Goal: Task Accomplishment & Management: Use online tool/utility

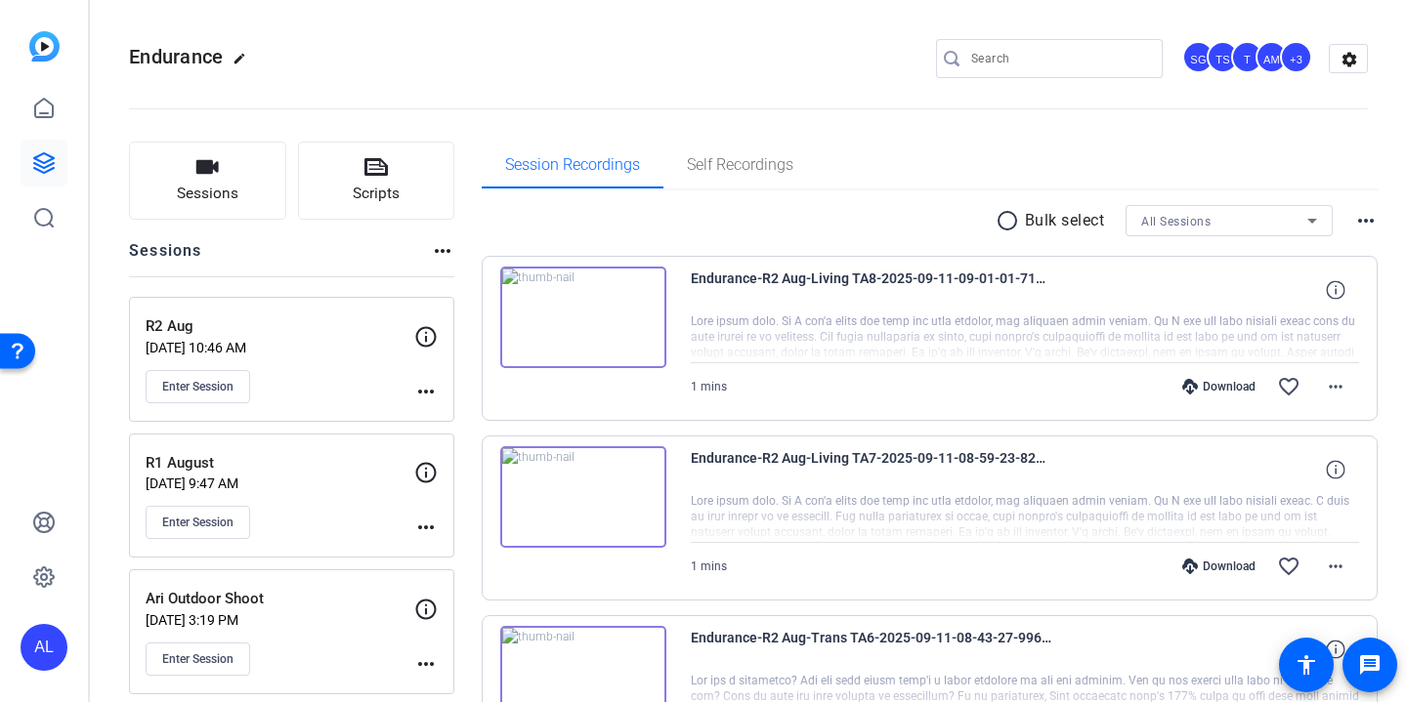
click at [1075, 61] on input "Search" at bounding box center [1059, 58] width 176 height 23
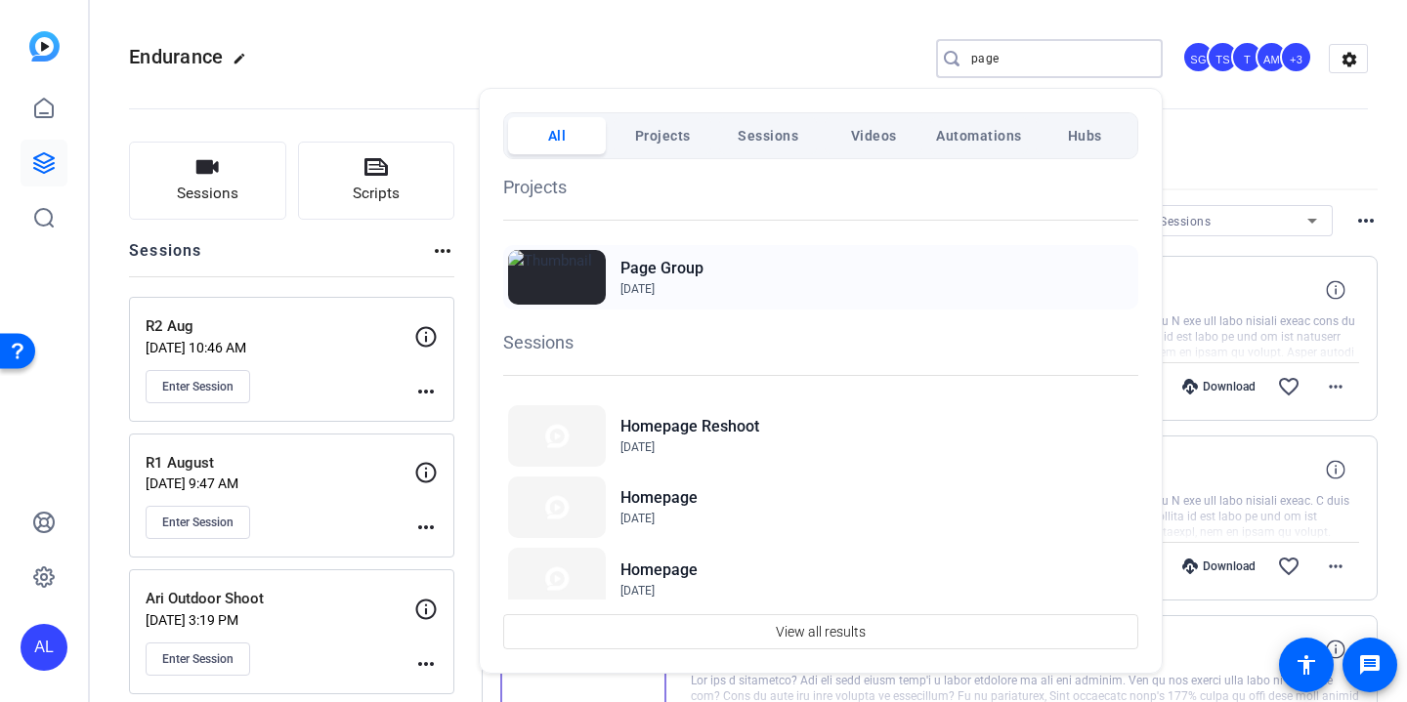
type input "page"
click at [585, 284] on img at bounding box center [557, 277] width 98 height 55
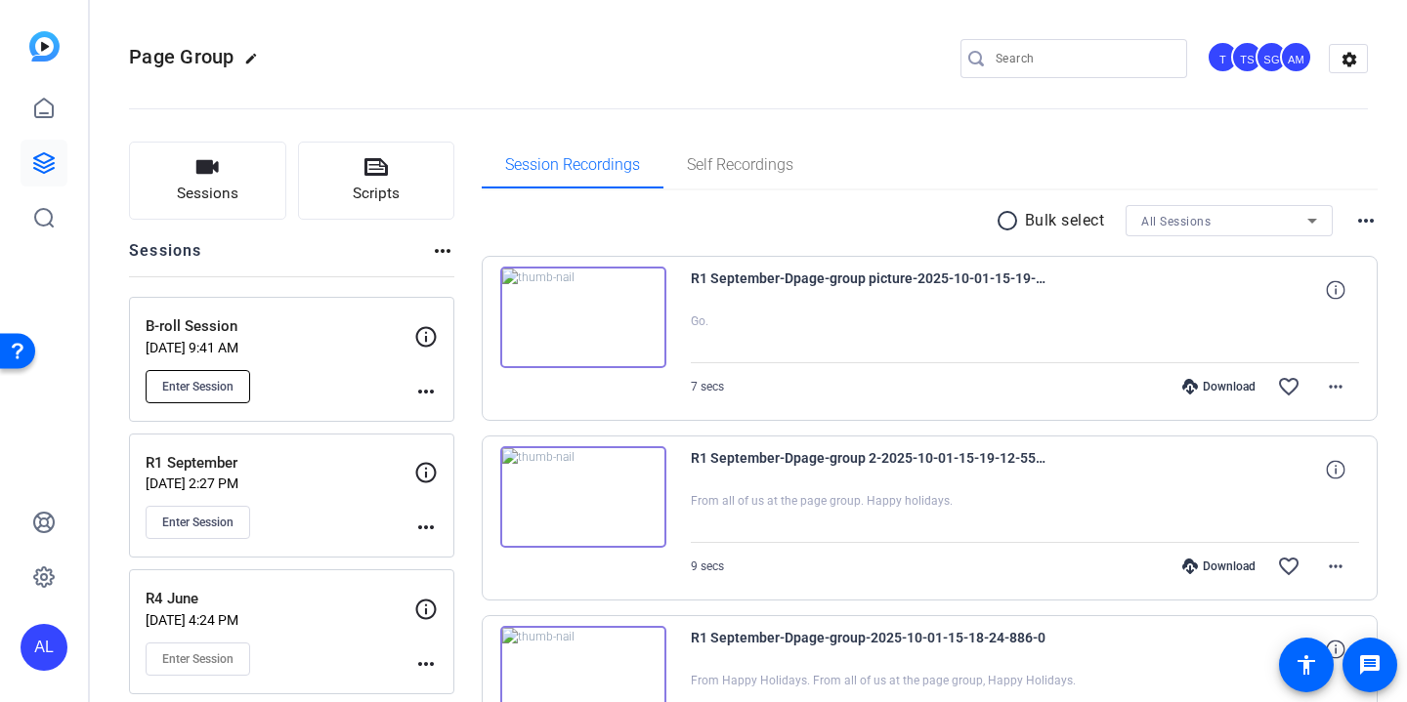
click at [225, 391] on span "Enter Session" at bounding box center [197, 387] width 71 height 16
click at [391, 174] on button "Scripts" at bounding box center [376, 181] width 157 height 78
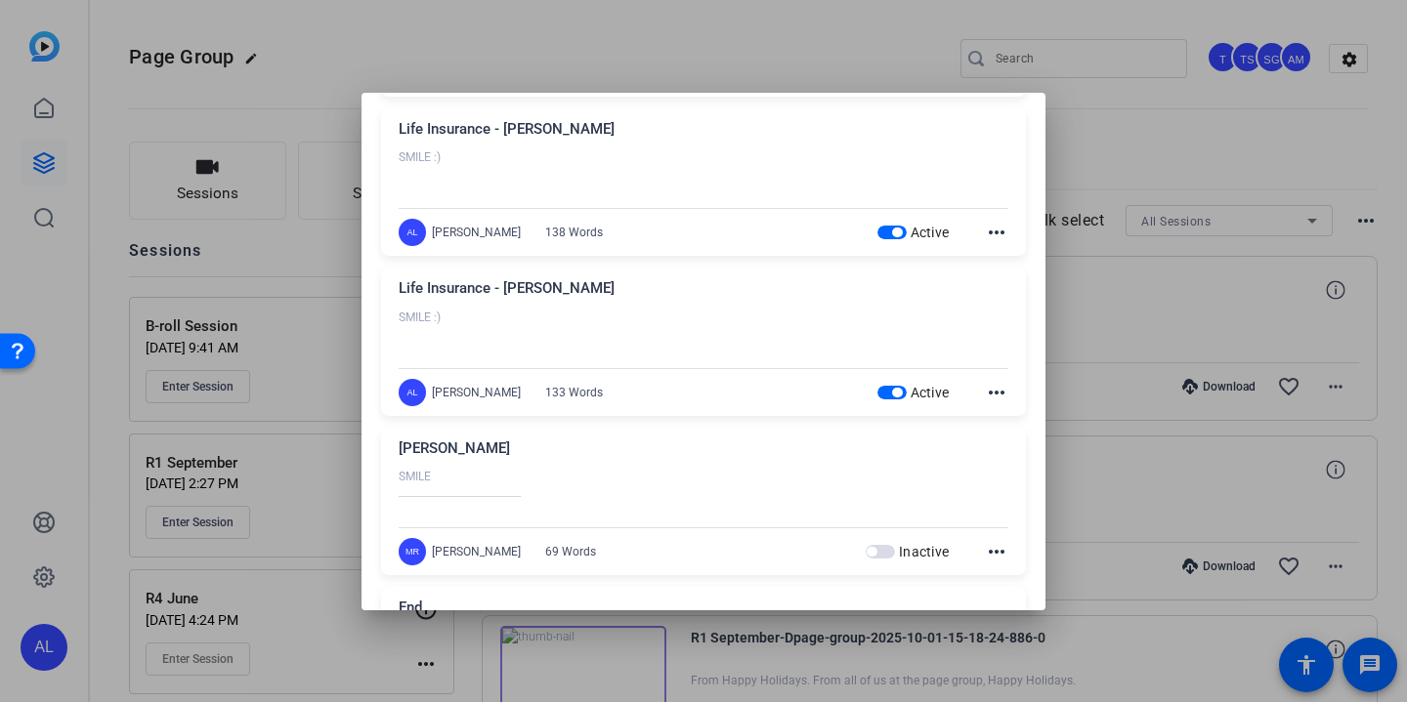
scroll to position [226, 0]
click at [1141, 359] on div at bounding box center [703, 351] width 1407 height 702
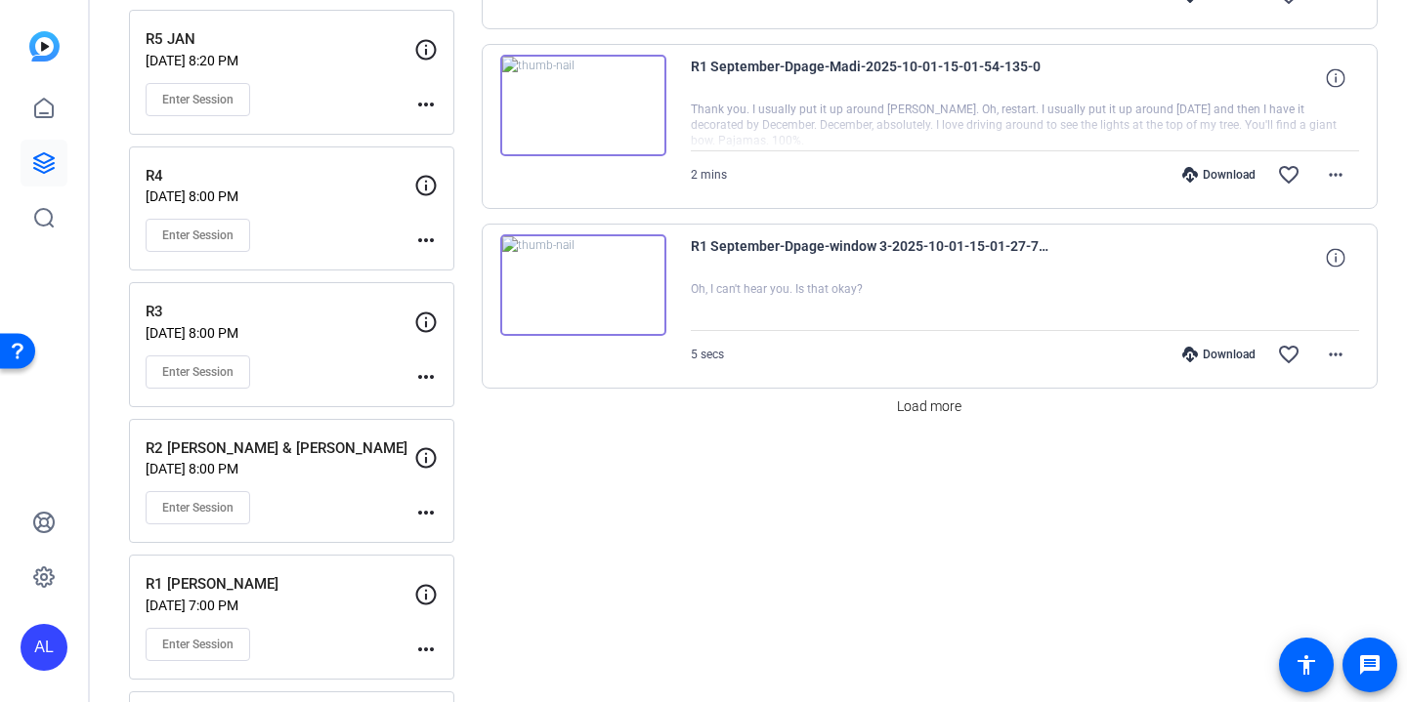
scroll to position [1657, 0]
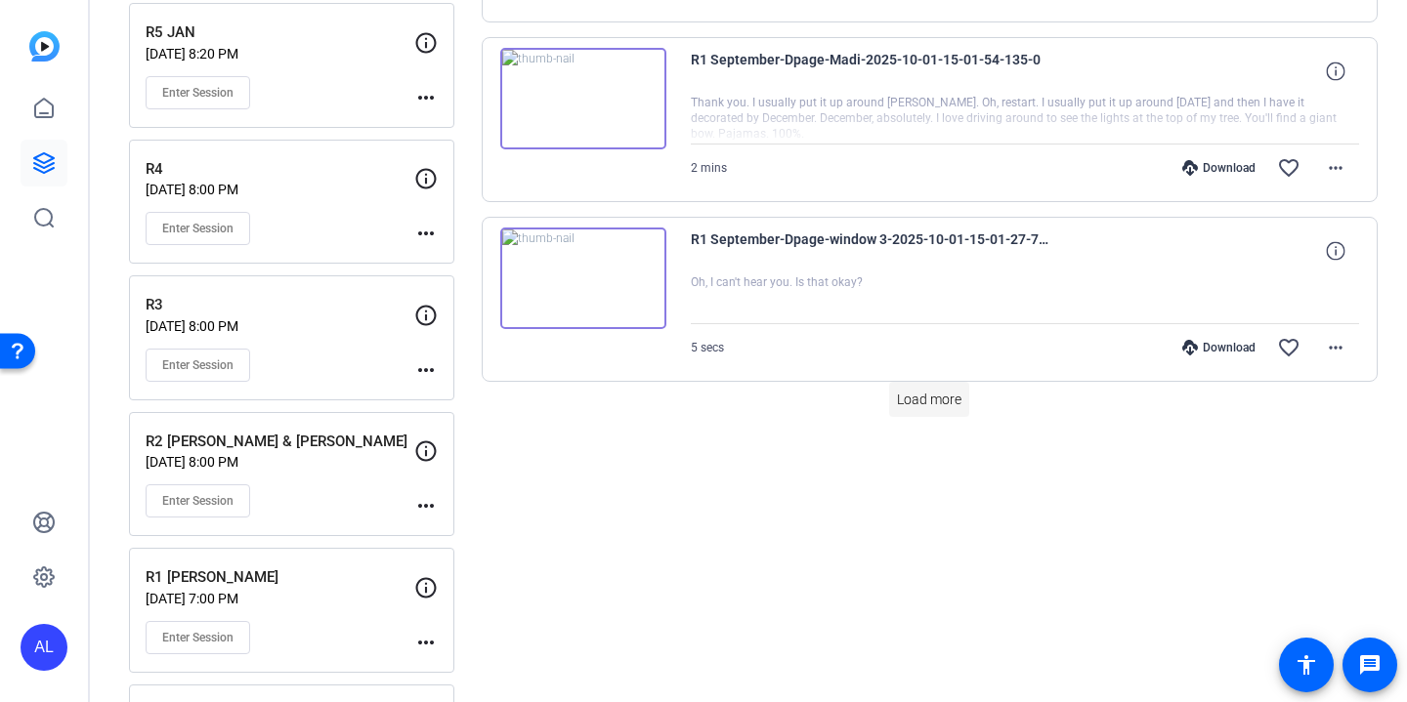
click at [946, 390] on span "Load more" at bounding box center [929, 400] width 64 height 21
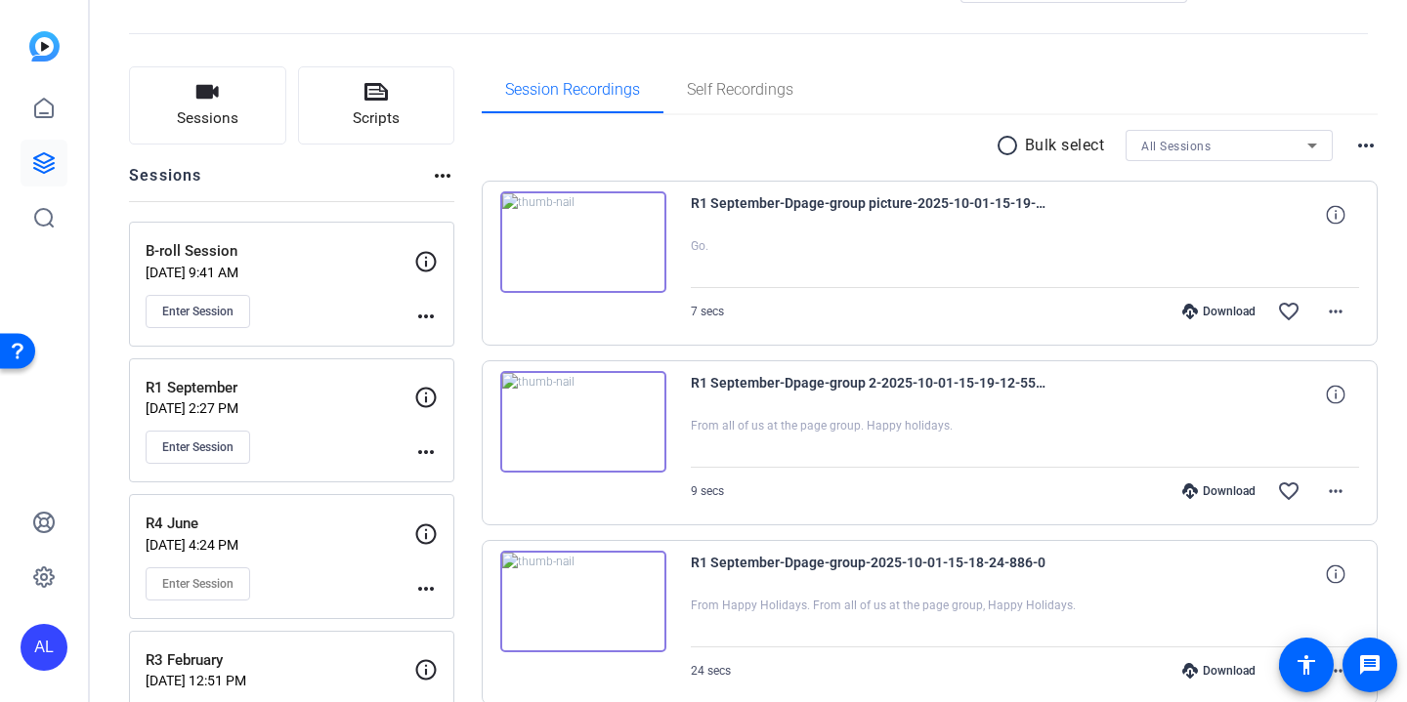
scroll to position [65, 0]
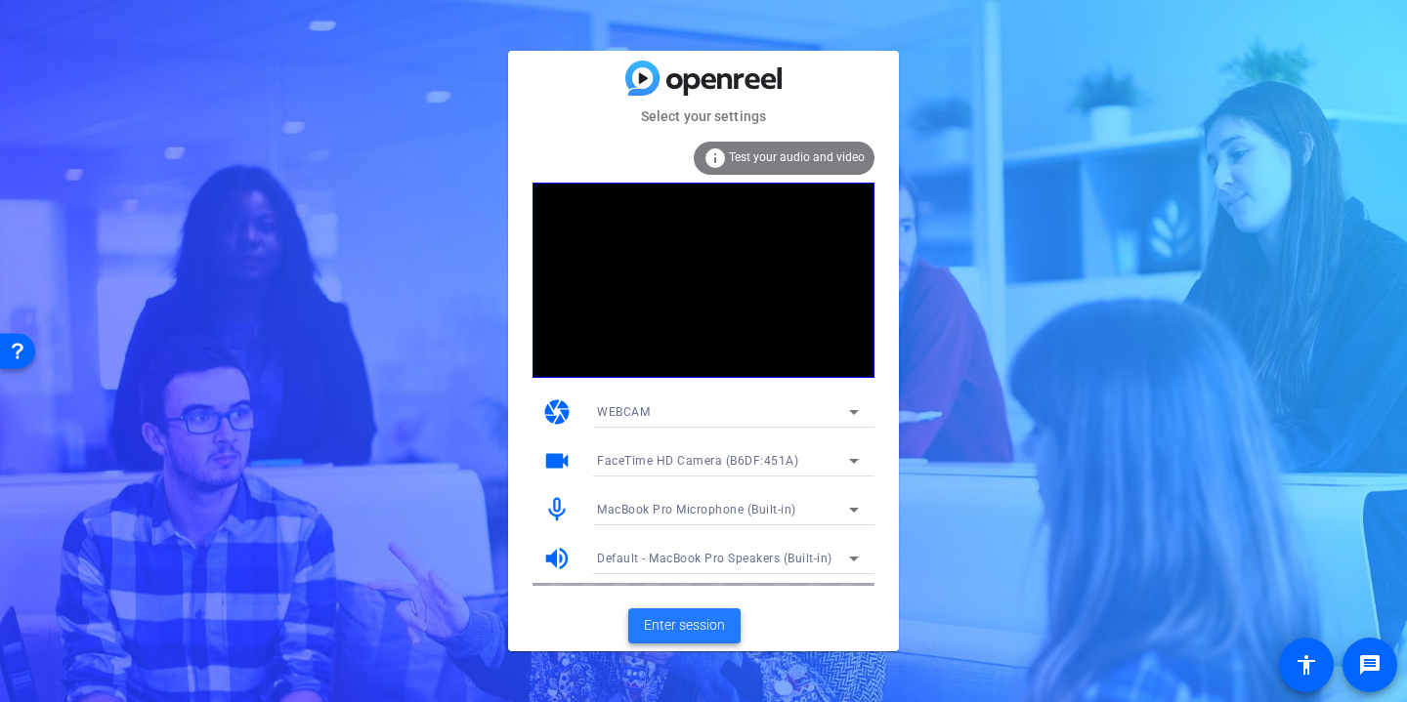
click at [723, 618] on span "Enter session" at bounding box center [684, 625] width 81 height 21
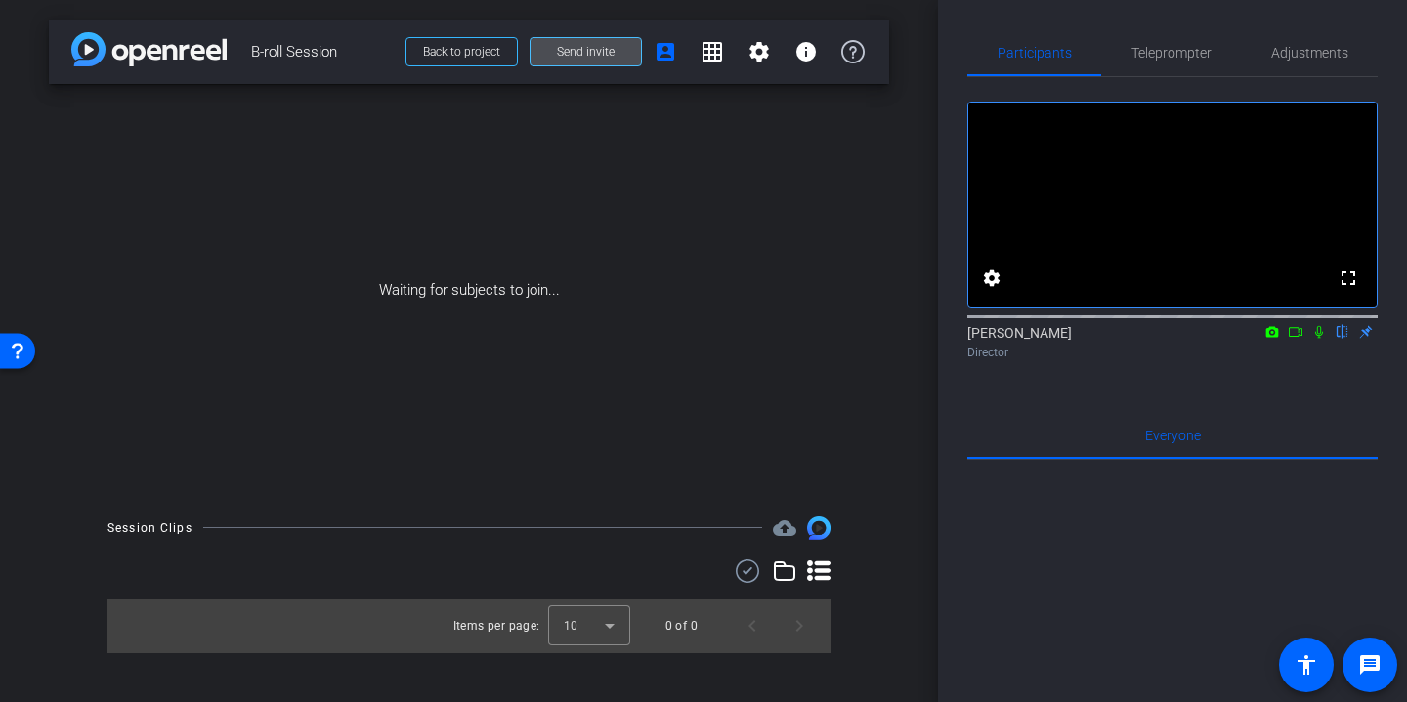
click at [582, 63] on span at bounding box center [585, 51] width 110 height 47
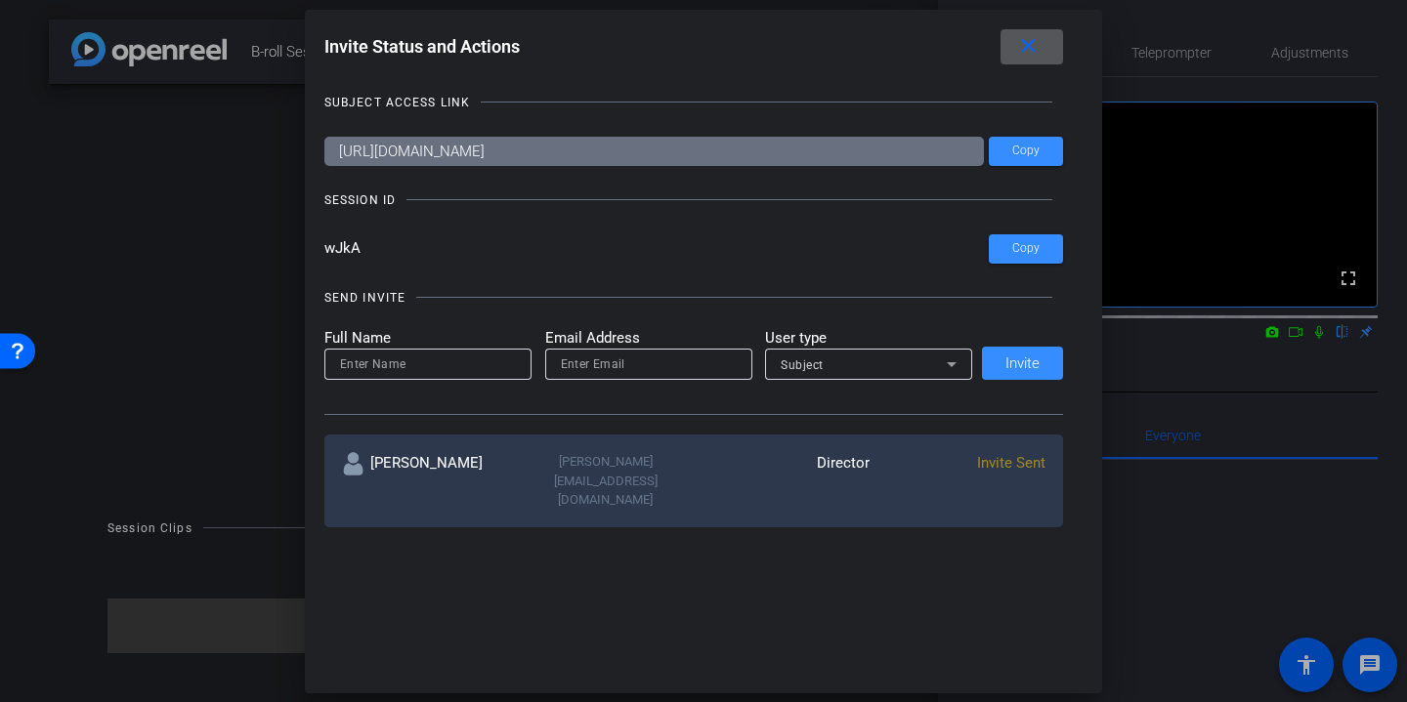
click at [1029, 53] on mat-icon "close" at bounding box center [1028, 46] width 24 height 24
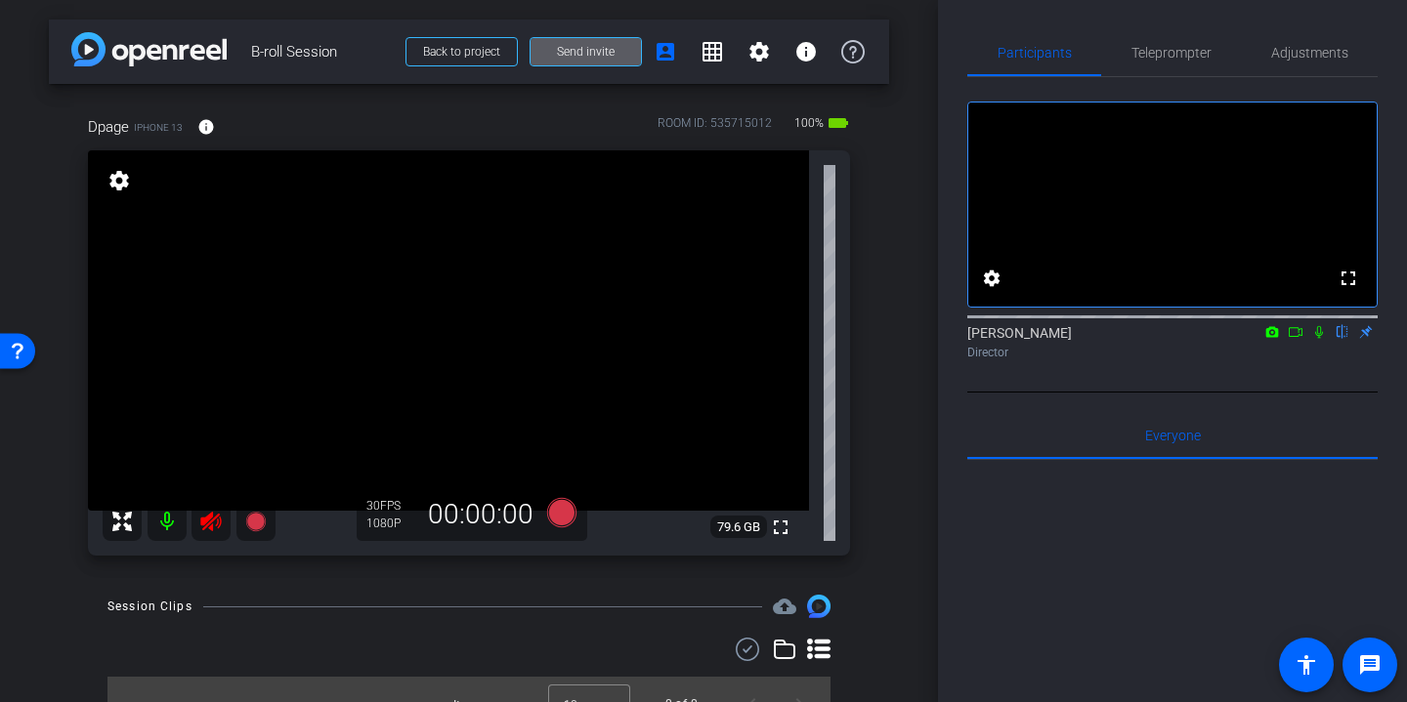
click at [217, 523] on icon at bounding box center [210, 522] width 21 height 20
click at [1304, 52] on span "Adjustments" at bounding box center [1309, 53] width 77 height 14
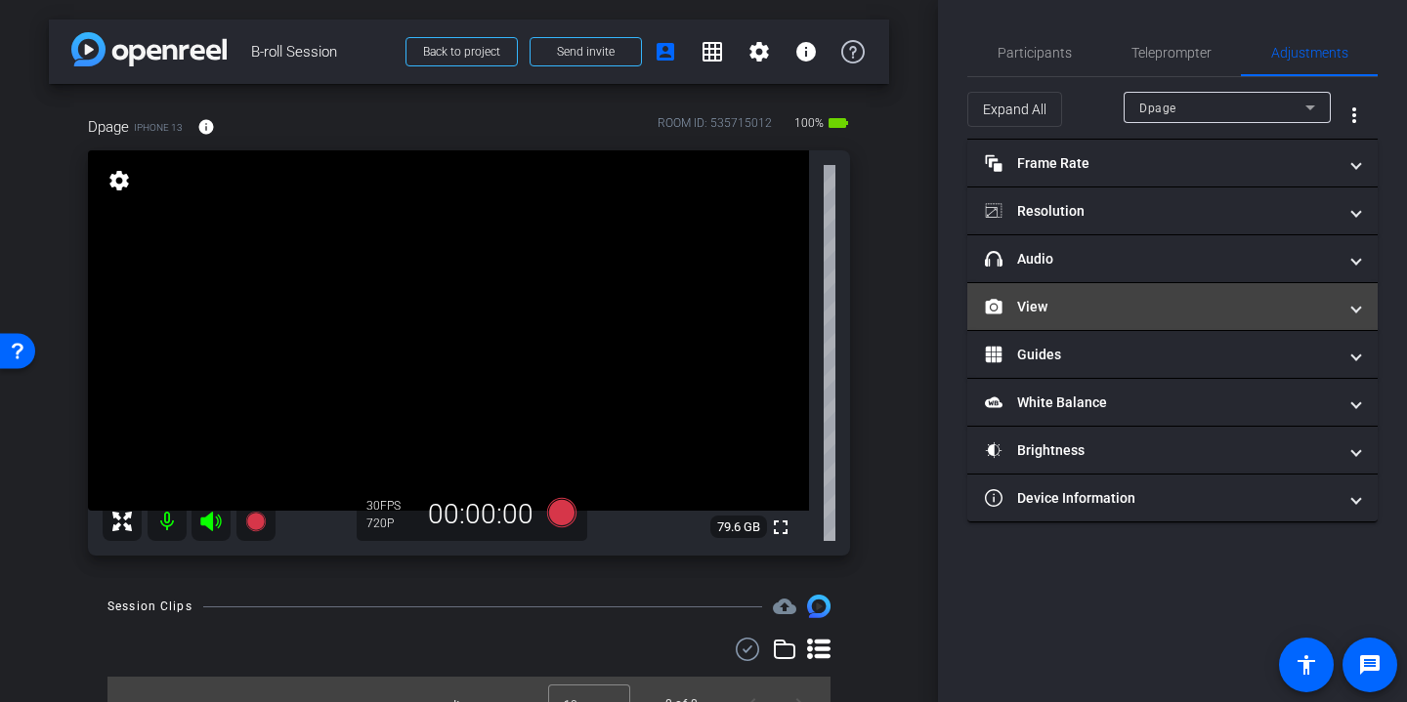
click at [1089, 305] on mat-panel-title "View" at bounding box center [1161, 307] width 352 height 21
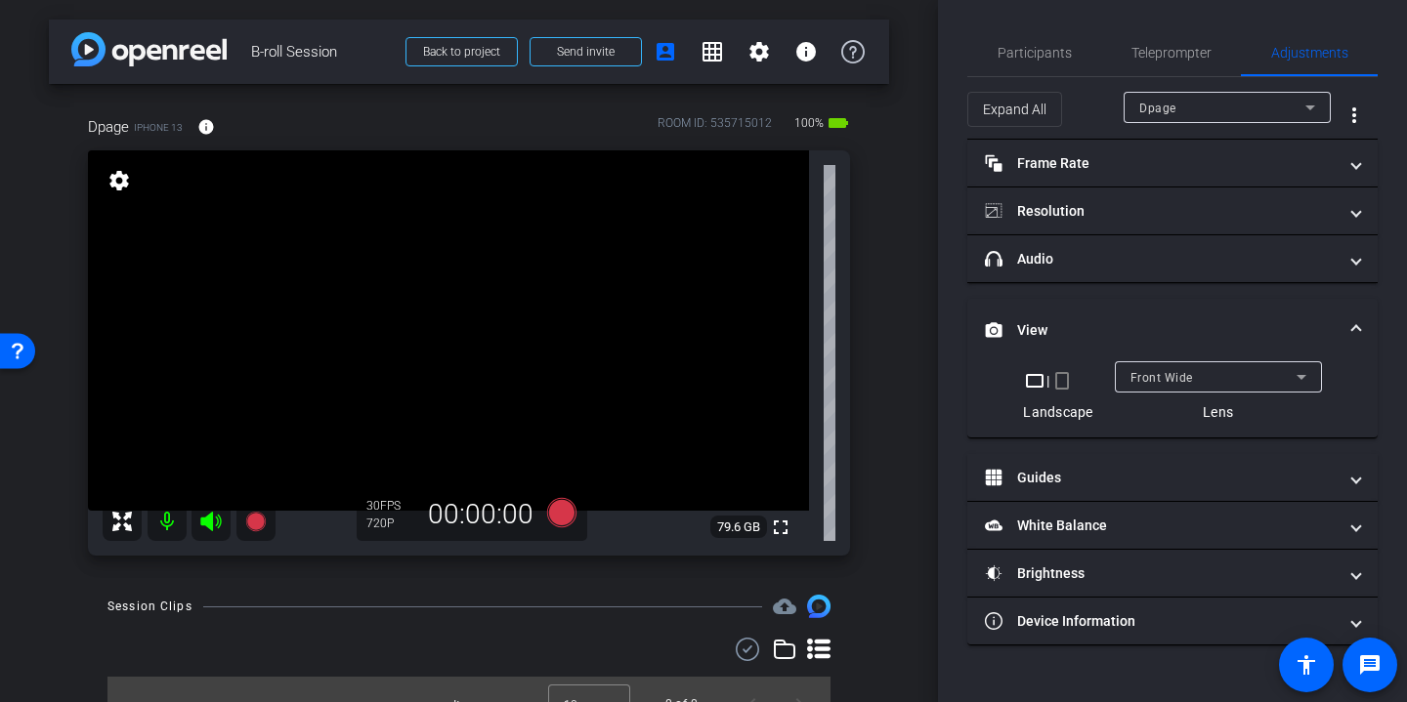
click at [984, 382] on div "crop_landscape | crop_portrait Landscape Front Wide Lens" at bounding box center [1172, 399] width 410 height 76
click at [1049, 50] on span "Participants" at bounding box center [1034, 53] width 74 height 14
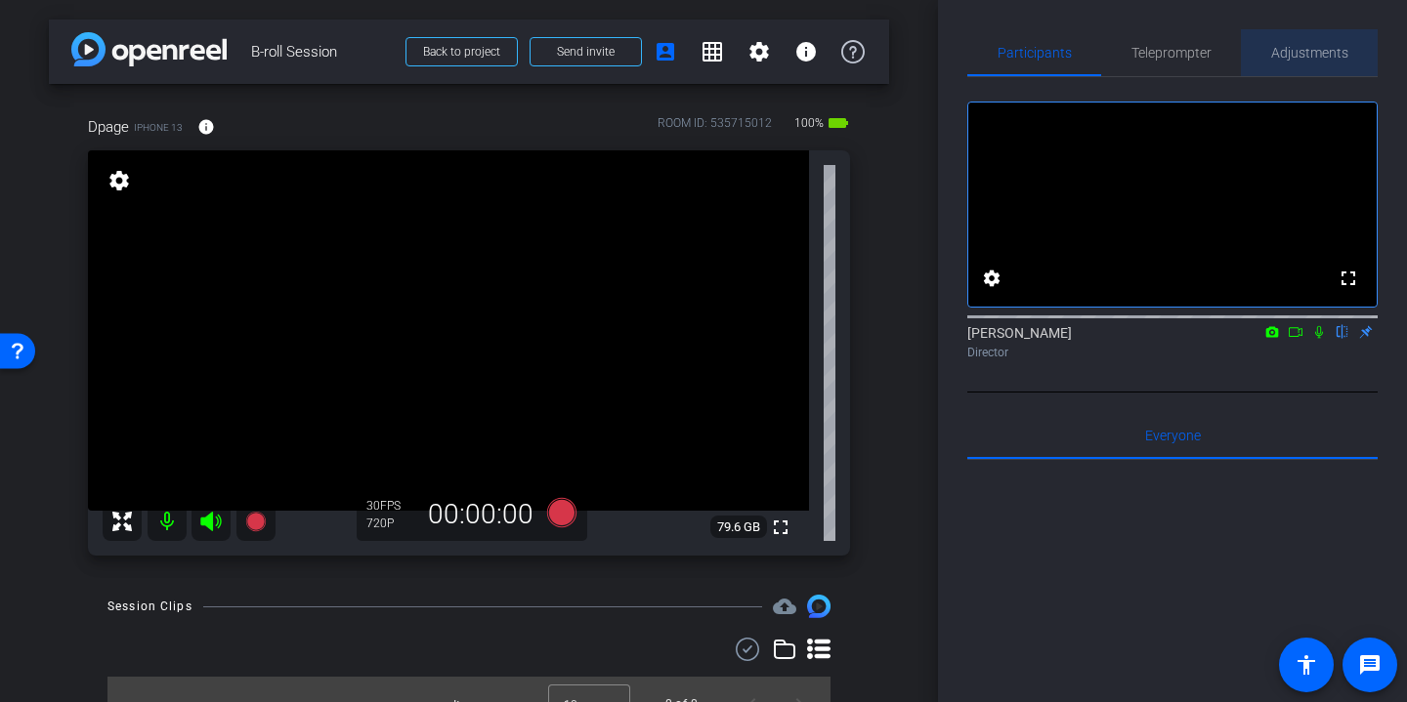
click at [1327, 51] on span "Adjustments" at bounding box center [1309, 53] width 77 height 14
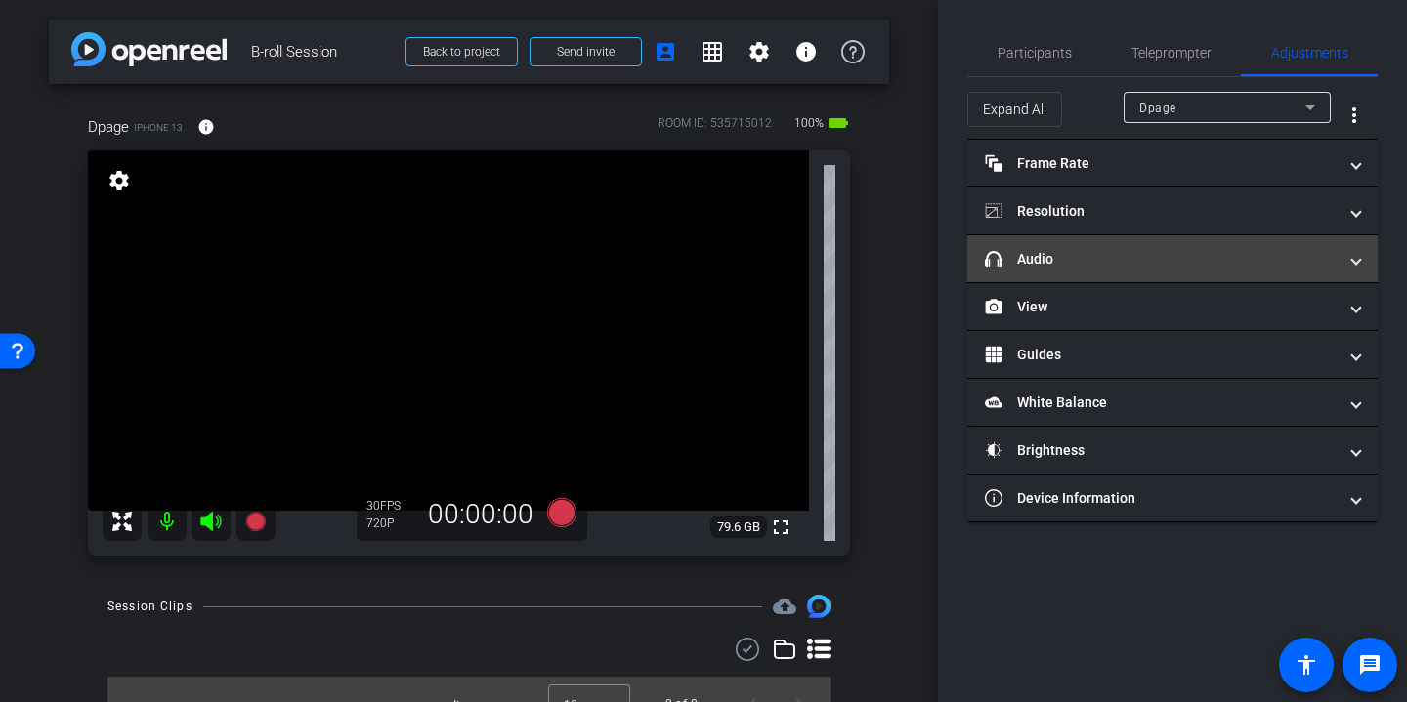
click at [1236, 246] on mat-expansion-panel-header "headphone icon Audio" at bounding box center [1172, 258] width 410 height 47
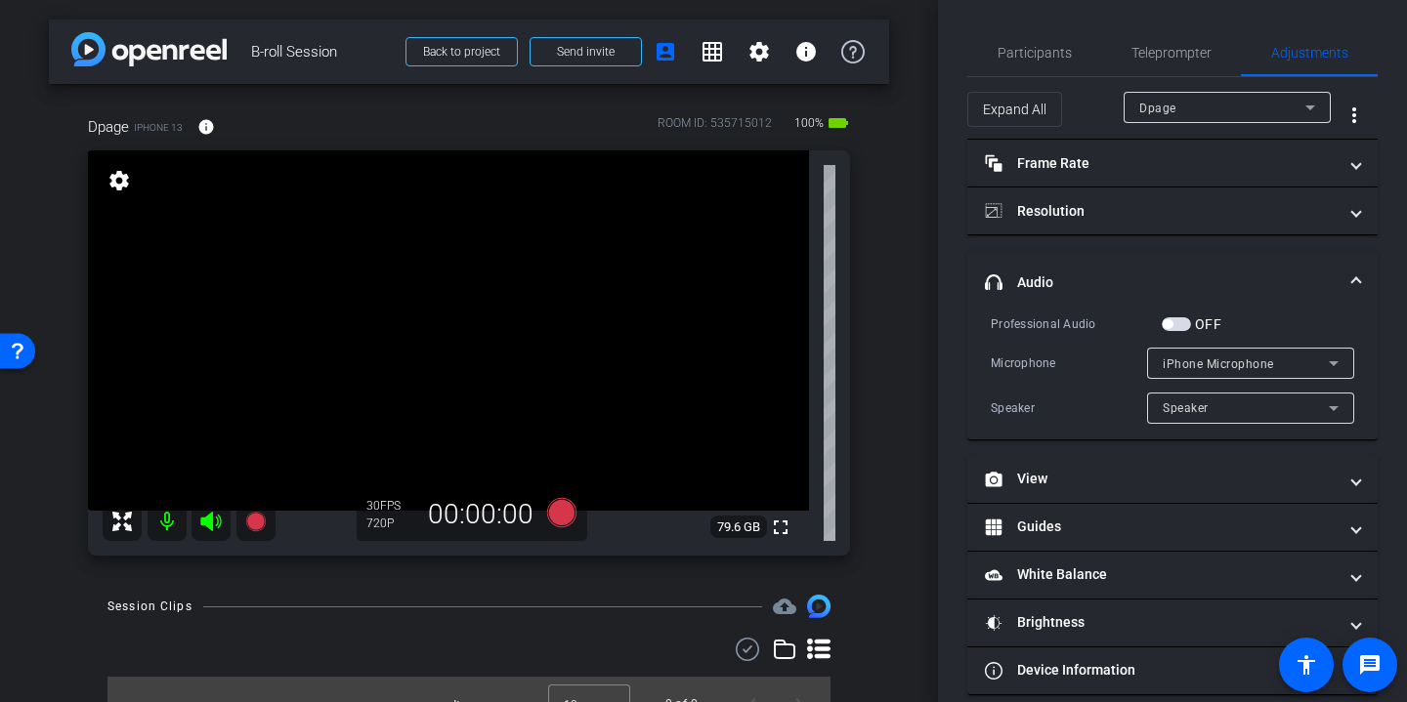
click at [1328, 273] on mat-panel-title "headphone icon Audio" at bounding box center [1161, 283] width 352 height 21
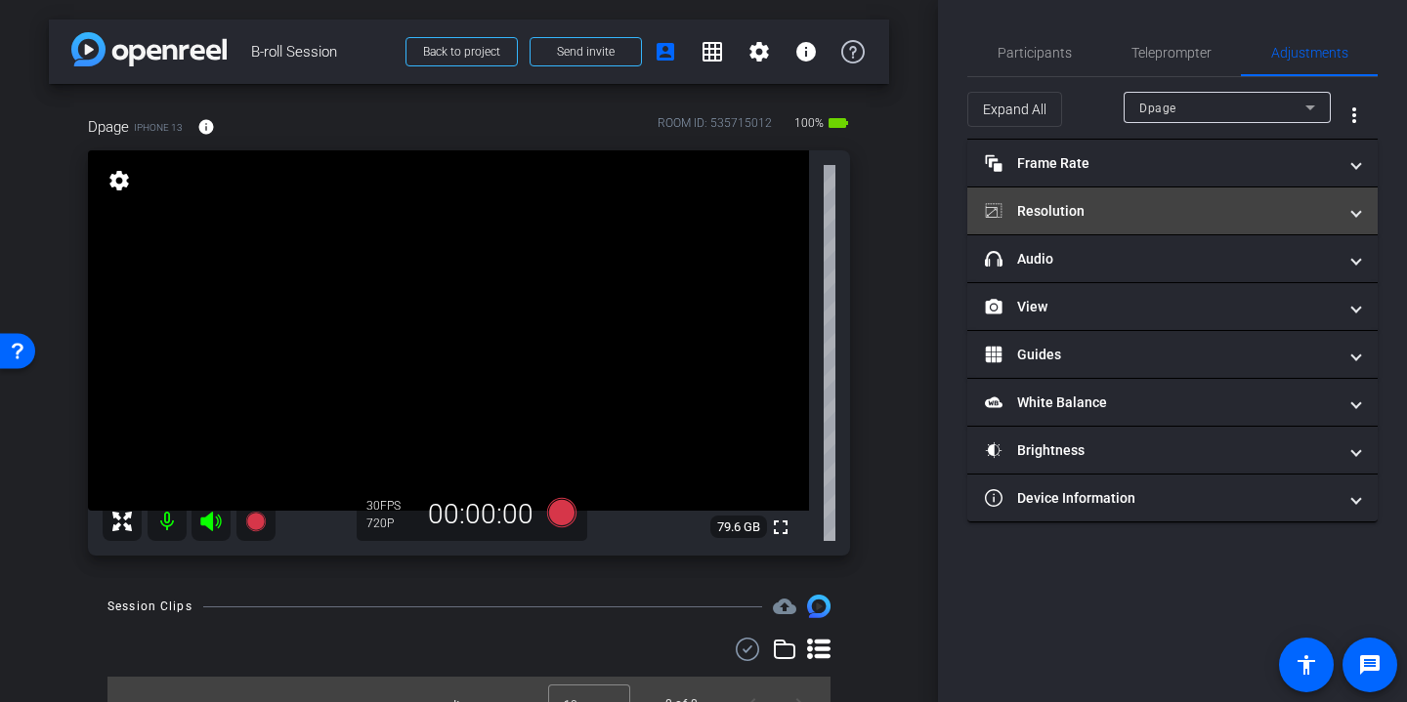
click at [1268, 212] on mat-panel-title "Resolution" at bounding box center [1161, 211] width 352 height 21
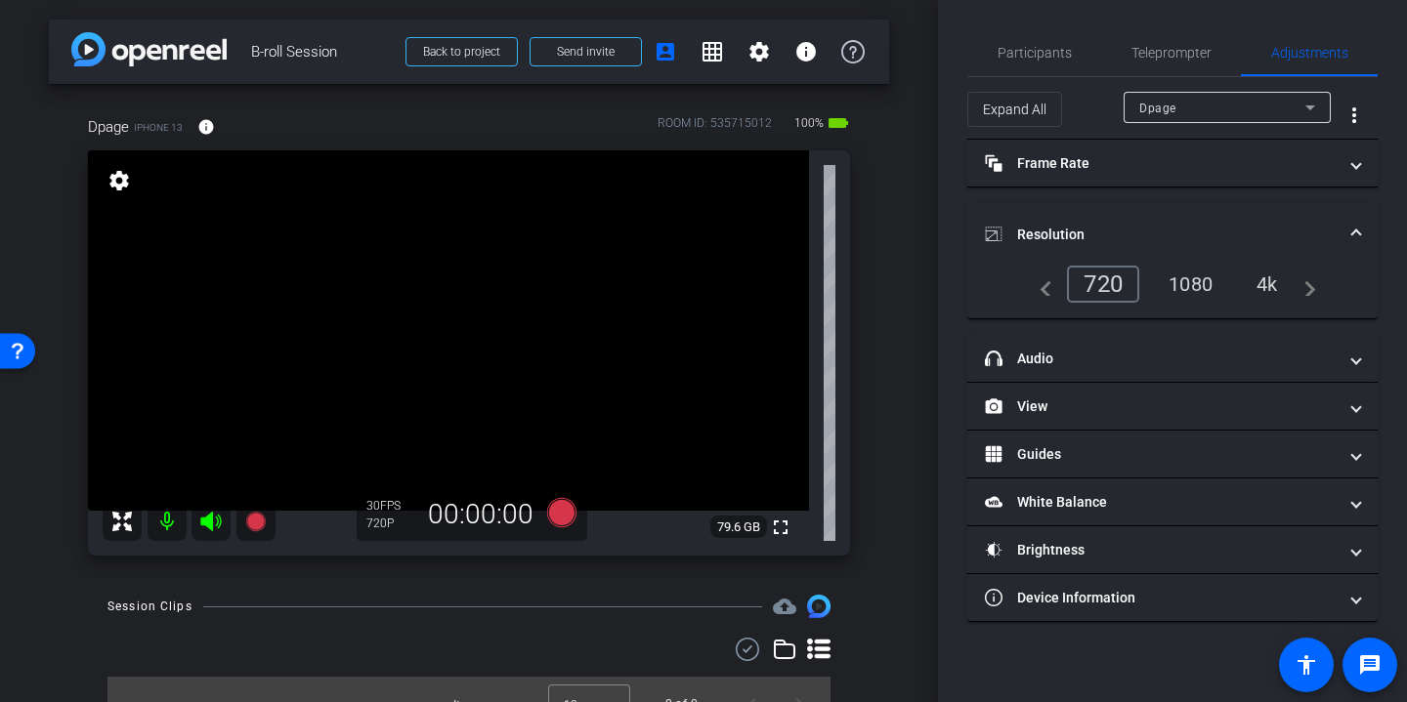
click at [1270, 292] on div "4k" at bounding box center [1266, 284] width 51 height 33
click at [1294, 228] on mat-panel-title "Resolution" at bounding box center [1161, 235] width 352 height 21
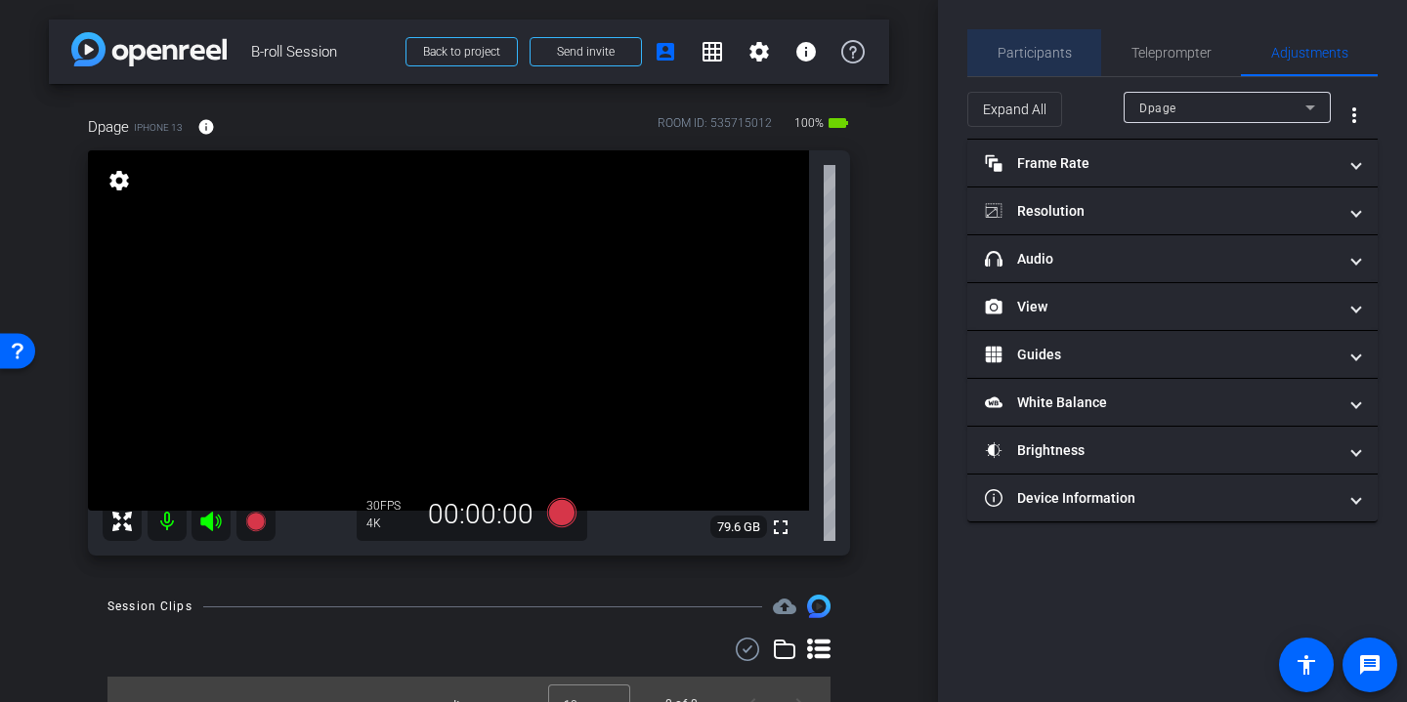
click at [1043, 38] on span "Participants" at bounding box center [1034, 52] width 74 height 47
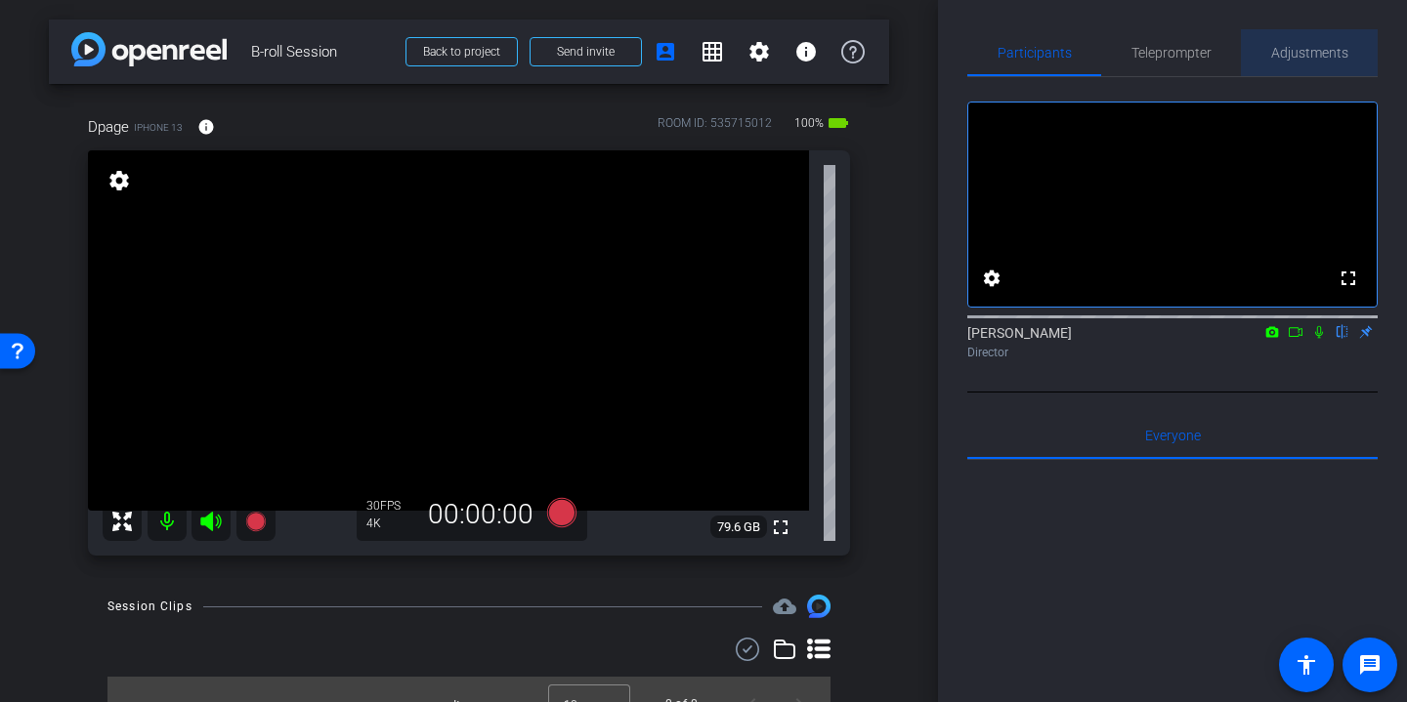
click at [1316, 43] on span "Adjustments" at bounding box center [1309, 52] width 77 height 47
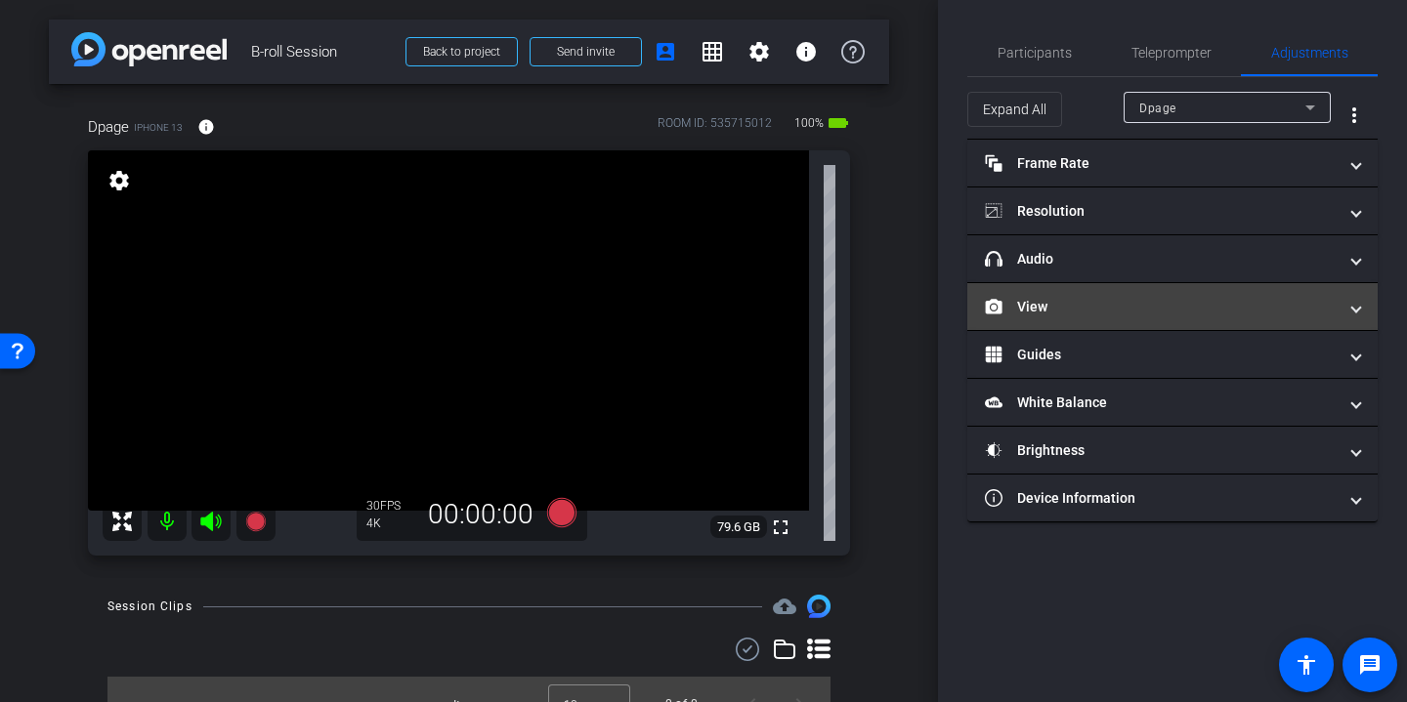
click at [1207, 297] on mat-panel-title "View" at bounding box center [1161, 307] width 352 height 21
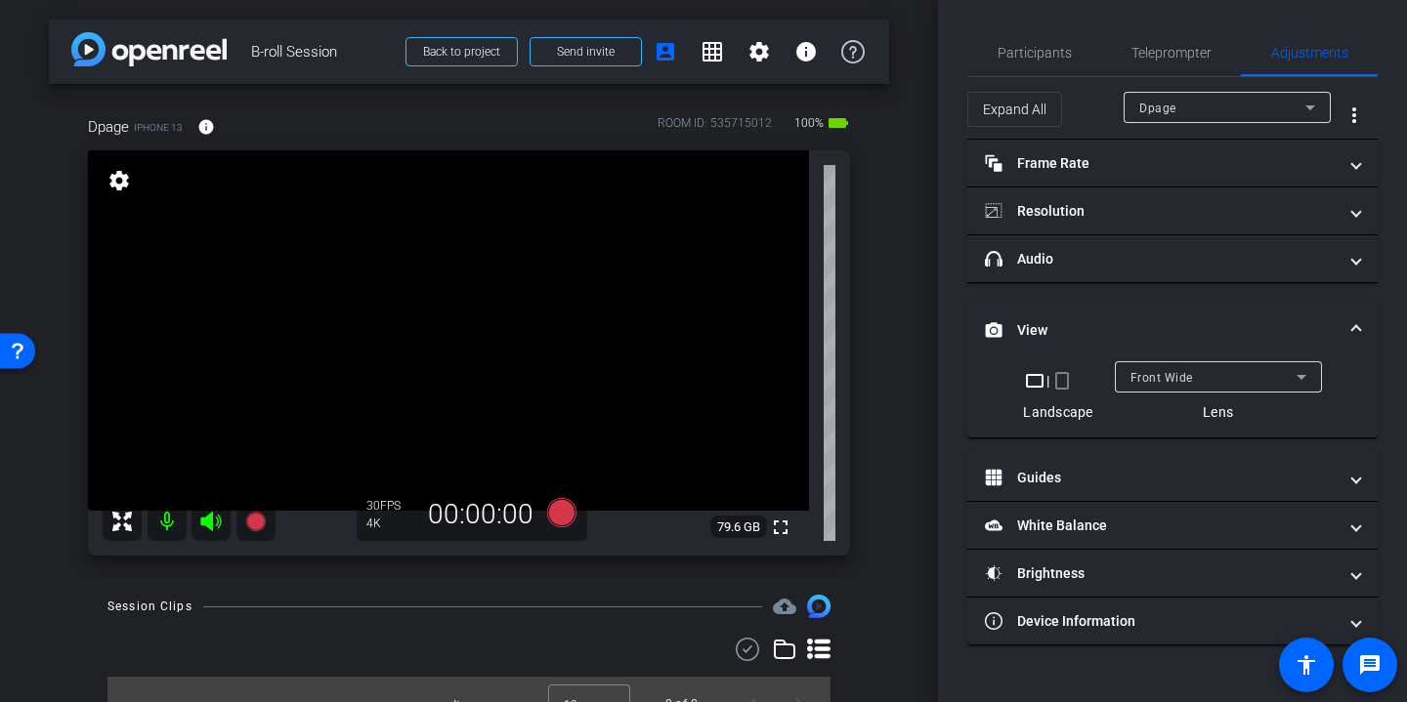
click at [1265, 377] on div "Front Wide" at bounding box center [1213, 377] width 166 height 24
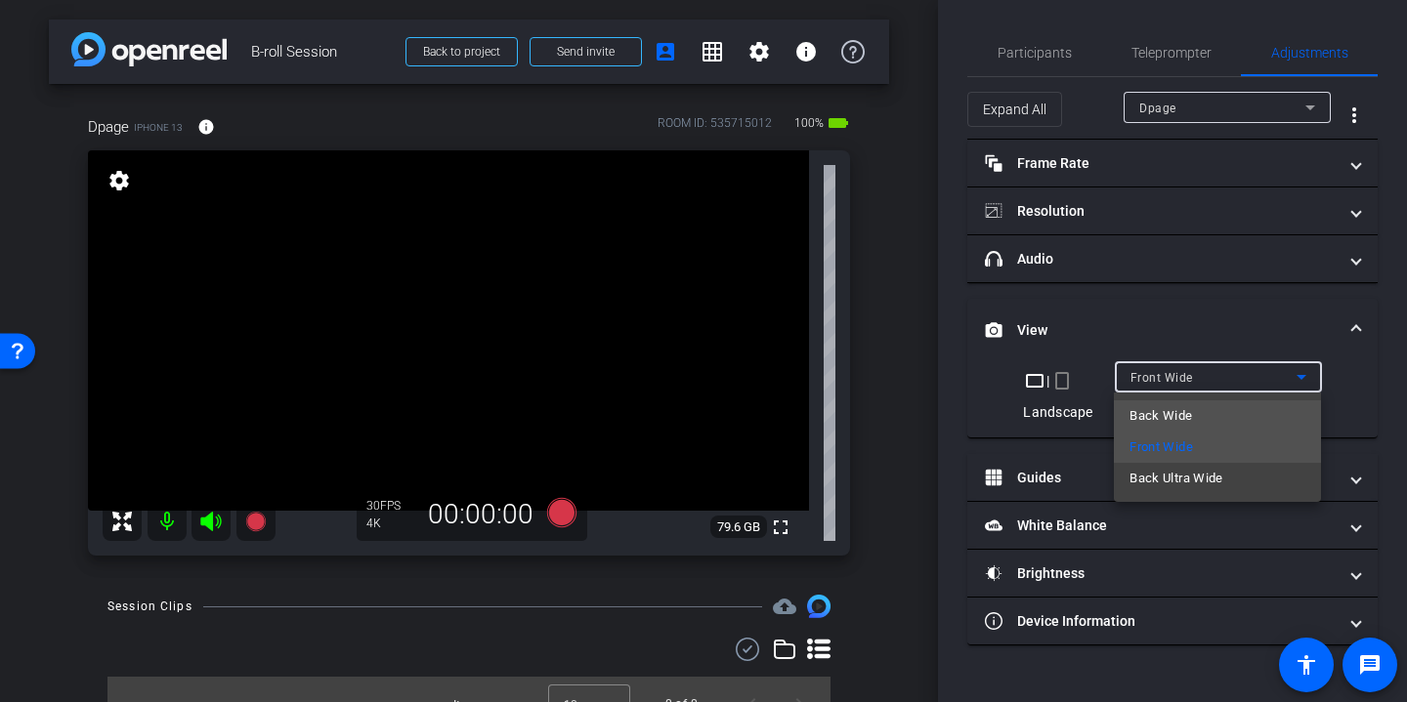
click at [1225, 409] on mat-option "Back Wide" at bounding box center [1217, 415] width 207 height 31
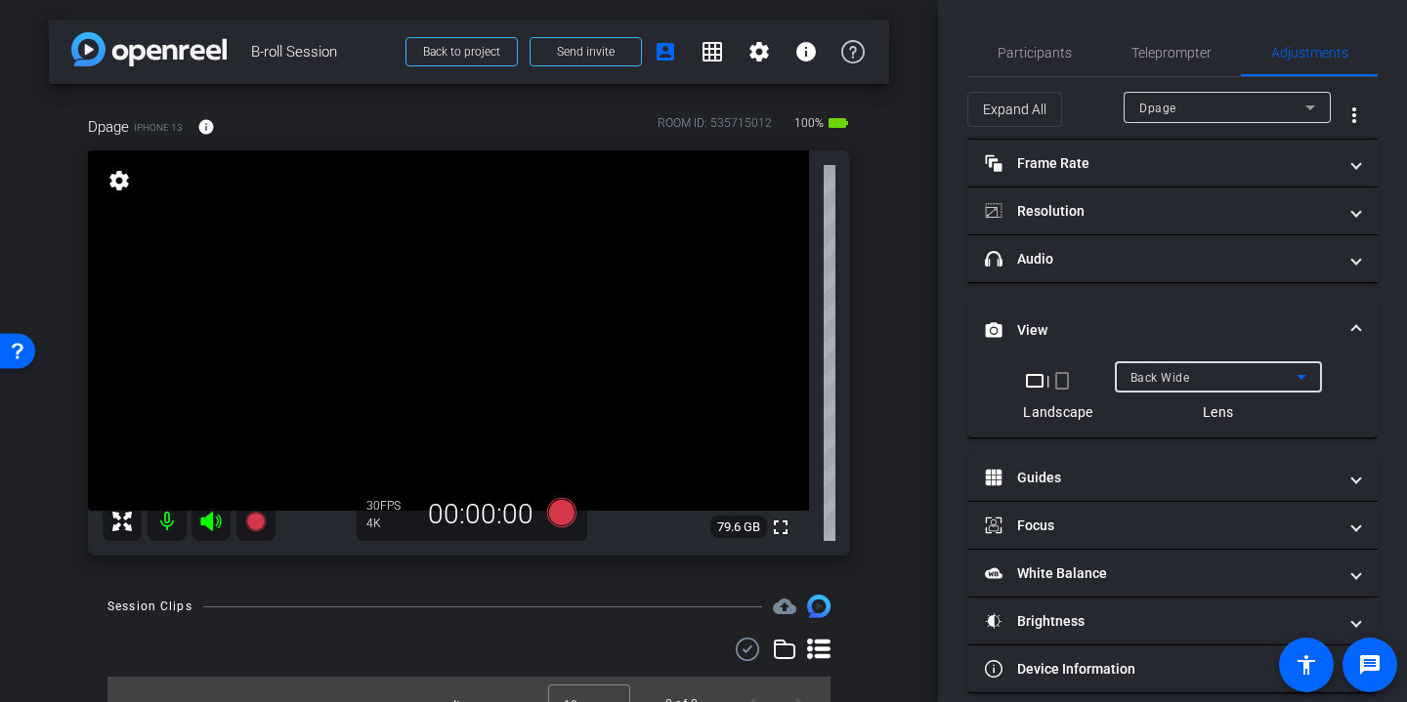
click at [1296, 315] on mat-expansion-panel-header "View" at bounding box center [1172, 330] width 410 height 63
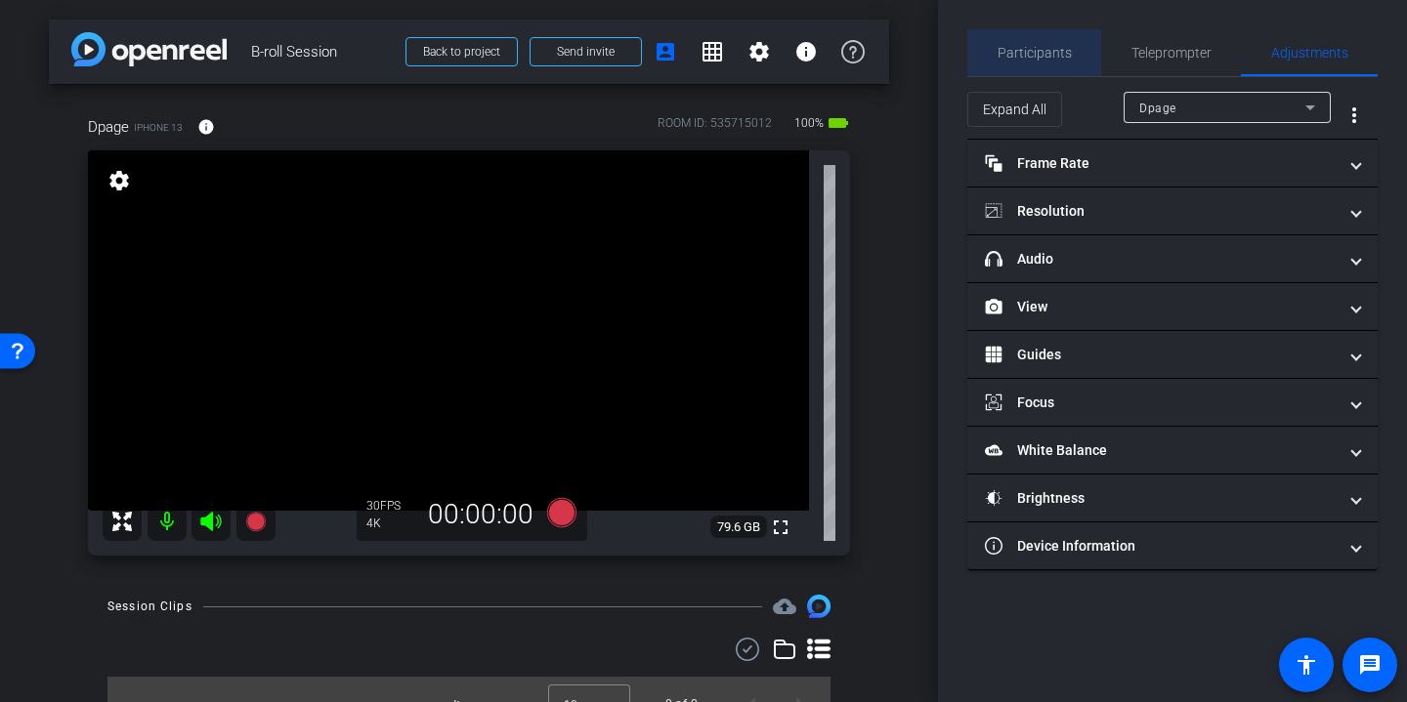
click at [1042, 63] on span "Participants" at bounding box center [1034, 52] width 74 height 47
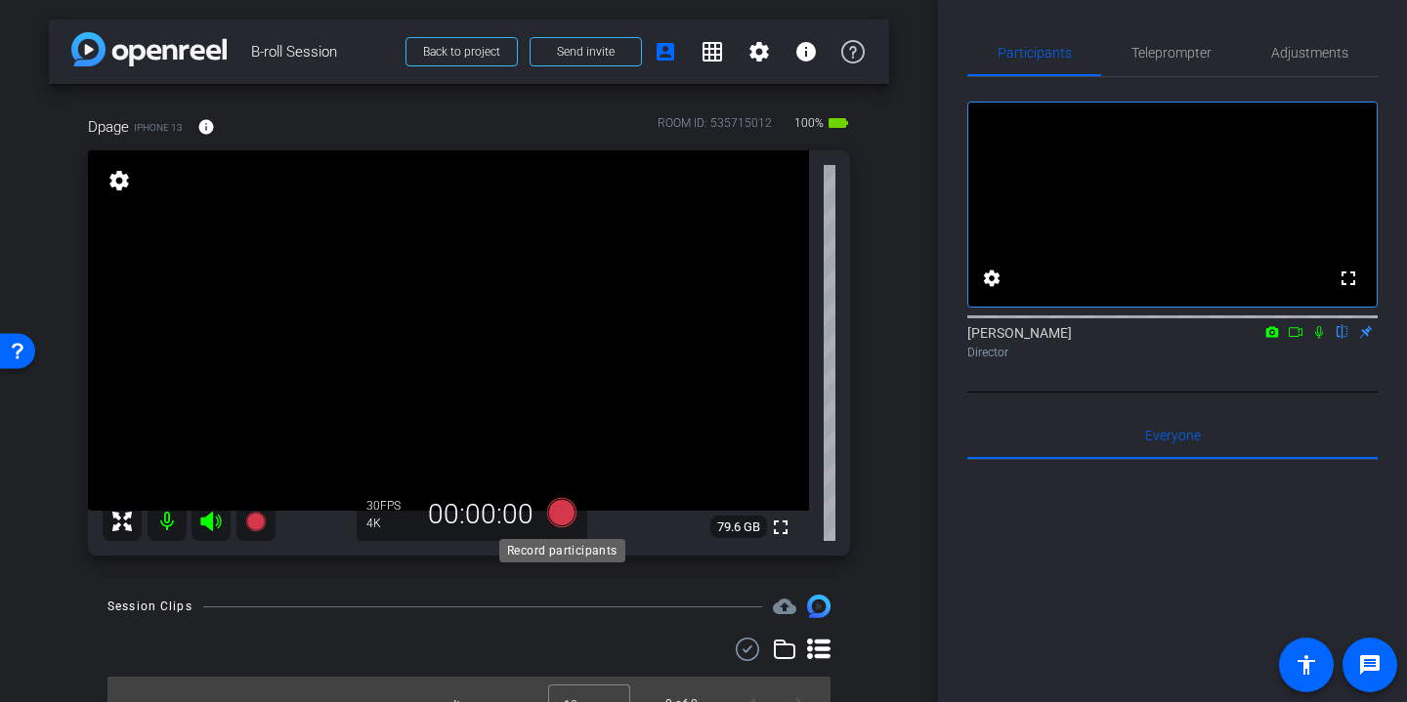
click at [565, 511] on icon at bounding box center [561, 512] width 29 height 29
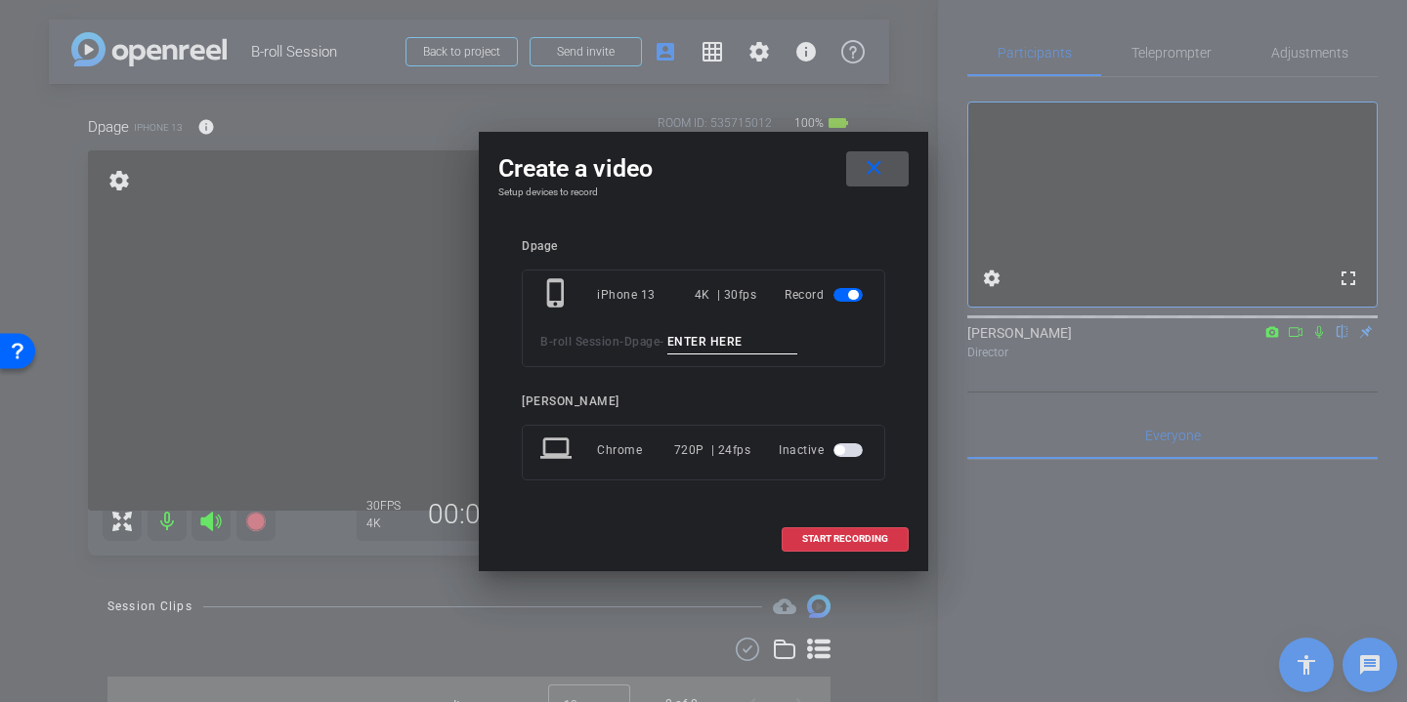
click at [734, 339] on input at bounding box center [732, 342] width 131 height 24
drag, startPoint x: 804, startPoint y: 344, endPoint x: 568, endPoint y: 339, distance: 236.4
click at [568, 339] on div "B-roll Session - Dpage - team meeting wide" at bounding box center [703, 342] width 326 height 24
type input "team meeting wide"
click at [878, 164] on mat-icon "close" at bounding box center [874, 168] width 24 height 24
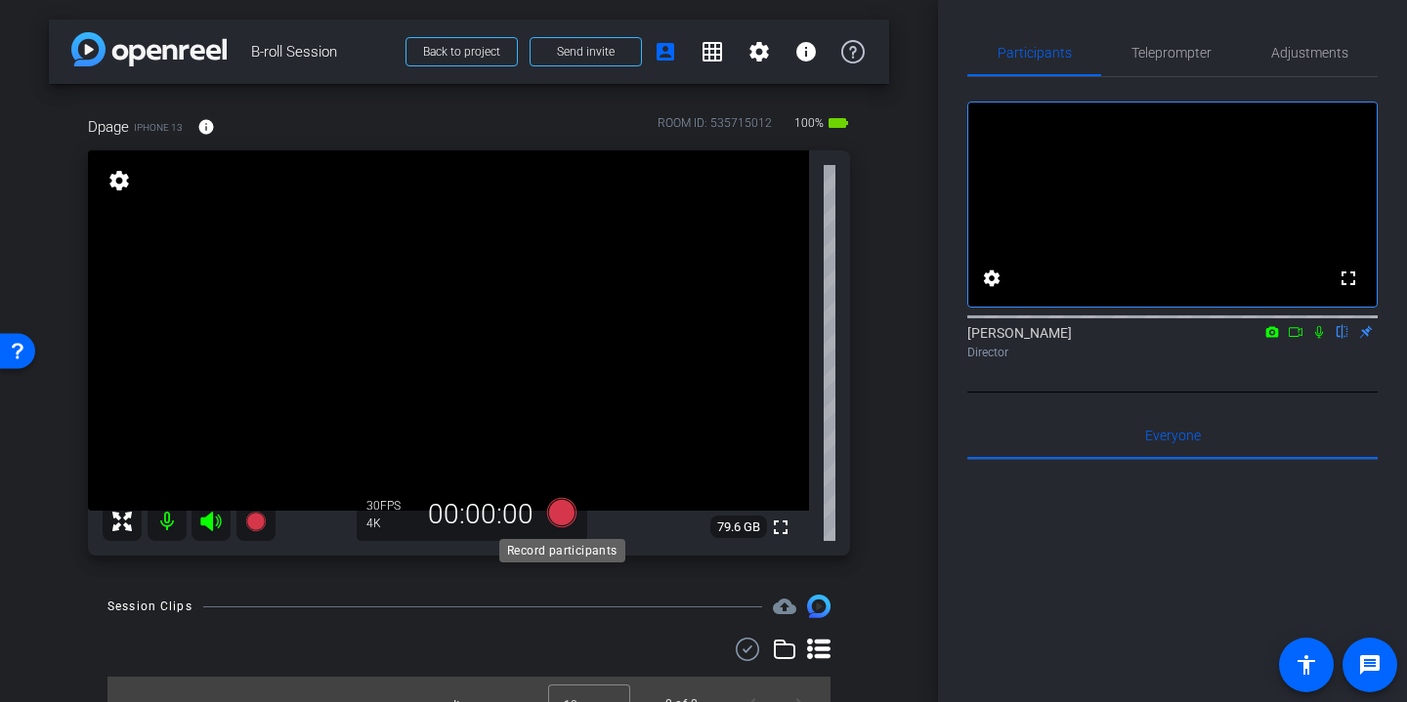
click at [561, 518] on icon at bounding box center [561, 512] width 29 height 29
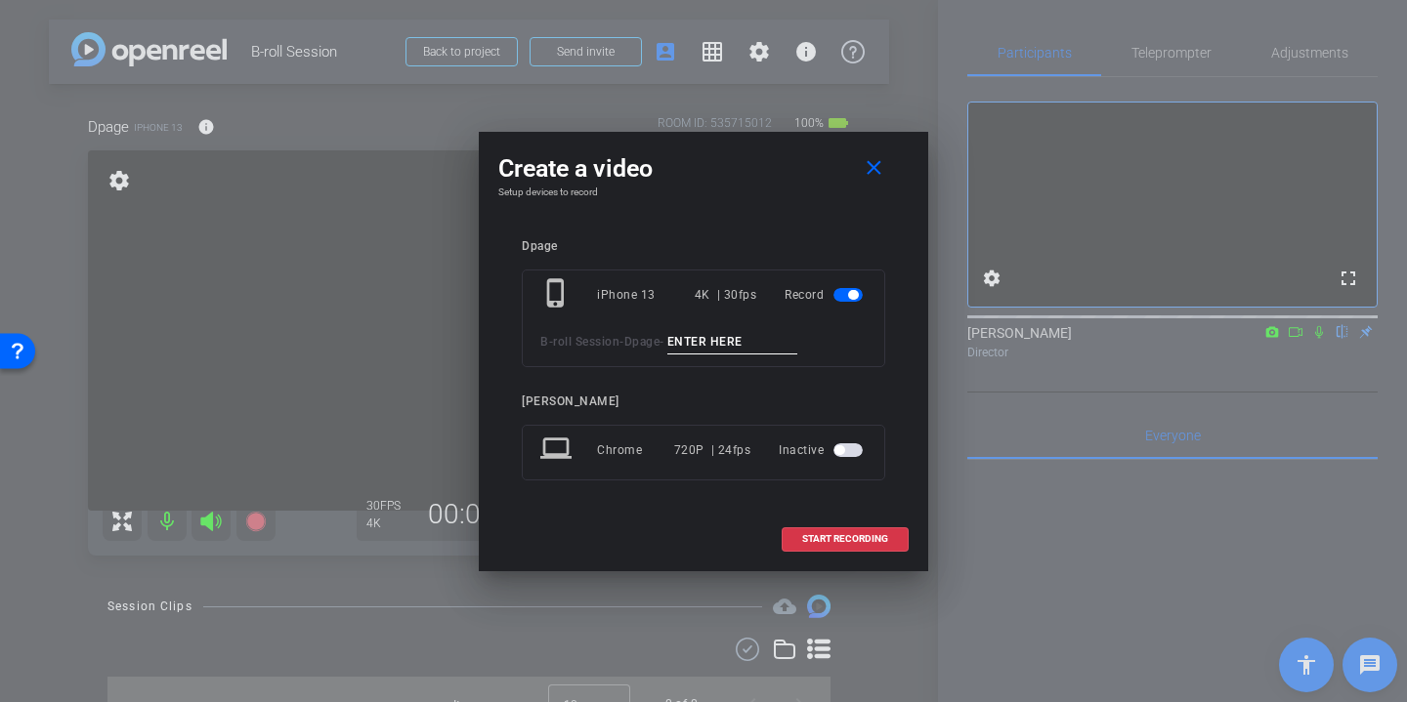
click at [736, 343] on input at bounding box center [732, 342] width 131 height 24
paste input "team meeting wide"
type input "team meeting wide"
click at [861, 540] on span "START RECORDING" at bounding box center [845, 539] width 86 height 10
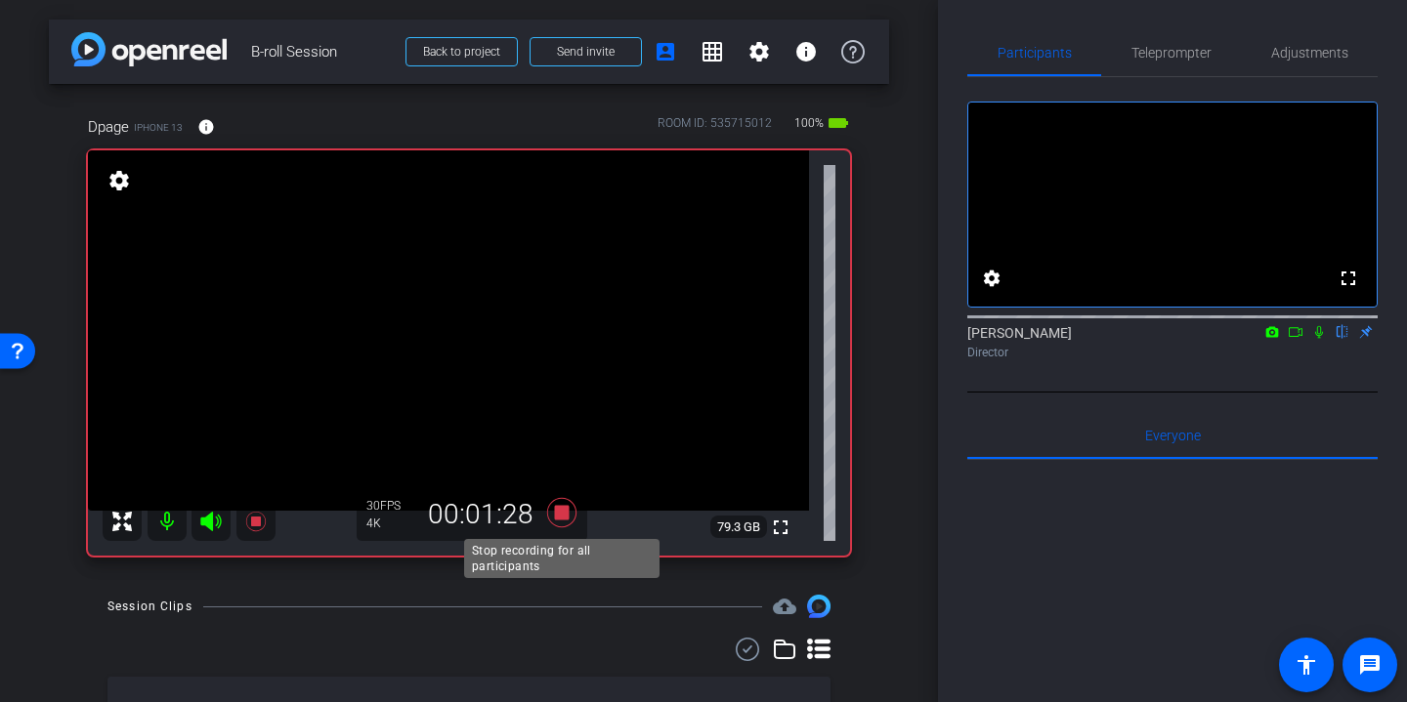
click at [560, 510] on icon at bounding box center [561, 512] width 29 height 29
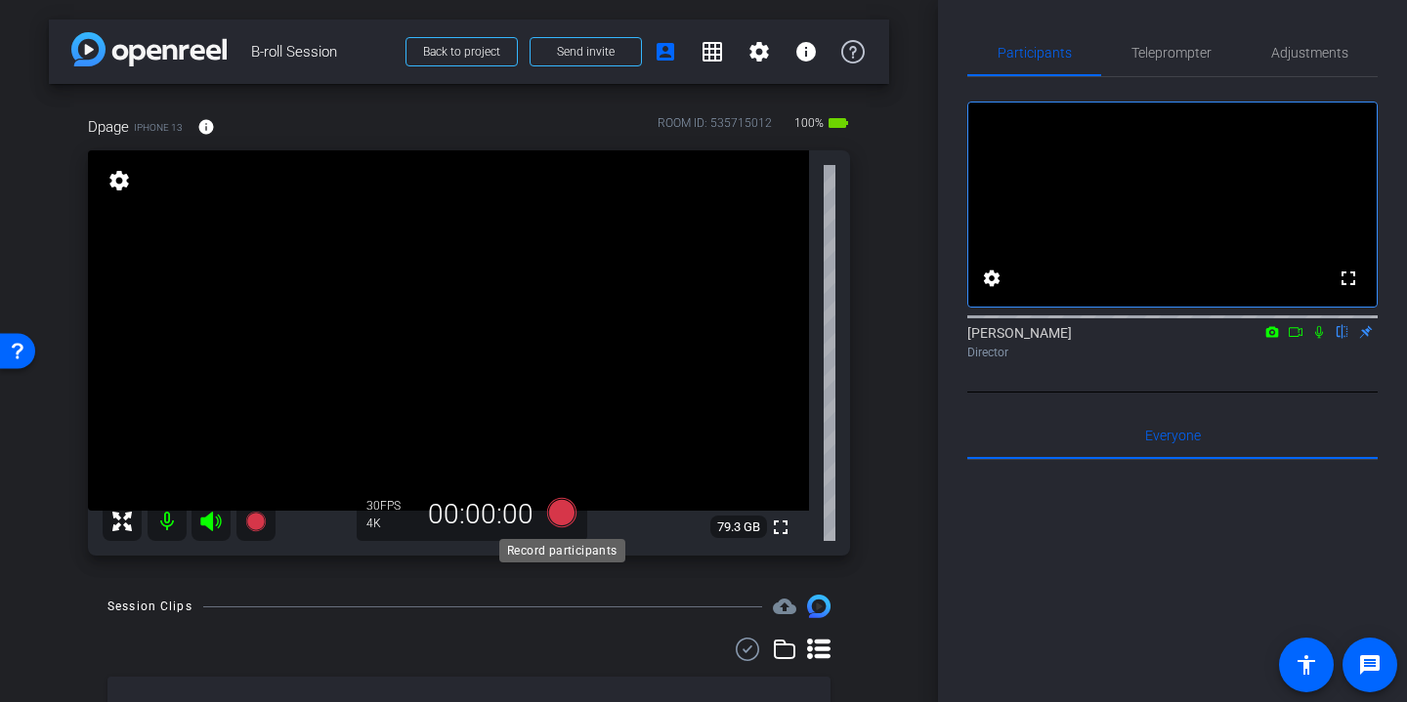
click at [562, 509] on icon at bounding box center [561, 512] width 29 height 29
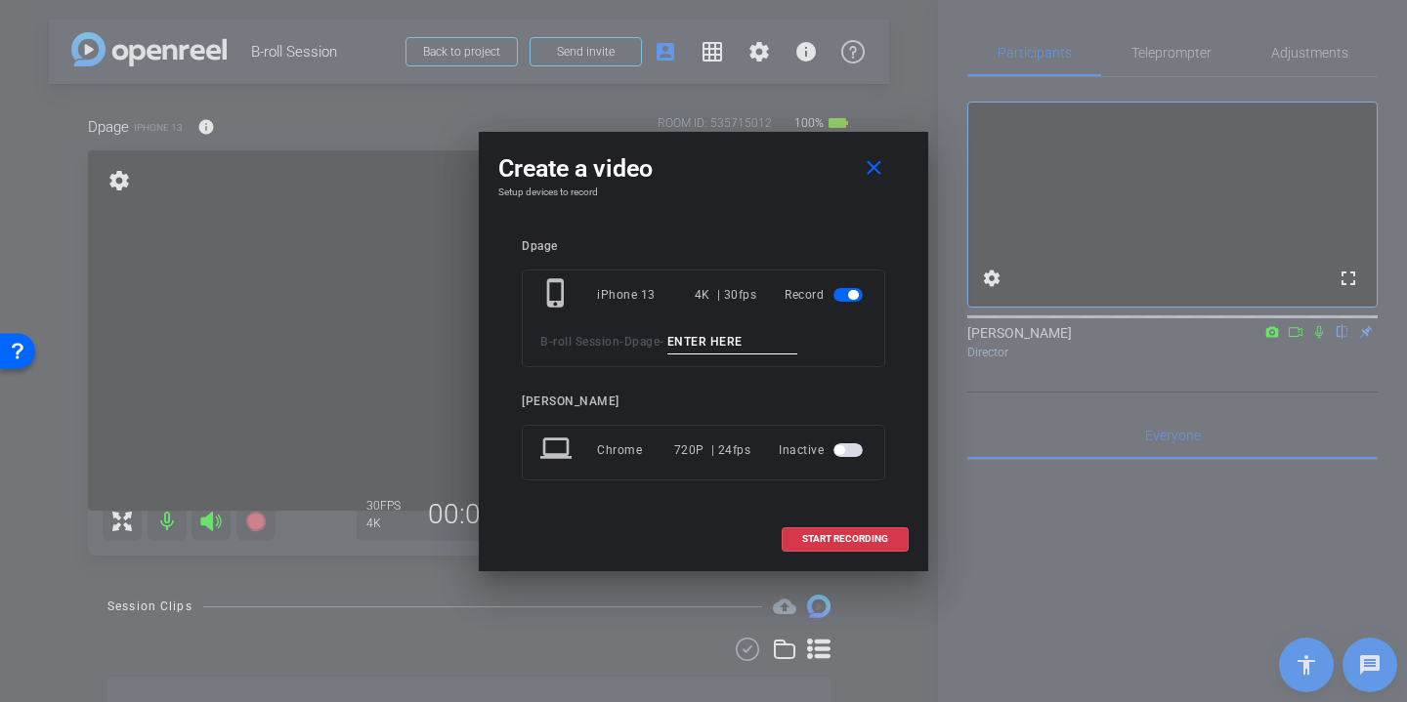
click at [730, 336] on input at bounding box center [732, 342] width 131 height 24
type input "team meeting angle 2"
click at [847, 536] on span "START RECORDING" at bounding box center [845, 539] width 86 height 10
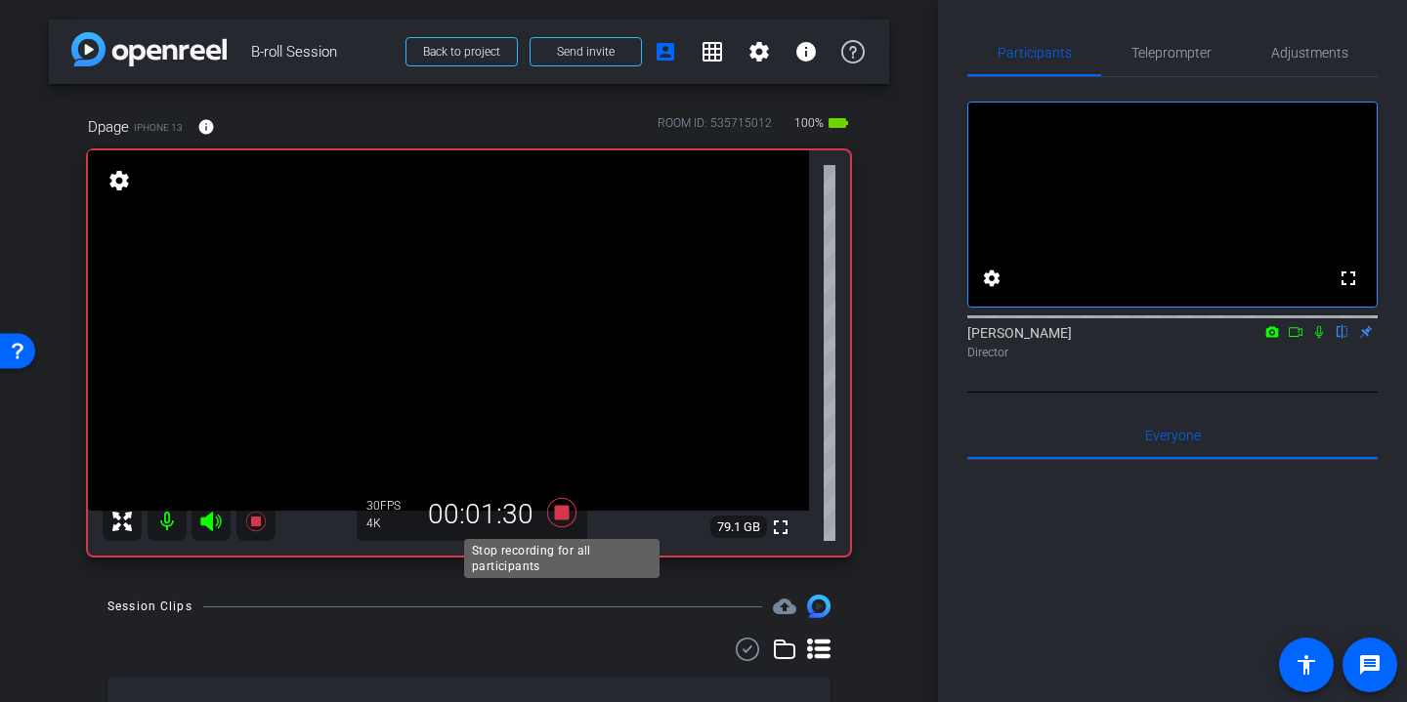
click at [560, 512] on icon at bounding box center [561, 512] width 29 height 29
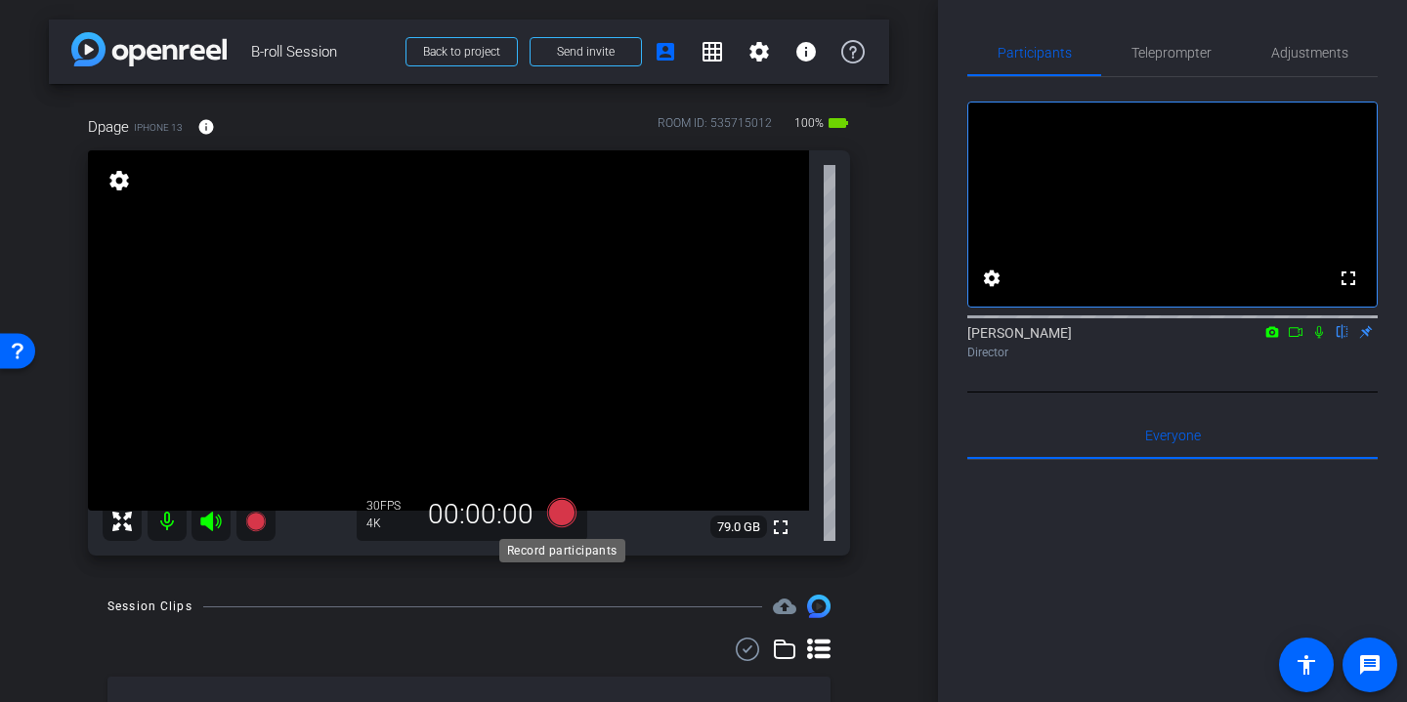
click at [556, 514] on icon at bounding box center [561, 512] width 29 height 29
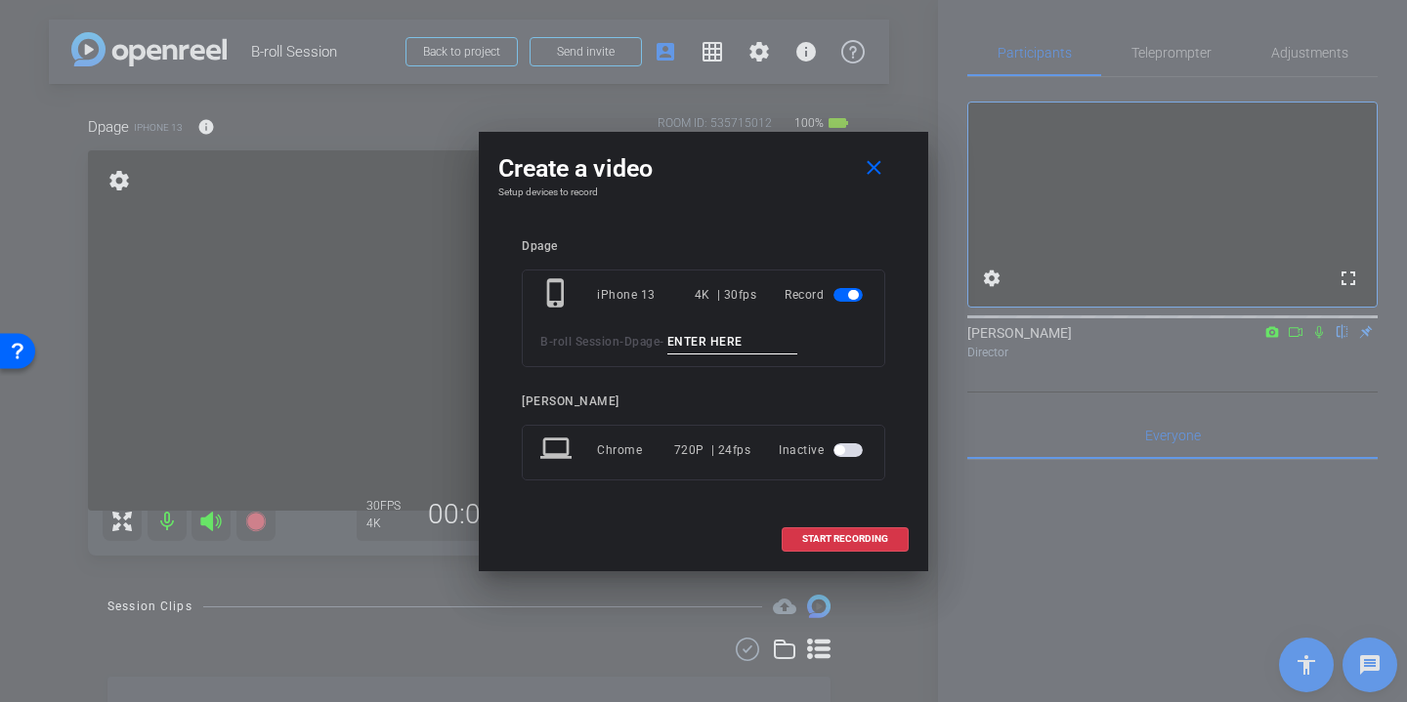
click at [714, 340] on input at bounding box center [732, 342] width 131 height 24
type input "team meeting angle 3"
click at [869, 528] on span at bounding box center [844, 539] width 125 height 47
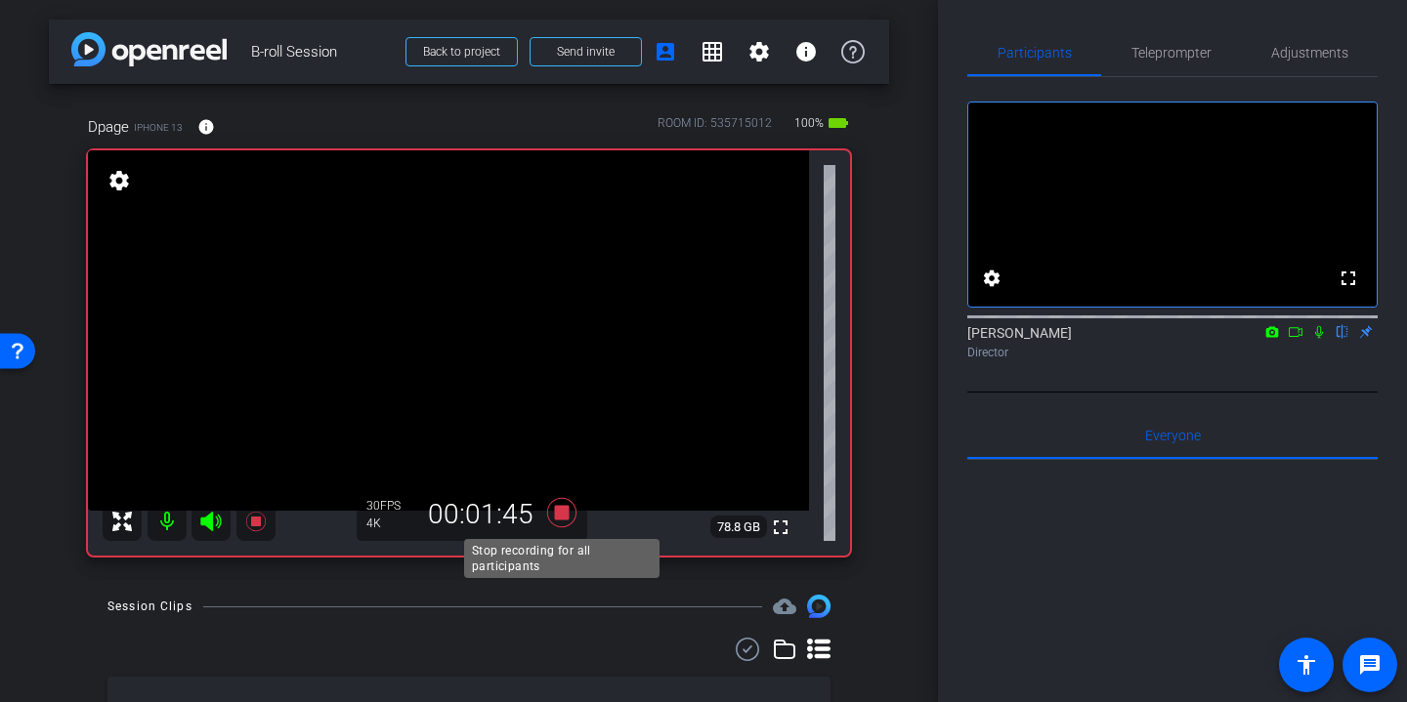
click at [560, 510] on icon at bounding box center [561, 512] width 29 height 29
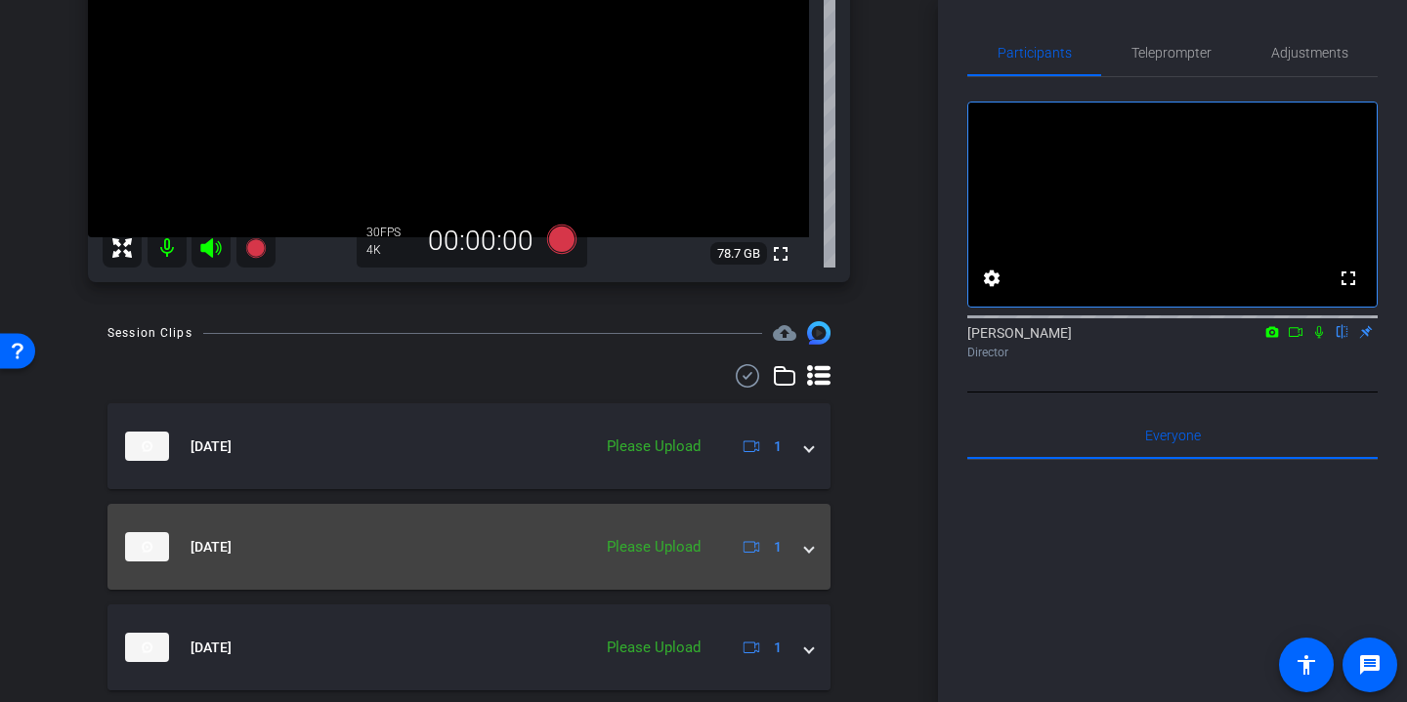
scroll to position [331, 0]
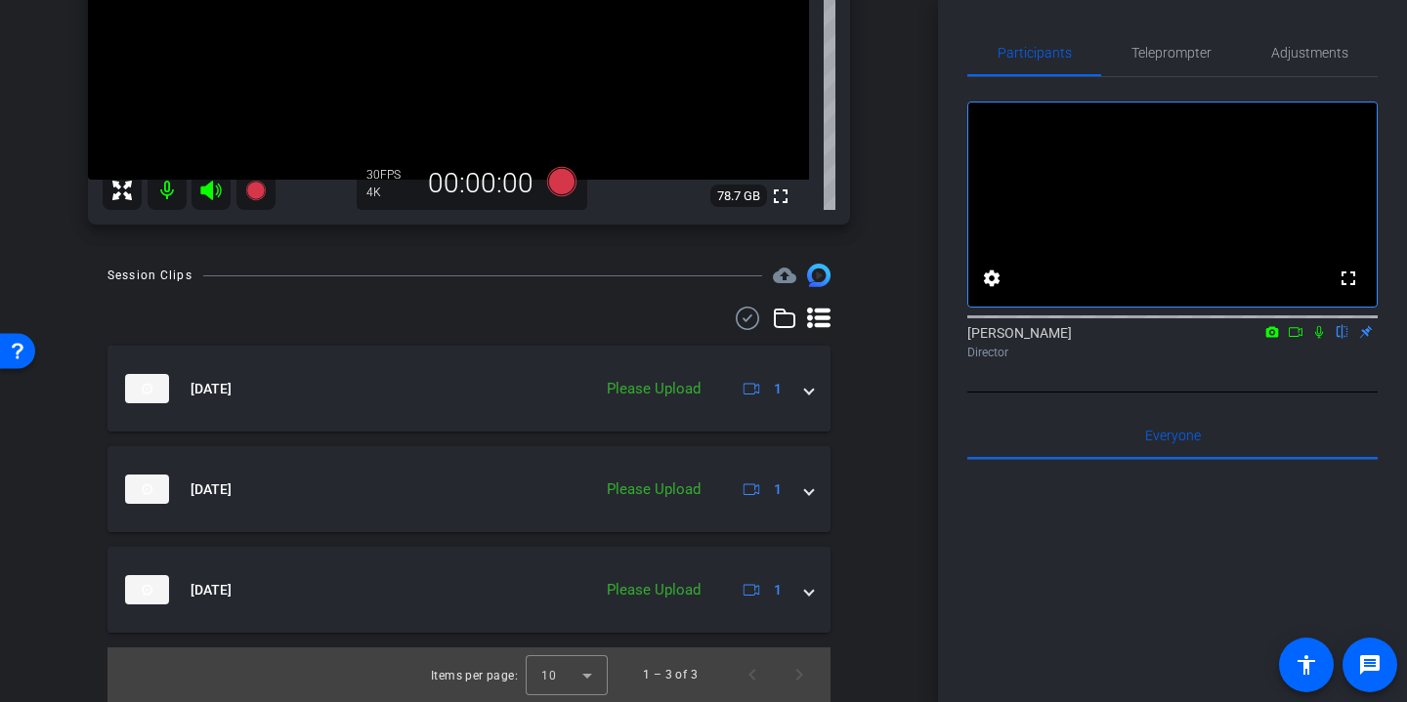
click at [740, 323] on icon at bounding box center [747, 318] width 29 height 23
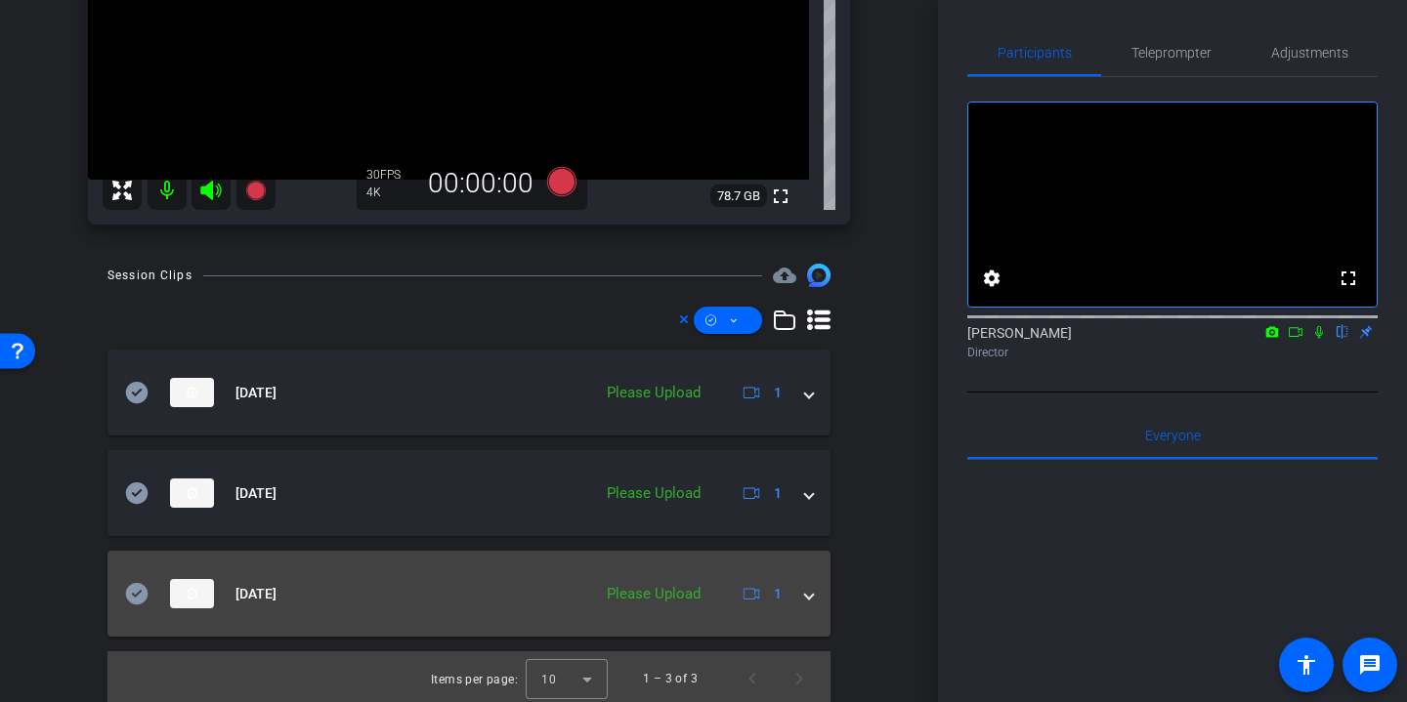
click at [135, 599] on icon at bounding box center [137, 593] width 22 height 21
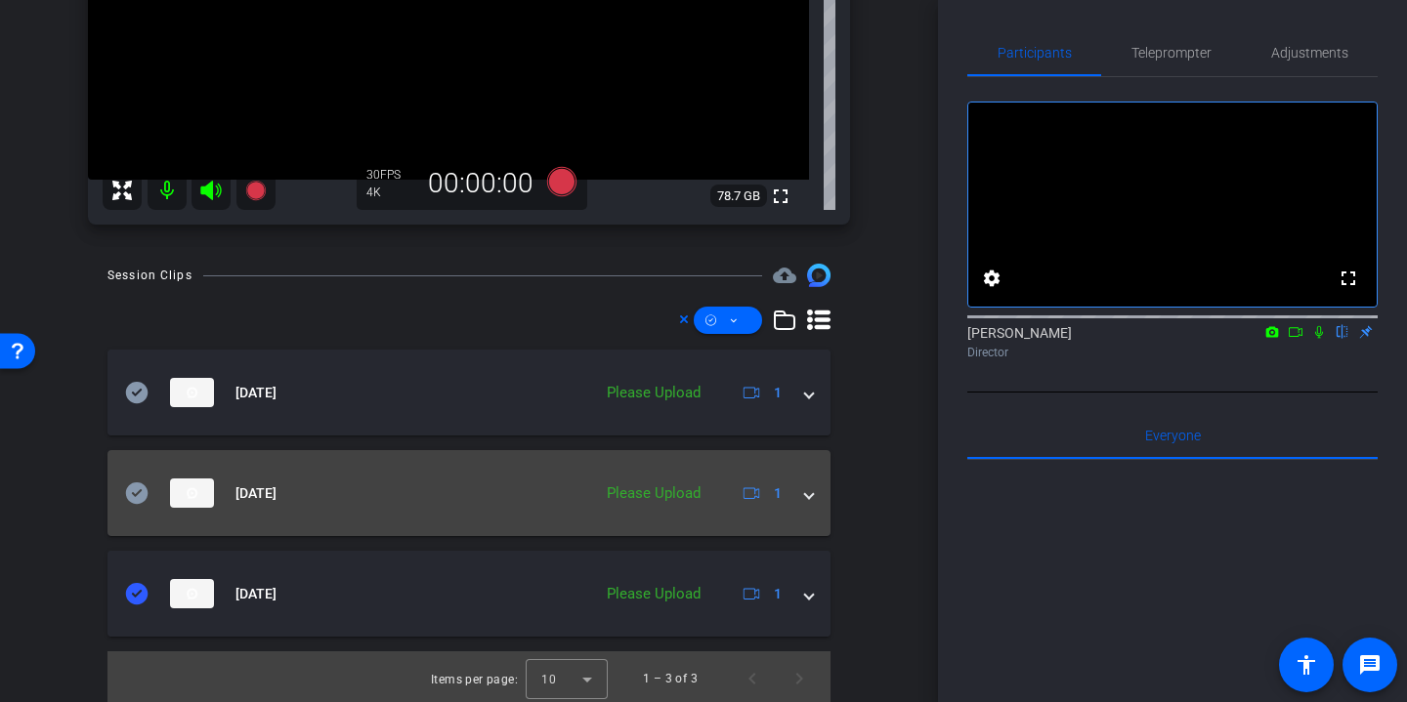
click at [140, 491] on icon at bounding box center [136, 493] width 23 height 23
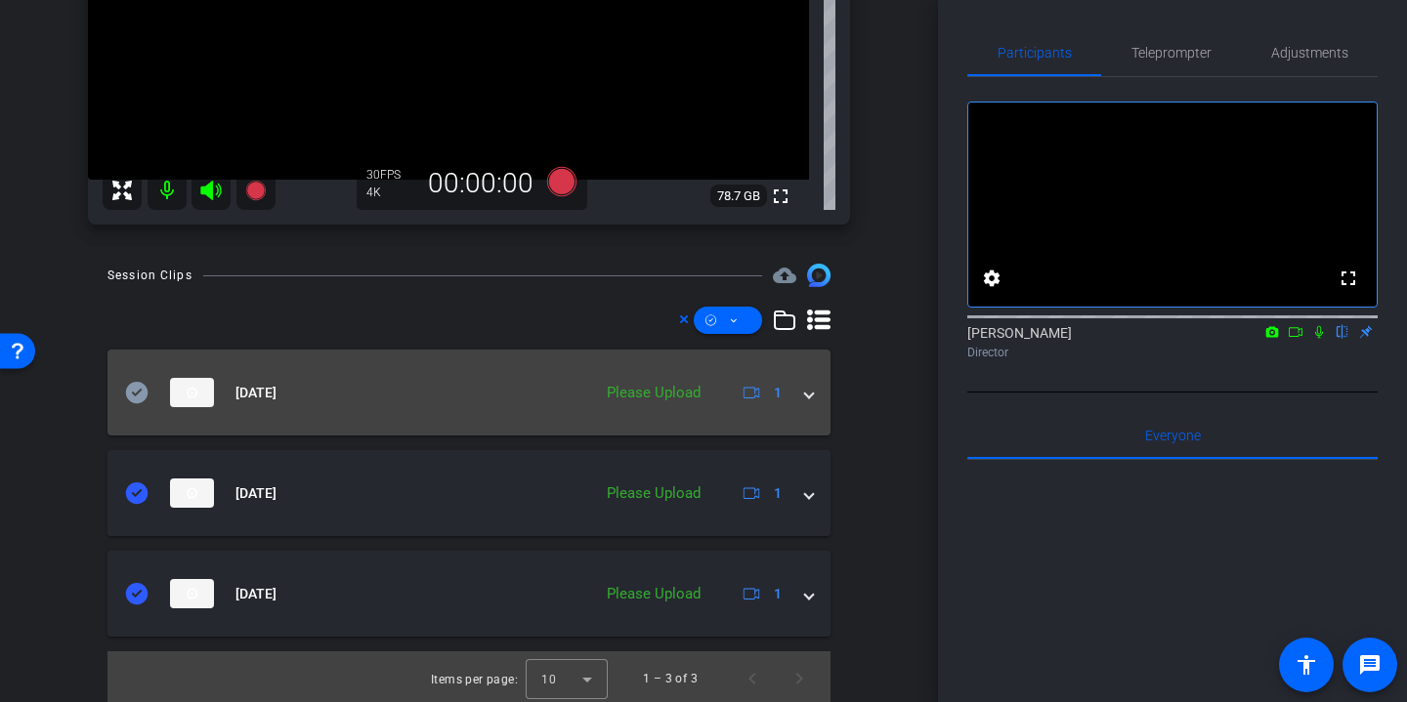
click at [133, 383] on icon at bounding box center [137, 392] width 22 height 21
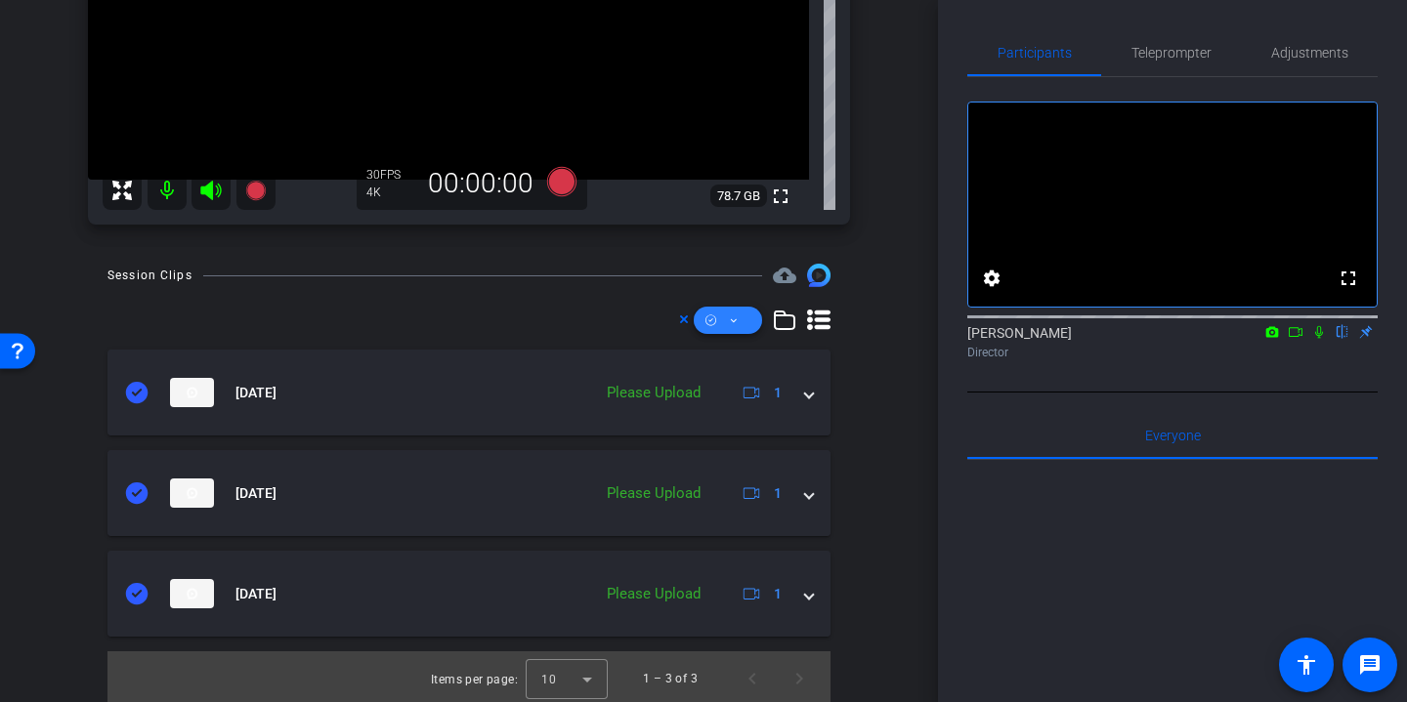
click at [743, 322] on span at bounding box center [728, 320] width 68 height 47
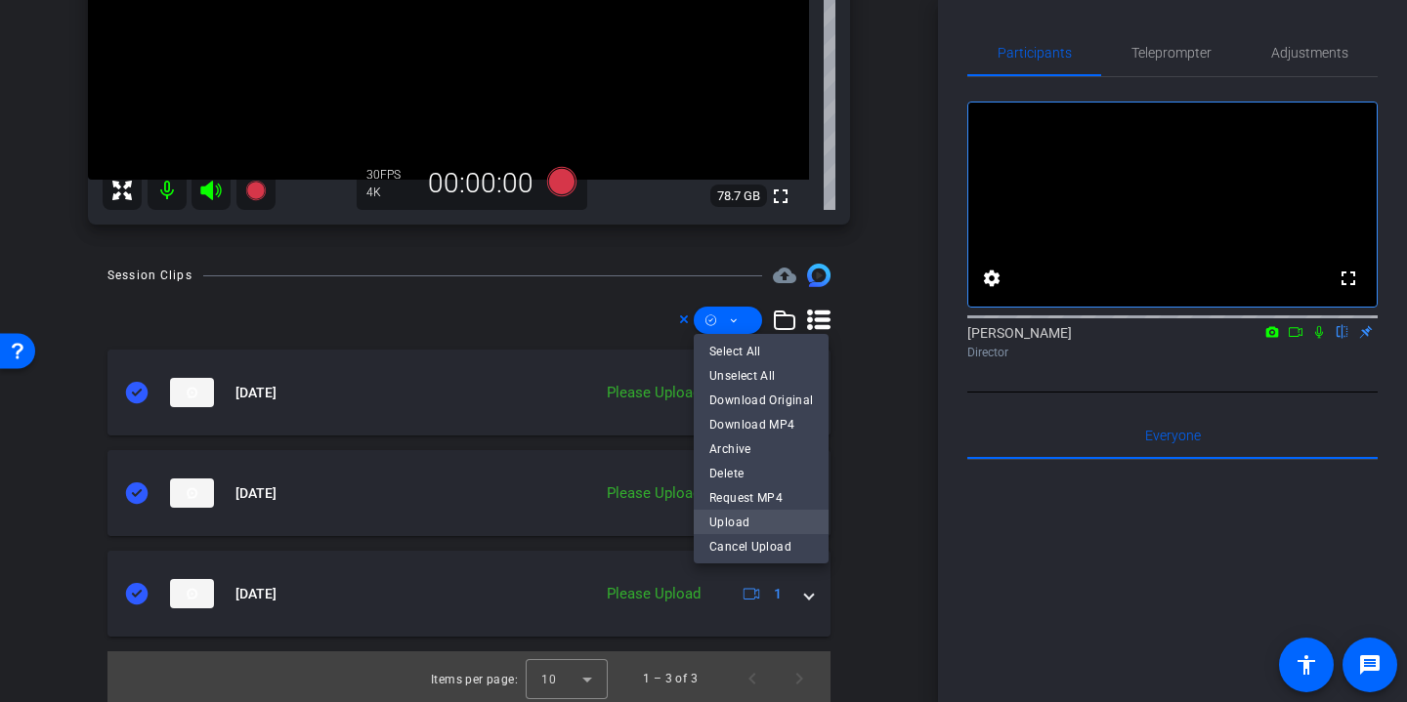
click at [763, 522] on span "Upload" at bounding box center [761, 522] width 104 height 23
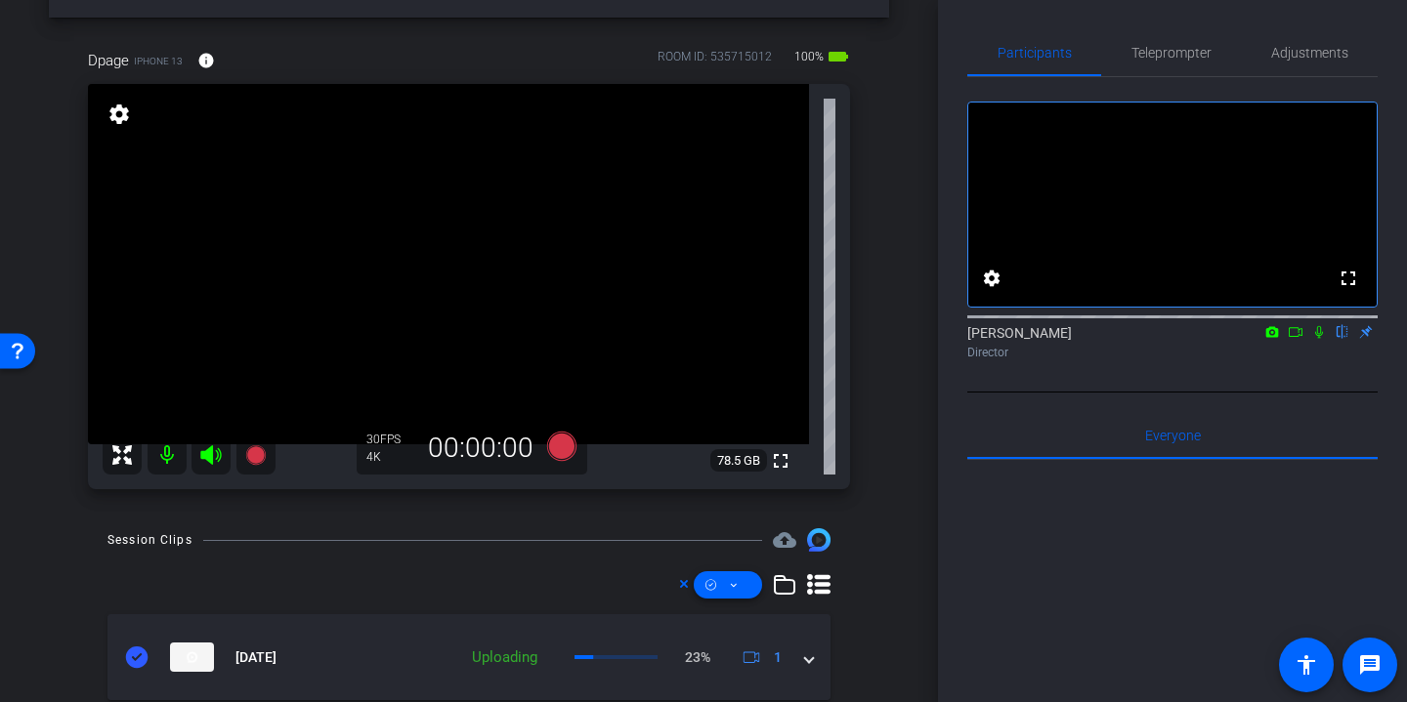
scroll to position [0, 0]
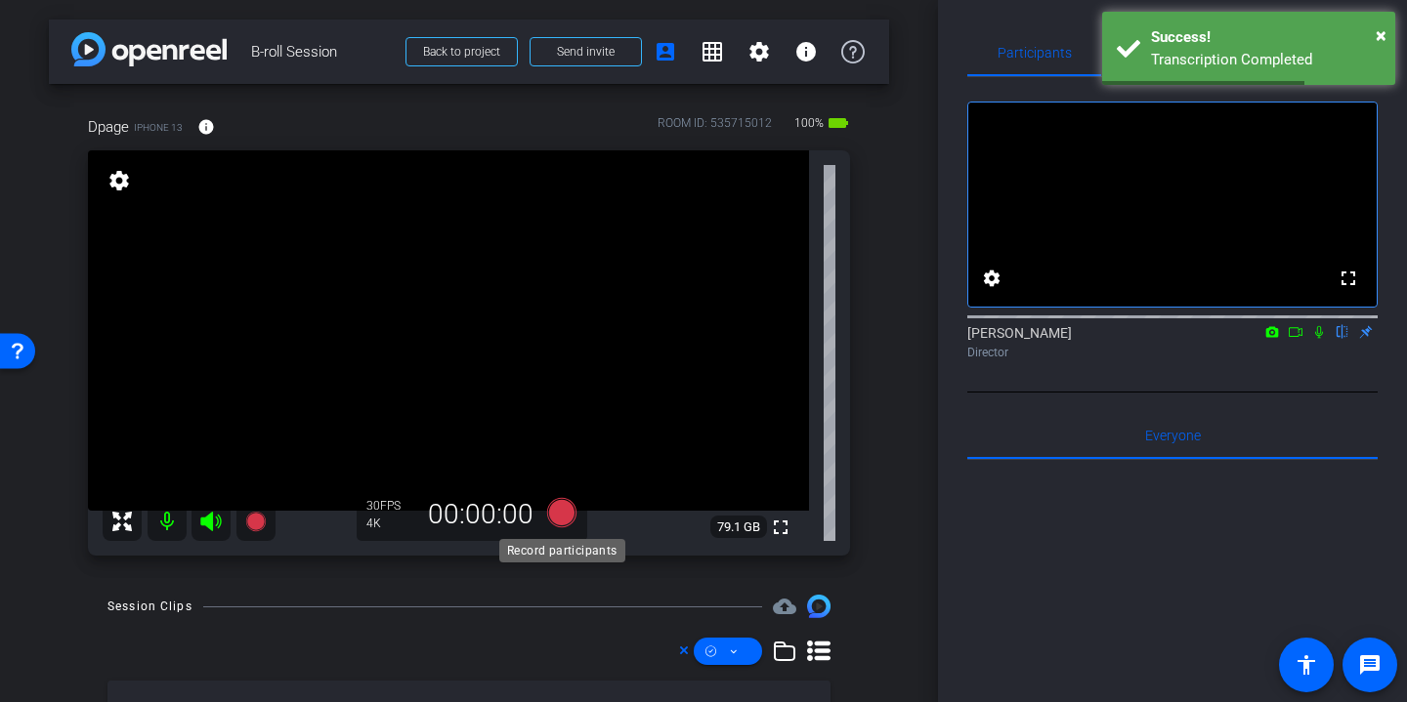
click at [571, 514] on icon at bounding box center [561, 512] width 29 height 29
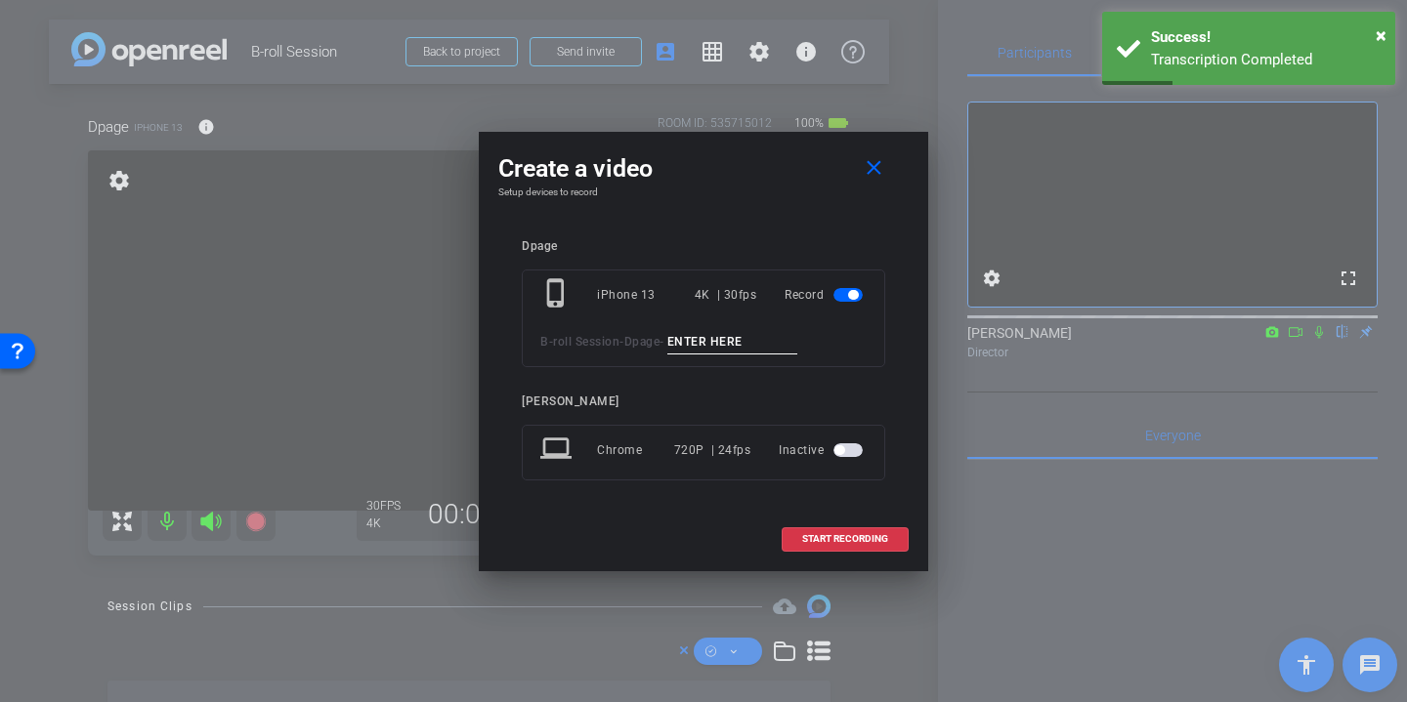
click at [726, 334] on input at bounding box center [732, 342] width 131 height 24
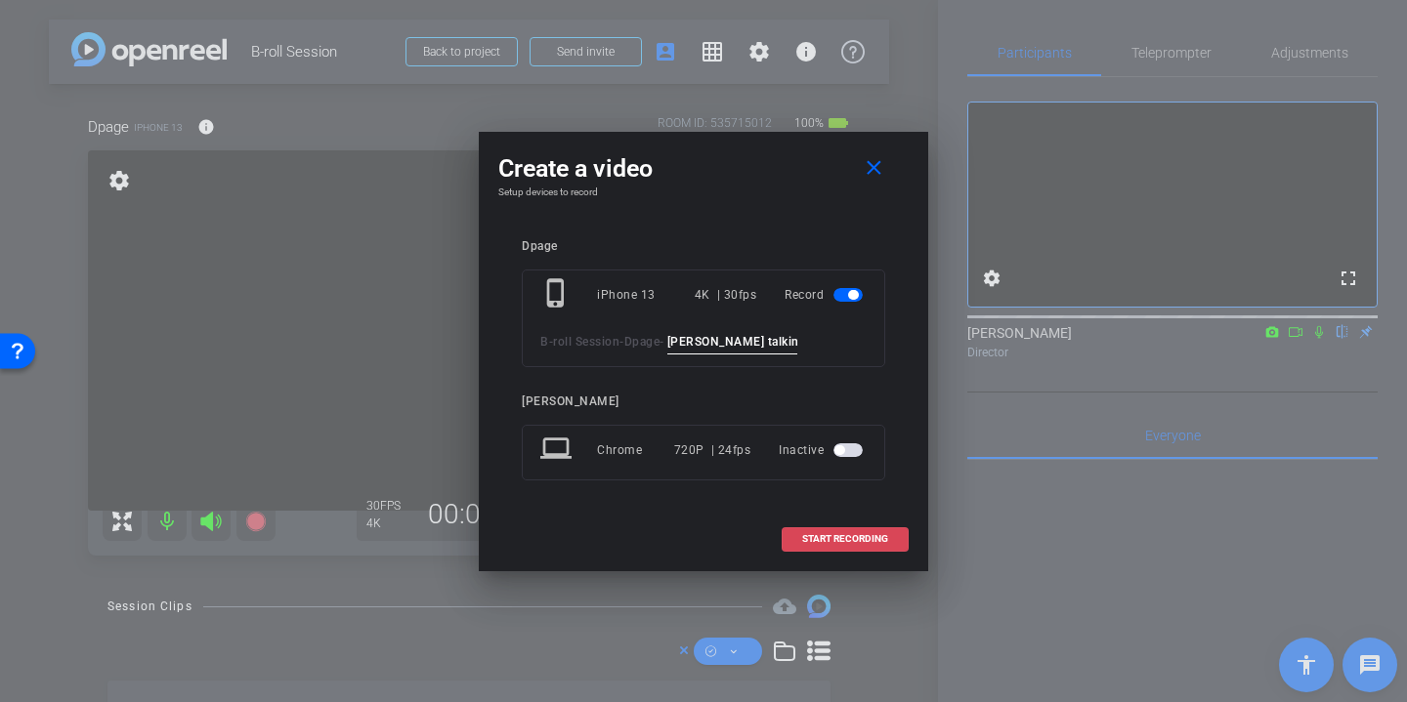
type input "danielle talking"
click at [835, 541] on span "START RECORDING" at bounding box center [845, 539] width 86 height 10
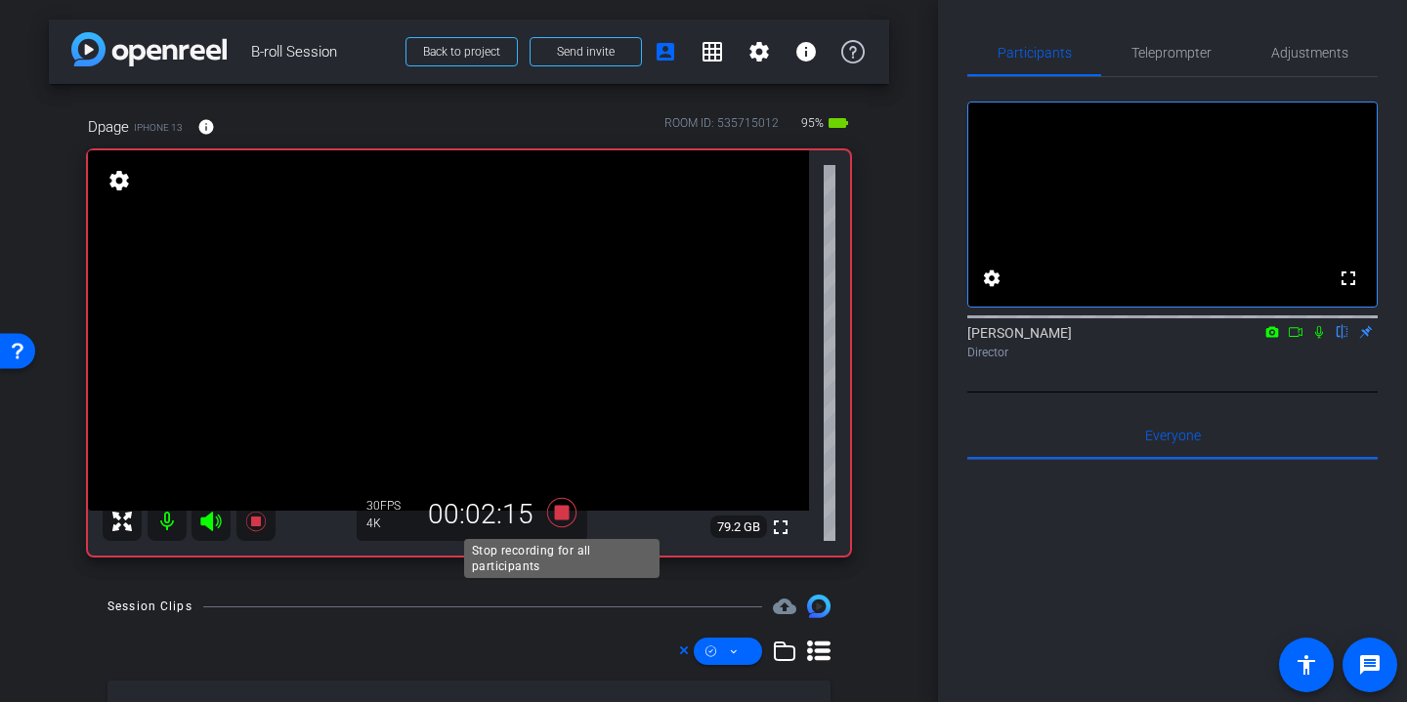
click at [565, 513] on icon at bounding box center [561, 512] width 29 height 29
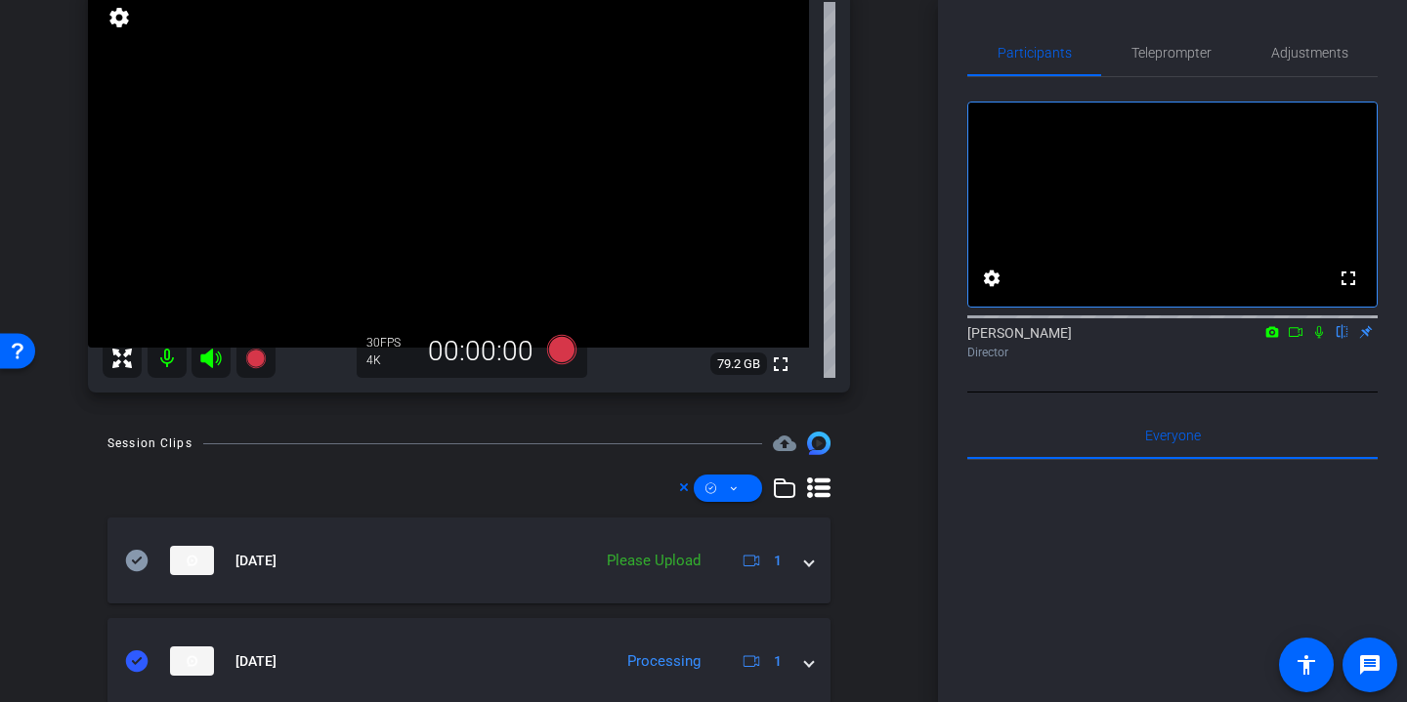
scroll to position [222, 0]
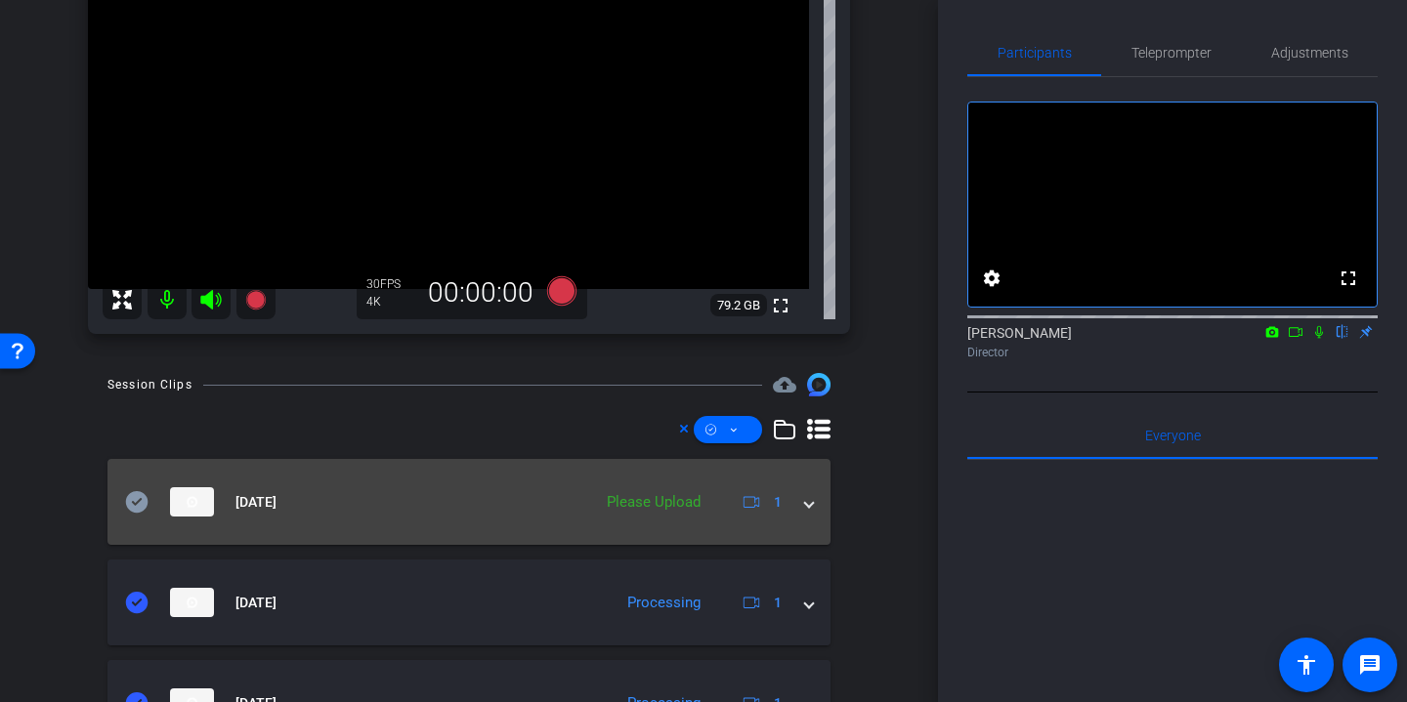
click at [134, 502] on icon at bounding box center [137, 501] width 22 height 21
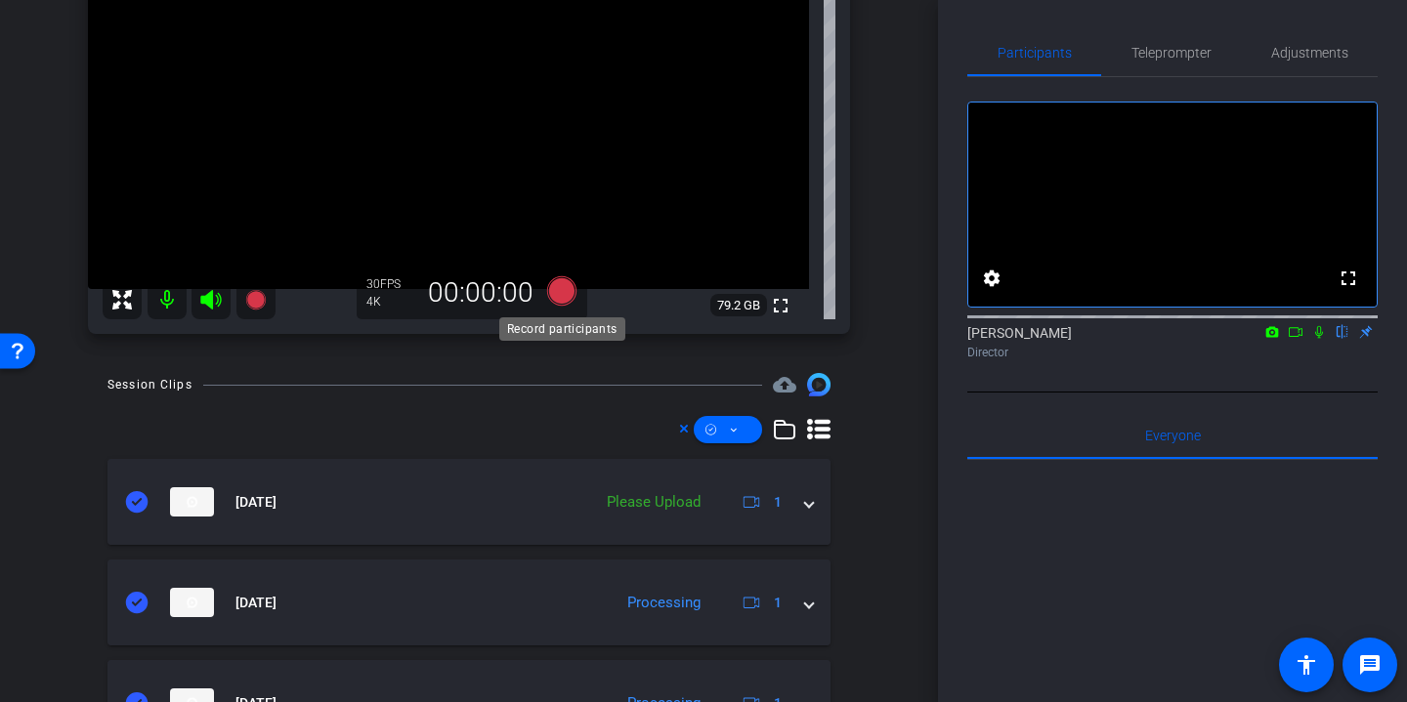
click at [569, 291] on icon at bounding box center [561, 290] width 29 height 29
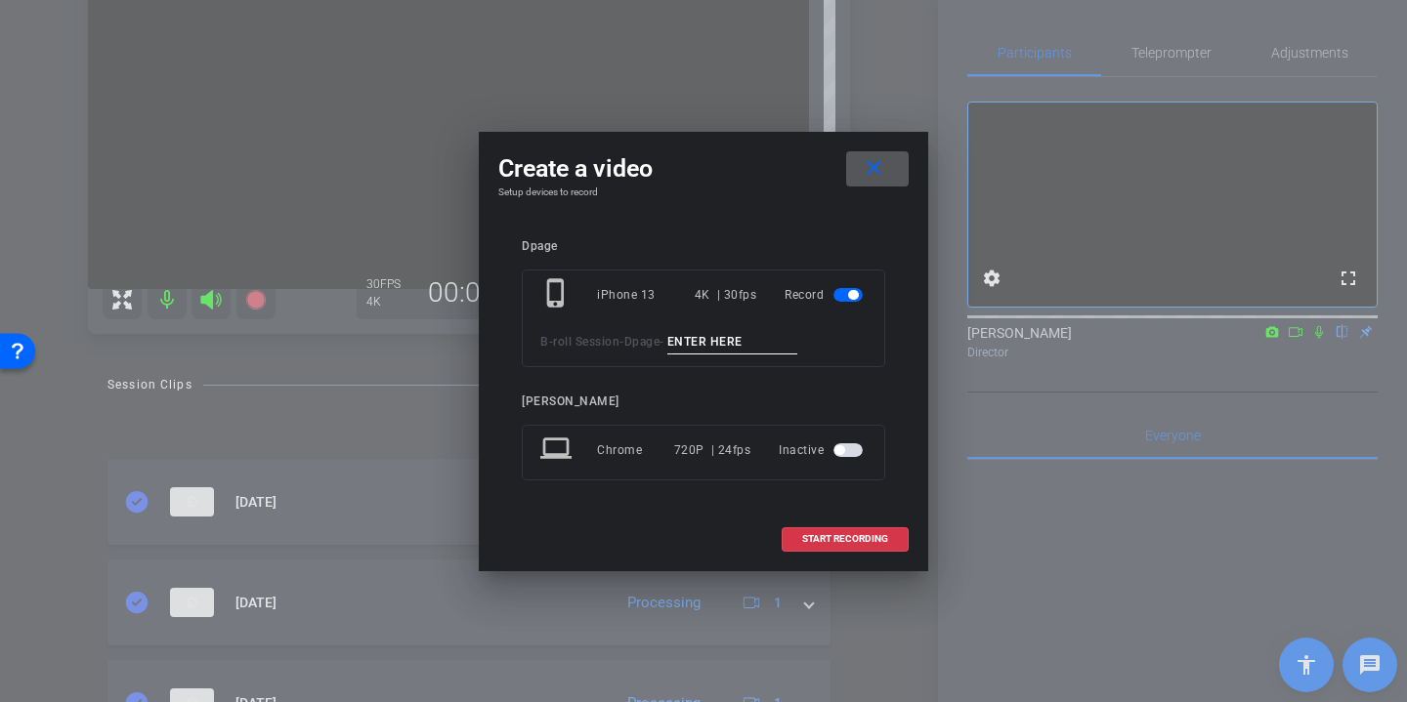
click at [883, 163] on mat-icon "close" at bounding box center [874, 168] width 24 height 24
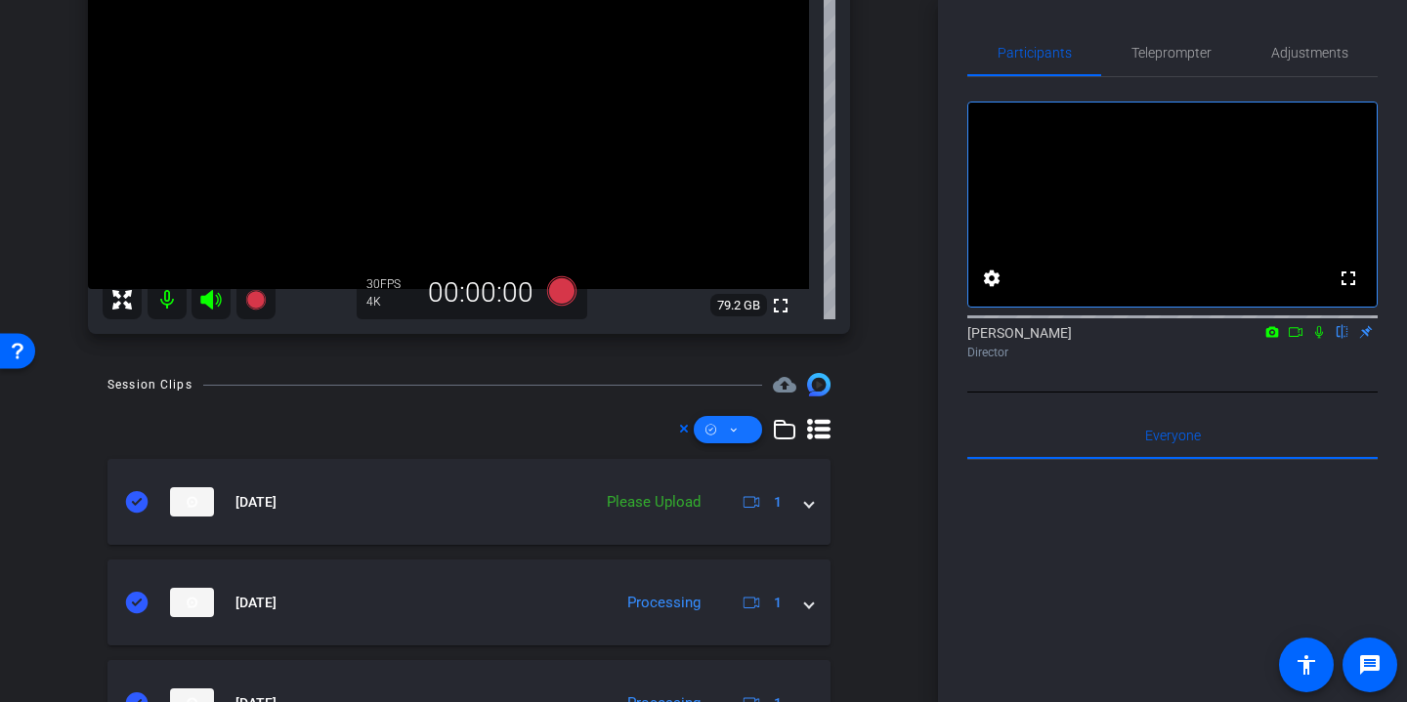
click at [740, 442] on span at bounding box center [728, 429] width 68 height 47
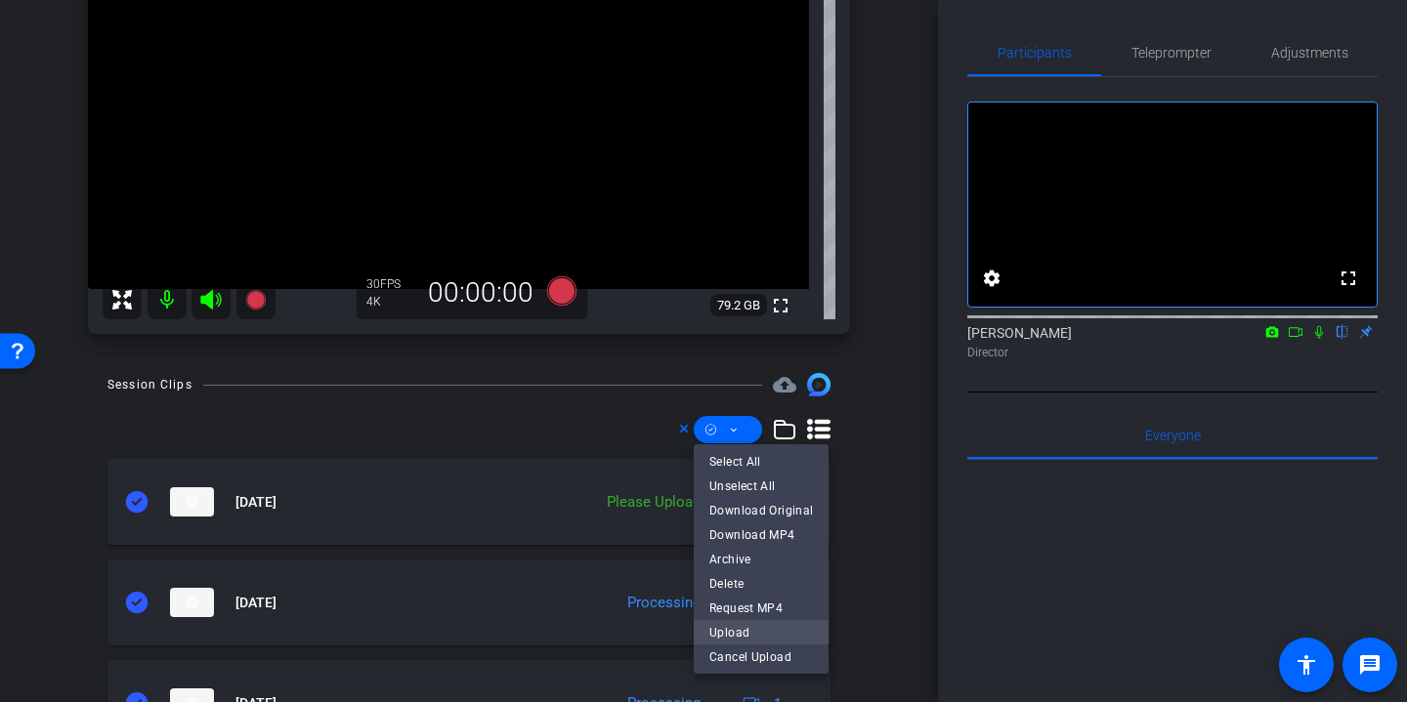
click at [752, 626] on span "Upload" at bounding box center [761, 631] width 104 height 23
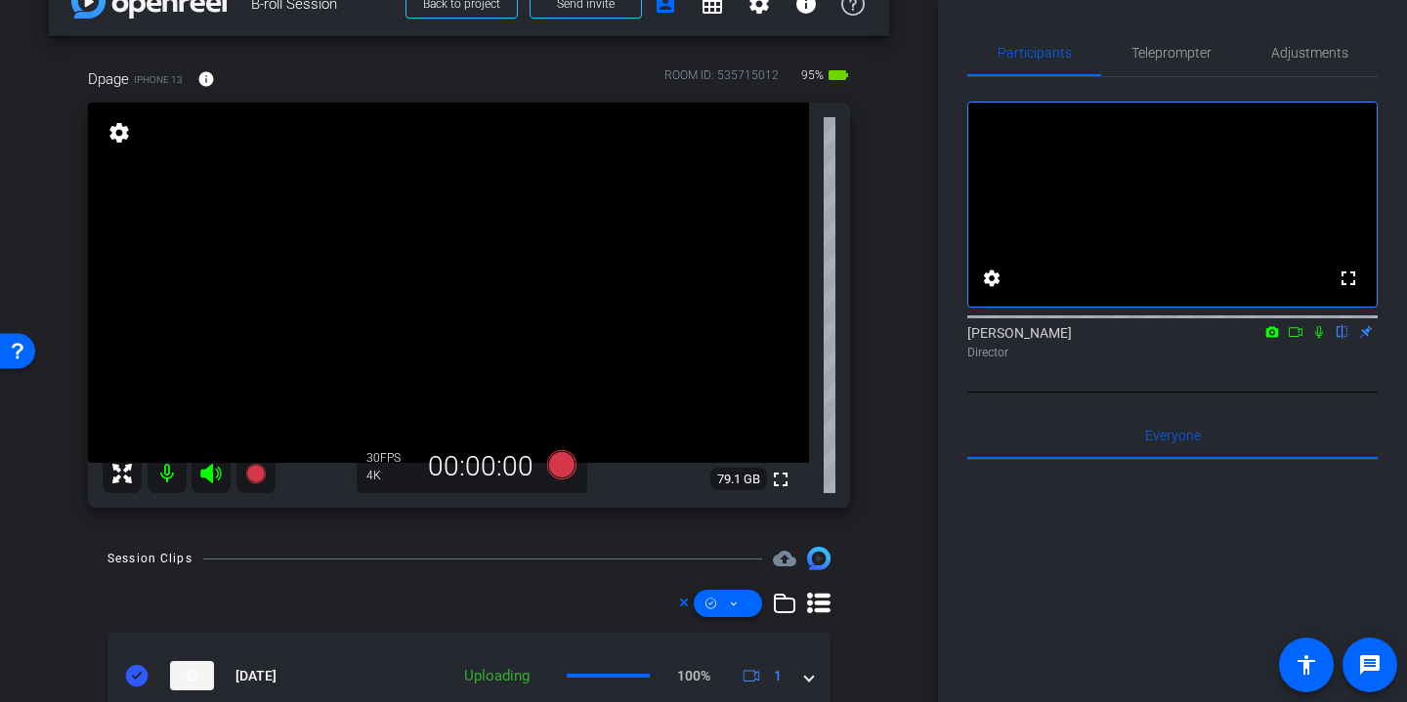
scroll to position [23, 0]
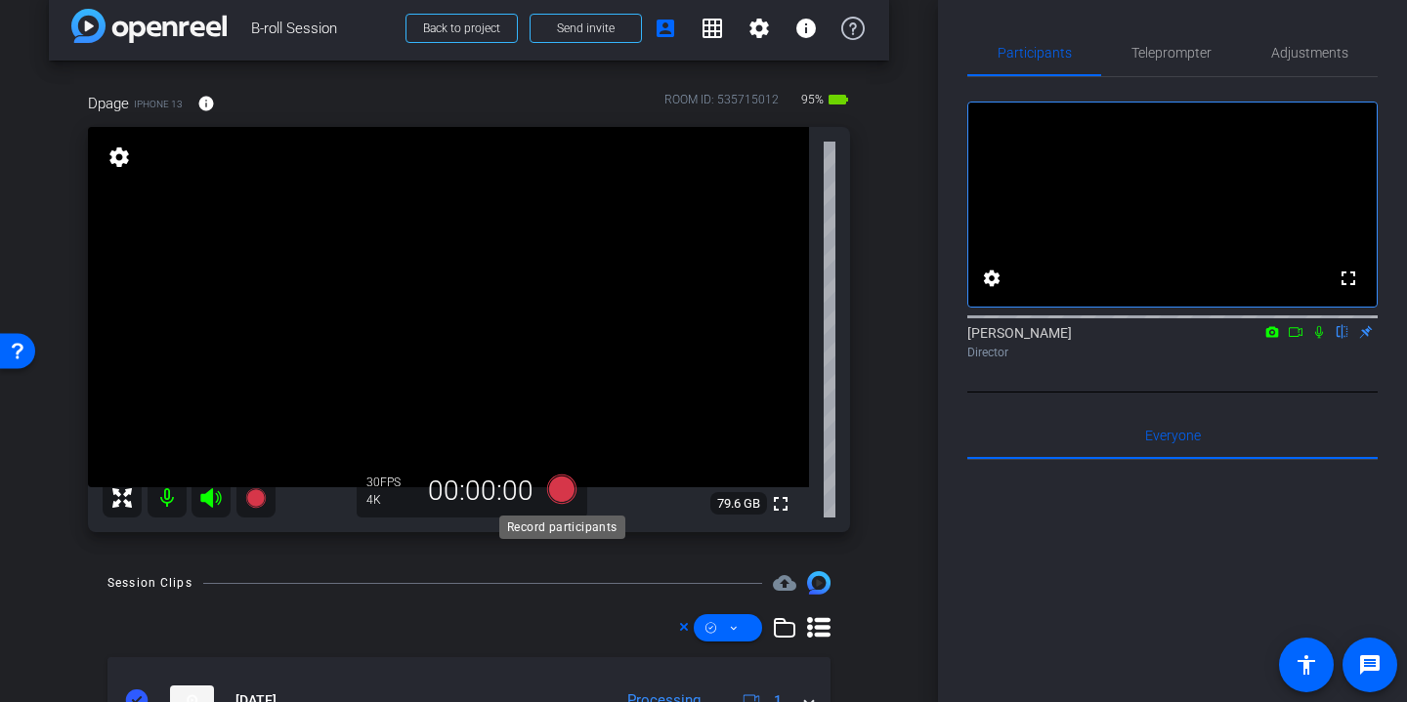
click at [571, 491] on icon at bounding box center [561, 489] width 29 height 29
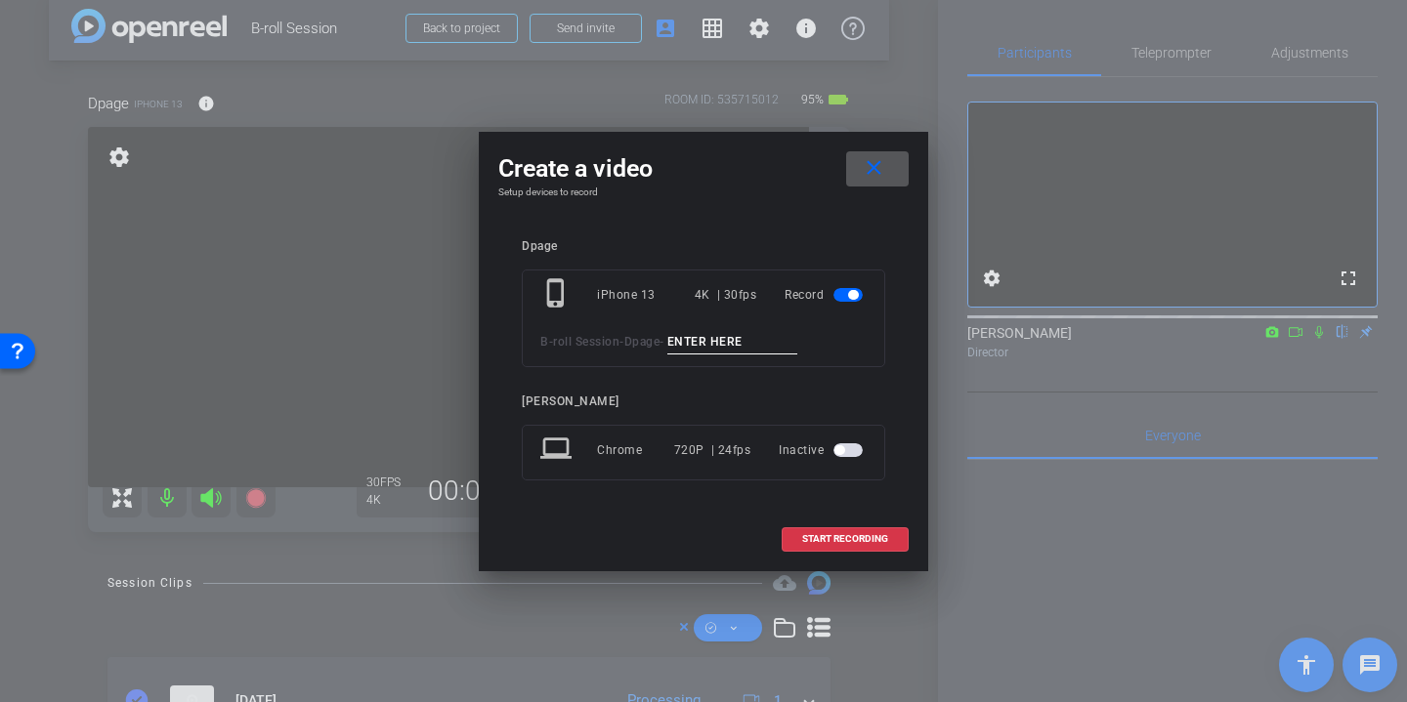
click at [744, 346] on input at bounding box center [732, 342] width 131 height 24
type input "Sue desk"
click at [851, 534] on span "START RECORDING" at bounding box center [845, 539] width 86 height 10
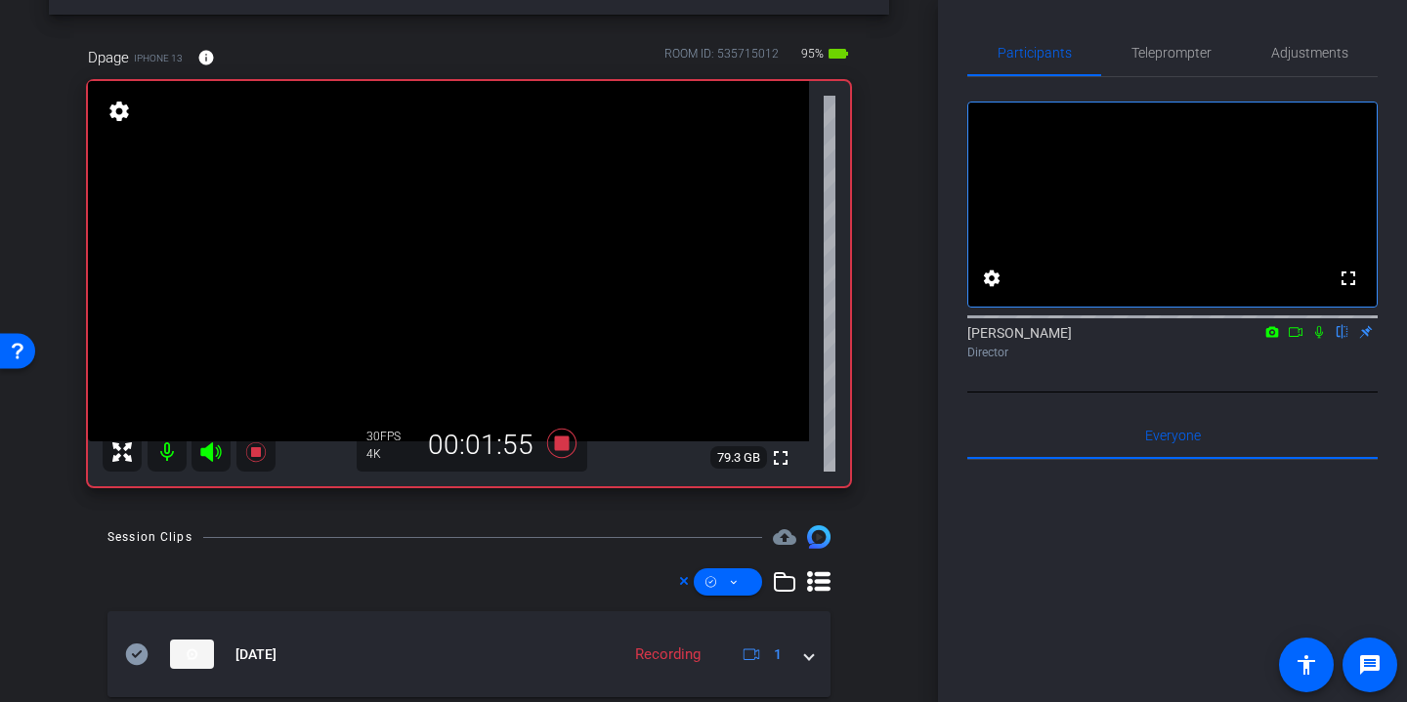
scroll to position [58, 0]
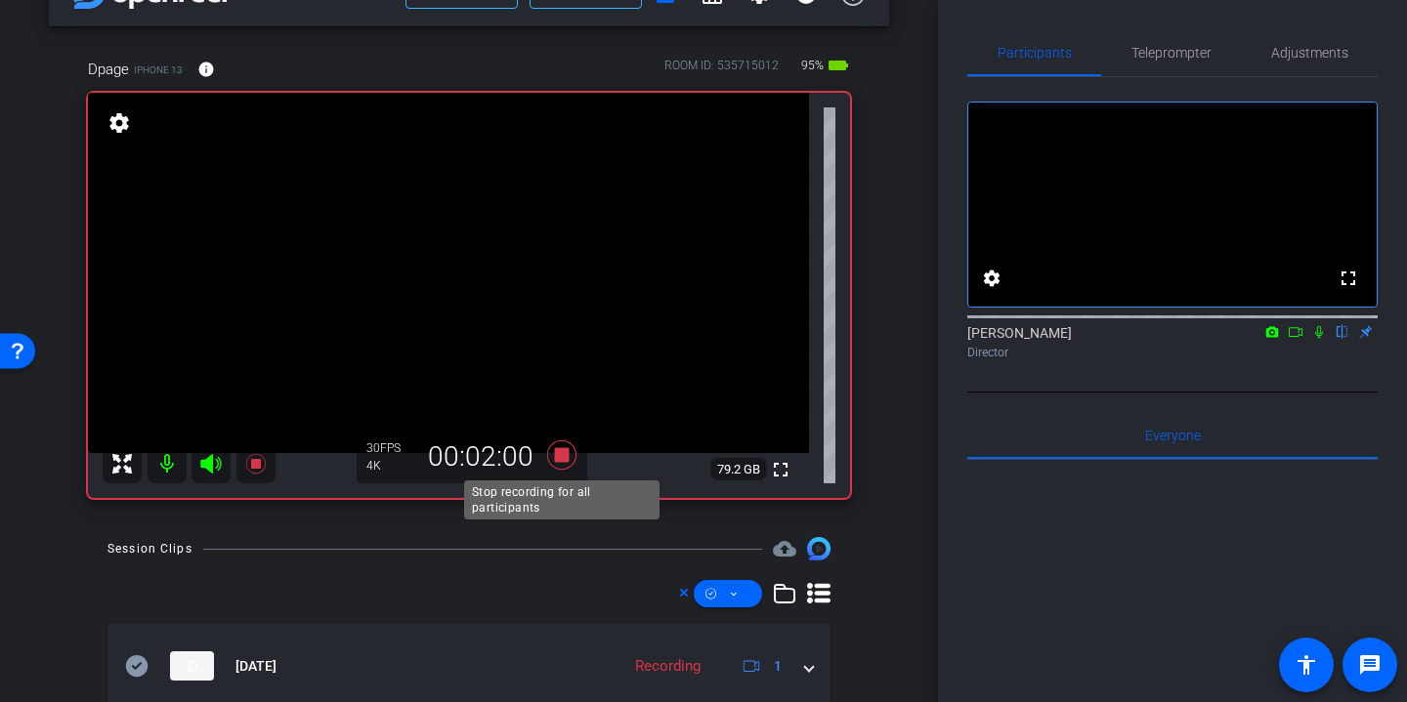
click at [560, 452] on icon at bounding box center [561, 455] width 29 height 29
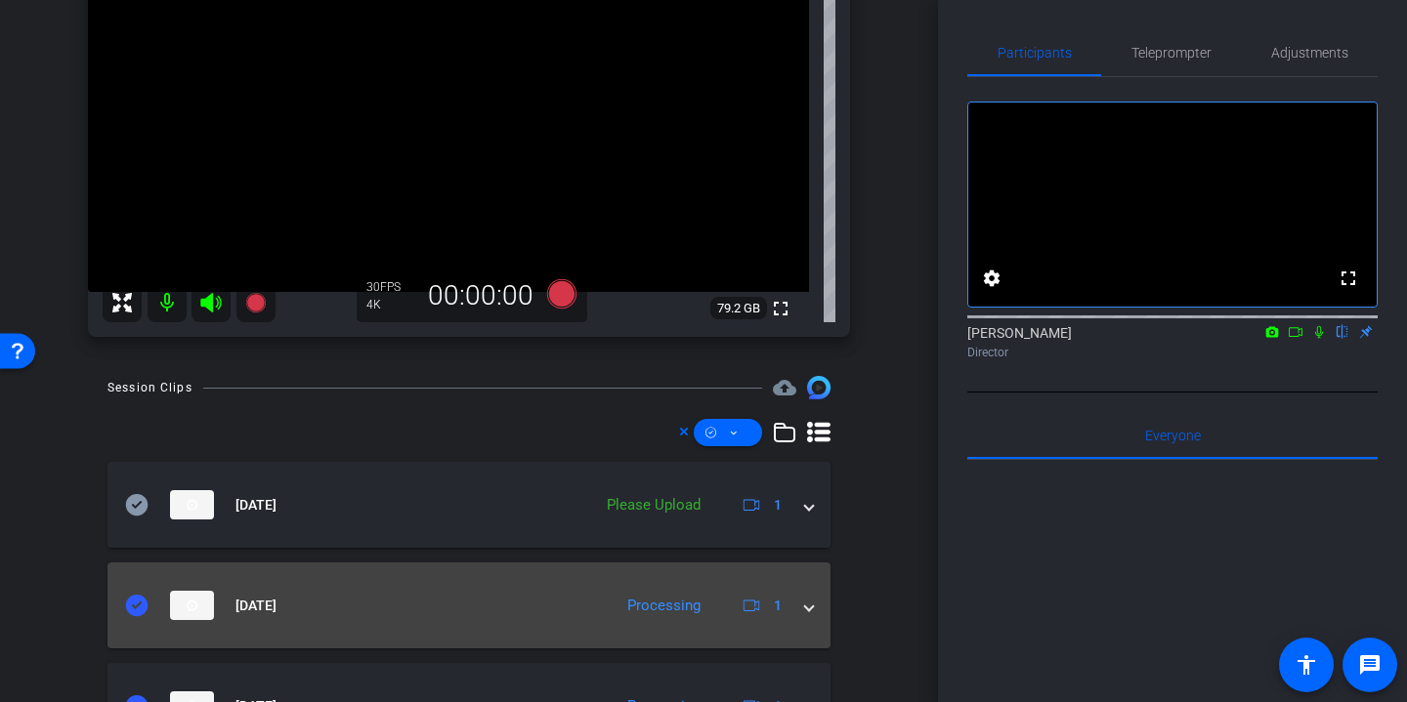
scroll to position [240, 0]
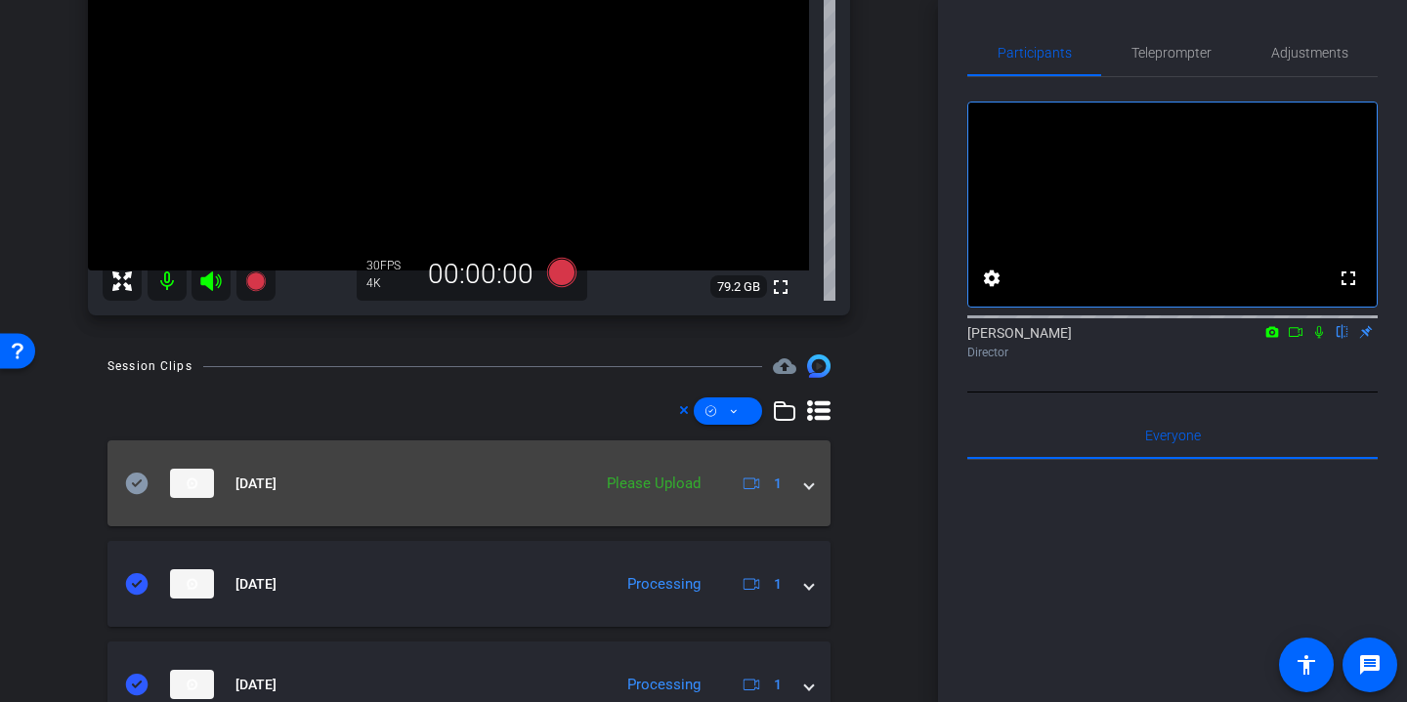
click at [141, 484] on icon at bounding box center [137, 483] width 22 height 21
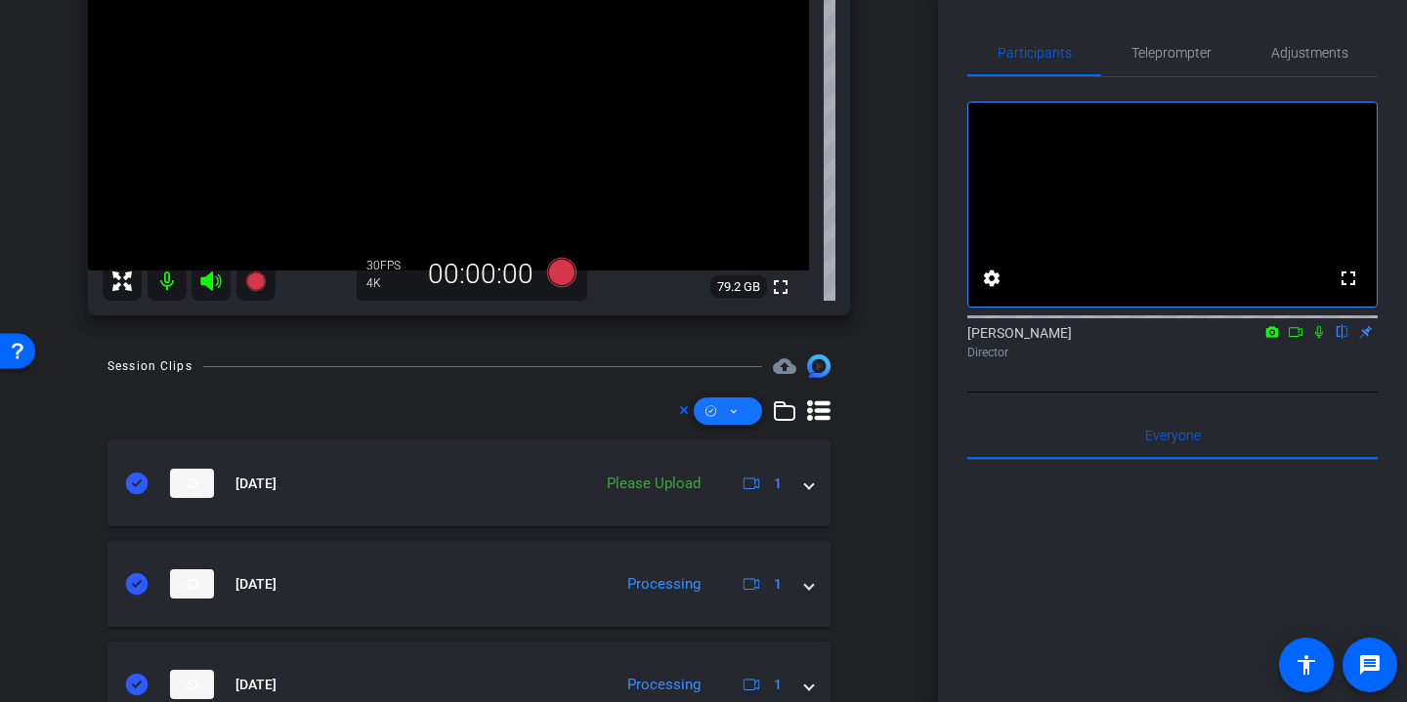
click at [736, 413] on icon at bounding box center [734, 412] width 10 height 24
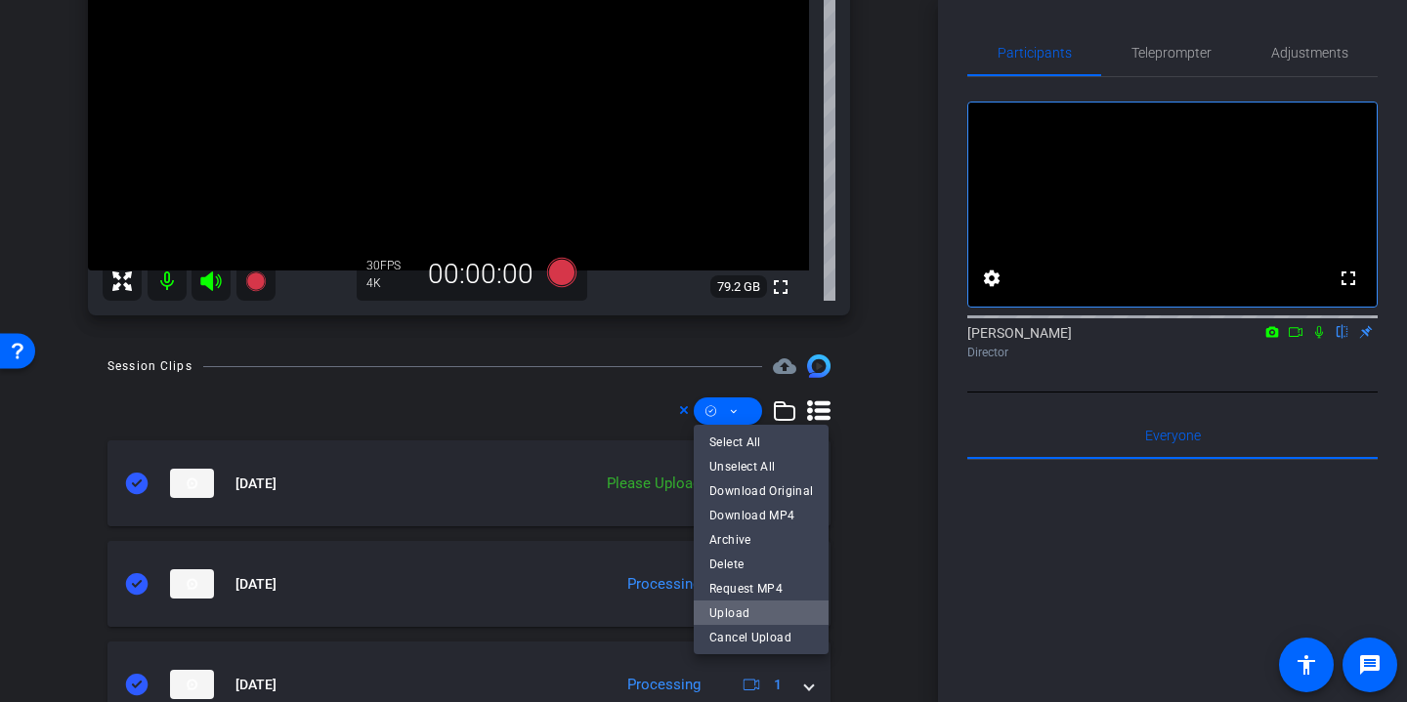
click at [766, 610] on span "Upload" at bounding box center [761, 613] width 104 height 23
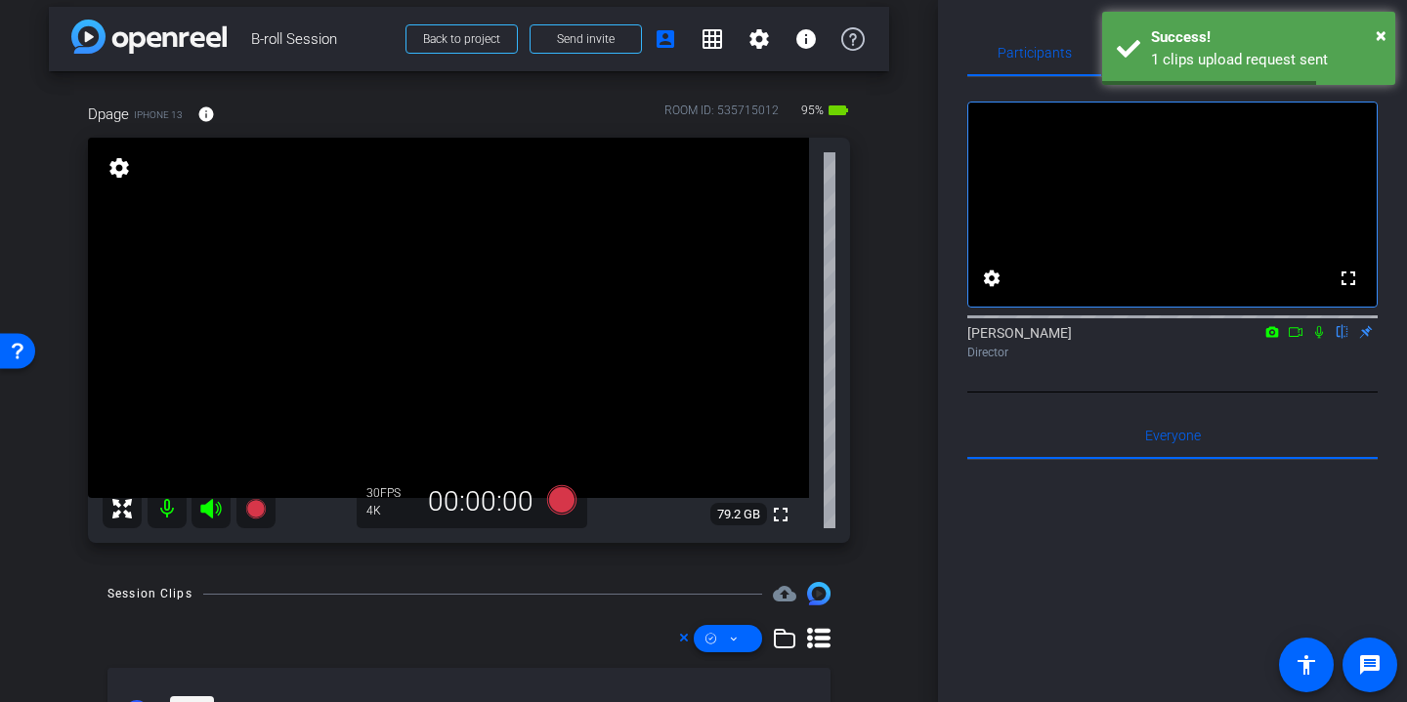
scroll to position [0, 0]
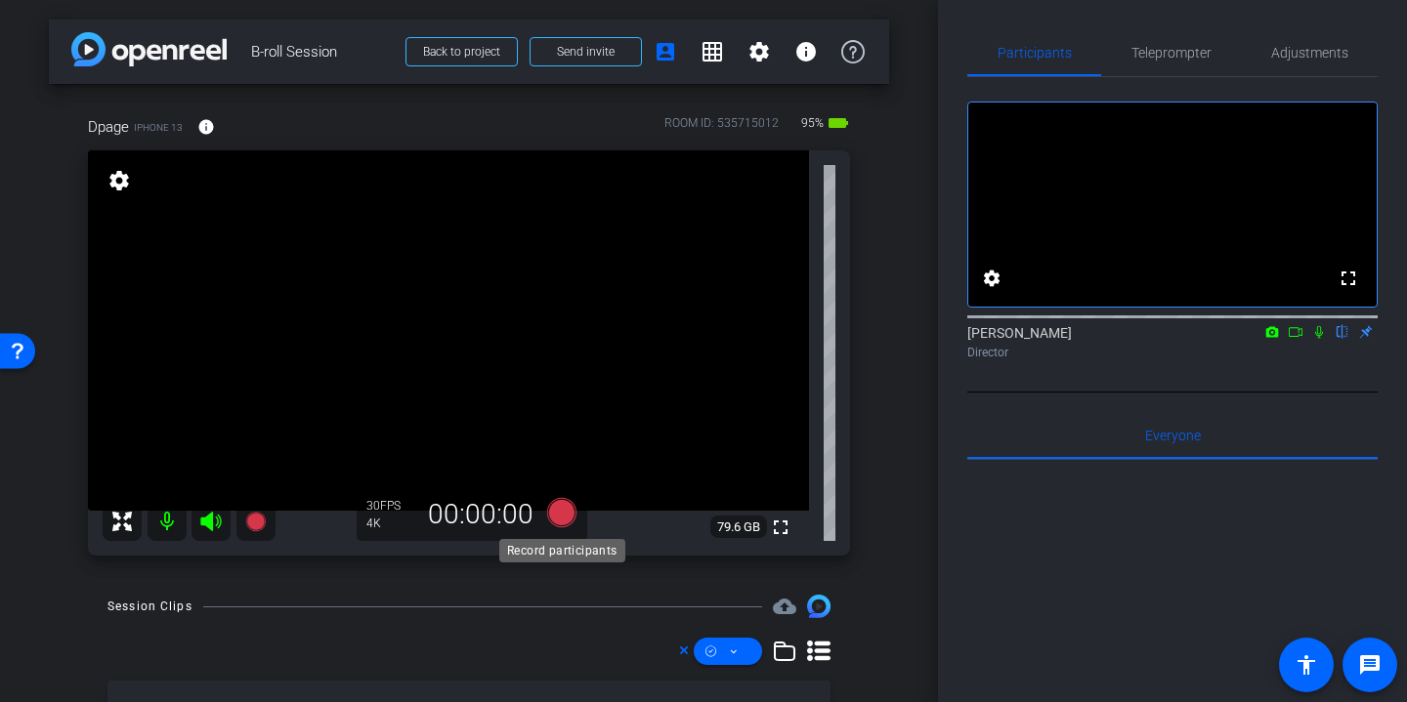
click at [566, 512] on icon at bounding box center [561, 512] width 29 height 29
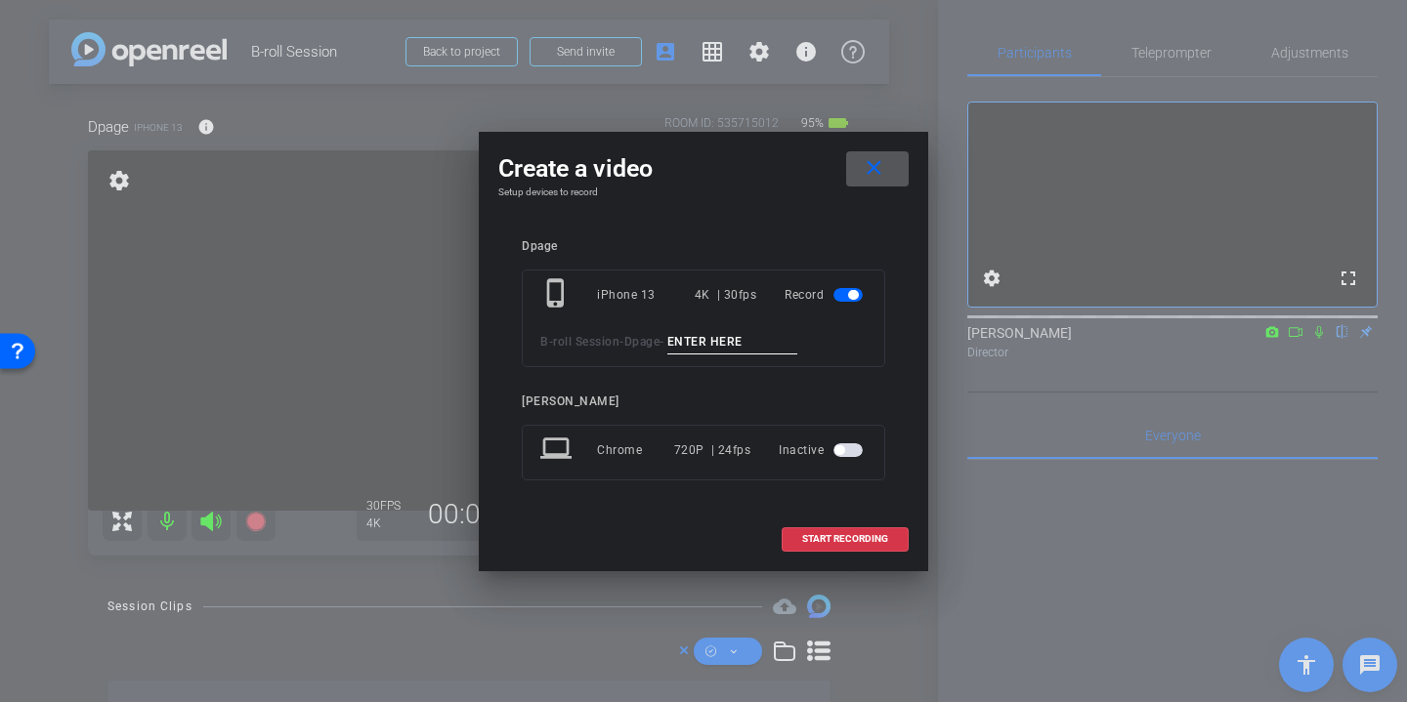
click at [705, 346] on input at bounding box center [732, 342] width 131 height 24
type input "Erin desk"
click at [862, 534] on span "START RECORDING" at bounding box center [845, 539] width 86 height 10
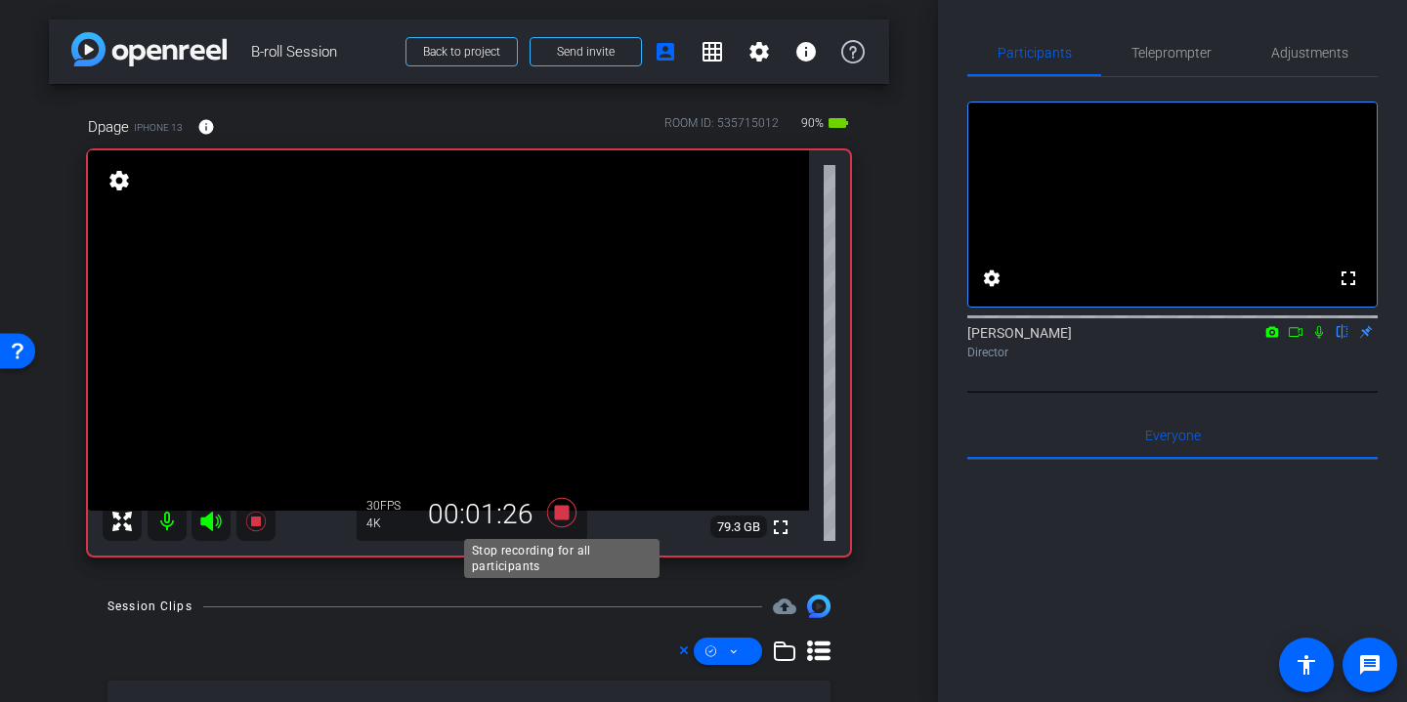
click at [567, 511] on icon at bounding box center [561, 512] width 29 height 29
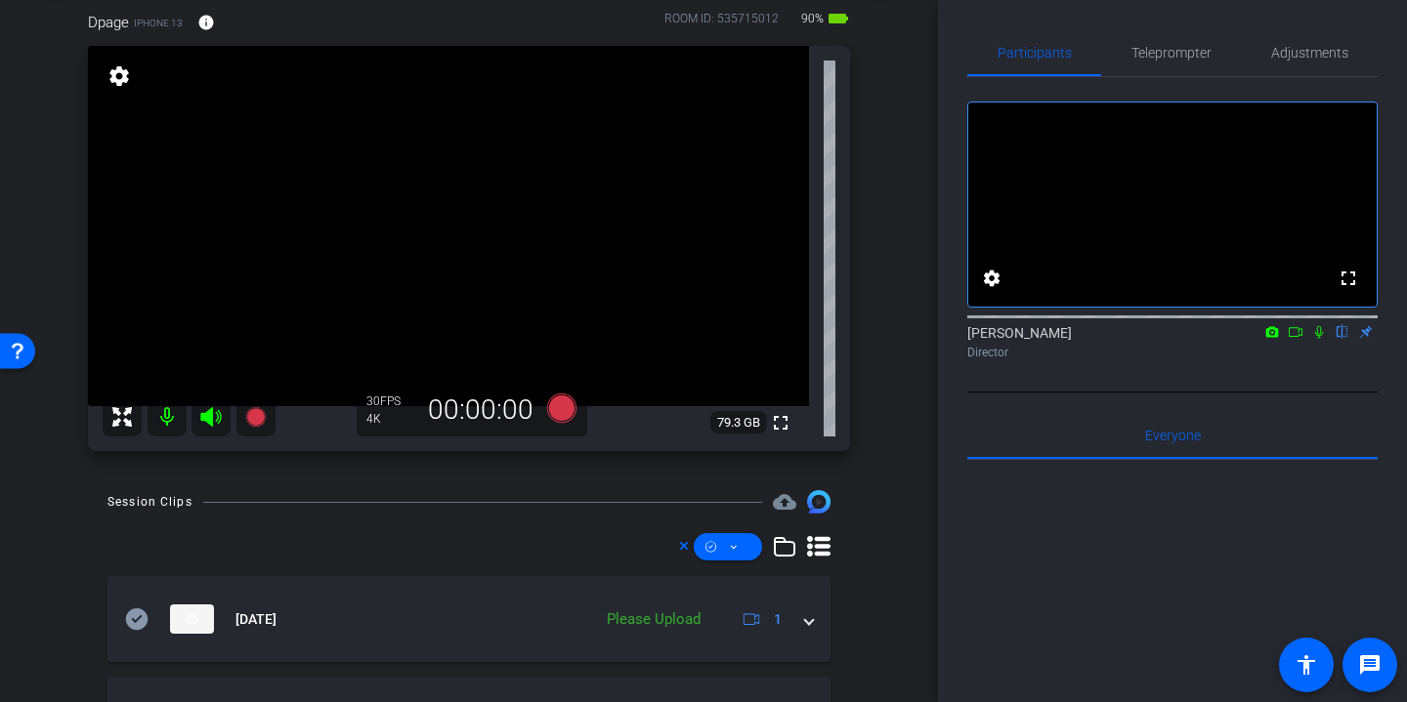
scroll to position [127, 0]
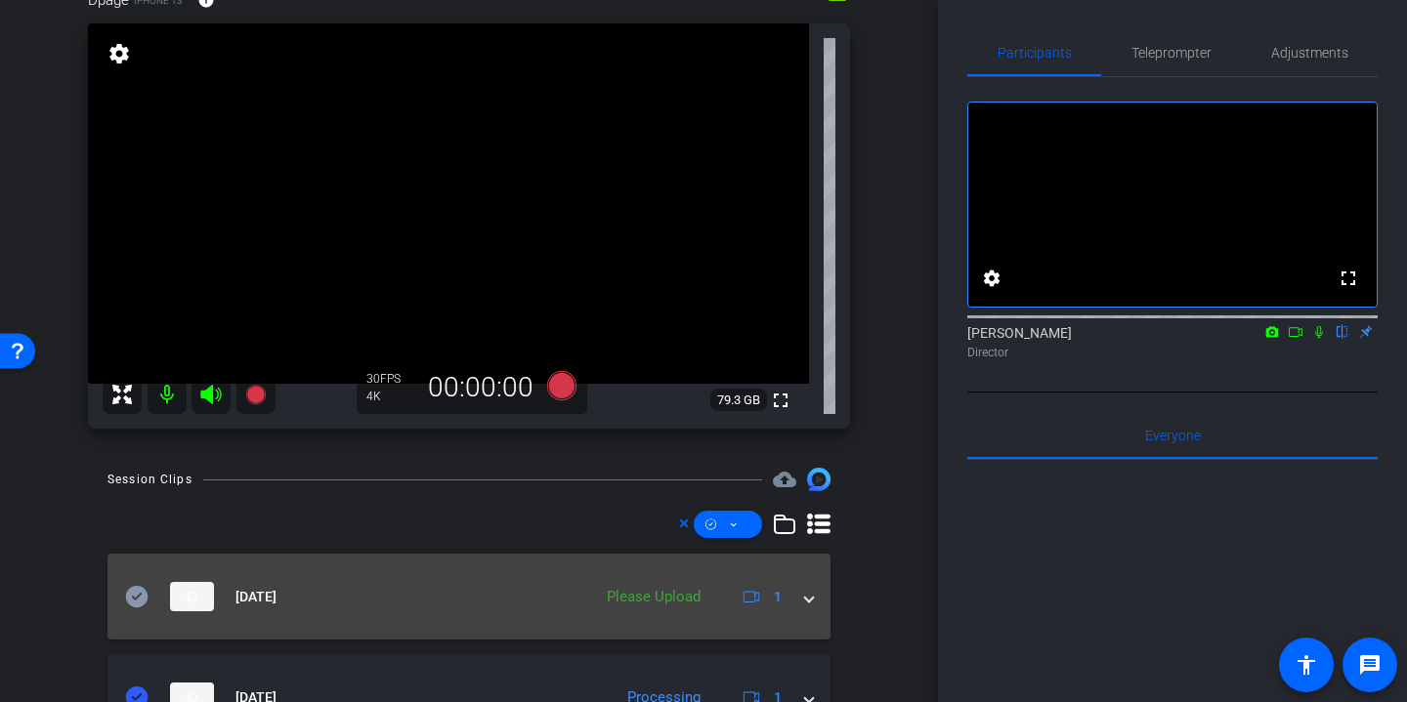
click at [147, 593] on icon at bounding box center [136, 596] width 23 height 23
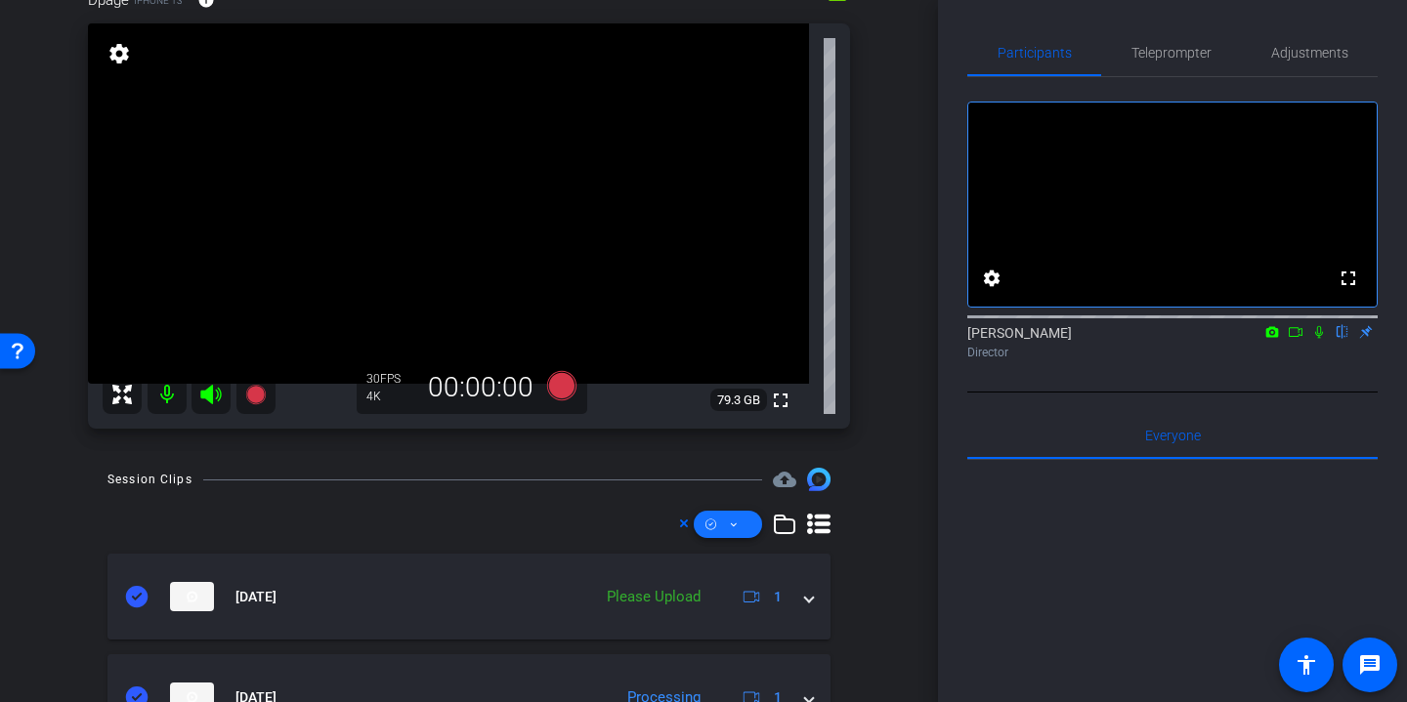
click at [750, 529] on span at bounding box center [728, 524] width 68 height 47
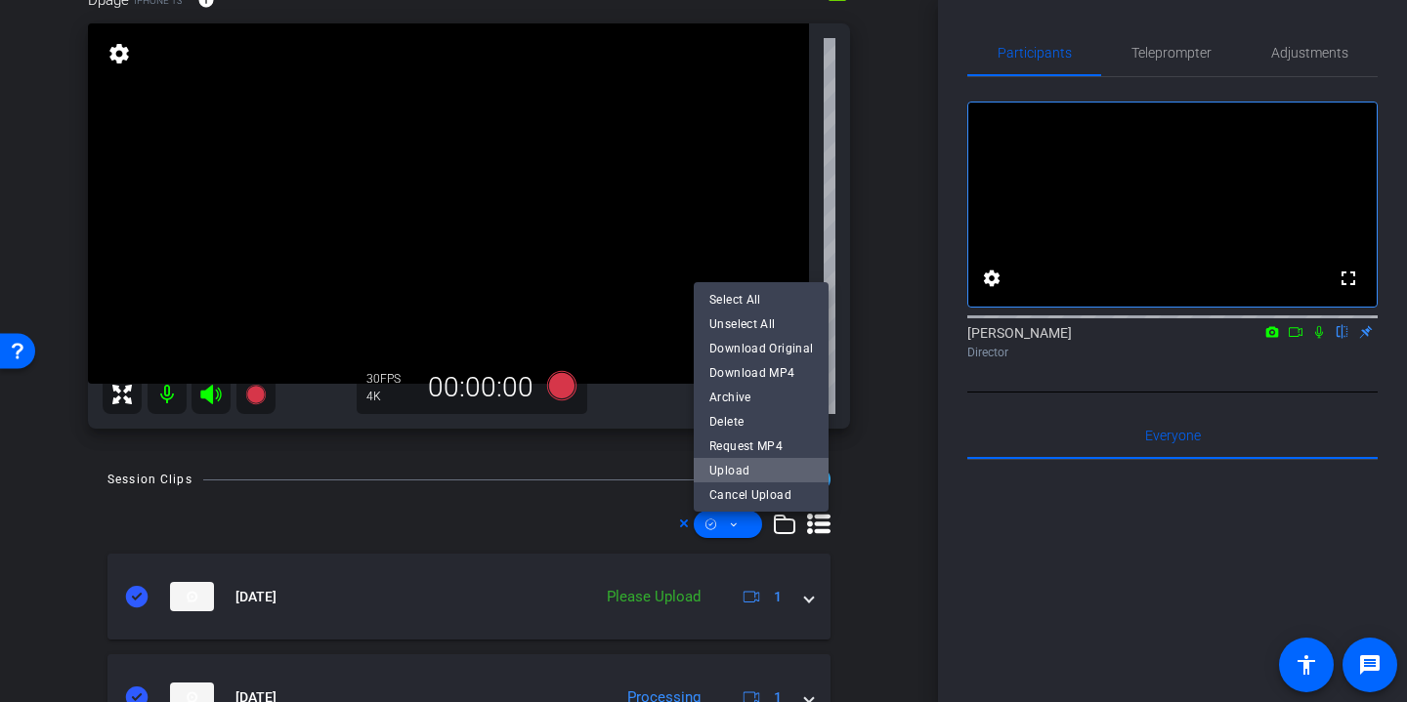
click at [761, 468] on span "Upload" at bounding box center [761, 469] width 104 height 23
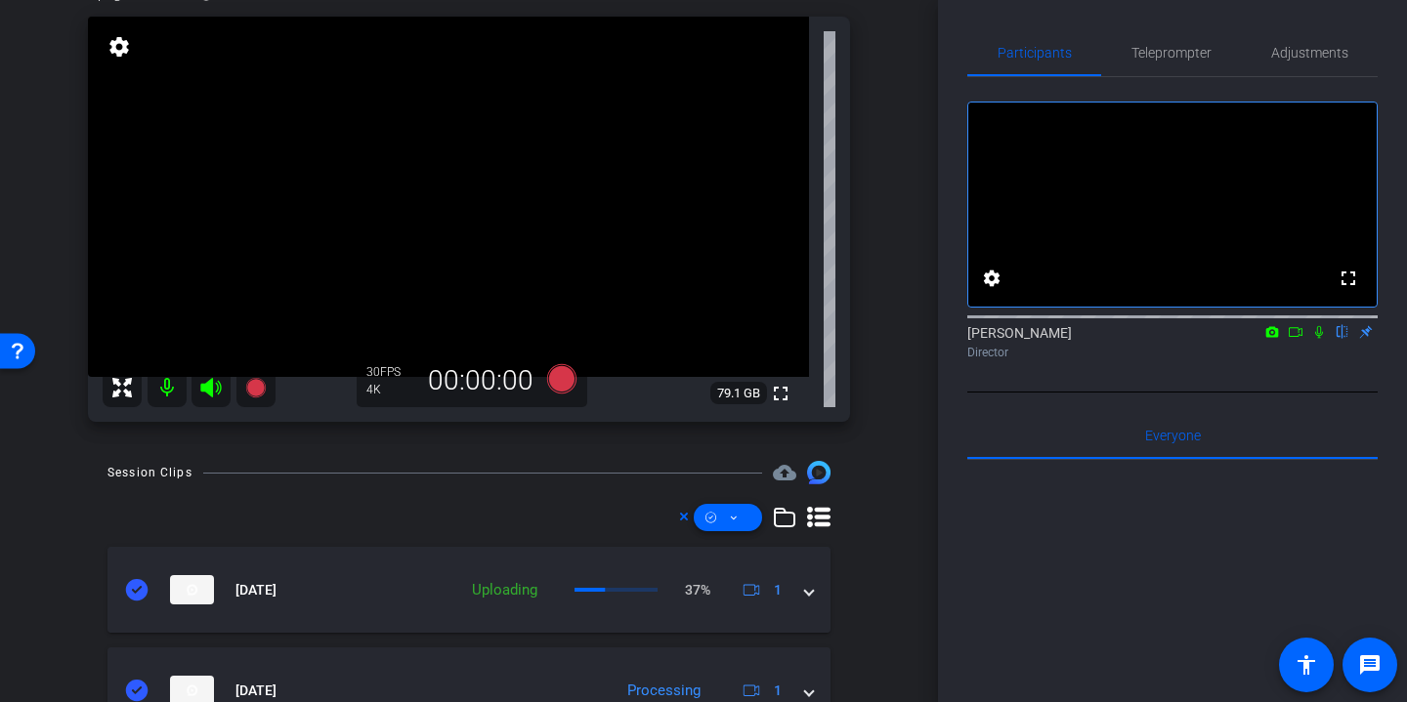
scroll to position [121, 0]
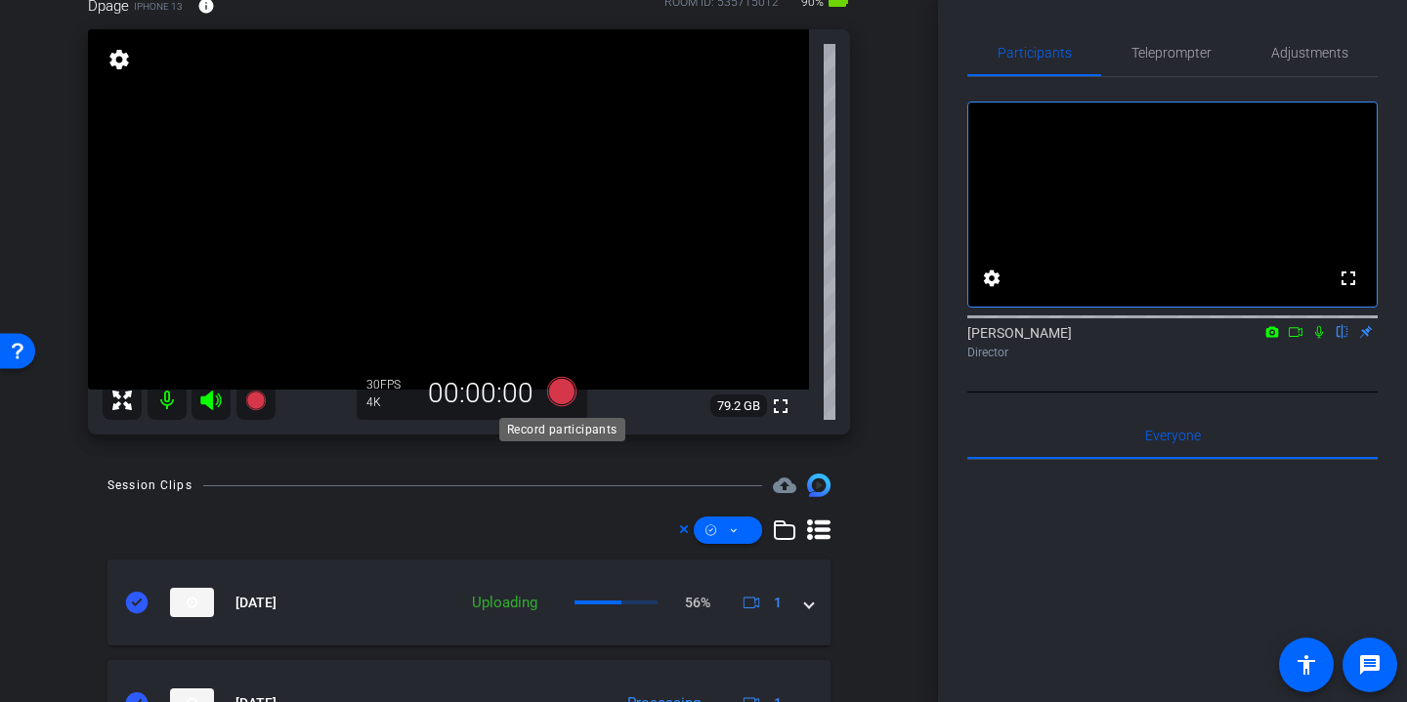
click at [568, 397] on icon at bounding box center [561, 391] width 29 height 29
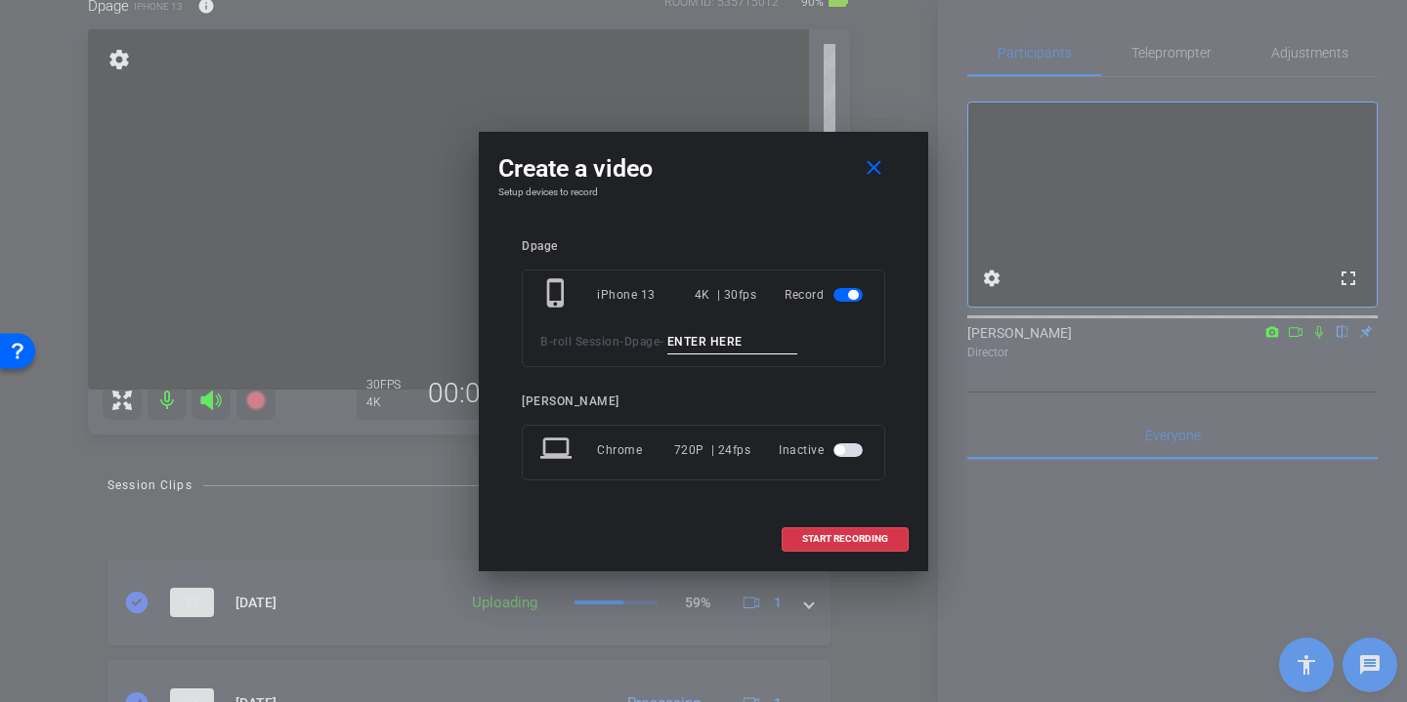
click at [707, 348] on input at bounding box center [732, 342] width 131 height 24
type input "Dawn desk angle 2"
click at [856, 545] on span at bounding box center [844, 539] width 125 height 47
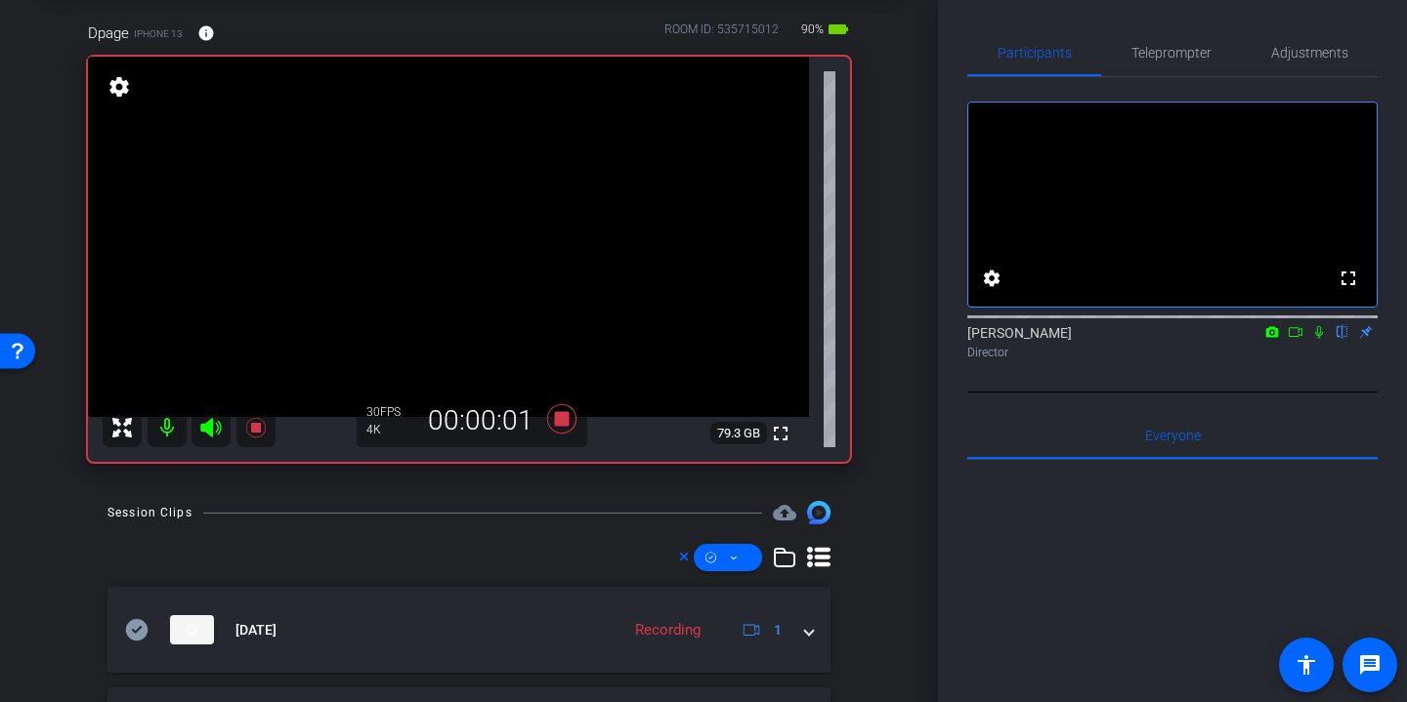
scroll to position [92, 0]
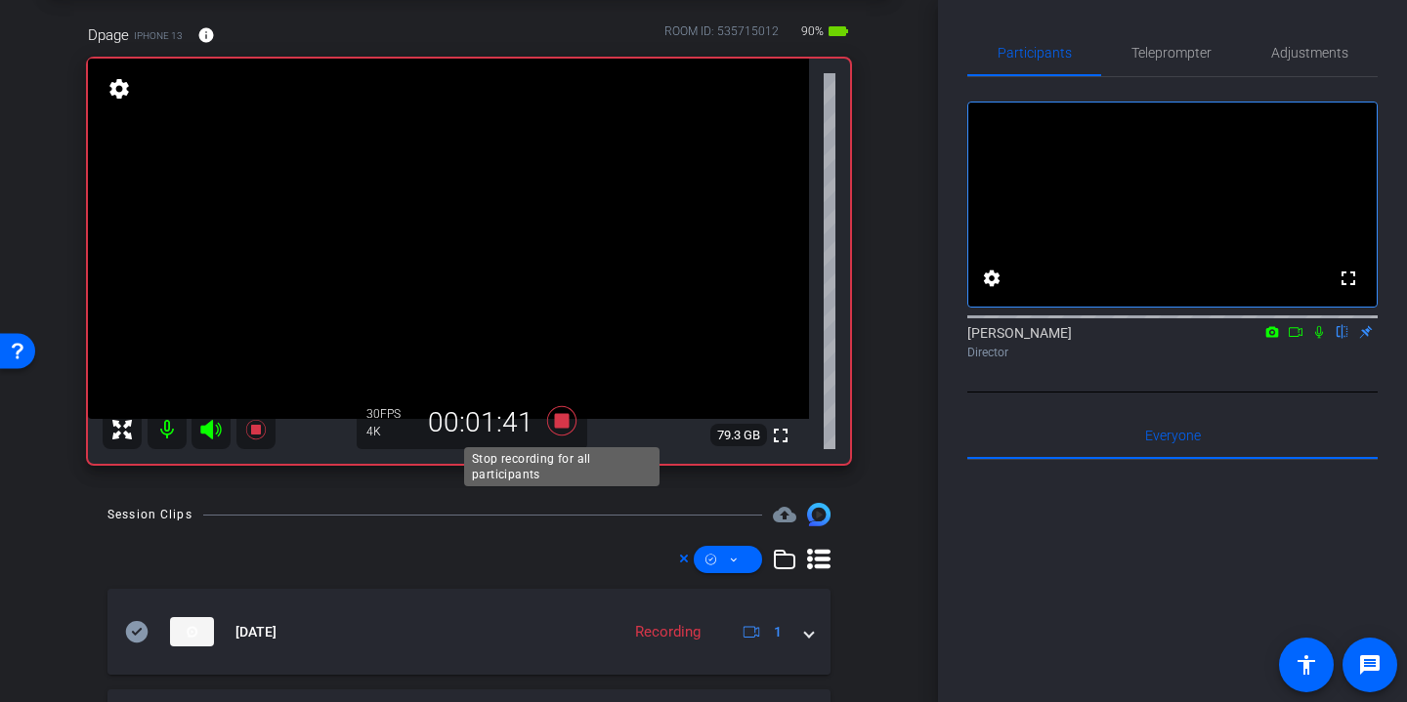
click at [561, 430] on icon at bounding box center [561, 420] width 47 height 35
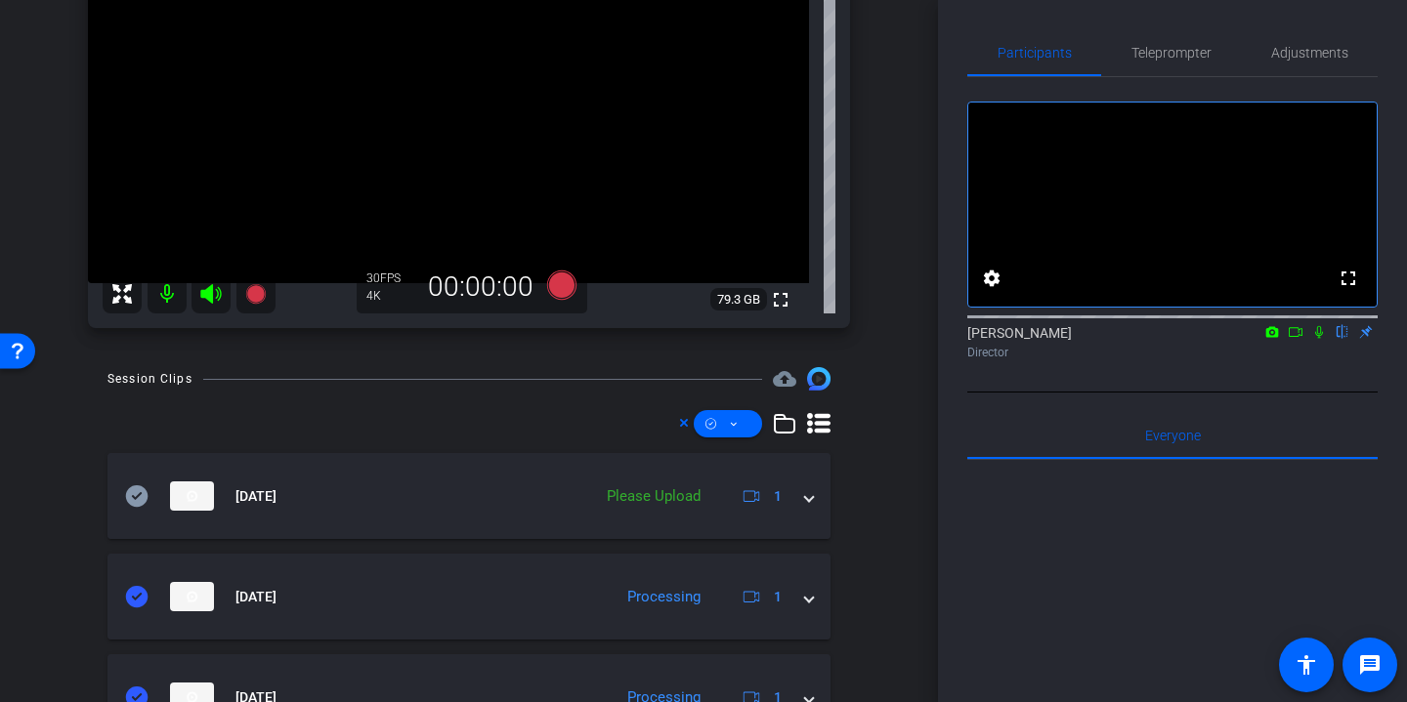
scroll to position [251, 0]
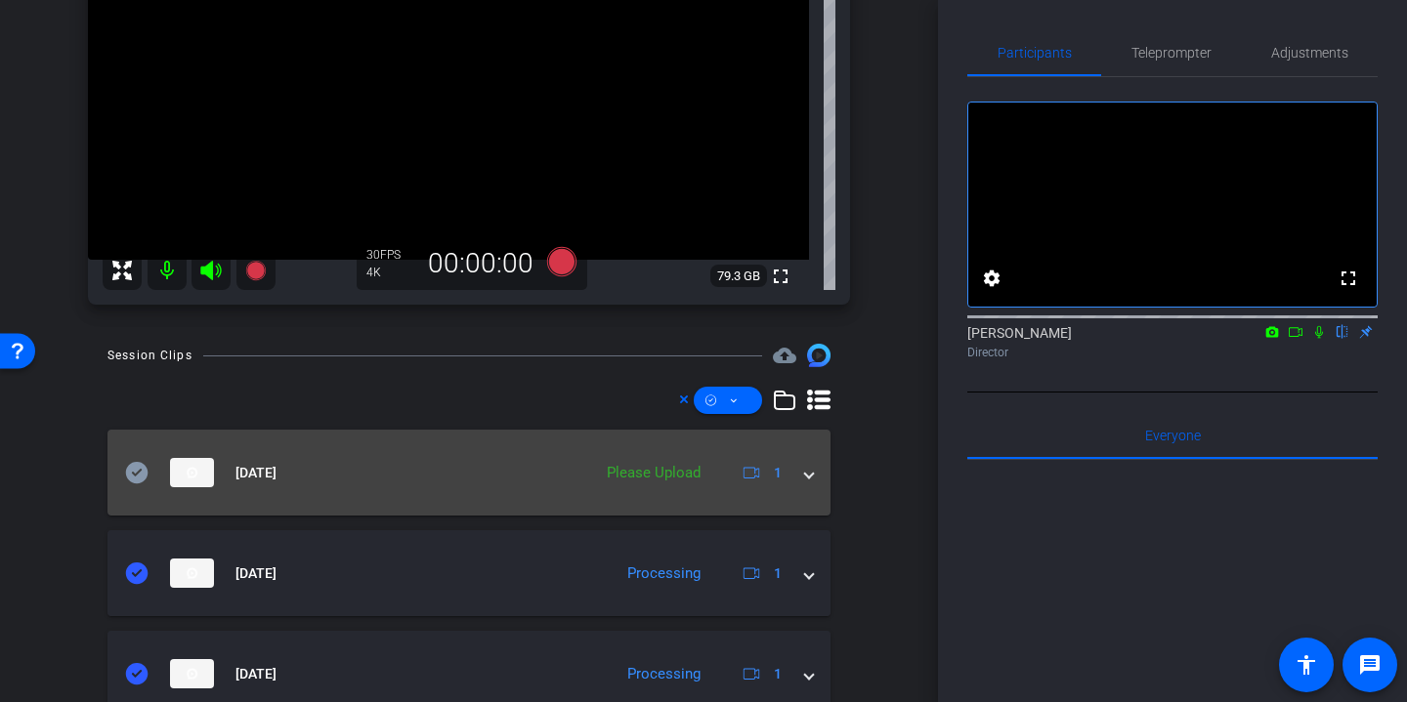
click at [137, 466] on icon at bounding box center [137, 472] width 22 height 21
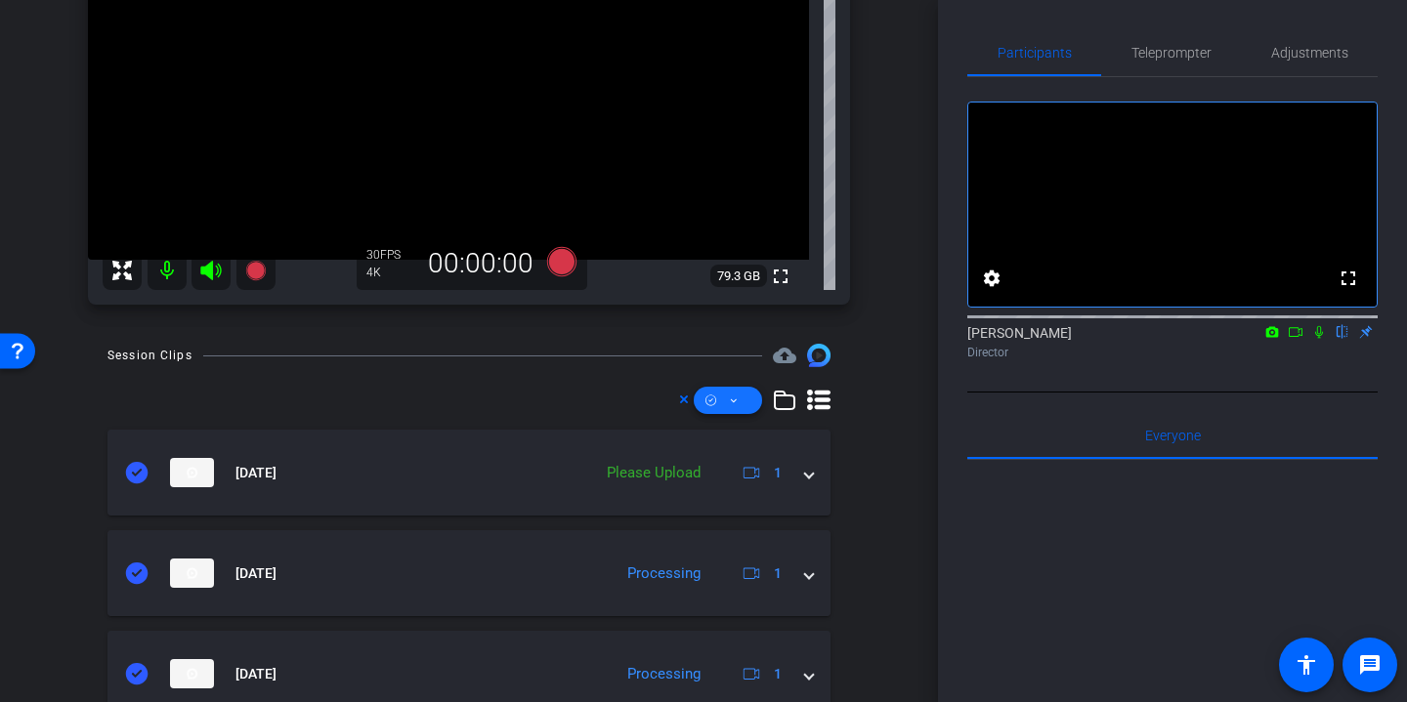
click at [735, 407] on icon at bounding box center [734, 401] width 10 height 24
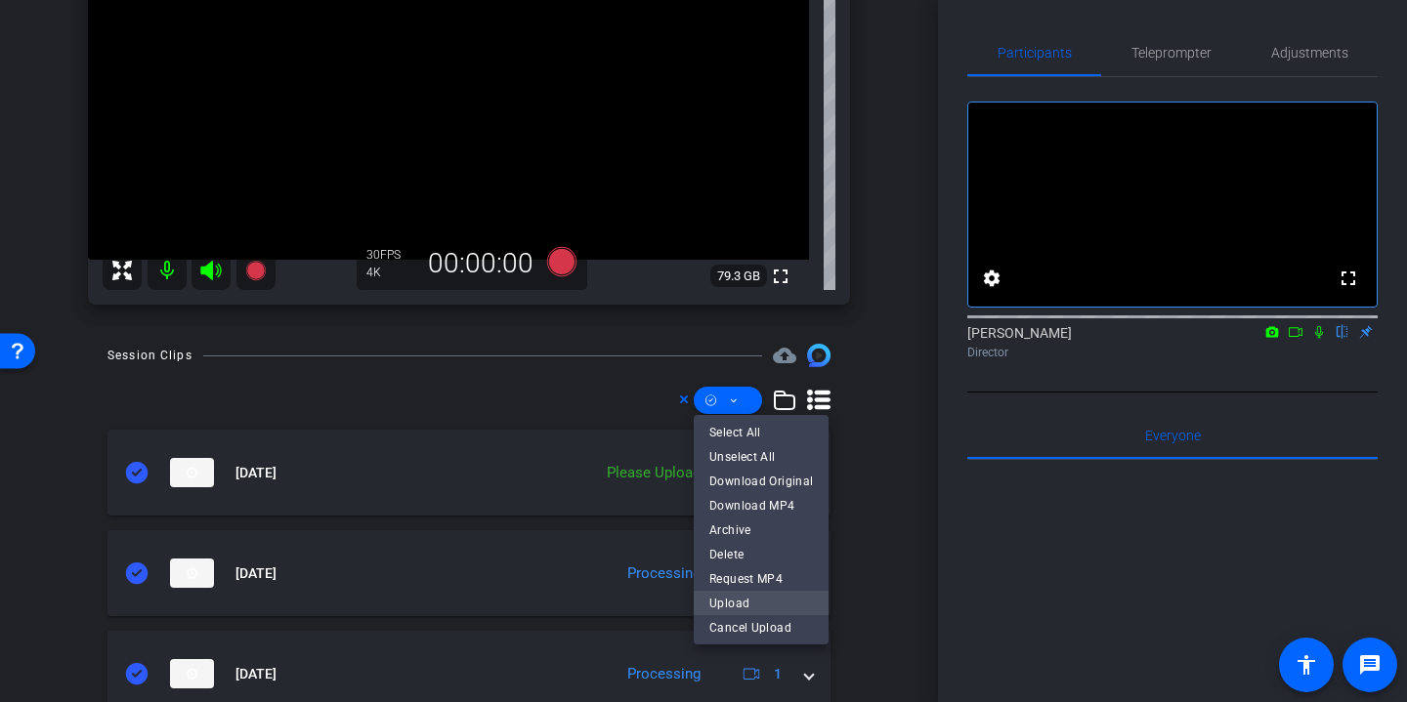
click at [736, 598] on span "Upload" at bounding box center [761, 602] width 104 height 23
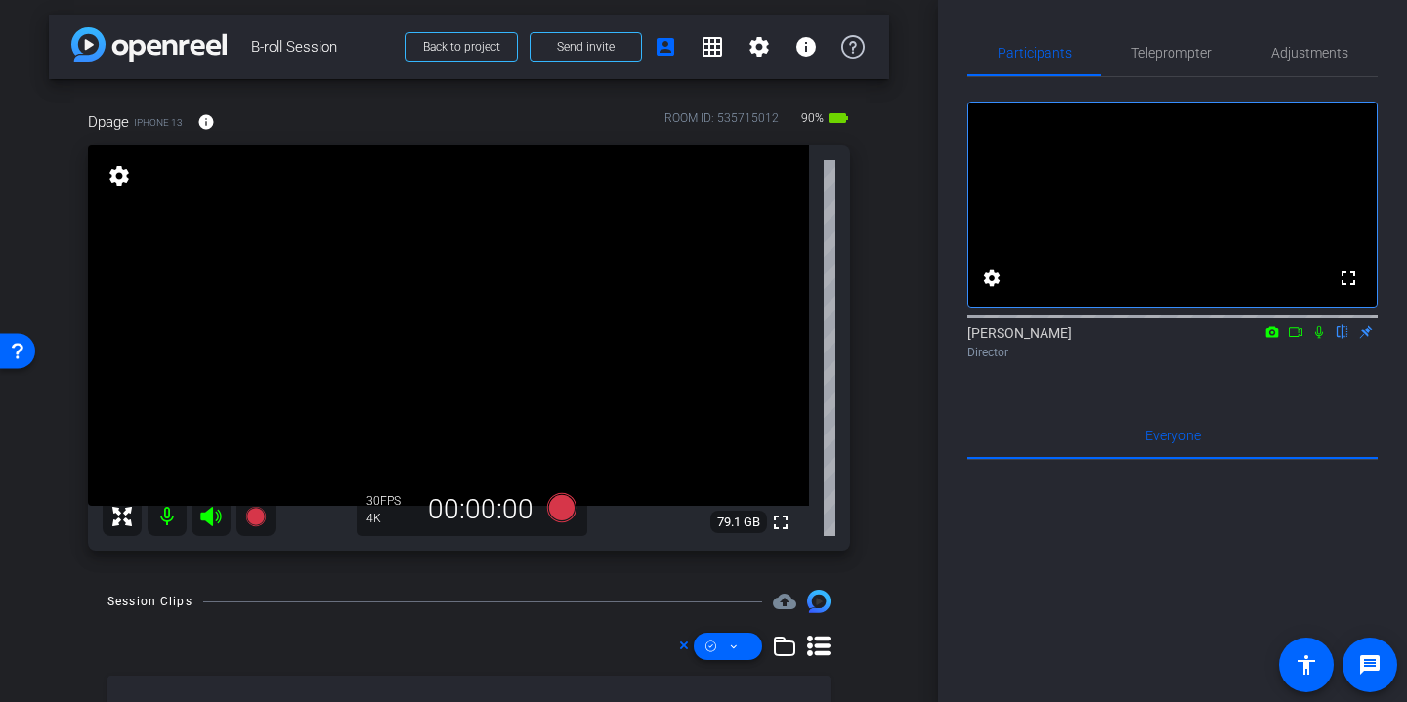
scroll to position [3, 0]
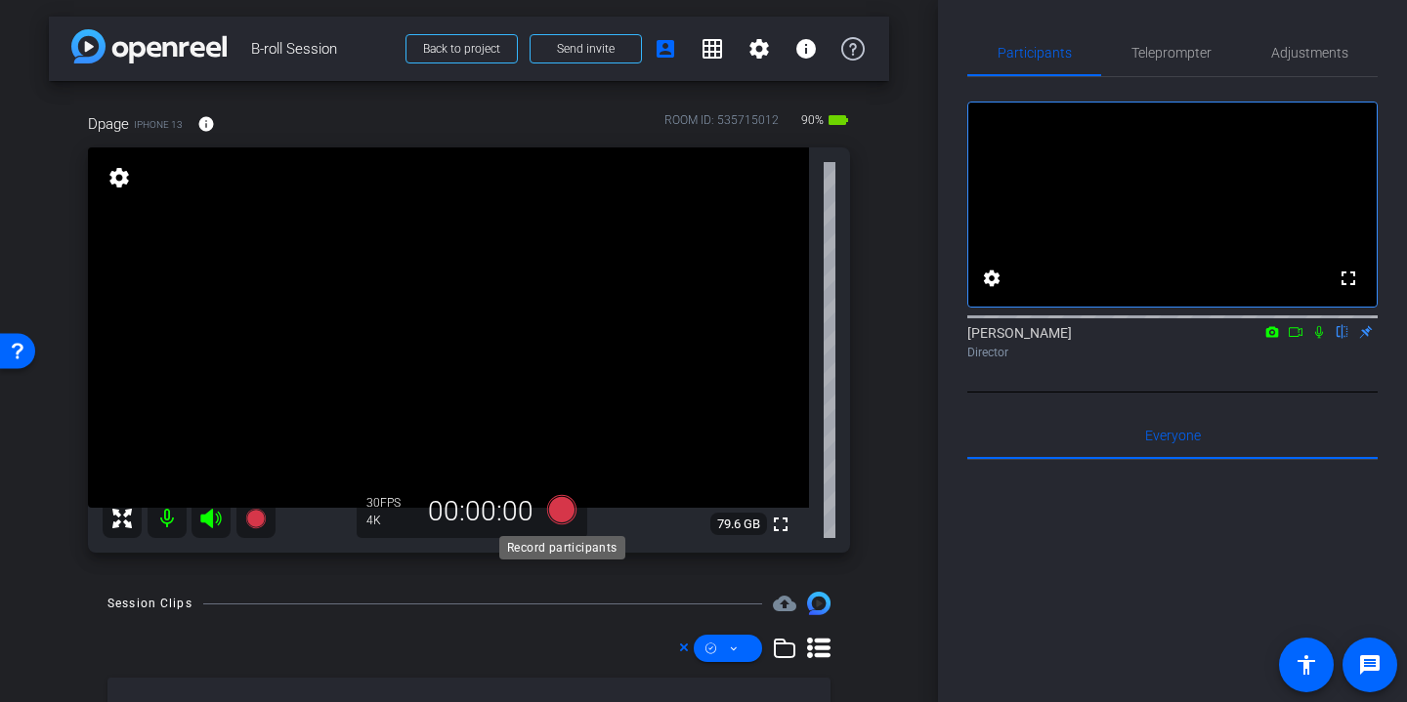
click at [562, 508] on icon at bounding box center [561, 509] width 29 height 29
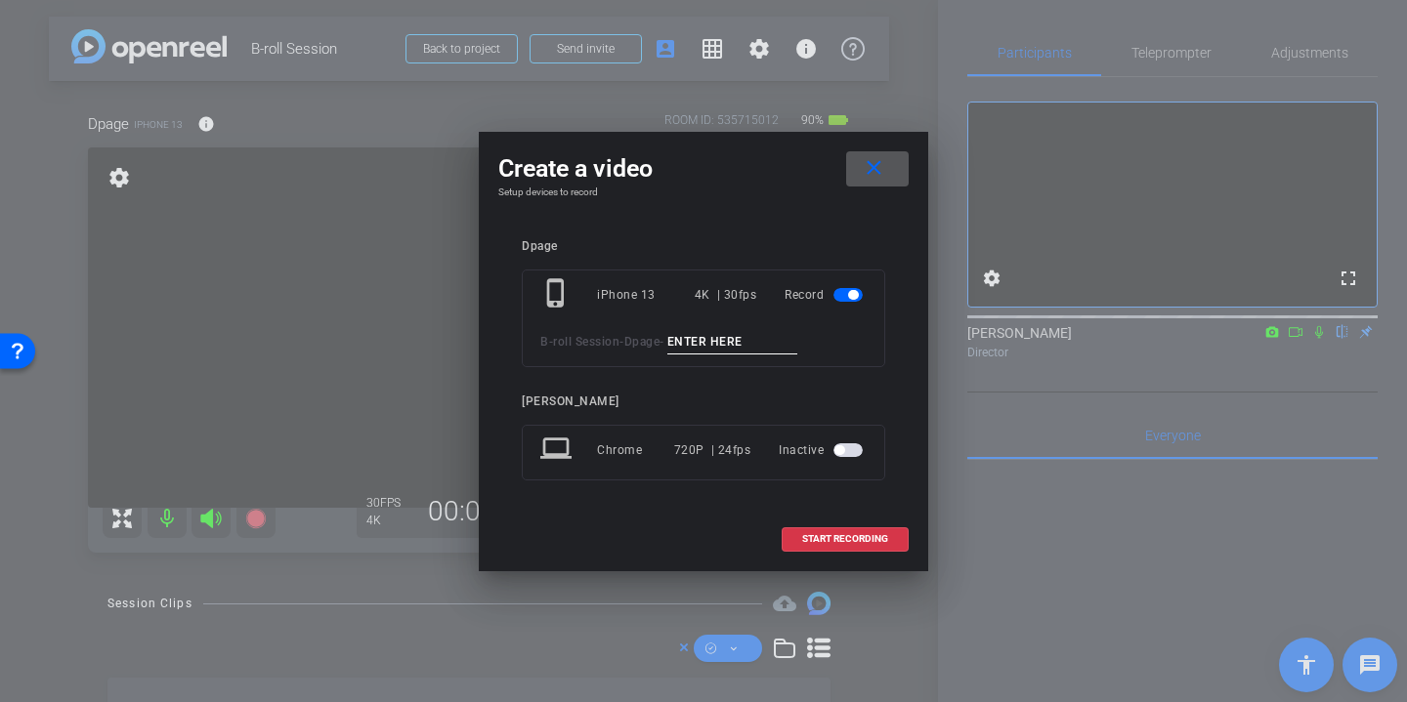
click at [710, 350] on input at bounding box center [732, 342] width 131 height 24
type input "Erin desk"
click at [876, 538] on span "START RECORDING" at bounding box center [845, 539] width 86 height 10
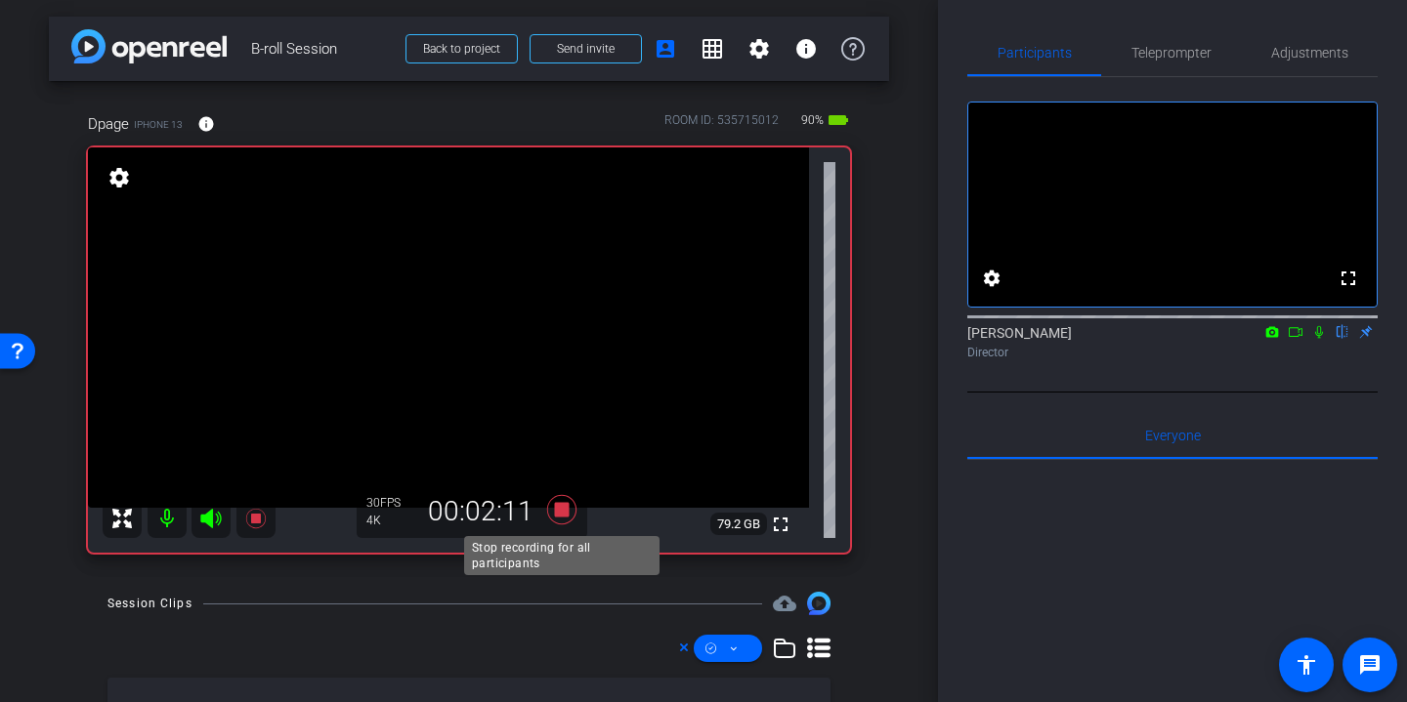
click at [568, 507] on icon at bounding box center [561, 509] width 29 height 29
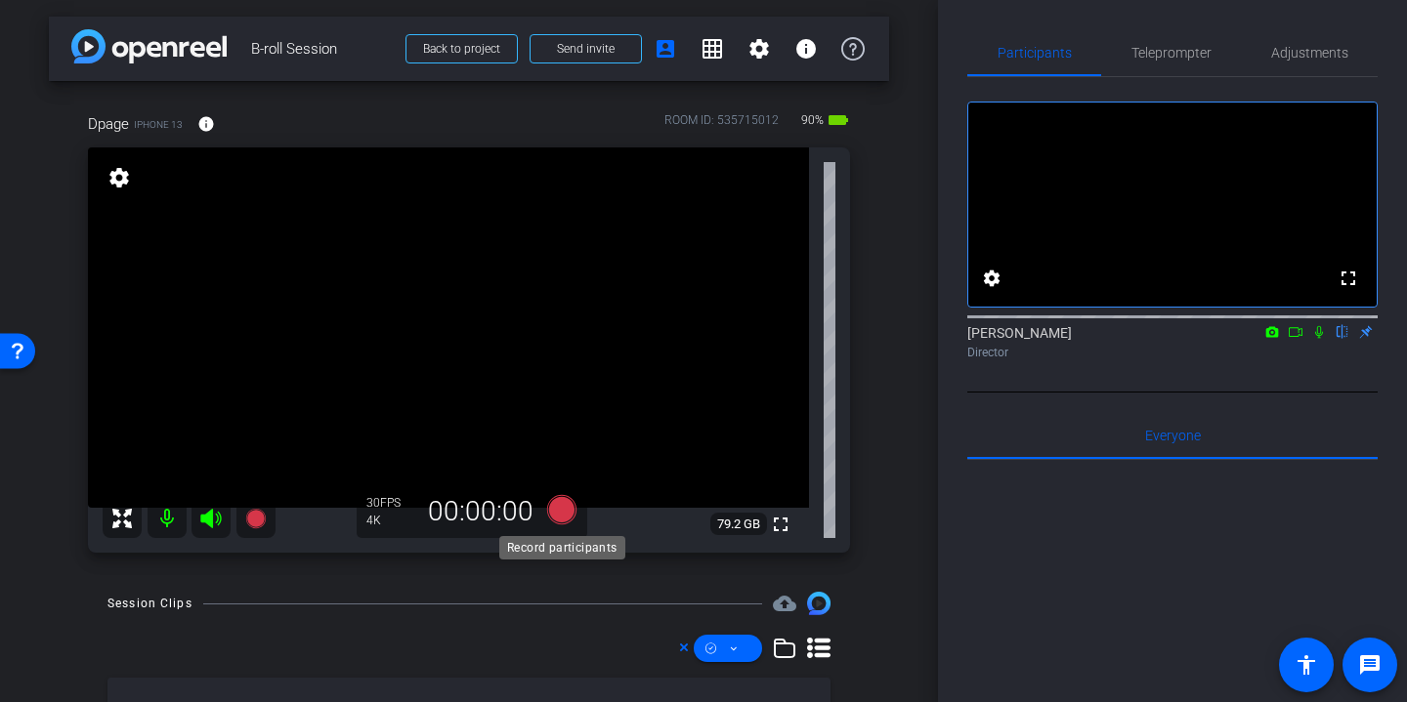
click at [568, 523] on icon at bounding box center [561, 509] width 29 height 29
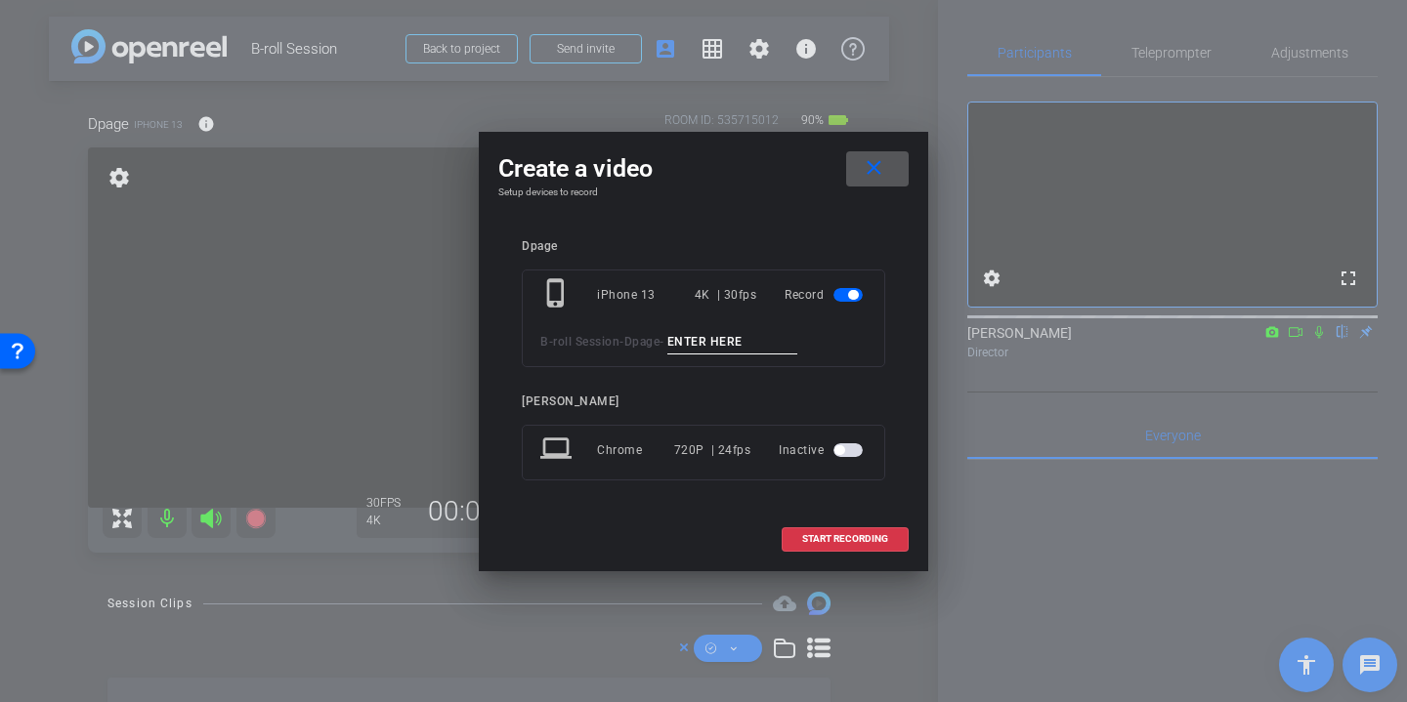
click at [716, 339] on input at bounding box center [732, 342] width 131 height 24
type input "Erin desk angle 2"
click at [864, 540] on span "START RECORDING" at bounding box center [845, 539] width 86 height 10
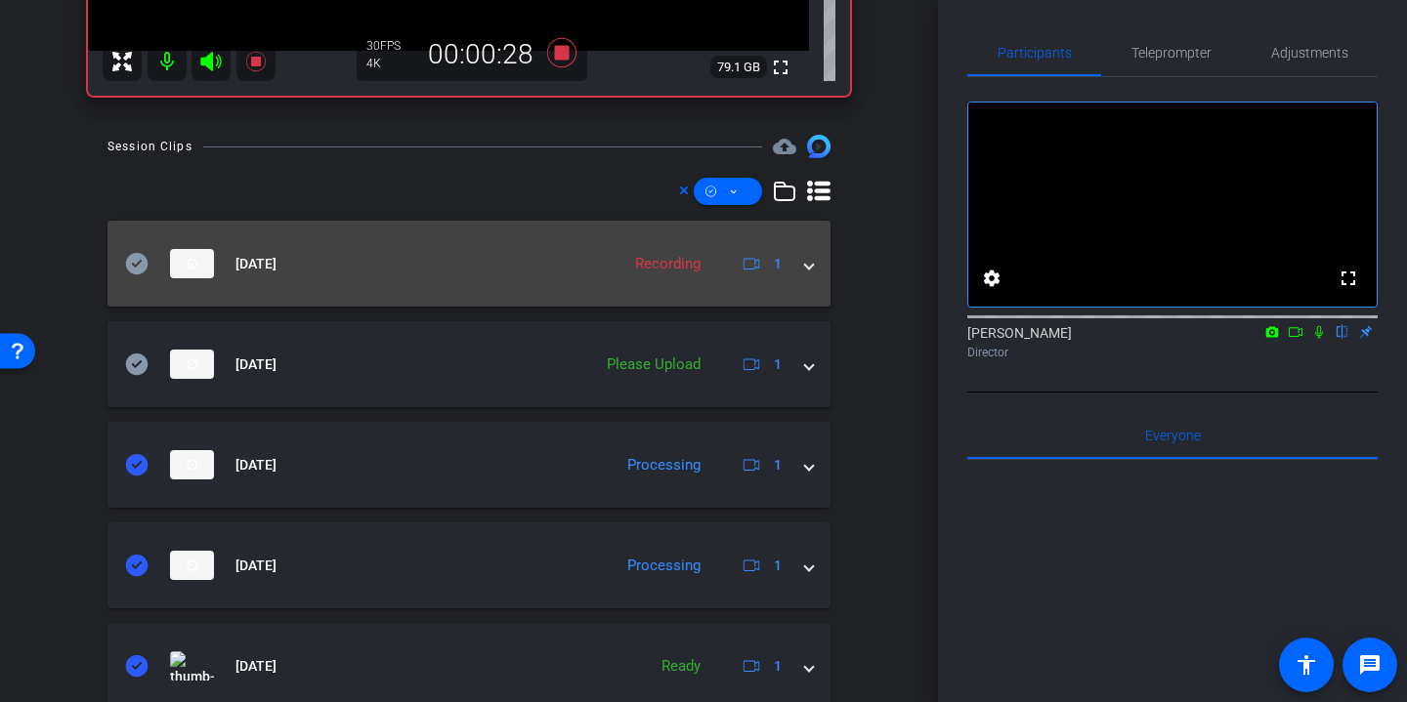
scroll to position [450, 0]
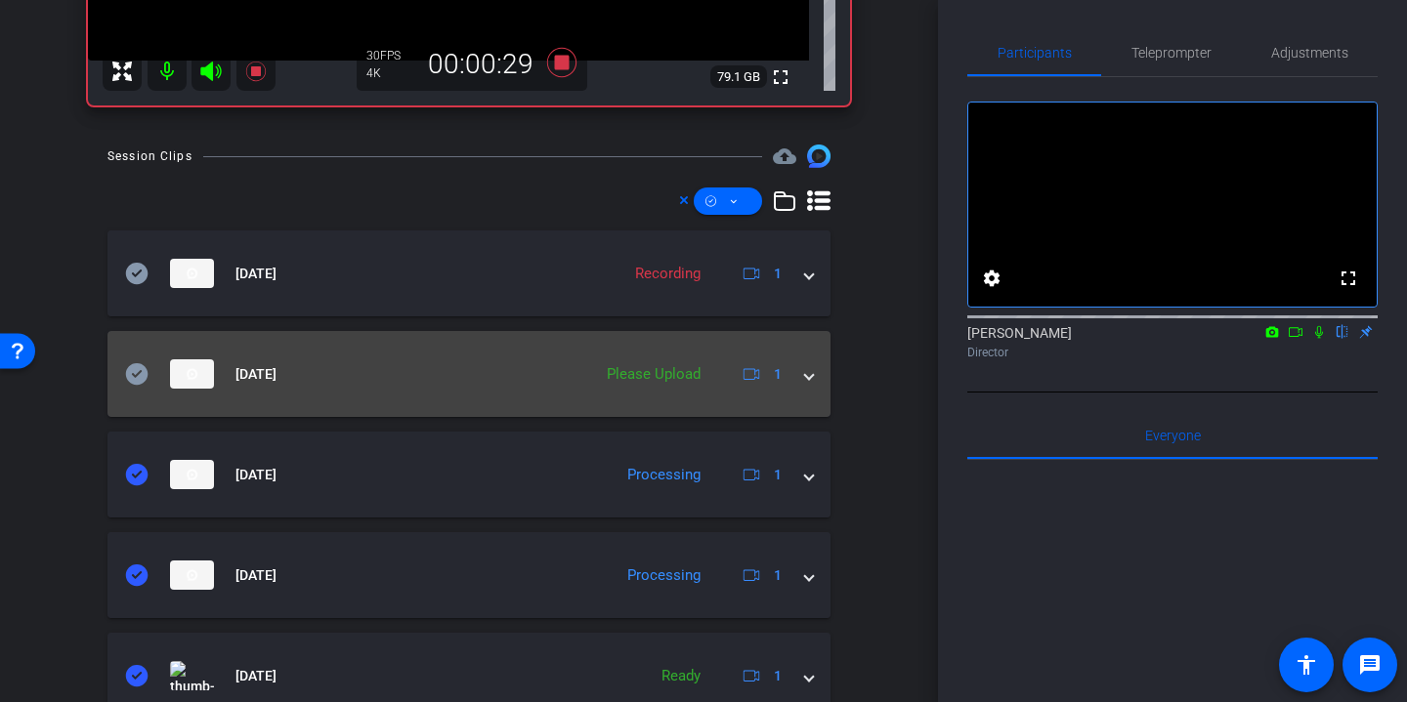
click at [136, 371] on icon at bounding box center [137, 373] width 22 height 21
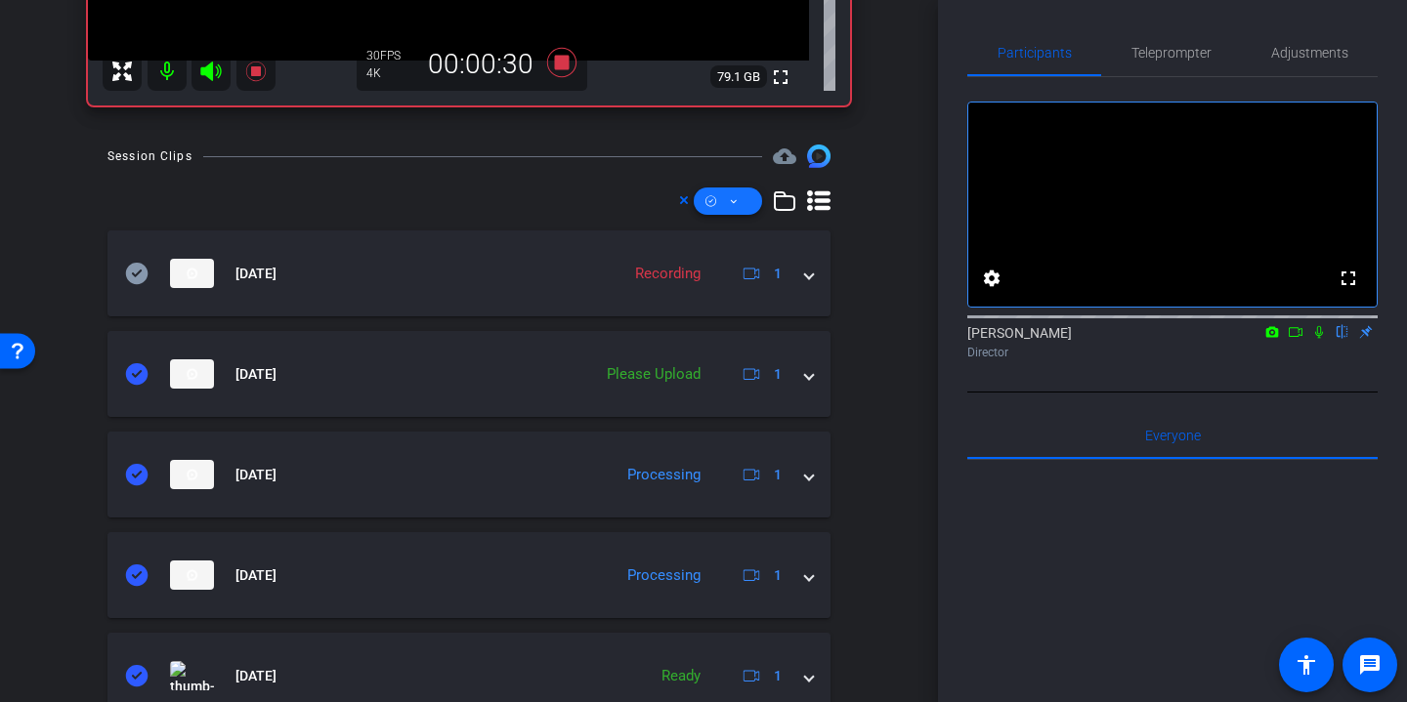
click at [753, 205] on span at bounding box center [728, 201] width 68 height 47
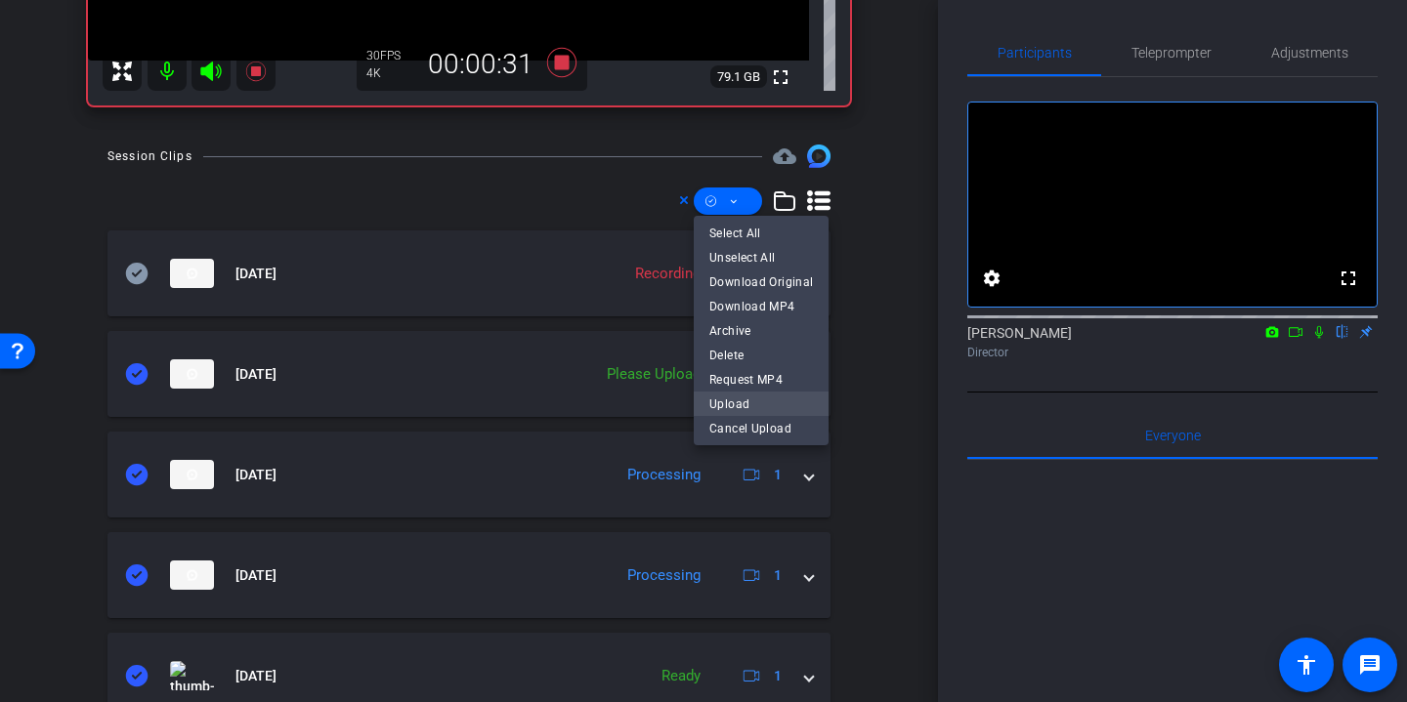
click at [765, 400] on span "Upload" at bounding box center [761, 403] width 104 height 23
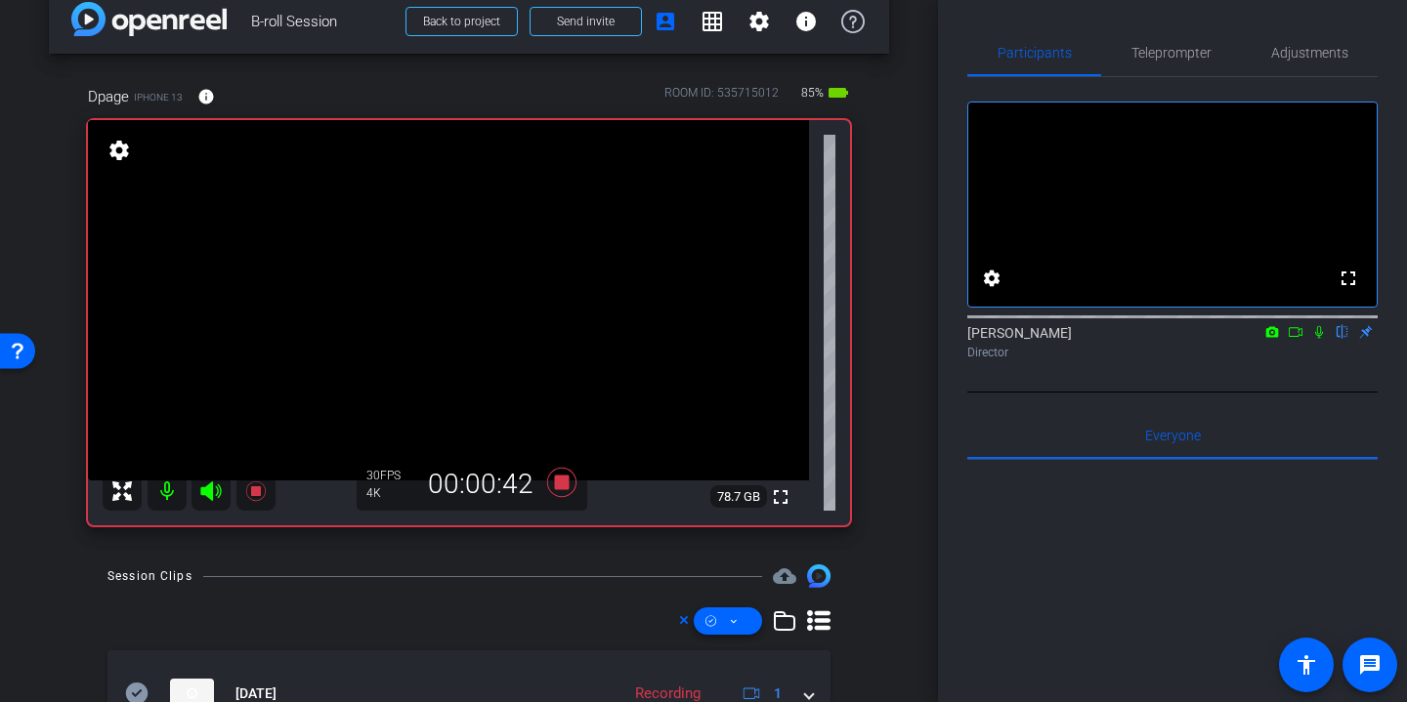
scroll to position [40, 0]
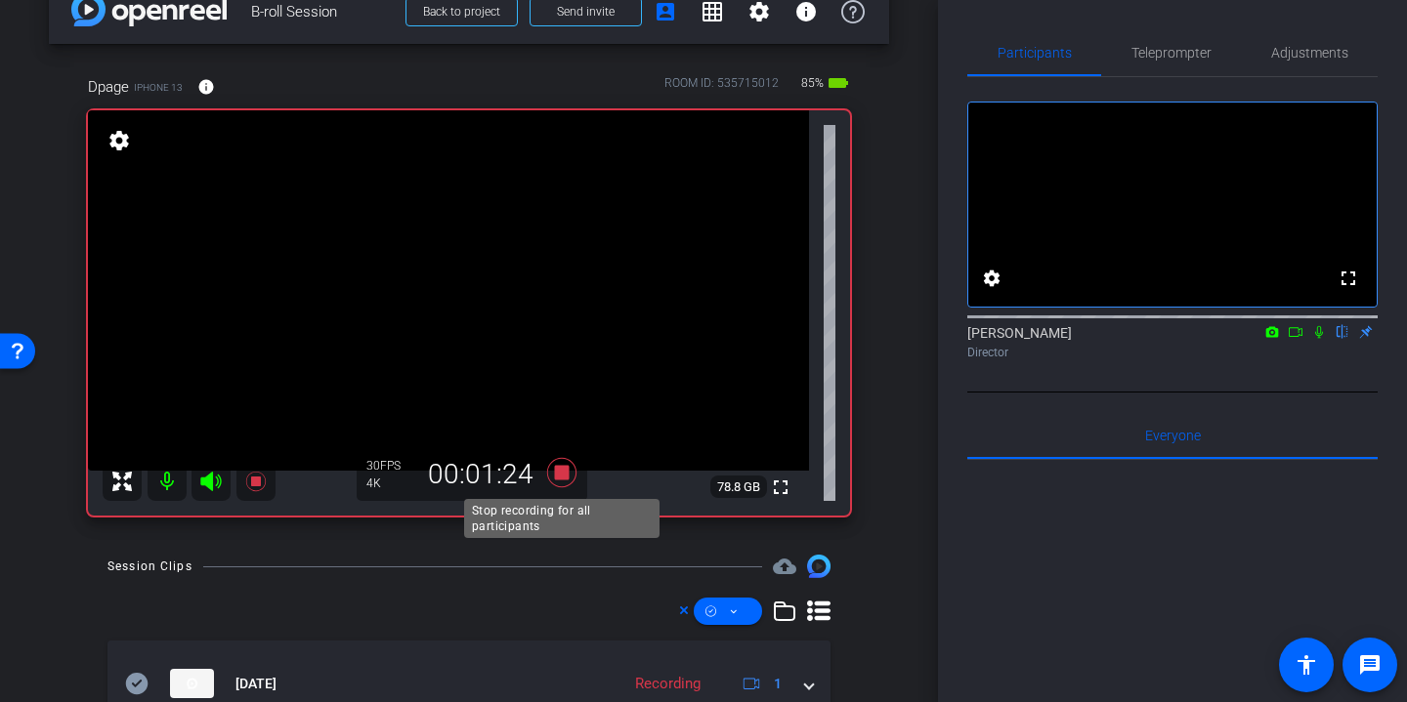
click at [565, 470] on icon at bounding box center [561, 472] width 29 height 29
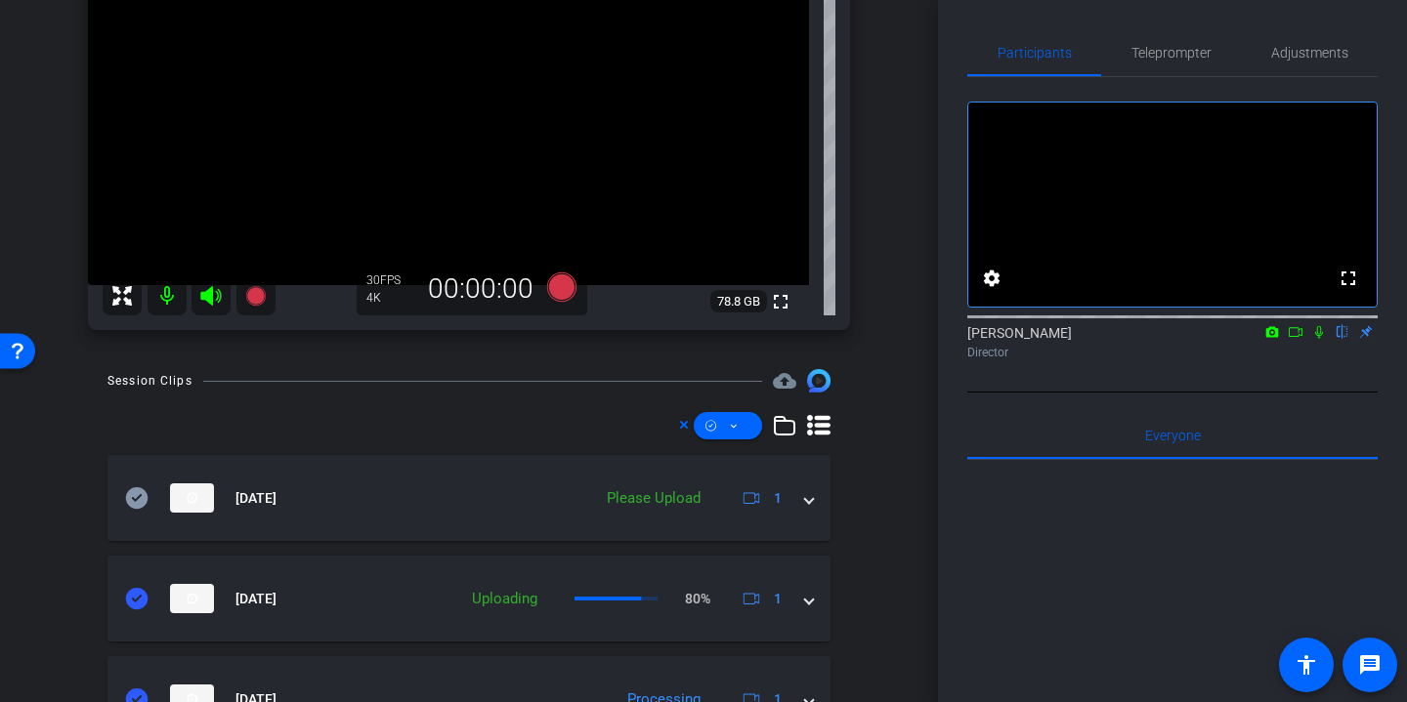
scroll to position [241, 0]
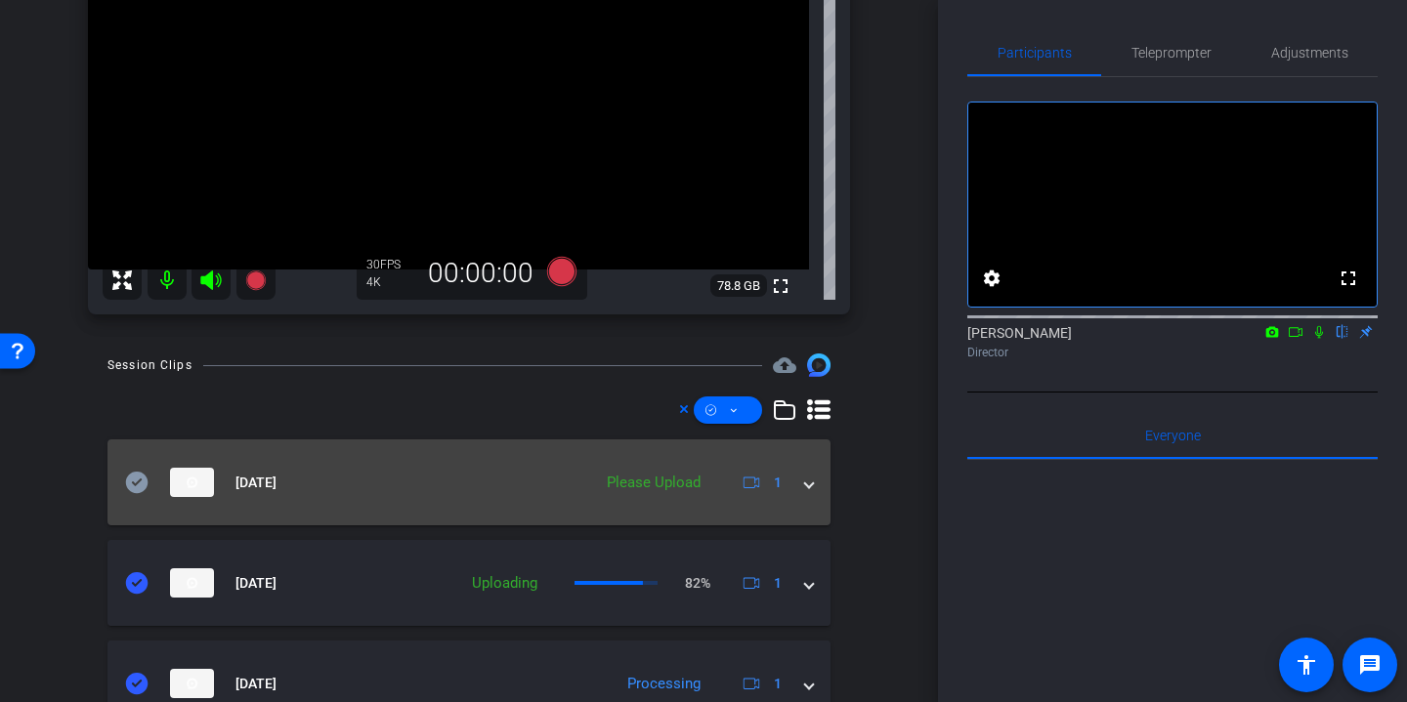
click at [136, 488] on icon at bounding box center [137, 482] width 22 height 21
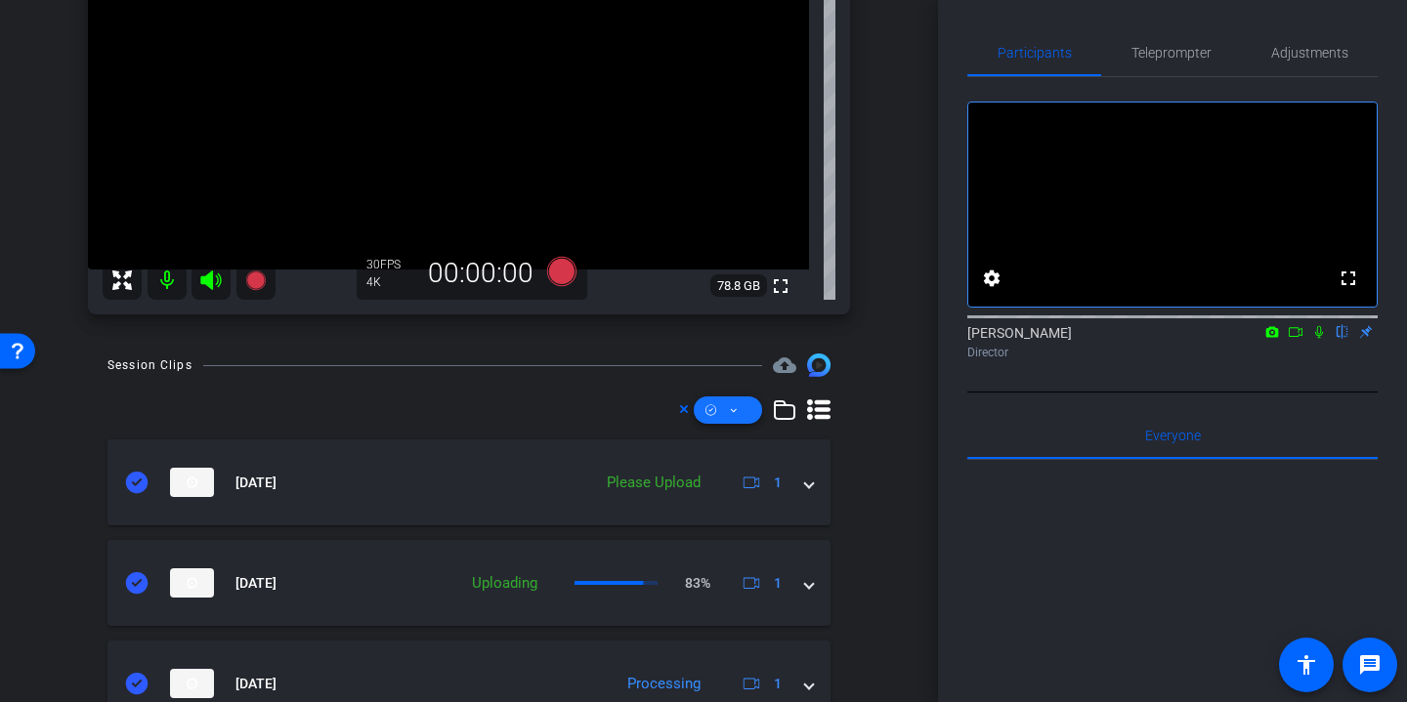
click at [737, 412] on icon at bounding box center [734, 411] width 10 height 24
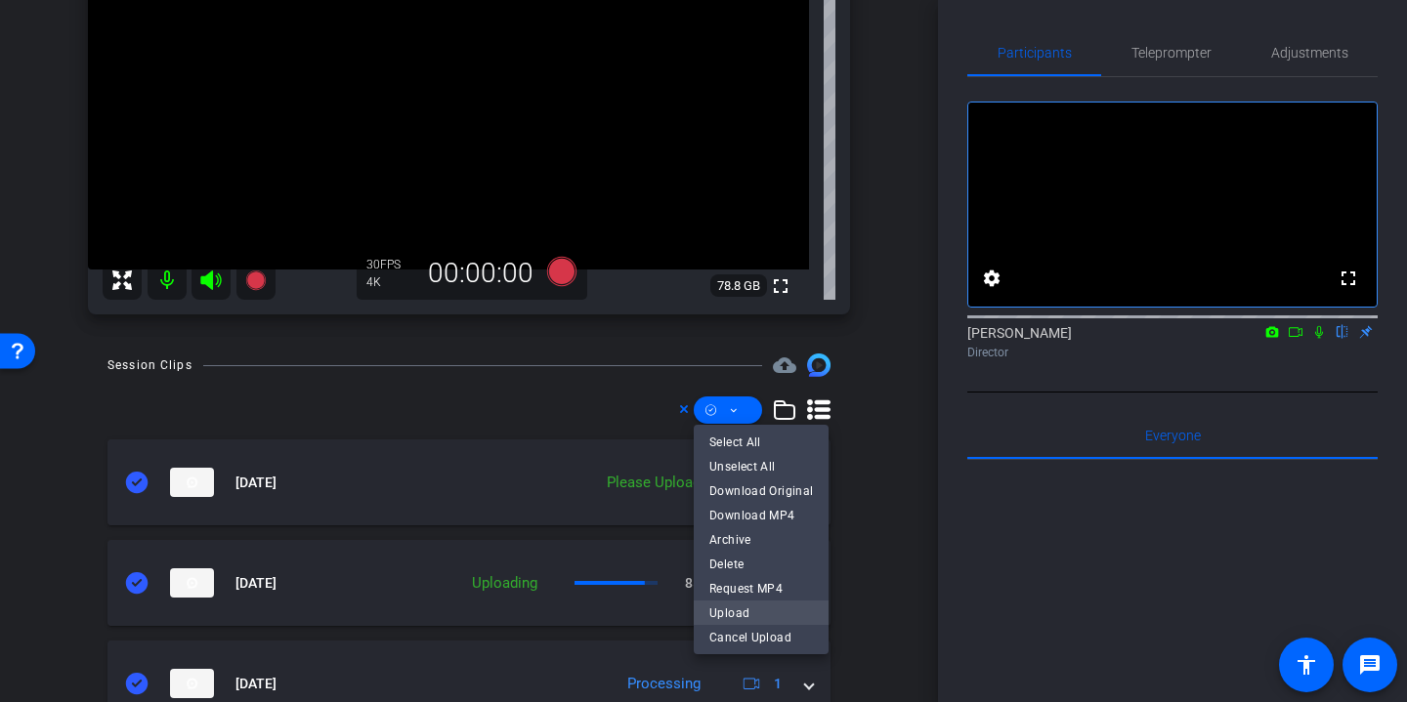
click at [748, 619] on span "Upload" at bounding box center [761, 612] width 104 height 23
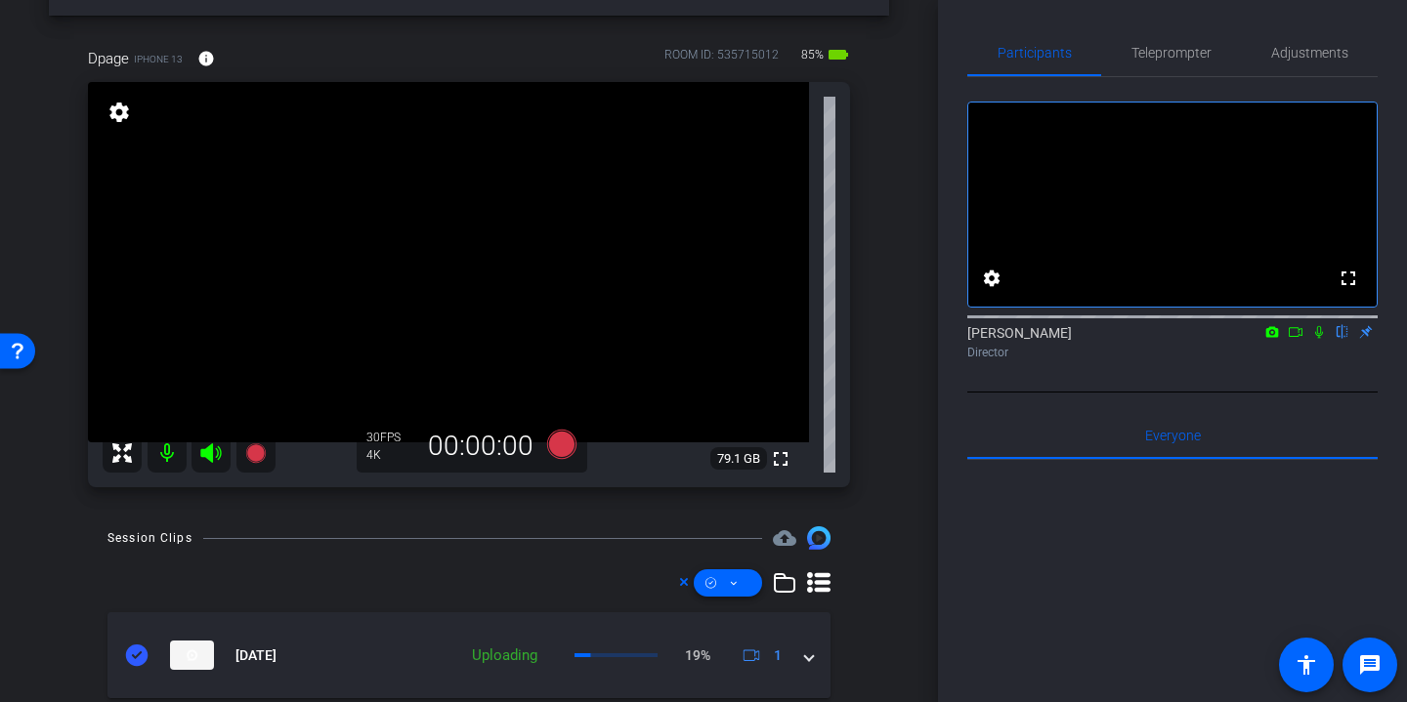
scroll to position [71, 0]
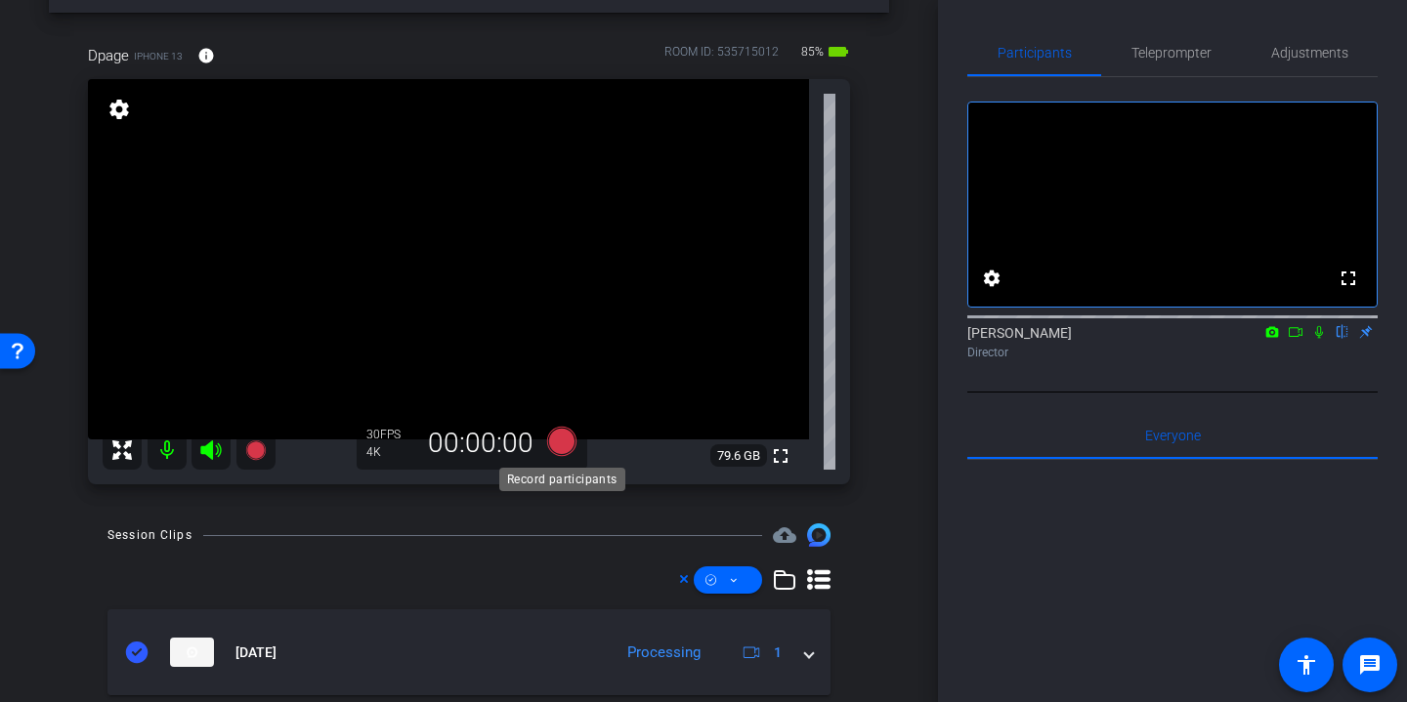
click at [567, 444] on icon at bounding box center [561, 441] width 29 height 29
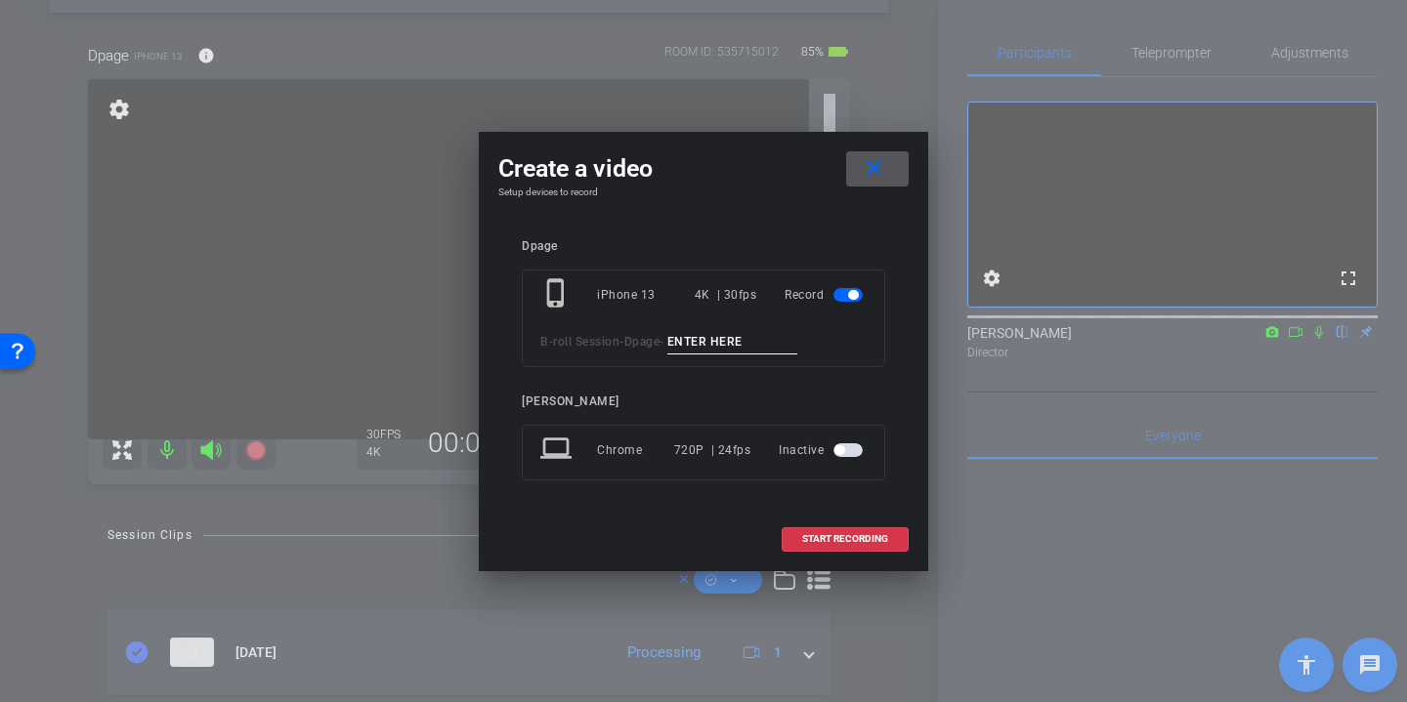
click at [751, 336] on input at bounding box center [732, 342] width 131 height 24
type input "Madi desk"
click at [869, 537] on span "START RECORDING" at bounding box center [845, 539] width 86 height 10
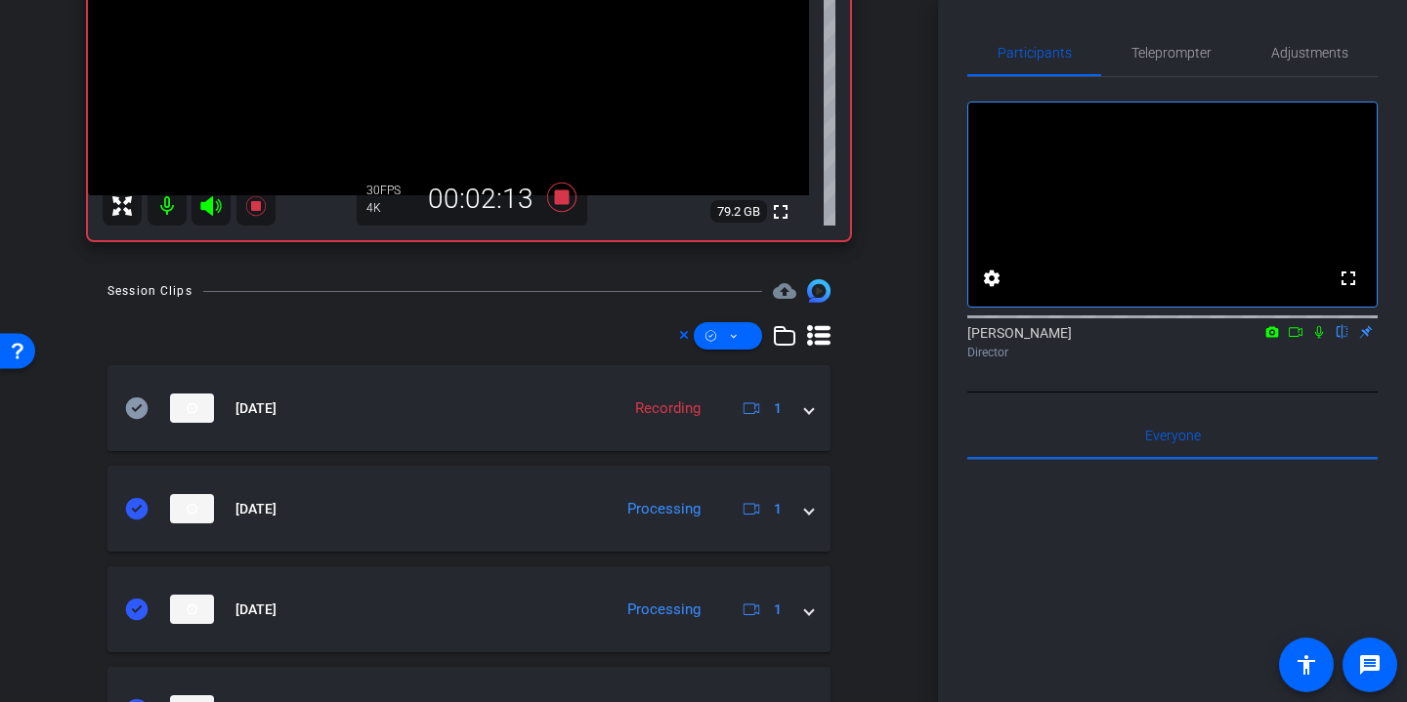
scroll to position [0, 0]
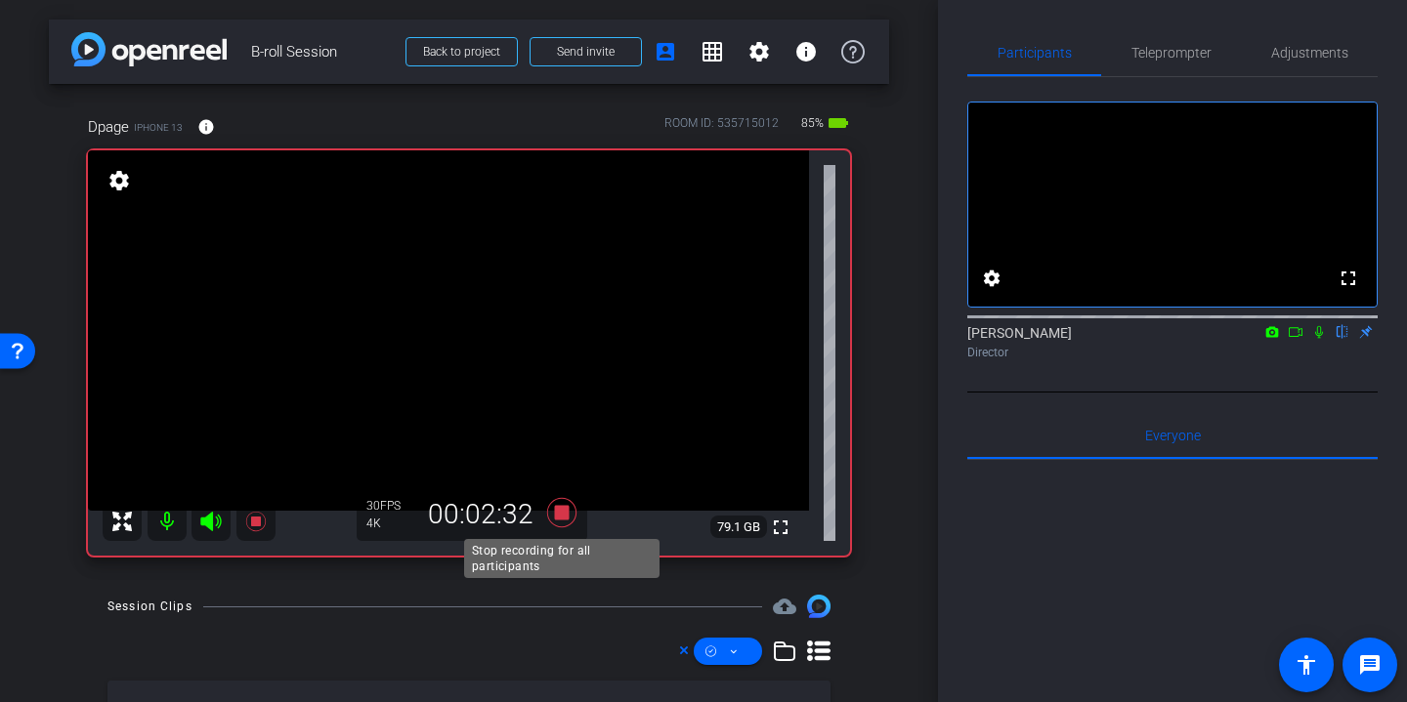
click at [557, 510] on icon at bounding box center [561, 512] width 29 height 29
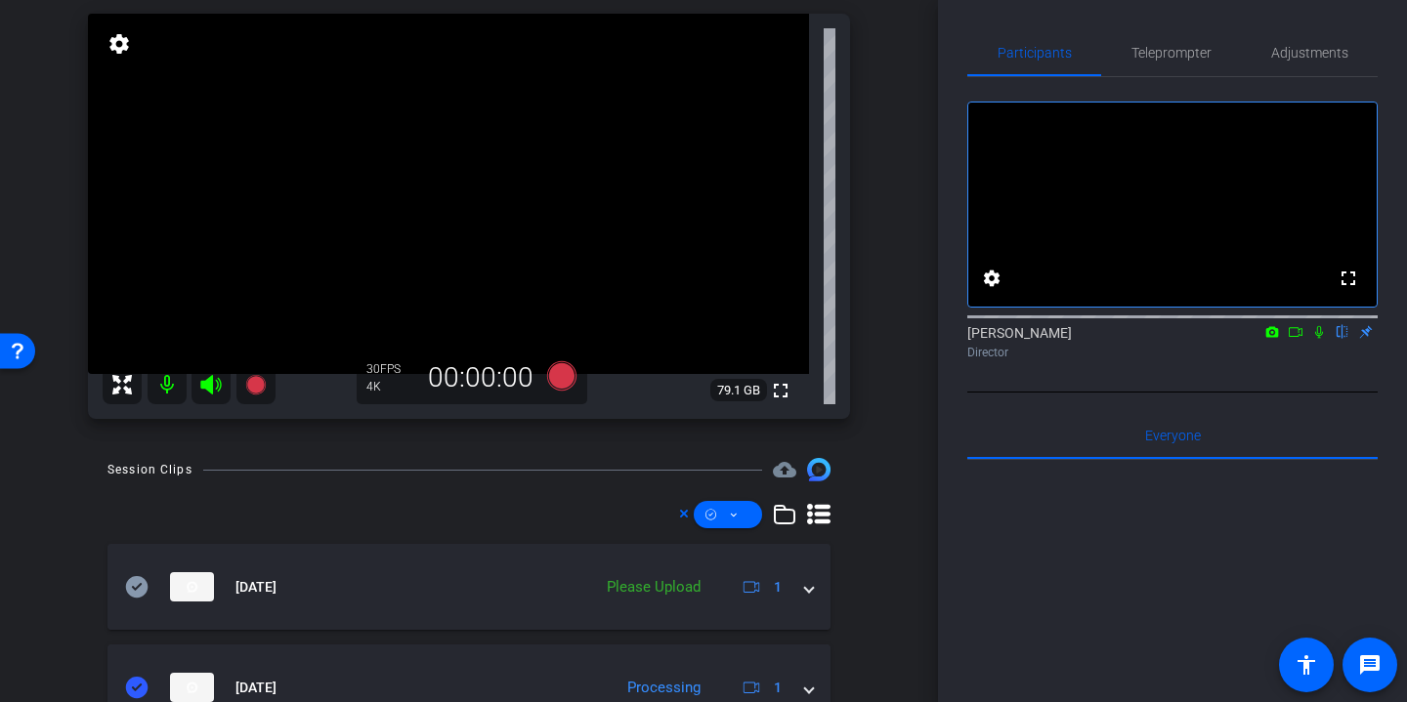
scroll to position [170, 0]
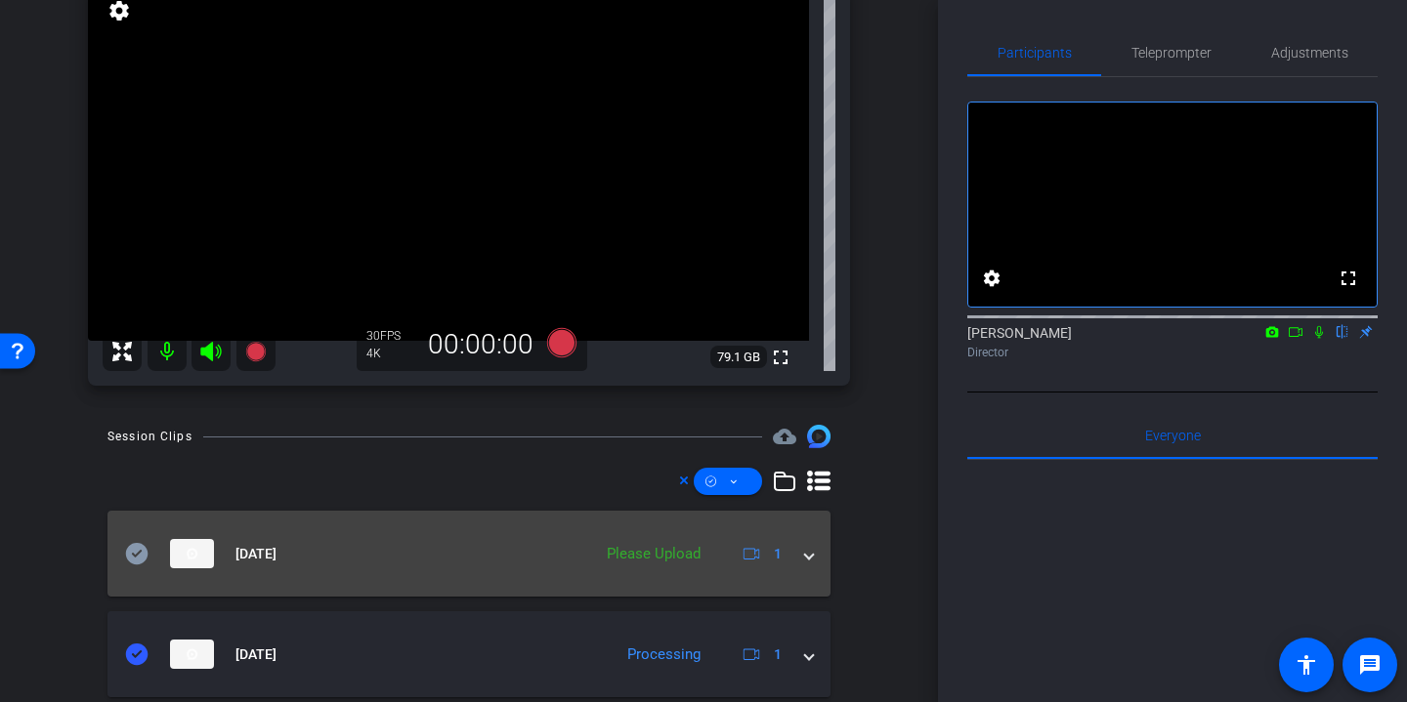
click at [128, 555] on icon at bounding box center [137, 553] width 22 height 21
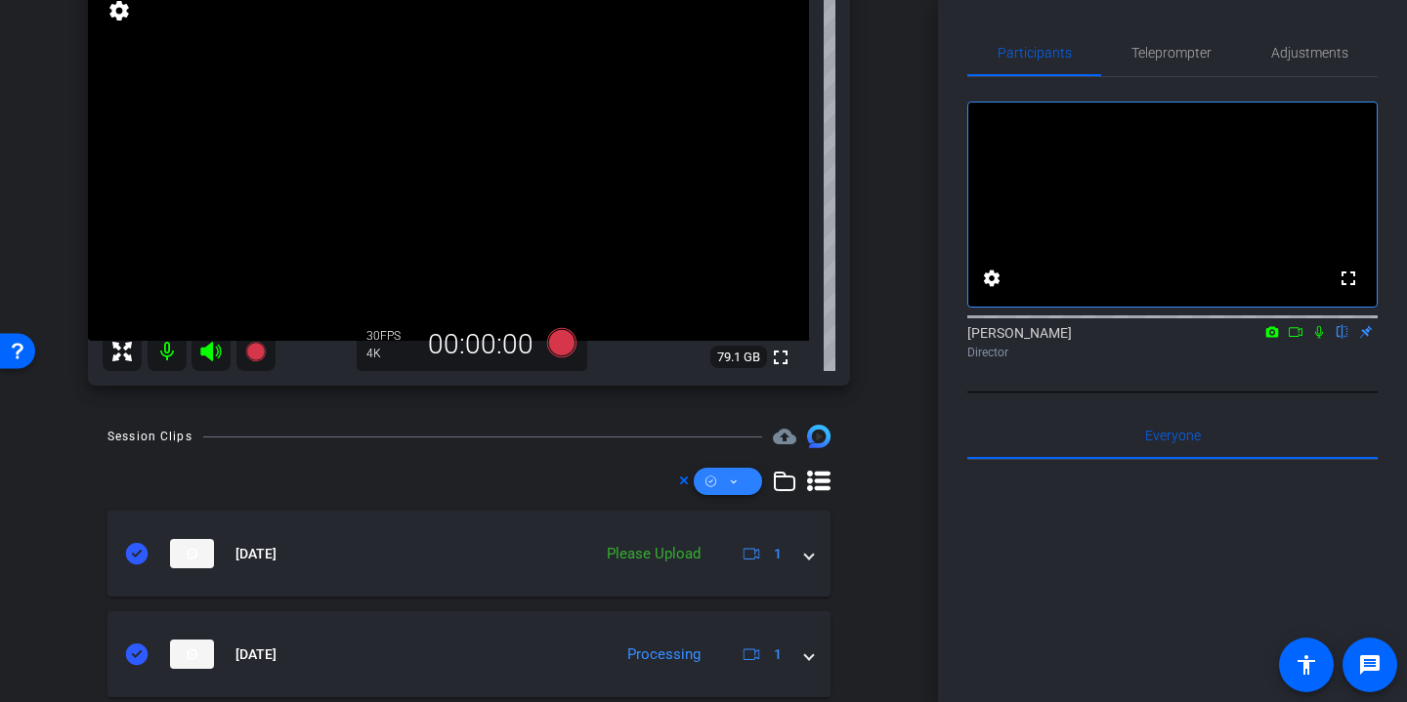
click at [752, 477] on span at bounding box center [728, 481] width 68 height 47
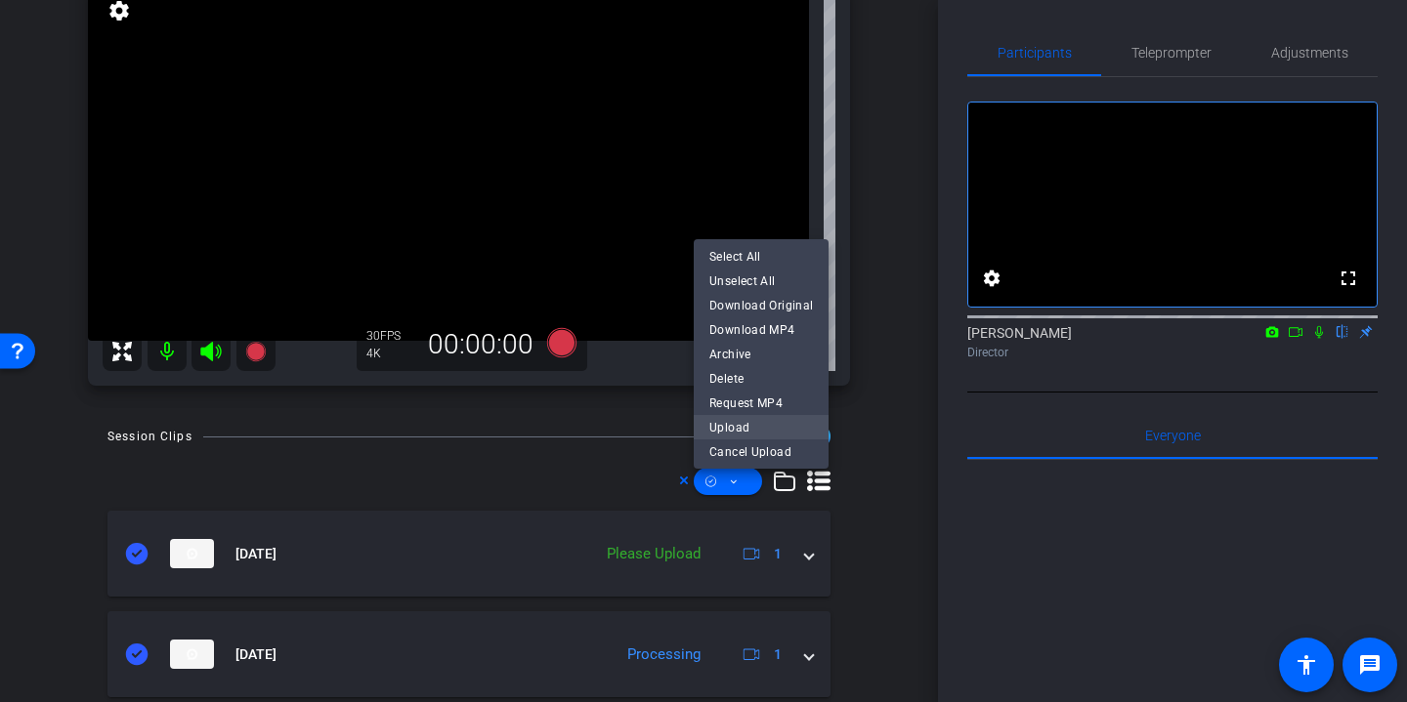
click at [752, 426] on span "Upload" at bounding box center [761, 426] width 104 height 23
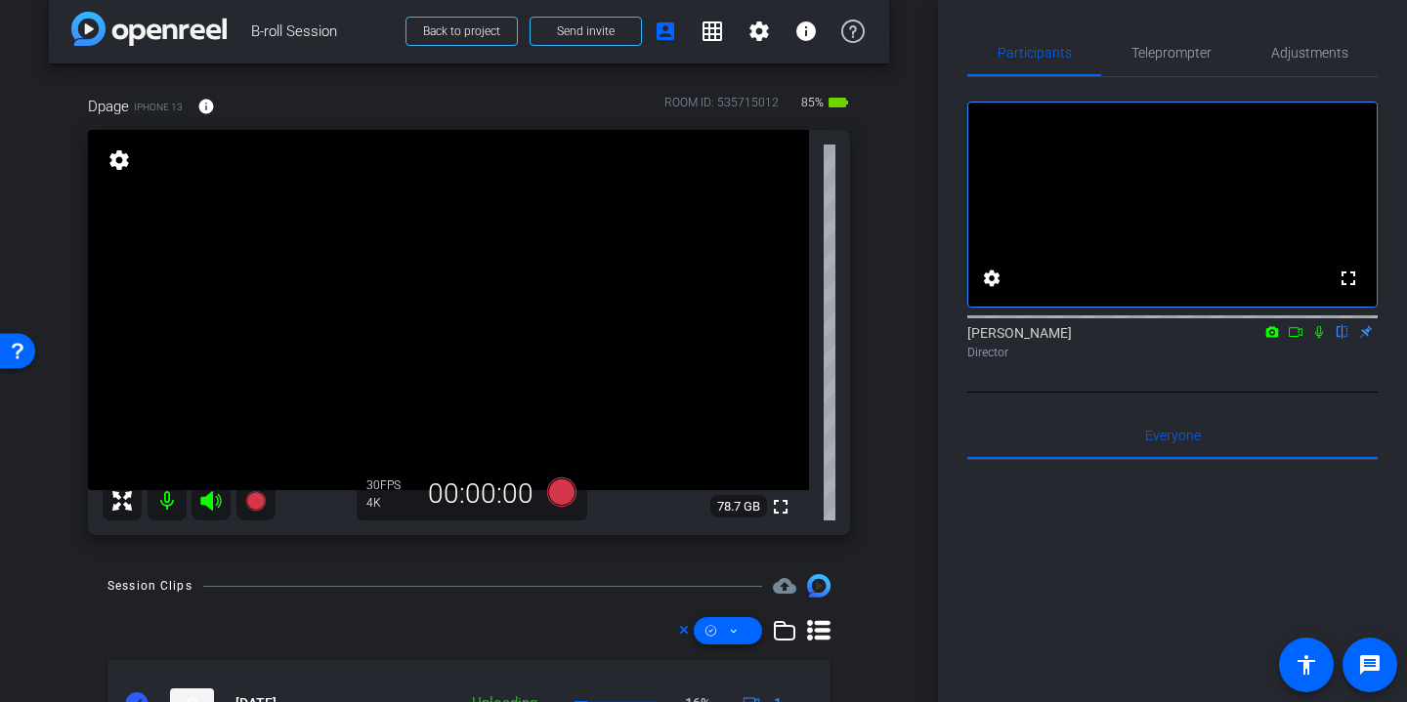
scroll to position [0, 0]
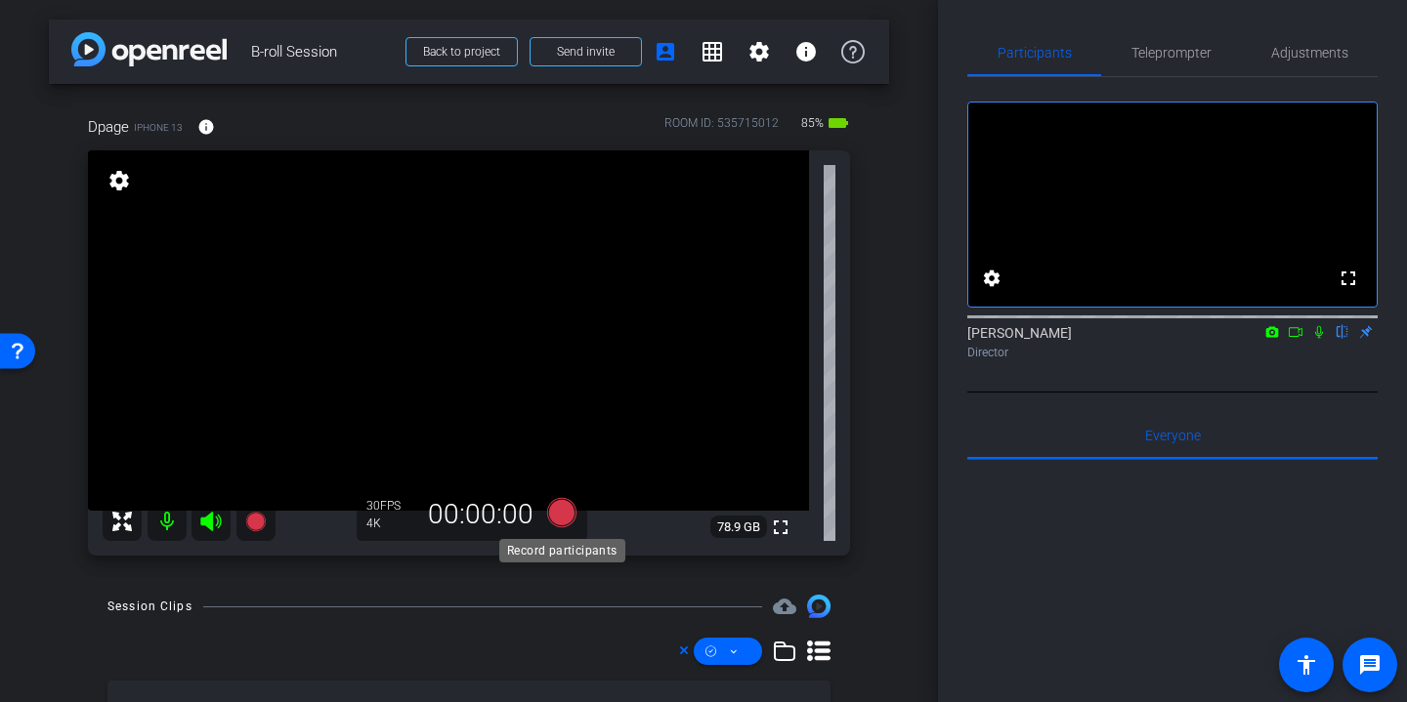
click at [567, 510] on icon at bounding box center [561, 512] width 29 height 29
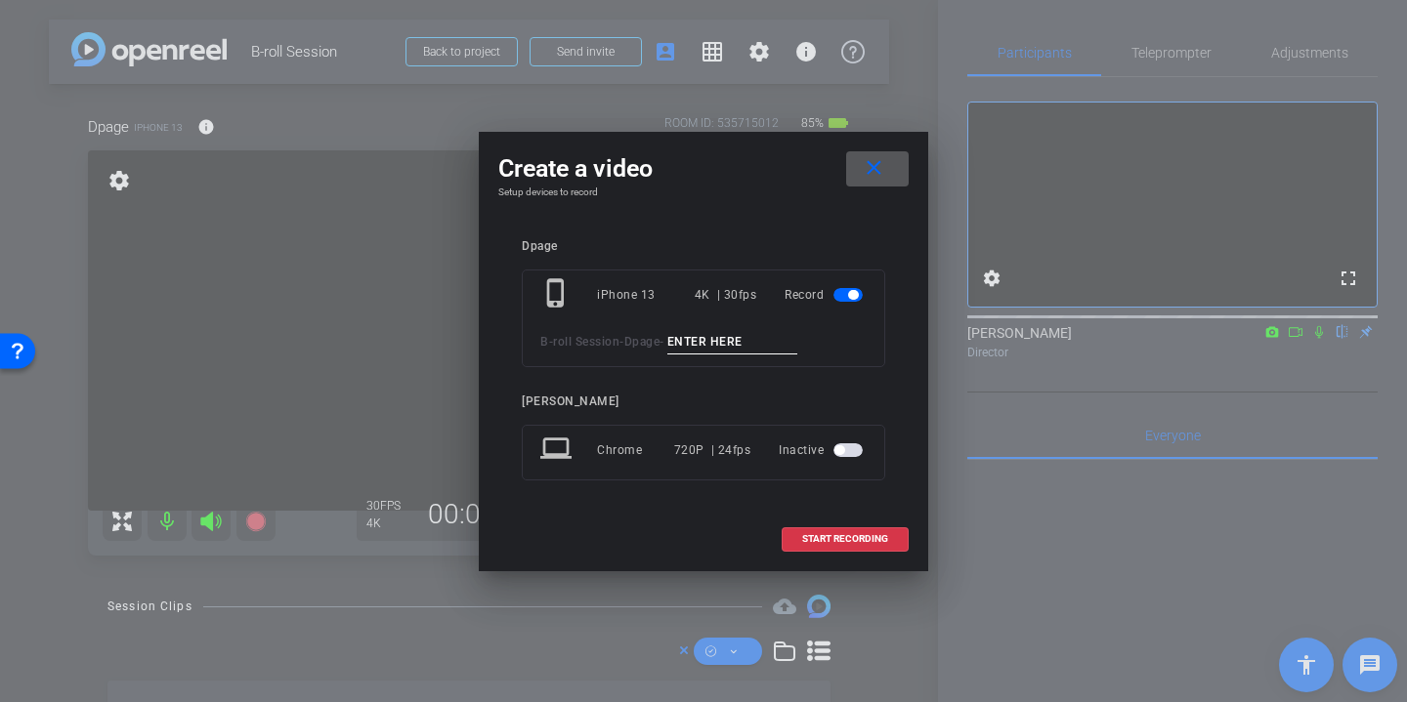
click at [749, 348] on input at bounding box center [732, 342] width 131 height 24
type input "Madi desk angle 2"
click at [871, 534] on span "START RECORDING" at bounding box center [845, 539] width 86 height 10
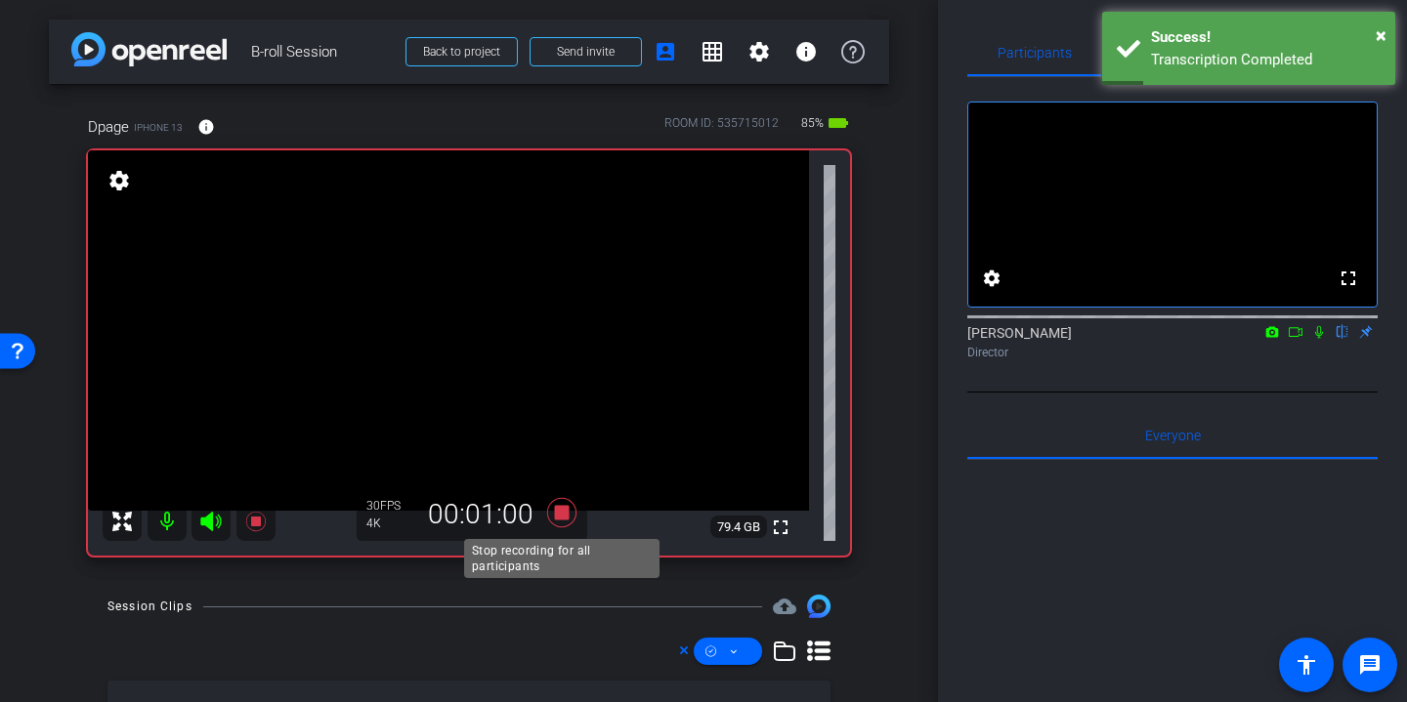
click at [561, 512] on icon at bounding box center [561, 512] width 29 height 29
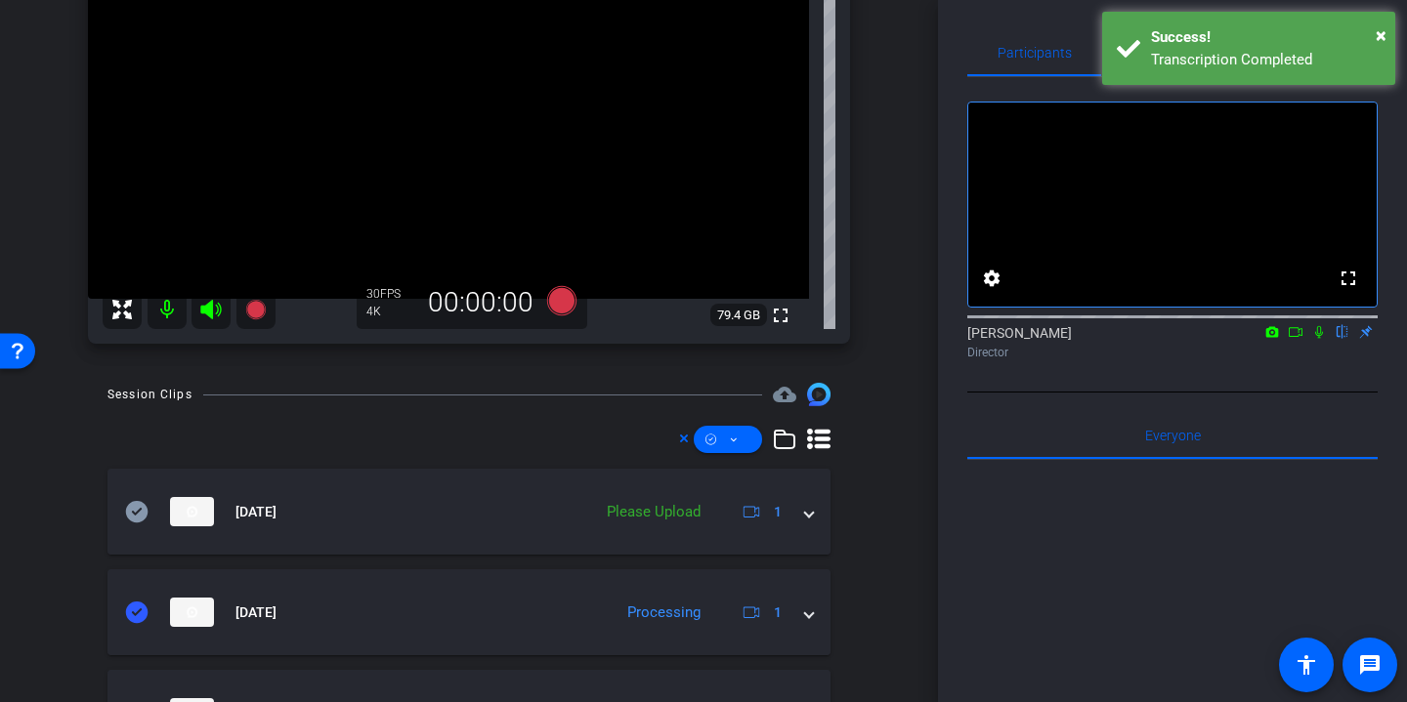
scroll to position [250, 0]
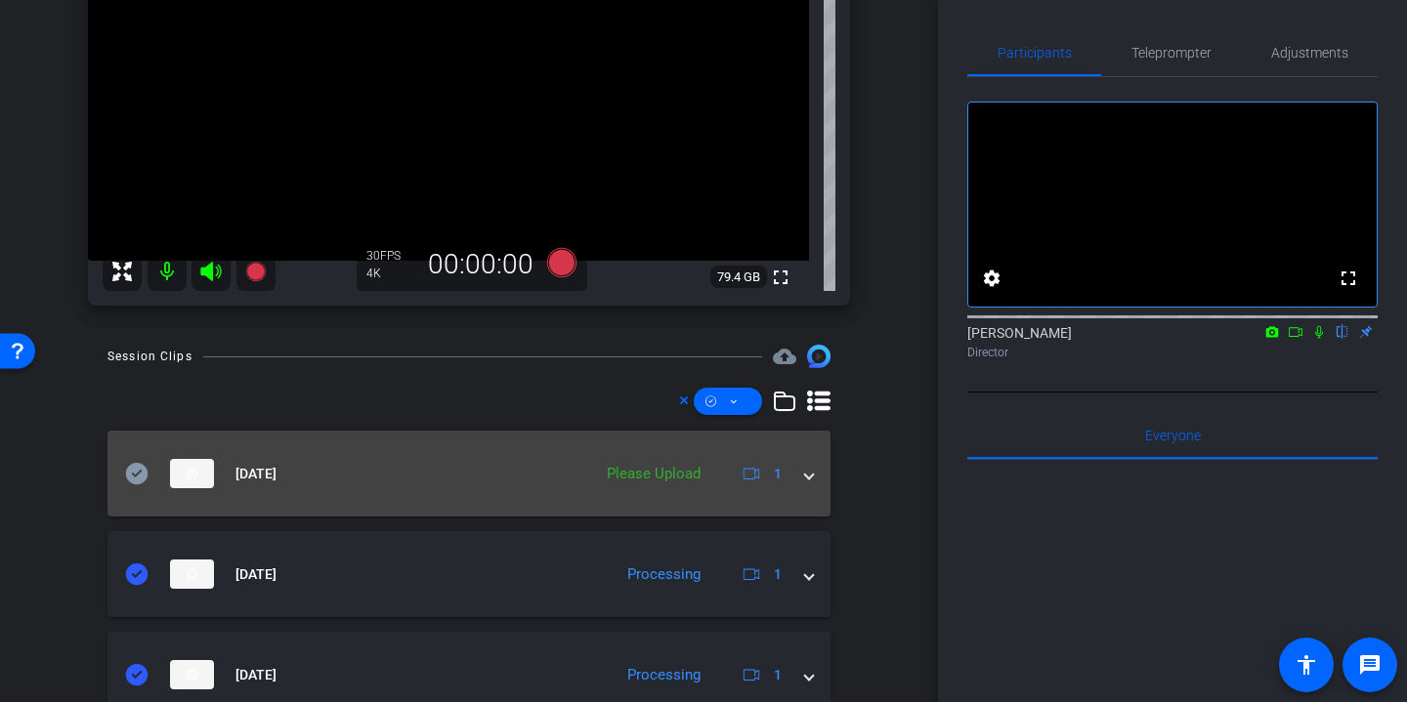
click at [143, 477] on icon at bounding box center [137, 473] width 22 height 21
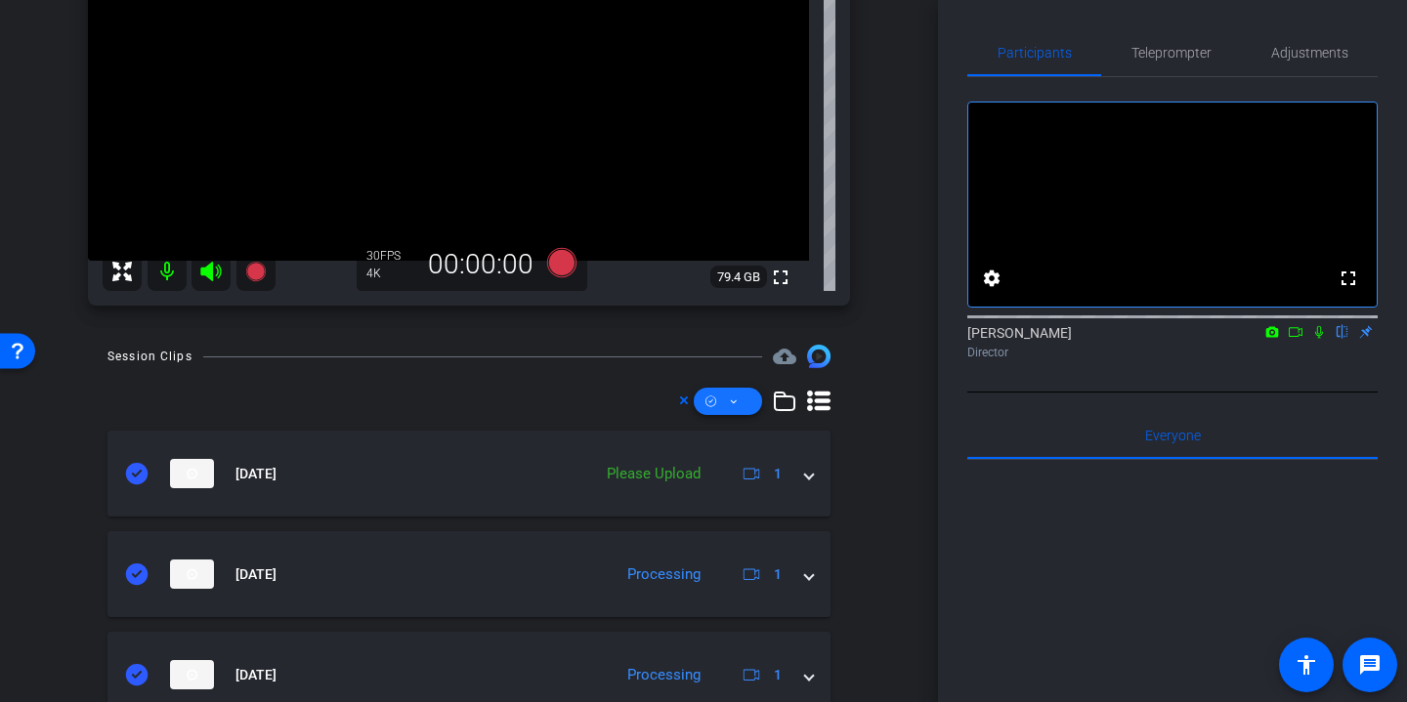
click at [745, 409] on span at bounding box center [728, 401] width 68 height 47
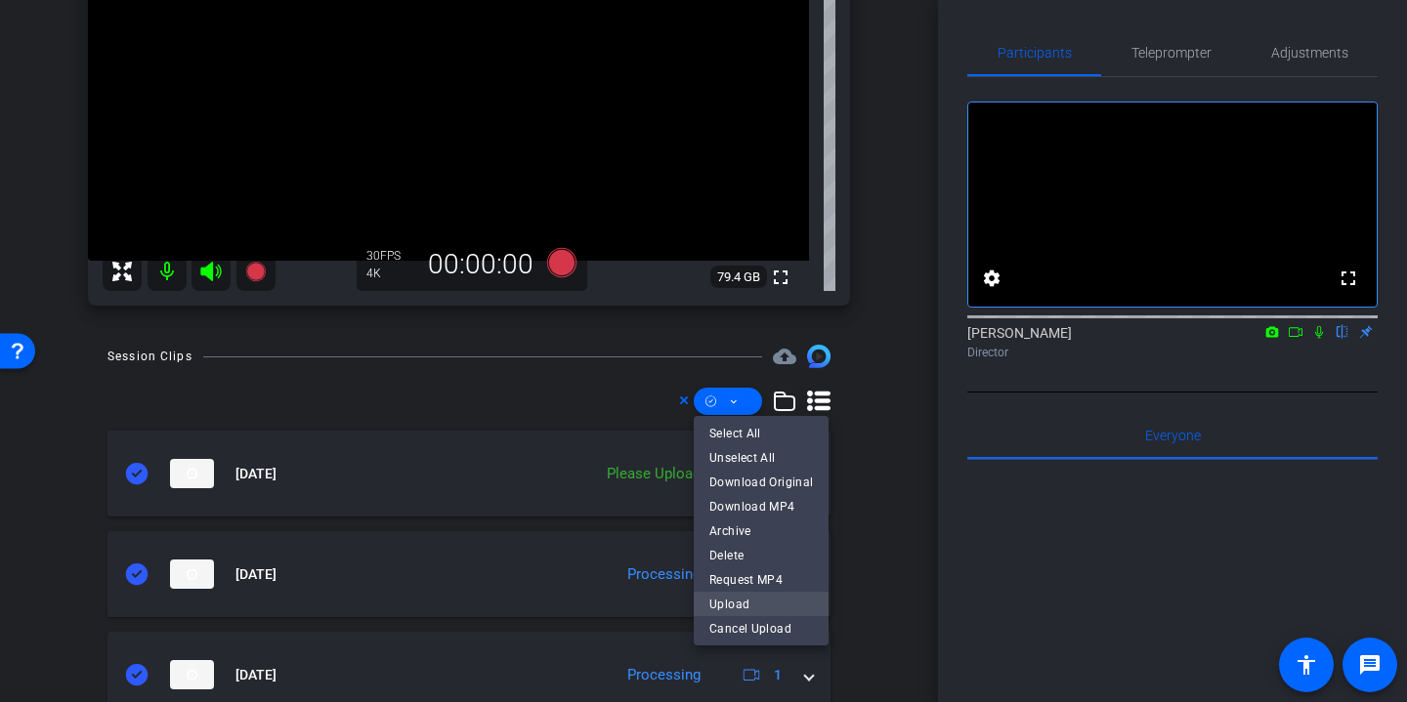
click at [776, 606] on span "Upload" at bounding box center [761, 603] width 104 height 23
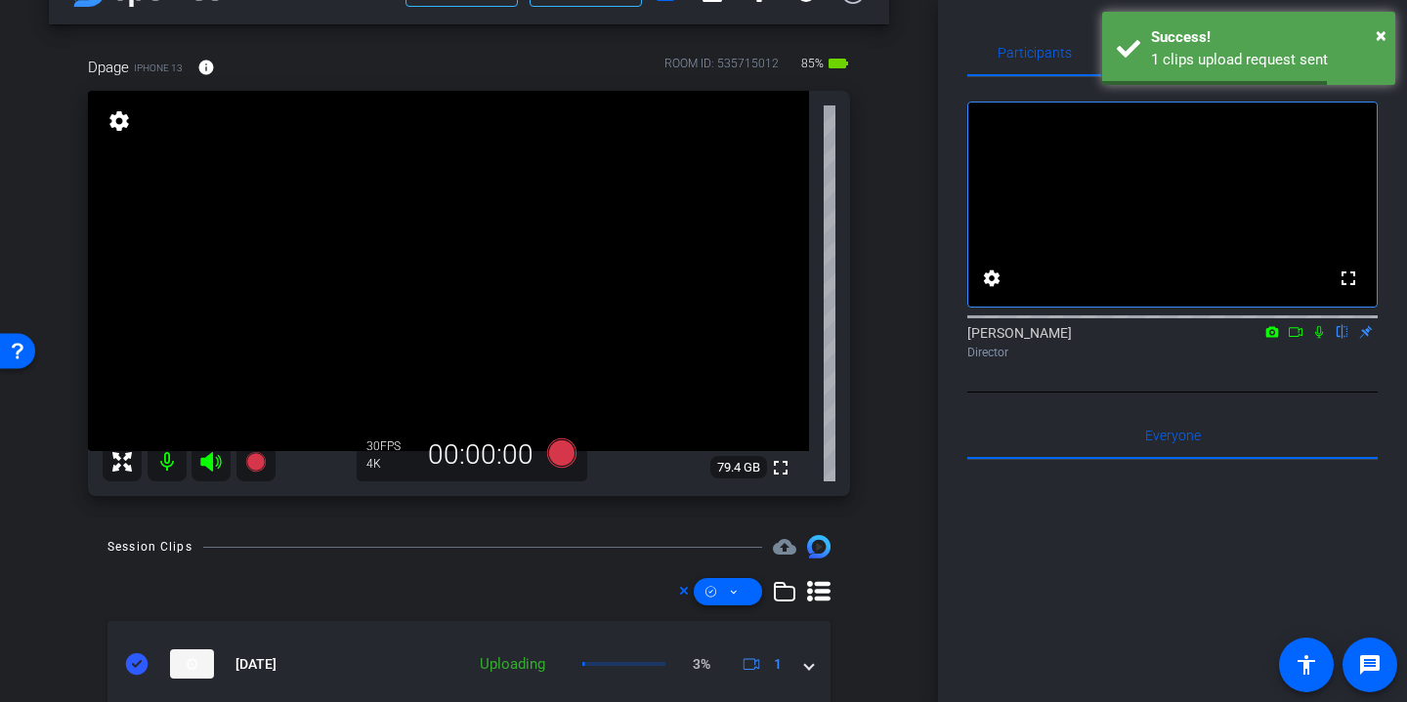
scroll to position [53, 0]
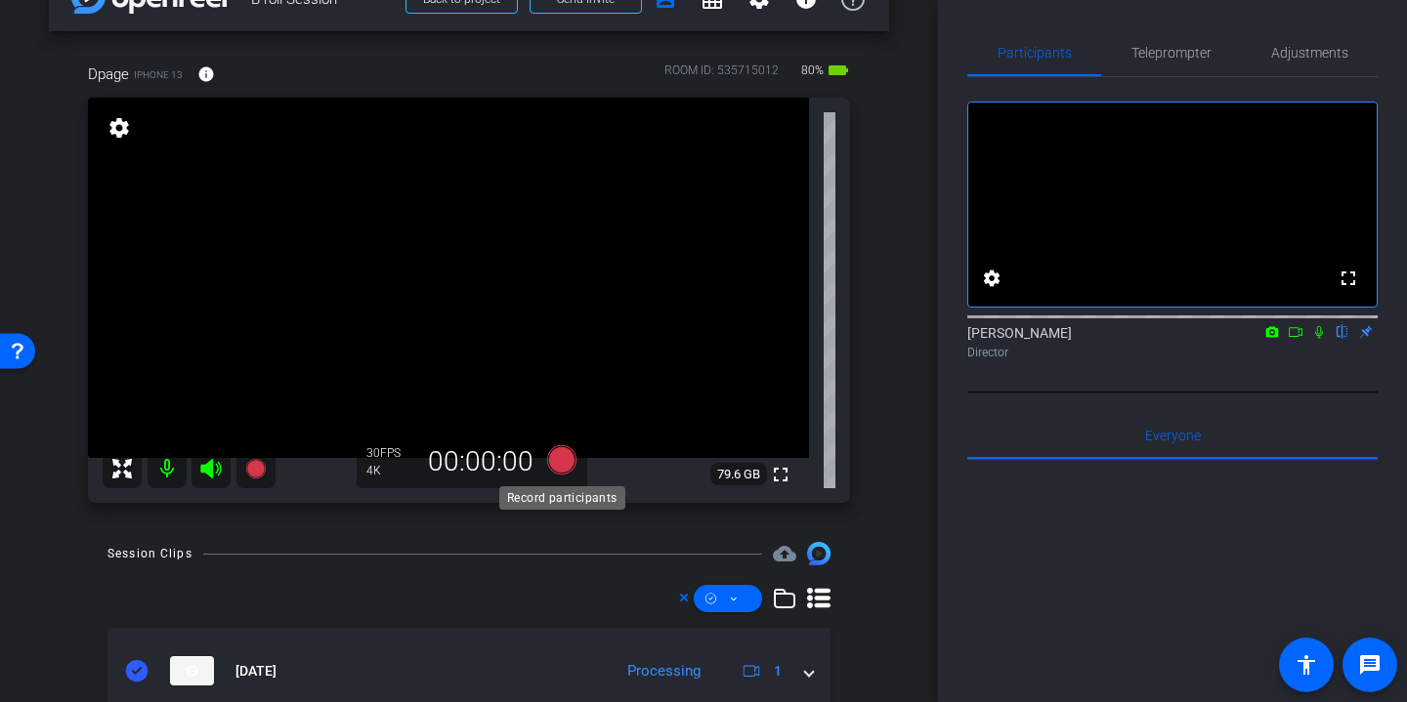
click at [564, 454] on icon at bounding box center [561, 459] width 29 height 29
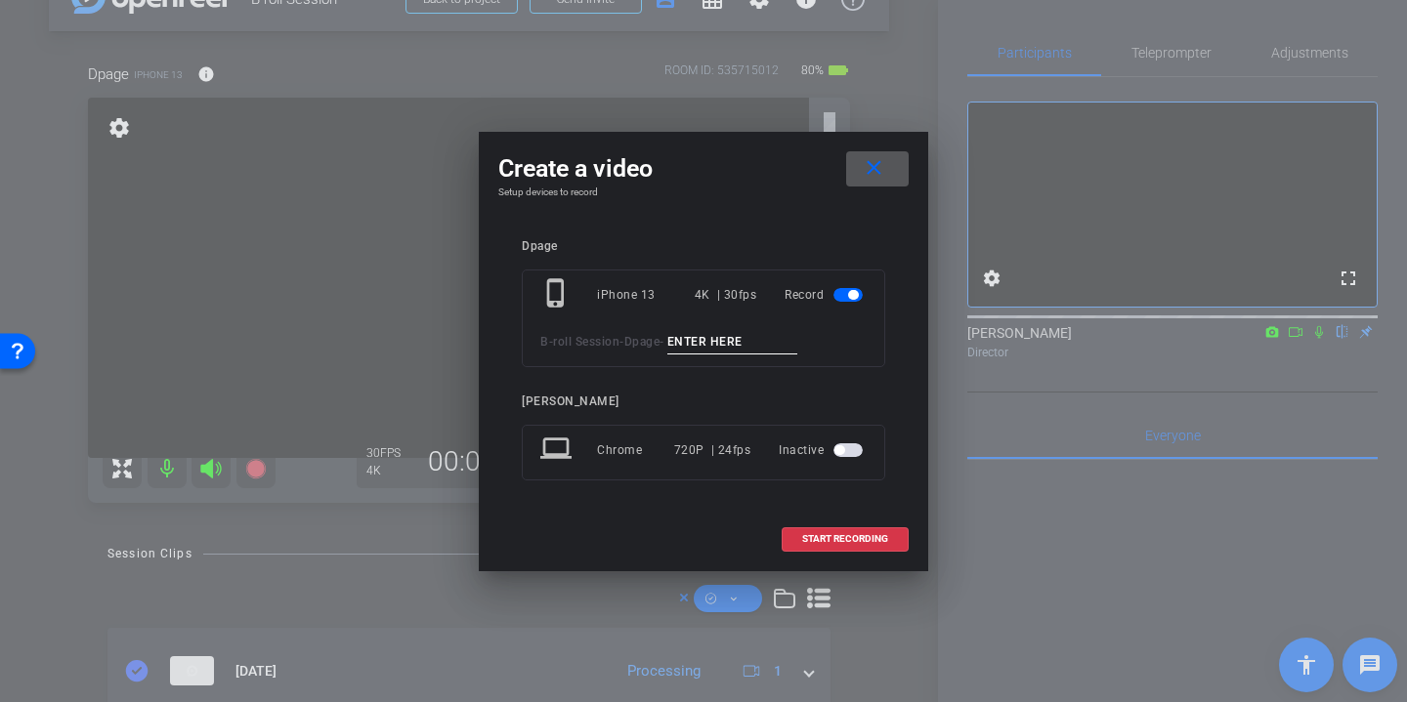
click at [743, 342] on input at bounding box center [732, 342] width 131 height 24
type input "Danielle desk"
click at [822, 530] on span at bounding box center [844, 539] width 125 height 47
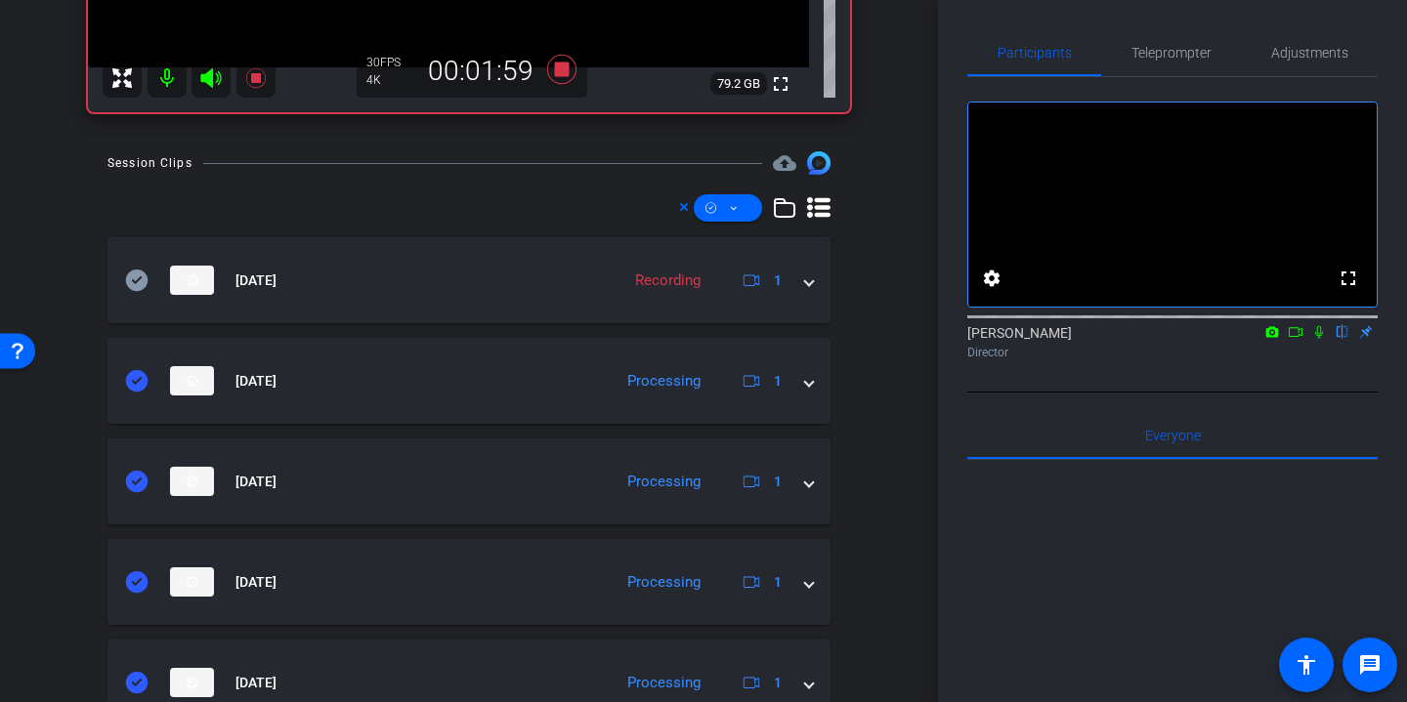
scroll to position [0, 0]
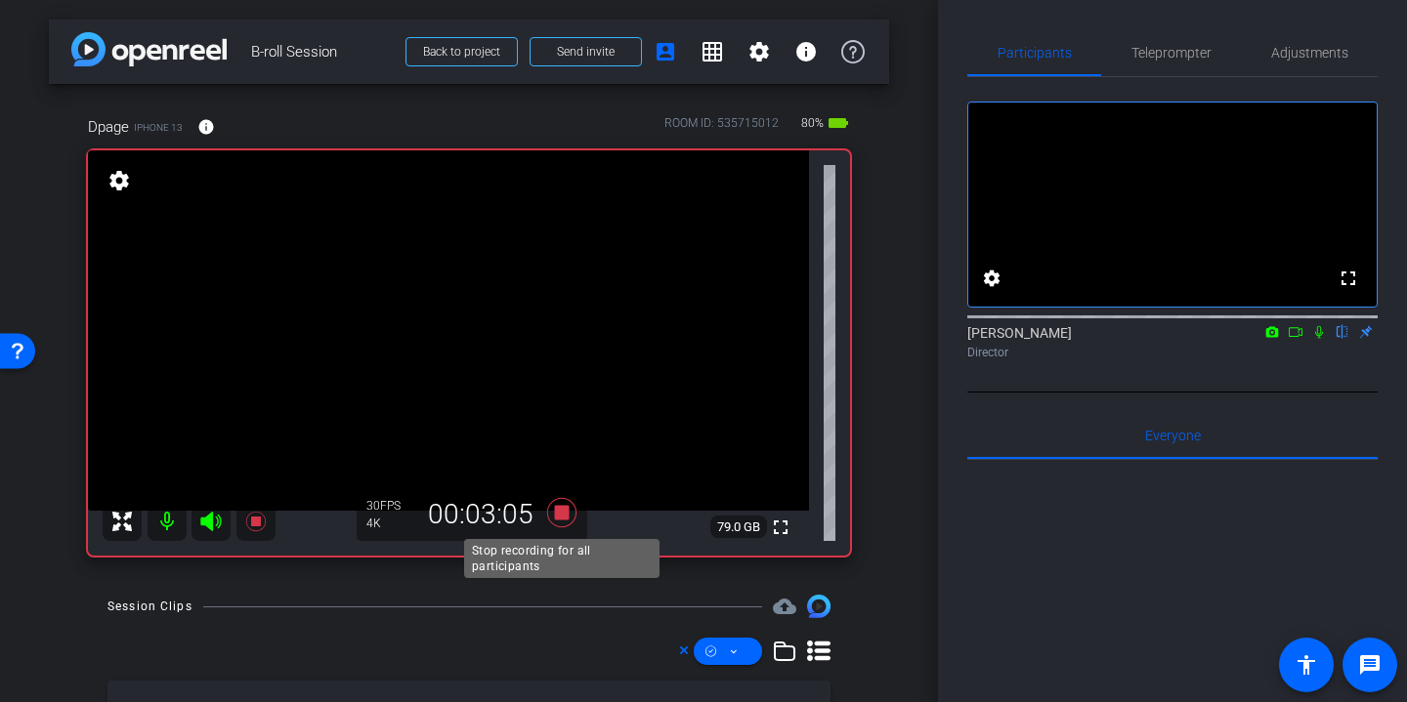
click at [568, 514] on icon at bounding box center [561, 512] width 29 height 29
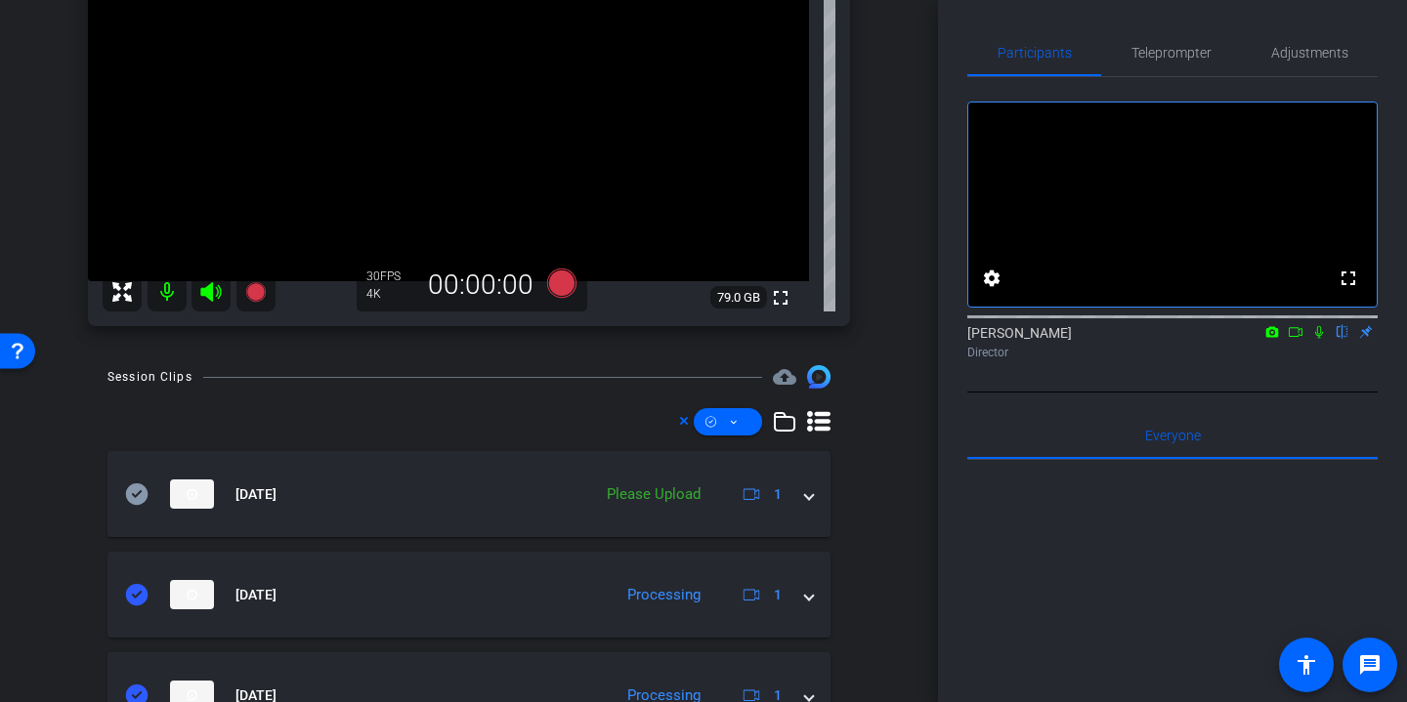
scroll to position [233, 0]
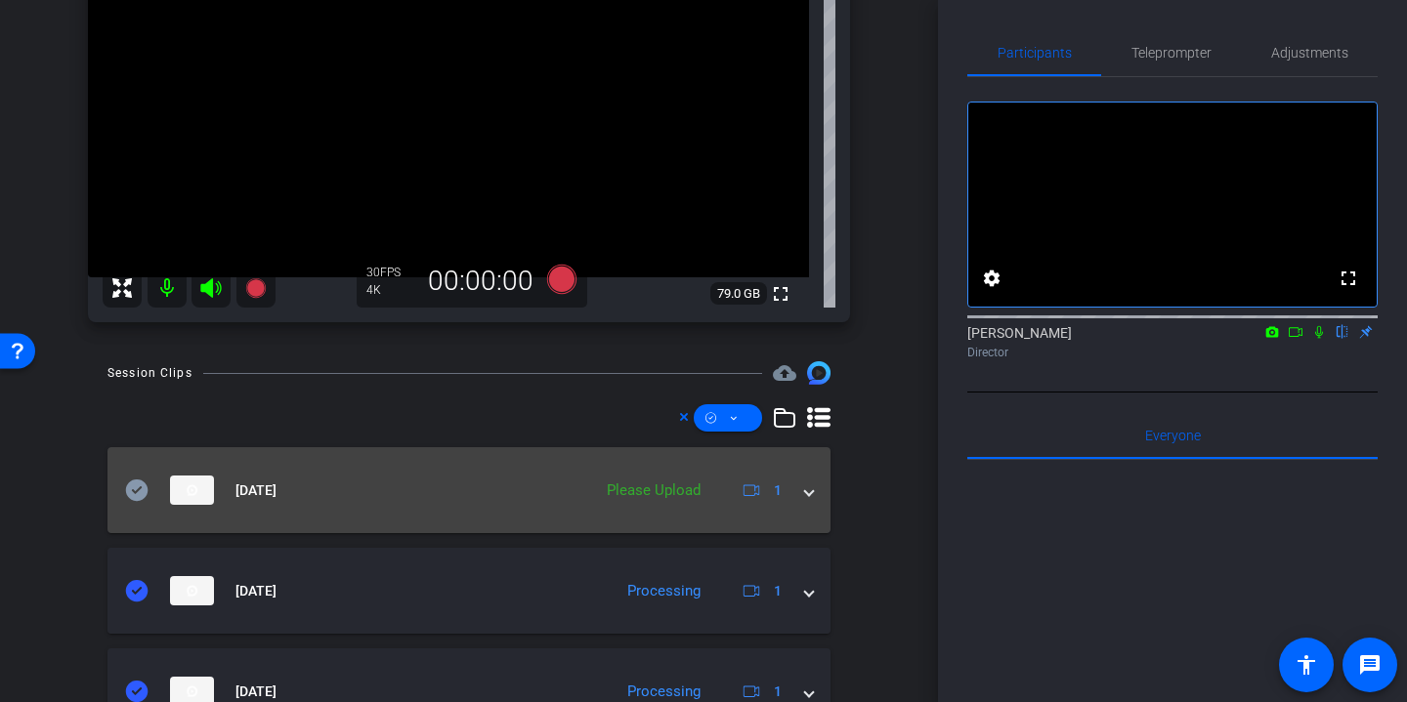
click at [135, 489] on icon at bounding box center [137, 490] width 22 height 21
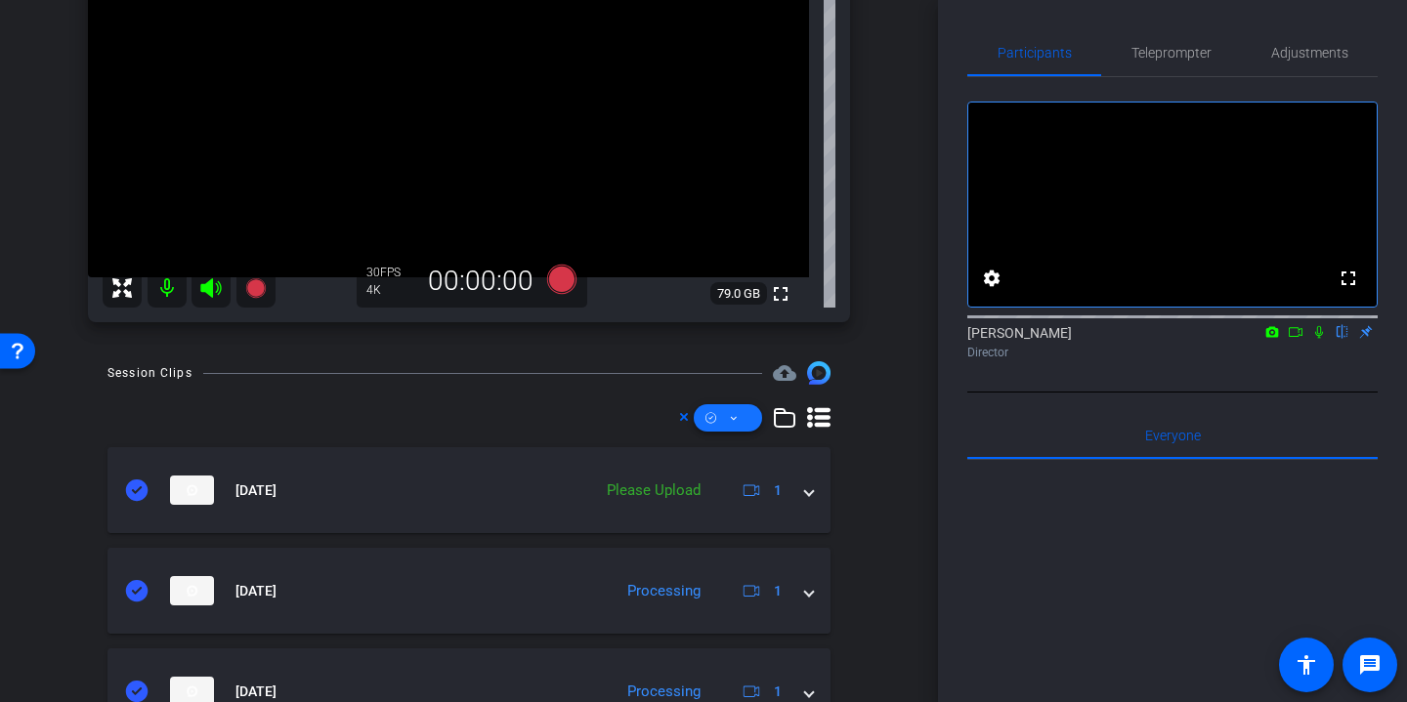
click at [749, 422] on span at bounding box center [728, 418] width 68 height 47
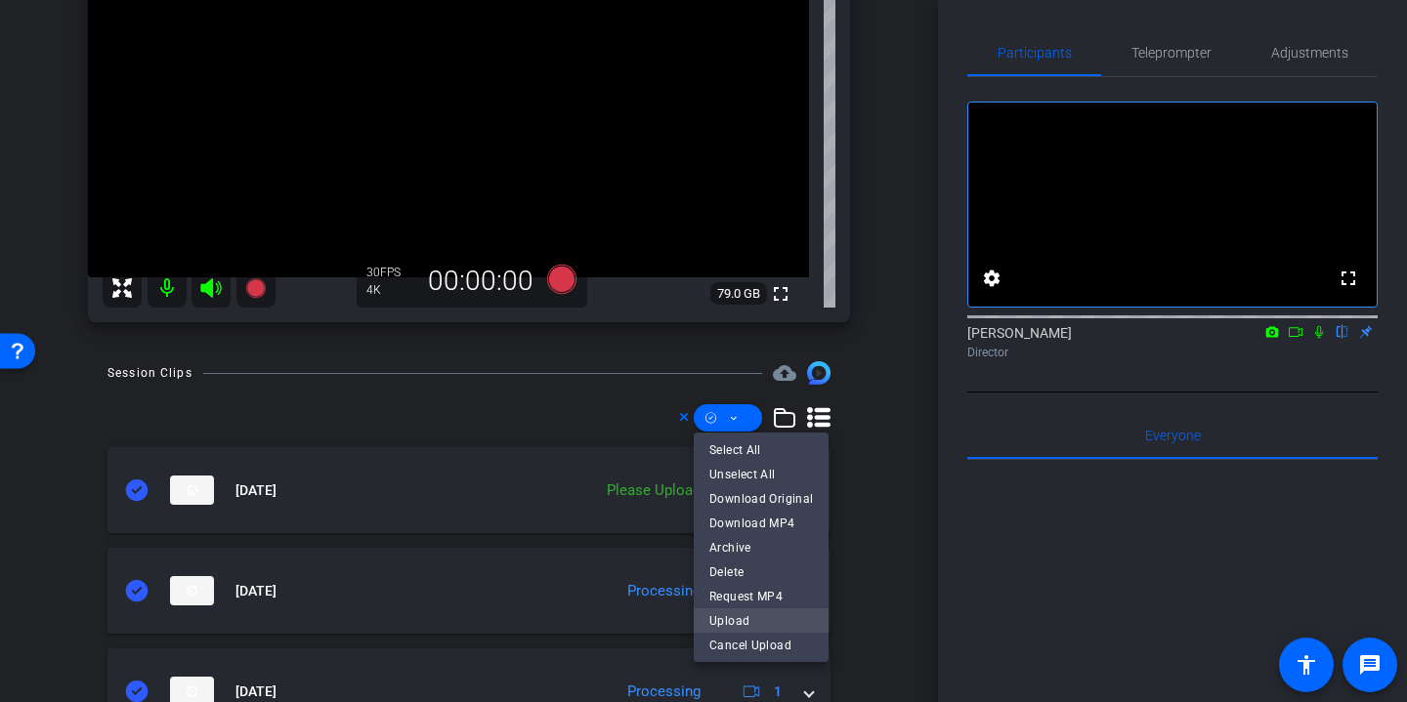
click at [786, 624] on span "Upload" at bounding box center [761, 620] width 104 height 23
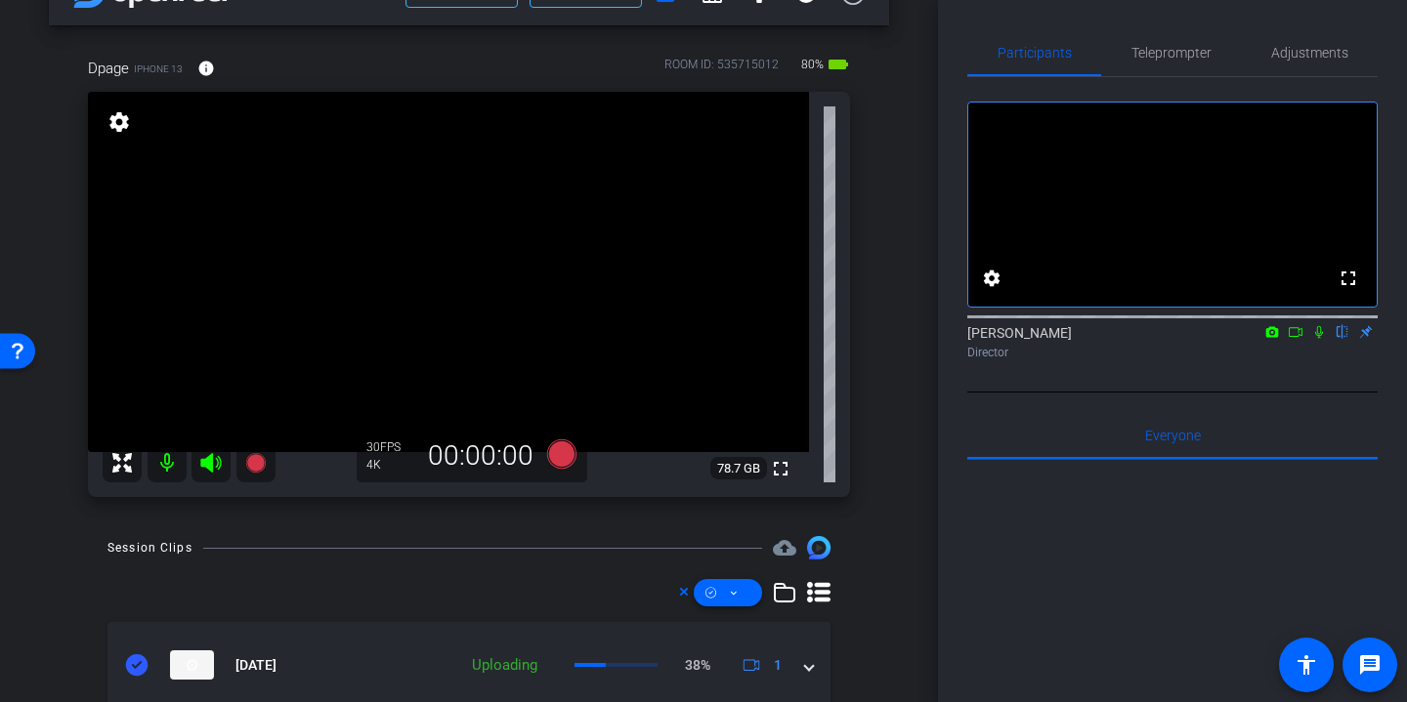
scroll to position [54, 0]
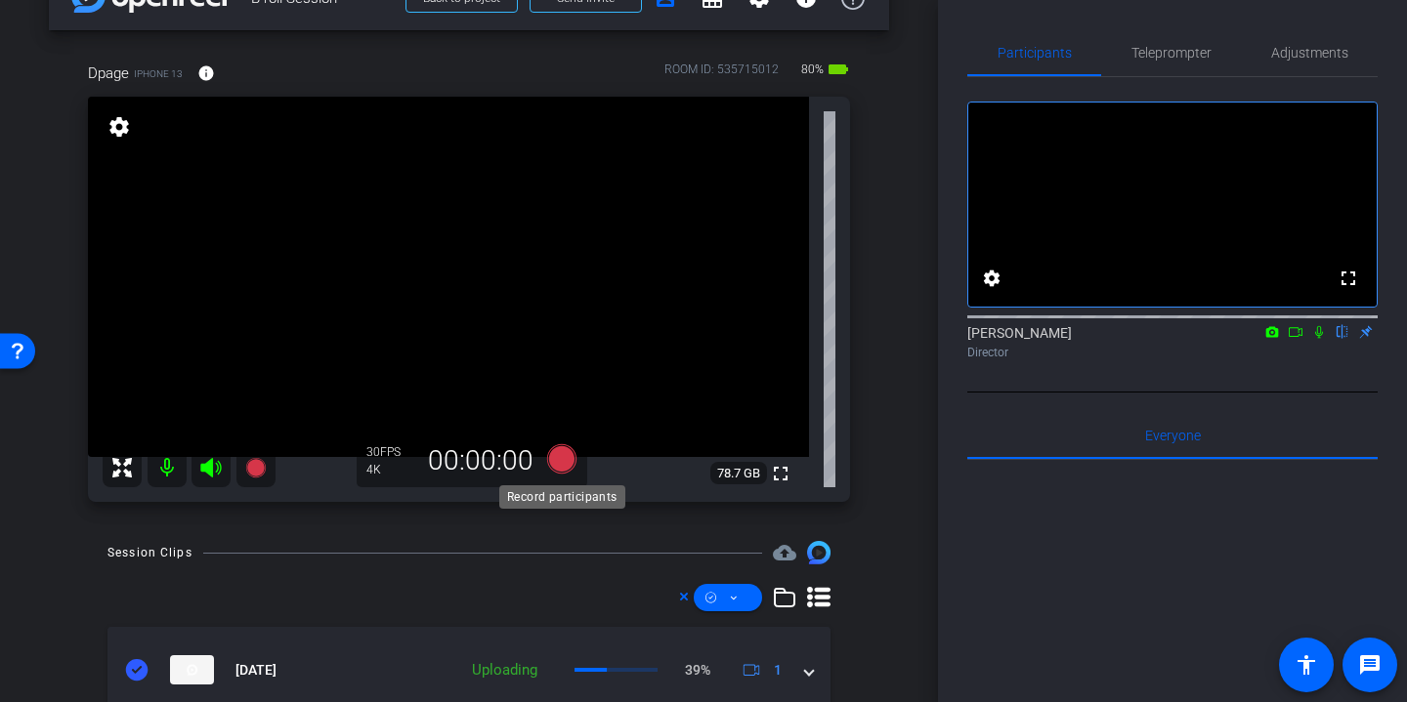
click at [565, 464] on icon at bounding box center [561, 458] width 29 height 29
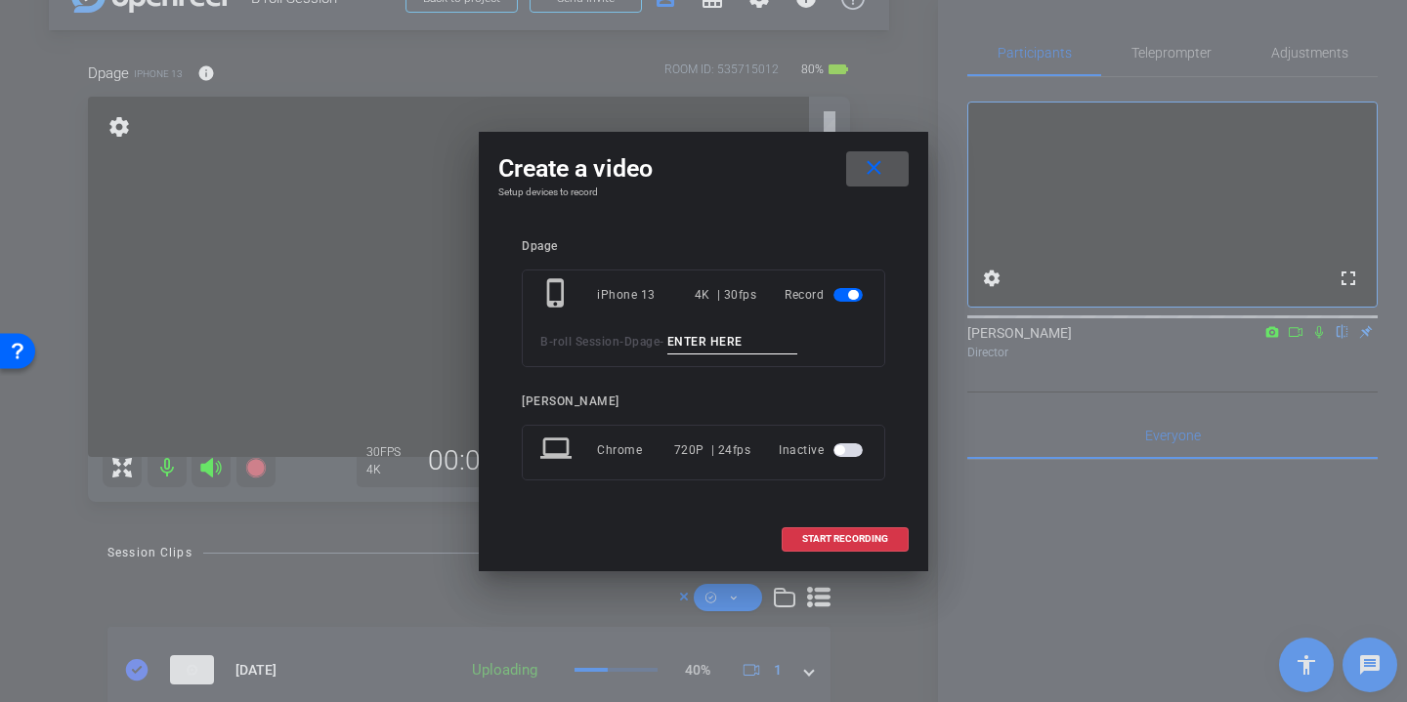
click at [721, 358] on div "phone_iphone iPhone 13 4K | 30fps Record B-roll Session - Dpage -" at bounding box center [703, 319] width 363 height 98
click at [714, 345] on input at bounding box center [732, 342] width 131 height 24
type input "p"
click at [880, 169] on mat-icon "close" at bounding box center [874, 168] width 24 height 24
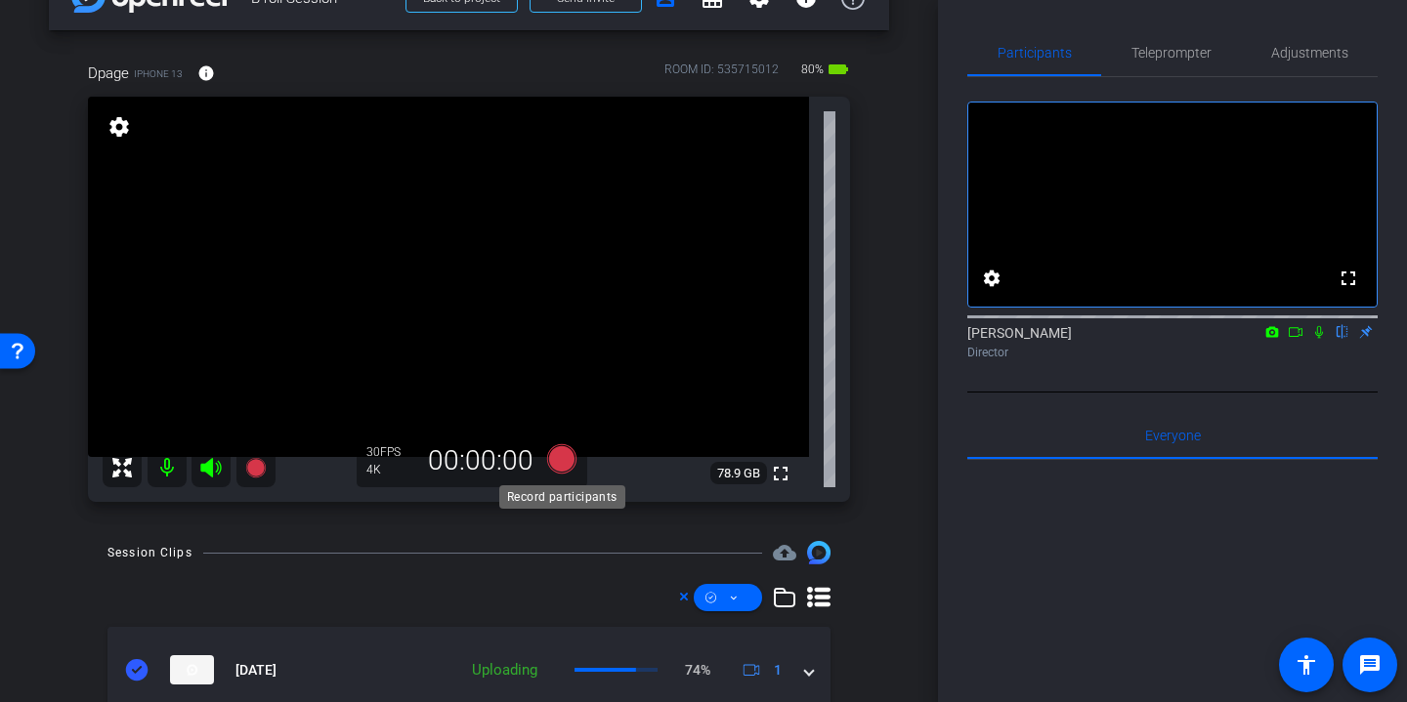
click at [568, 468] on icon at bounding box center [561, 458] width 29 height 29
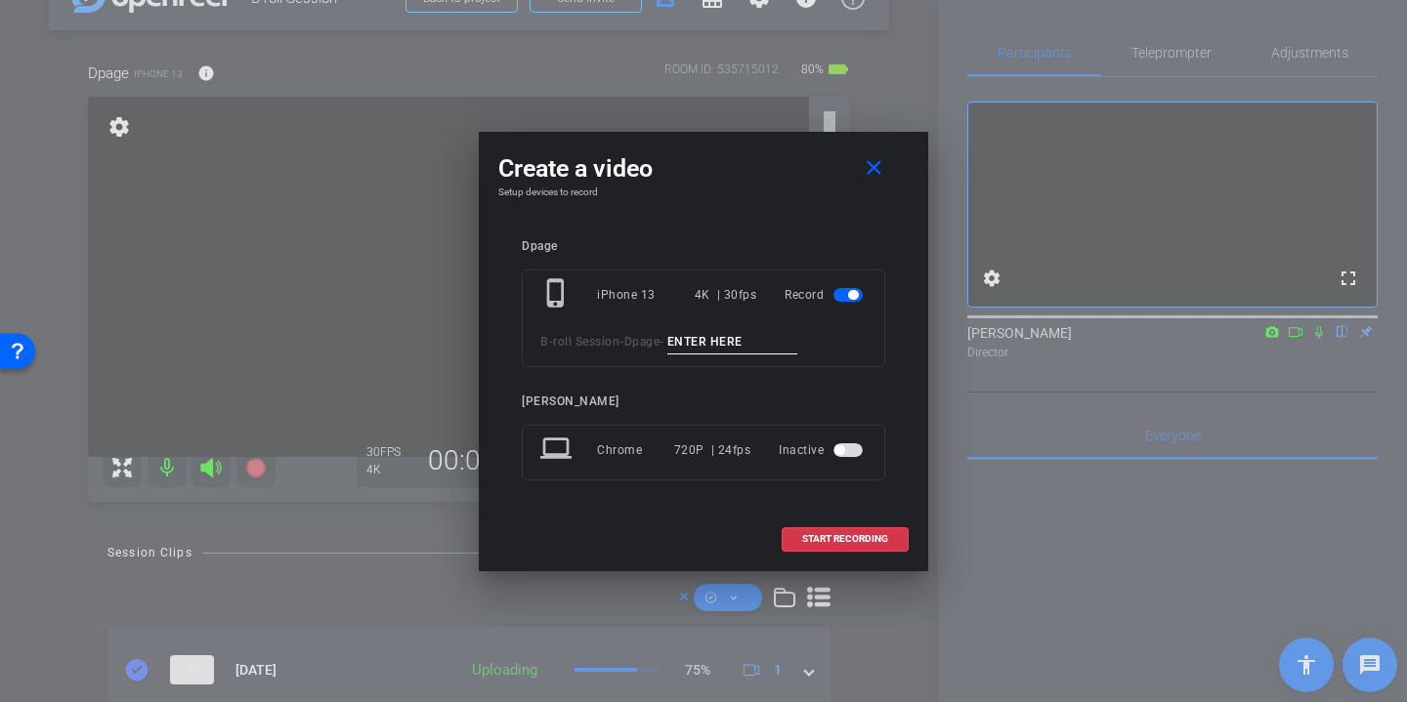
click at [732, 330] on input at bounding box center [732, 342] width 131 height 24
type input "Page Group sign"
click at [856, 543] on span "START RECORDING" at bounding box center [845, 539] width 86 height 10
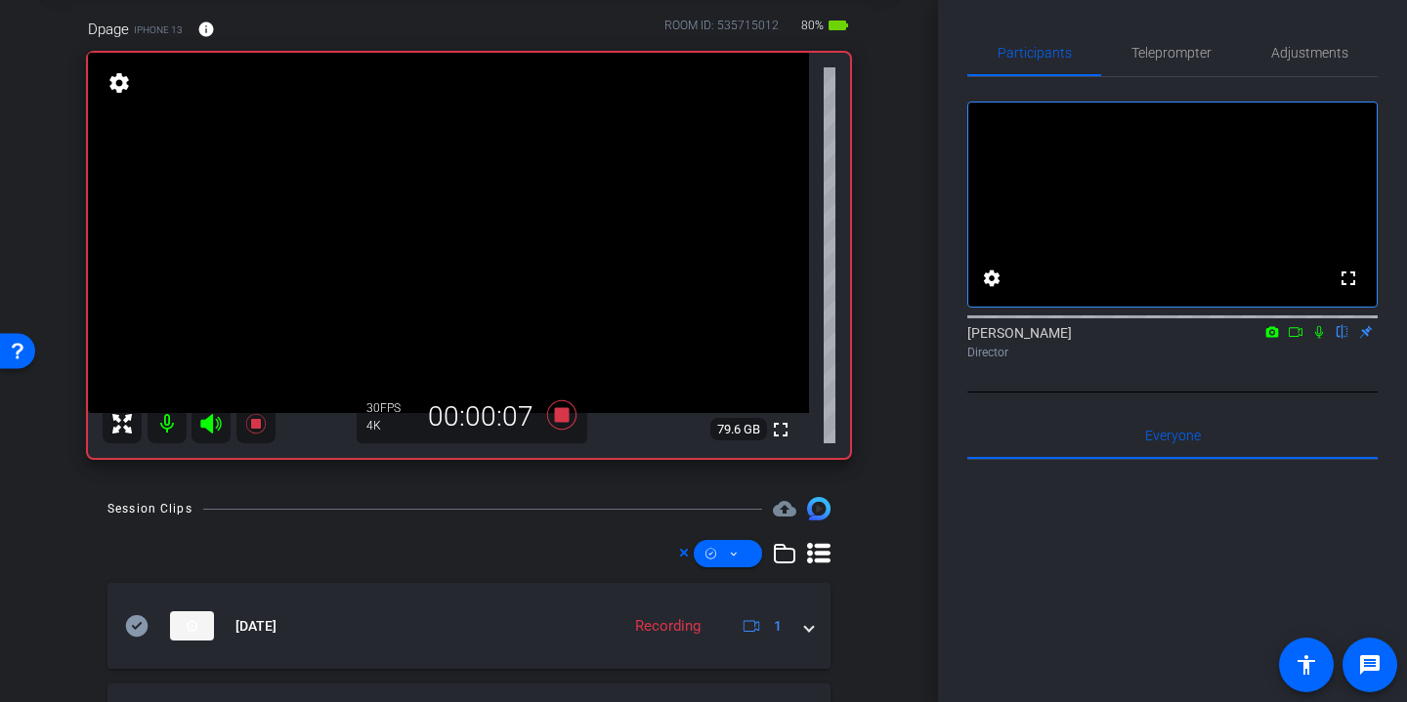
scroll to position [123, 0]
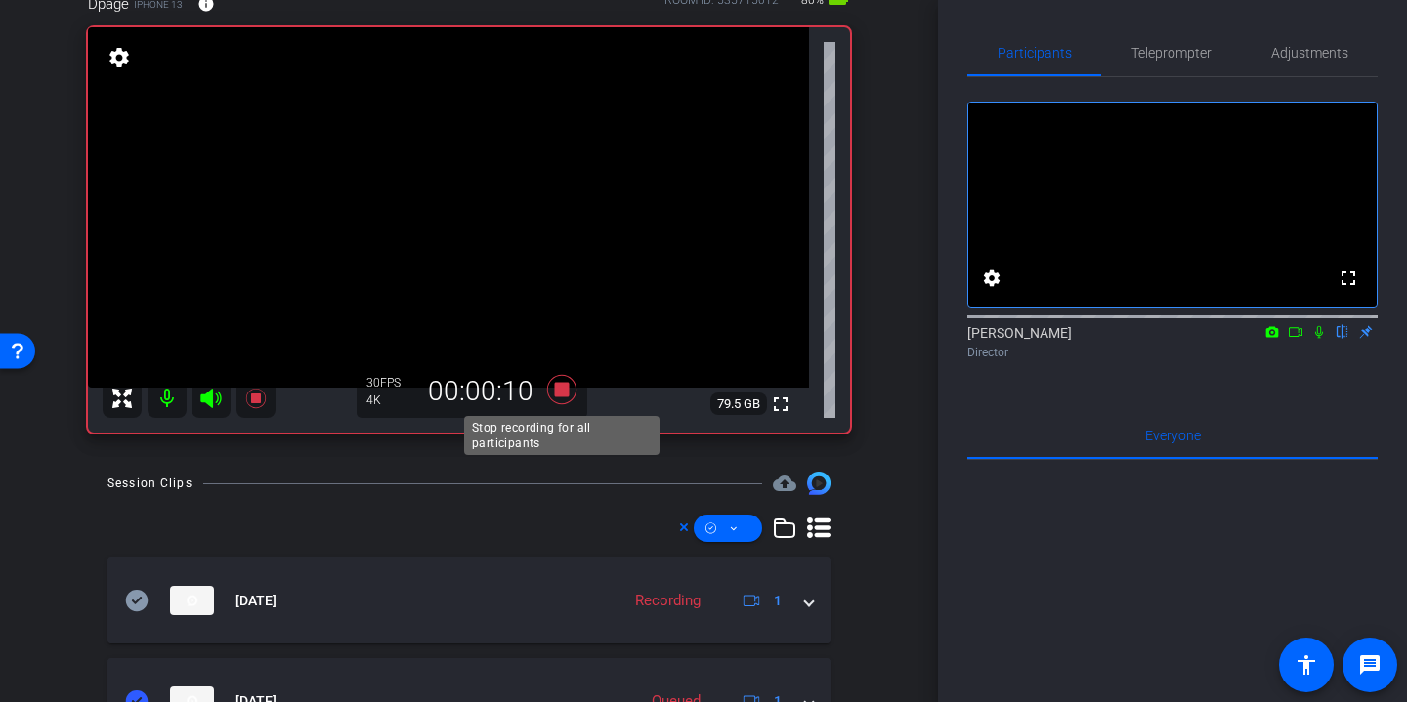
click at [563, 392] on icon at bounding box center [561, 389] width 29 height 29
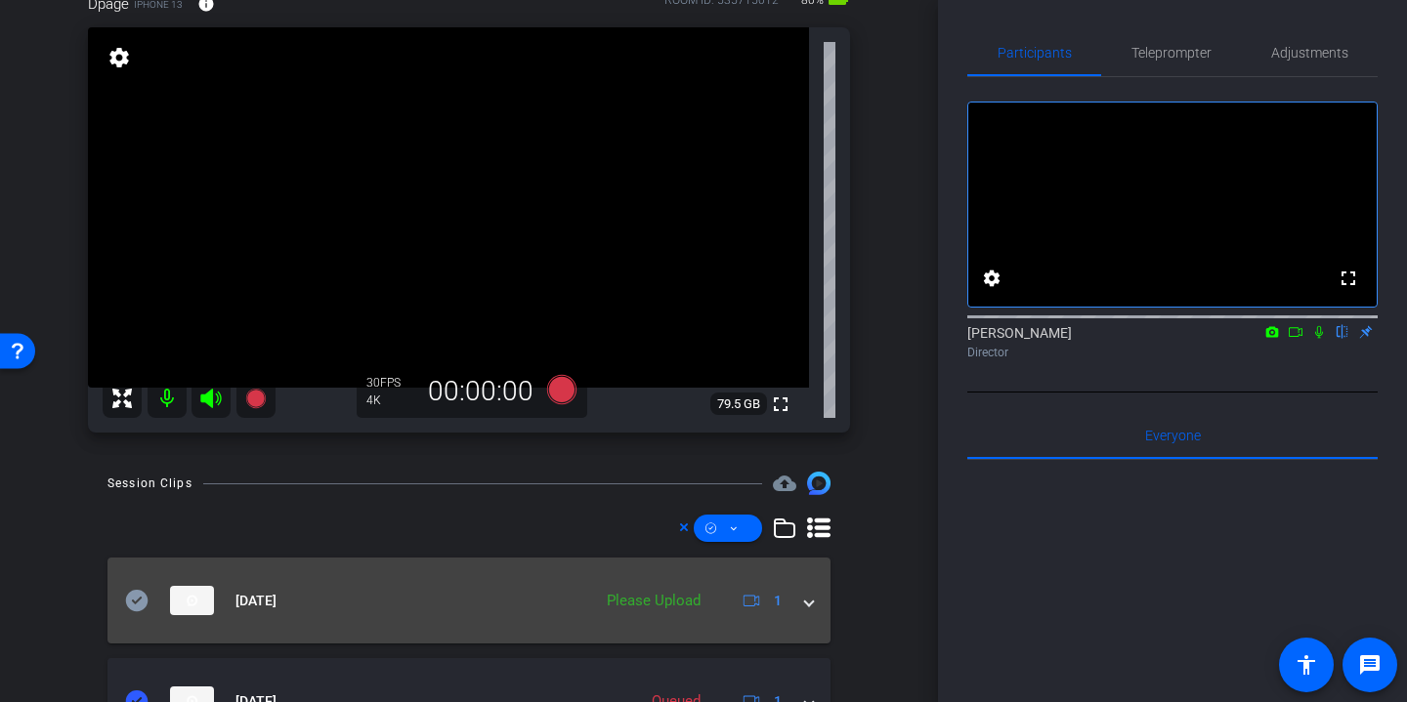
click at [140, 606] on icon at bounding box center [137, 600] width 22 height 21
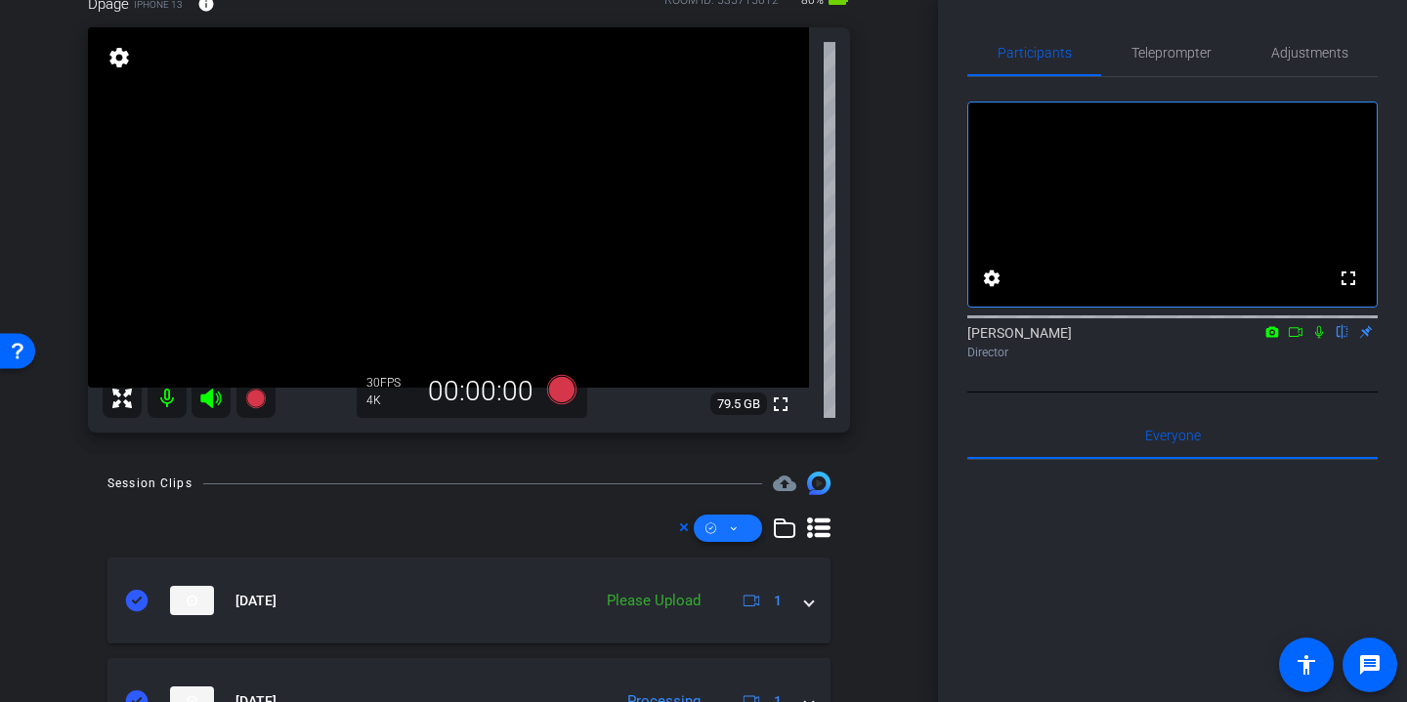
click at [721, 529] on span at bounding box center [728, 528] width 68 height 47
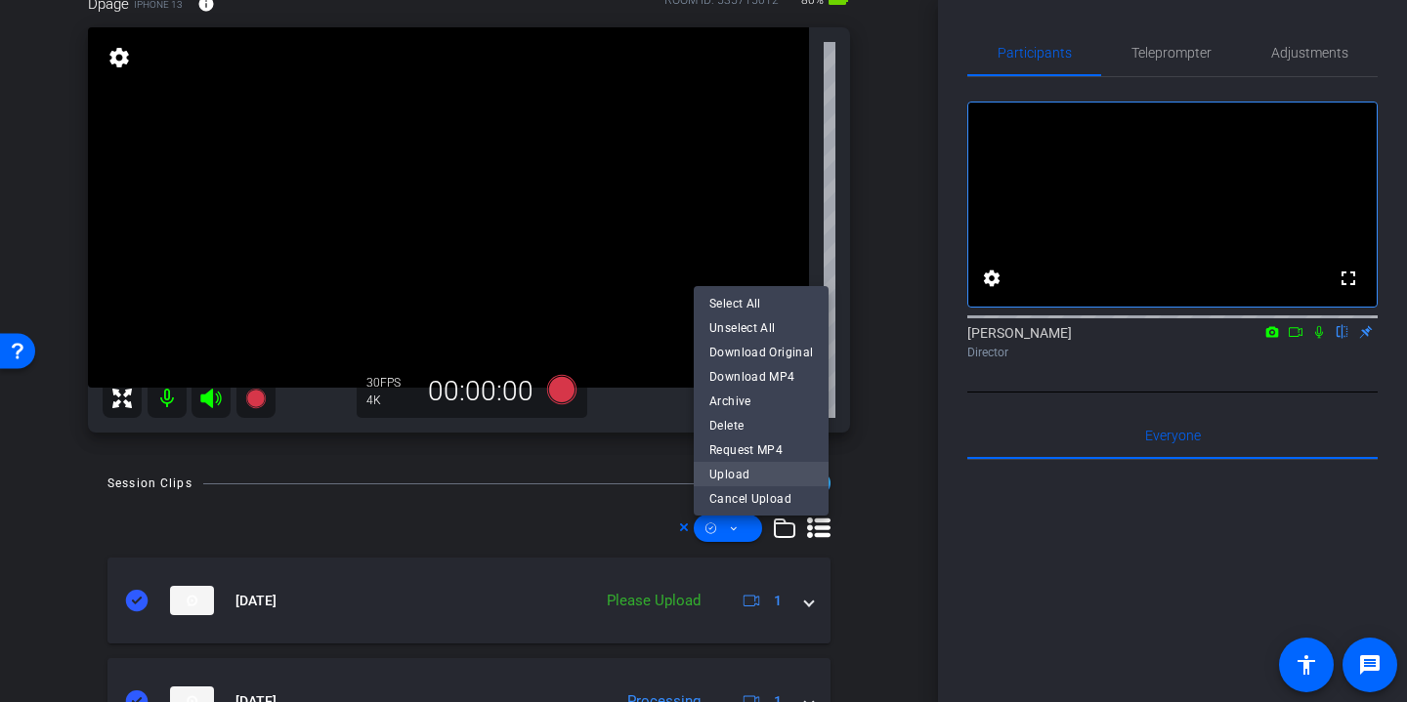
click at [770, 476] on span "Upload" at bounding box center [761, 473] width 104 height 23
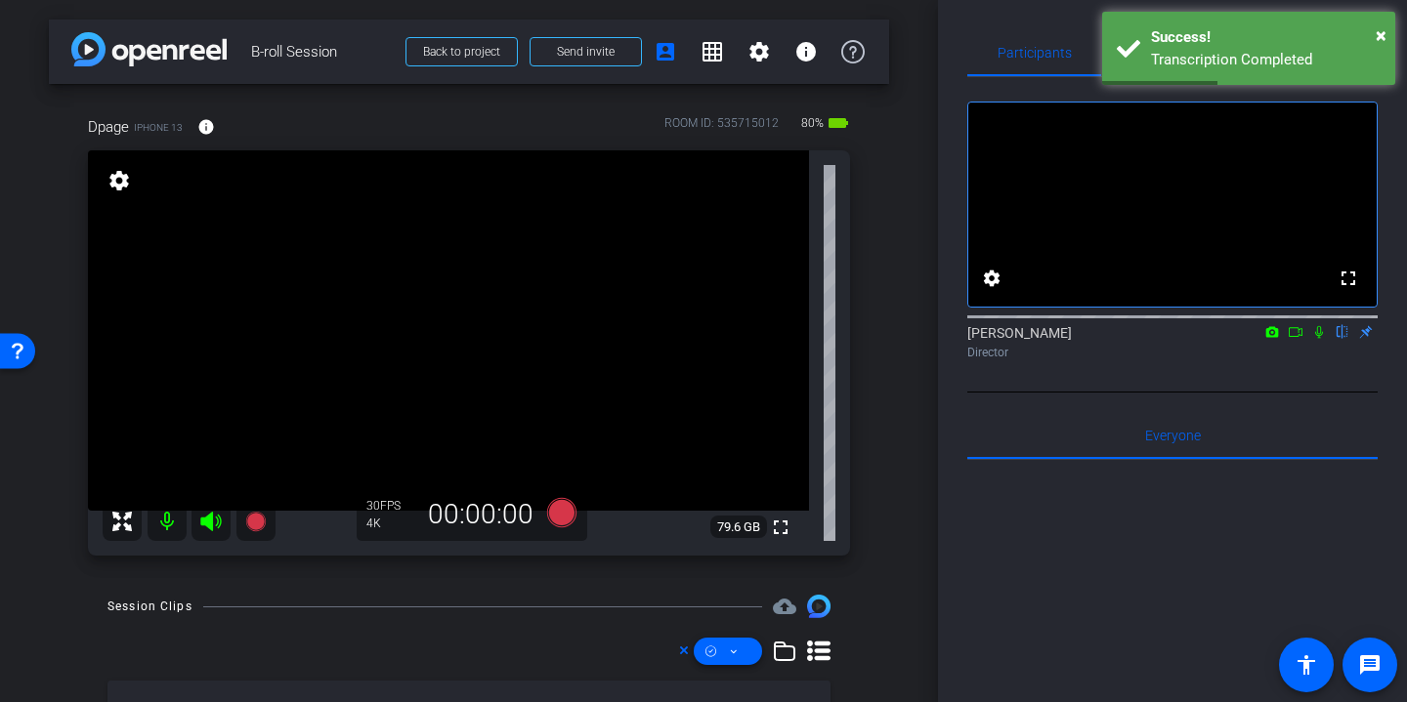
scroll to position [1, 0]
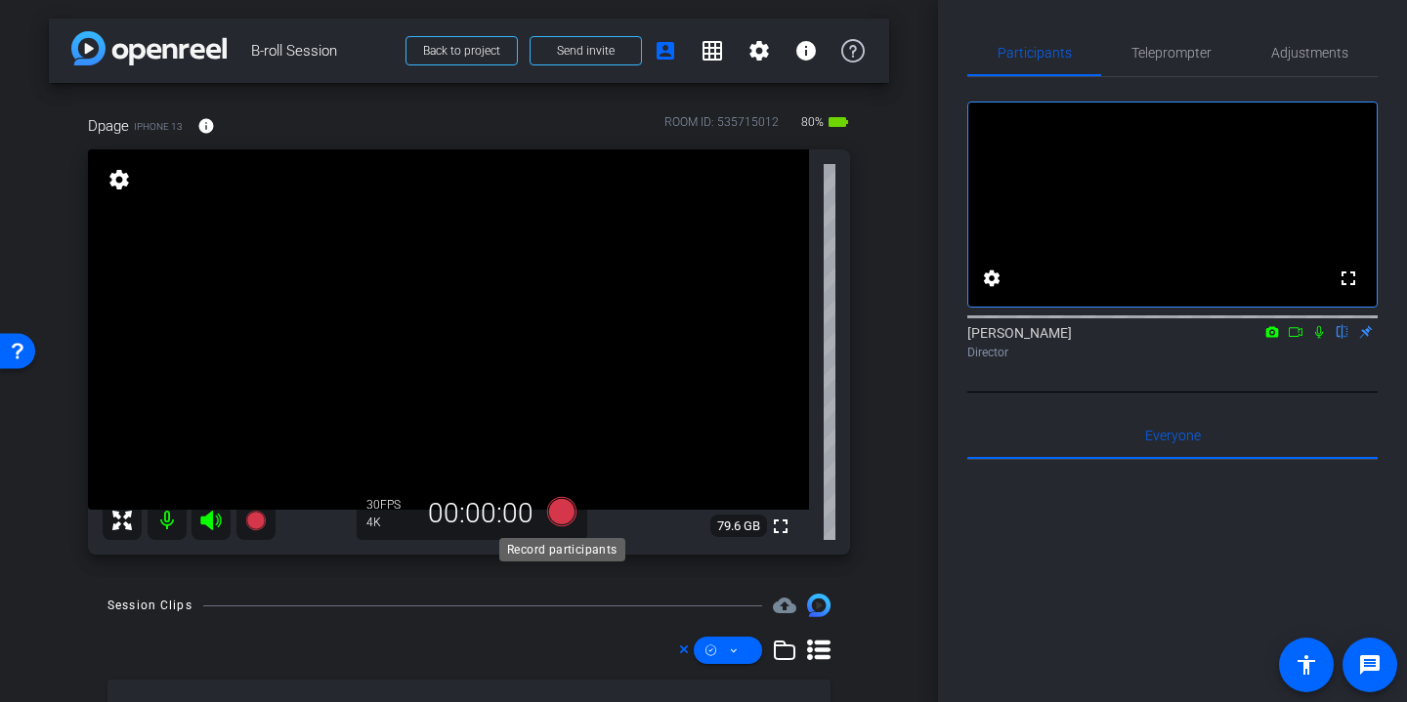
click at [565, 512] on icon at bounding box center [561, 511] width 29 height 29
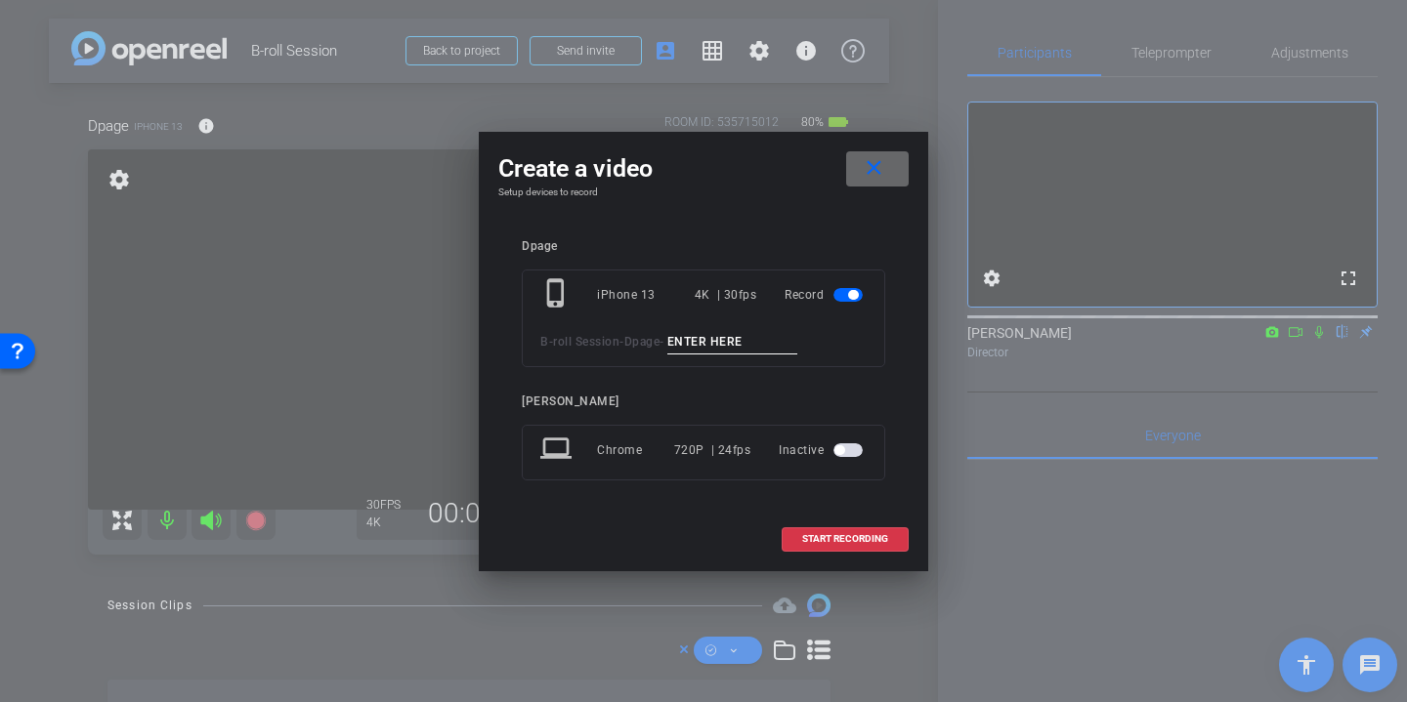
click at [888, 166] on span at bounding box center [877, 169] width 63 height 47
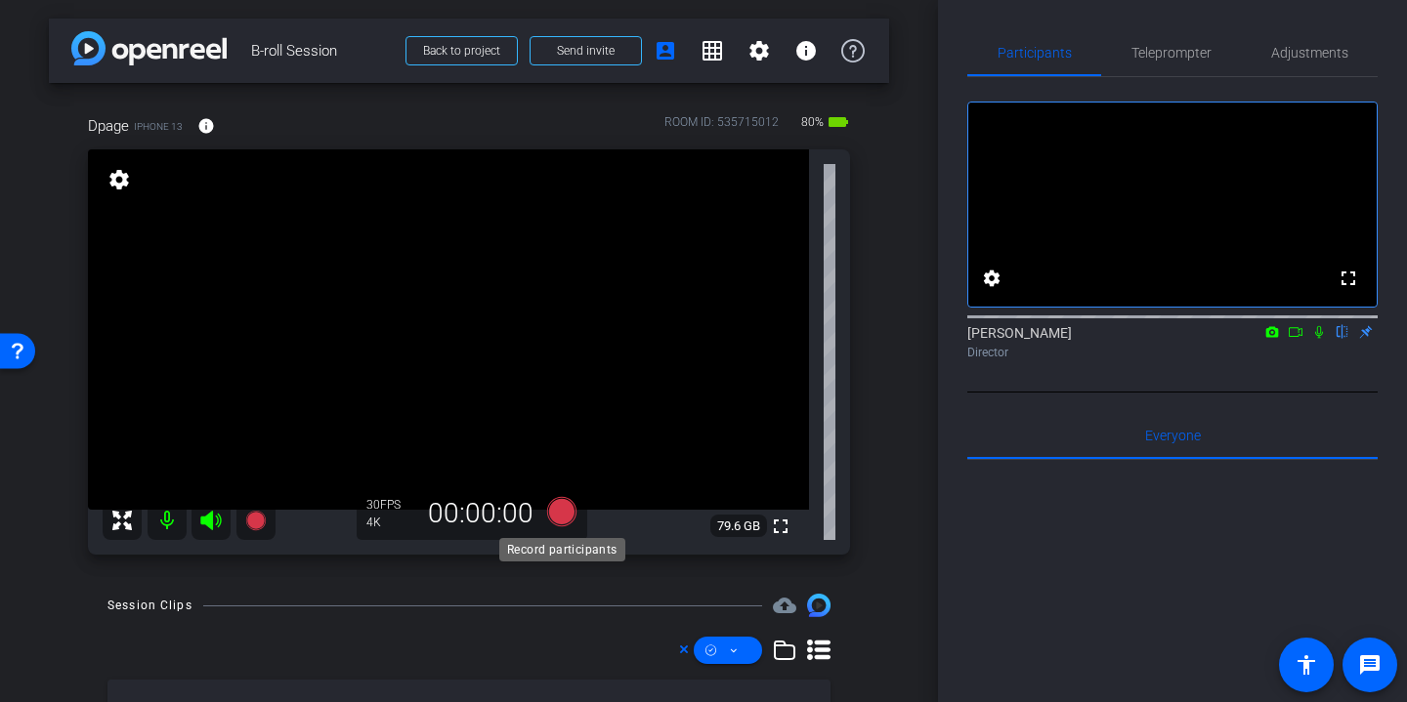
click at [561, 516] on icon at bounding box center [561, 511] width 29 height 29
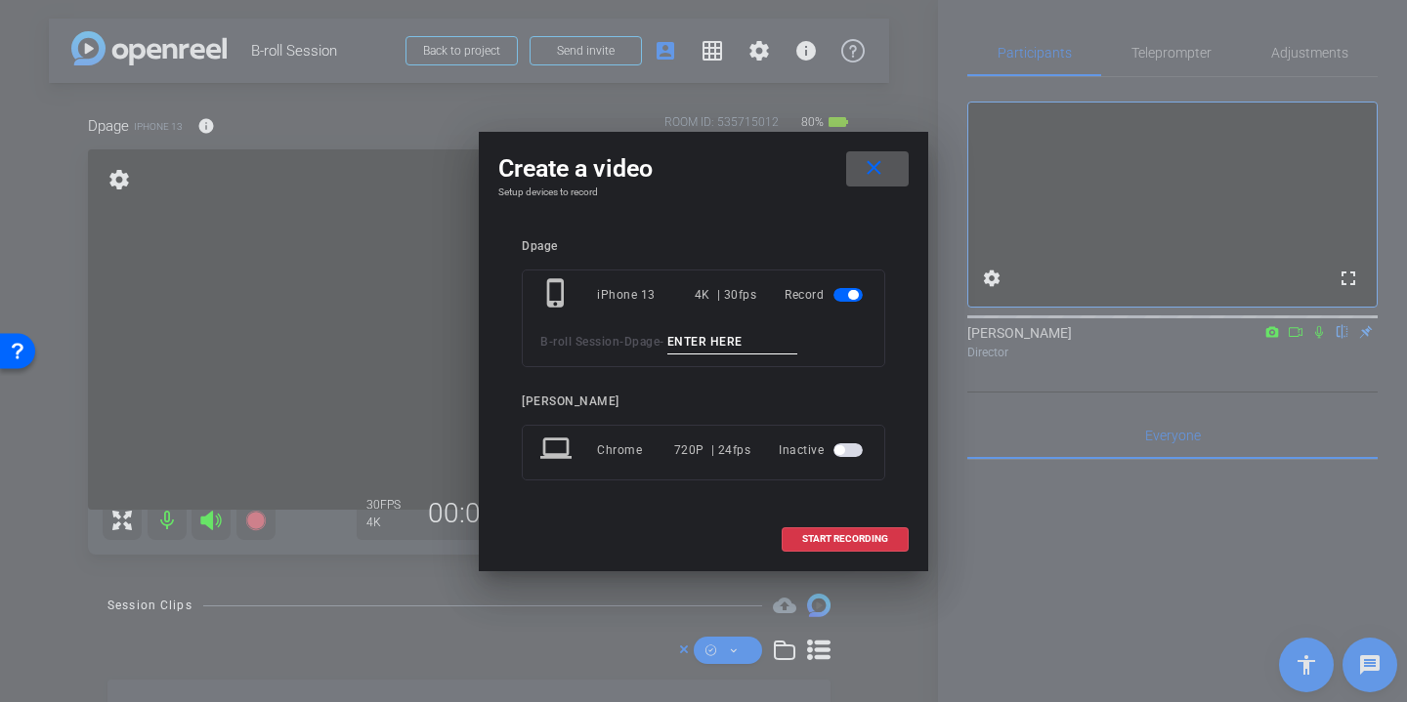
click at [755, 333] on input at bounding box center [732, 342] width 131 height 24
drag, startPoint x: 806, startPoint y: 342, endPoint x: 589, endPoint y: 340, distance: 216.9
click at [589, 340] on div "B-roll Session - Dpage - Group meeting Danielles office" at bounding box center [703, 342] width 326 height 24
click at [711, 343] on input "Group meeting Danielles office" at bounding box center [732, 342] width 131 height 24
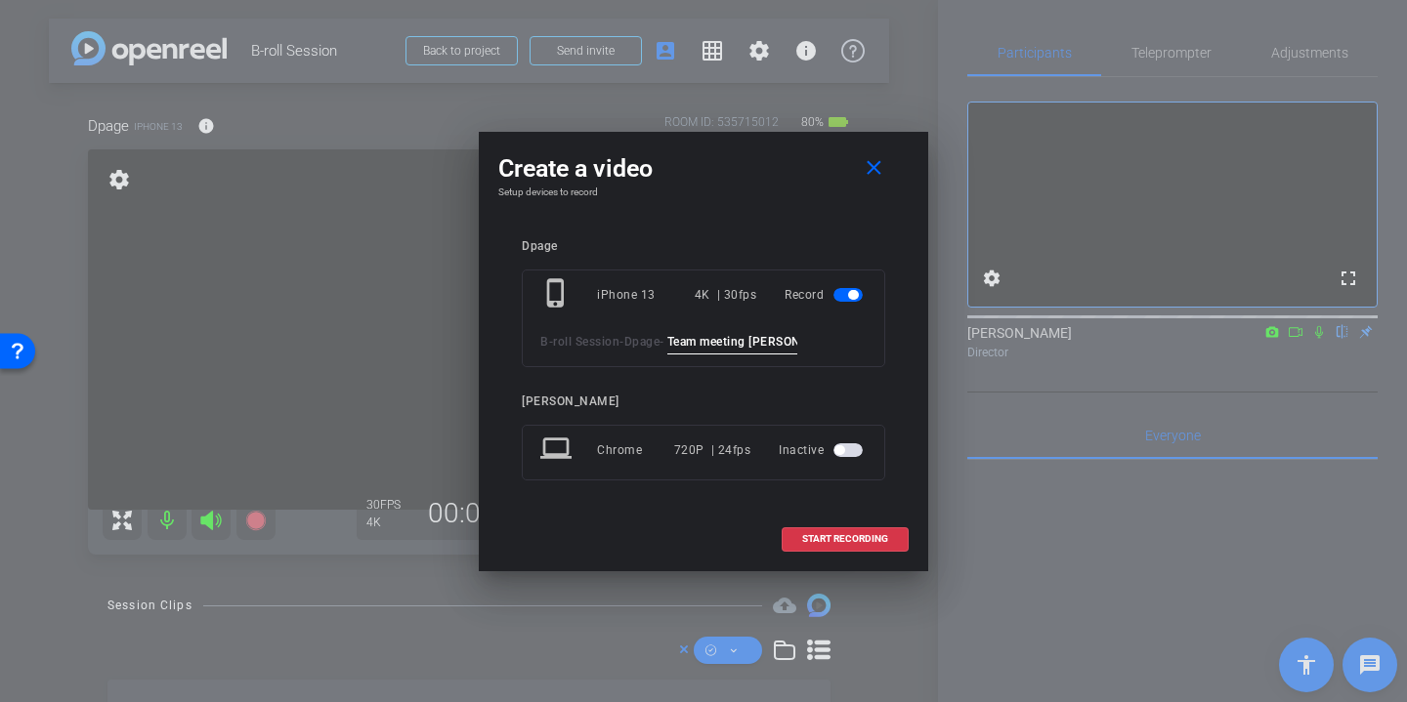
scroll to position [0, 43]
drag, startPoint x: 680, startPoint y: 339, endPoint x: 1023, endPoint y: 397, distance: 347.7
click at [1023, 397] on div "Create a video close Setup devices to record Dpage phone_iphone iPhone 13 4K | …" at bounding box center [703, 351] width 1407 height 702
type input "Team meeting Danielles office"
click at [881, 162] on mat-icon "close" at bounding box center [874, 168] width 24 height 24
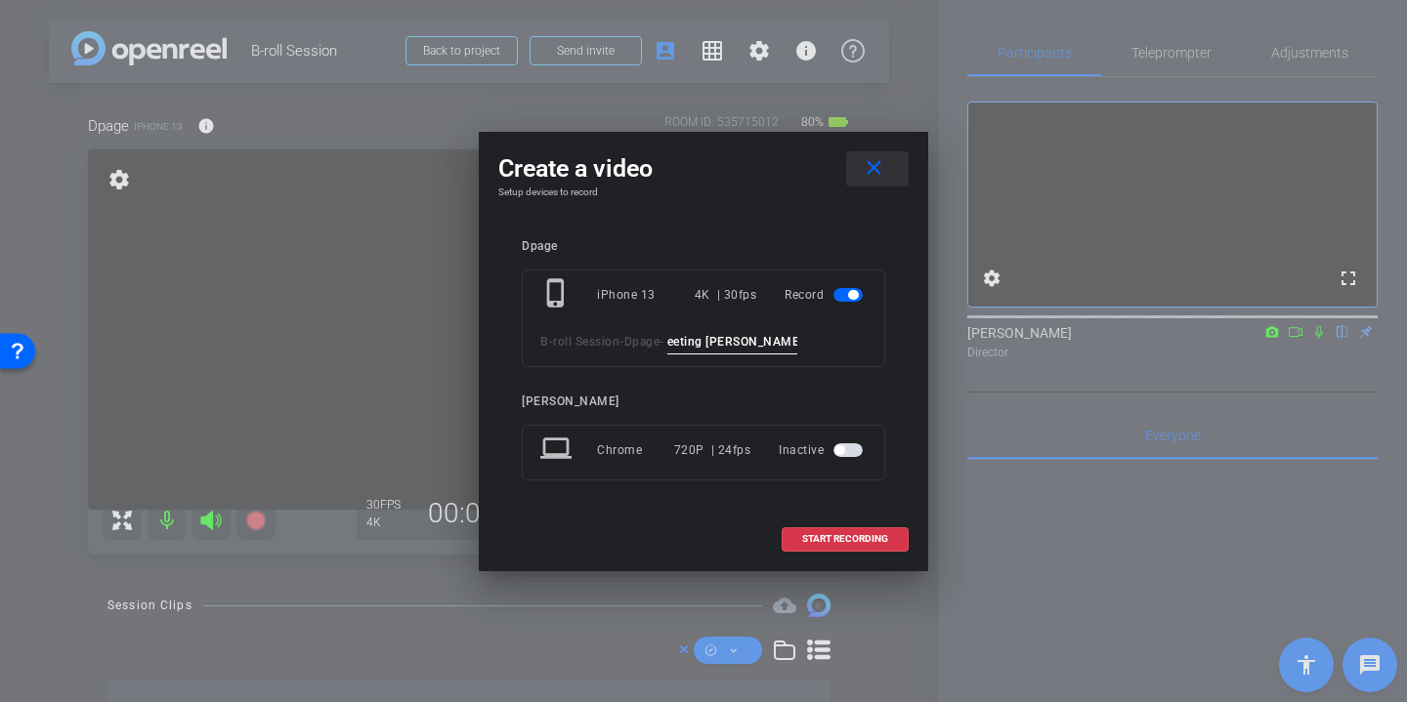
scroll to position [0, 0]
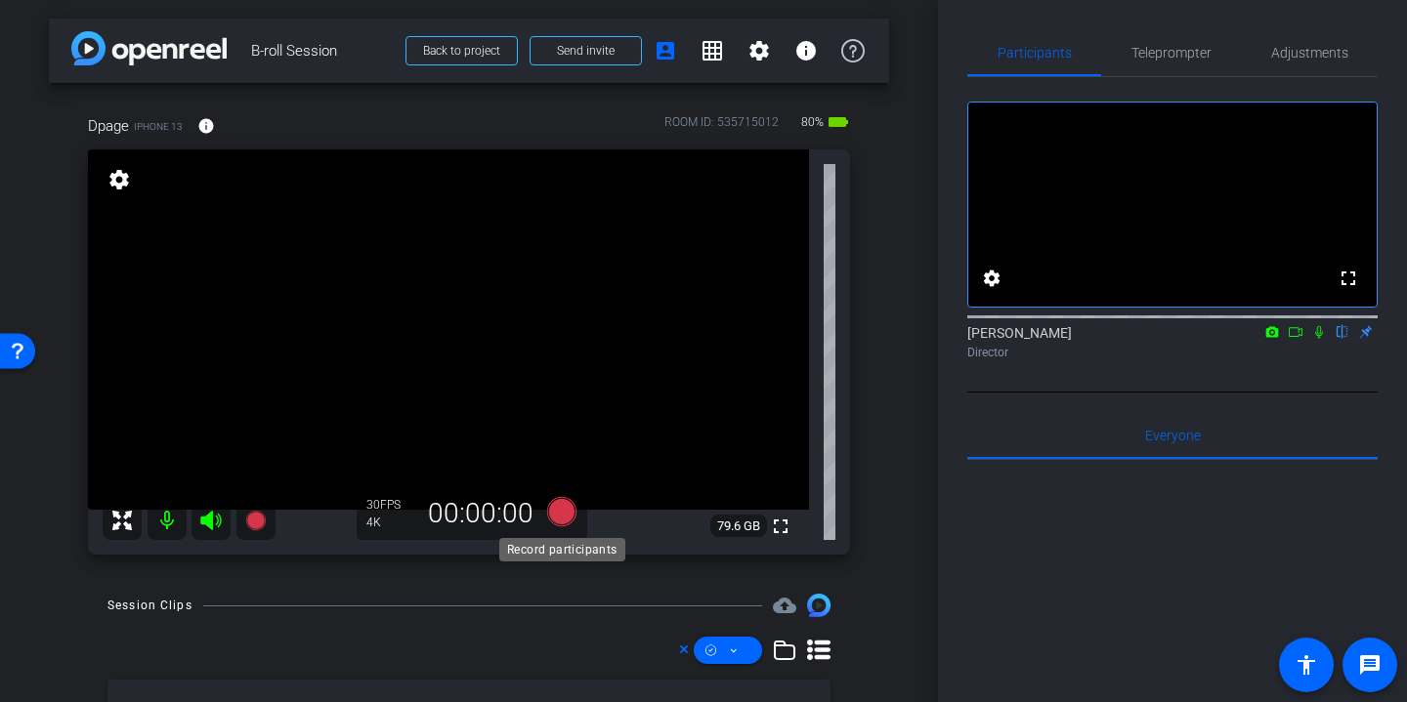
click at [570, 505] on icon at bounding box center [561, 511] width 29 height 29
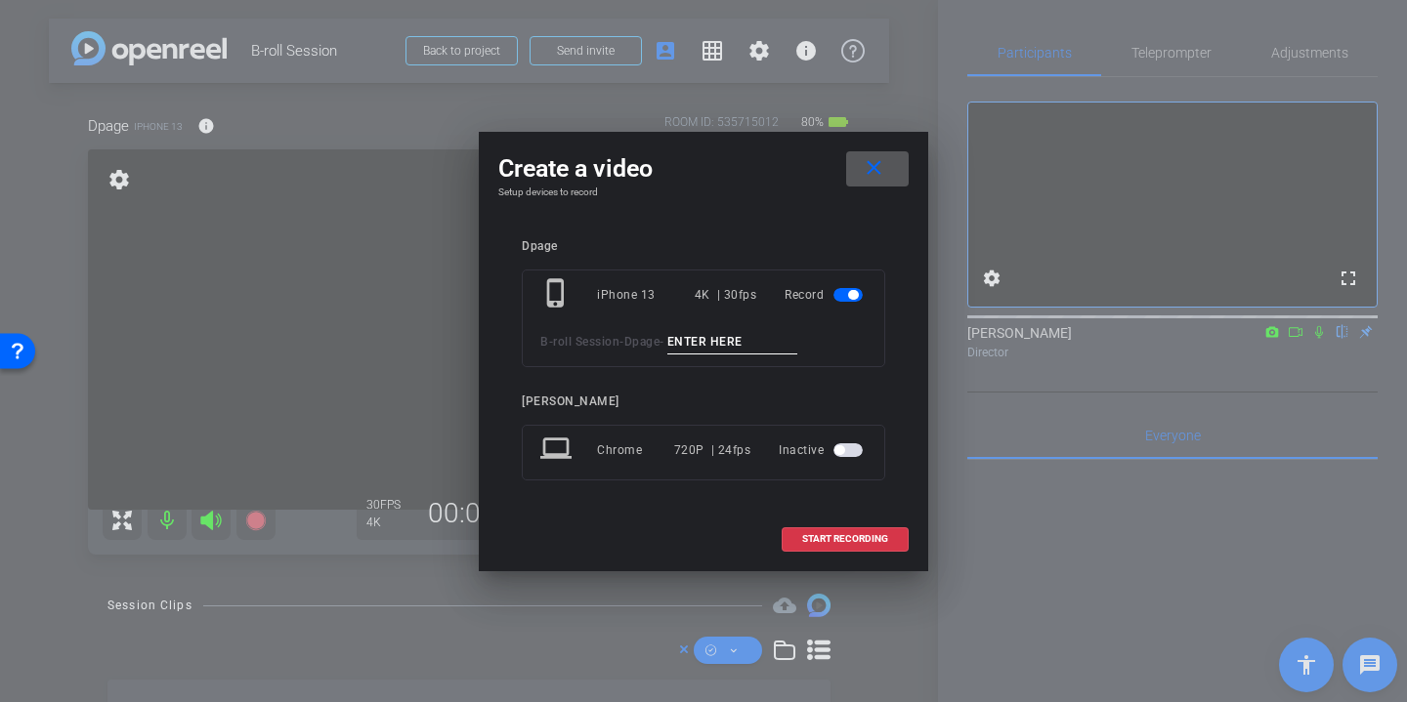
click at [719, 341] on input at bounding box center [732, 342] width 131 height 24
paste input "Team meeting Danielles office"
type input "Team meeting Danielles office"
click at [868, 535] on span "START RECORDING" at bounding box center [845, 539] width 86 height 10
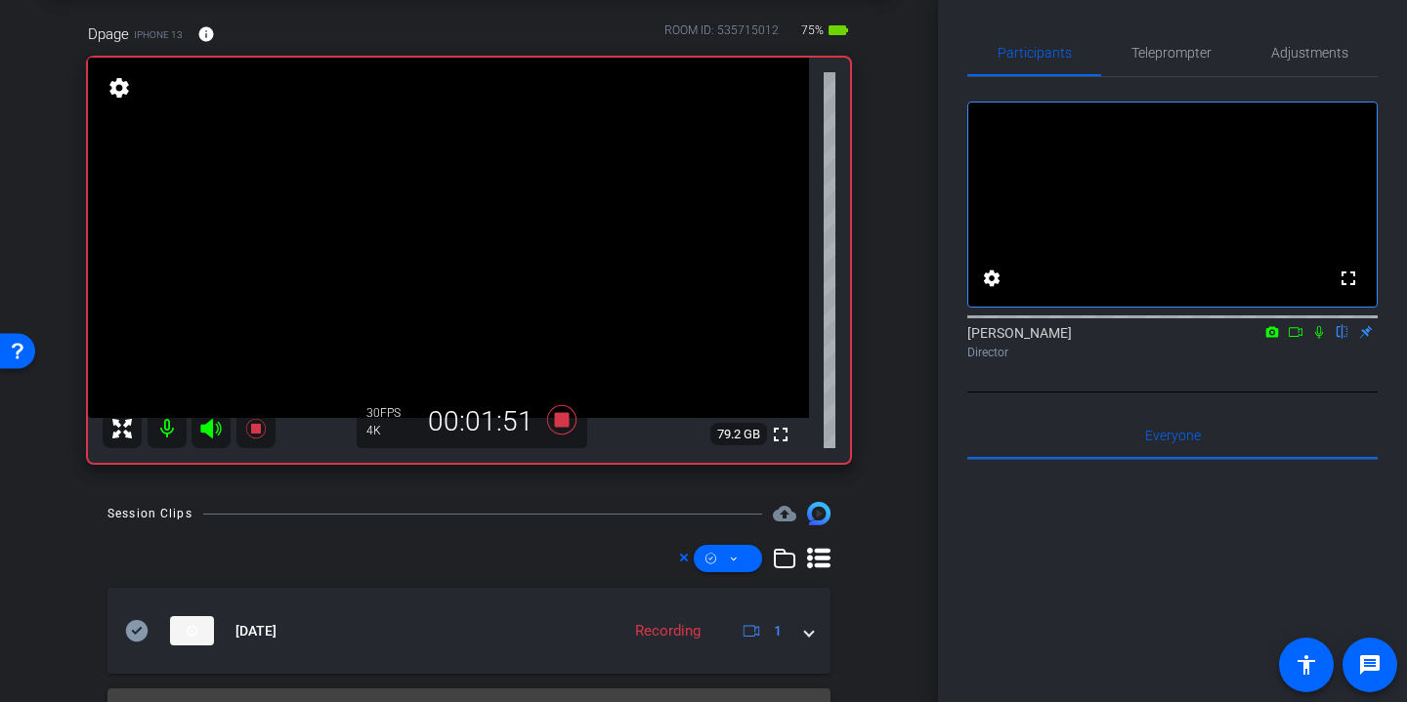
scroll to position [53, 0]
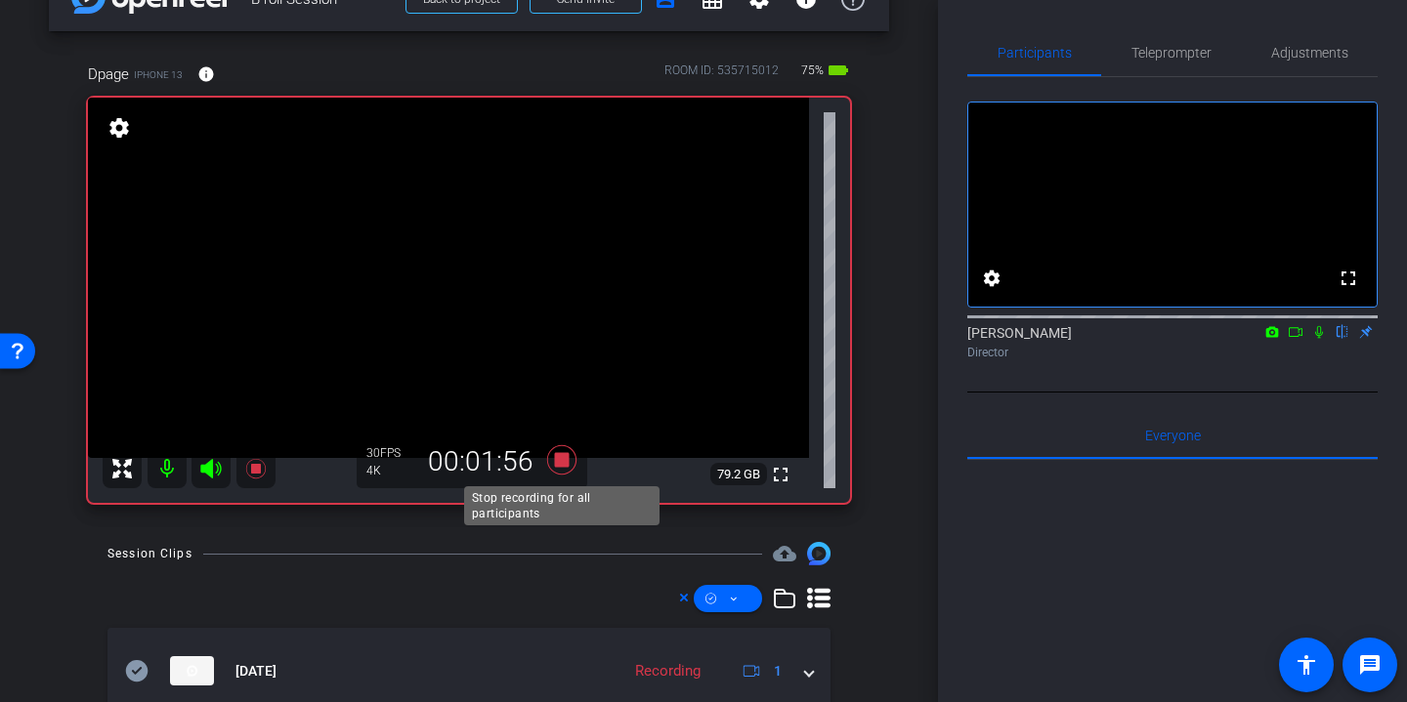
click at [562, 459] on icon at bounding box center [561, 459] width 29 height 29
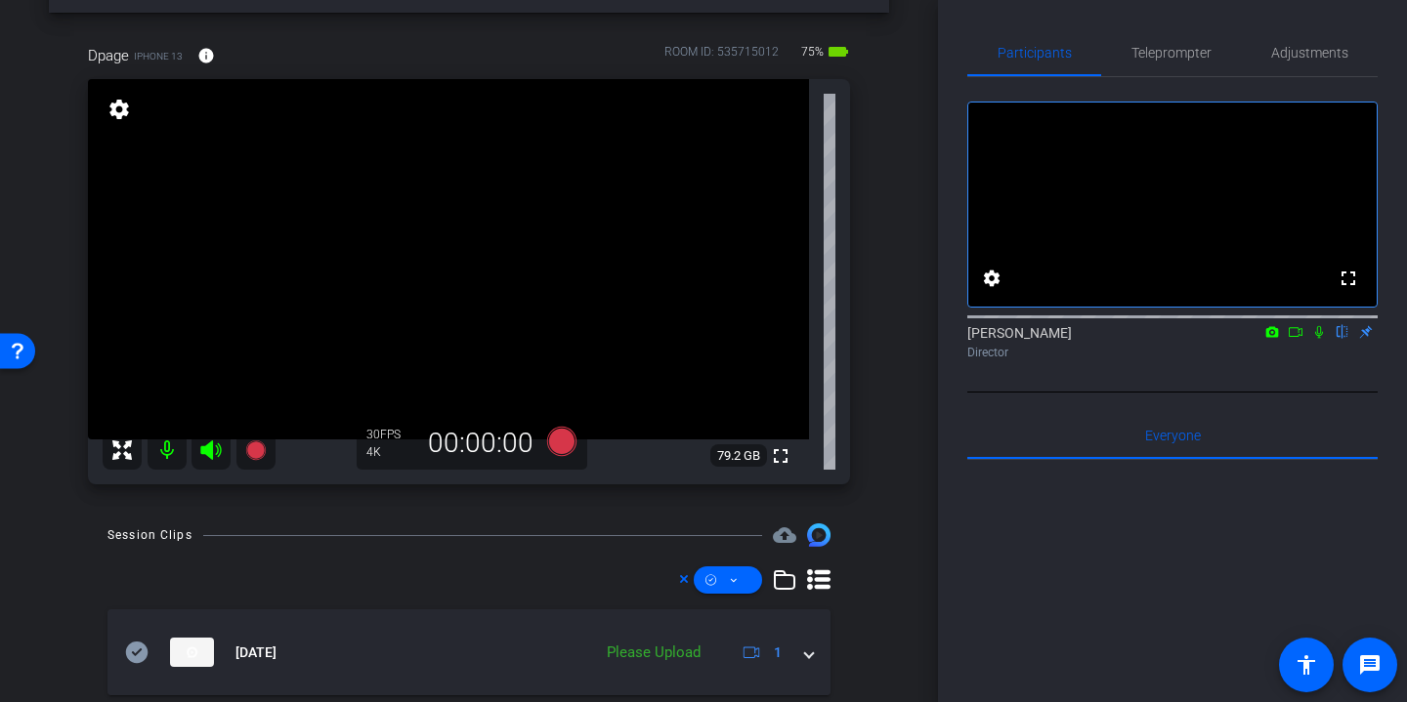
scroll to position [72, 0]
click at [575, 446] on icon at bounding box center [561, 440] width 47 height 35
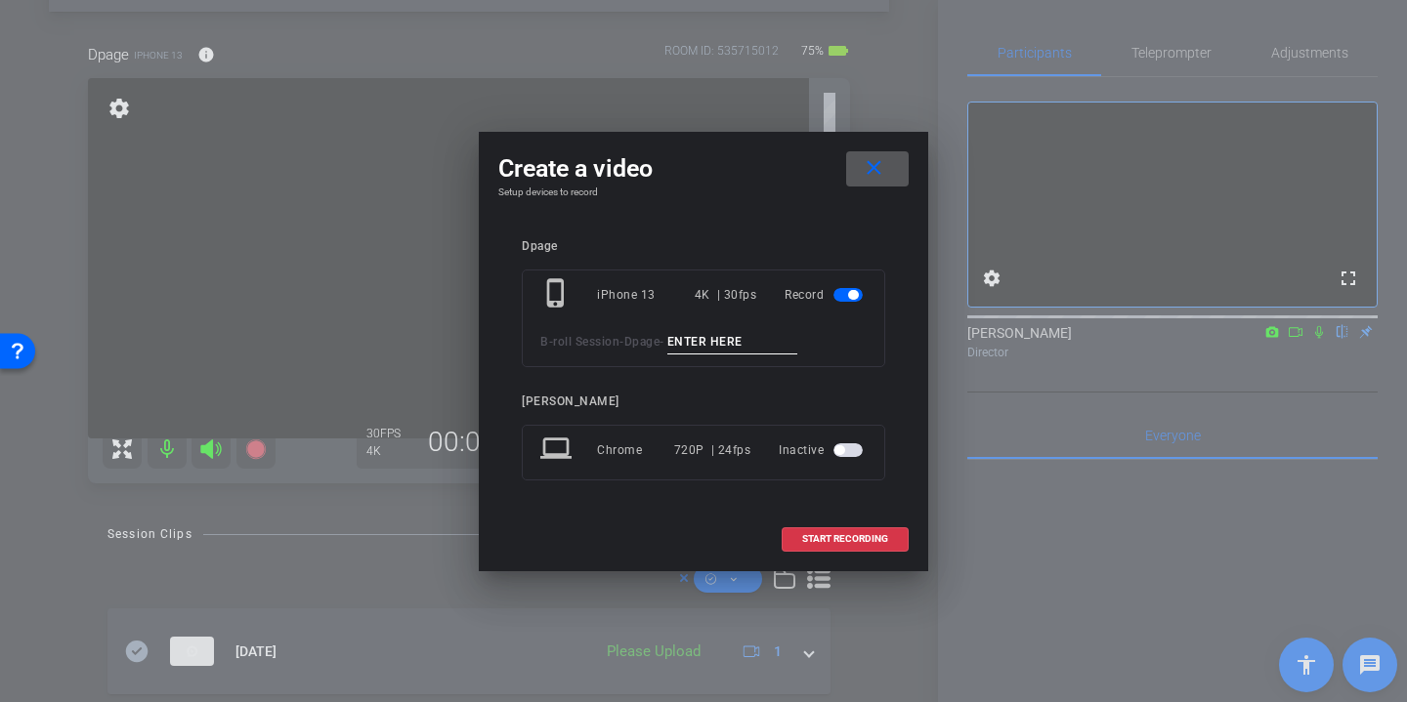
click at [771, 337] on input at bounding box center [732, 342] width 131 height 24
paste input "Team meeting Danielles office"
type input "Team meeting Danielles office angle 2"
click at [844, 536] on span "START RECORDING" at bounding box center [845, 539] width 86 height 10
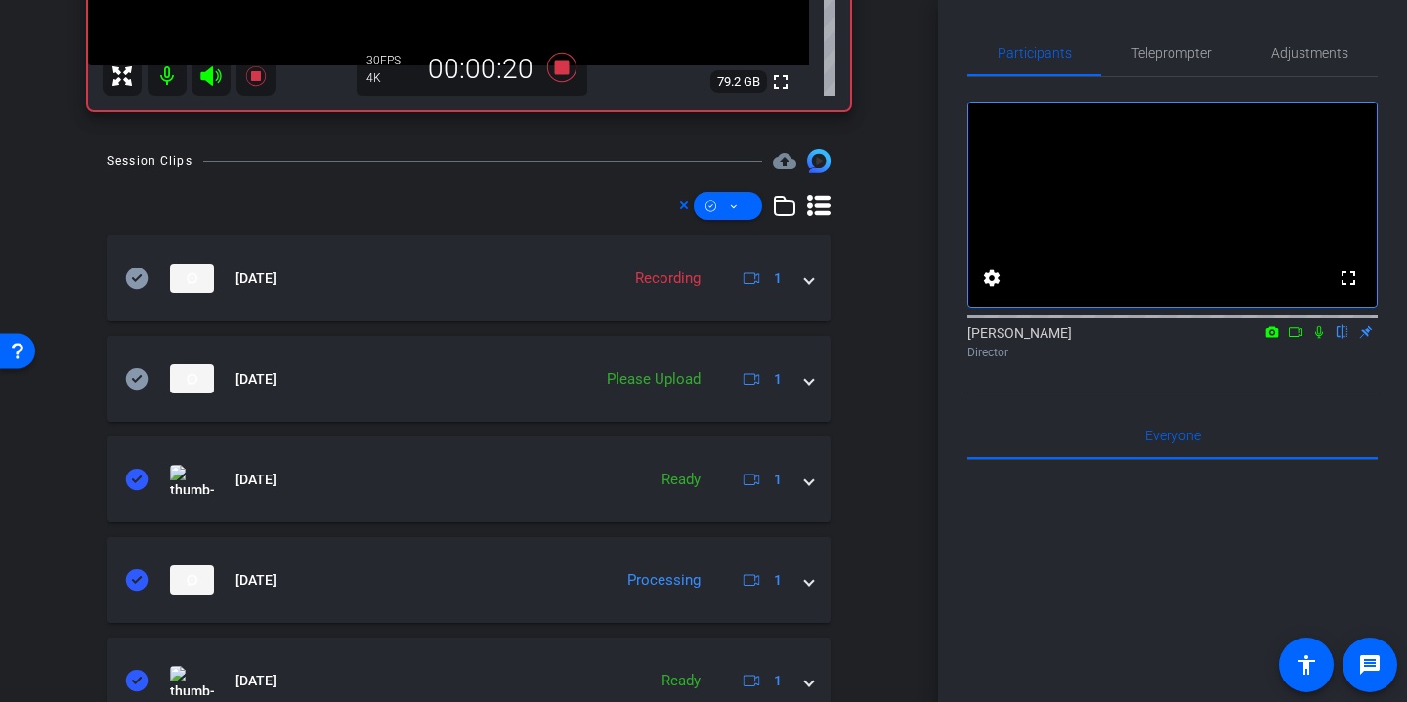
scroll to position [474, 0]
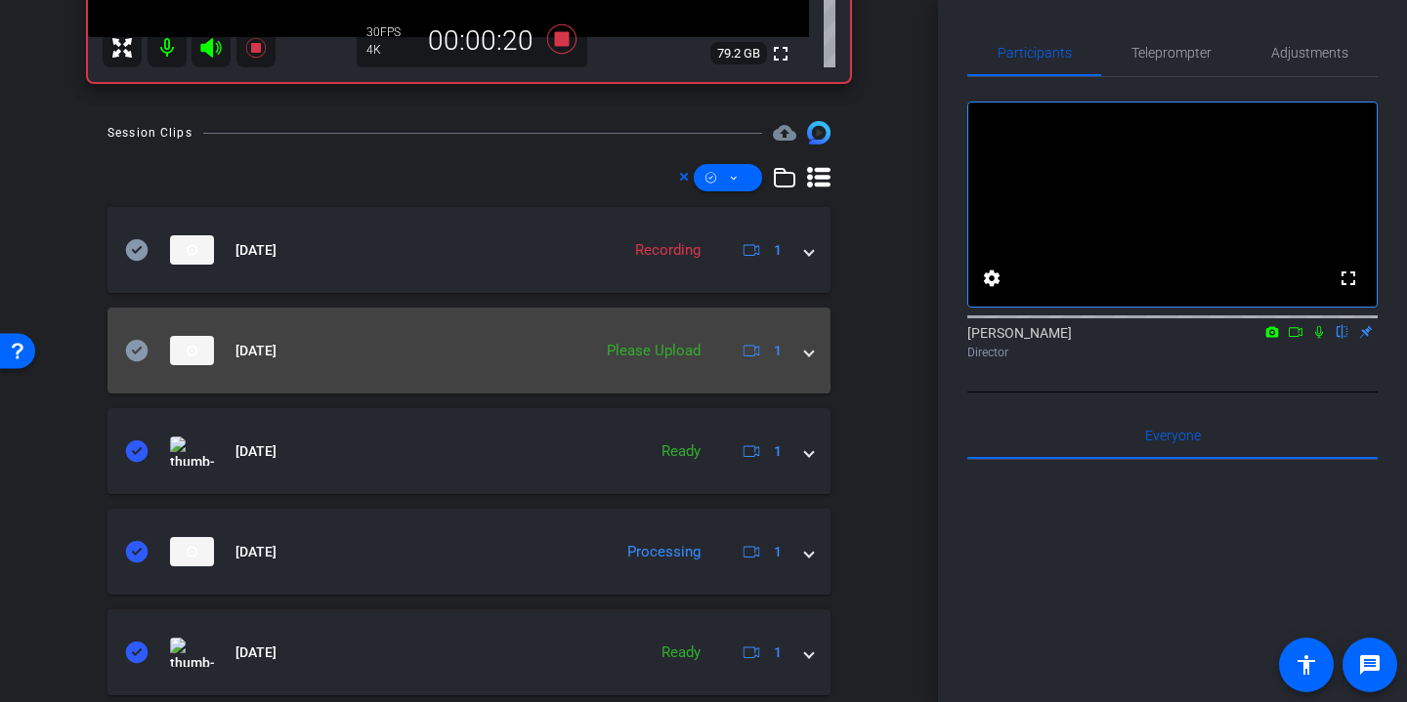
click at [140, 351] on icon at bounding box center [136, 350] width 23 height 23
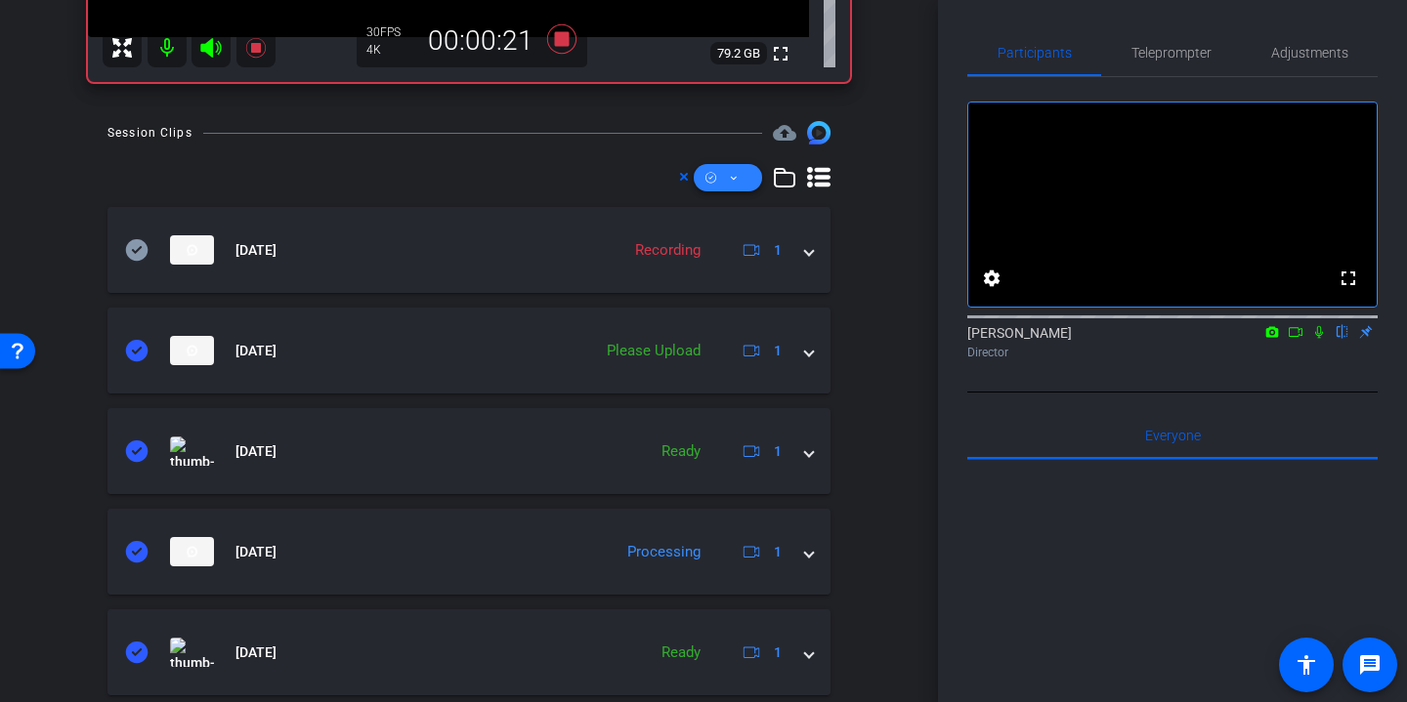
click at [735, 189] on icon at bounding box center [734, 178] width 10 height 24
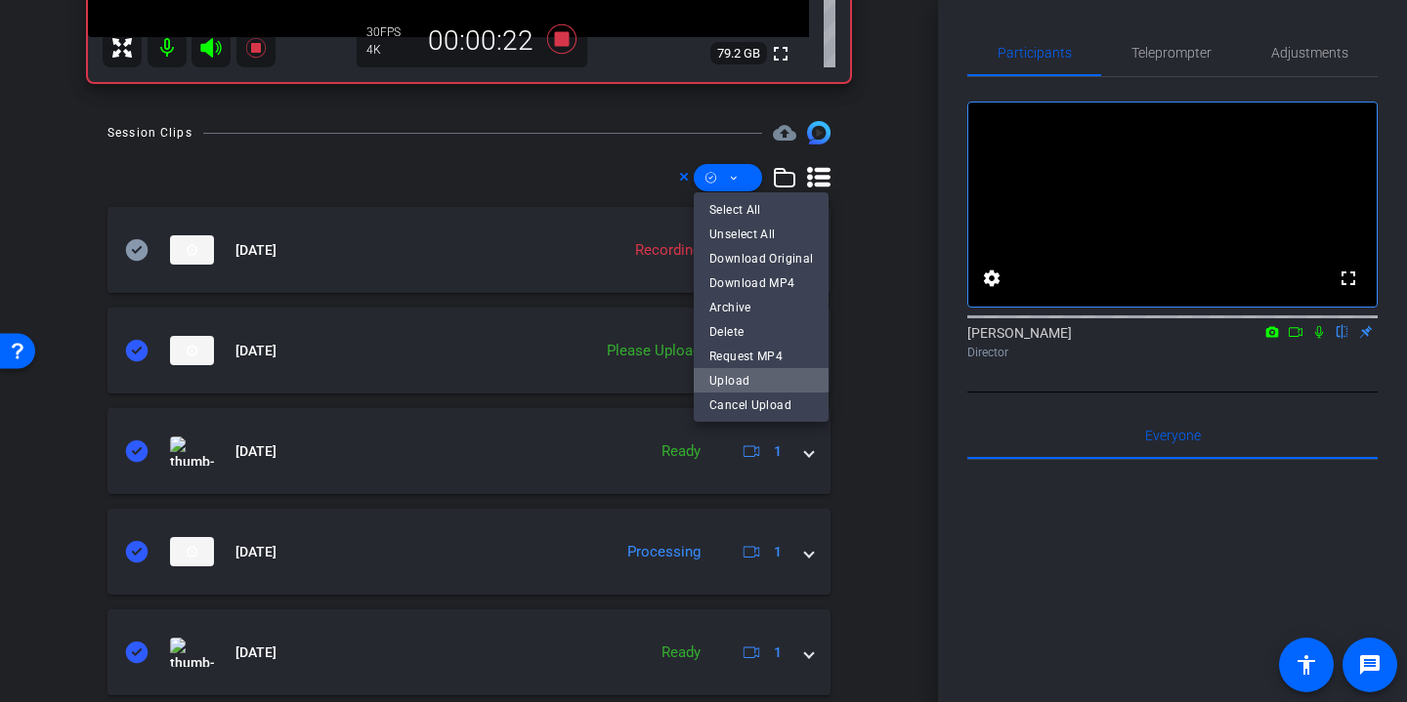
click at [760, 383] on span "Upload" at bounding box center [761, 379] width 104 height 23
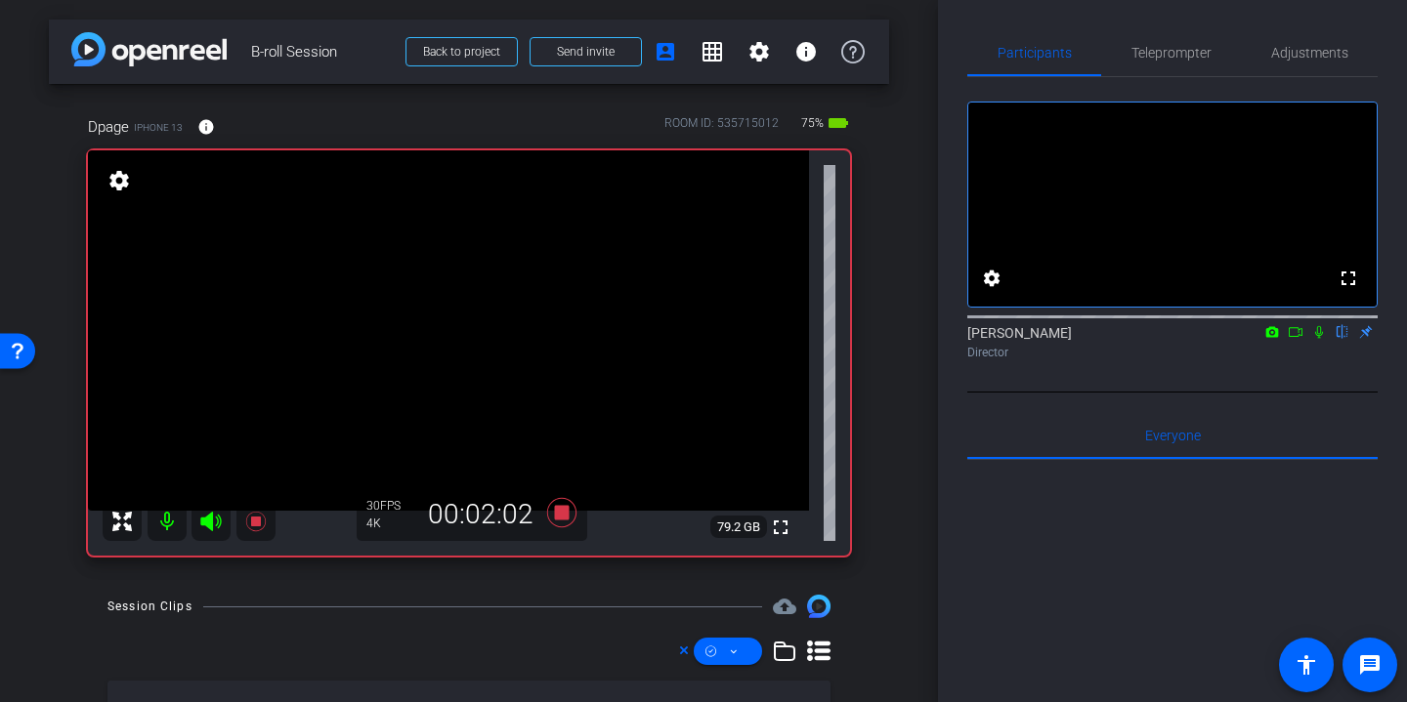
scroll to position [21, 0]
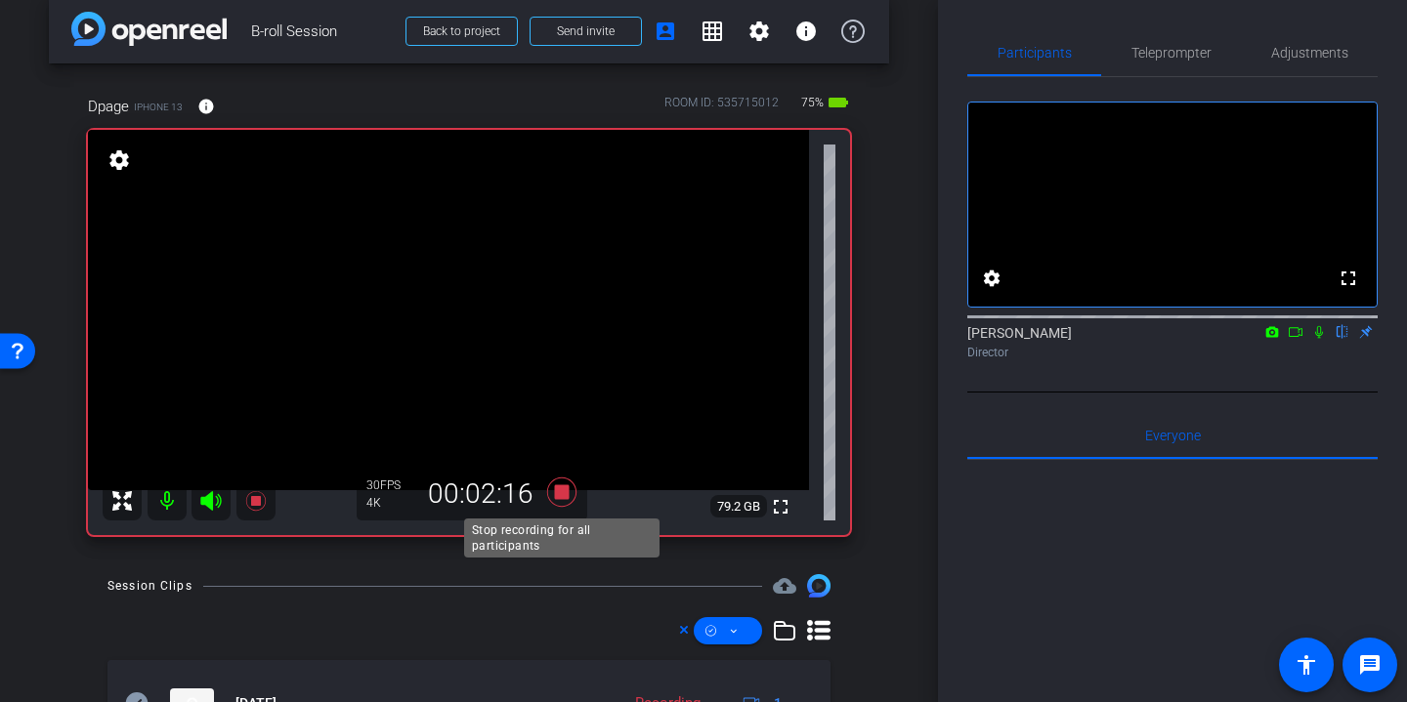
click at [566, 495] on icon at bounding box center [561, 492] width 29 height 29
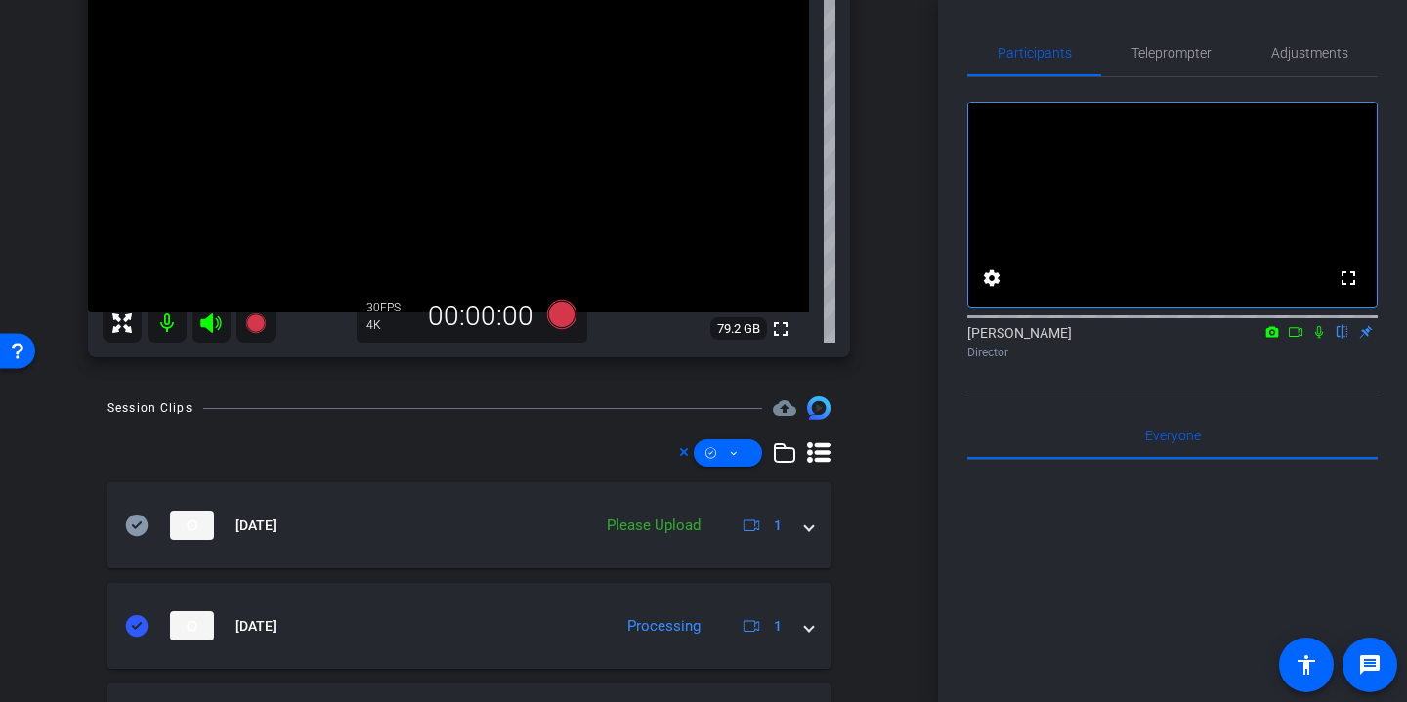
scroll to position [245, 0]
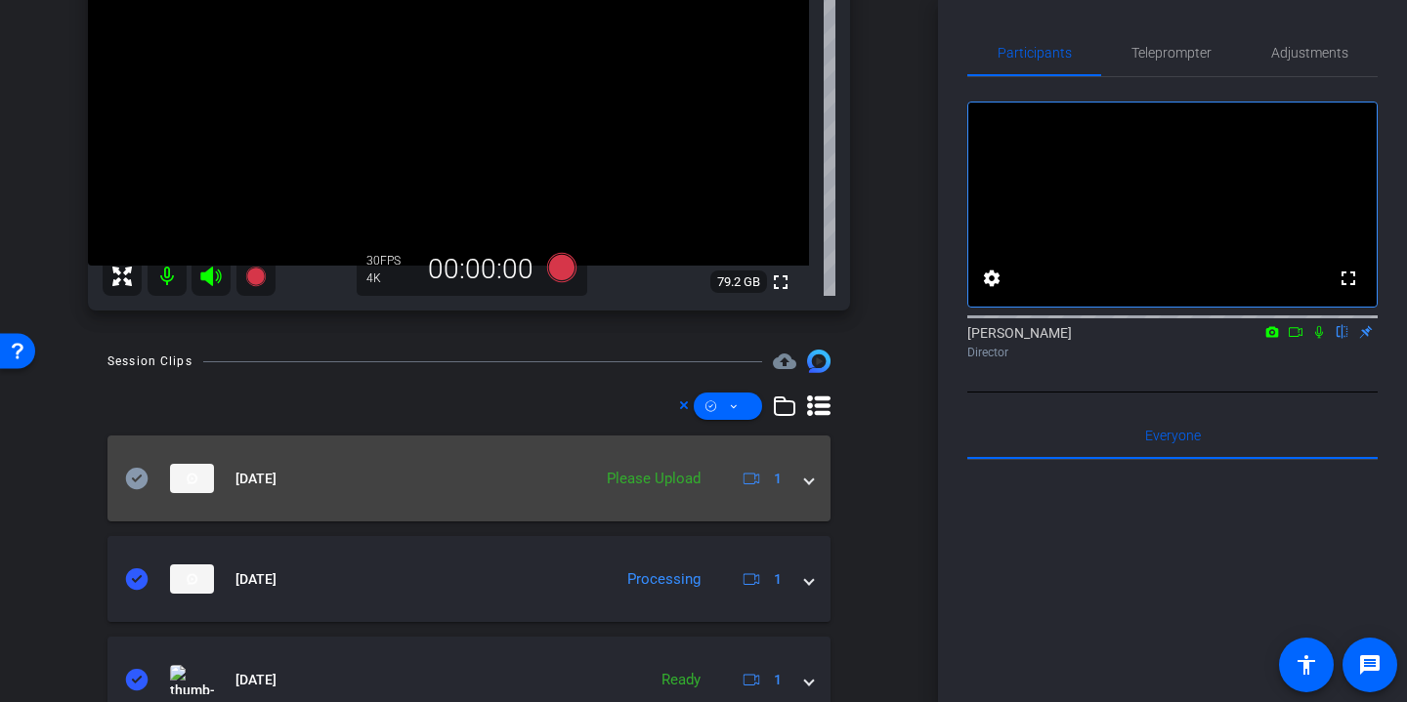
click at [133, 482] on icon at bounding box center [137, 478] width 22 height 21
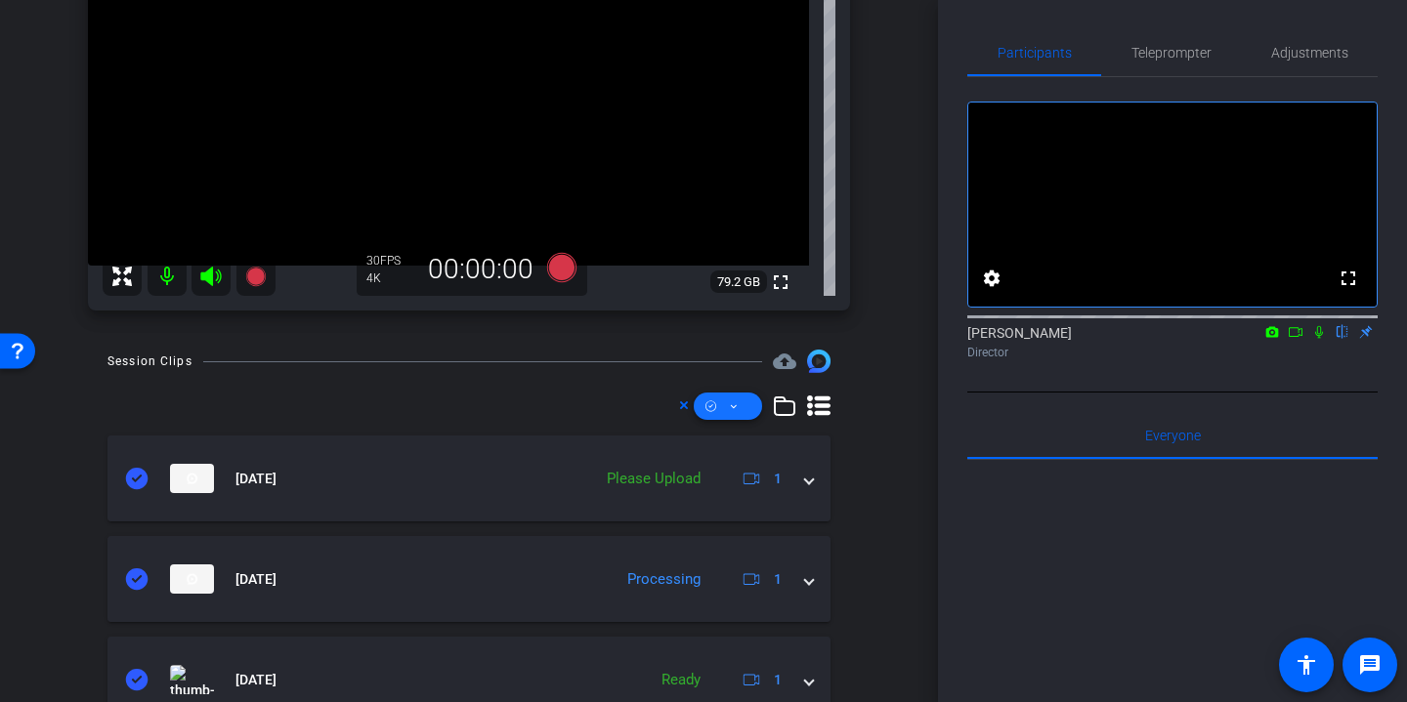
click at [729, 415] on icon at bounding box center [734, 407] width 10 height 24
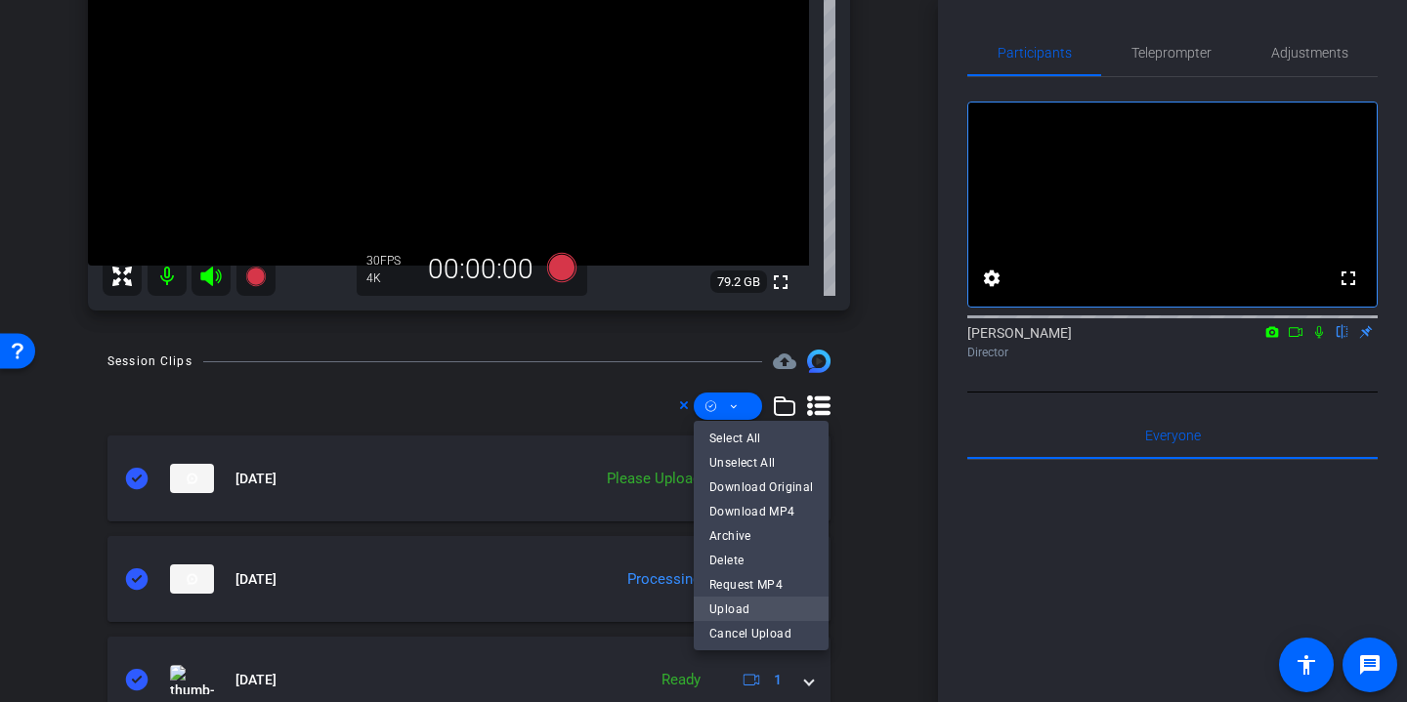
click at [754, 610] on span "Upload" at bounding box center [761, 608] width 104 height 23
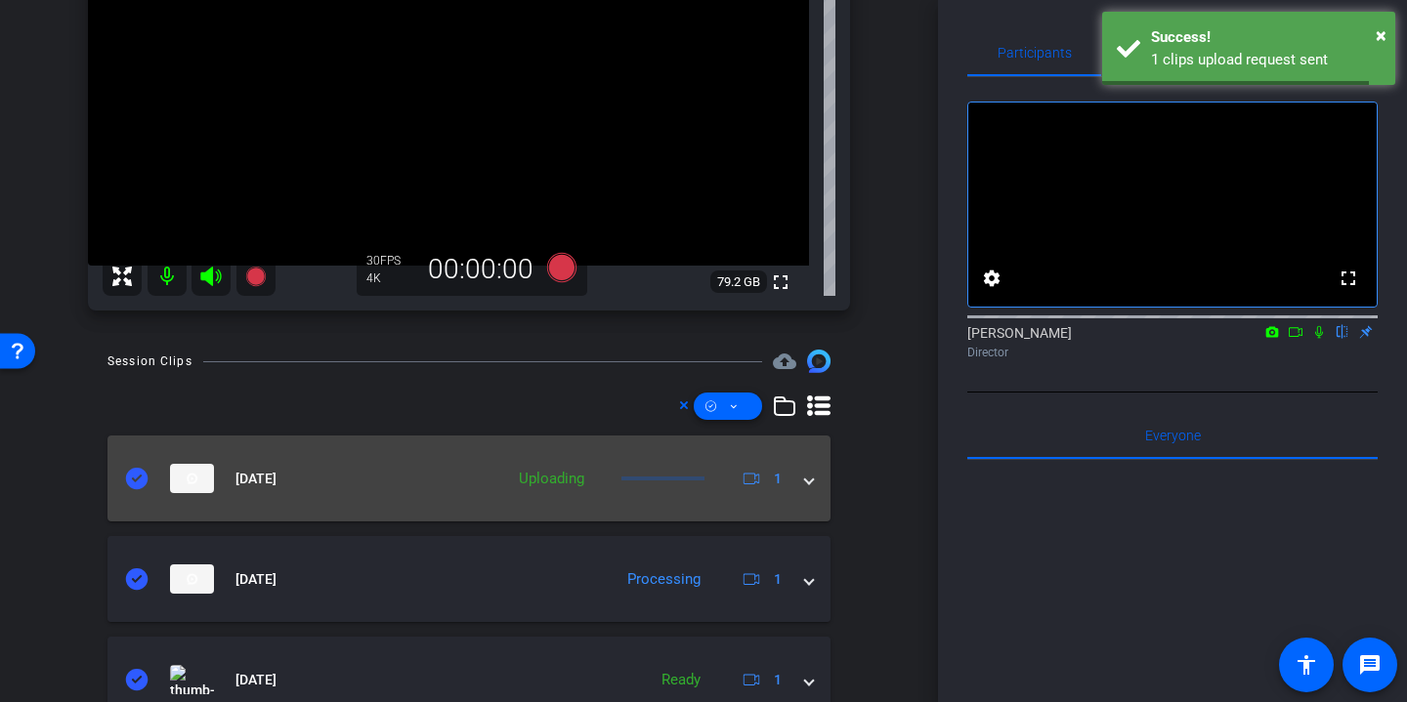
scroll to position [0, 0]
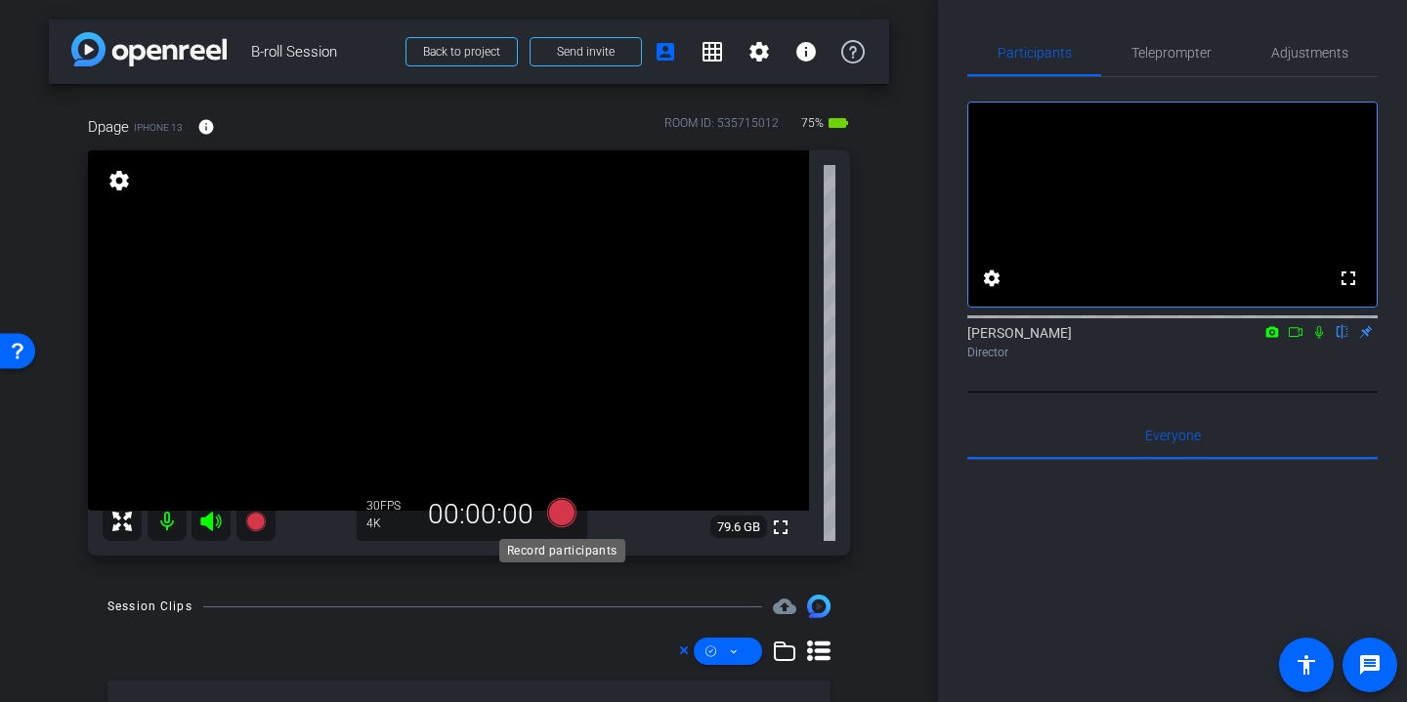
click at [568, 511] on icon at bounding box center [561, 512] width 29 height 29
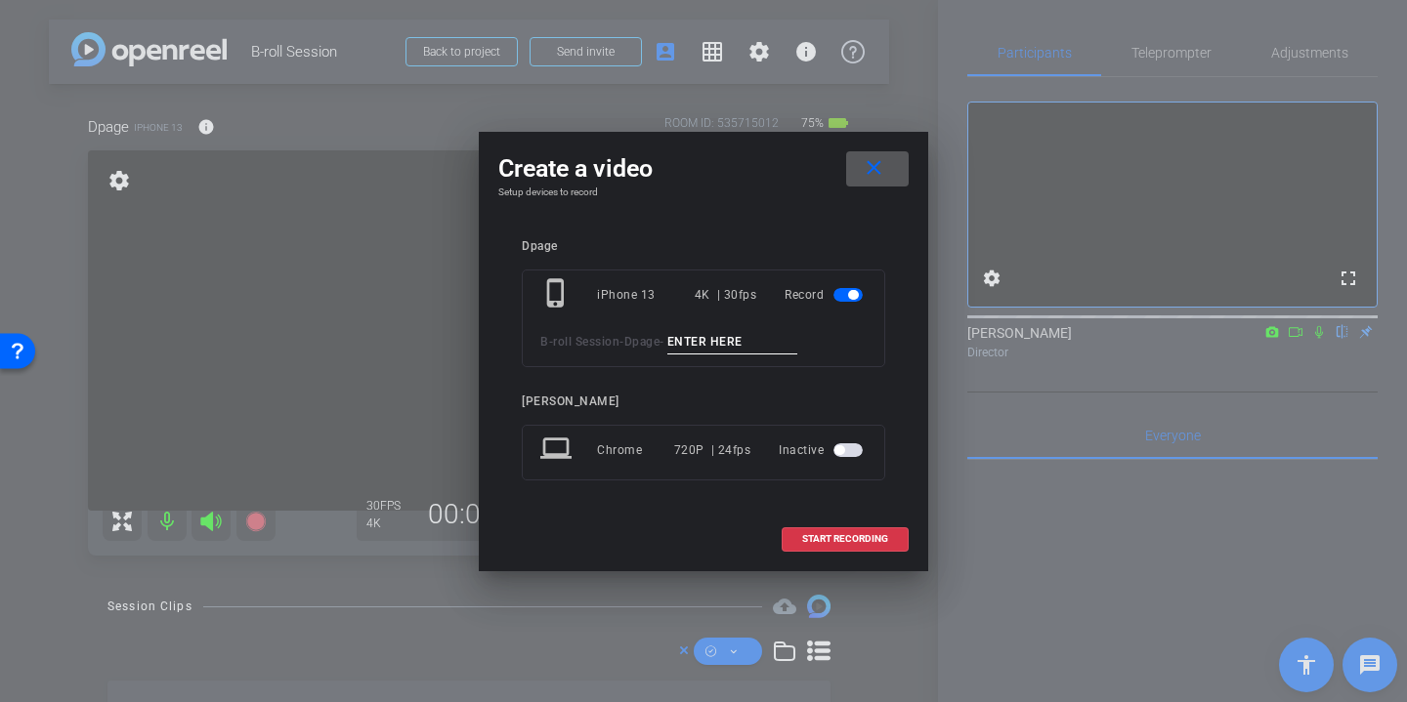
click at [737, 336] on input at bounding box center [732, 342] width 131 height 24
paste input "Team meeting Danielles office"
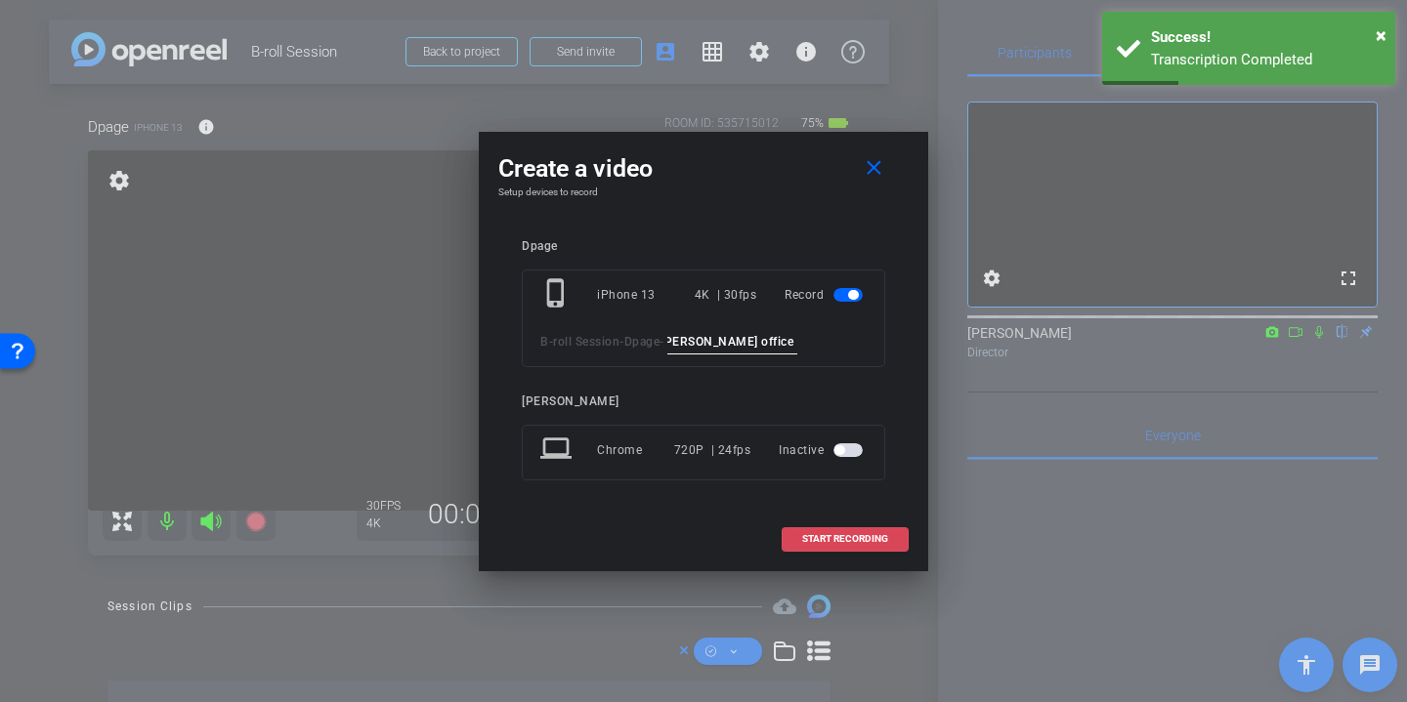
type input "Team meeting Danielles office angle 3"
click at [852, 534] on span "START RECORDING" at bounding box center [845, 539] width 86 height 10
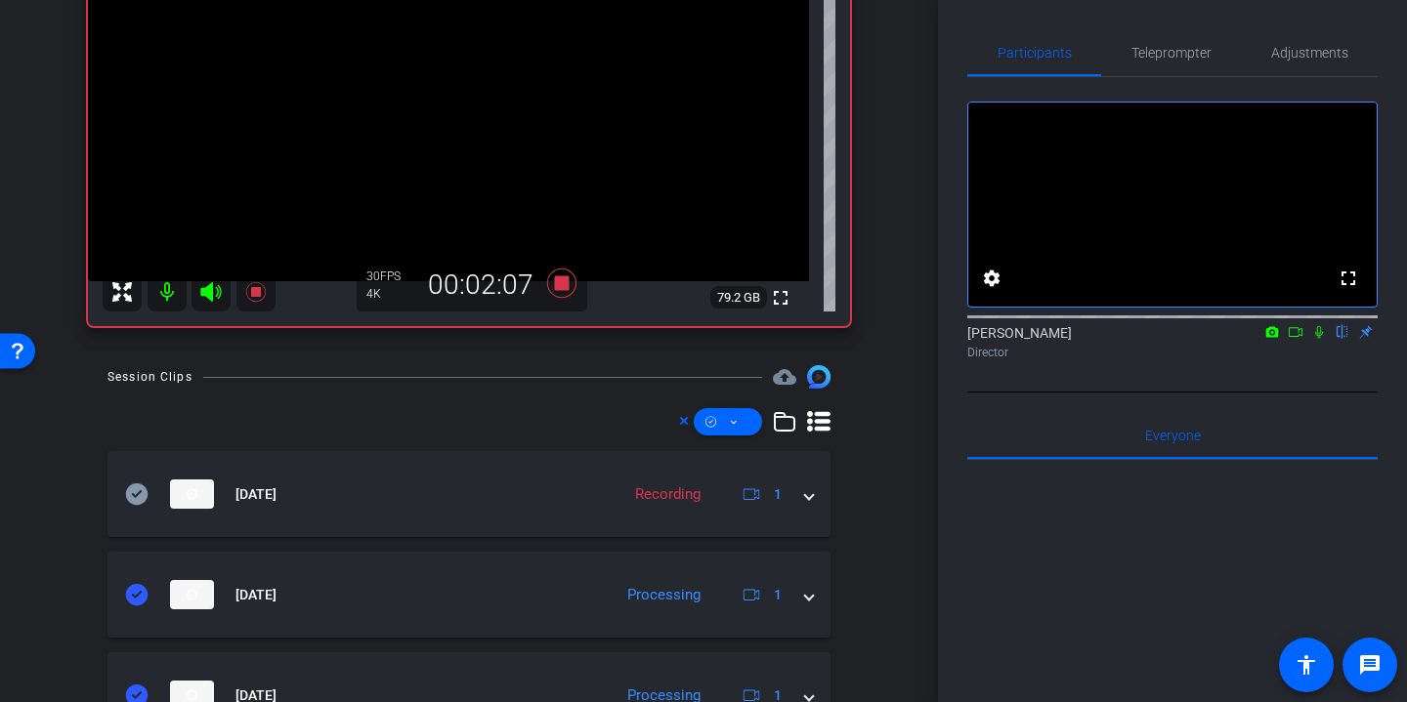
scroll to position [0, 0]
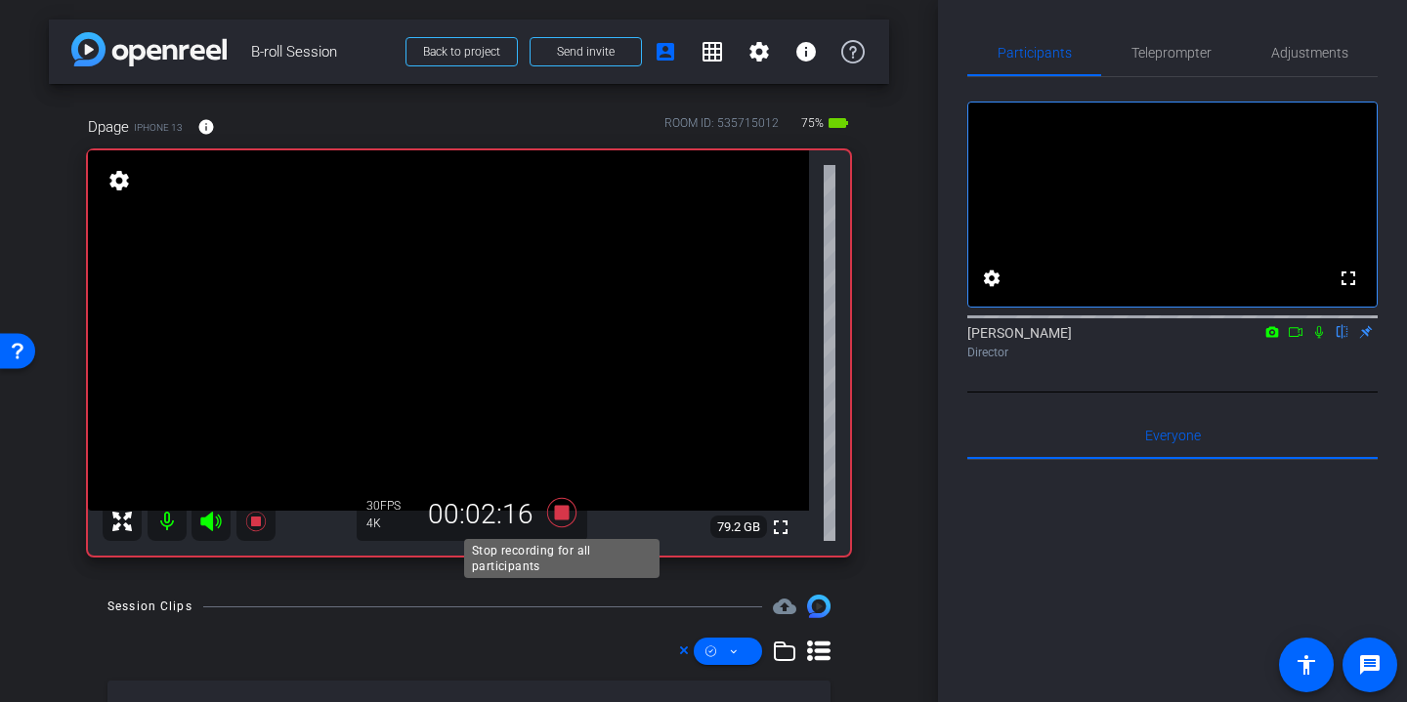
click at [565, 511] on icon at bounding box center [561, 512] width 29 height 29
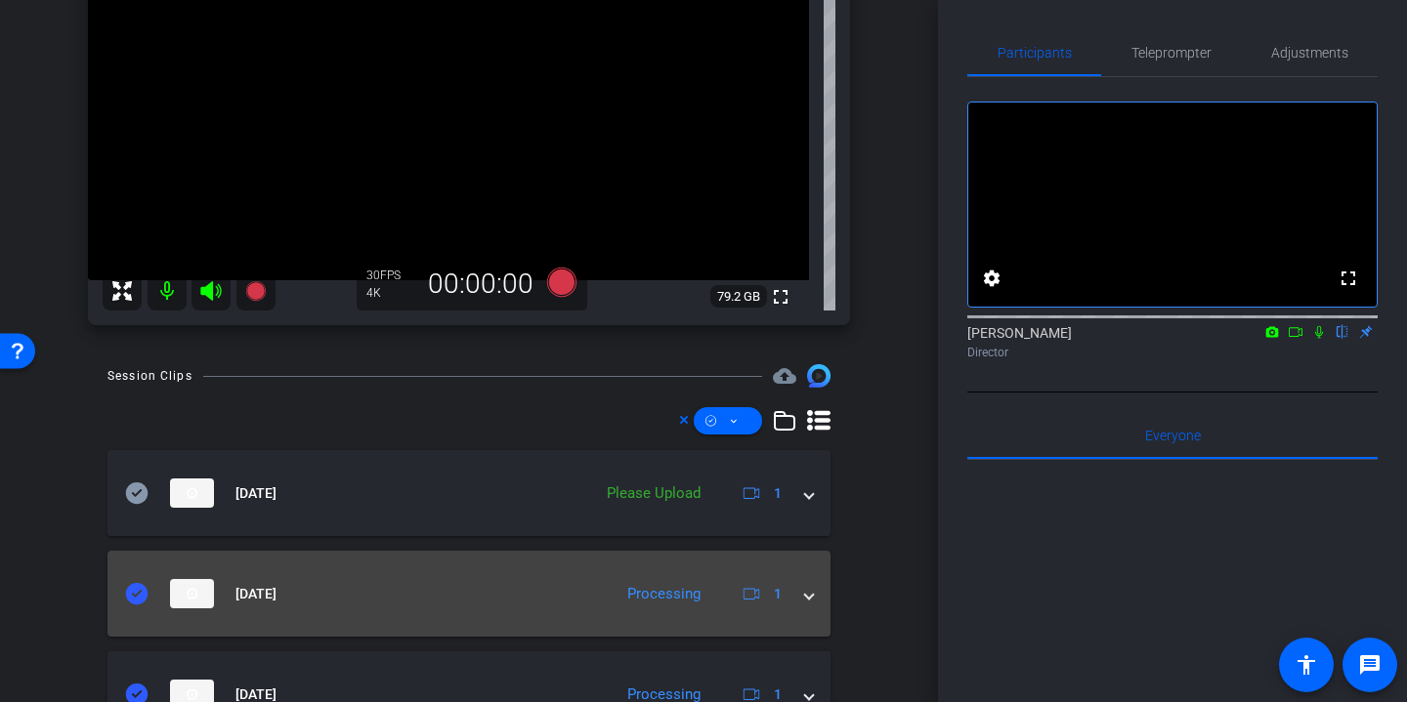
scroll to position [253, 0]
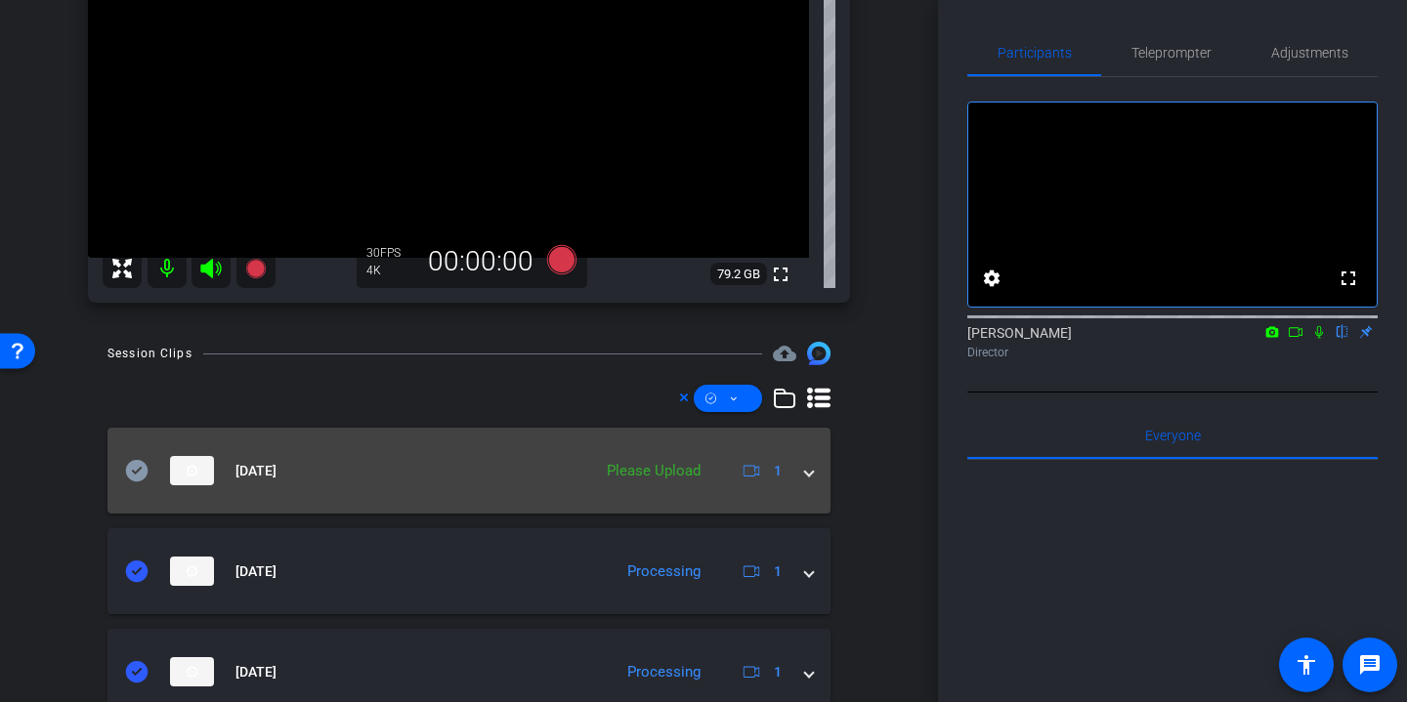
click at [137, 471] on icon at bounding box center [136, 470] width 23 height 23
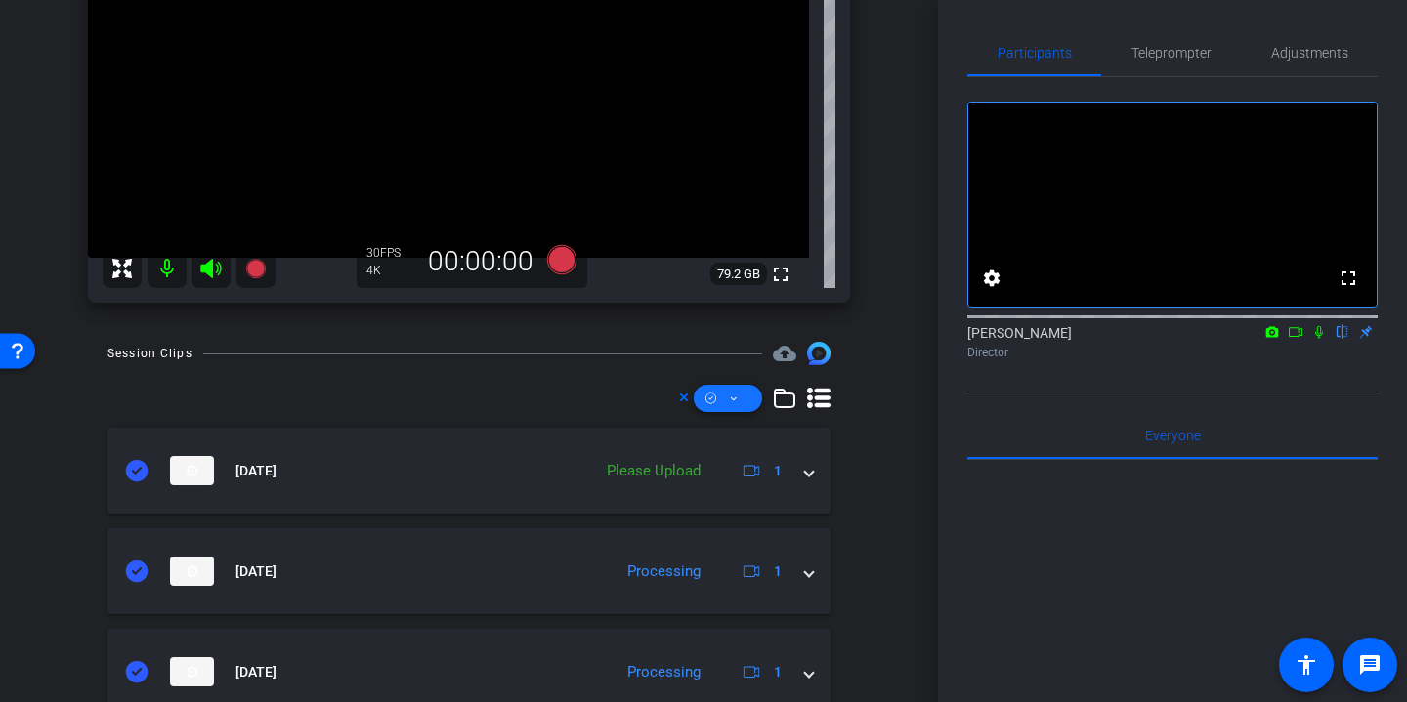
click at [735, 399] on icon at bounding box center [734, 400] width 6 height 4
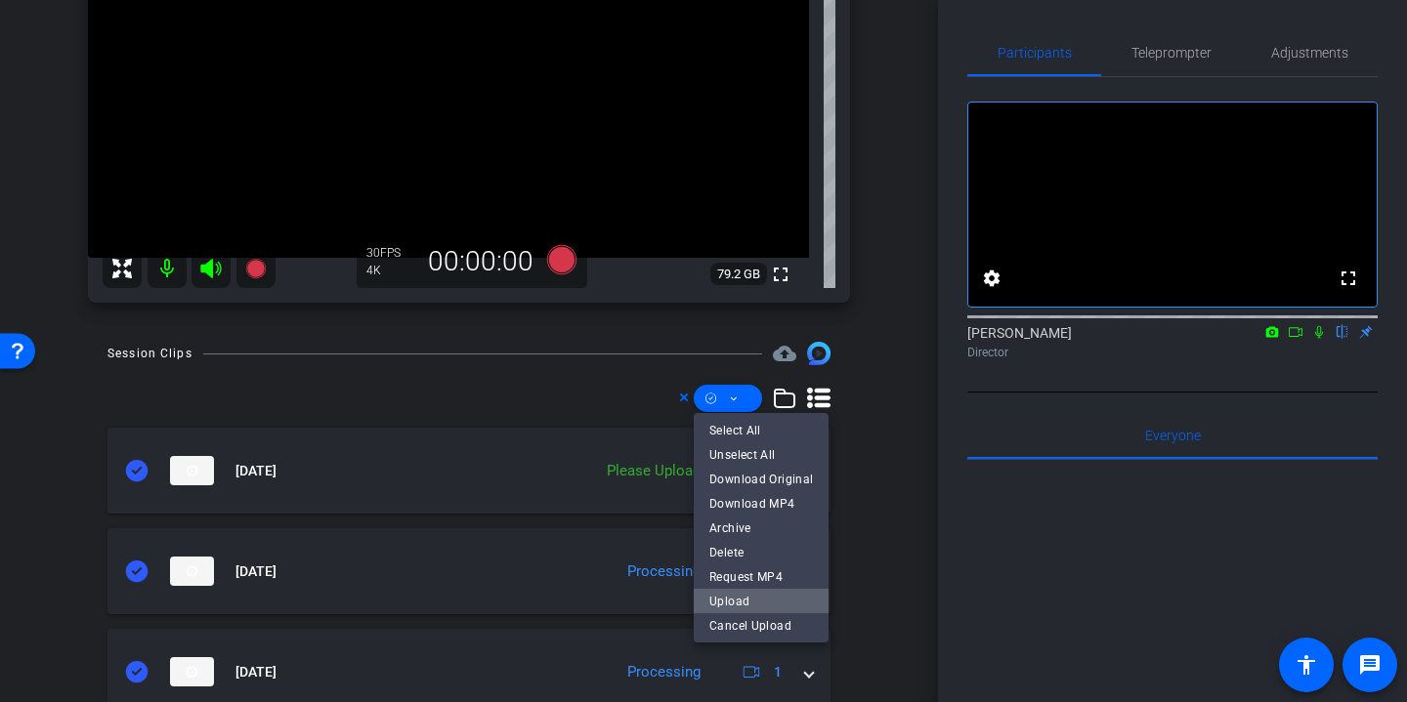
click at [762, 598] on span "Upload" at bounding box center [761, 600] width 104 height 23
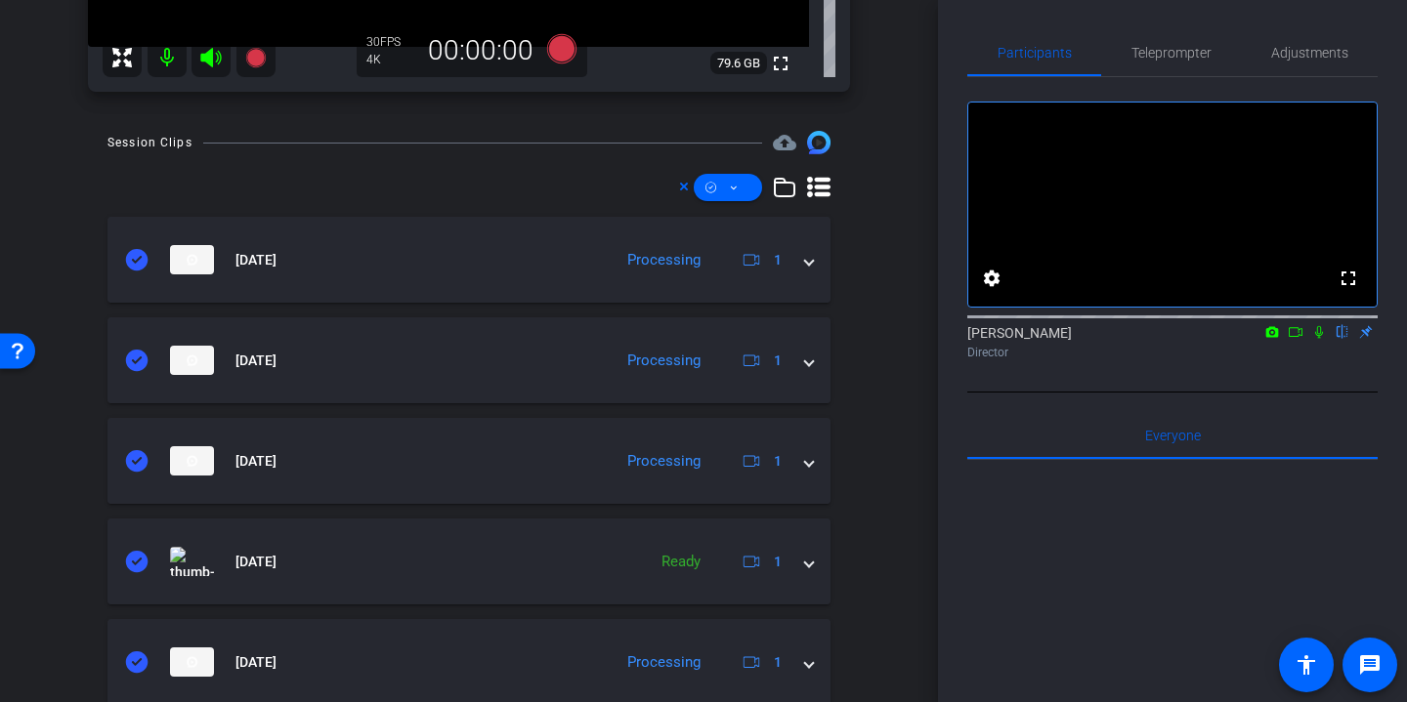
scroll to position [0, 0]
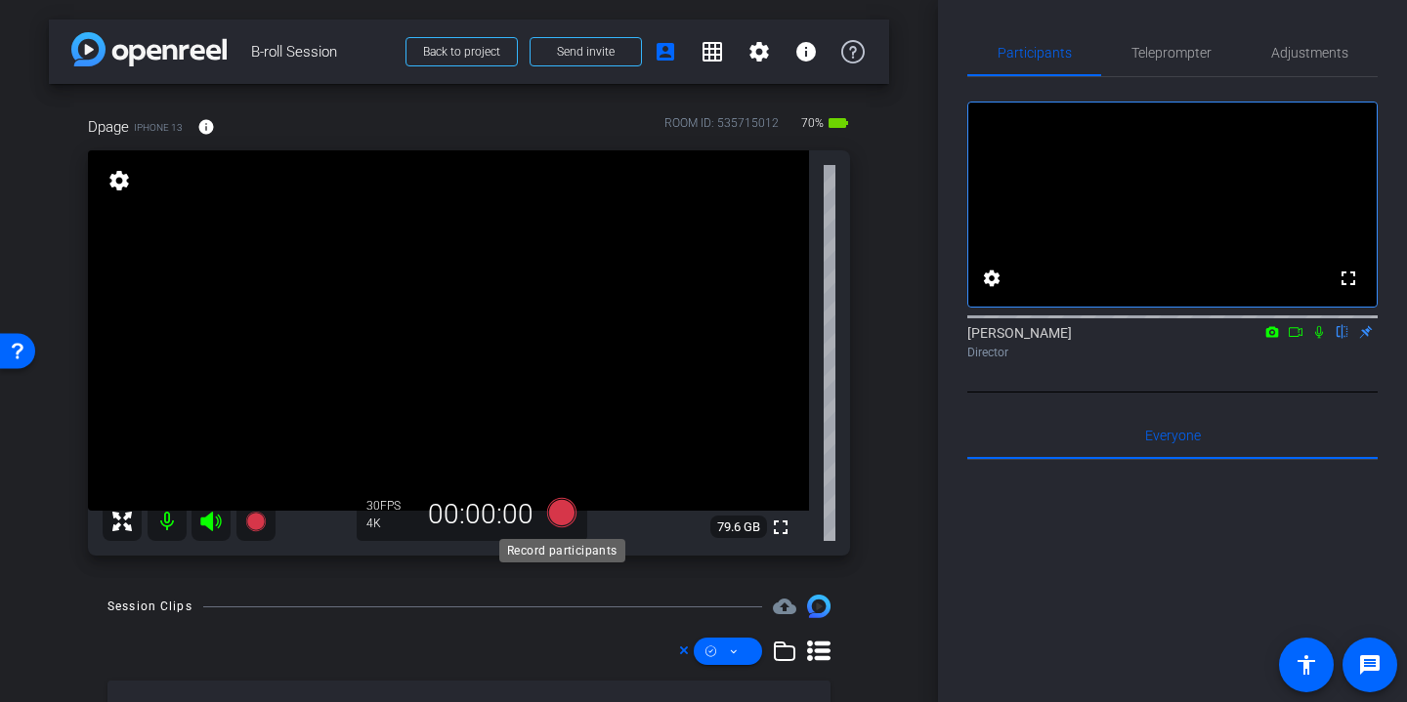
click at [567, 507] on icon at bounding box center [561, 512] width 29 height 29
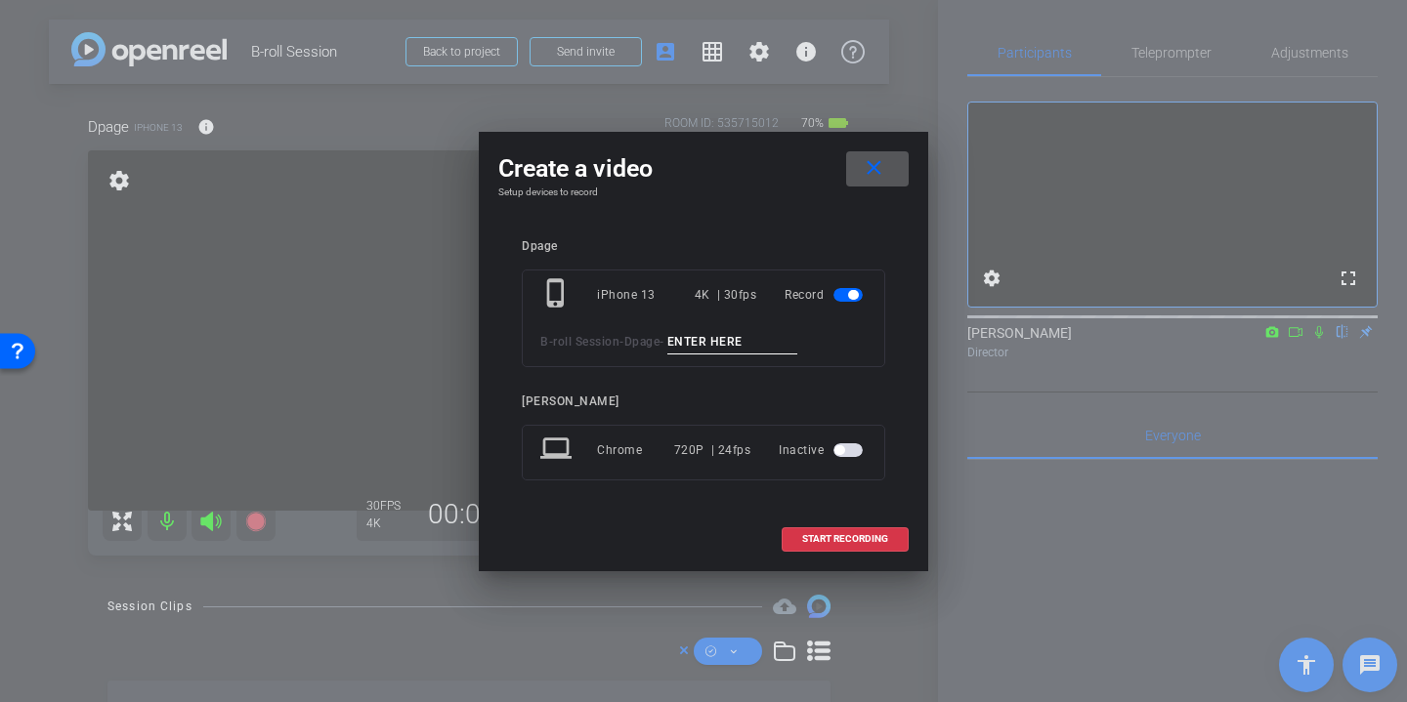
click at [746, 341] on input at bounding box center [732, 342] width 131 height 24
type input "group shot"
click at [836, 537] on span "START RECORDING" at bounding box center [845, 539] width 86 height 10
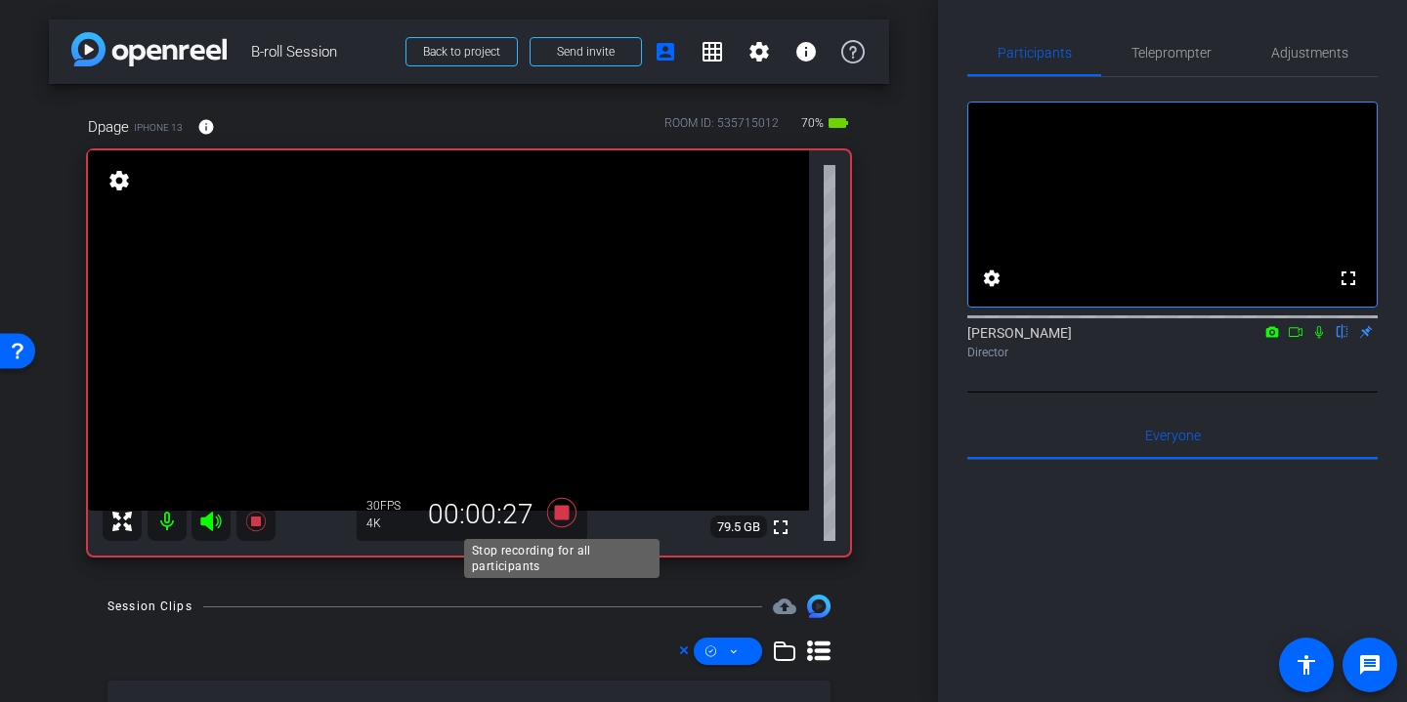
click at [567, 510] on icon at bounding box center [561, 512] width 29 height 29
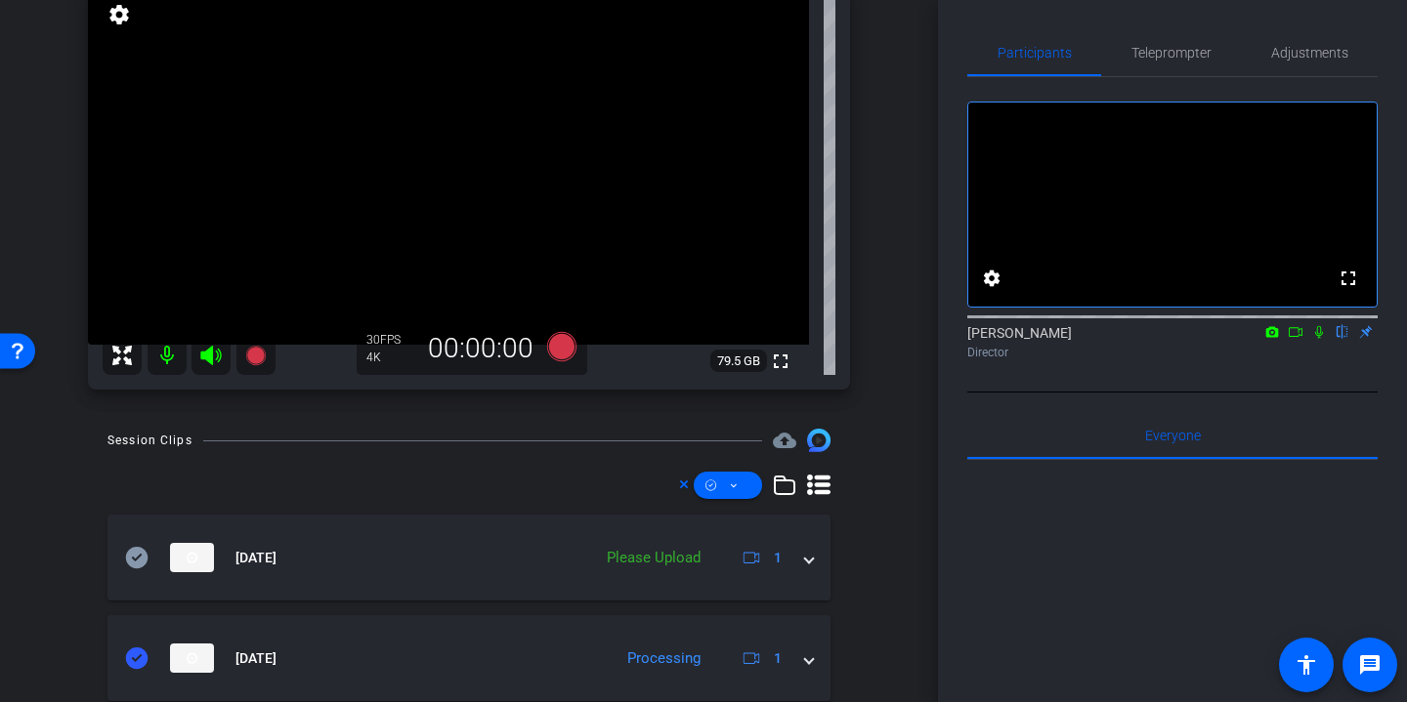
scroll to position [267, 0]
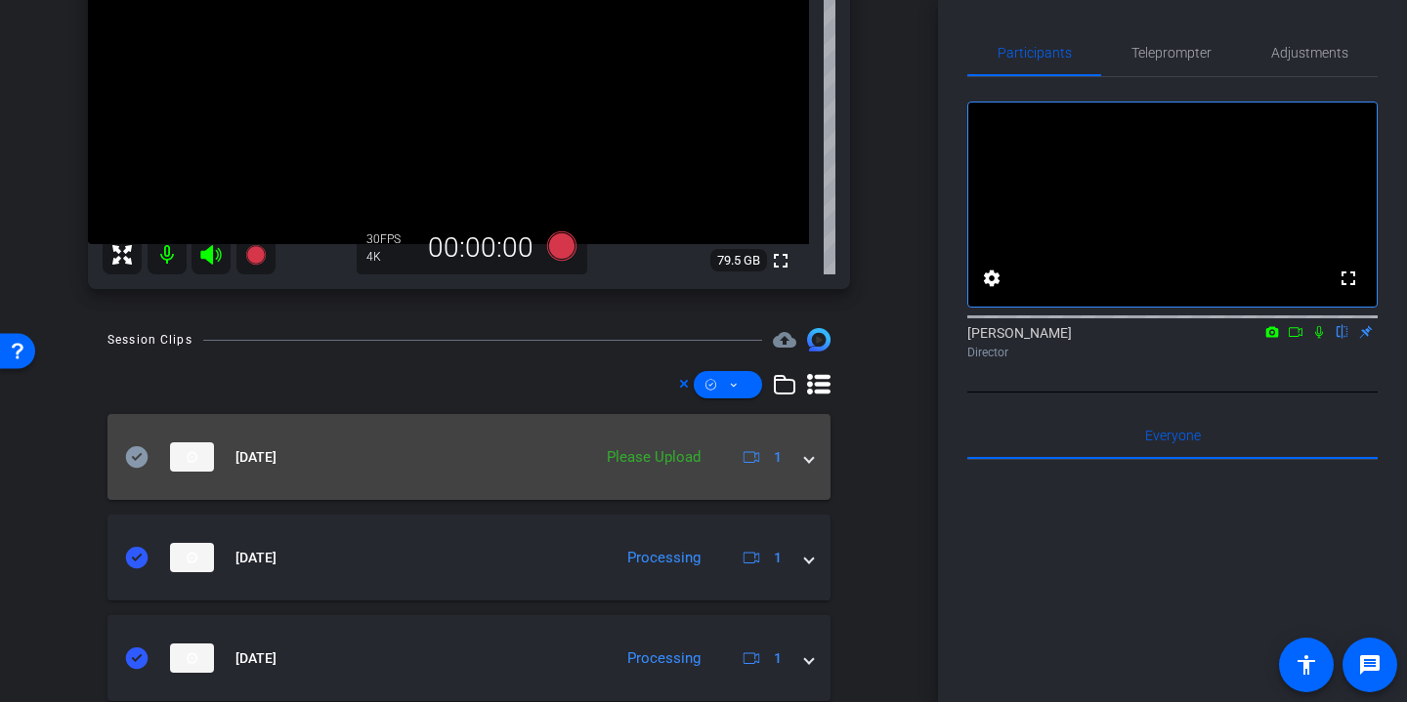
click at [133, 458] on icon at bounding box center [136, 456] width 23 height 23
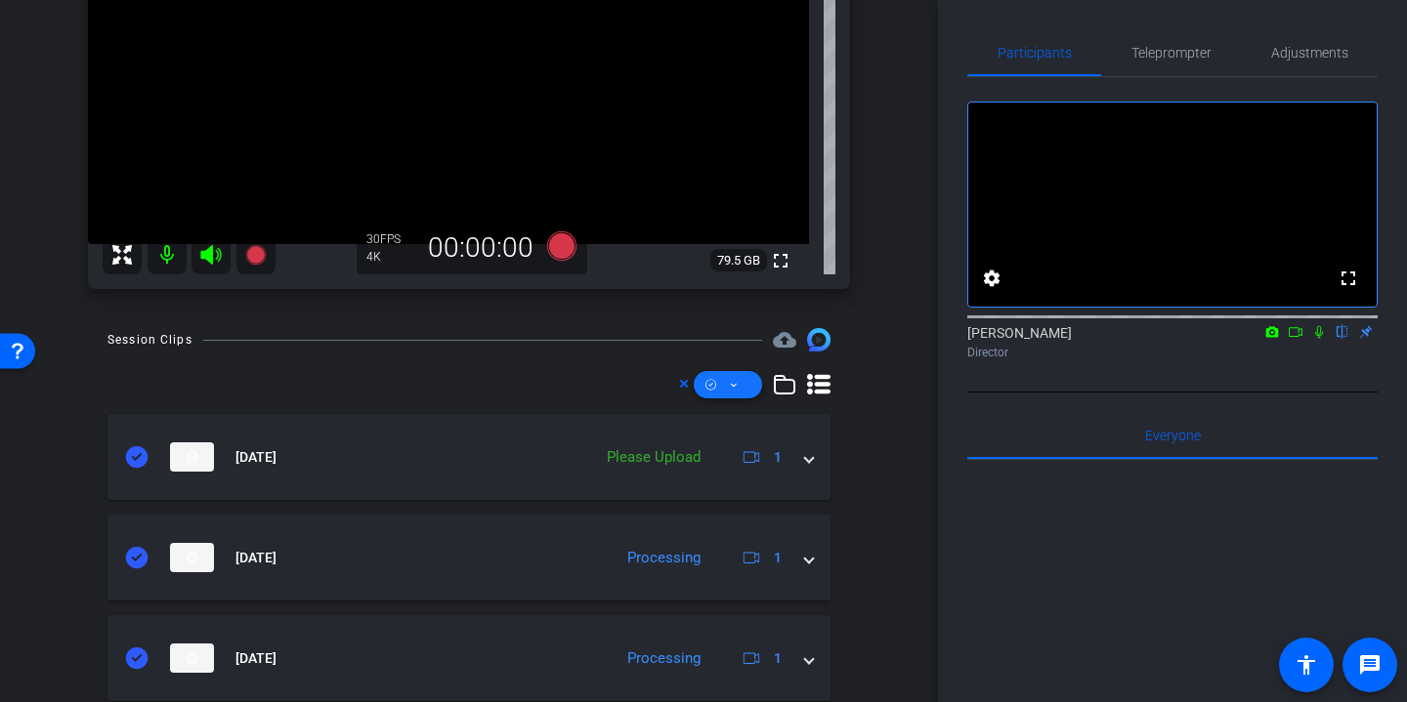
click at [760, 387] on span at bounding box center [728, 384] width 68 height 47
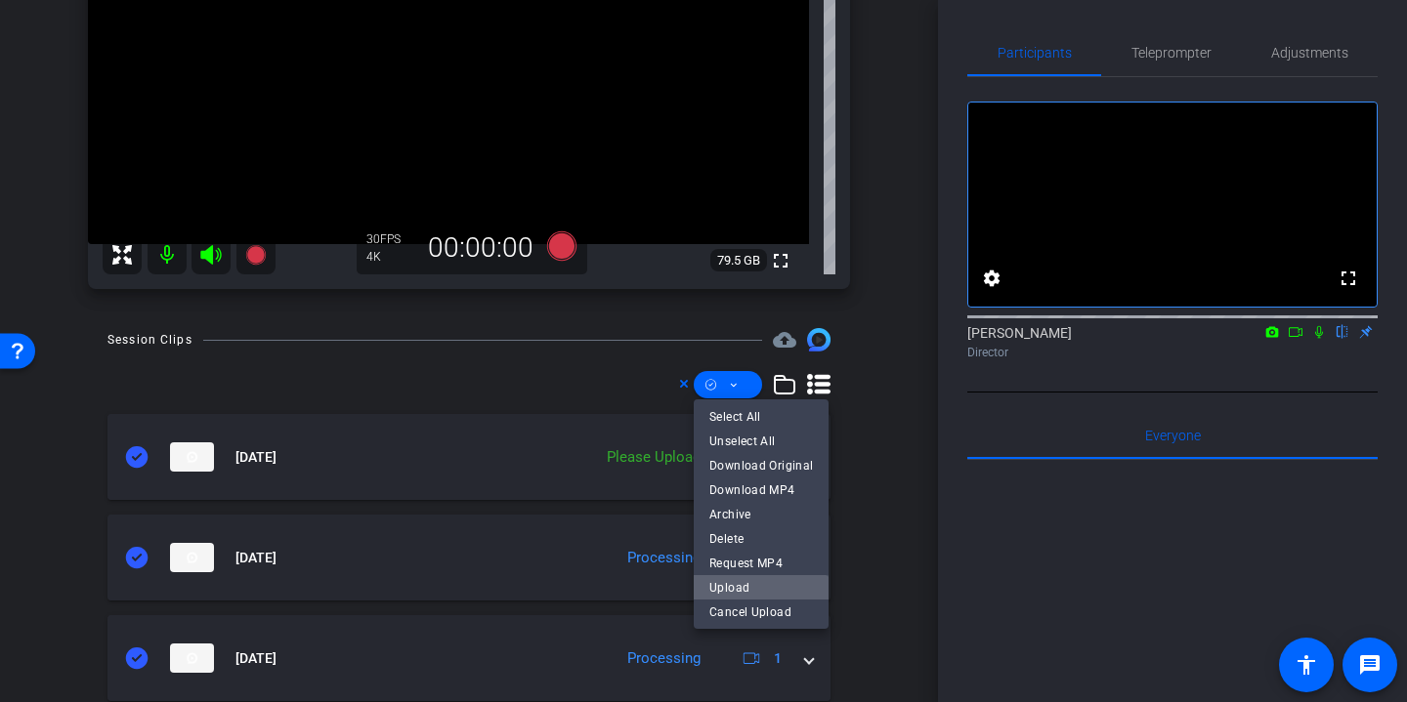
click at [750, 589] on span "Upload" at bounding box center [761, 586] width 104 height 23
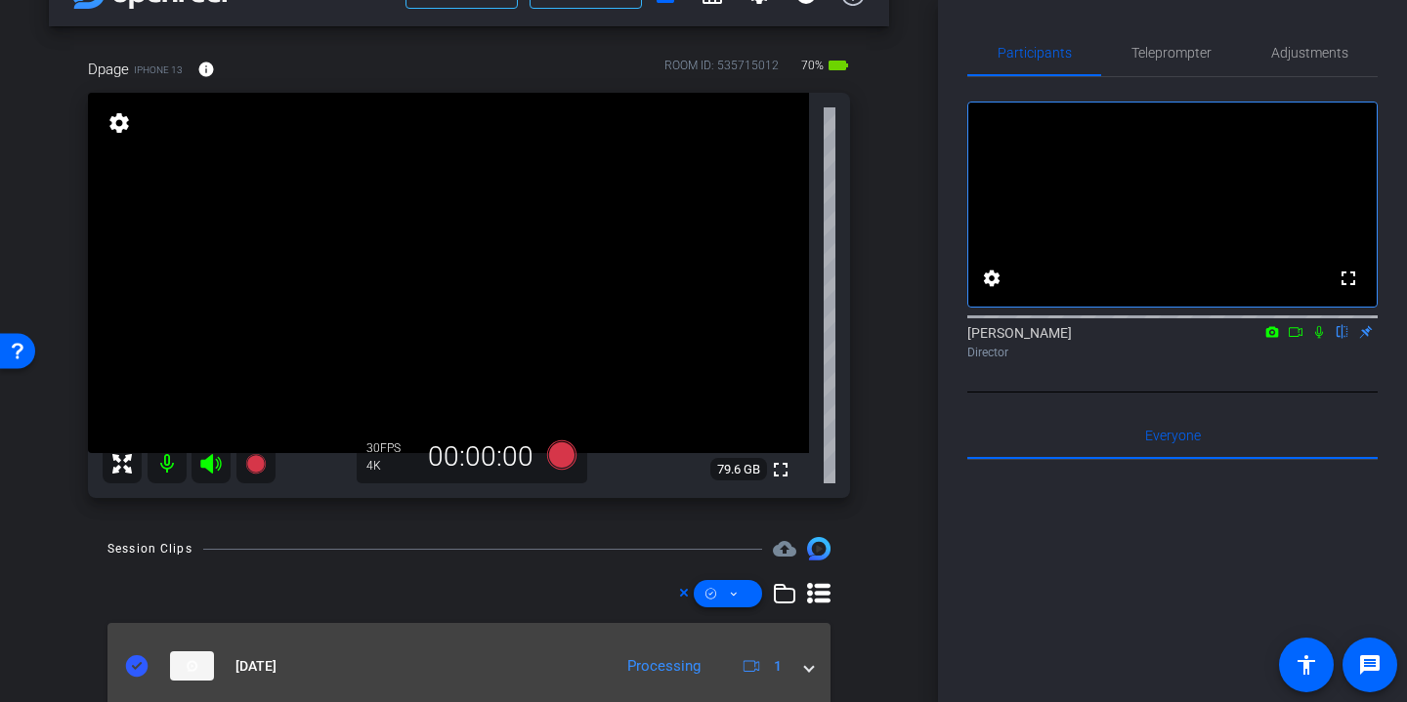
scroll to position [29, 0]
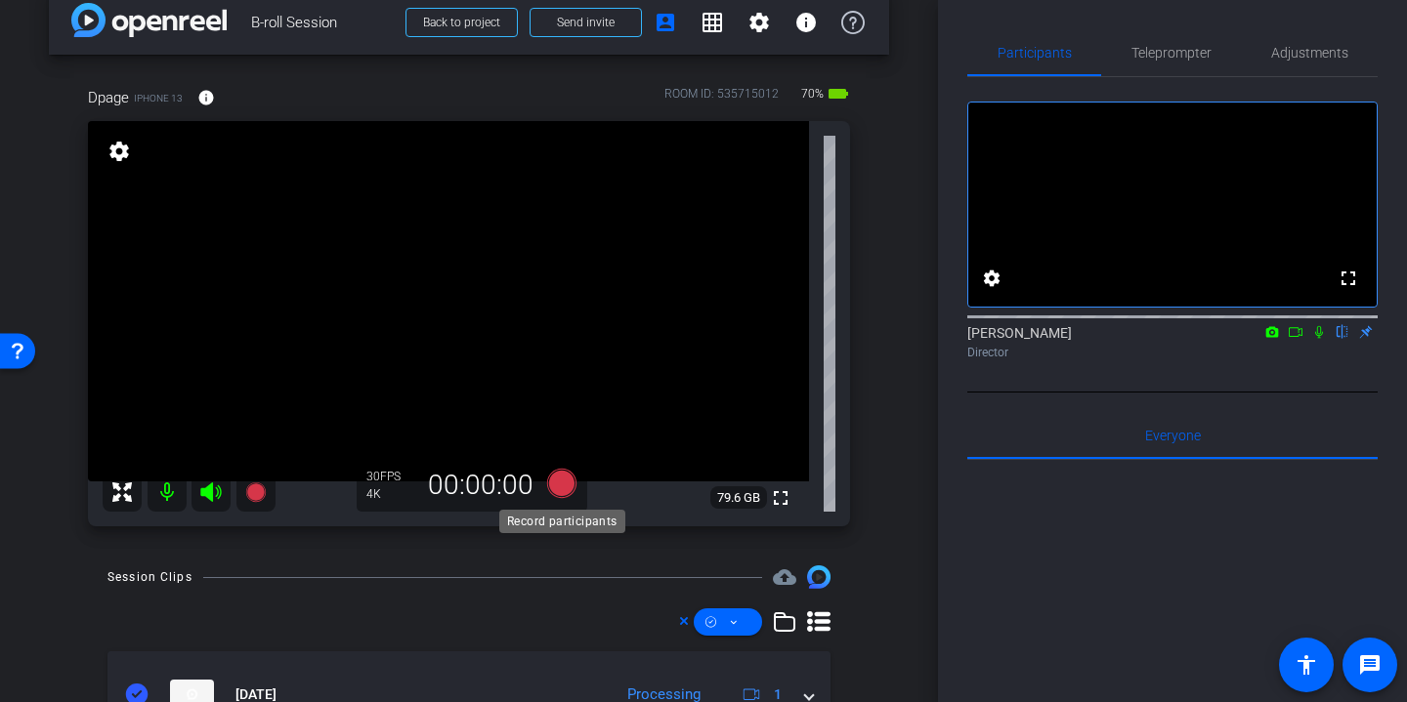
click at [563, 476] on icon at bounding box center [561, 483] width 29 height 29
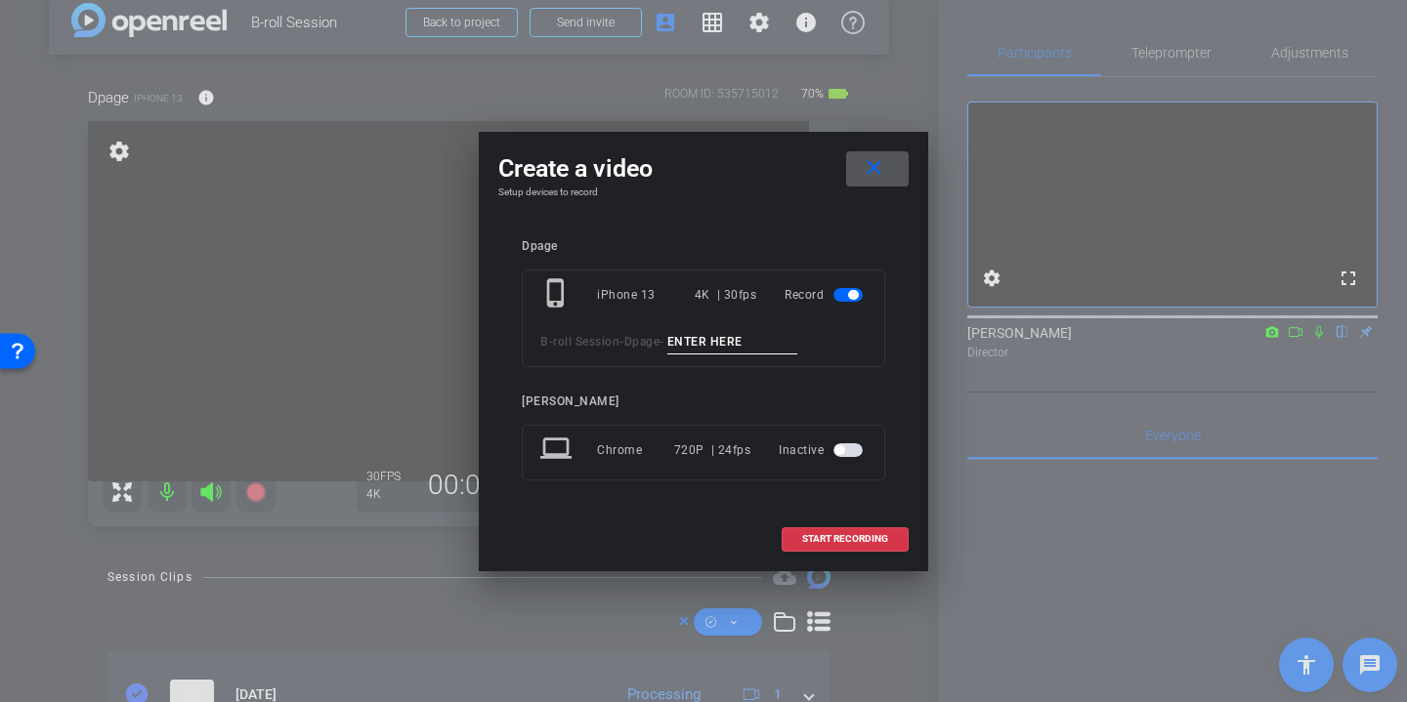
click at [736, 346] on input at bounding box center [732, 342] width 131 height 24
type input "Entering office"
click at [832, 536] on span "START RECORDING" at bounding box center [845, 539] width 86 height 10
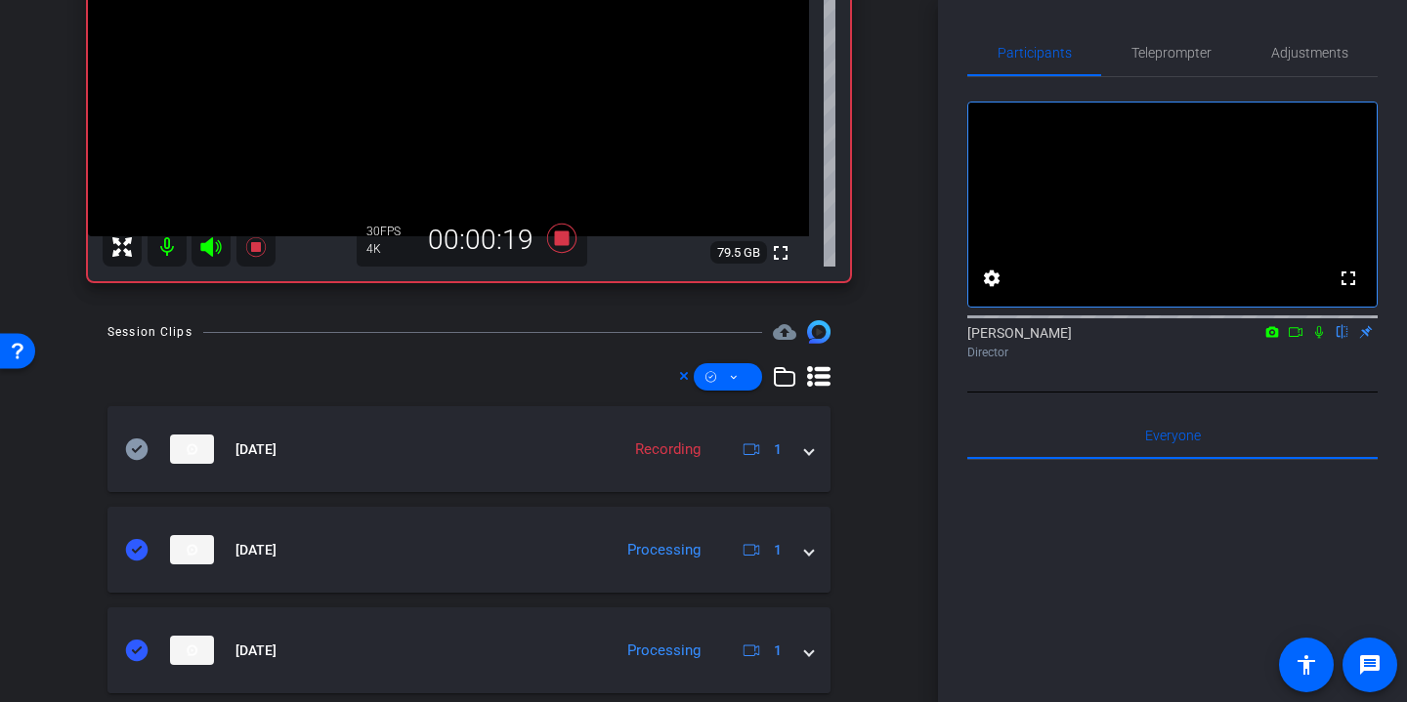
scroll to position [0, 0]
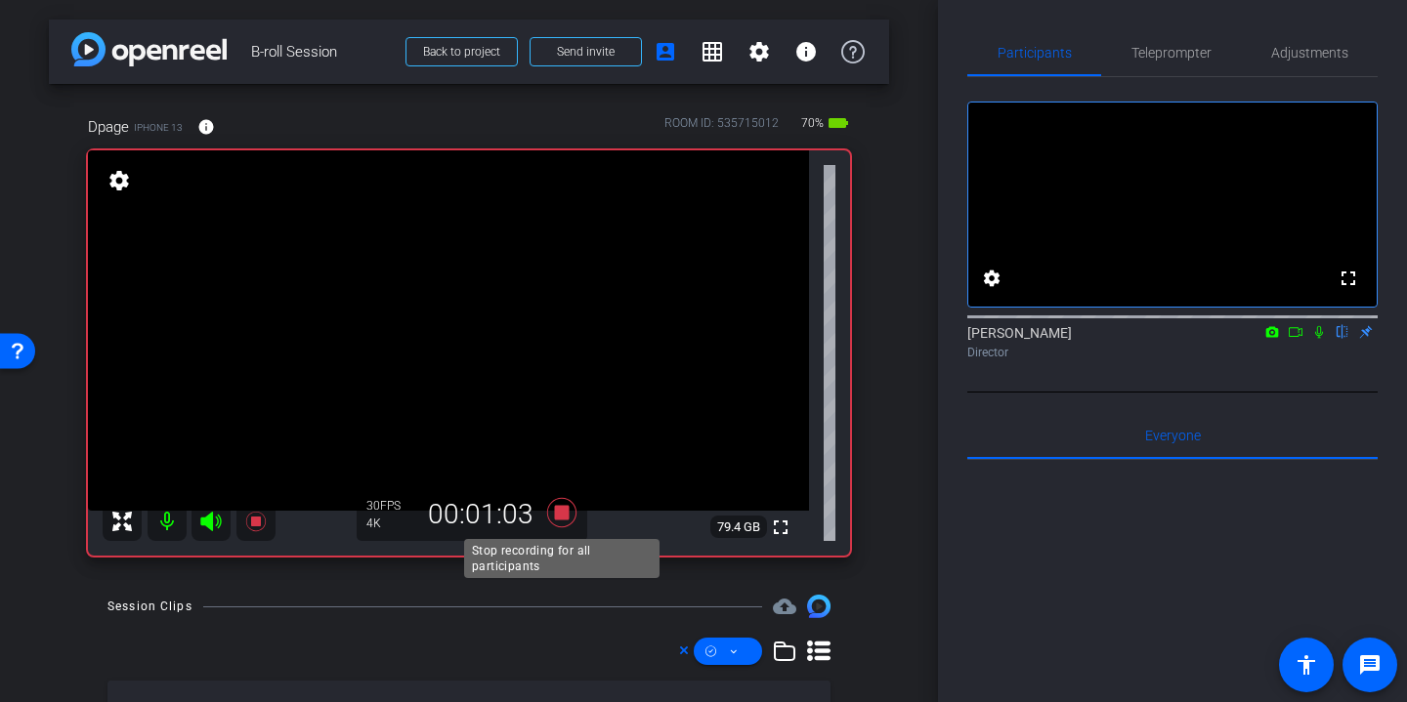
click at [564, 516] on icon at bounding box center [561, 512] width 29 height 29
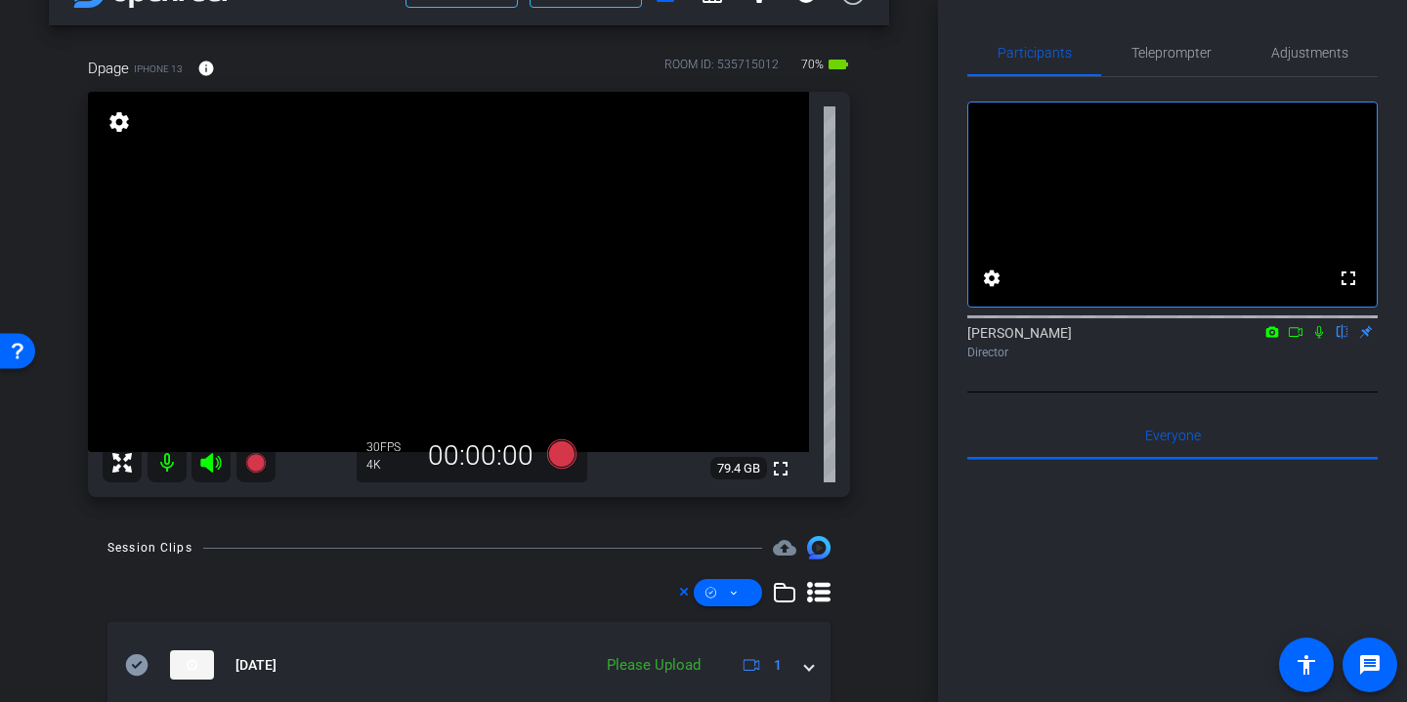
scroll to position [197, 0]
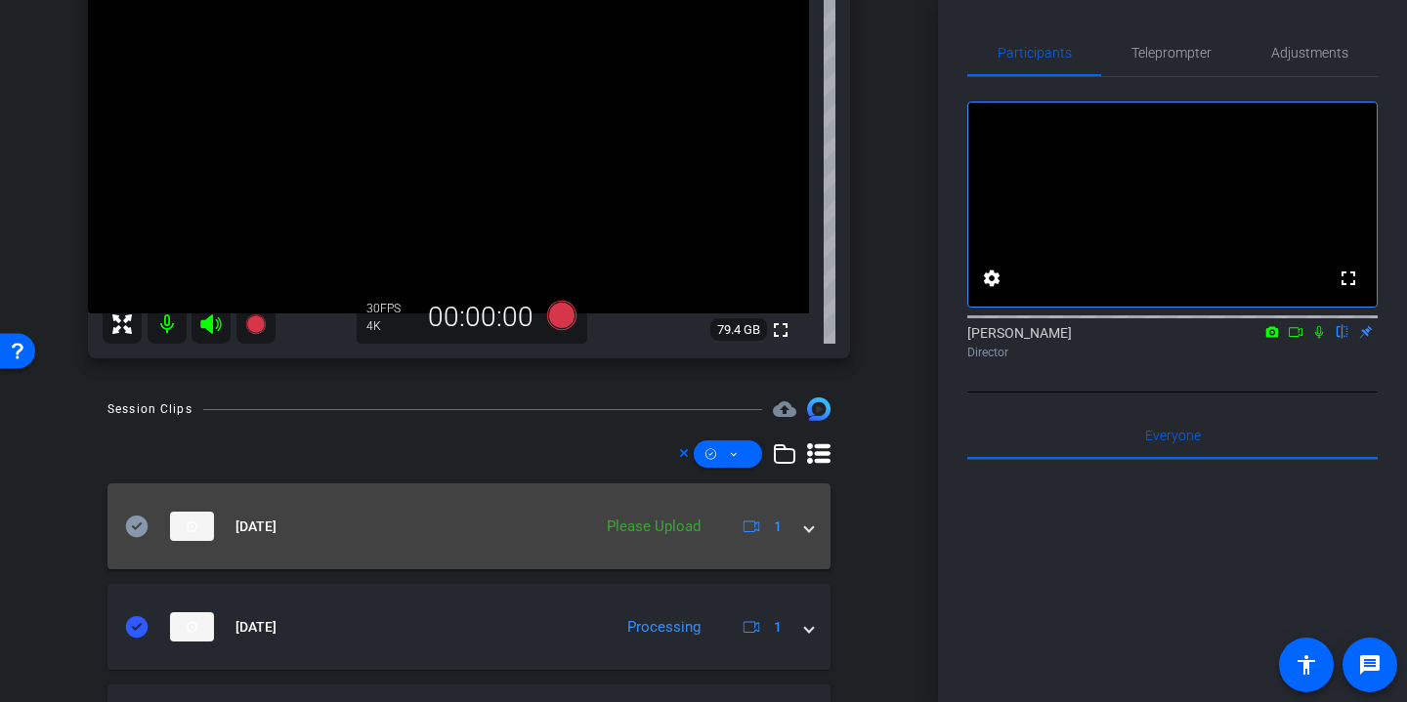
click at [136, 526] on icon at bounding box center [137, 526] width 22 height 21
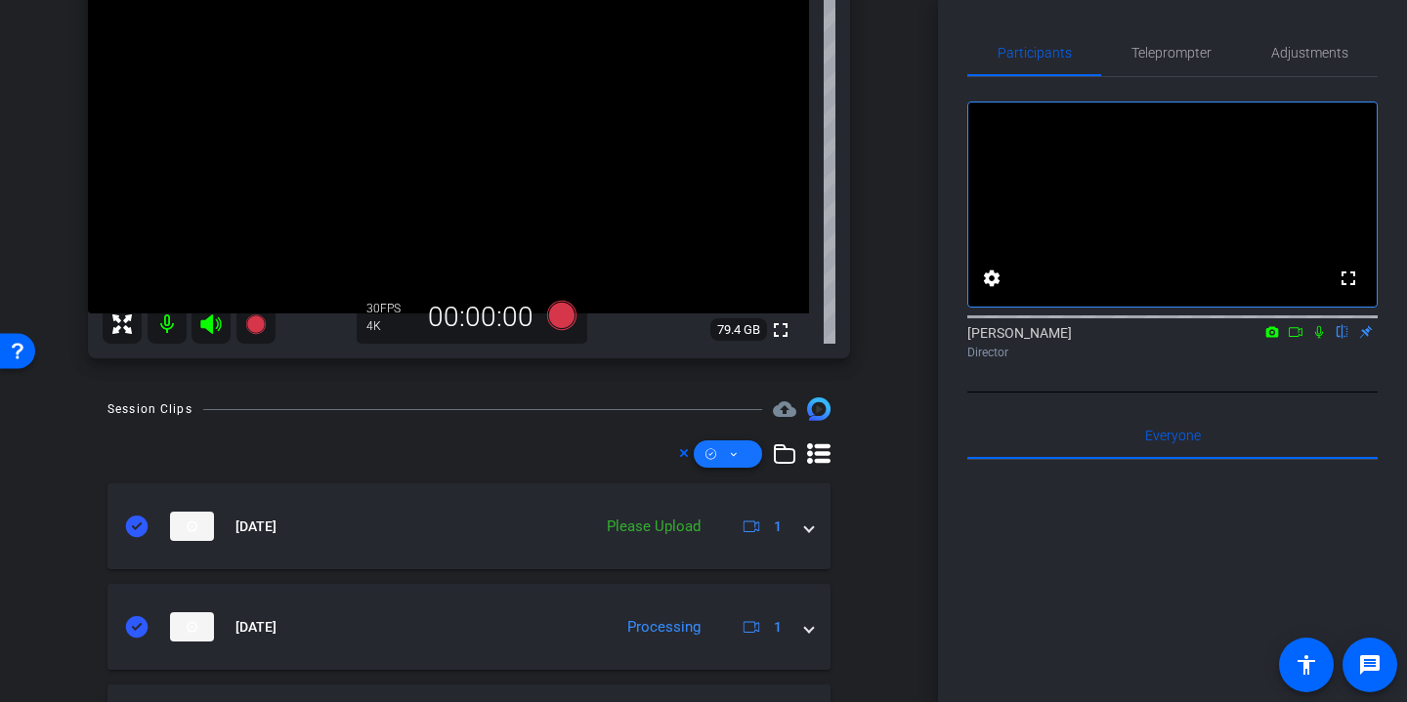
click at [746, 451] on span at bounding box center [728, 454] width 68 height 47
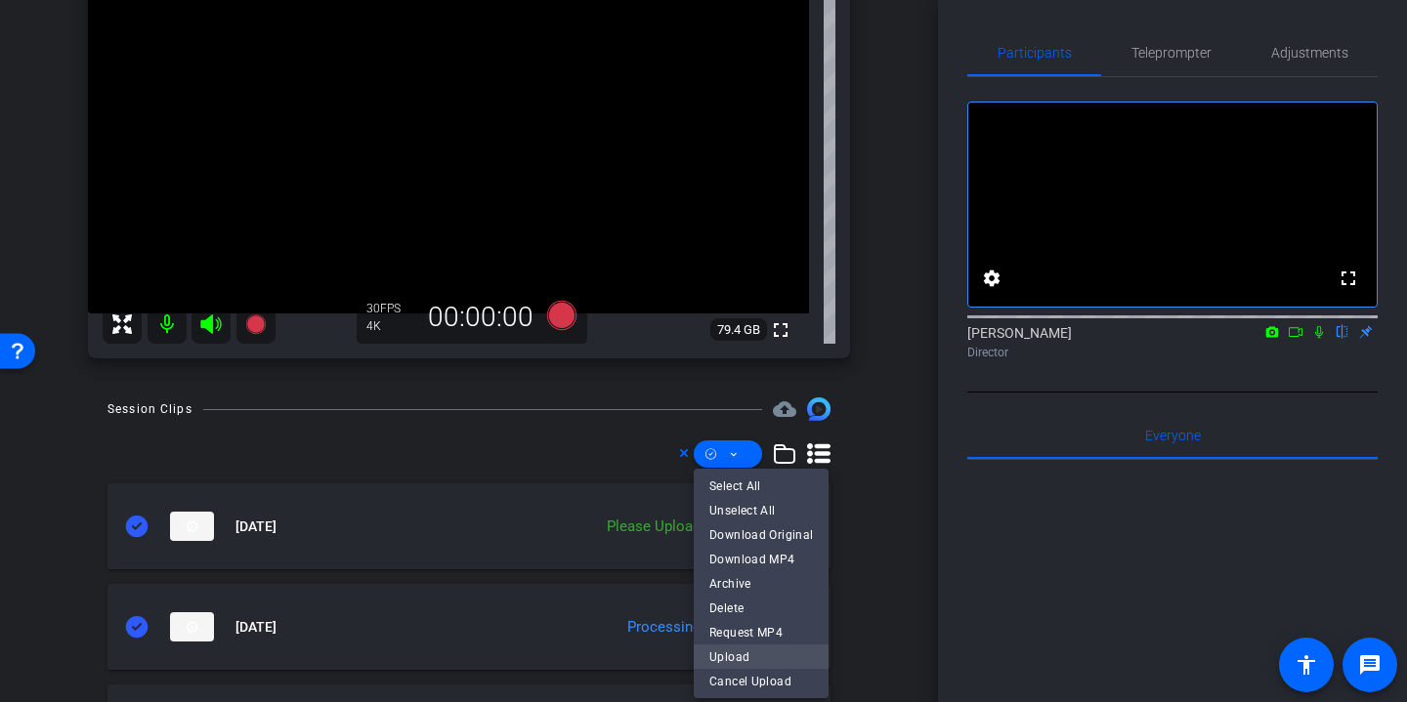
click at [746, 653] on span "Upload" at bounding box center [761, 656] width 104 height 23
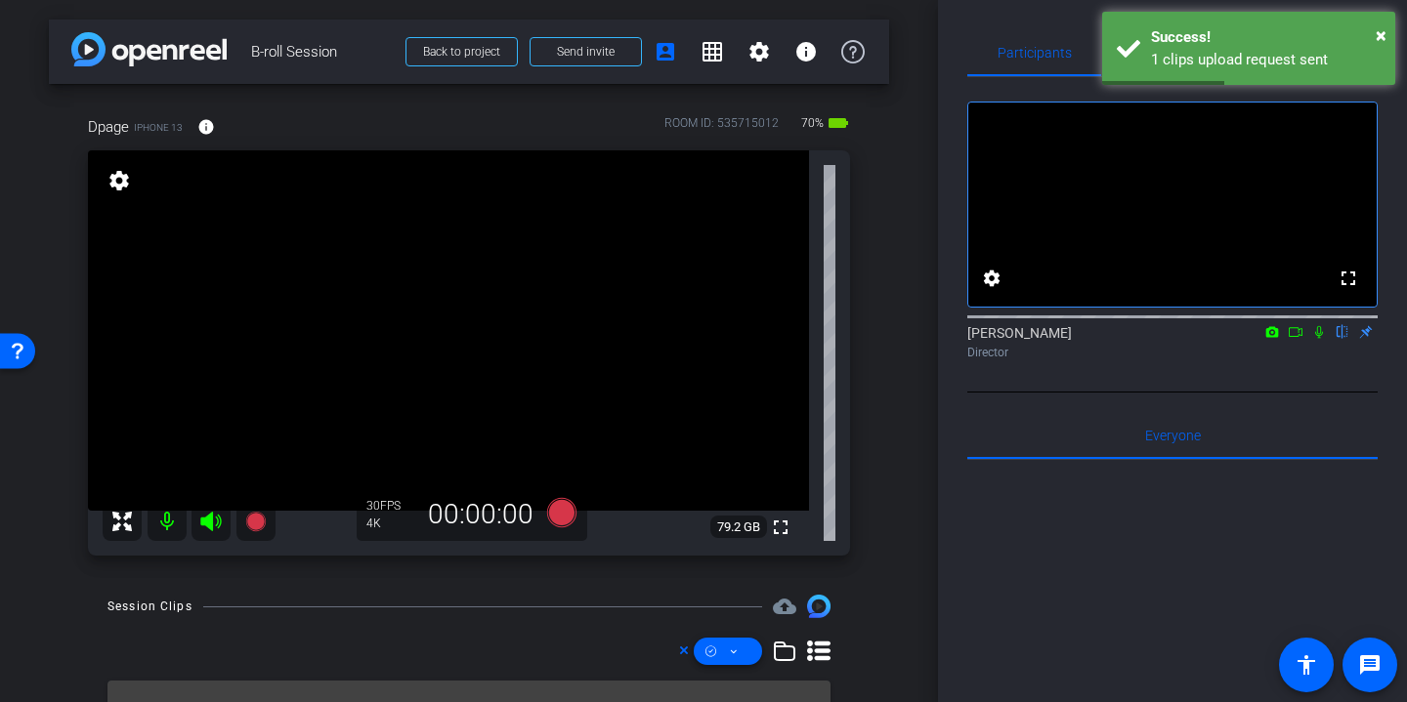
scroll to position [1, 0]
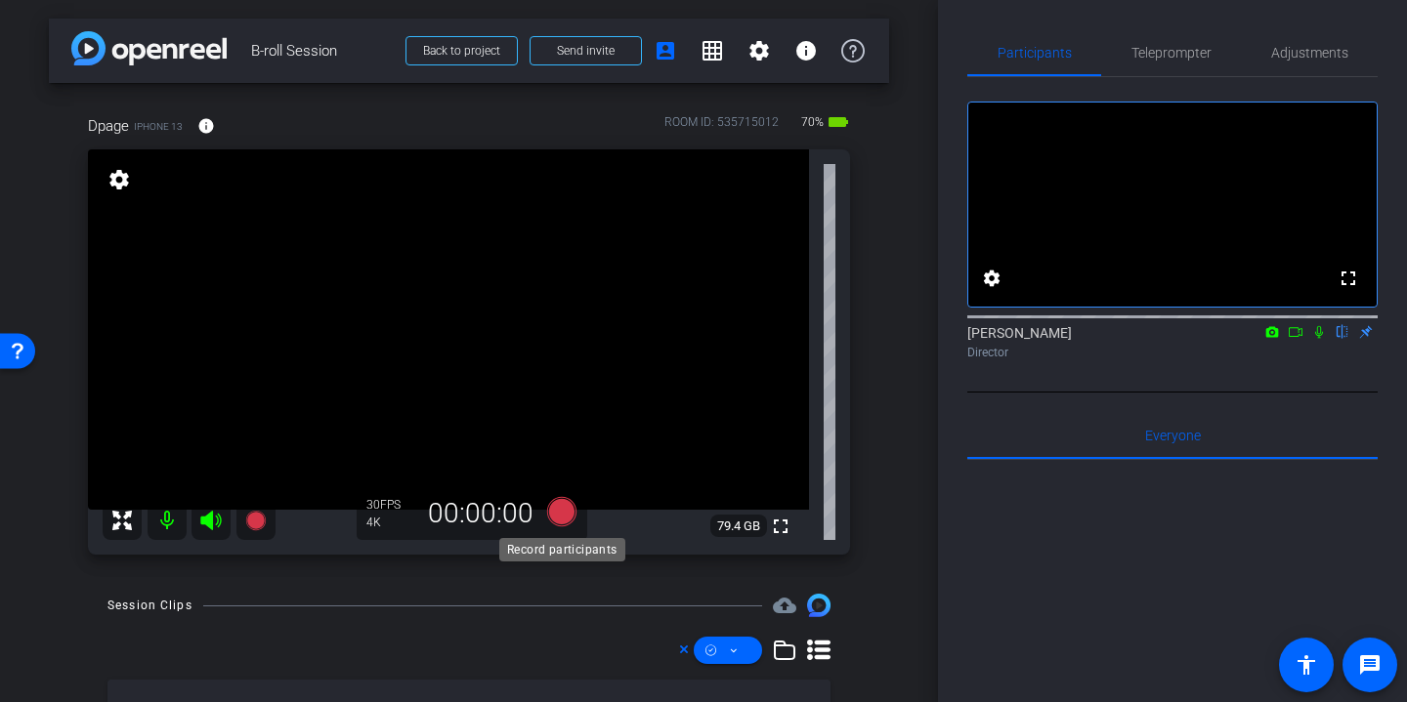
click at [567, 510] on icon at bounding box center [561, 511] width 29 height 29
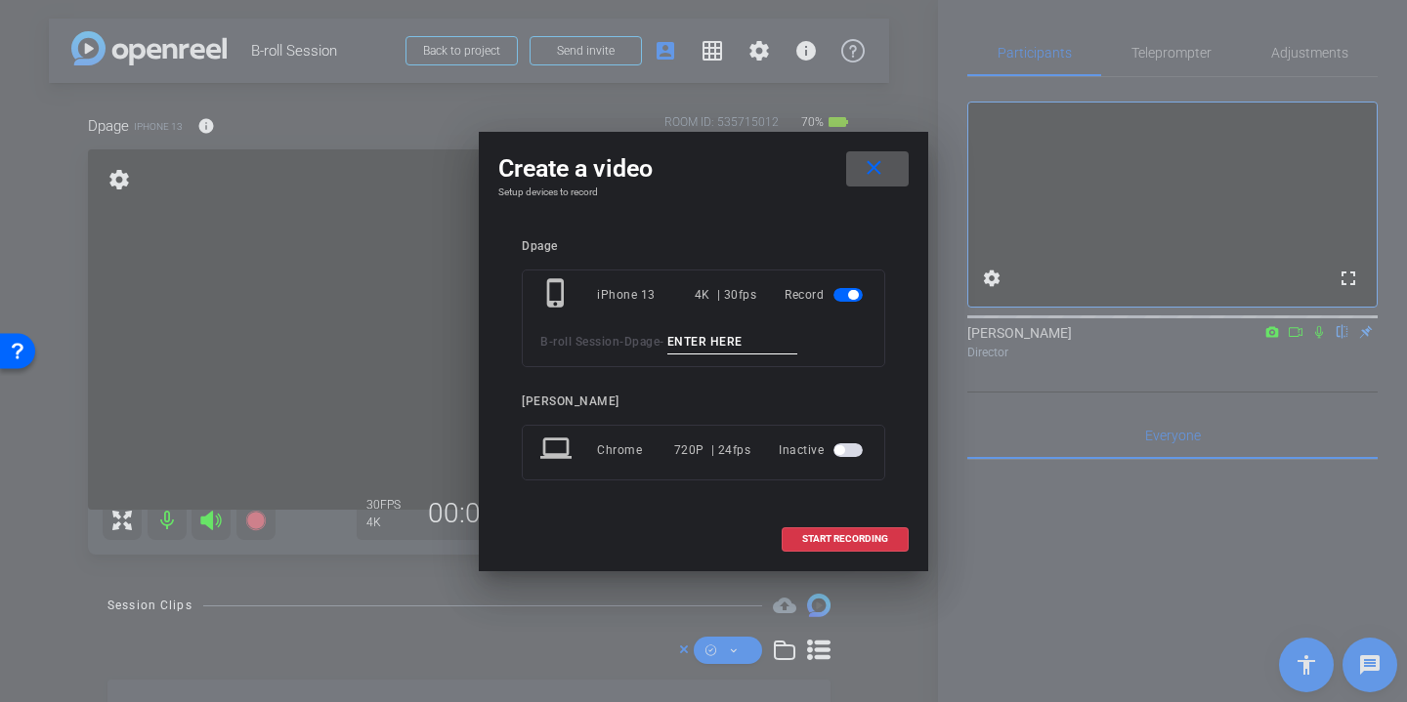
click at [729, 343] on input at bounding box center [732, 342] width 131 height 24
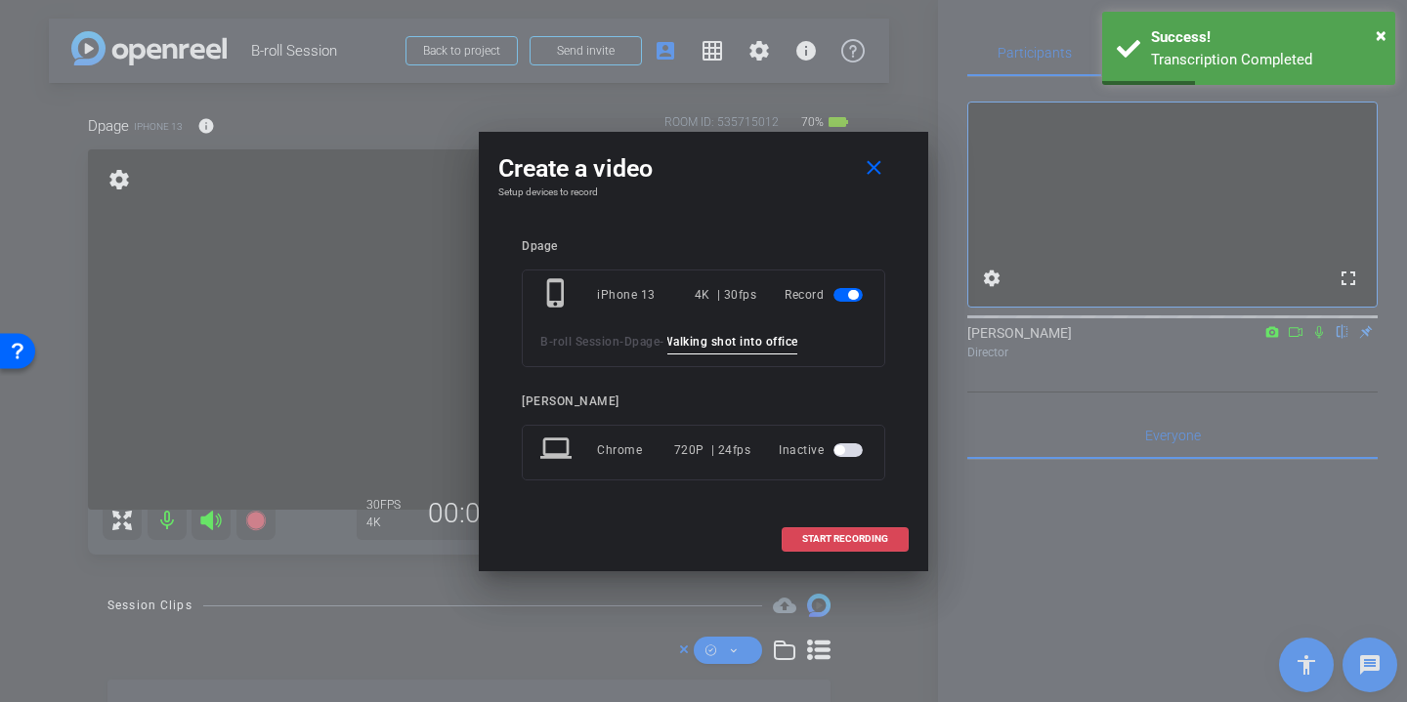
type input "Walking shot into office"
click at [856, 542] on span "START RECORDING" at bounding box center [845, 539] width 86 height 10
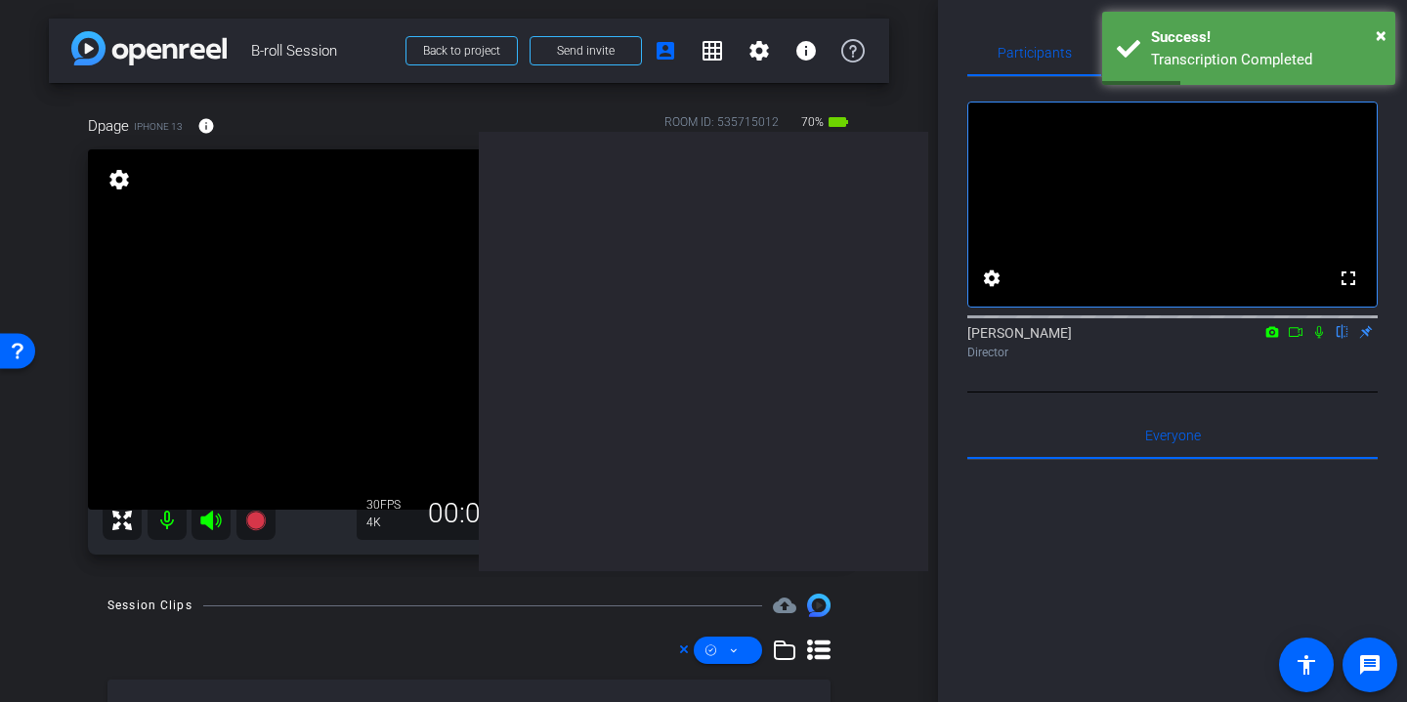
scroll to position [0, 0]
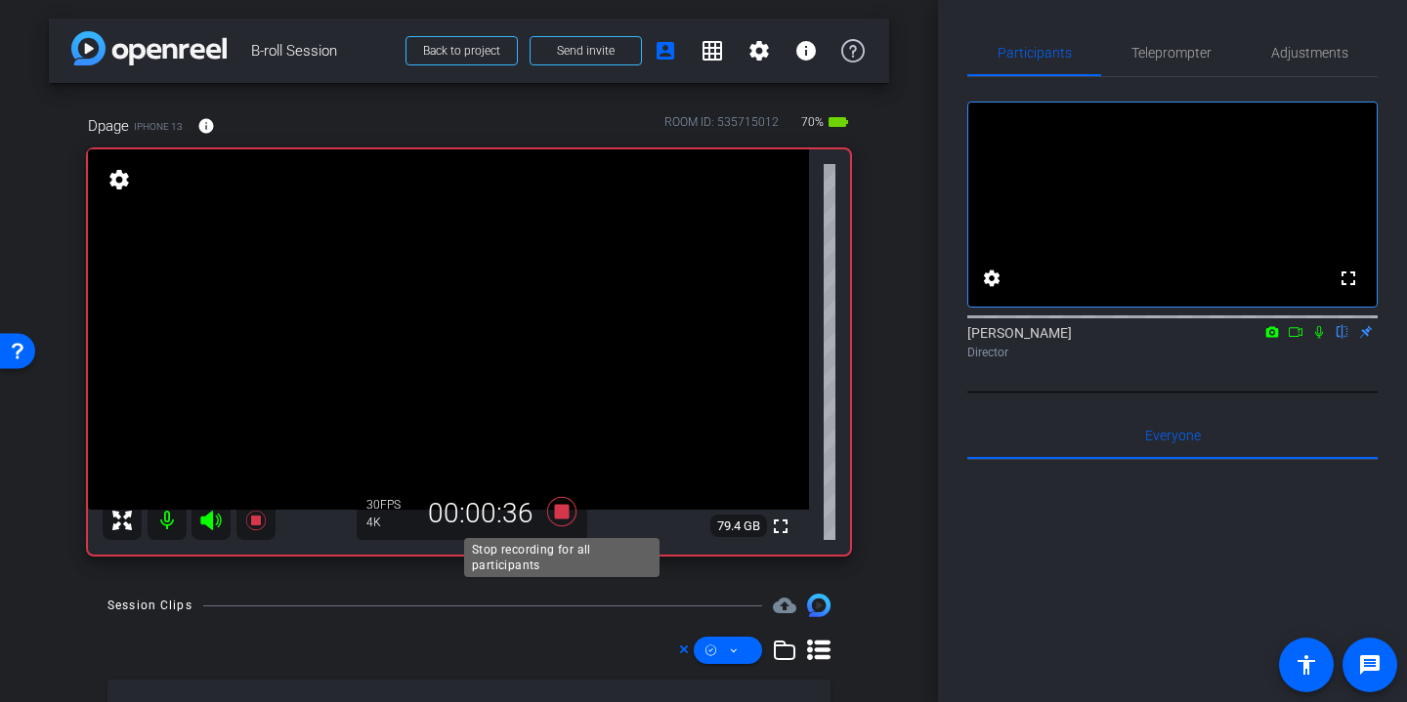
click at [564, 513] on icon at bounding box center [561, 511] width 29 height 29
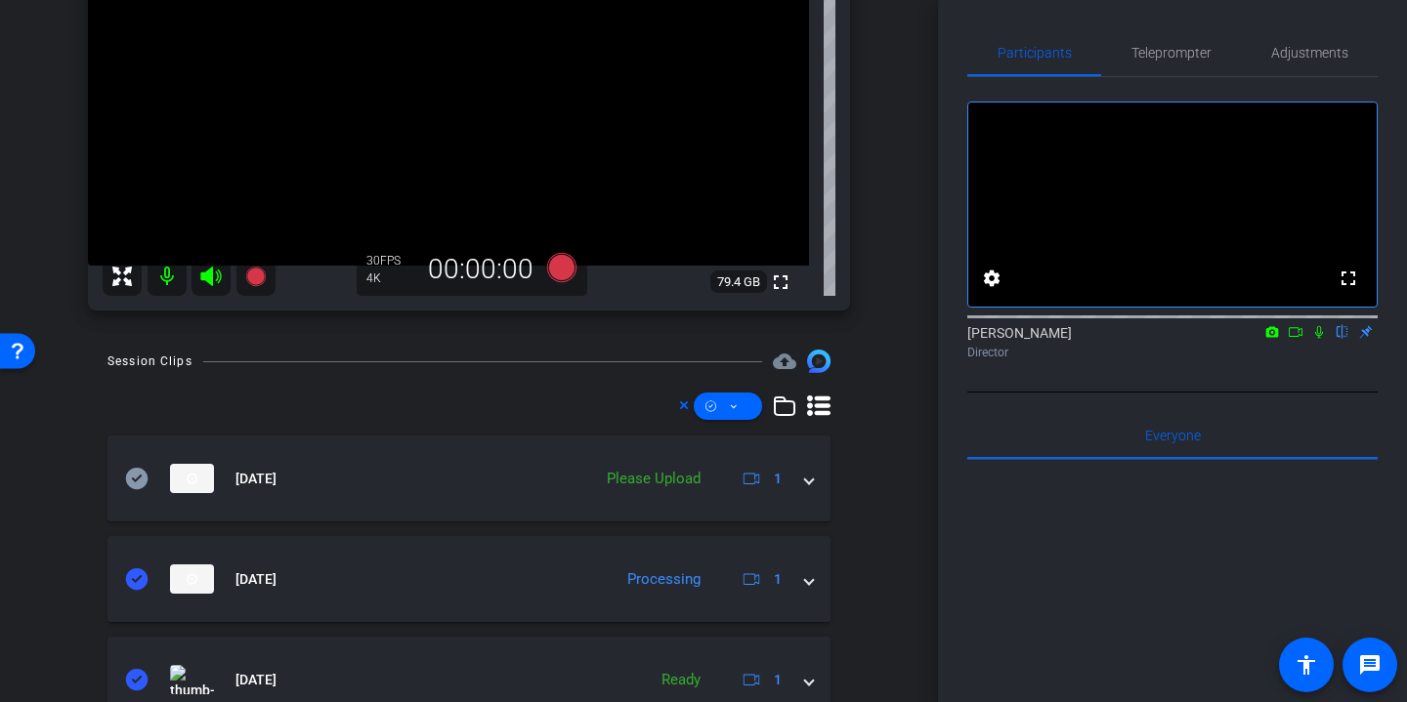
scroll to position [226, 0]
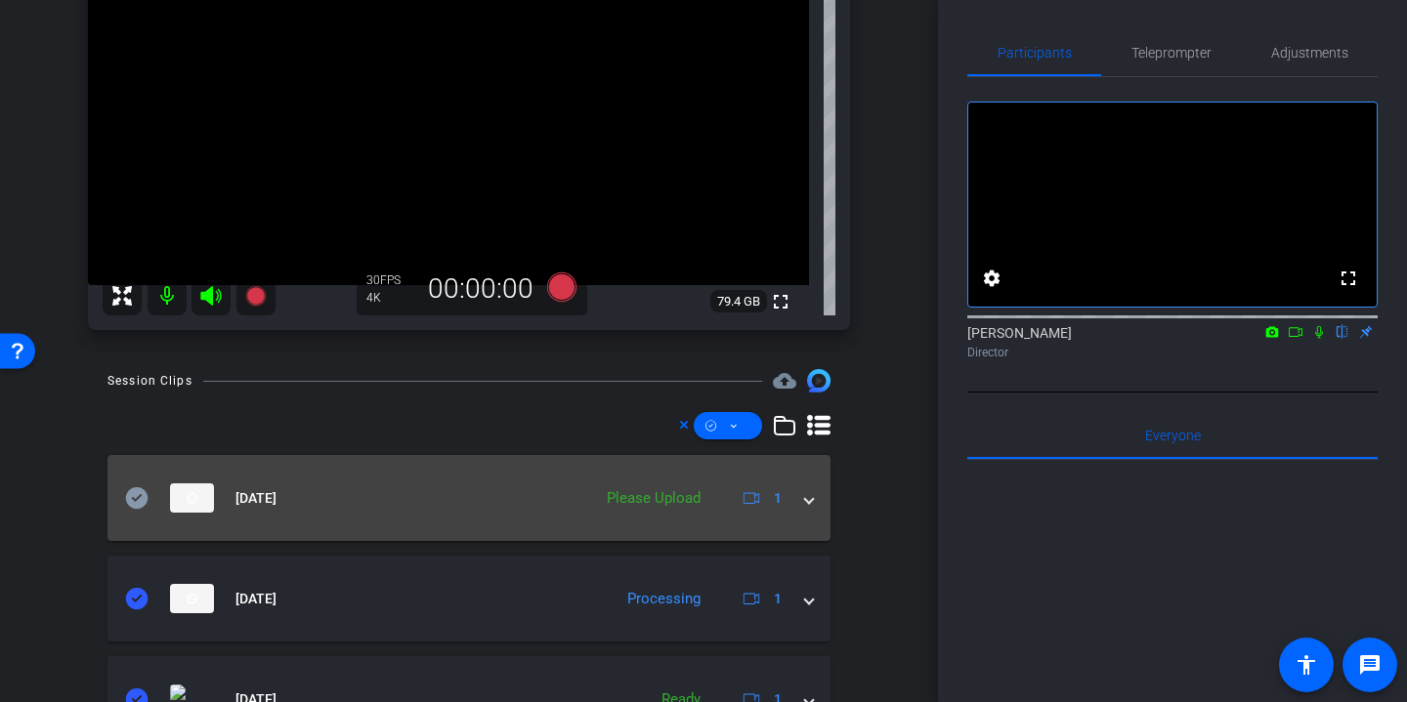
click at [134, 498] on icon at bounding box center [137, 497] width 22 height 21
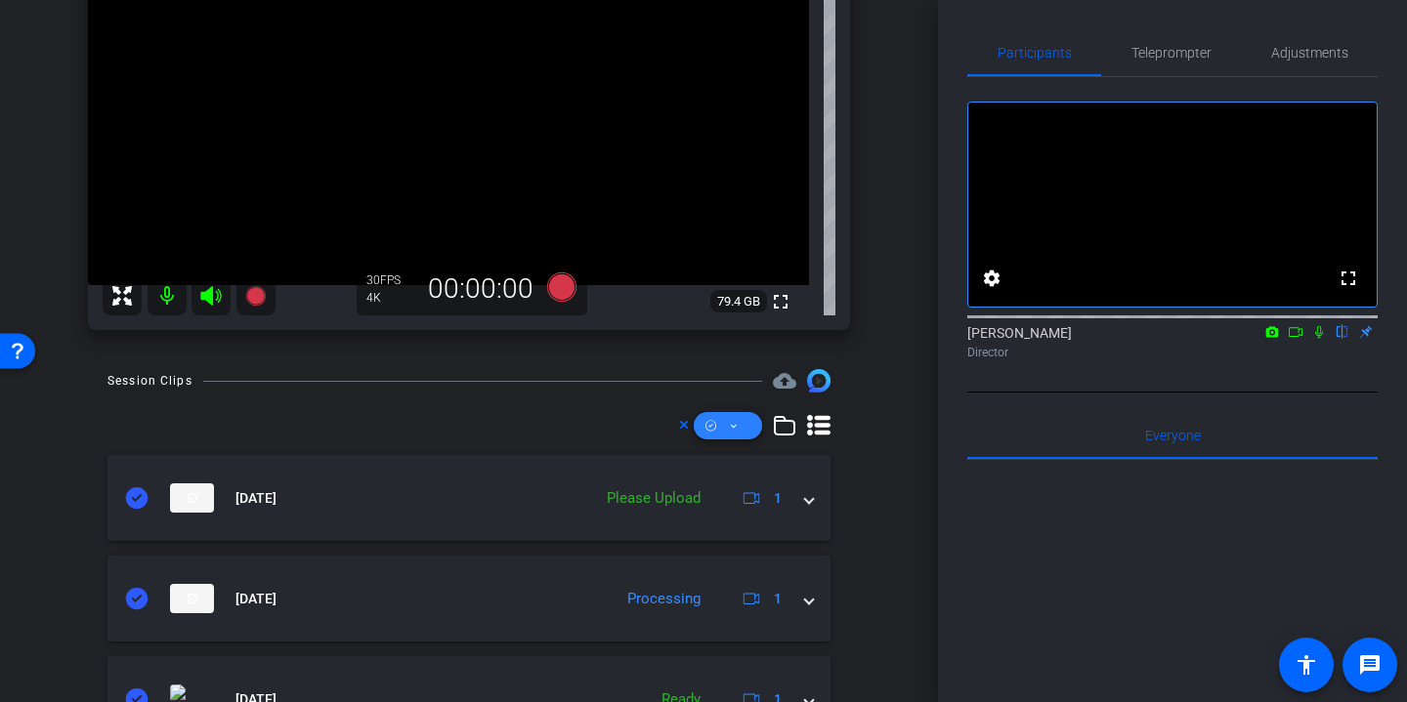
click at [744, 440] on span at bounding box center [728, 425] width 68 height 47
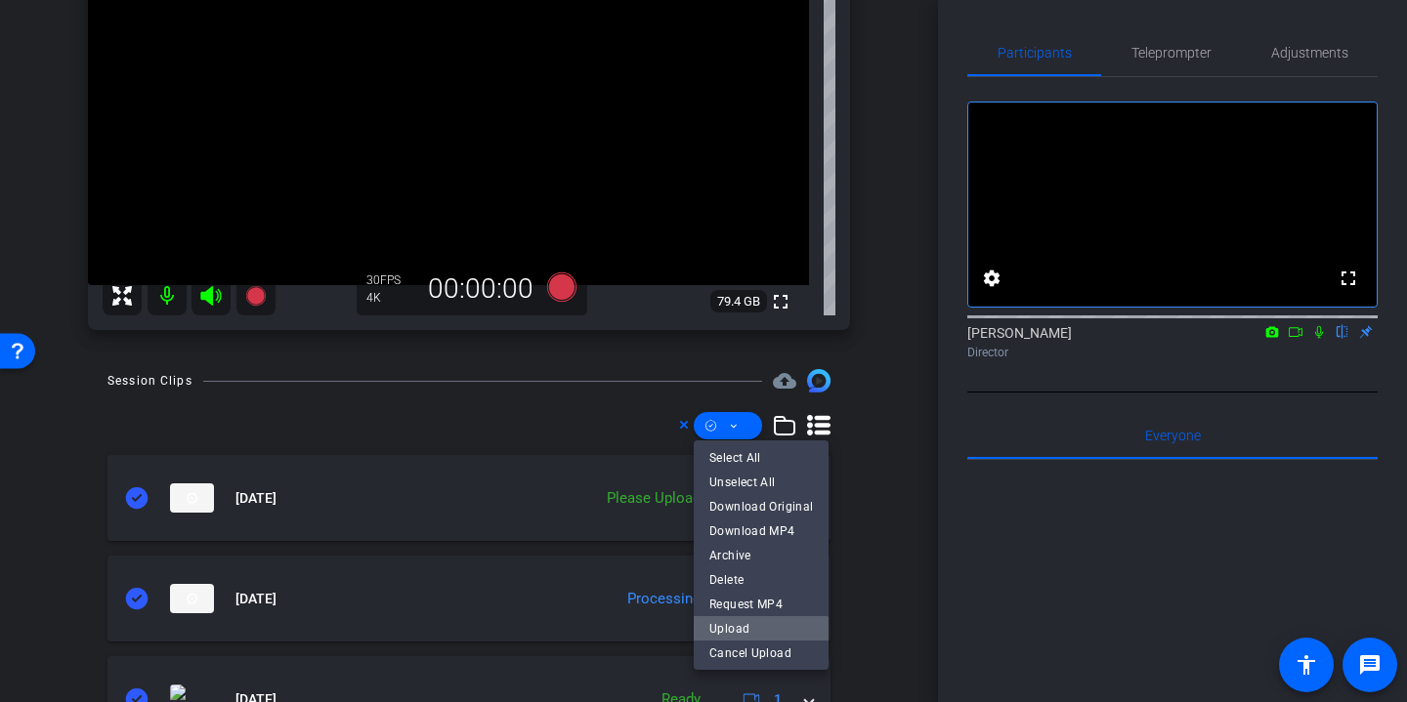
click at [750, 627] on span "Upload" at bounding box center [761, 627] width 104 height 23
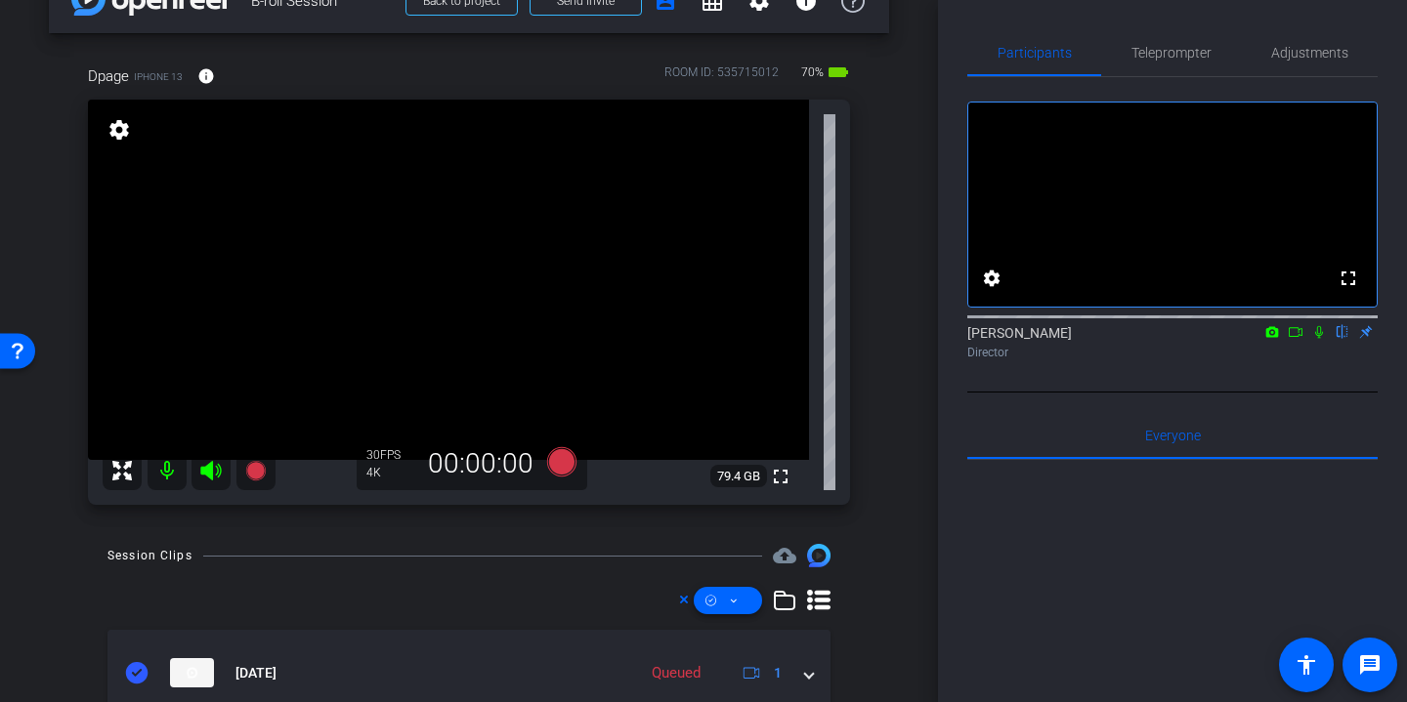
scroll to position [0, 0]
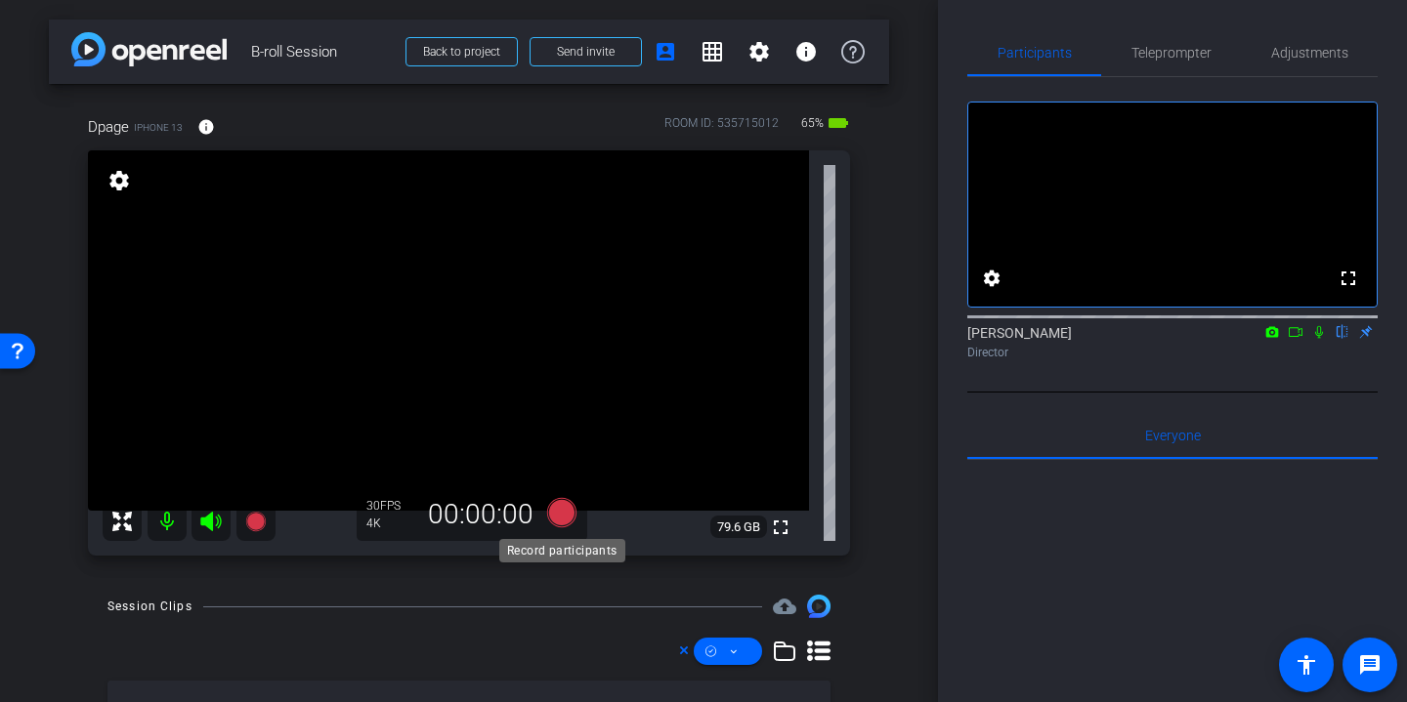
click at [571, 512] on icon at bounding box center [561, 512] width 29 height 29
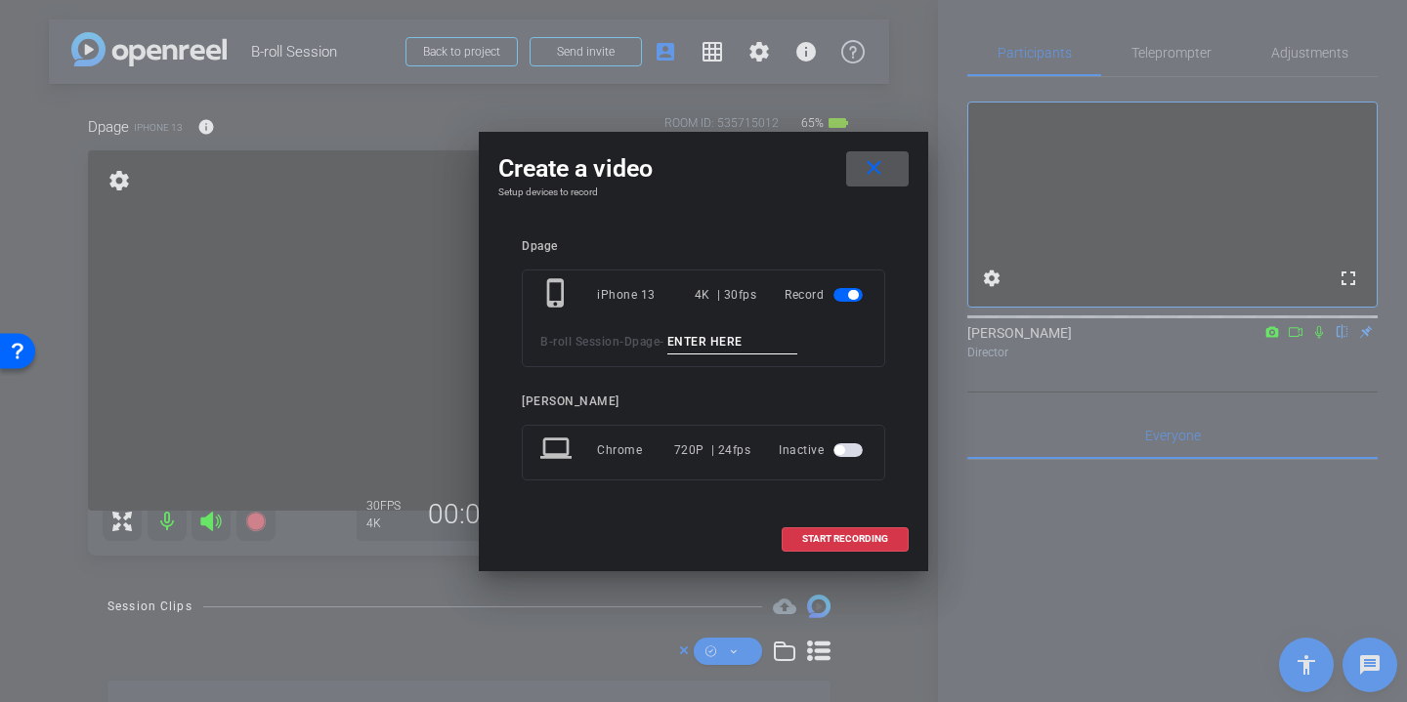
click at [737, 325] on div "phone_iphone iPhone 13 4K | 30fps Record B-roll Session - Dpage -" at bounding box center [703, 319] width 363 height 98
click at [724, 333] on input at bounding box center [732, 342] width 131 height 24
drag, startPoint x: 793, startPoint y: 339, endPoint x: 601, endPoint y: 336, distance: 192.4
click at [601, 336] on div "B-roll Session - Dpage - group shot indoors" at bounding box center [703, 342] width 326 height 24
type input "group shot indoors"
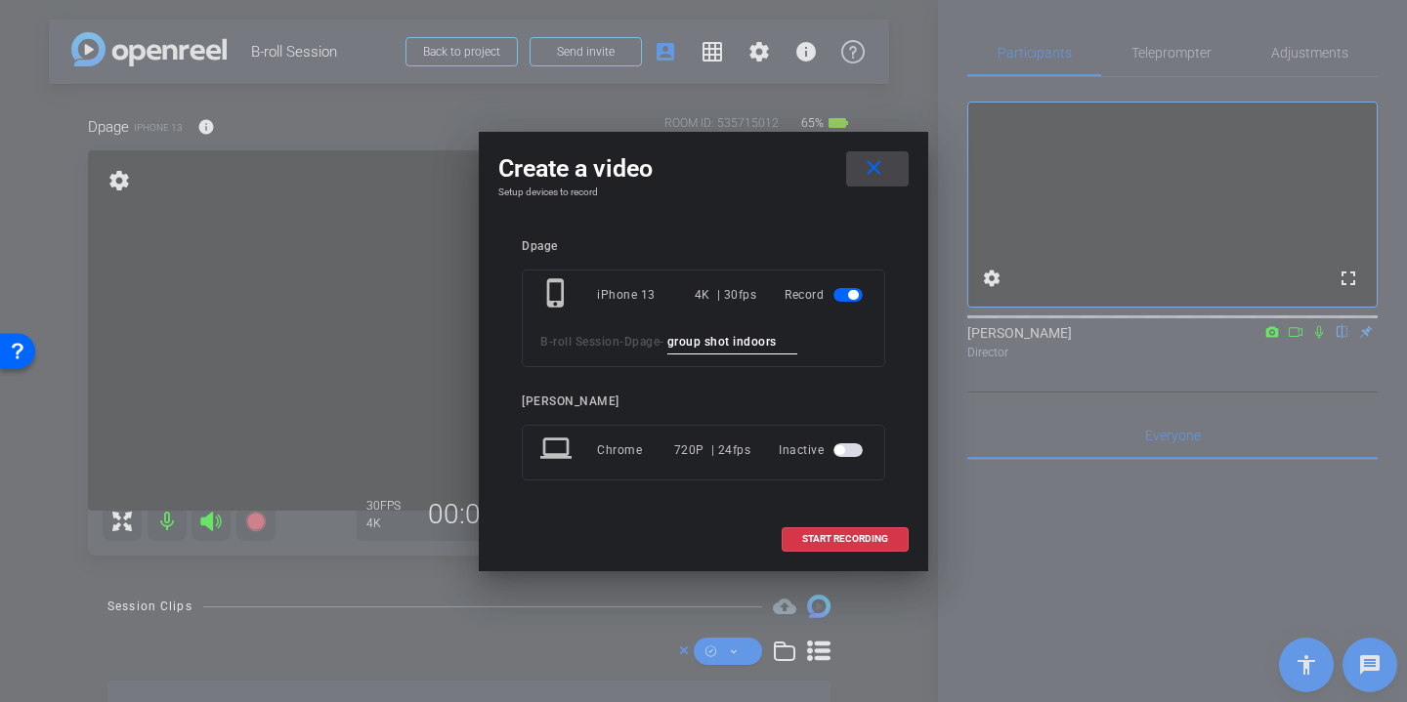
click at [870, 169] on mat-icon "close" at bounding box center [874, 168] width 24 height 24
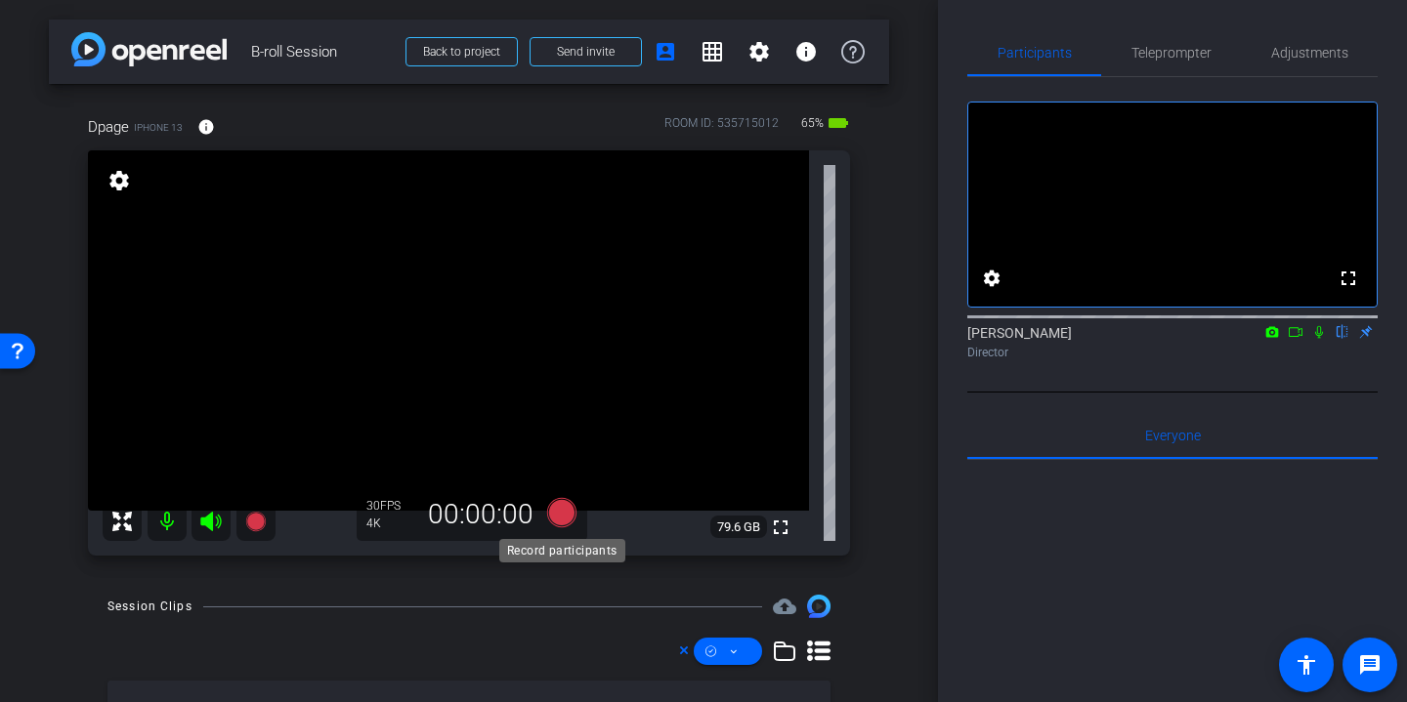
click at [566, 511] on icon at bounding box center [561, 512] width 29 height 29
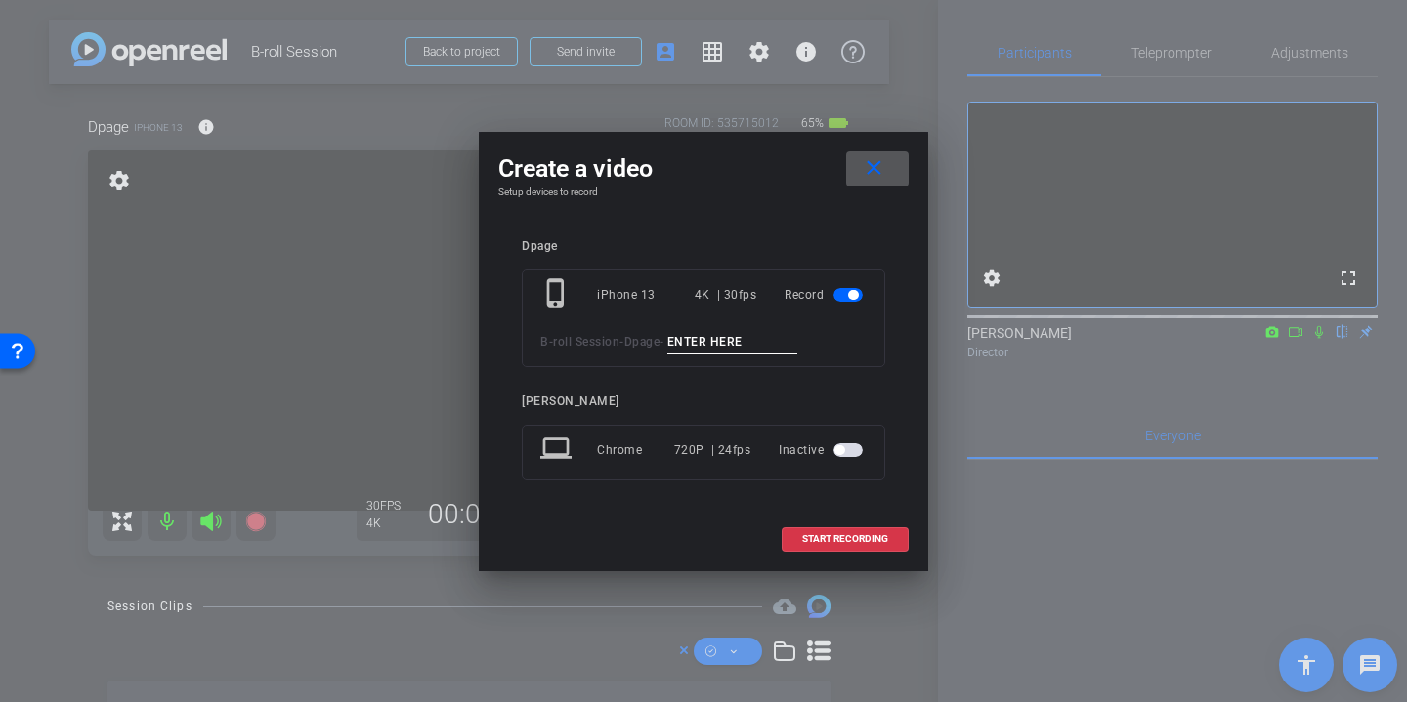
click at [727, 341] on input at bounding box center [732, 342] width 131 height 24
paste input "group shot indoors"
type input "group shot indoors"
click at [872, 542] on span "START RECORDING" at bounding box center [845, 539] width 86 height 10
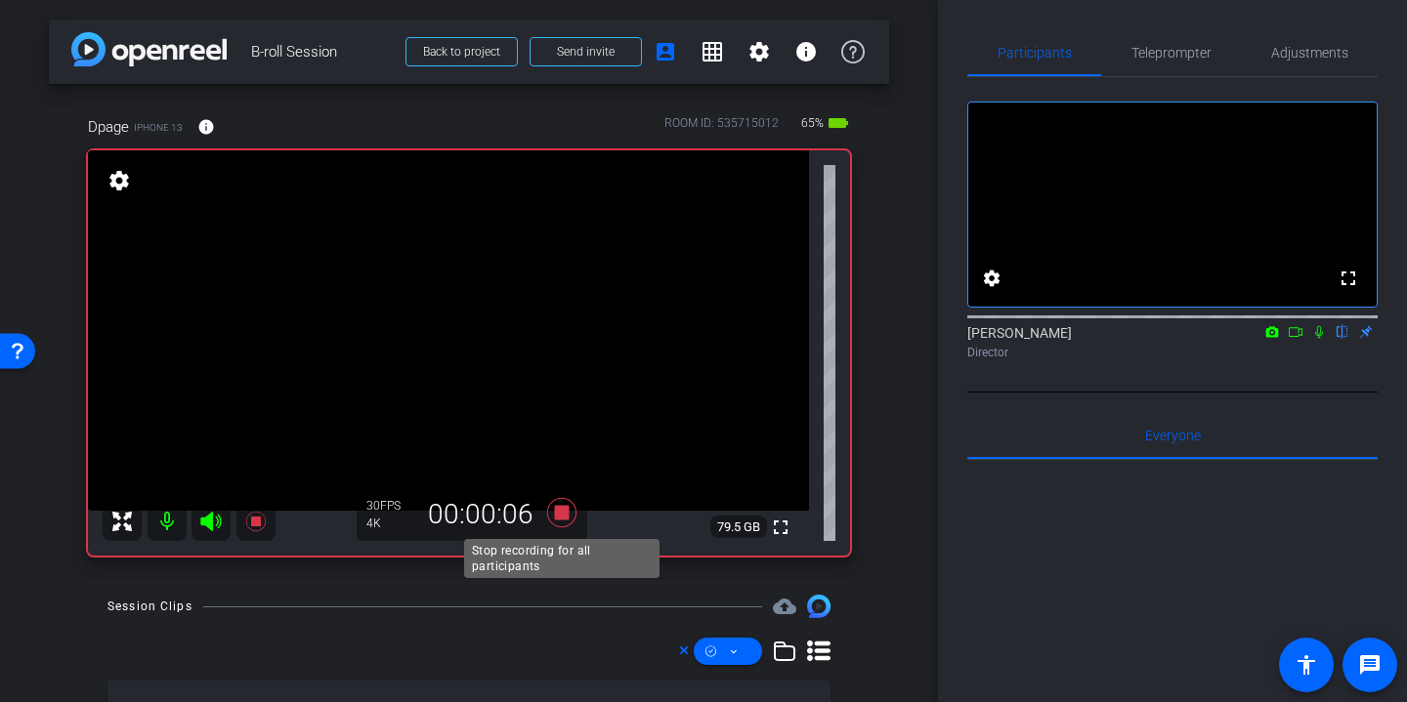
click at [564, 507] on icon at bounding box center [561, 512] width 29 height 29
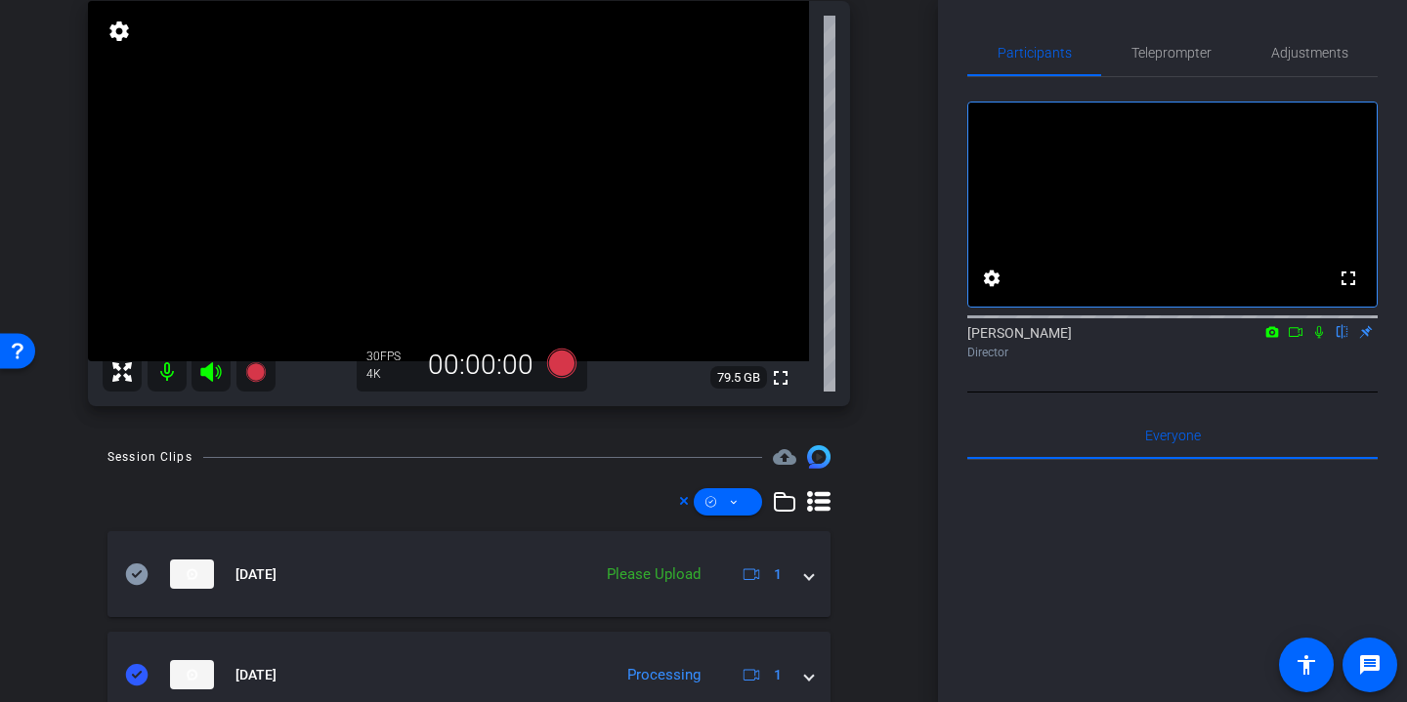
scroll to position [195, 0]
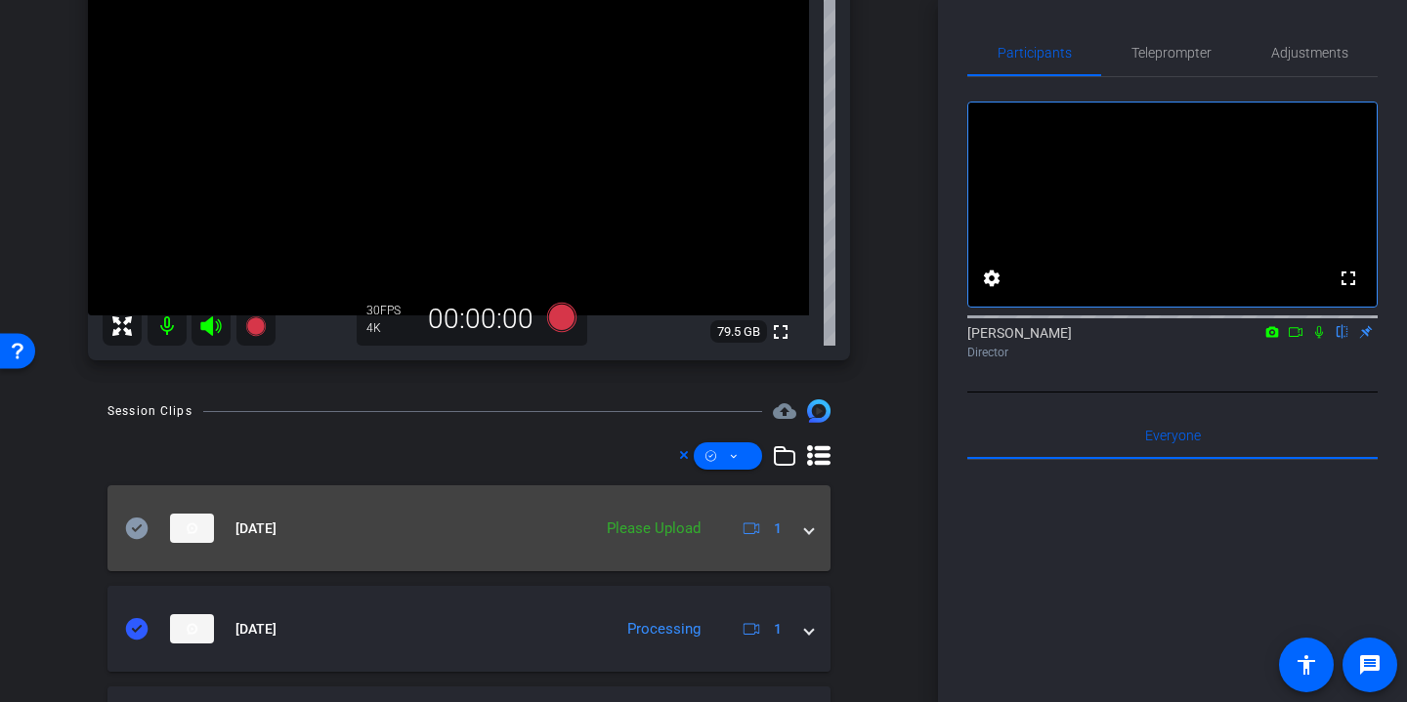
click at [129, 531] on icon at bounding box center [137, 528] width 22 height 21
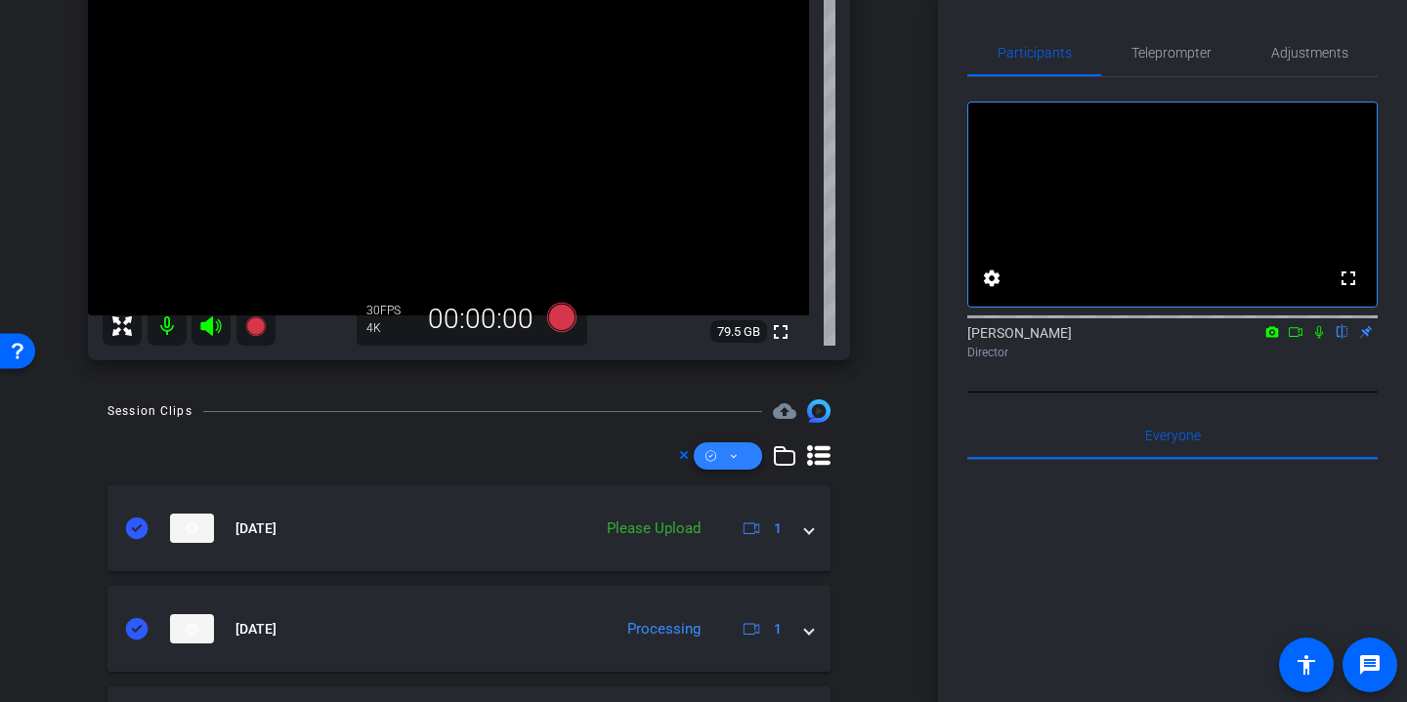
click at [752, 455] on span at bounding box center [728, 456] width 68 height 47
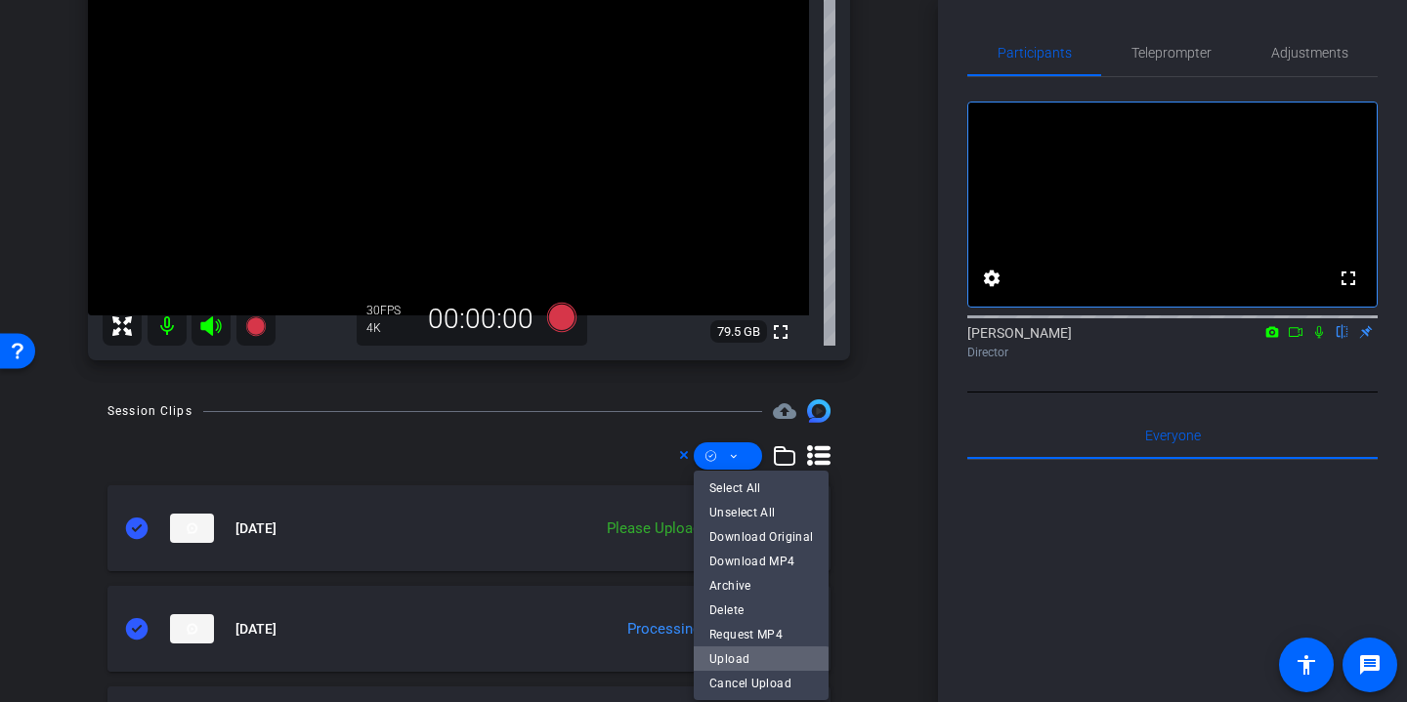
click at [757, 660] on span "Upload" at bounding box center [761, 658] width 104 height 23
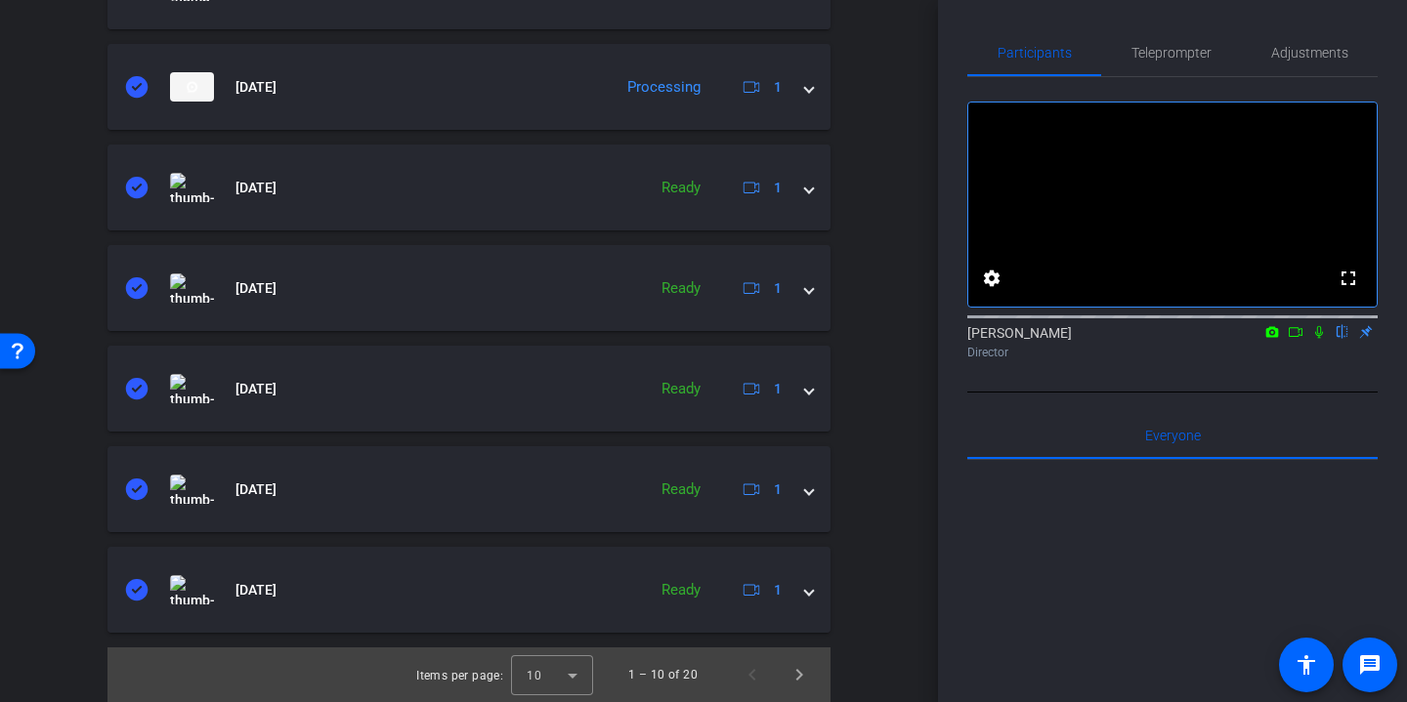
scroll to position [0, 0]
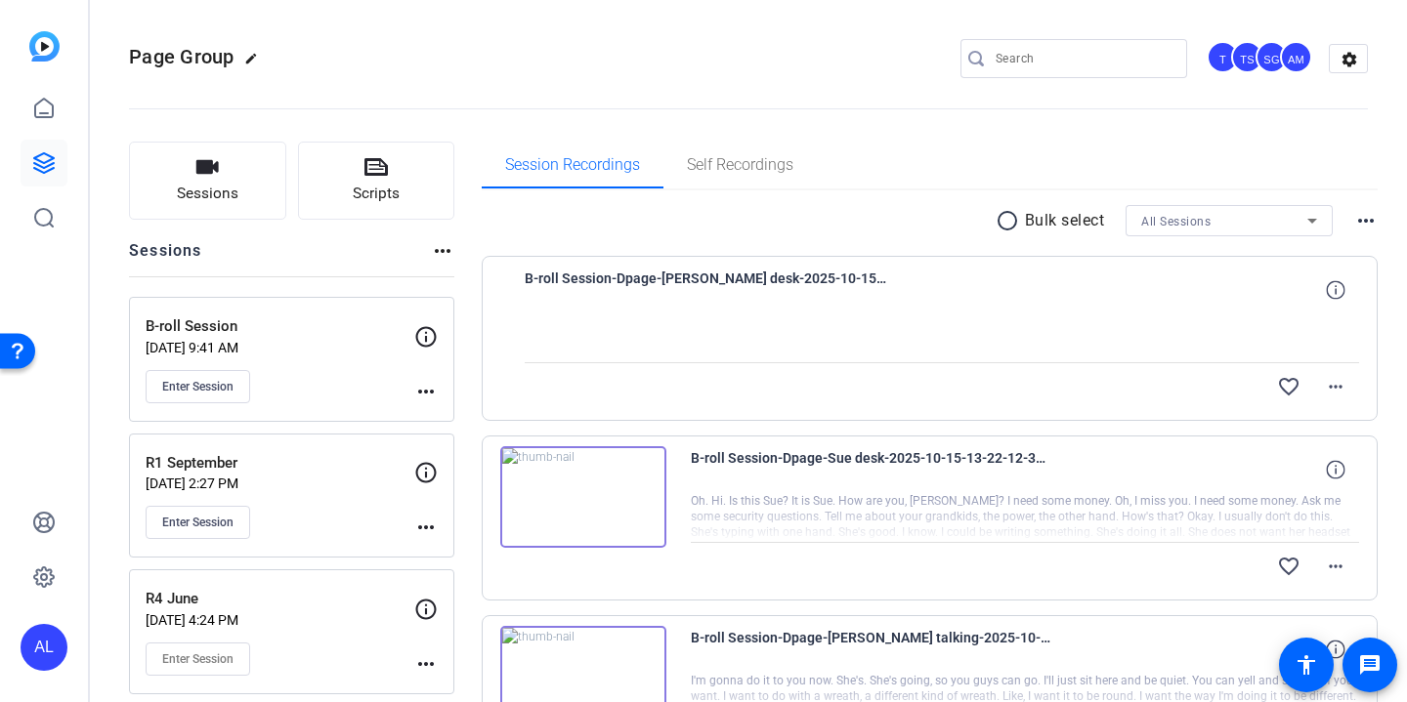
scroll to position [10, 0]
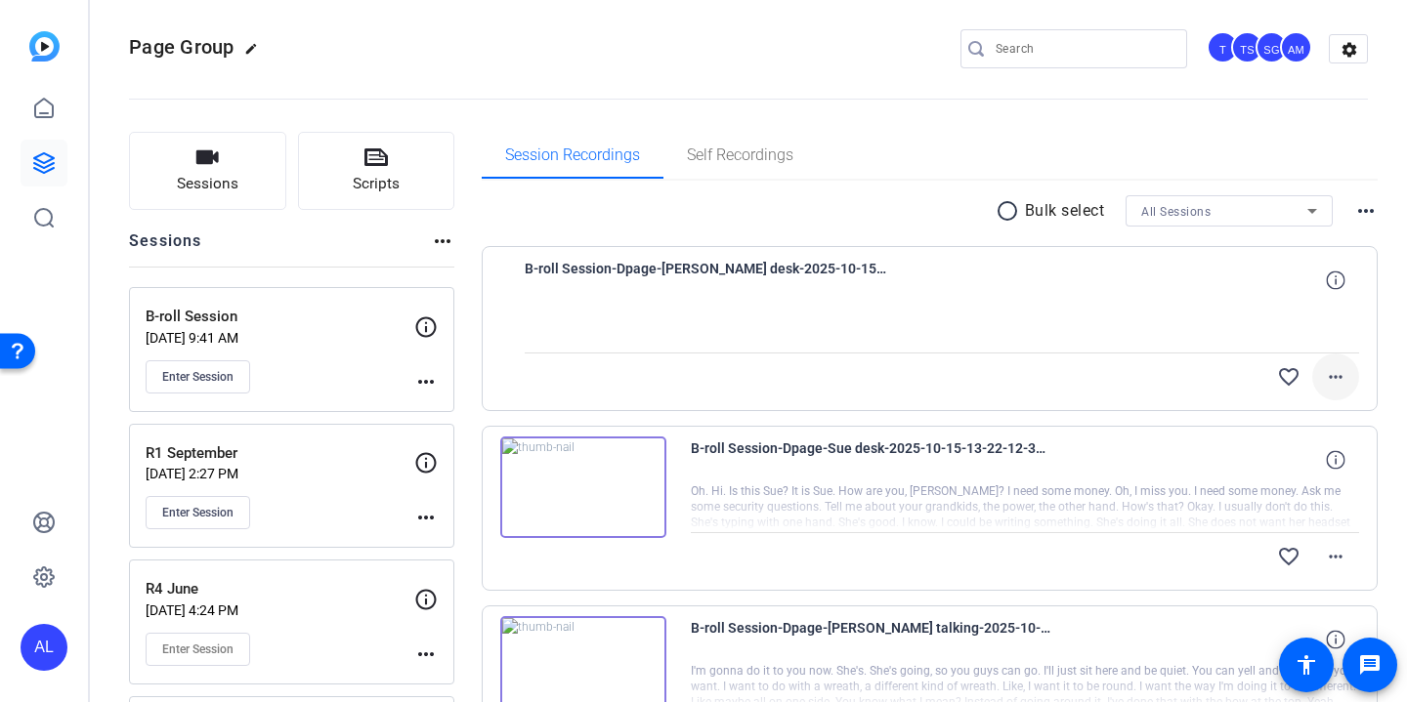
click at [1339, 372] on mat-icon "more_horiz" at bounding box center [1335, 376] width 23 height 23
click at [1067, 372] on div at bounding box center [703, 351] width 1407 height 702
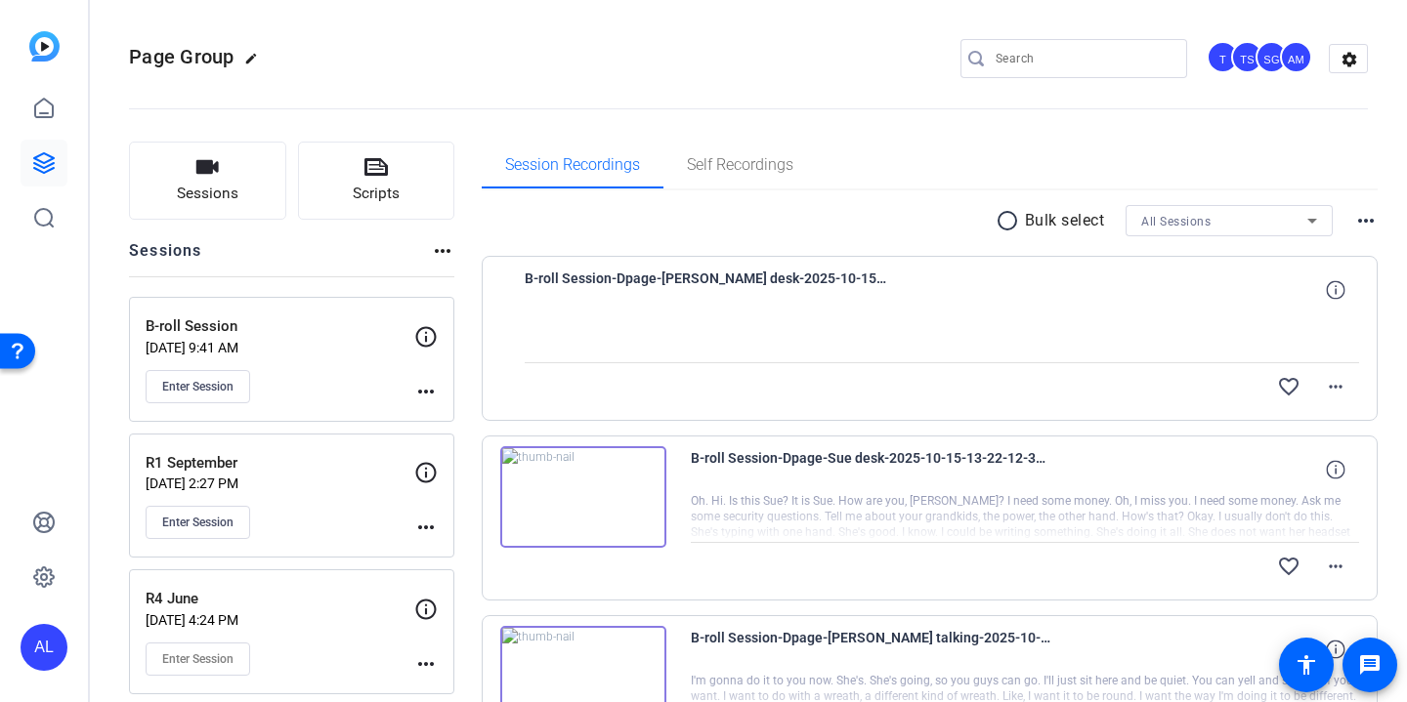
scroll to position [10, 0]
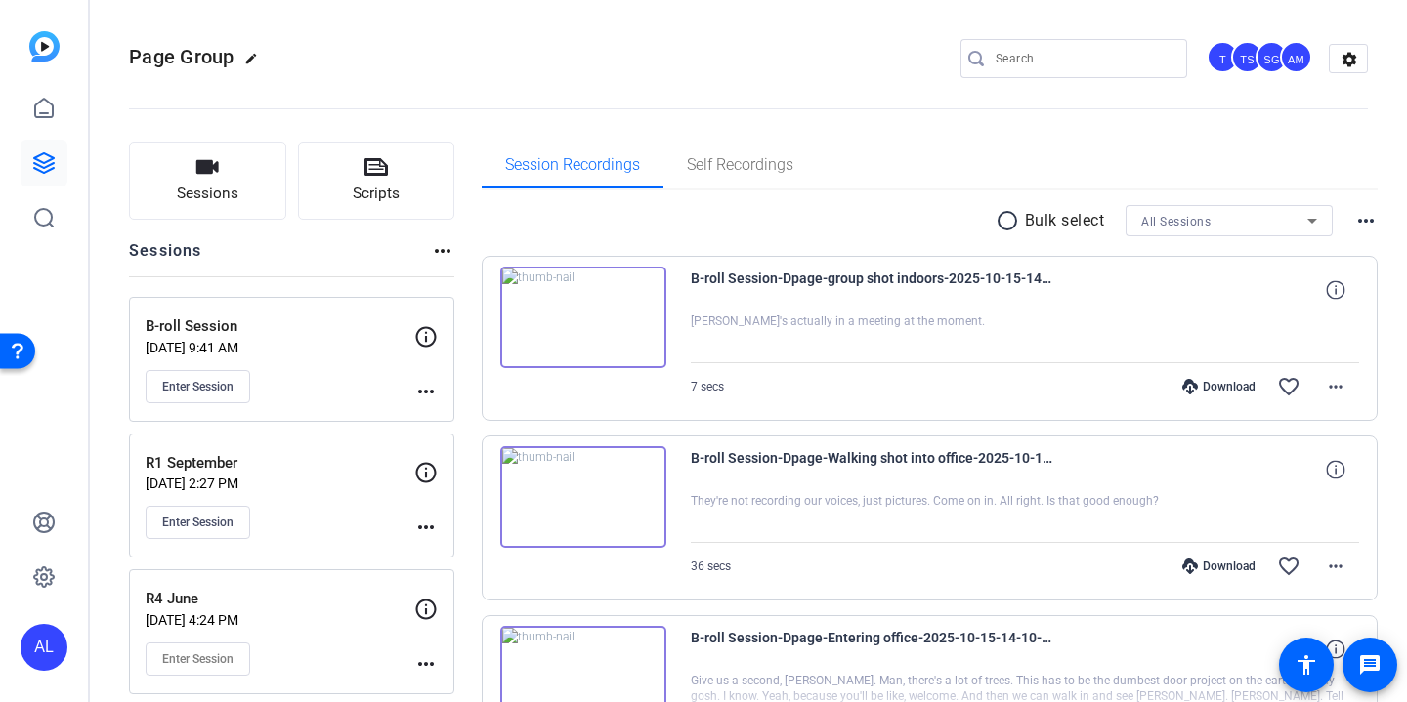
click at [1007, 225] on mat-icon "radio_button_unchecked" at bounding box center [1009, 220] width 29 height 23
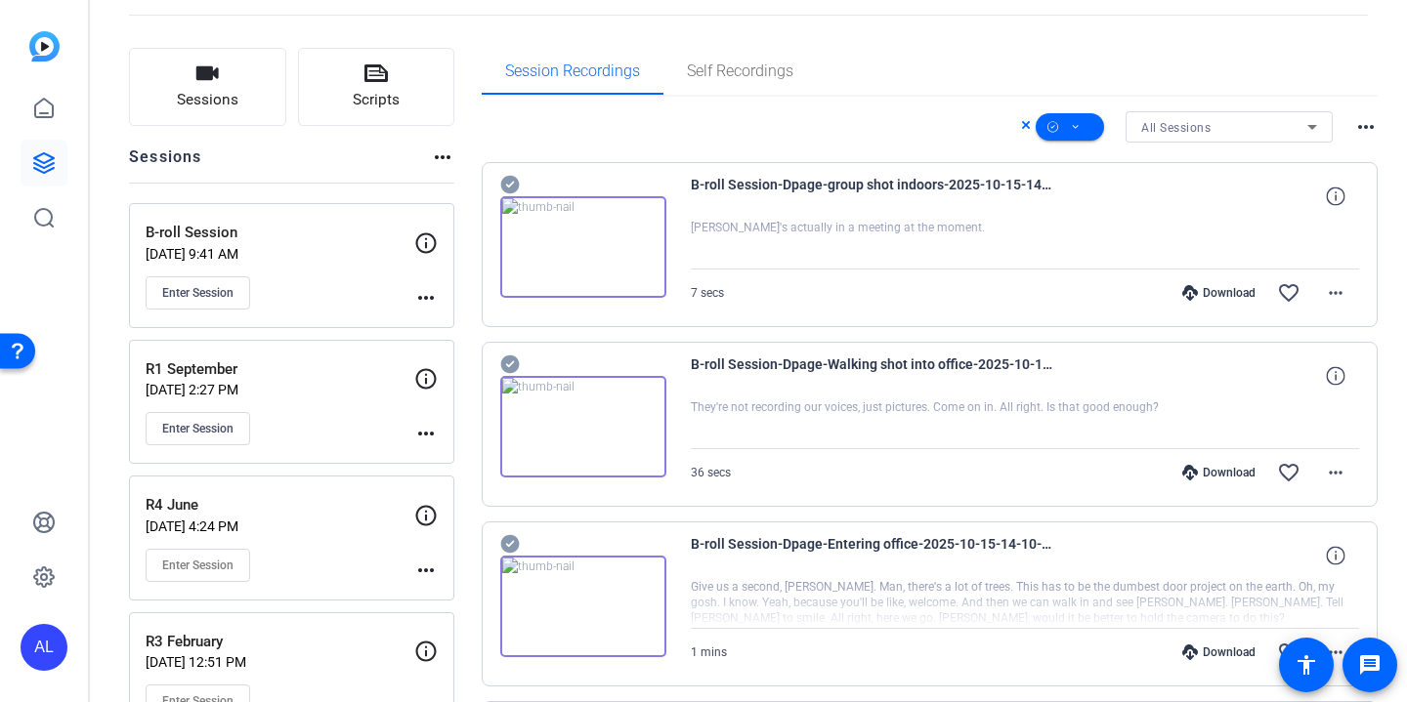
scroll to position [102, 0]
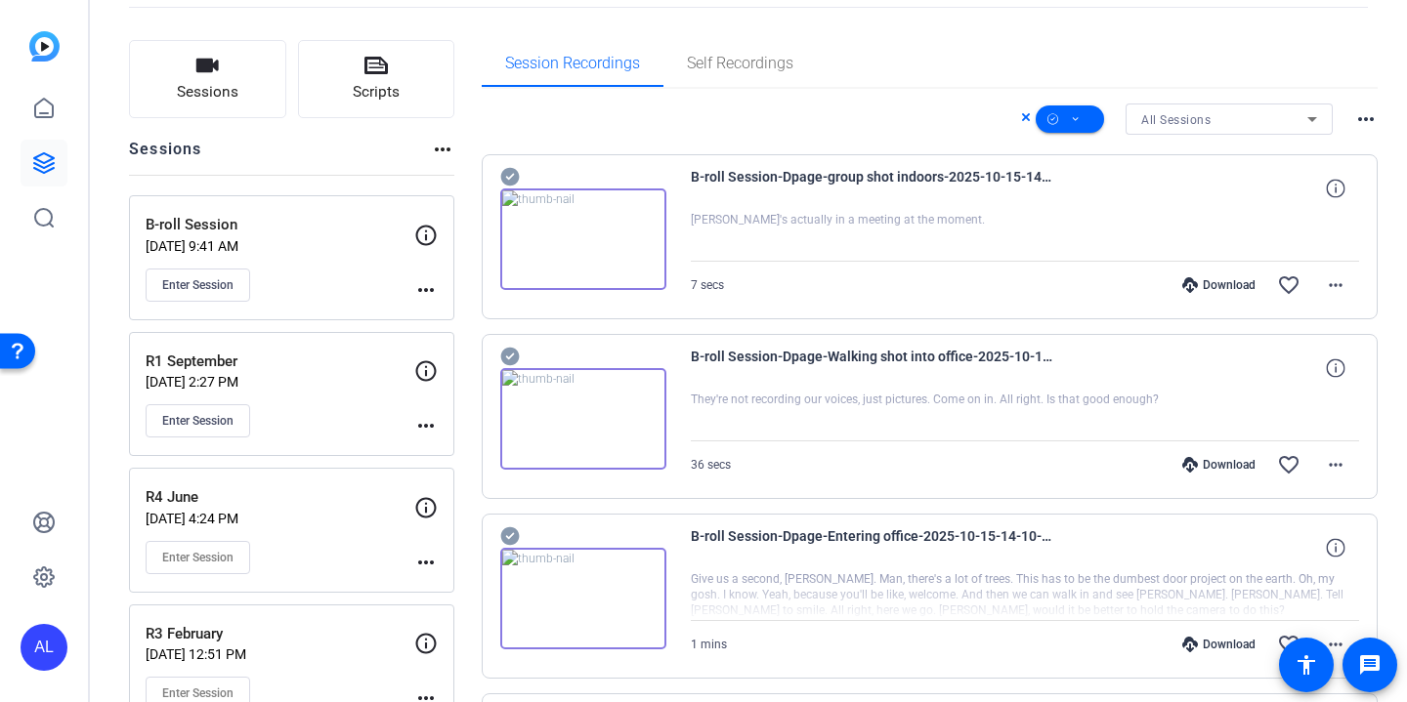
click at [507, 166] on icon at bounding box center [510, 176] width 20 height 23
click at [513, 354] on icon at bounding box center [509, 357] width 19 height 19
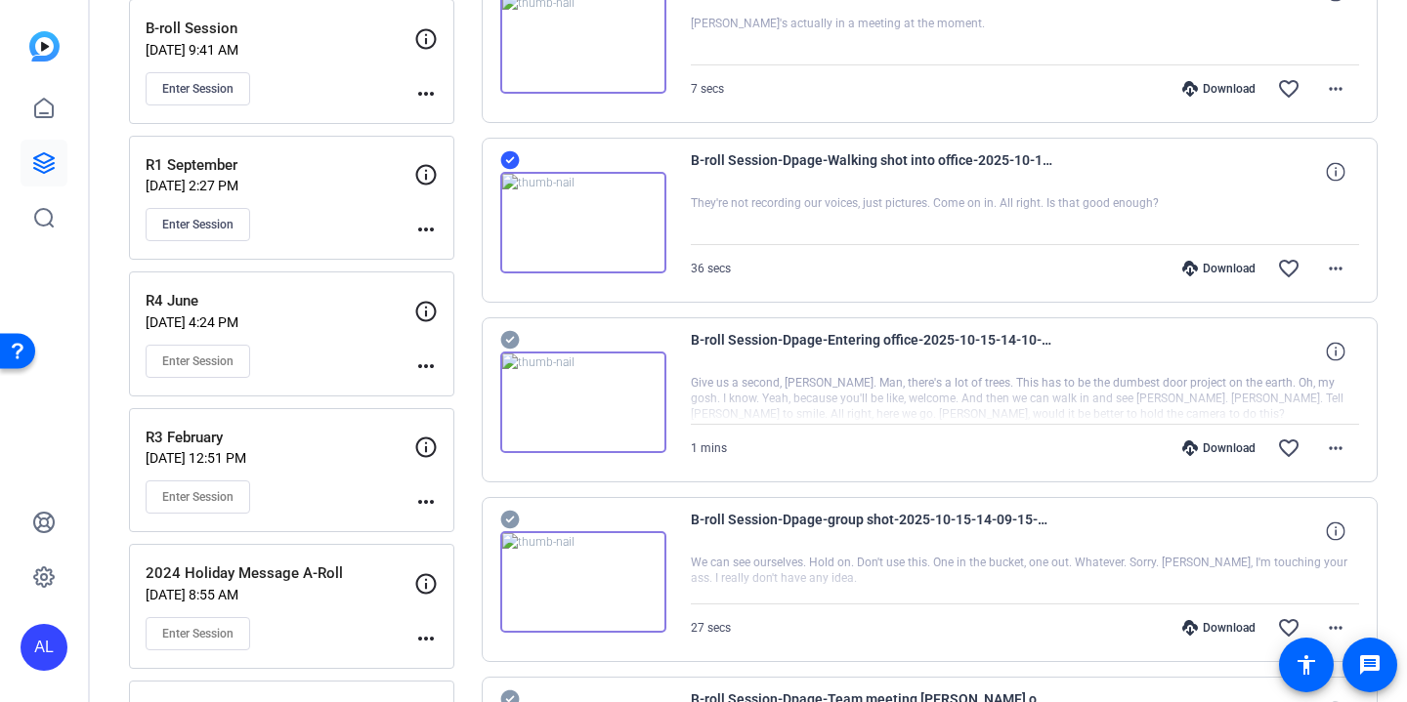
click at [514, 333] on icon at bounding box center [509, 340] width 19 height 19
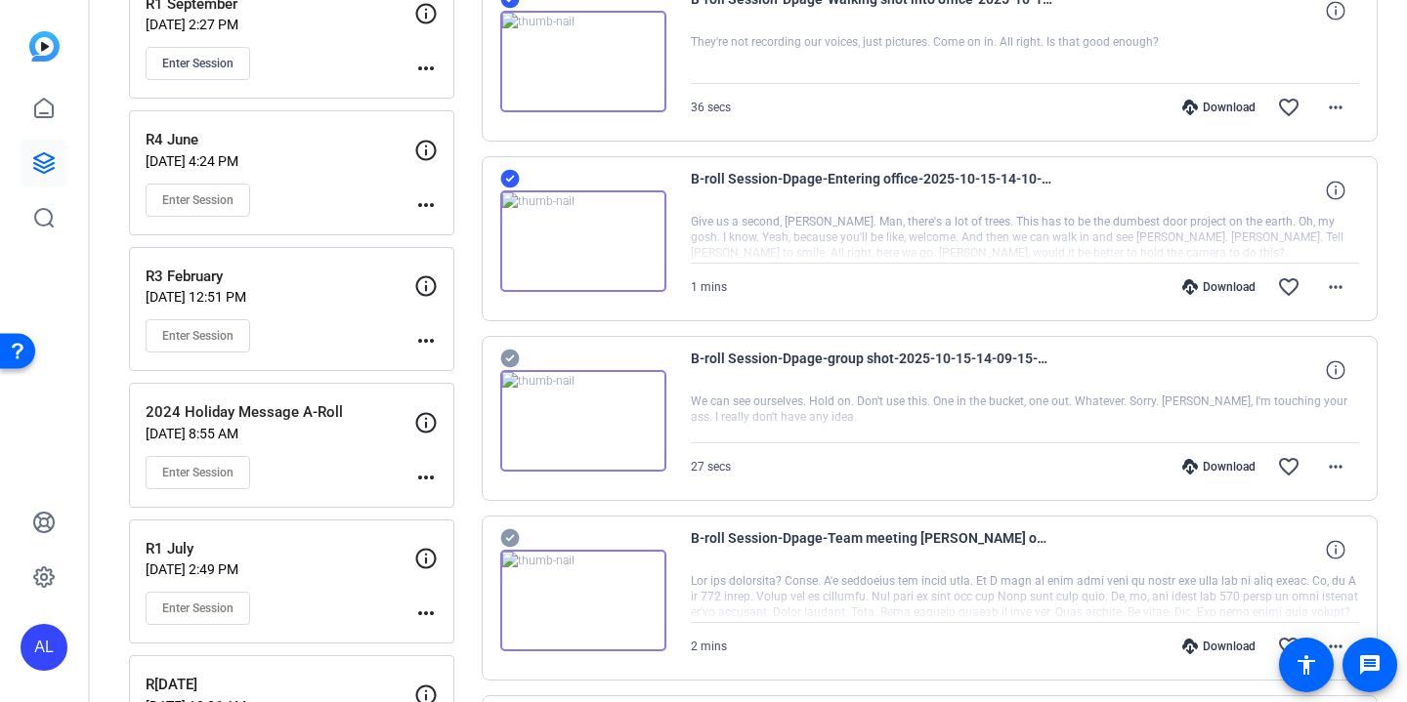
click at [512, 358] on icon at bounding box center [509, 359] width 19 height 19
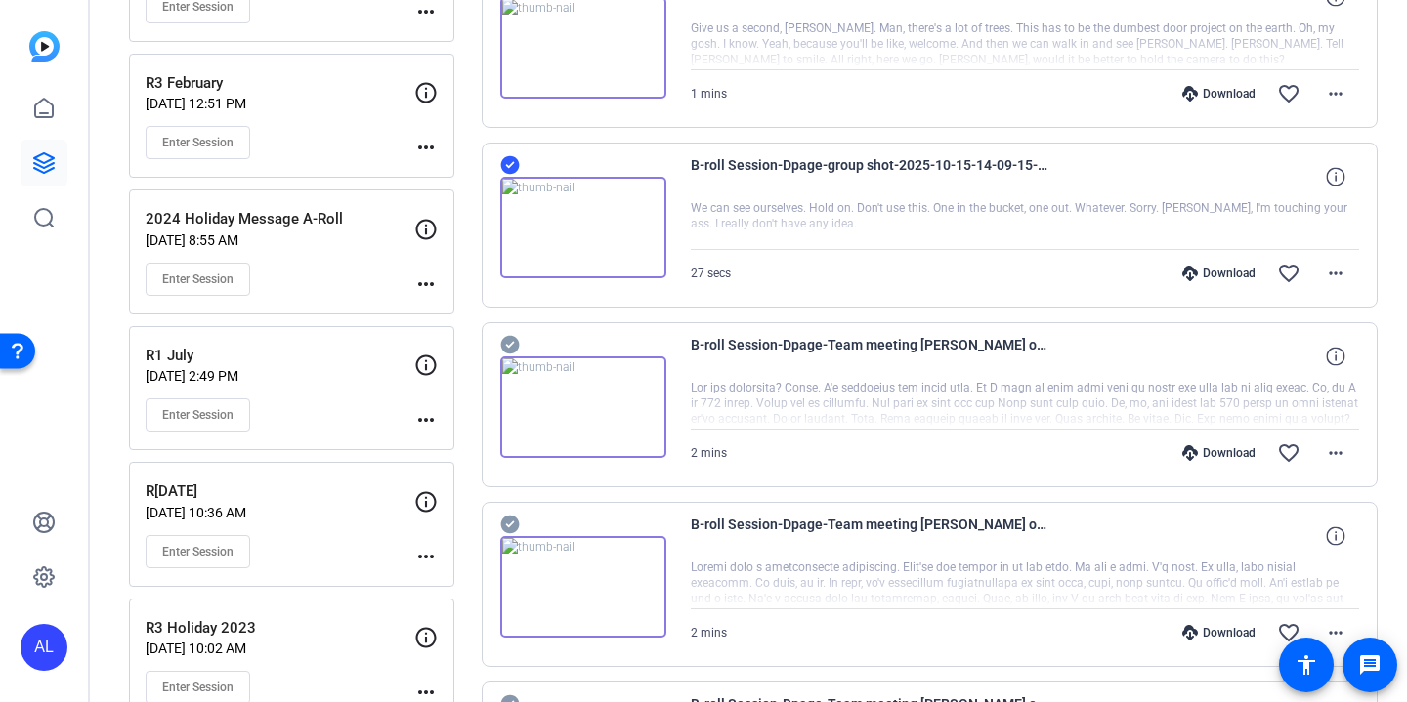
click at [510, 348] on icon at bounding box center [509, 345] width 19 height 19
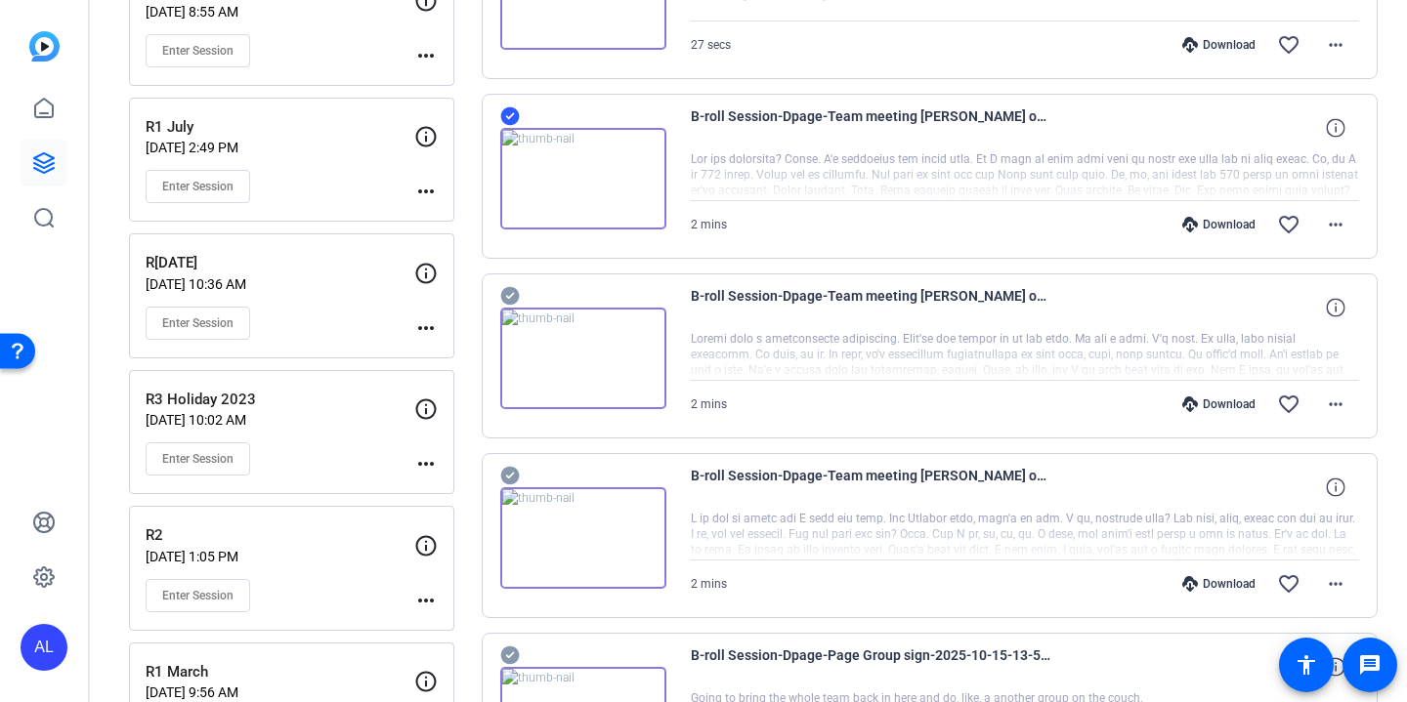
click at [504, 298] on icon at bounding box center [509, 296] width 19 height 19
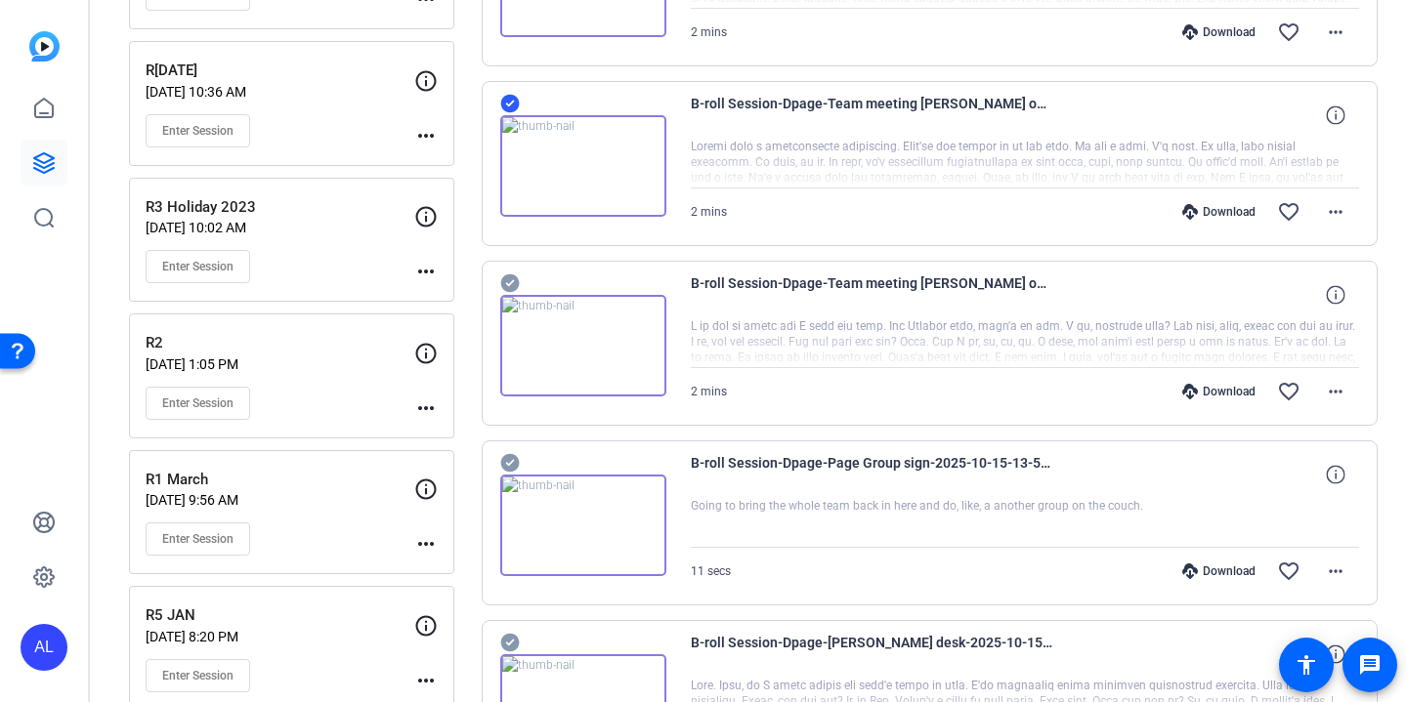
click at [513, 286] on icon at bounding box center [509, 283] width 19 height 19
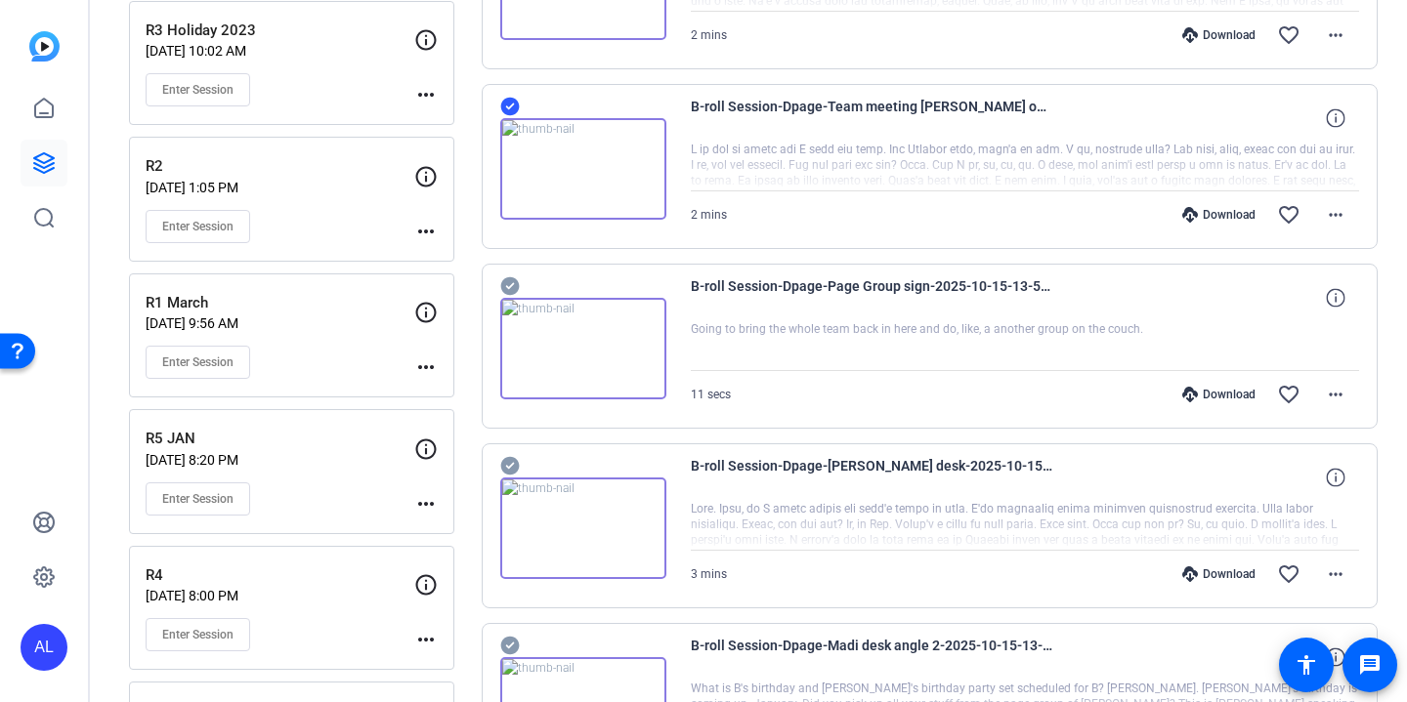
click at [513, 285] on icon at bounding box center [509, 286] width 19 height 19
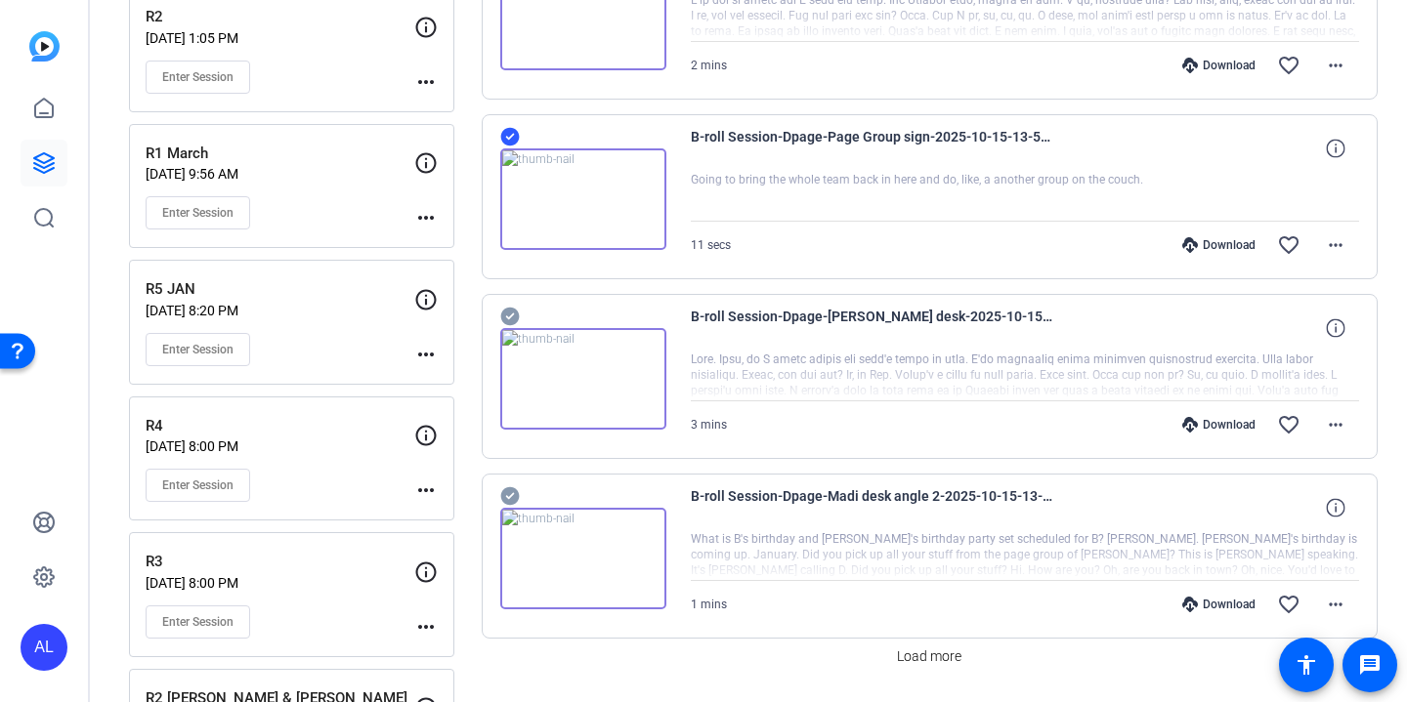
click at [511, 320] on icon at bounding box center [509, 317] width 19 height 19
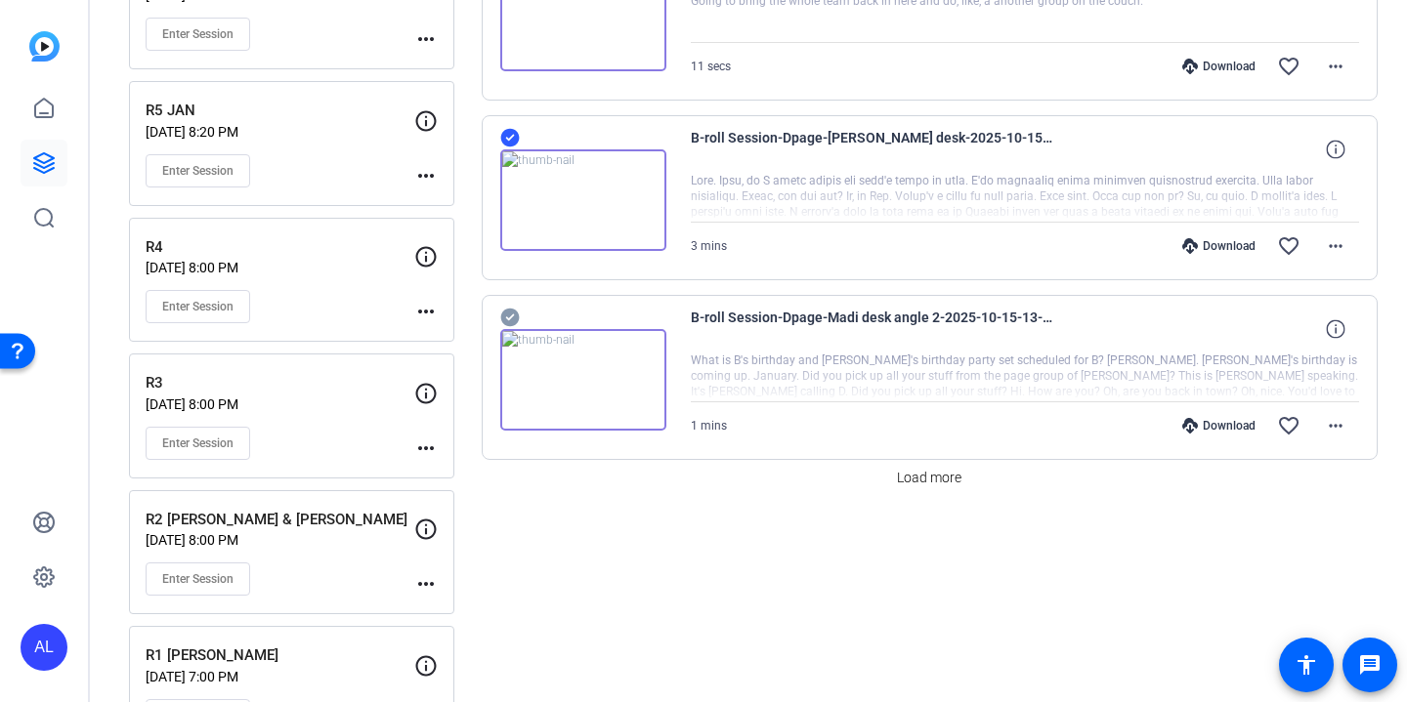
scroll to position [1598, 0]
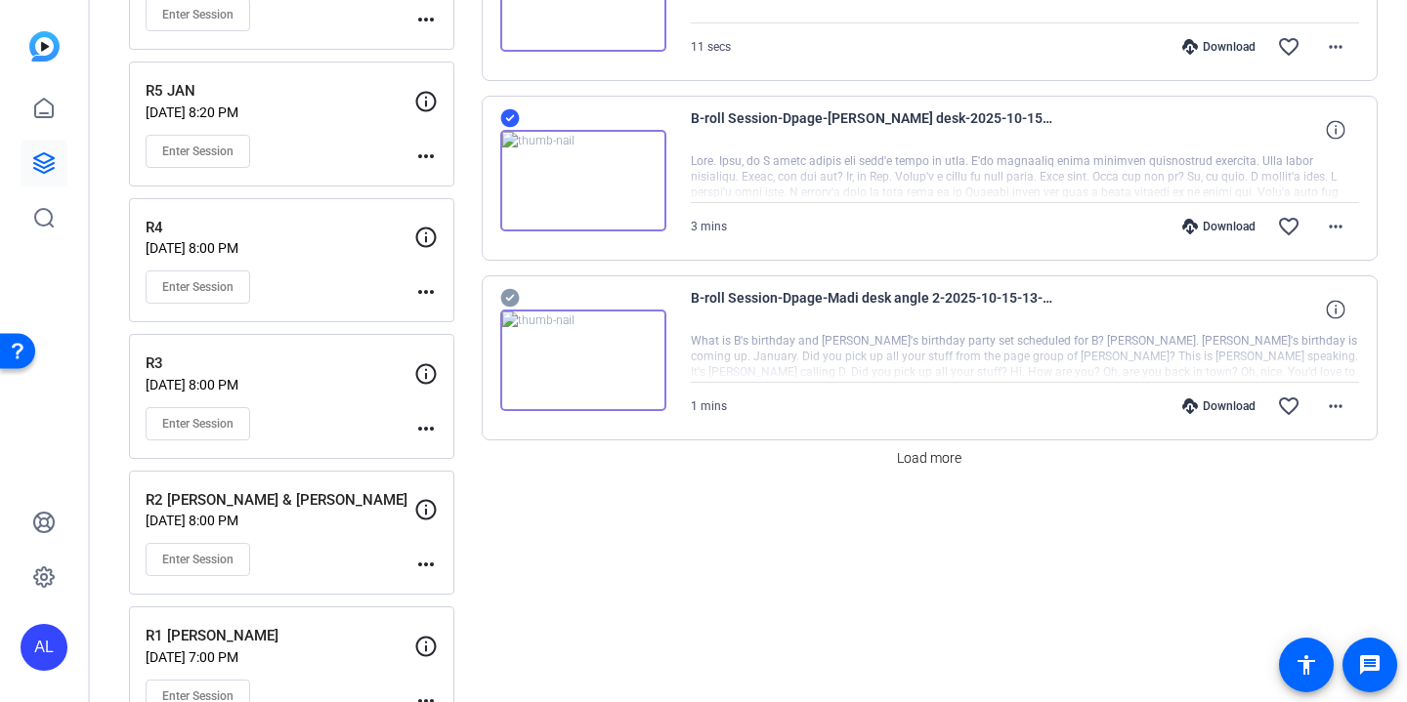
click at [511, 301] on icon at bounding box center [509, 298] width 19 height 19
click at [946, 476] on span at bounding box center [929, 458] width 80 height 47
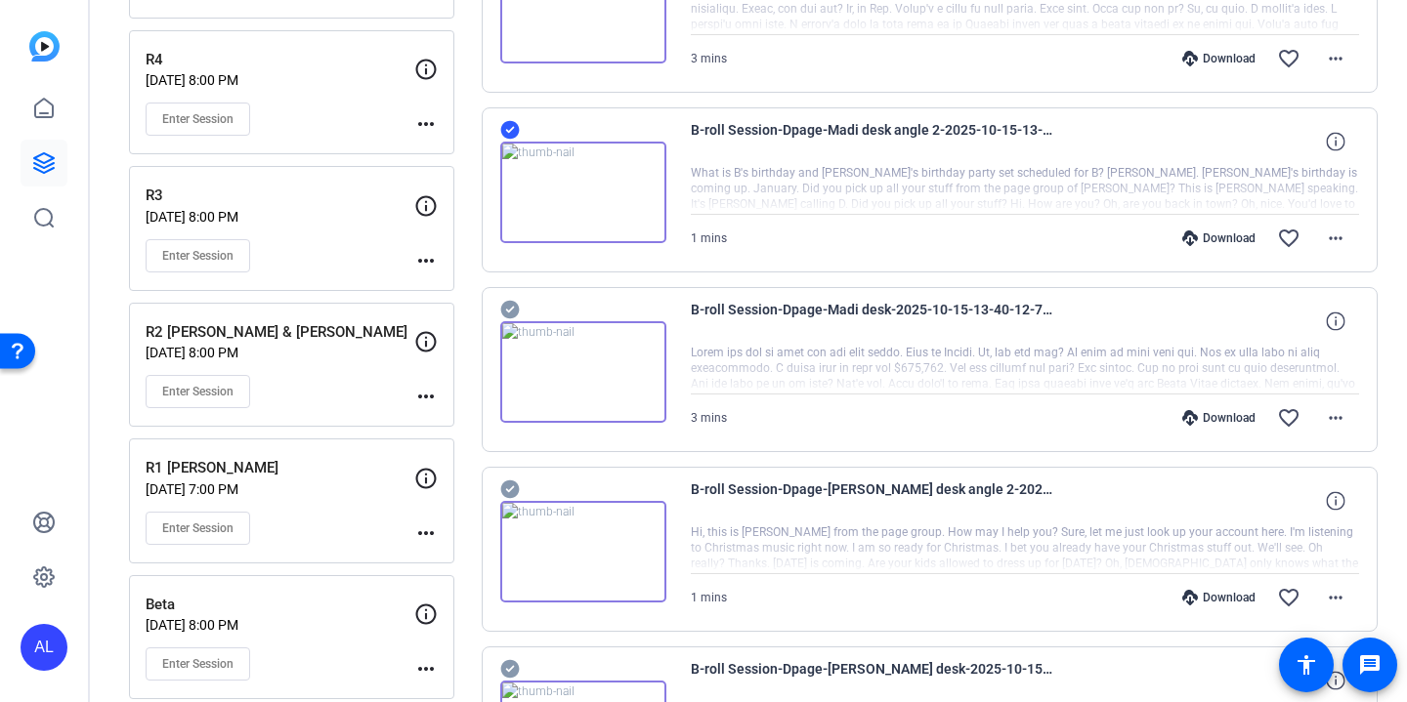
click at [513, 309] on icon at bounding box center [509, 310] width 19 height 19
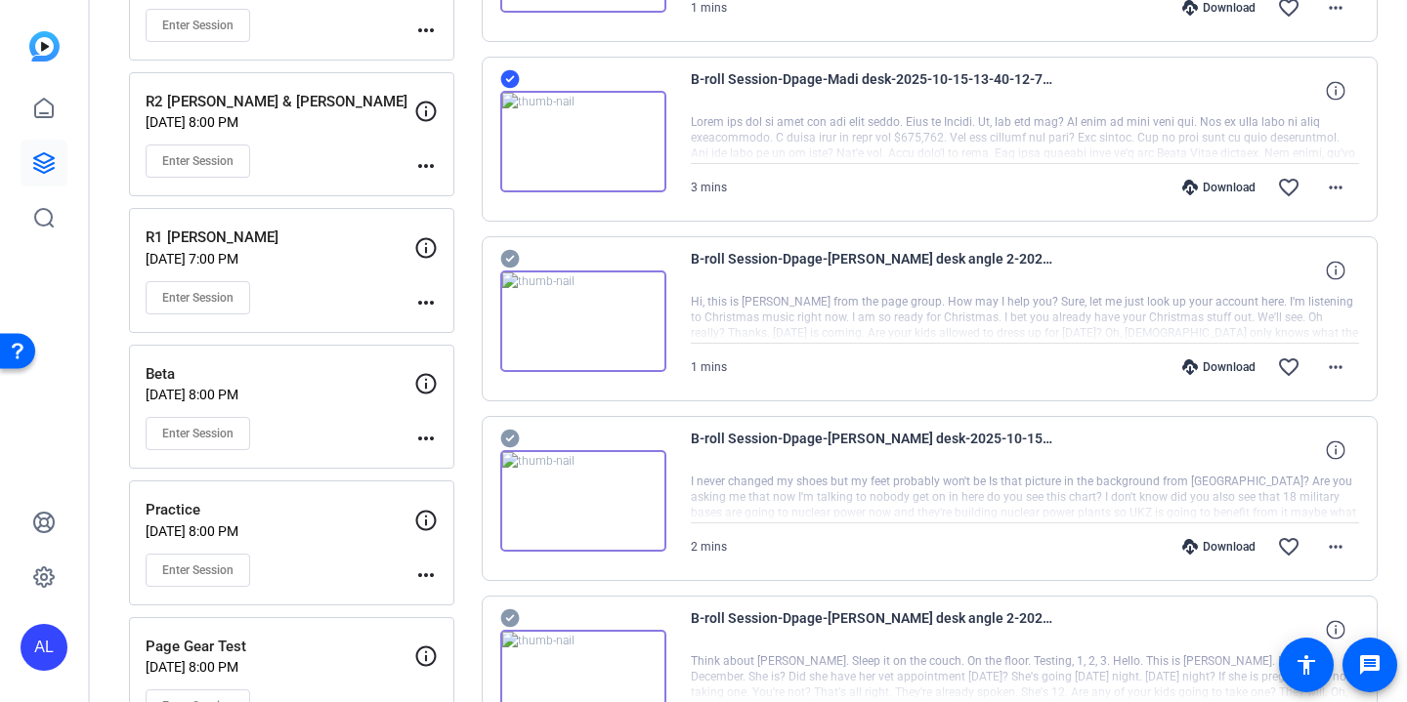
scroll to position [1998, 0]
click at [512, 252] on icon at bounding box center [509, 257] width 19 height 19
click at [510, 432] on icon at bounding box center [509, 437] width 19 height 19
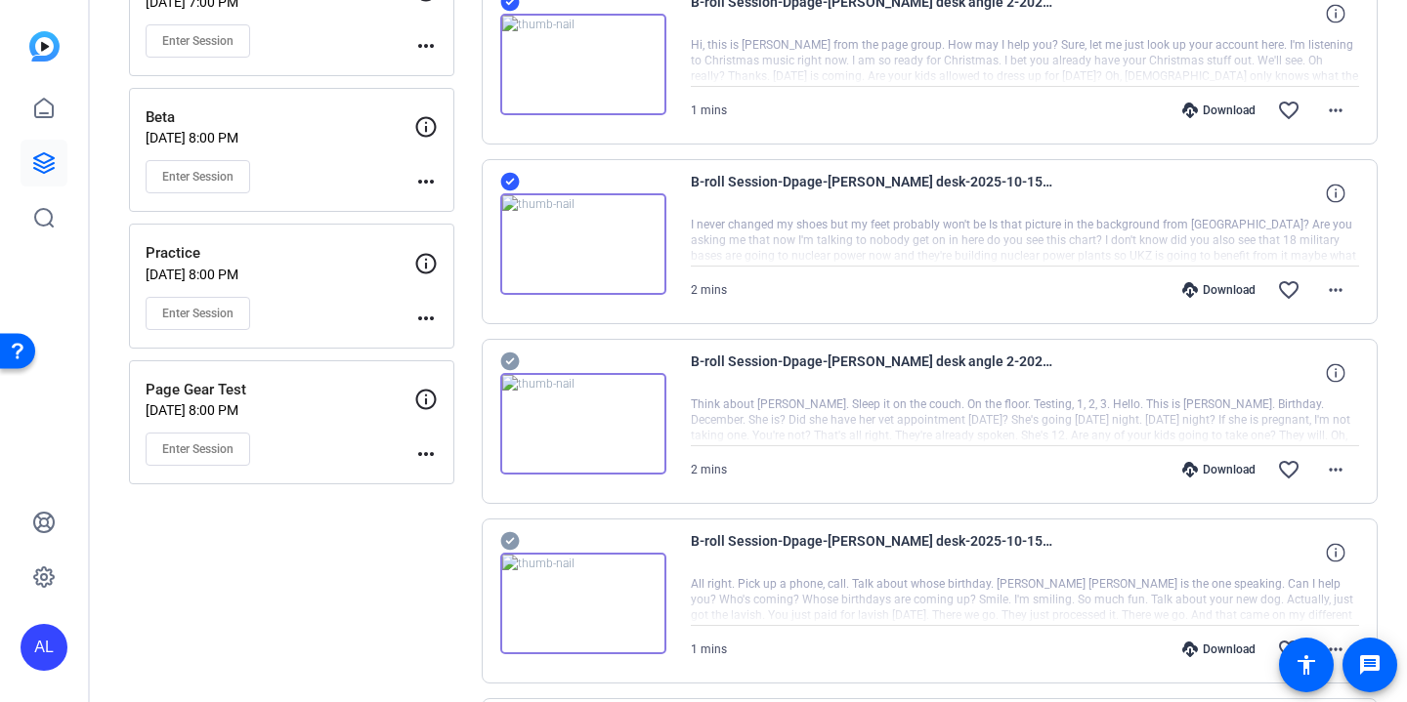
click at [512, 358] on icon at bounding box center [509, 362] width 19 height 19
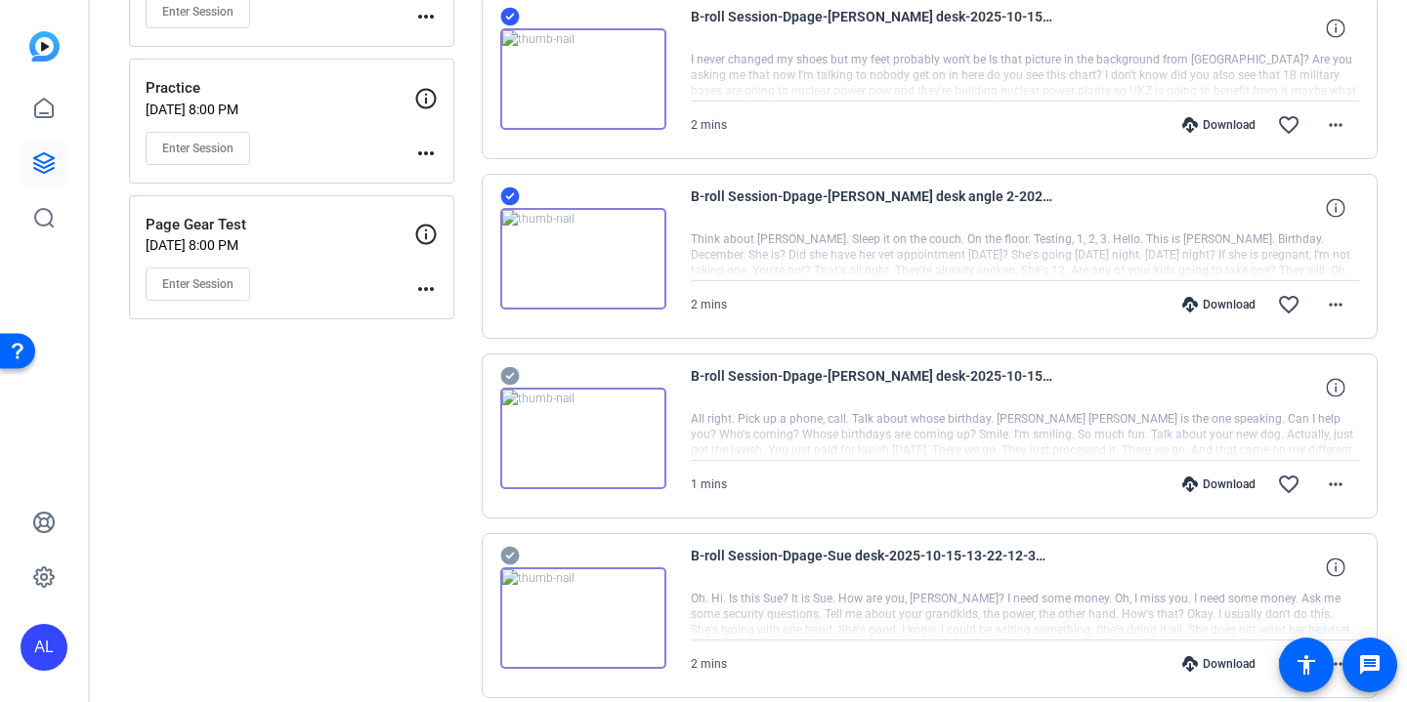
click at [505, 379] on icon at bounding box center [509, 376] width 19 height 19
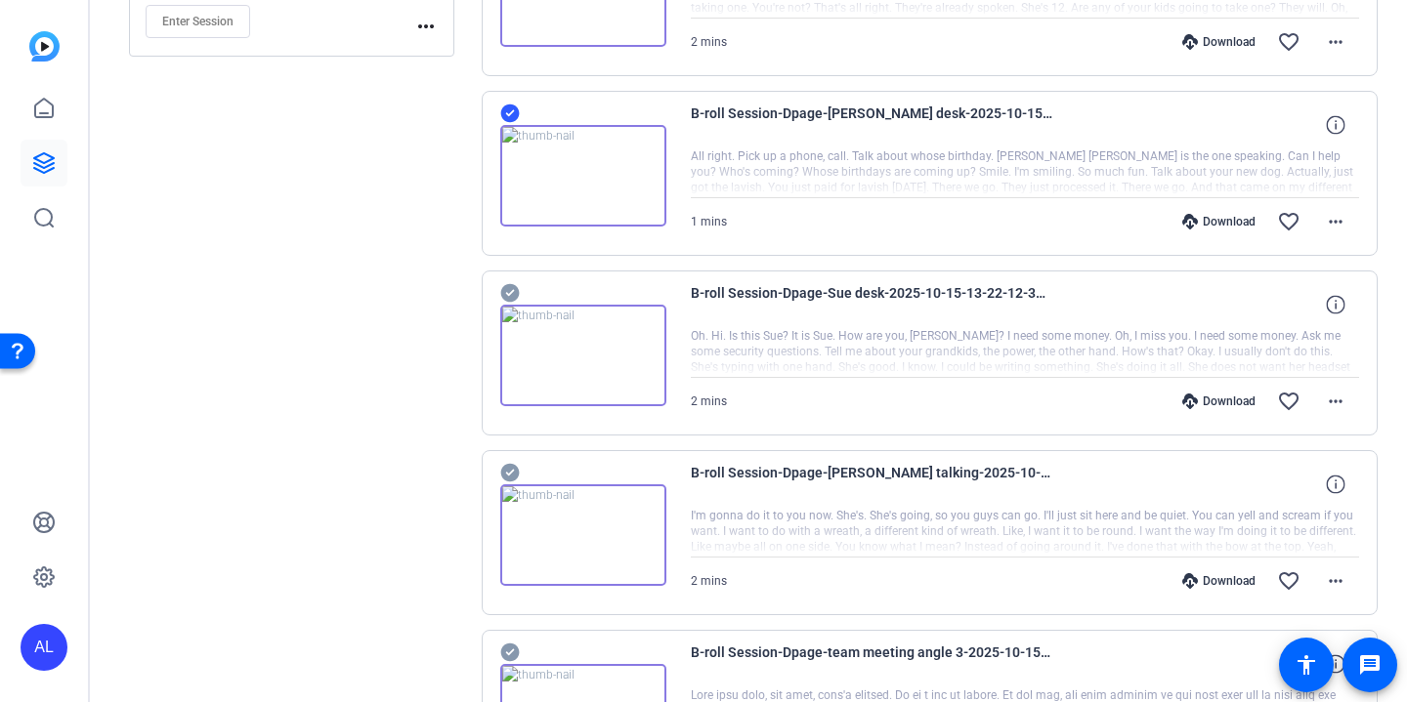
scroll to position [2702, 0]
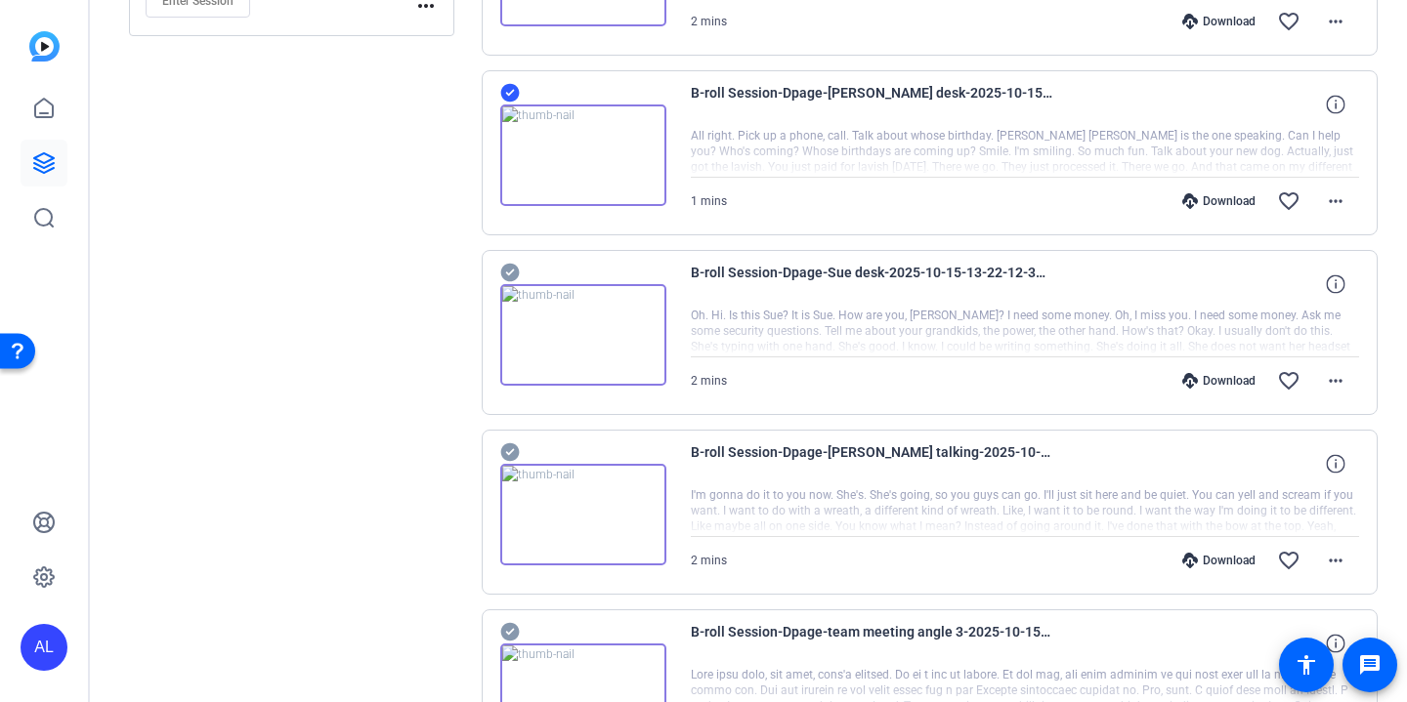
click at [509, 280] on icon at bounding box center [509, 273] width 19 height 19
click at [512, 453] on icon at bounding box center [509, 452] width 19 height 19
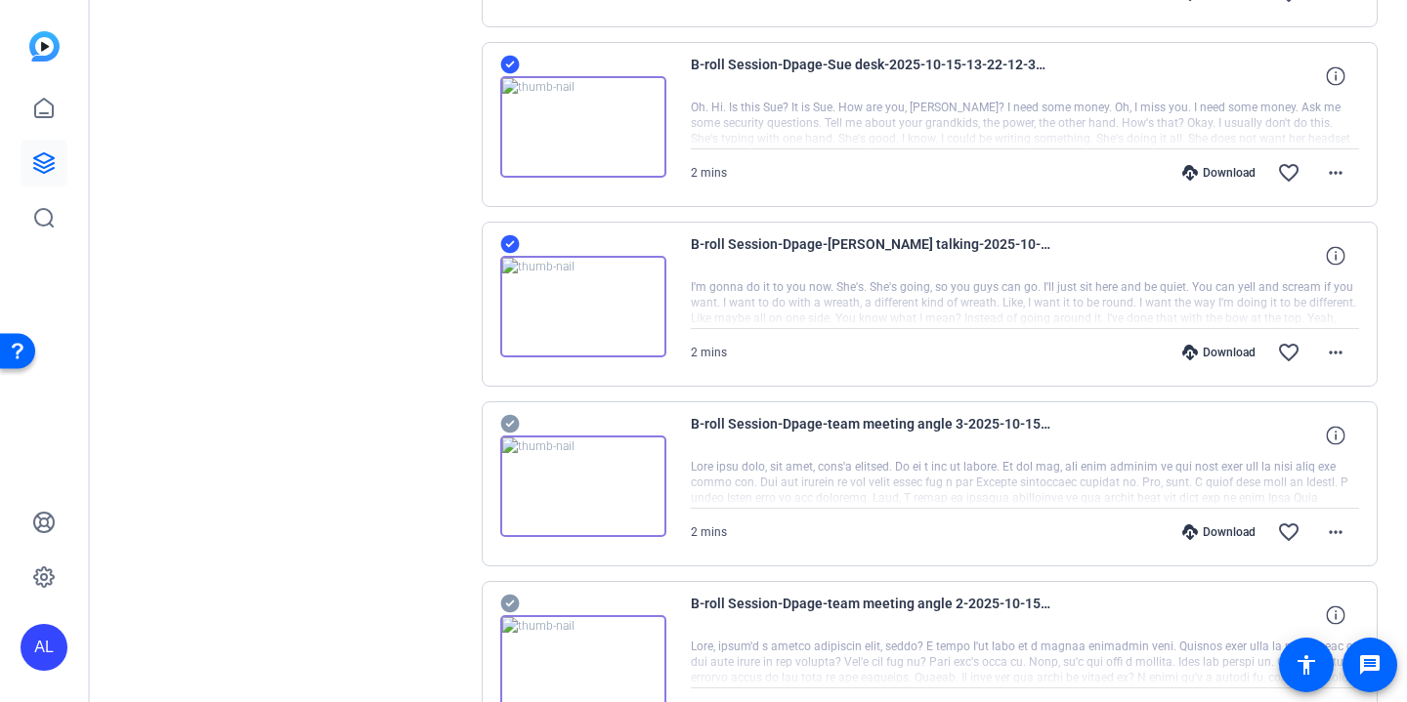
scroll to position [3037, 0]
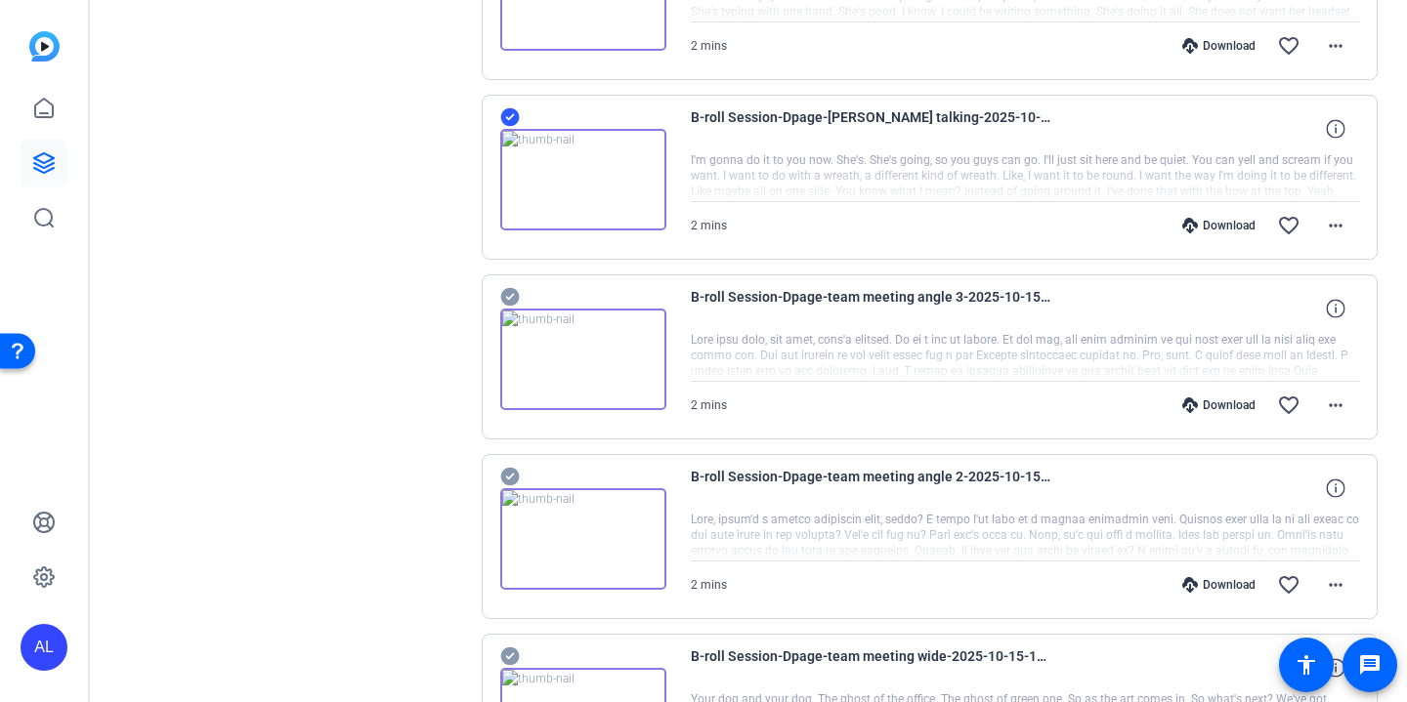
click at [511, 297] on icon at bounding box center [510, 296] width 20 height 23
click at [512, 480] on icon at bounding box center [509, 477] width 19 height 19
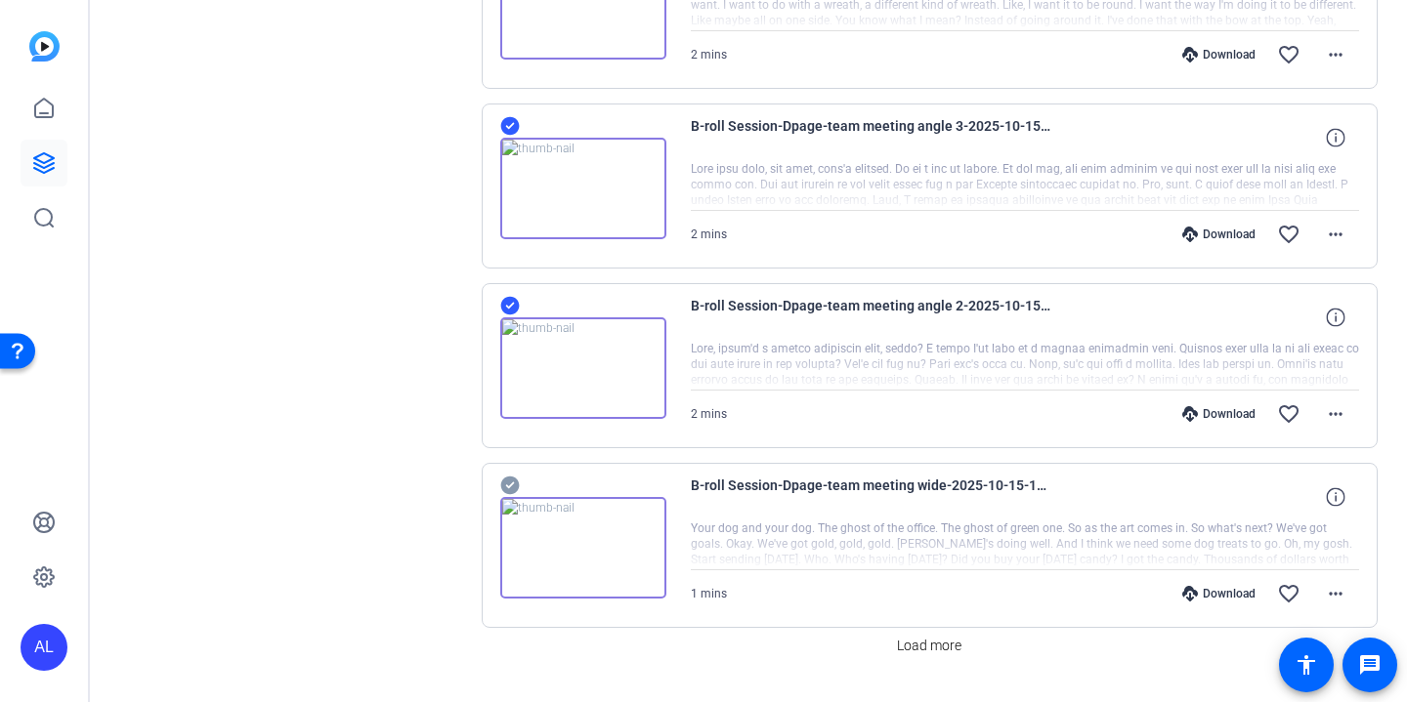
scroll to position [3256, 0]
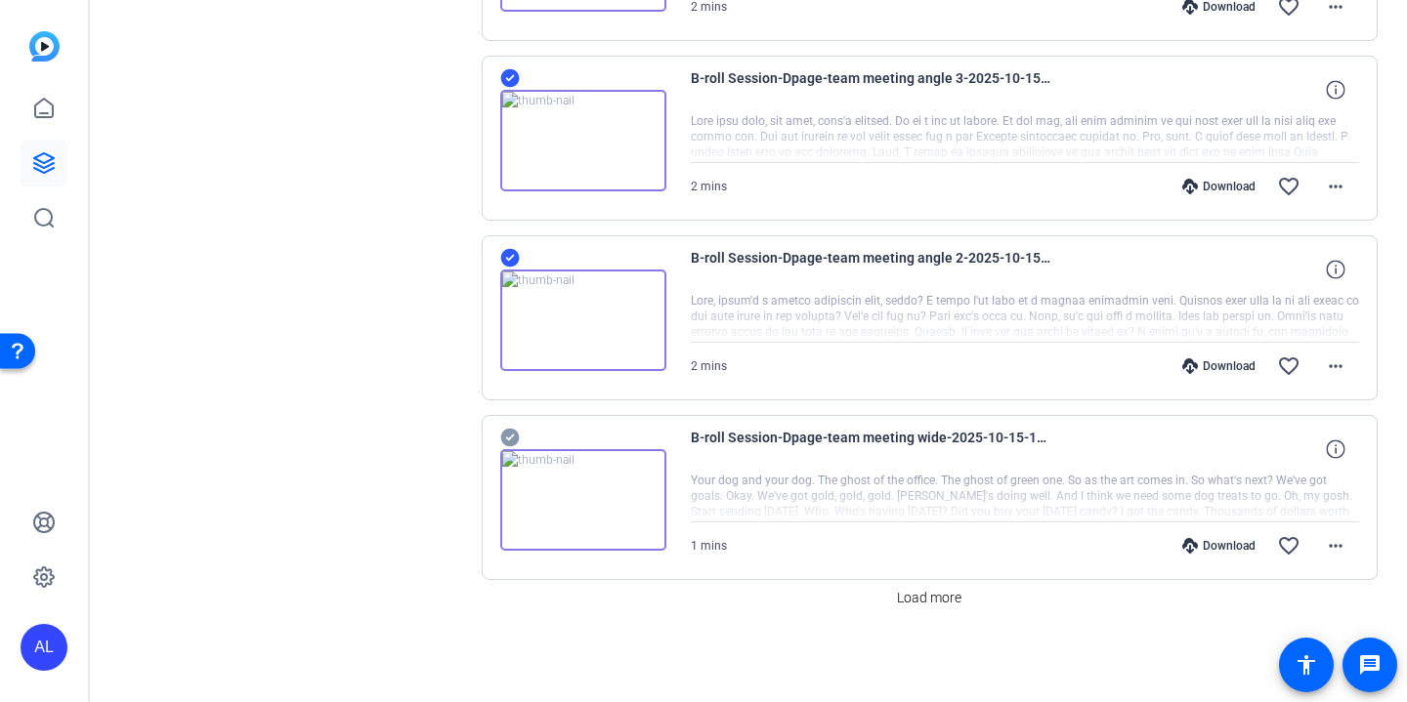
click at [510, 443] on icon at bounding box center [509, 438] width 19 height 19
click at [927, 601] on span "Load more" at bounding box center [929, 598] width 64 height 21
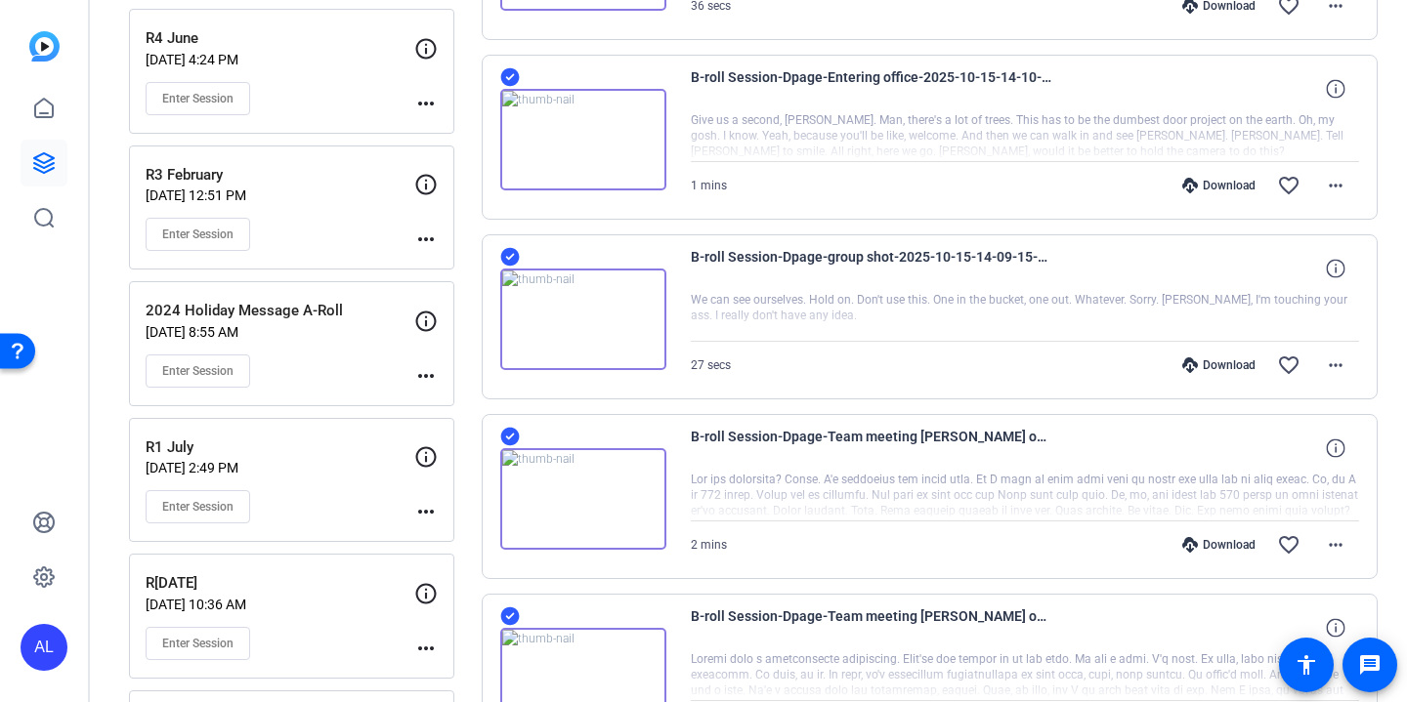
scroll to position [0, 0]
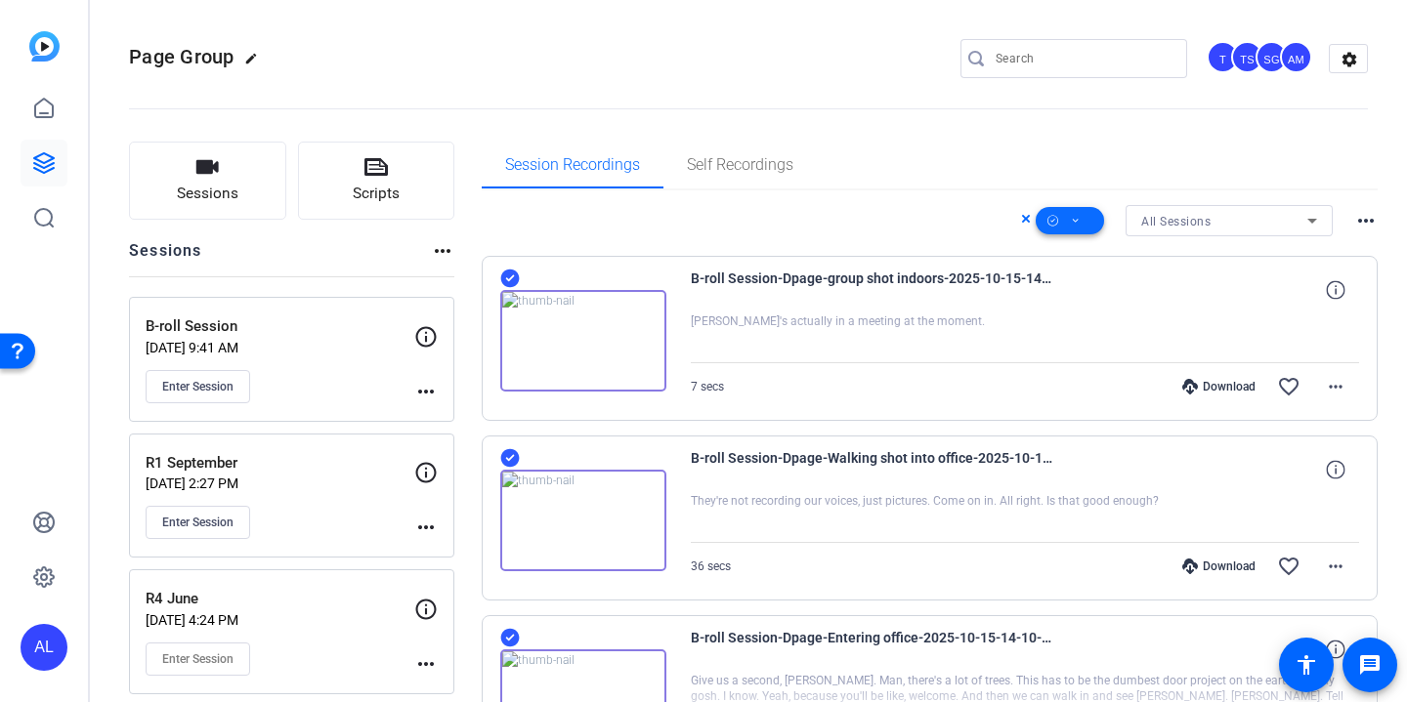
click at [1087, 223] on span at bounding box center [1069, 220] width 68 height 47
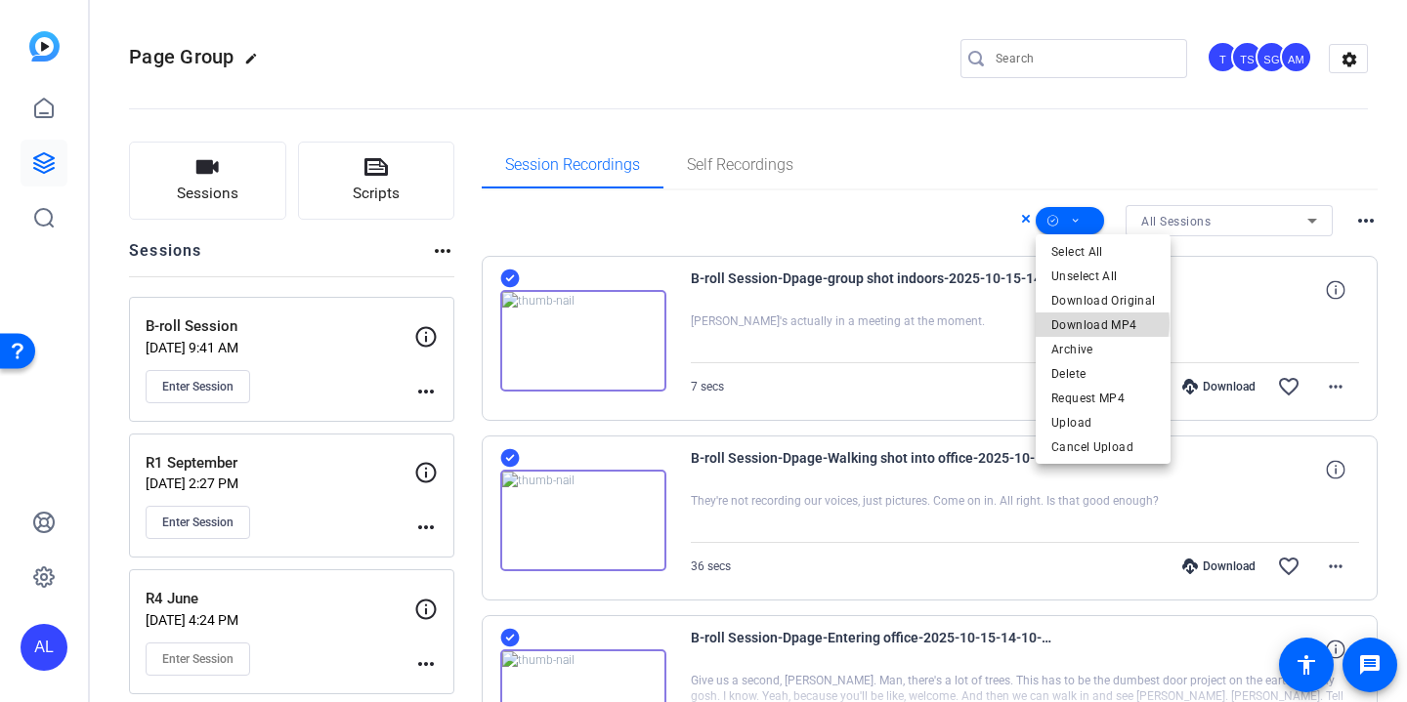
click at [1098, 323] on span "Download MP4" at bounding box center [1103, 325] width 104 height 23
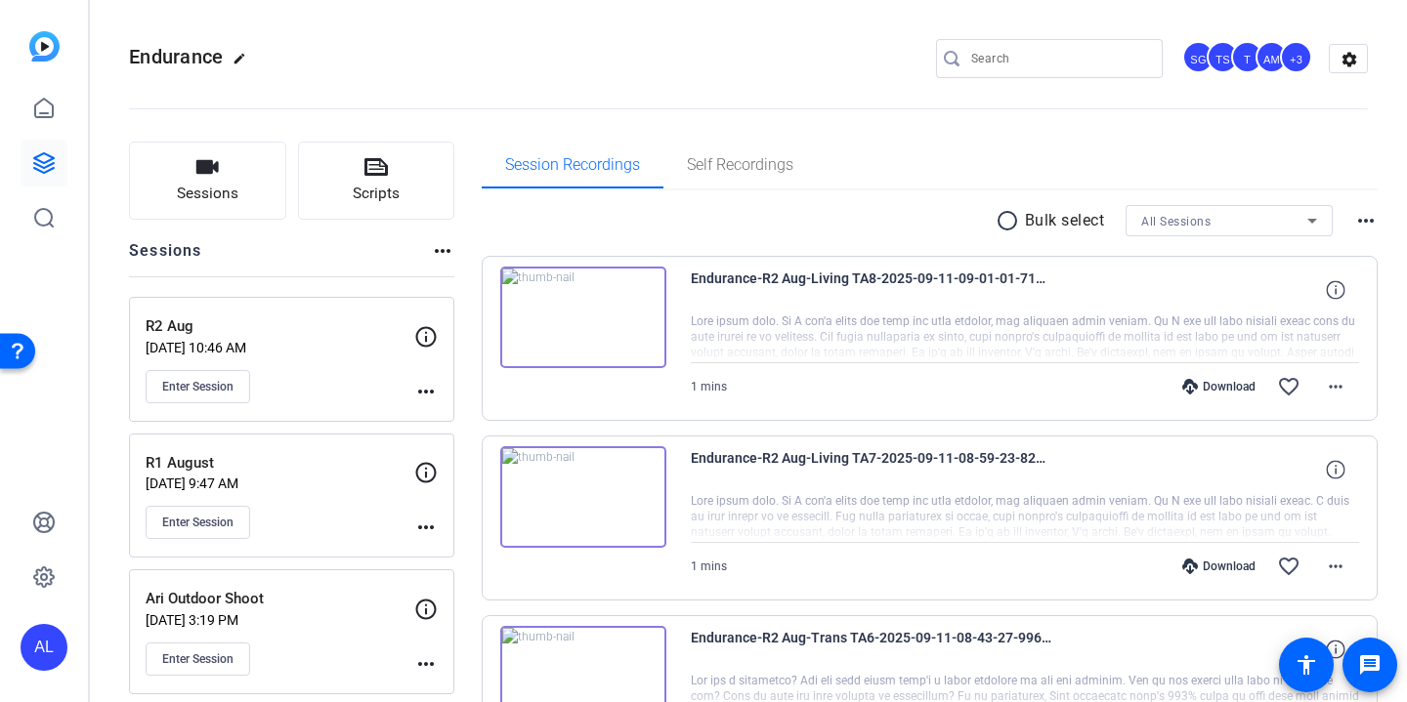
click at [972, 51] on input "Search" at bounding box center [1059, 58] width 176 height 23
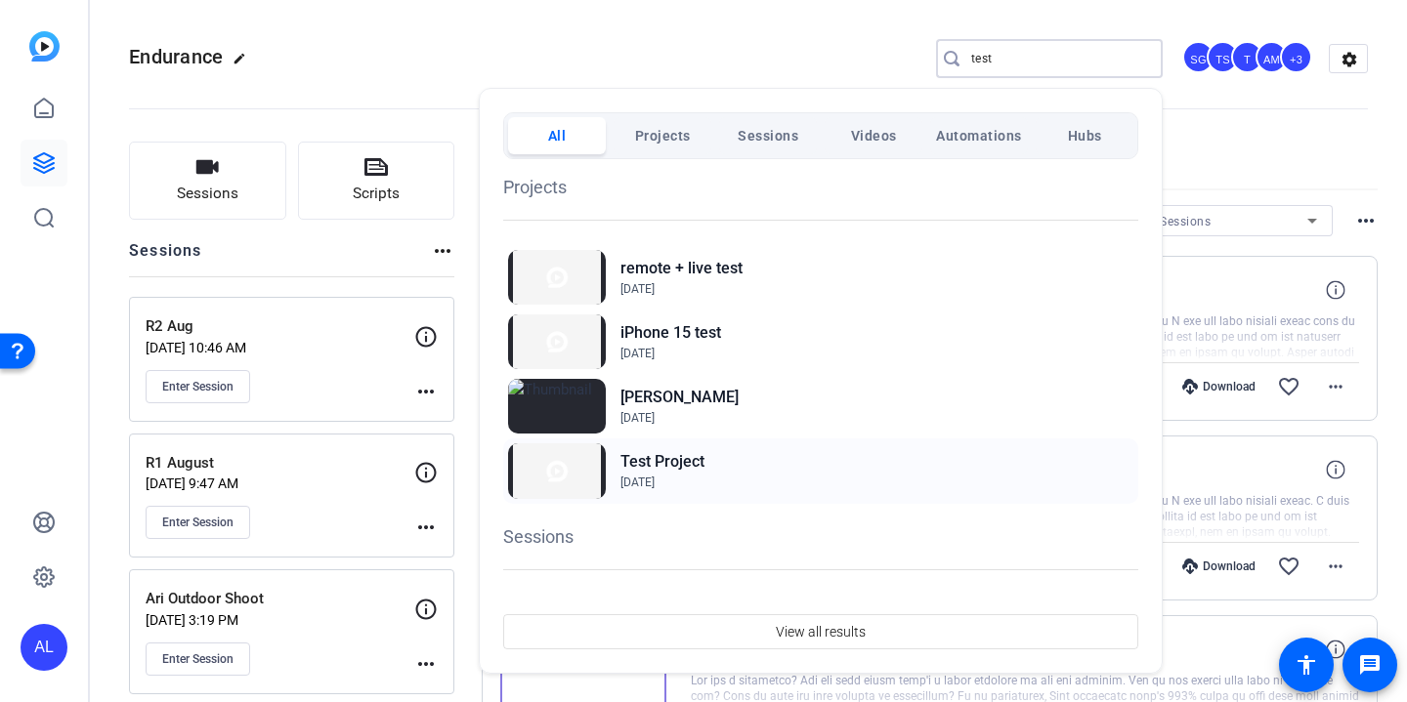
type input "test"
click at [749, 473] on div "Test Project Jun 12, 2023" at bounding box center [820, 471] width 635 height 64
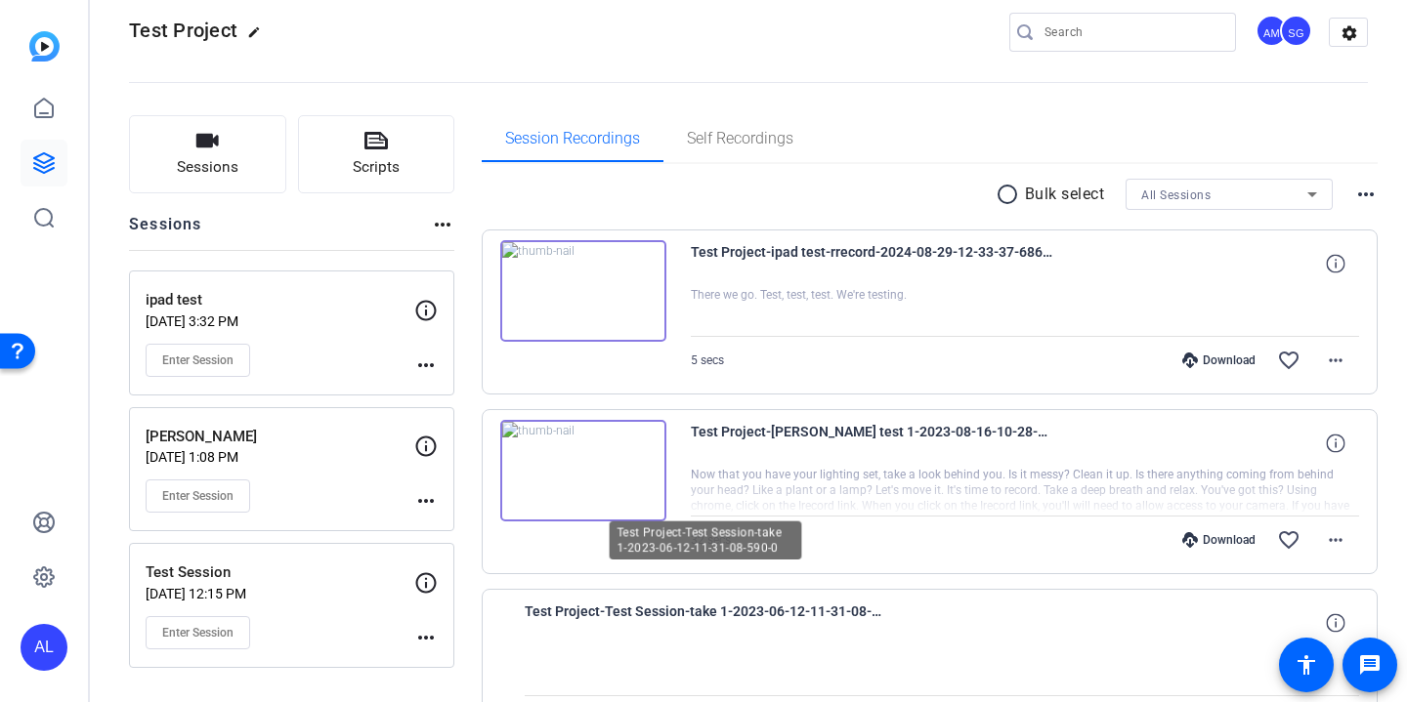
scroll to position [20, 0]
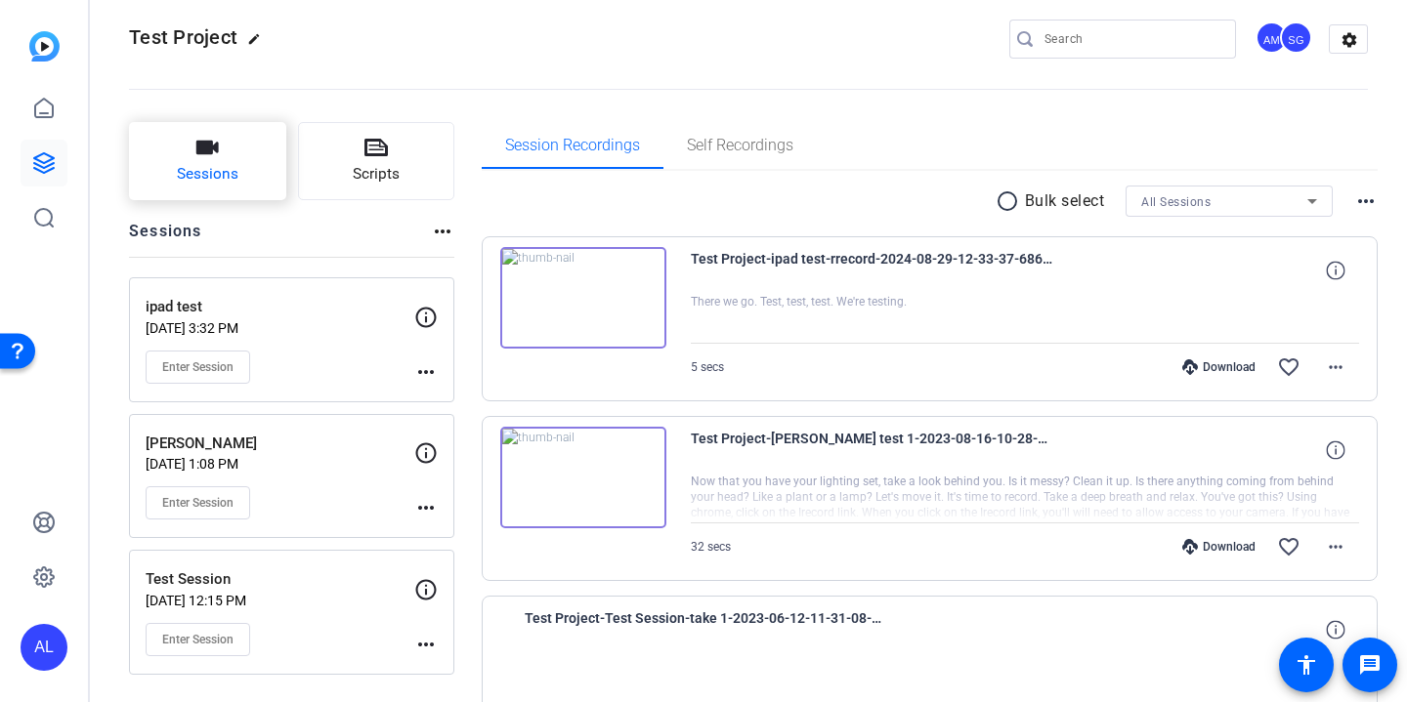
click at [241, 156] on button "Sessions" at bounding box center [207, 161] width 157 height 78
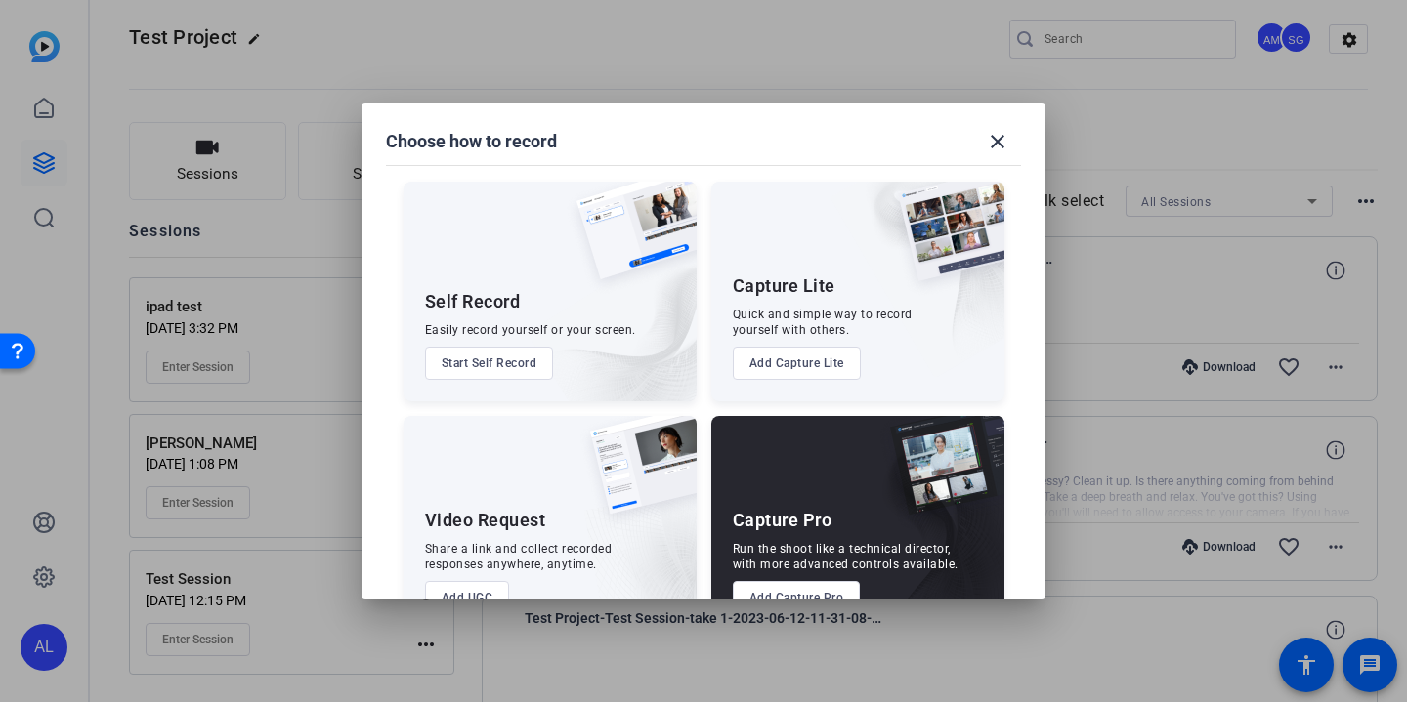
click at [801, 584] on button "Add Capture Pro" at bounding box center [797, 597] width 128 height 33
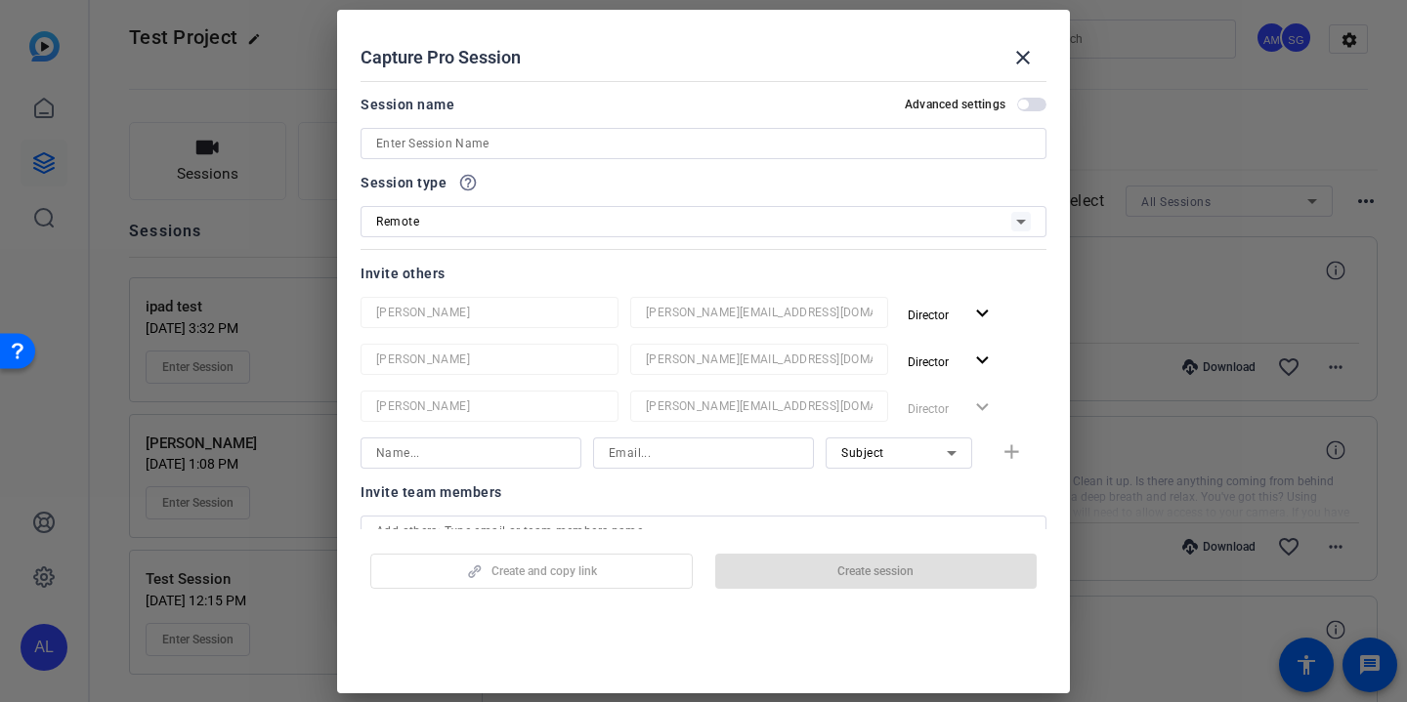
click at [584, 163] on div at bounding box center [703, 169] width 686 height 21
click at [580, 146] on input at bounding box center [703, 143] width 654 height 23
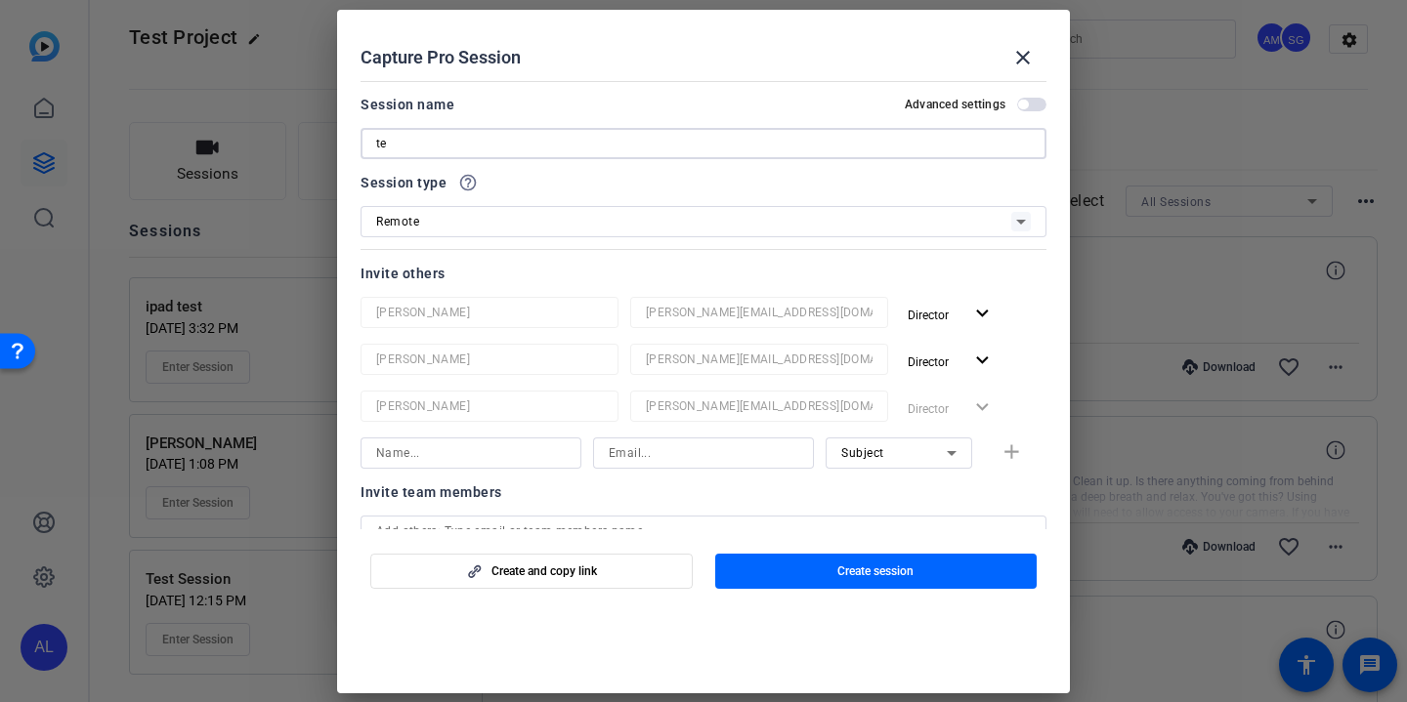
type input "t"
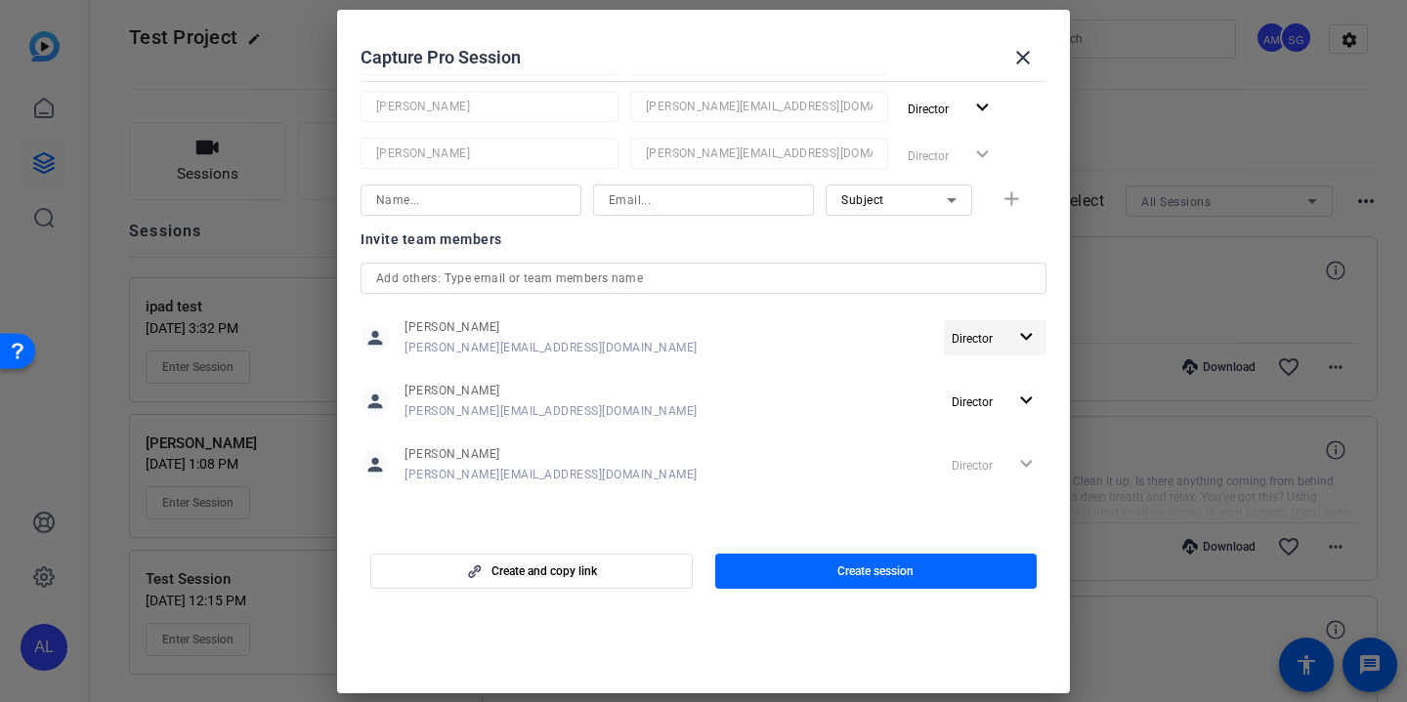
type input "settings test"
click at [989, 329] on span "Director" at bounding box center [978, 337] width 55 height 23
click at [986, 410] on span "Remove User" at bounding box center [995, 412] width 72 height 14
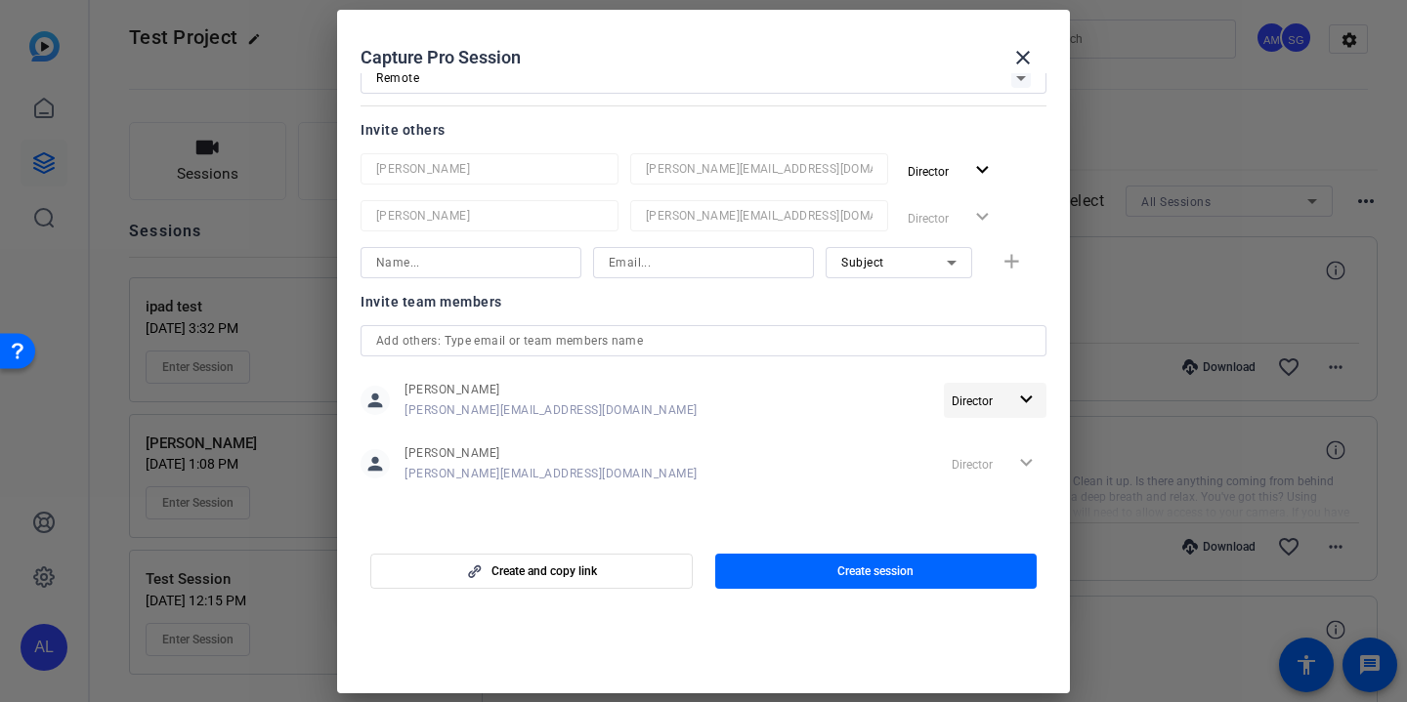
scroll to position [143, 0]
click at [993, 395] on span "Director" at bounding box center [978, 401] width 55 height 23
click at [980, 467] on span "Remove User" at bounding box center [998, 475] width 78 height 23
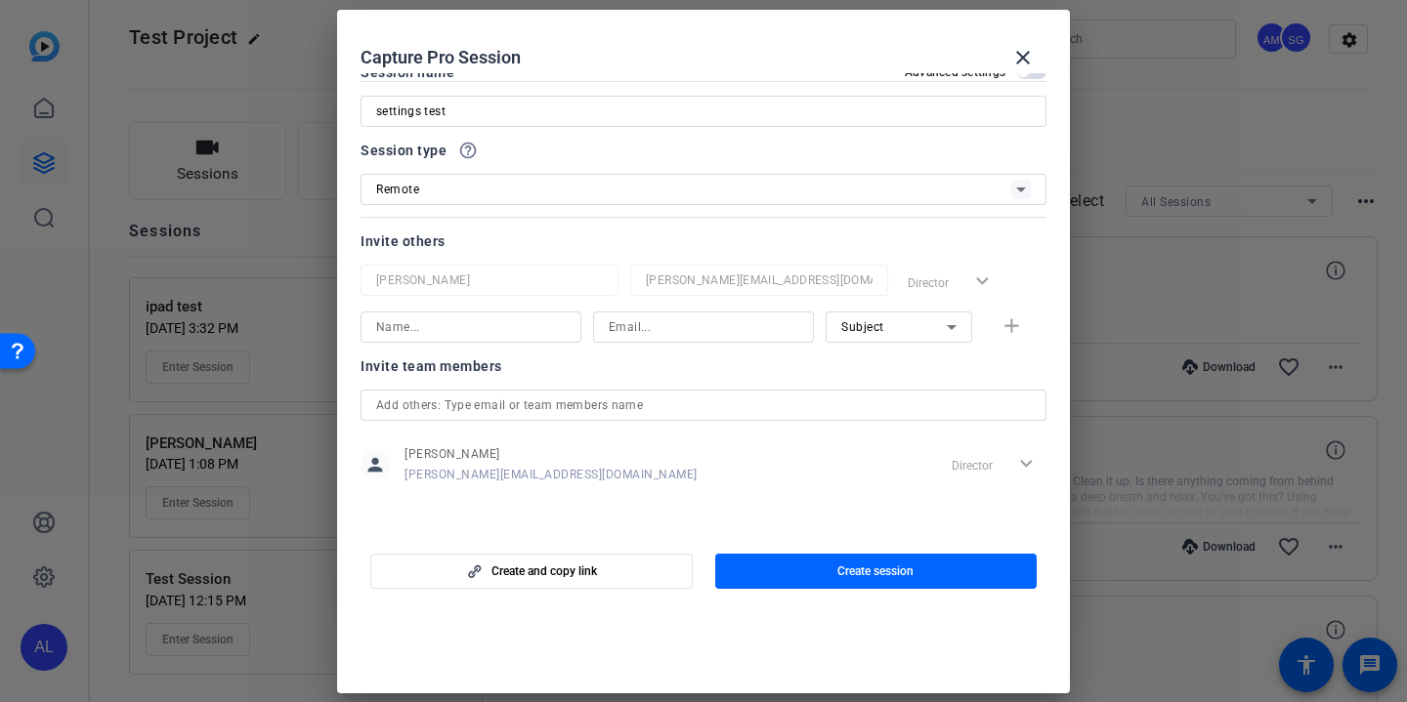
scroll to position [0, 0]
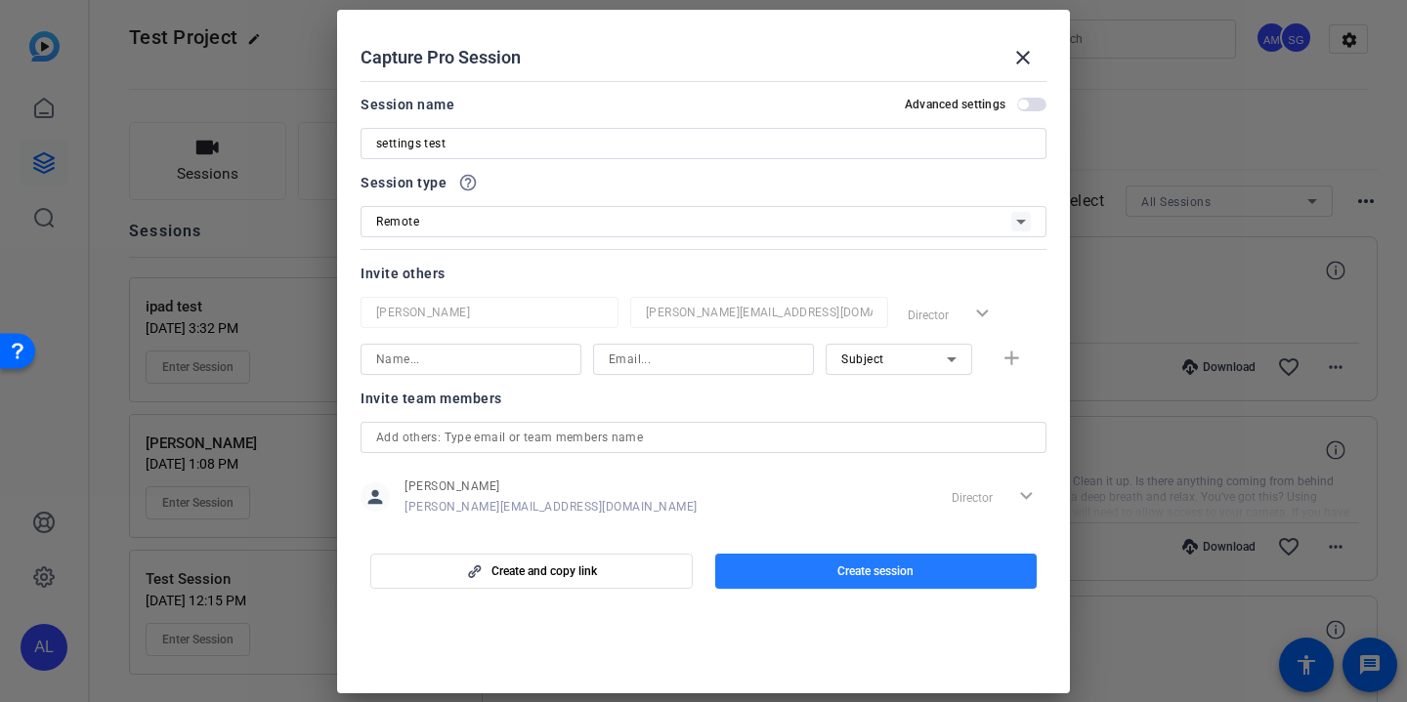
click at [891, 568] on span "Create session" at bounding box center [875, 572] width 76 height 16
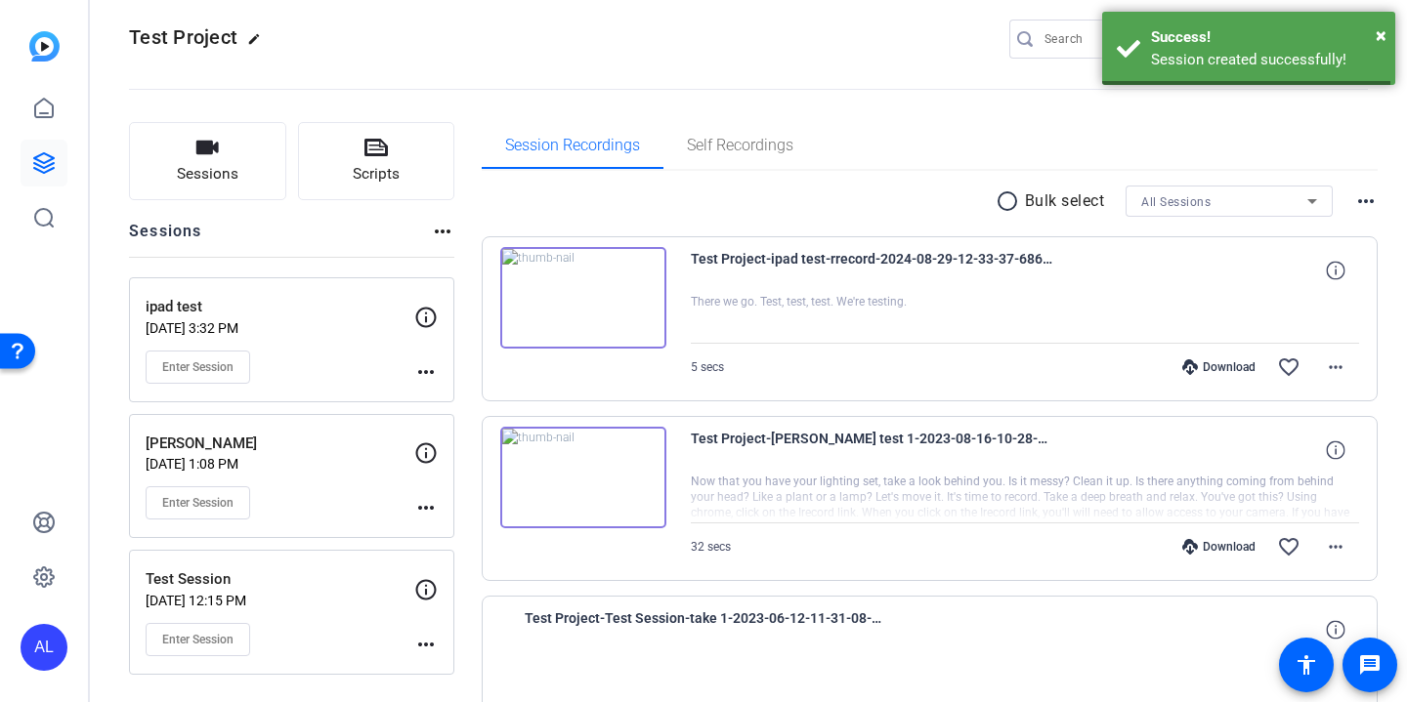
scroll to position [15, 0]
click at [211, 363] on span "Enter Session" at bounding box center [197, 367] width 71 height 16
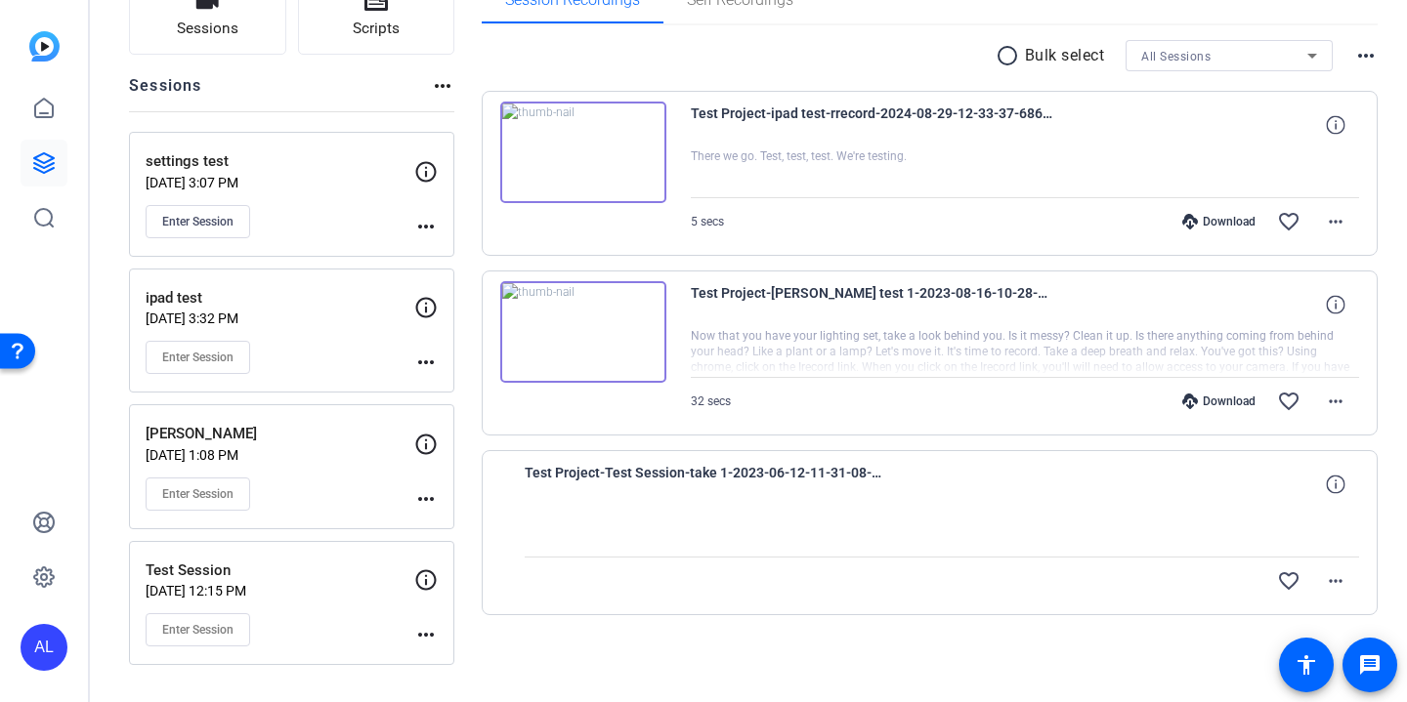
scroll to position [0, 0]
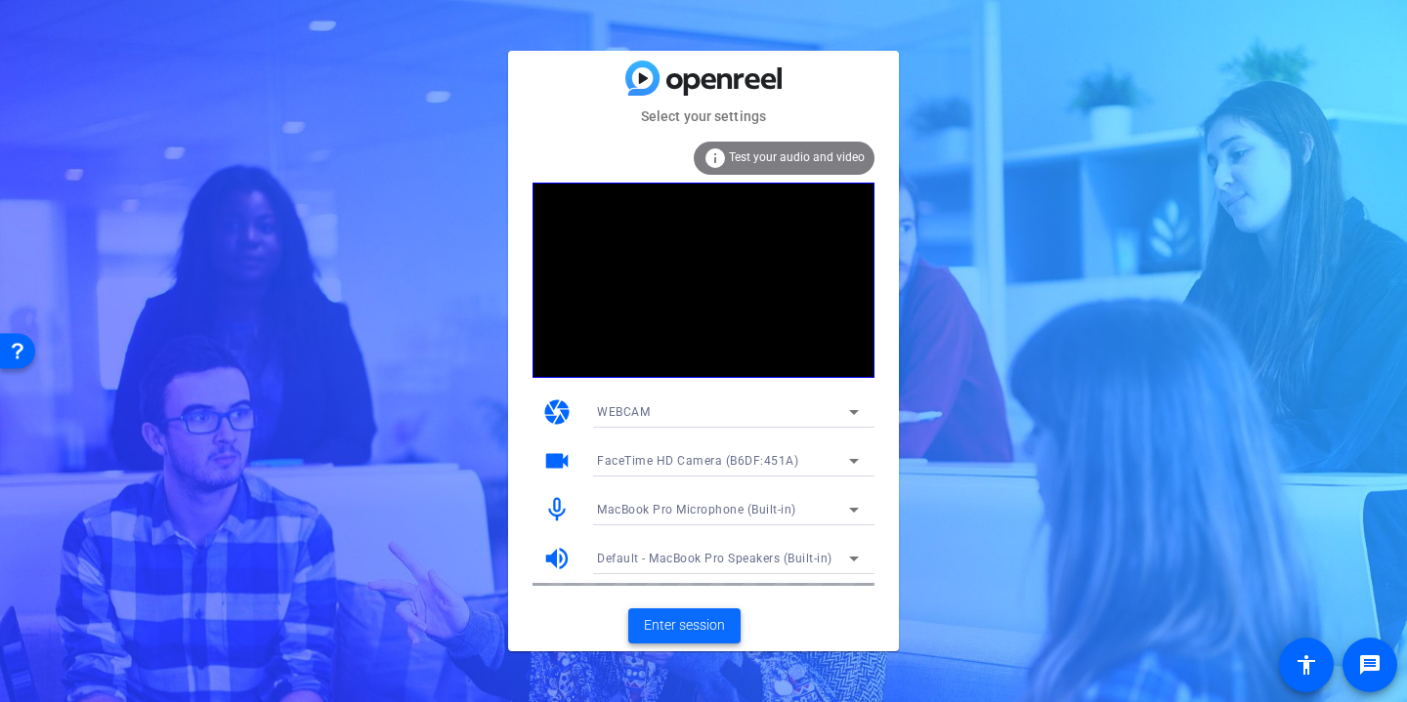
click at [713, 628] on span "Enter session" at bounding box center [684, 625] width 81 height 21
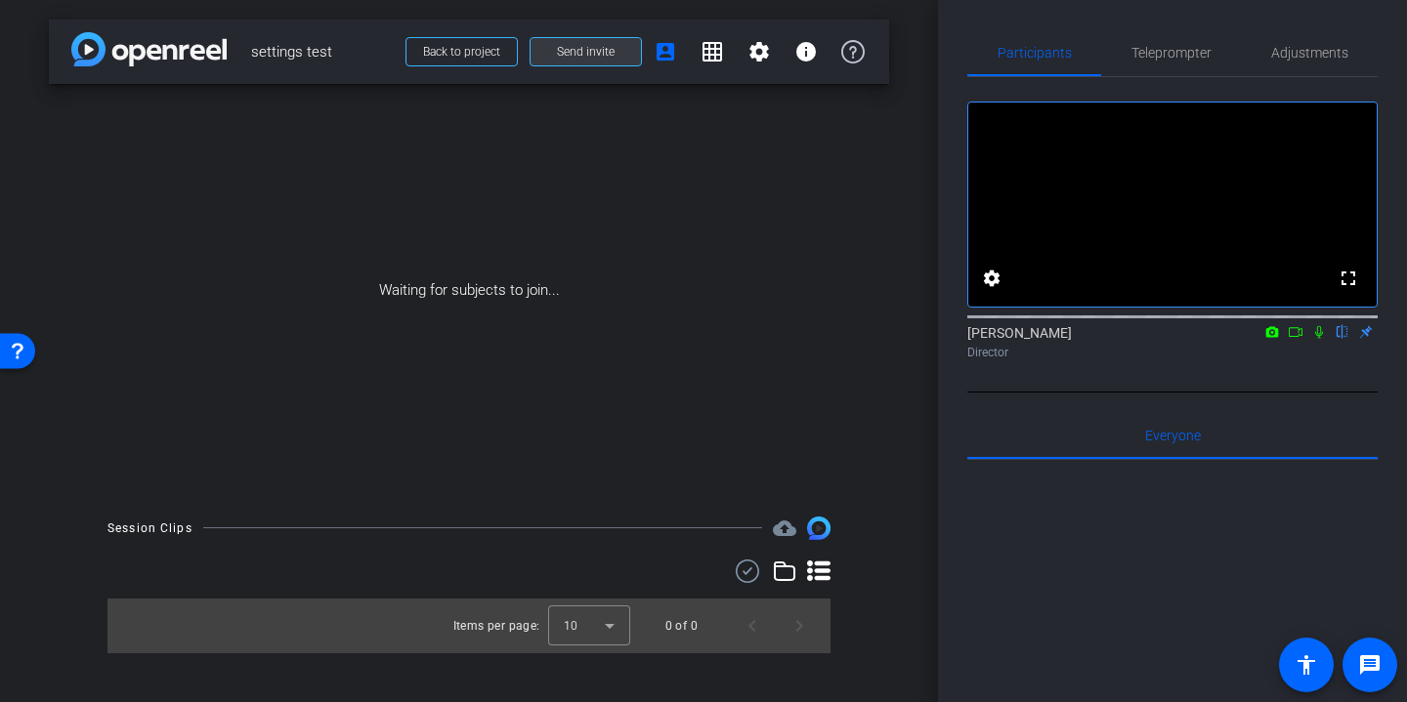
click at [574, 57] on span "Send invite" at bounding box center [586, 52] width 58 height 16
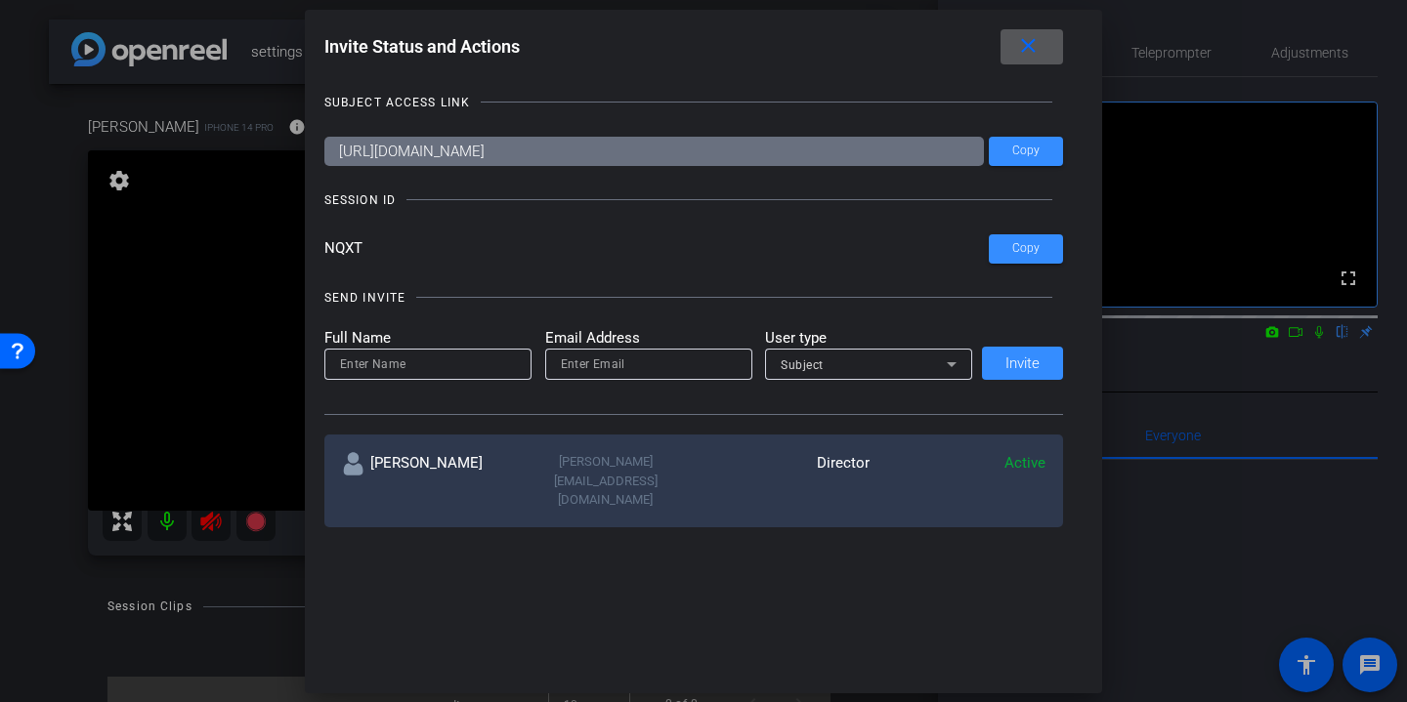
click at [1031, 38] on mat-icon "close" at bounding box center [1028, 46] width 24 height 24
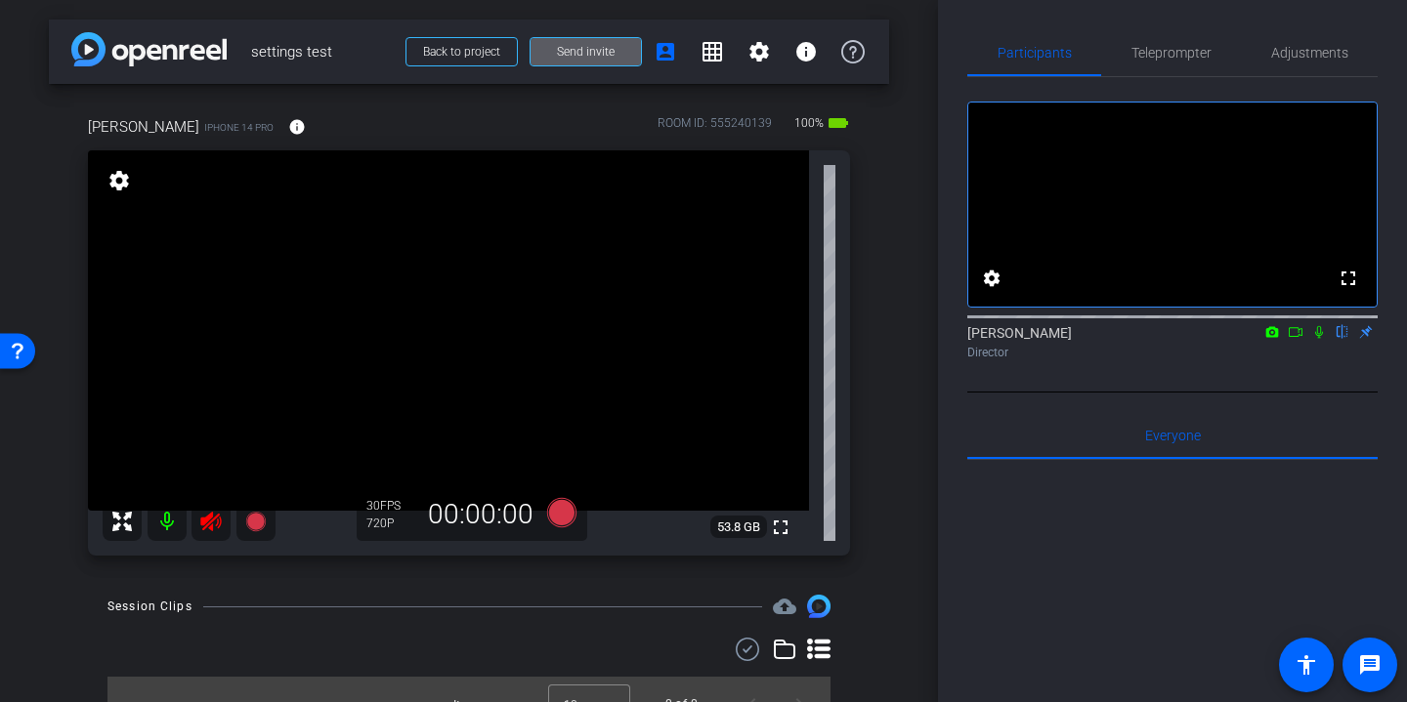
click at [214, 519] on icon at bounding box center [210, 522] width 21 height 20
click at [1307, 59] on span "Adjustments" at bounding box center [1309, 53] width 77 height 14
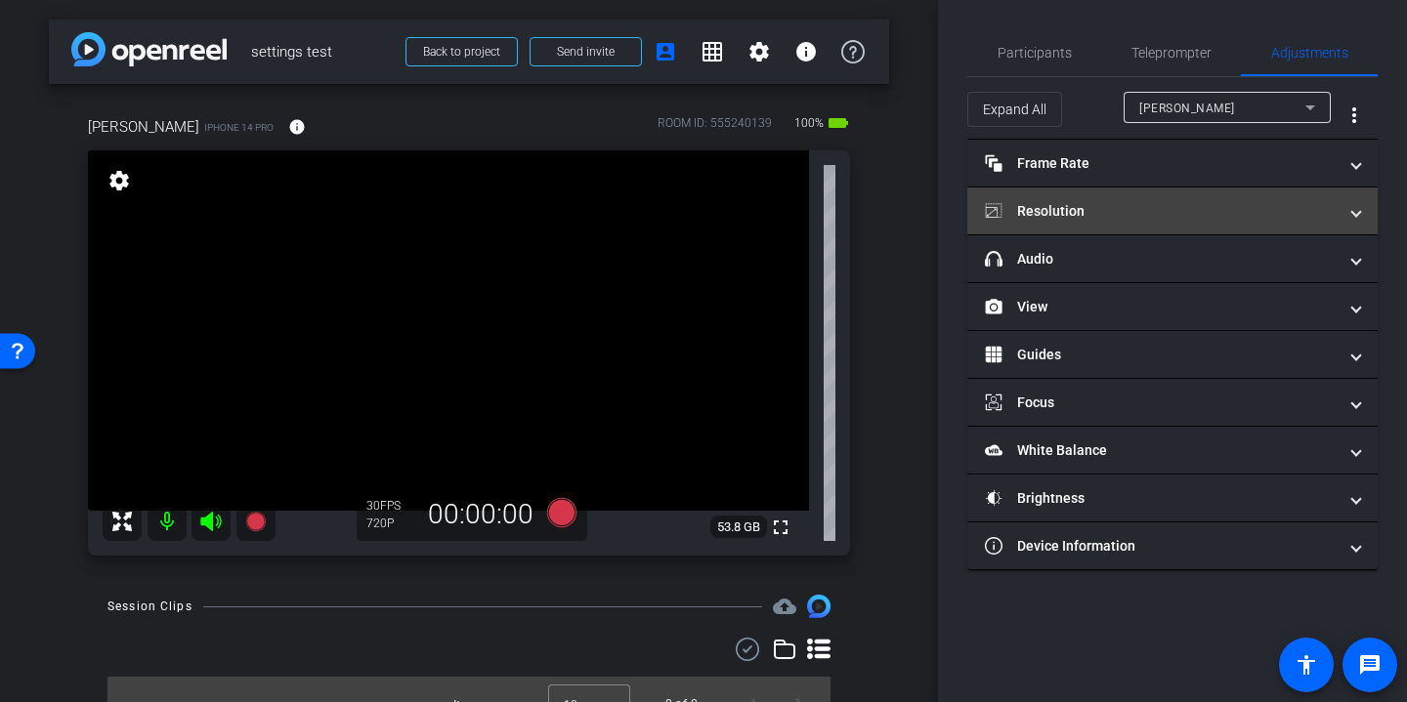
click at [1086, 210] on mat-panel-title "Resolution" at bounding box center [1161, 211] width 352 height 21
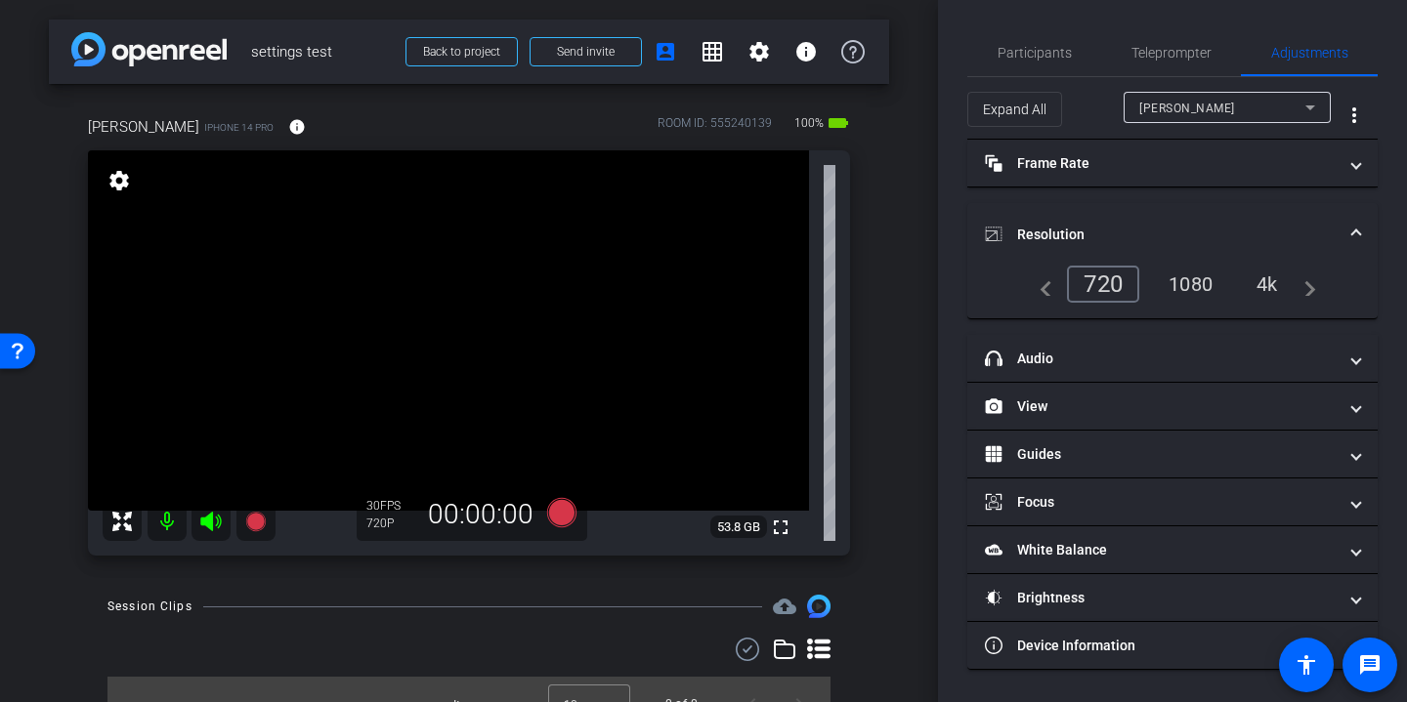
click at [1191, 289] on div "1080" at bounding box center [1190, 284] width 73 height 33
click at [563, 511] on icon at bounding box center [561, 512] width 29 height 29
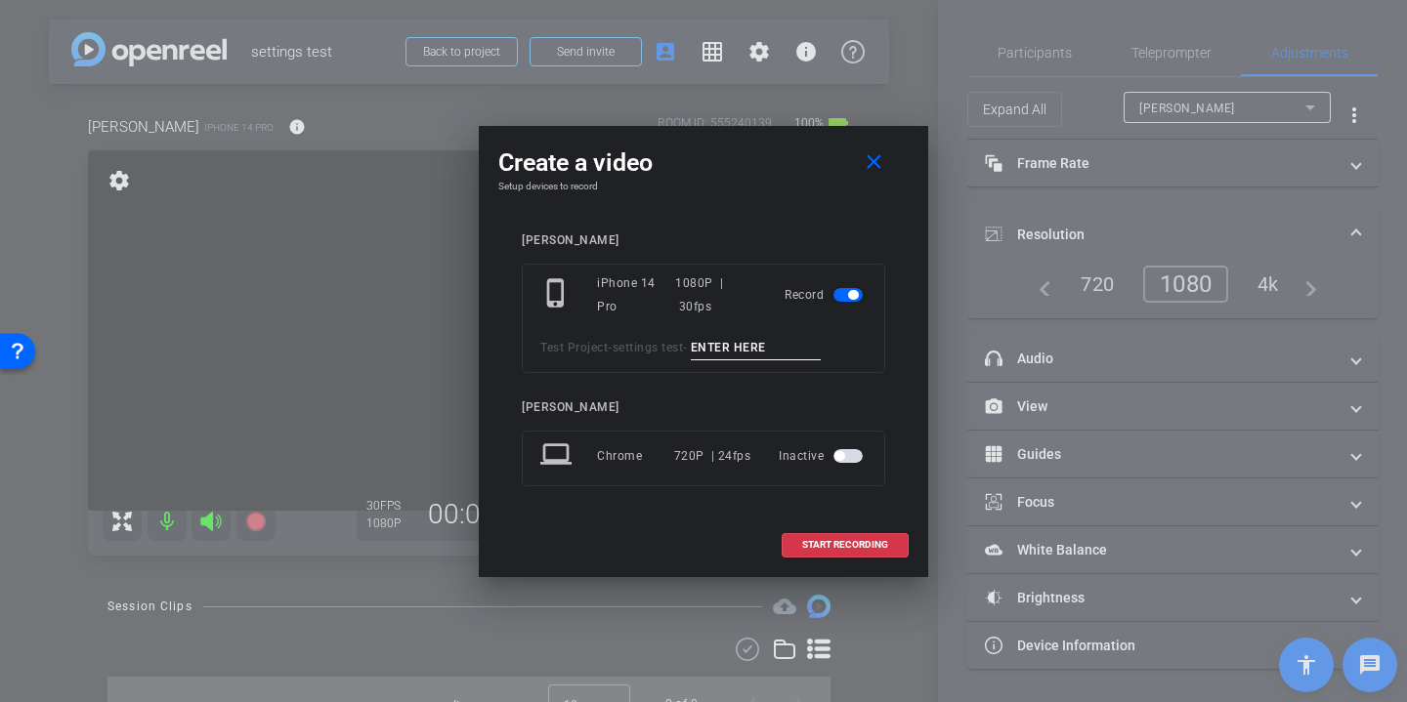
click at [734, 348] on input at bounding box center [756, 348] width 131 height 24
type input "settings 1080 - 1080"
click at [847, 542] on span "START RECORDING" at bounding box center [845, 545] width 86 height 10
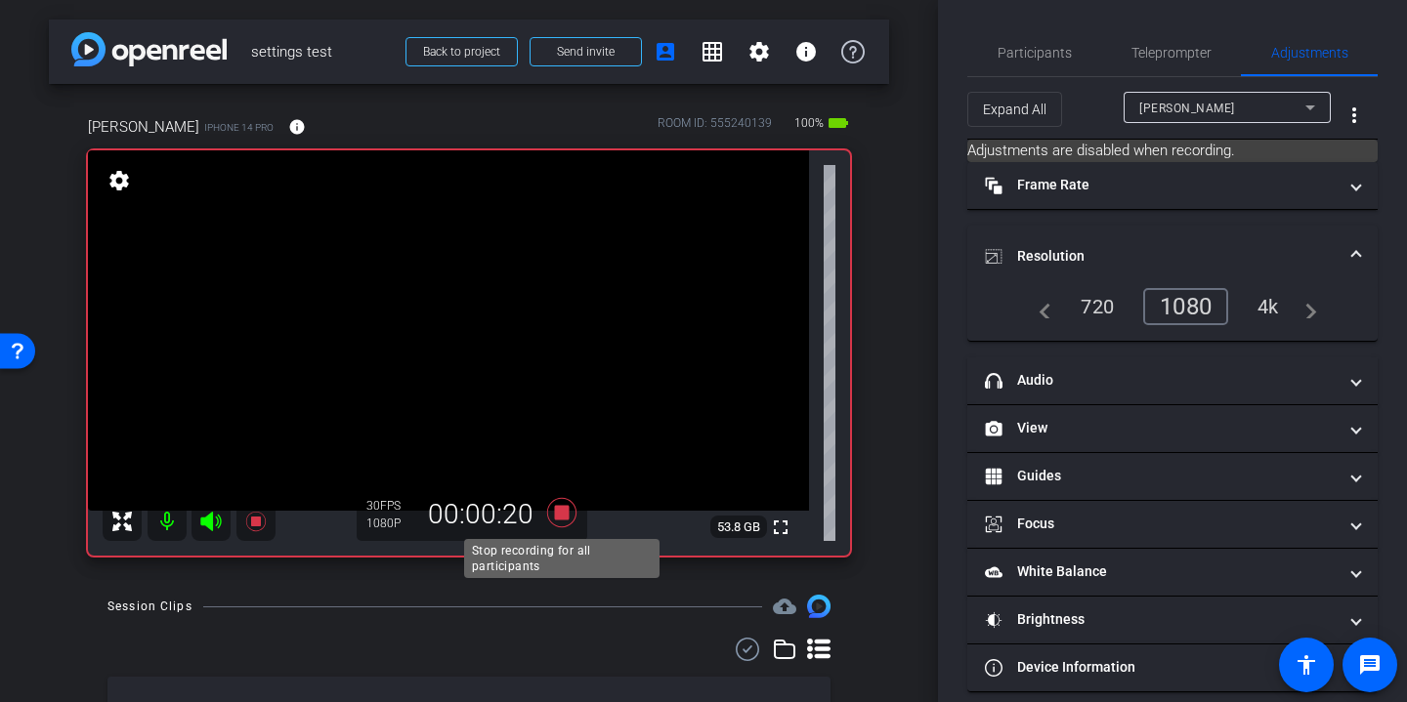
click at [556, 513] on icon at bounding box center [561, 512] width 29 height 29
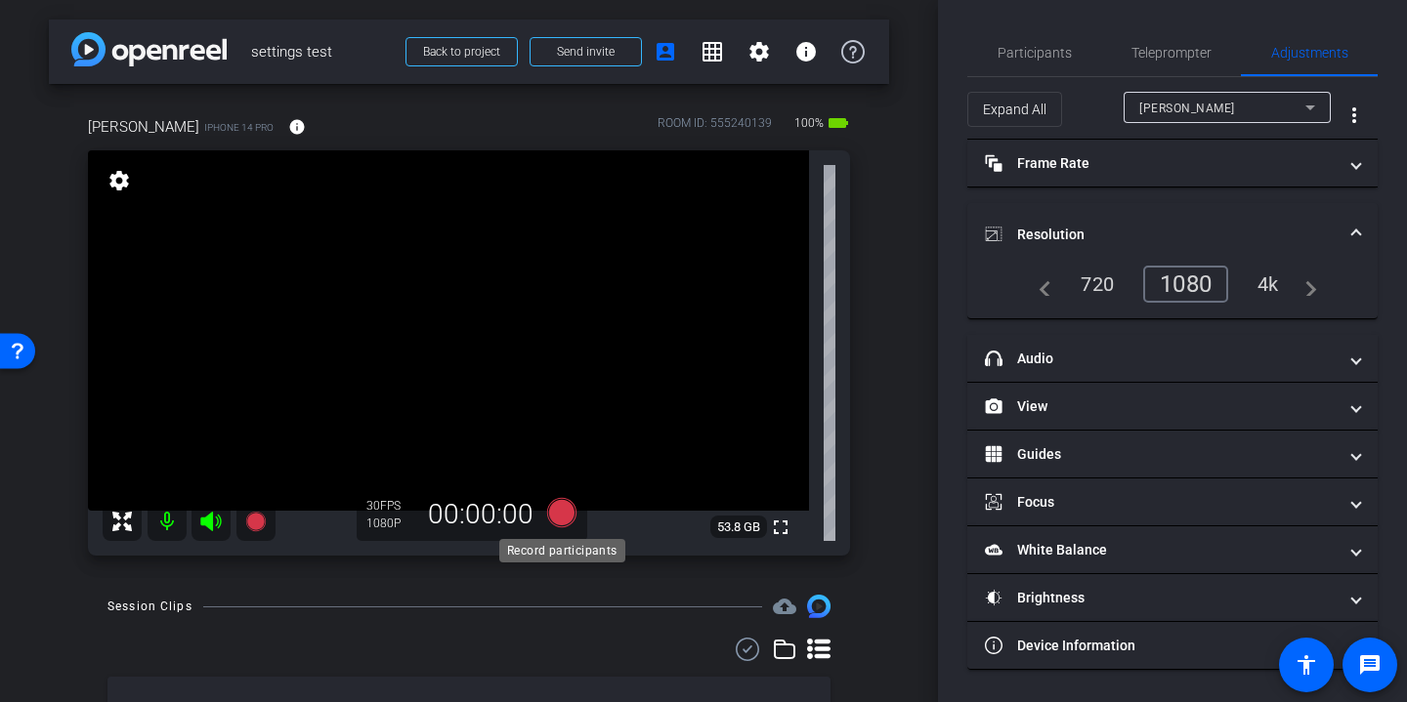
click at [568, 512] on icon at bounding box center [561, 512] width 29 height 29
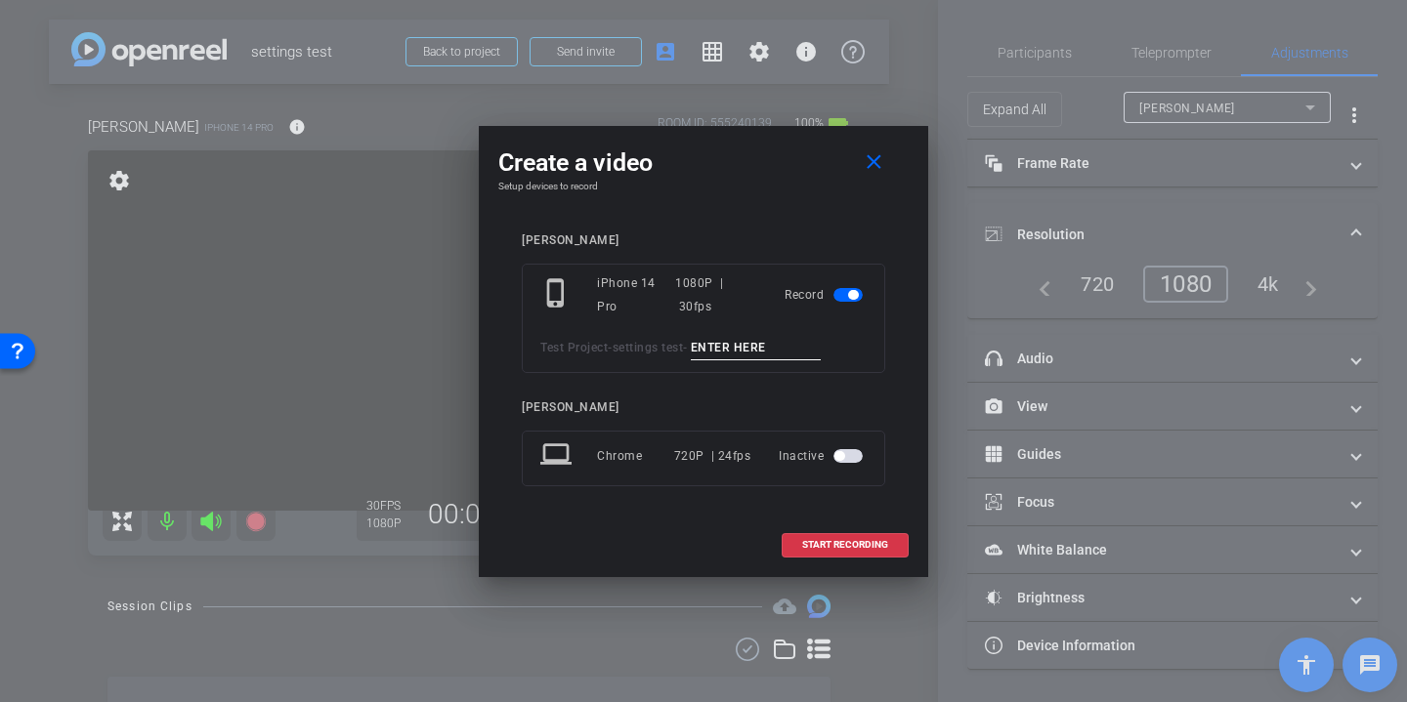
click at [785, 346] on input at bounding box center [756, 348] width 131 height 24
type input "a"
type input "settings 1080 - 1080"
click at [853, 536] on span at bounding box center [844, 545] width 125 height 47
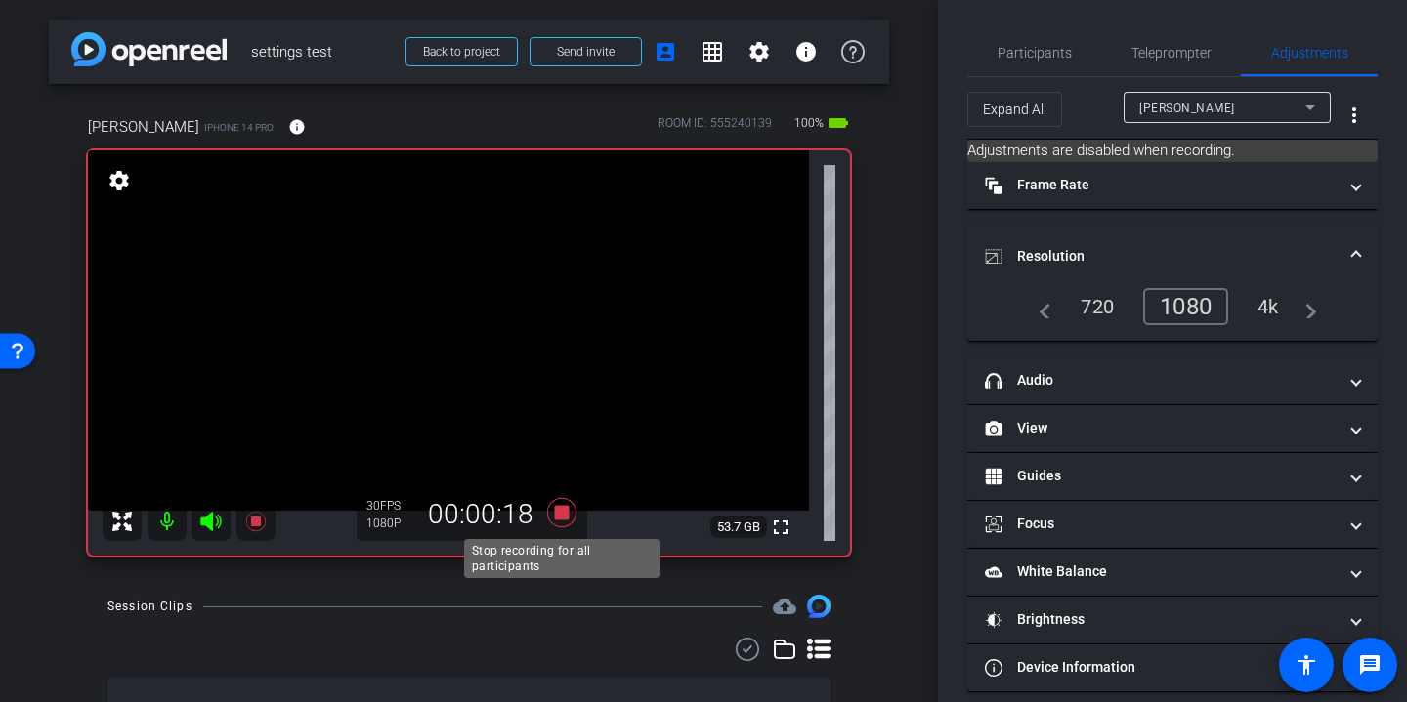
click at [568, 514] on icon at bounding box center [561, 512] width 29 height 29
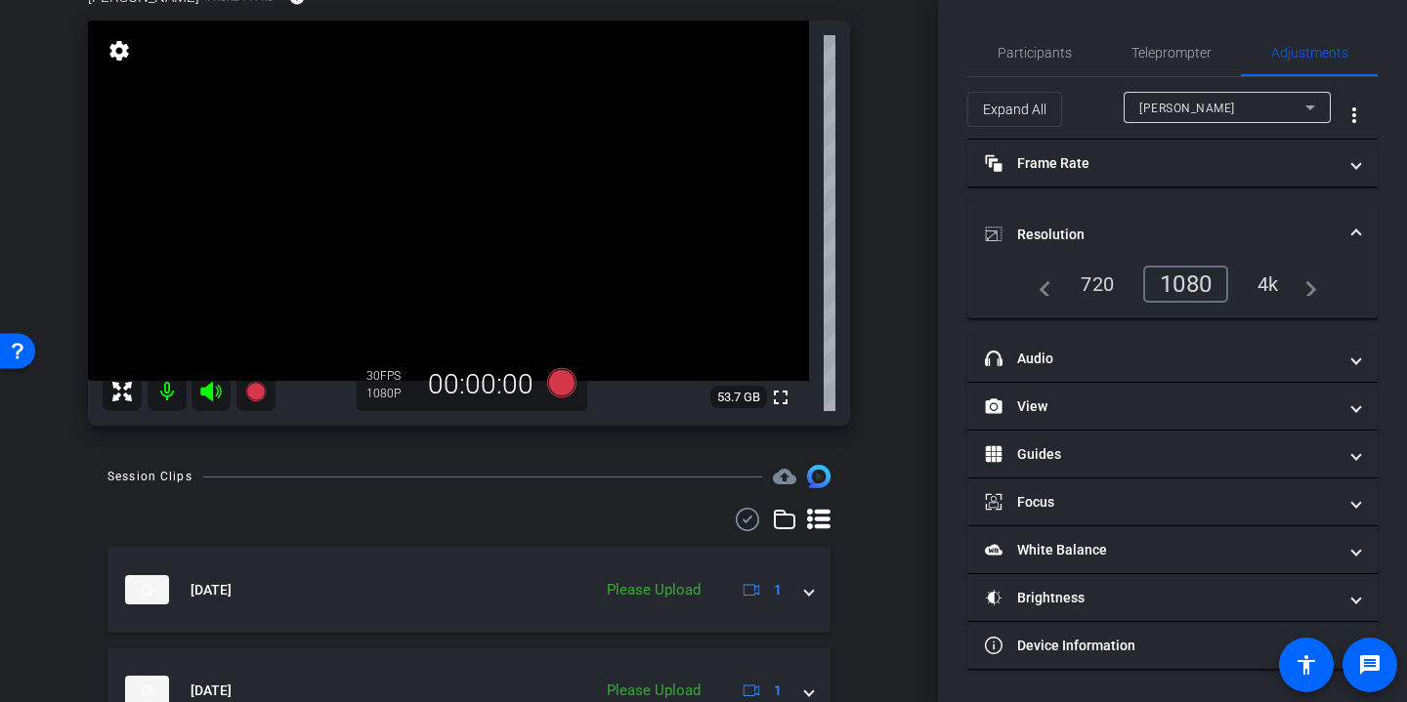
scroll to position [201, 0]
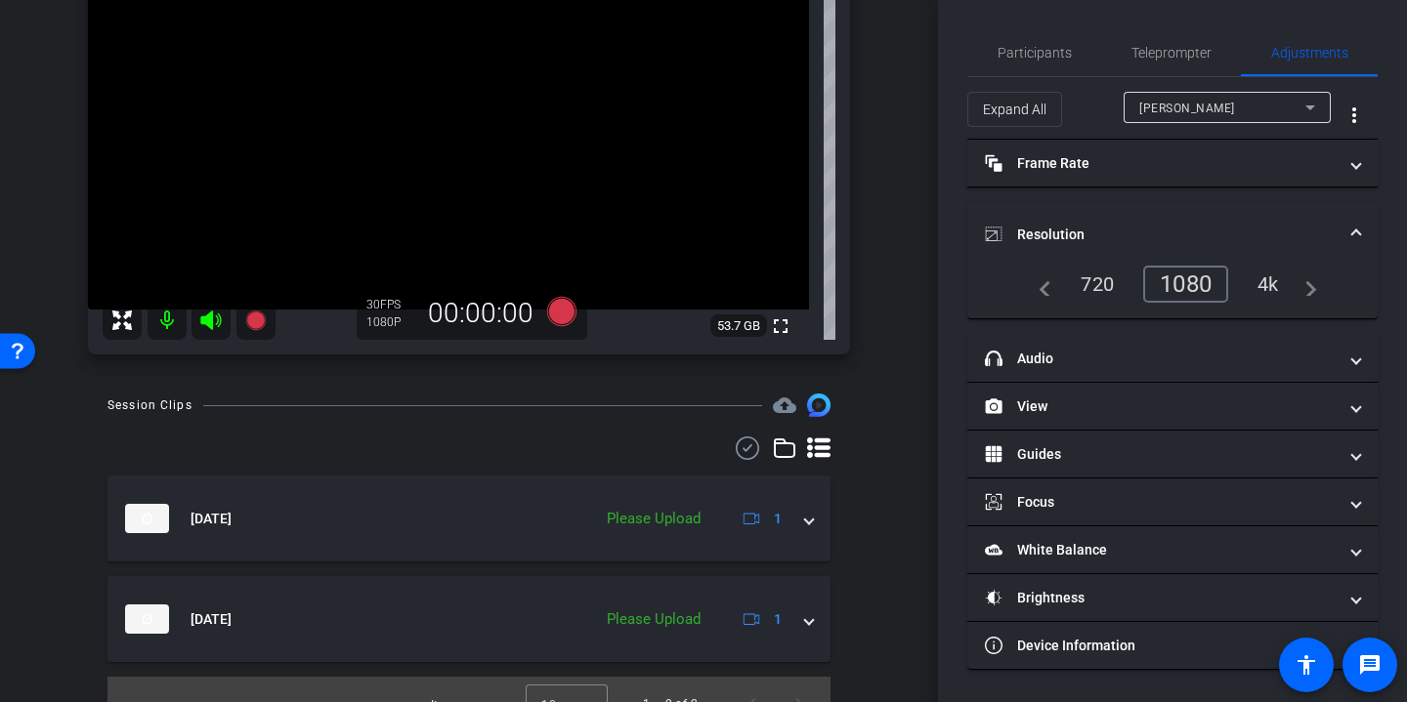
click at [750, 454] on icon at bounding box center [747, 448] width 29 height 23
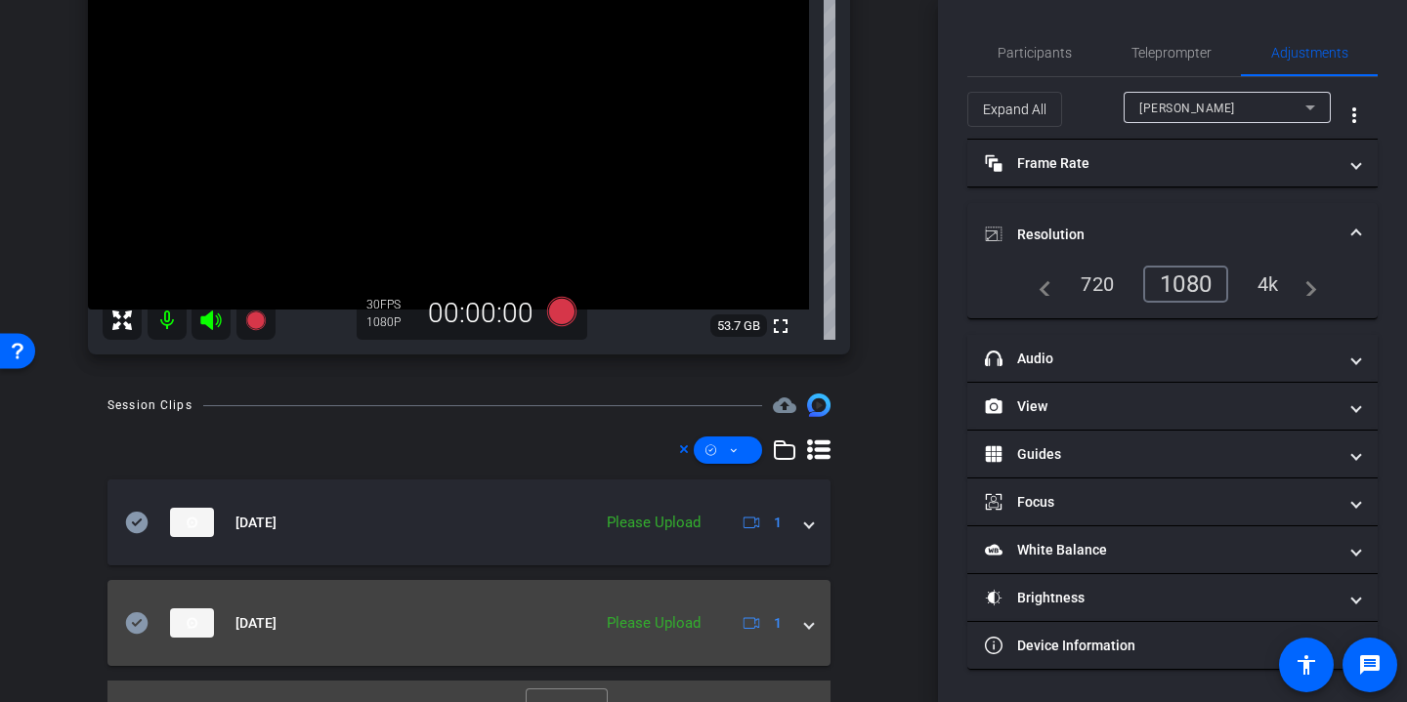
click at [132, 616] on icon at bounding box center [137, 622] width 22 height 21
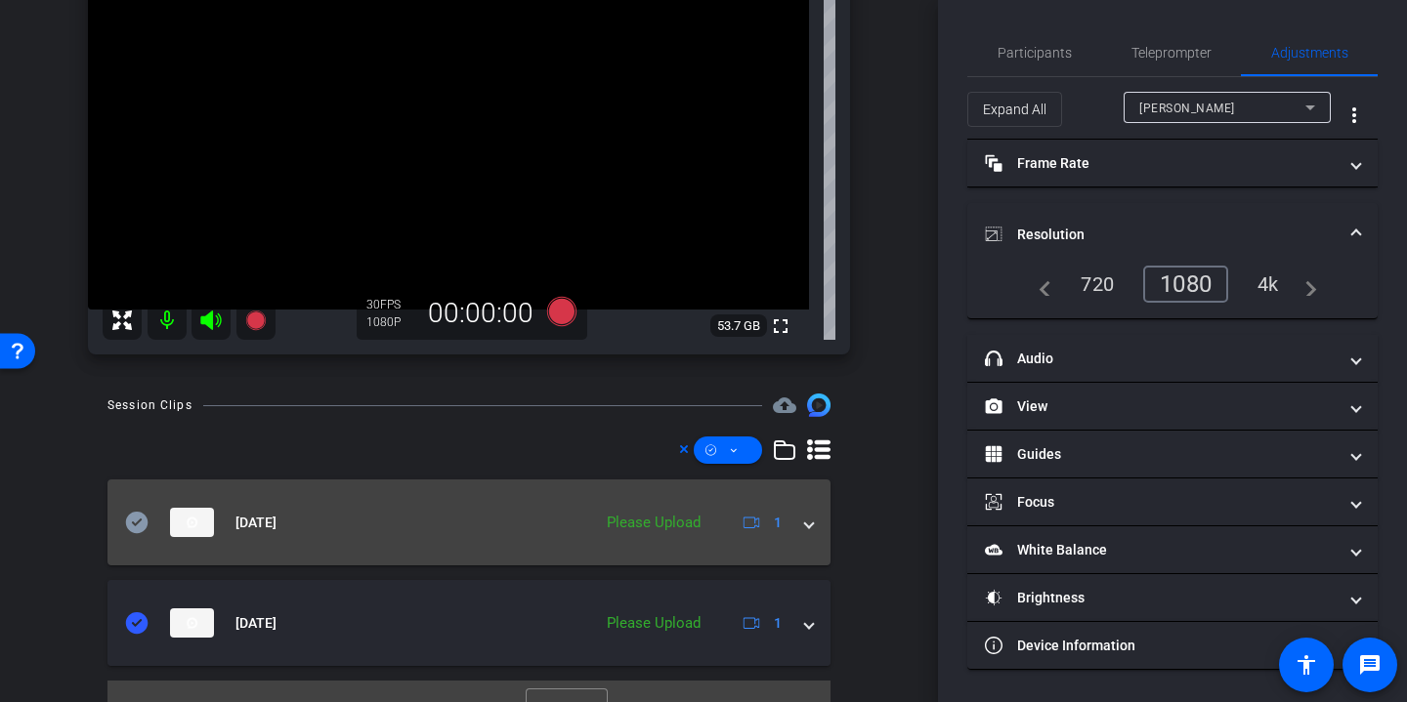
click at [136, 522] on icon at bounding box center [137, 522] width 22 height 21
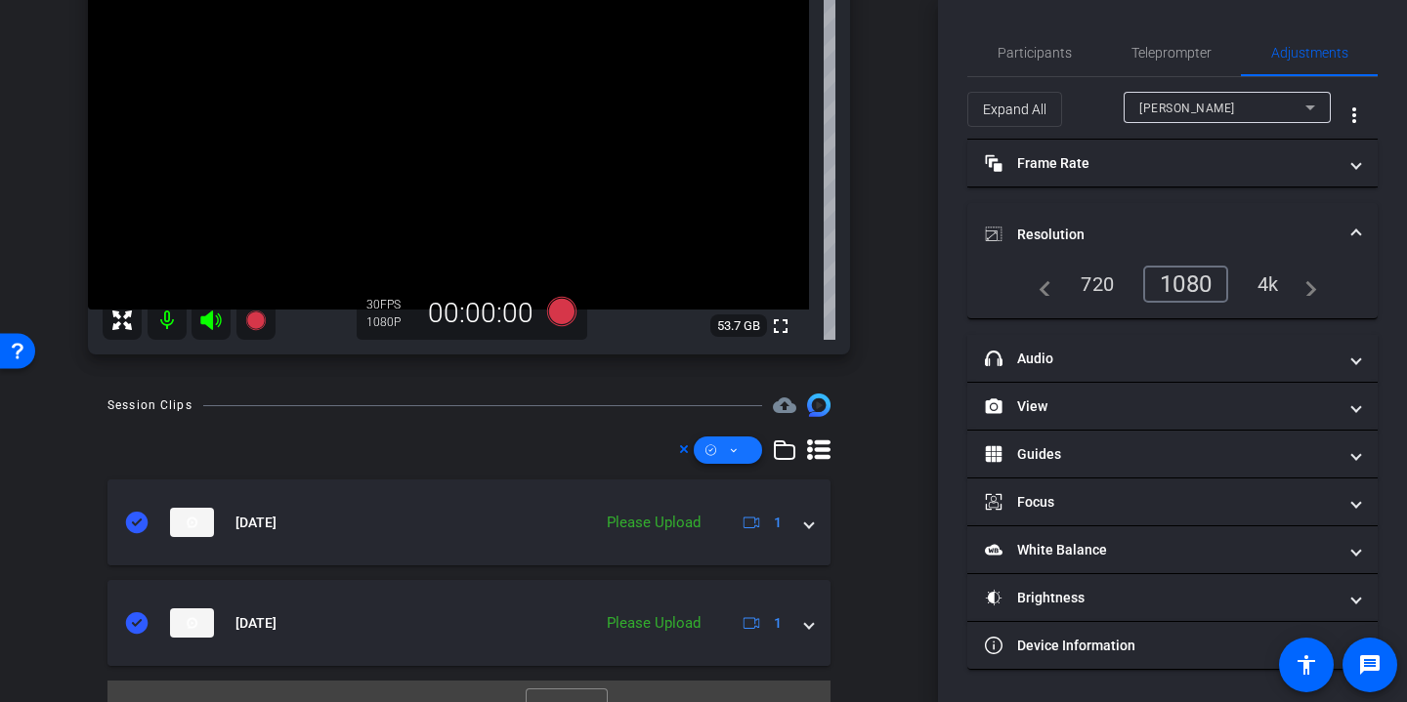
click at [739, 462] on span at bounding box center [728, 450] width 68 height 47
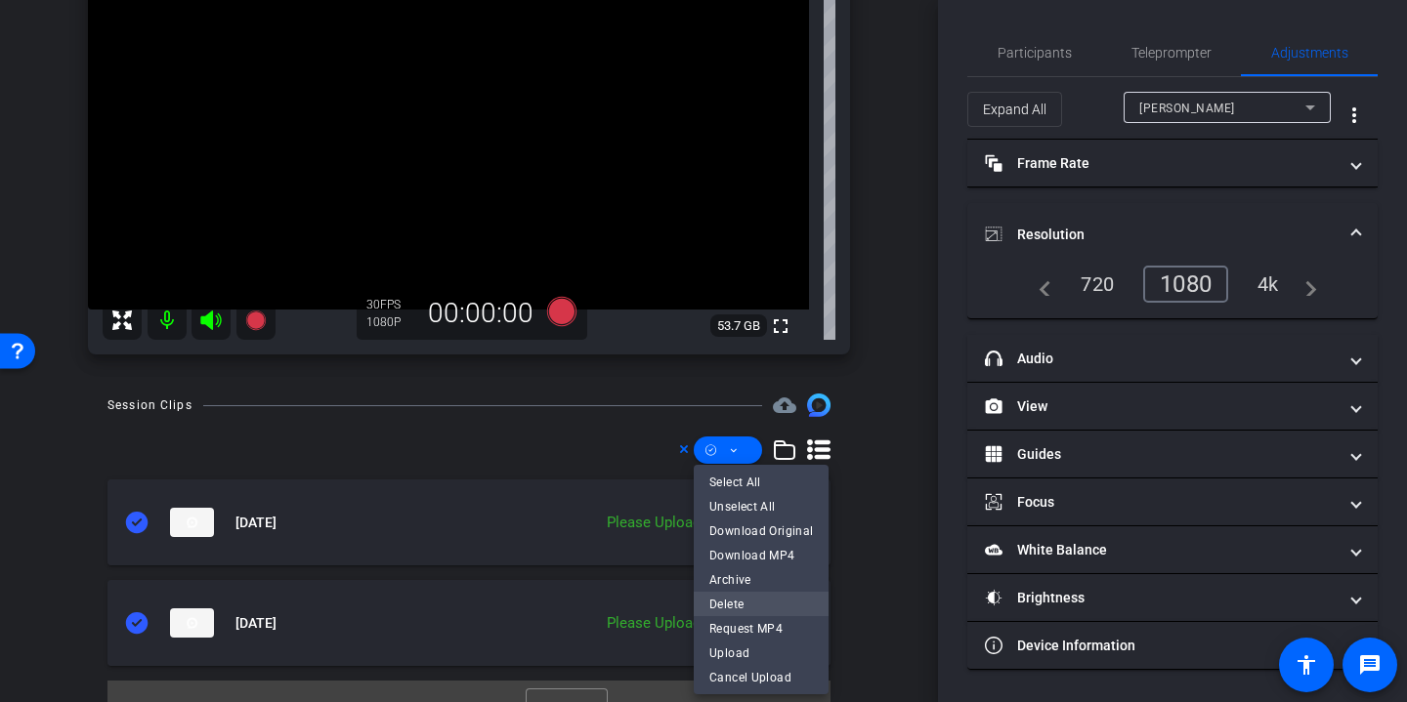
click at [762, 606] on span "Delete" at bounding box center [761, 603] width 104 height 23
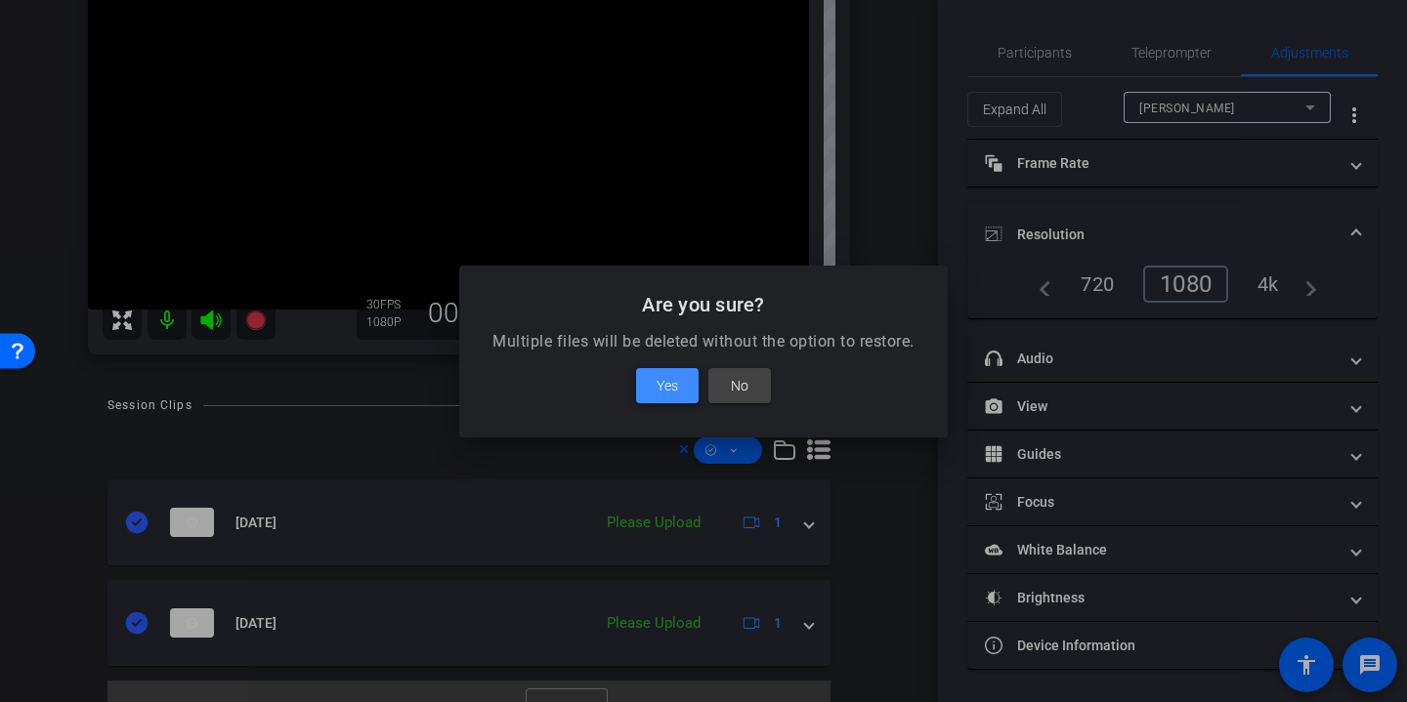
click at [672, 389] on span "Yes" at bounding box center [666, 385] width 21 height 23
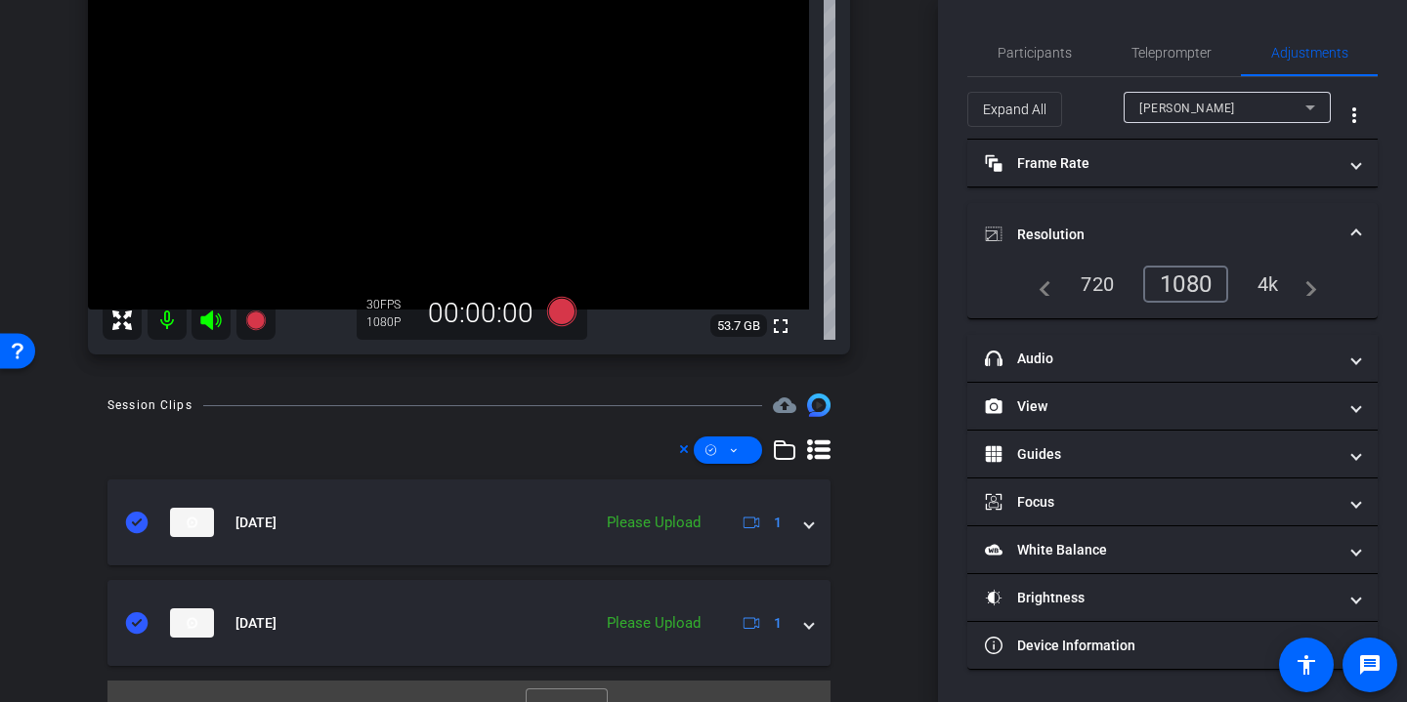
scroll to position [33, 0]
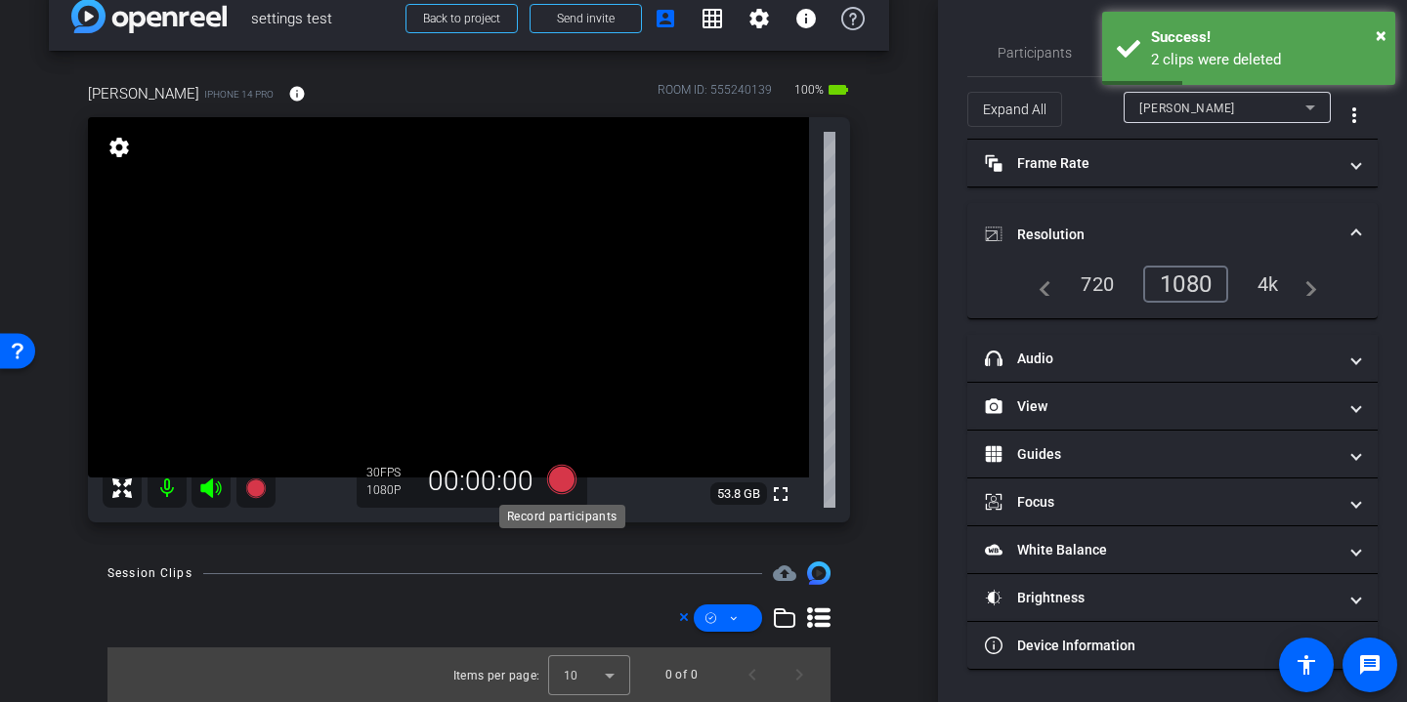
click at [559, 479] on icon at bounding box center [561, 479] width 29 height 29
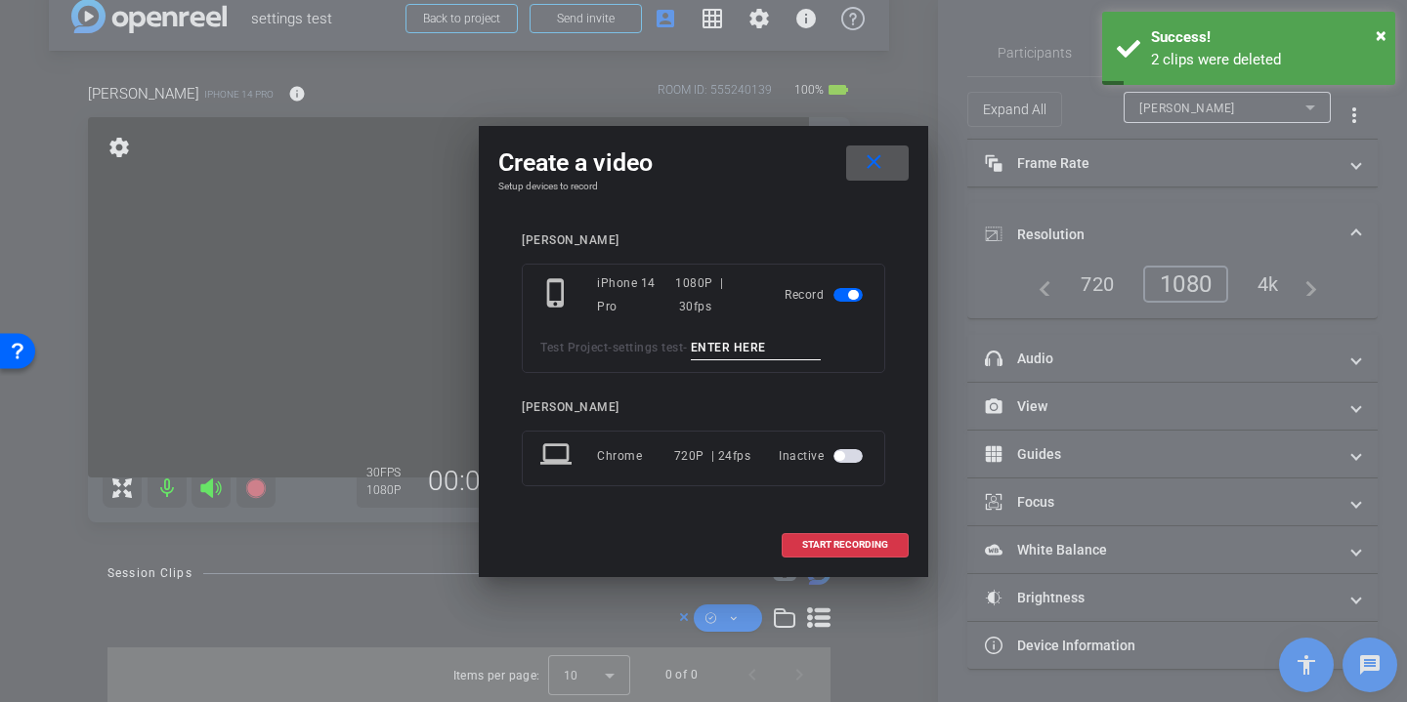
click at [736, 353] on input at bounding box center [756, 348] width 131 height 24
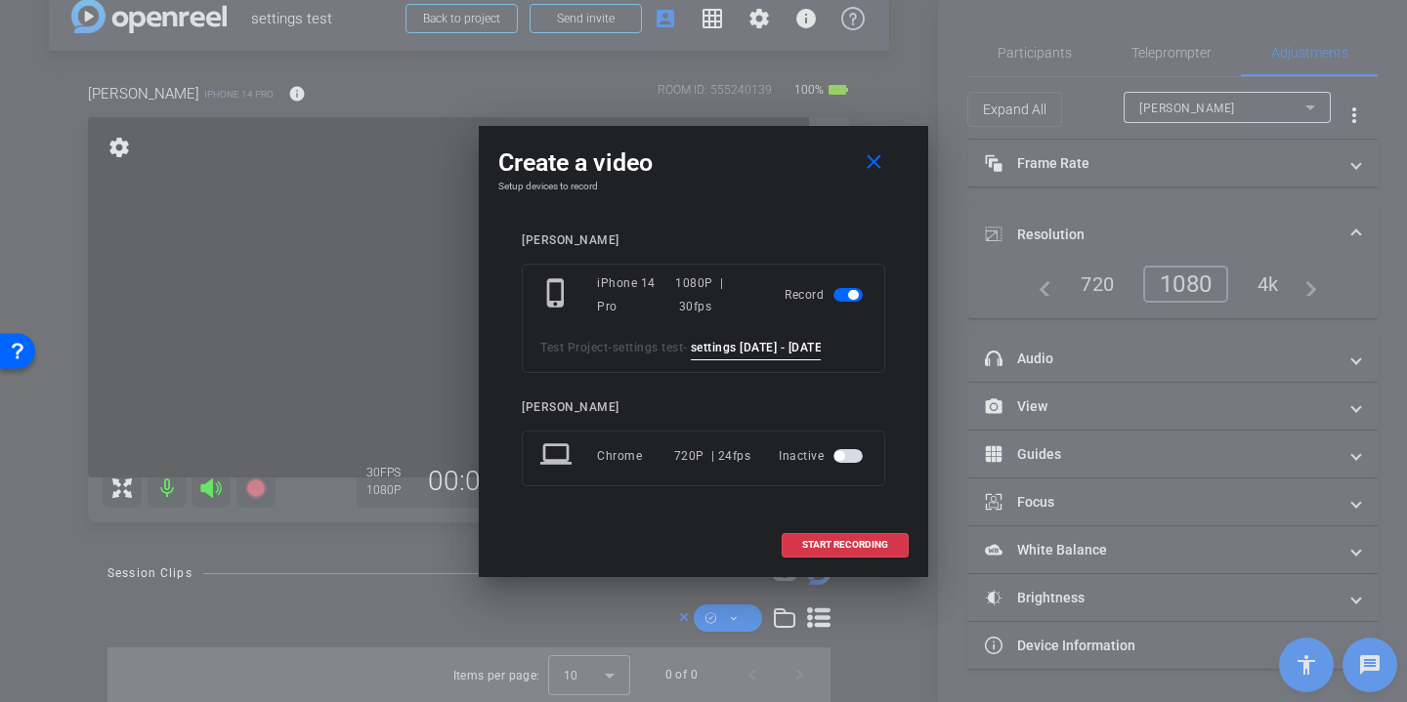
drag, startPoint x: 823, startPoint y: 345, endPoint x: 593, endPoint y: 343, distance: 230.5
click at [593, 344] on div "Test Project - settings test - settings 1080 - 1080" at bounding box center [703, 348] width 326 height 24
type input "settings 1080 - 1080"
click at [831, 540] on span "START RECORDING" at bounding box center [845, 545] width 86 height 10
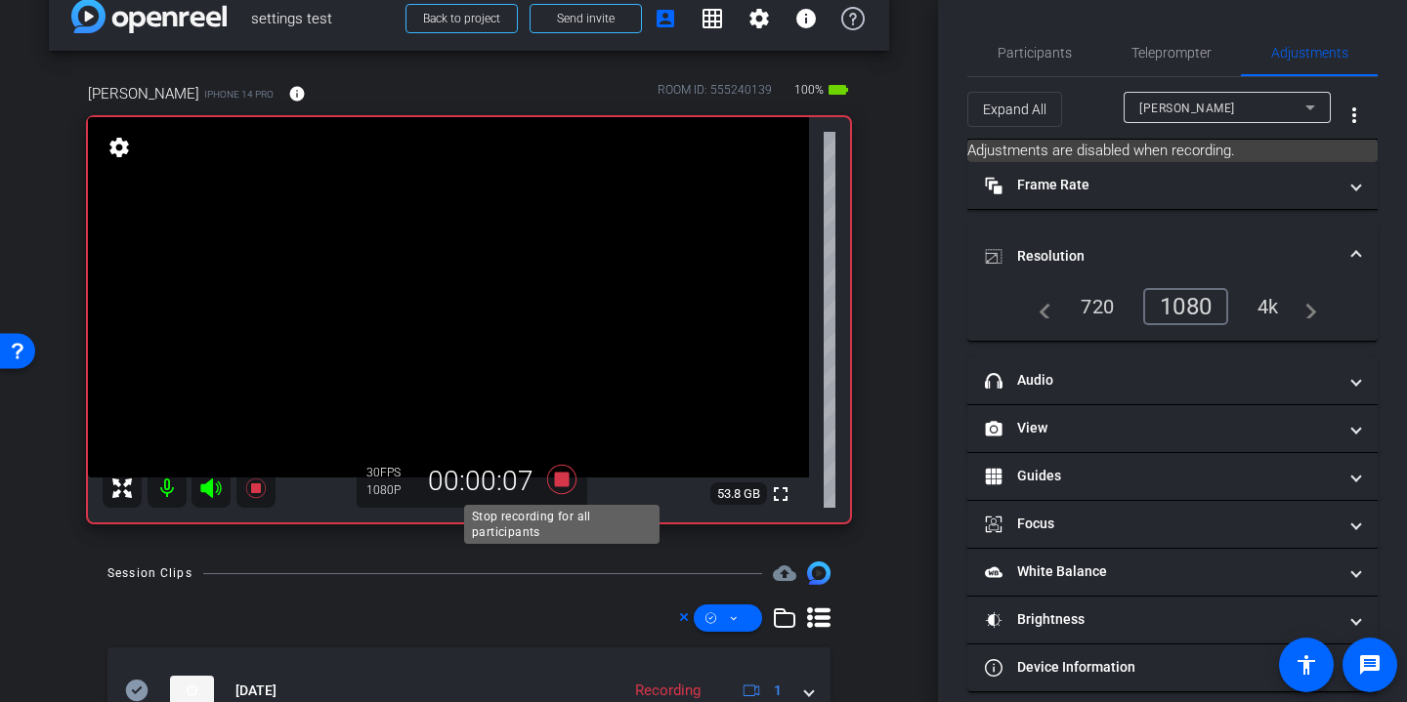
click at [552, 478] on icon at bounding box center [561, 479] width 47 height 35
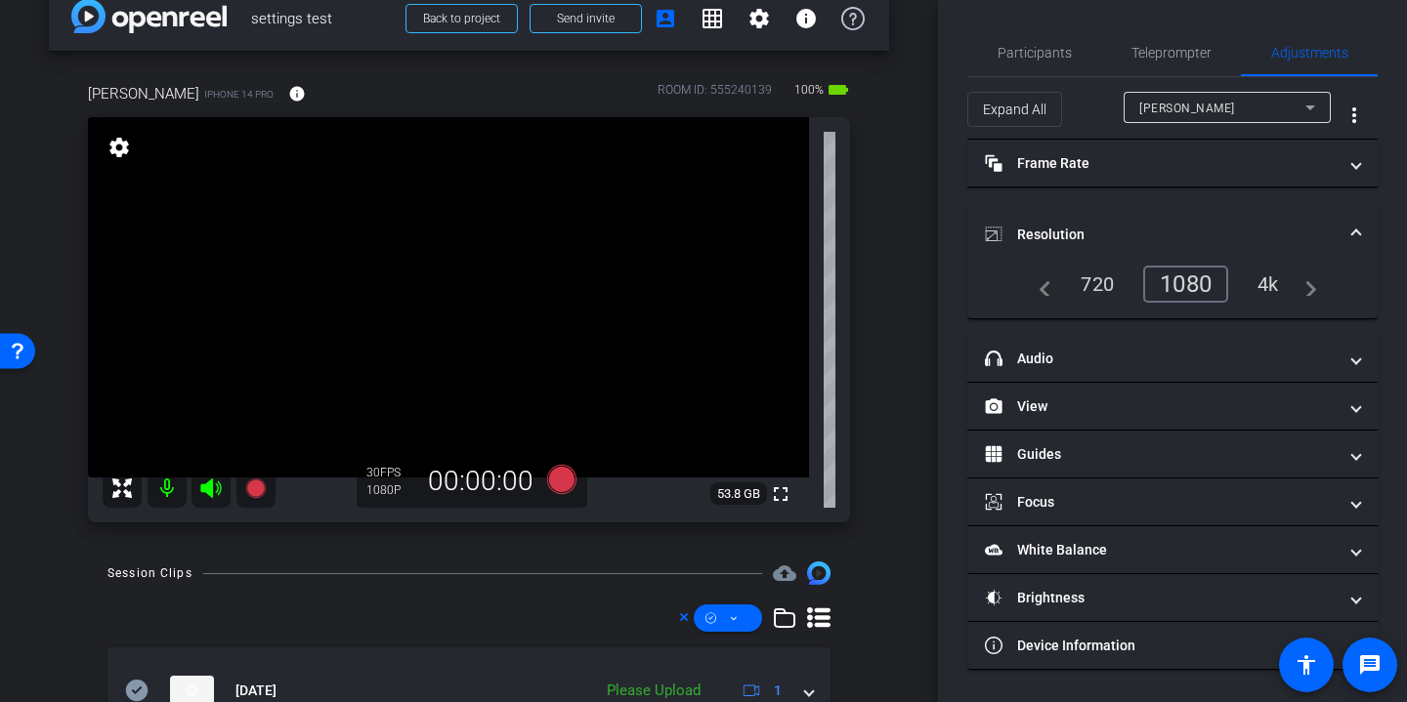
click at [1270, 279] on div "4k" at bounding box center [1267, 284] width 51 height 33
click at [565, 479] on icon at bounding box center [561, 479] width 29 height 29
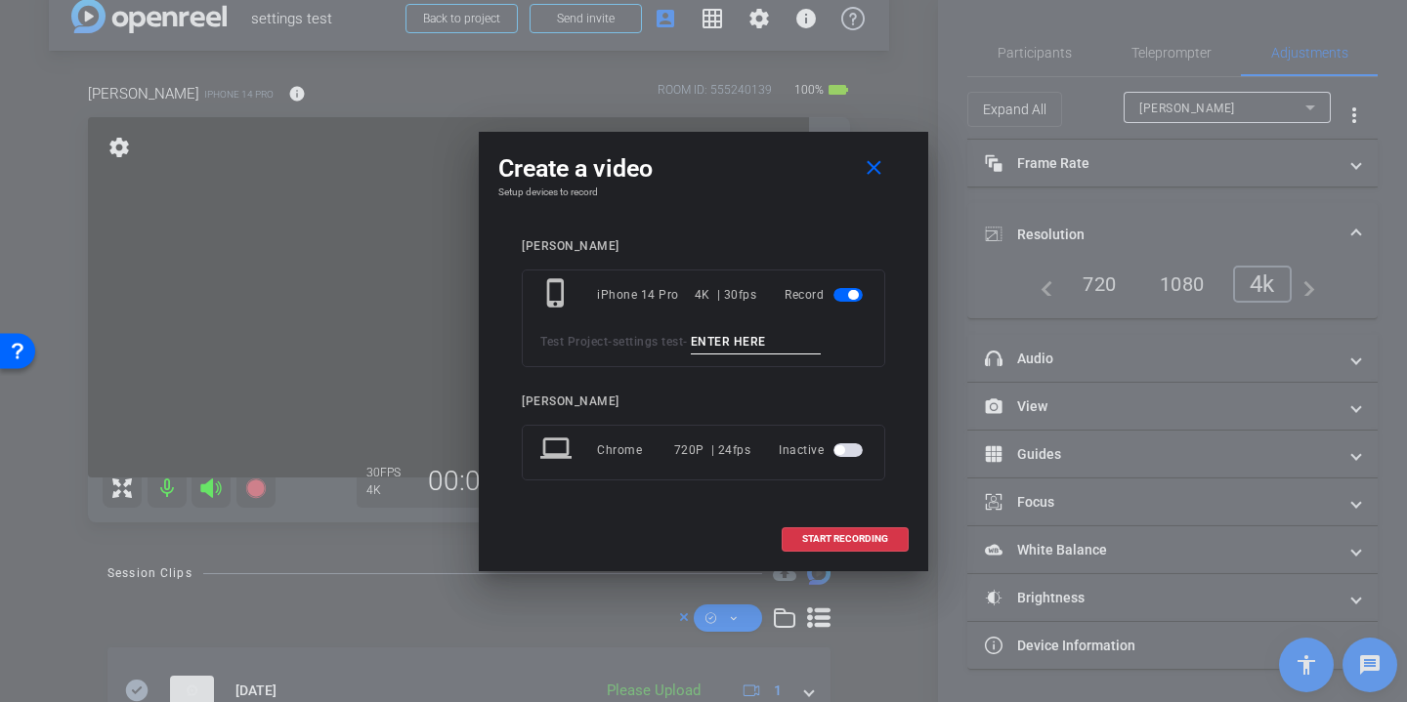
click at [736, 335] on input at bounding box center [756, 342] width 131 height 24
paste input "settings 1080 - 1080"
type input "settings 1080 - 4k"
click at [838, 537] on span "START RECORDING" at bounding box center [845, 539] width 86 height 10
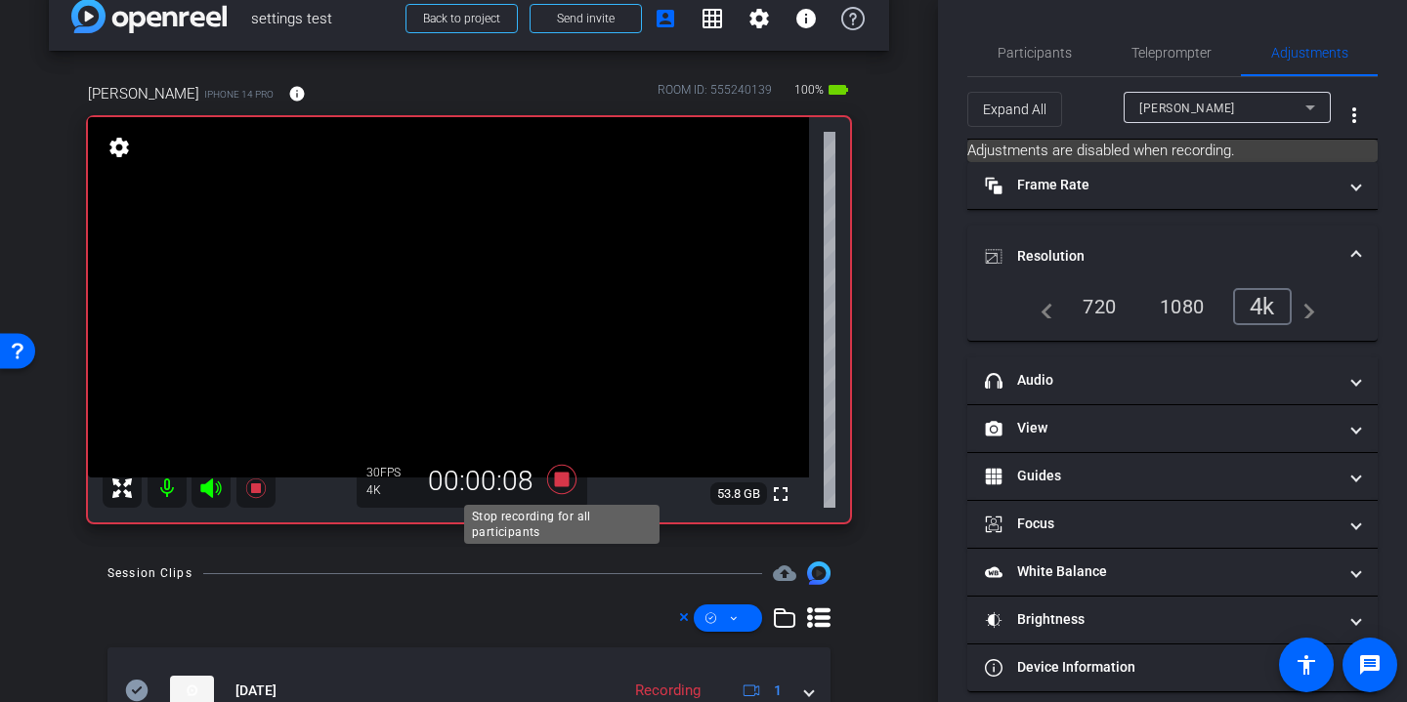
click at [562, 469] on icon at bounding box center [561, 479] width 47 height 35
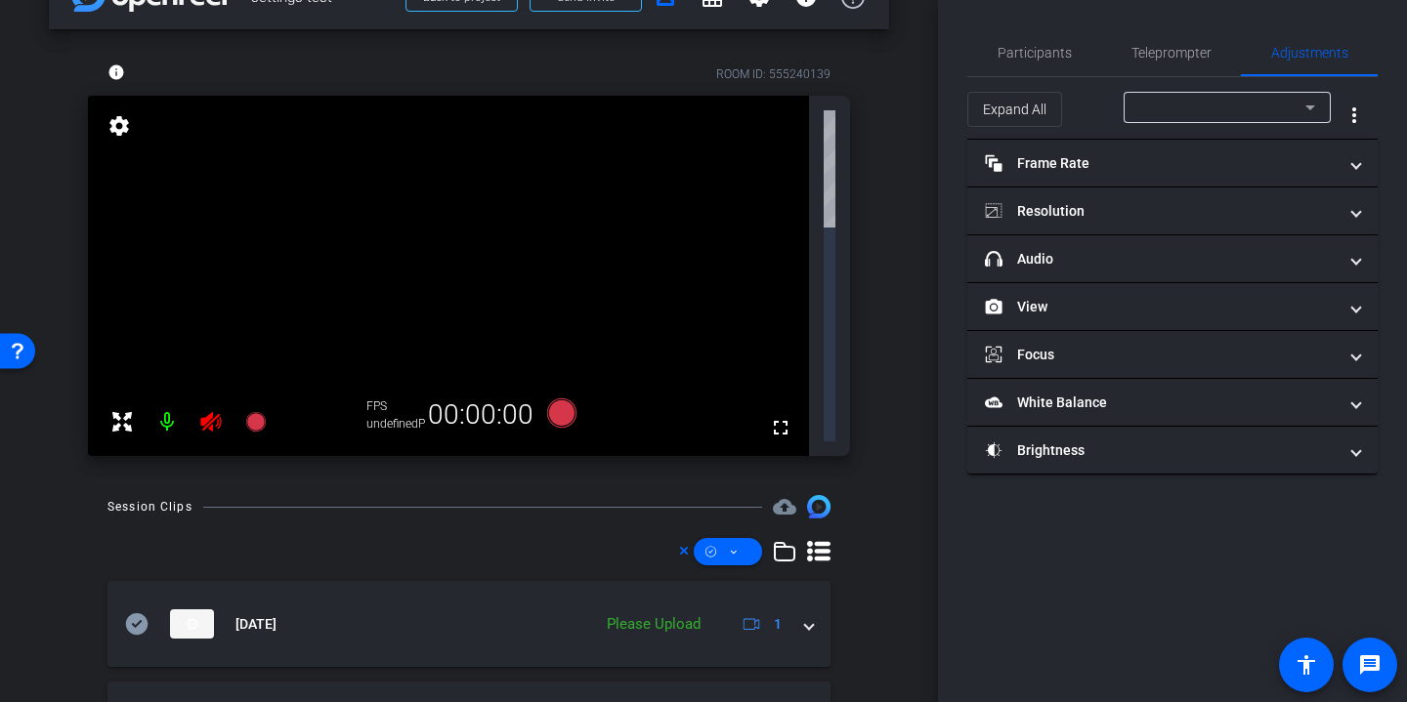
scroll to position [0, 0]
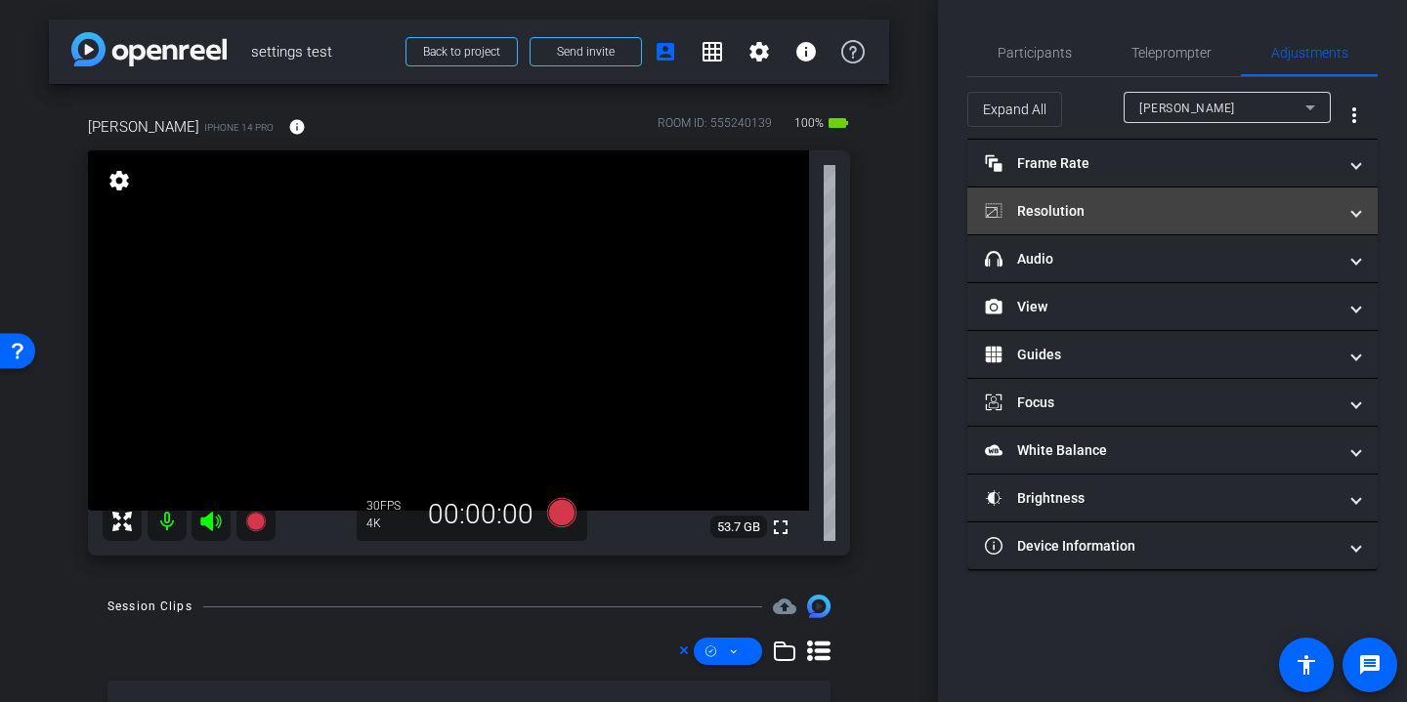
click at [1111, 212] on mat-panel-title "Resolution" at bounding box center [1161, 211] width 352 height 21
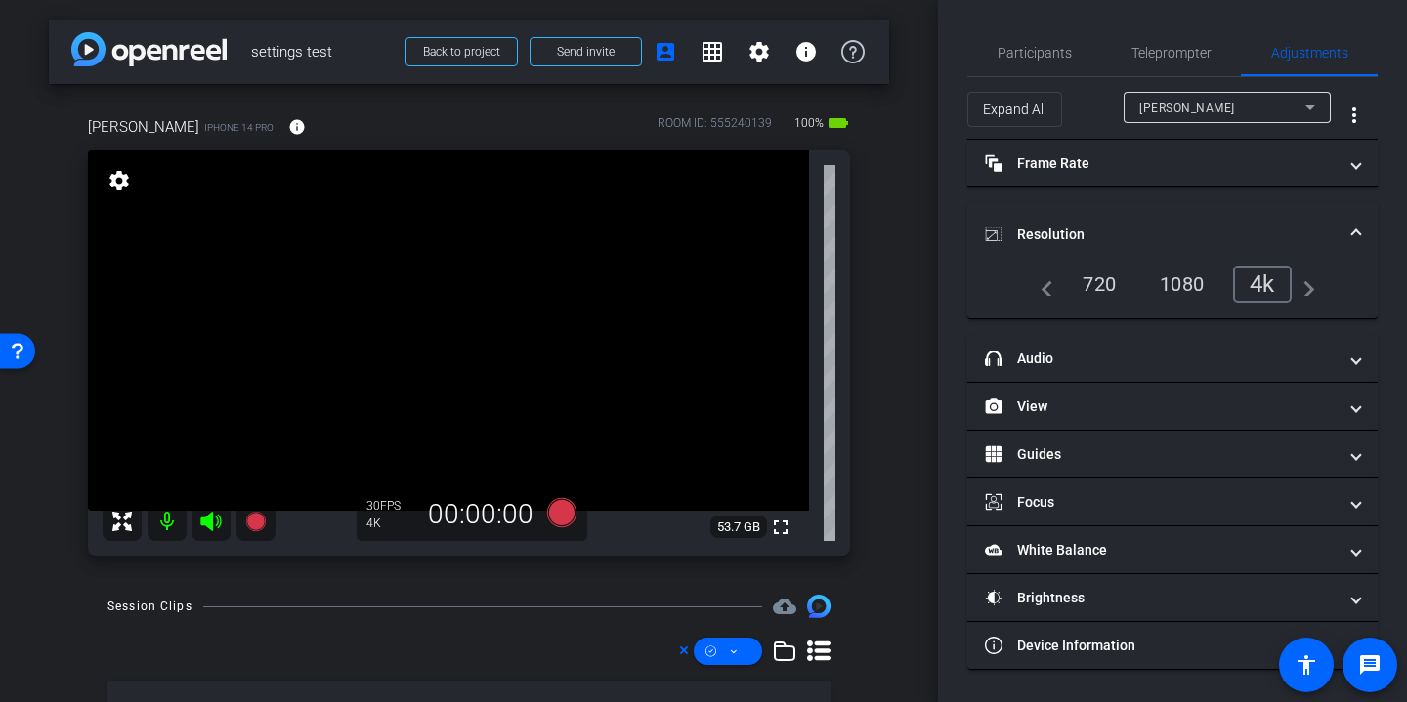
click at [1184, 286] on div "1080" at bounding box center [1181, 284] width 73 height 33
click at [563, 511] on icon at bounding box center [561, 512] width 29 height 29
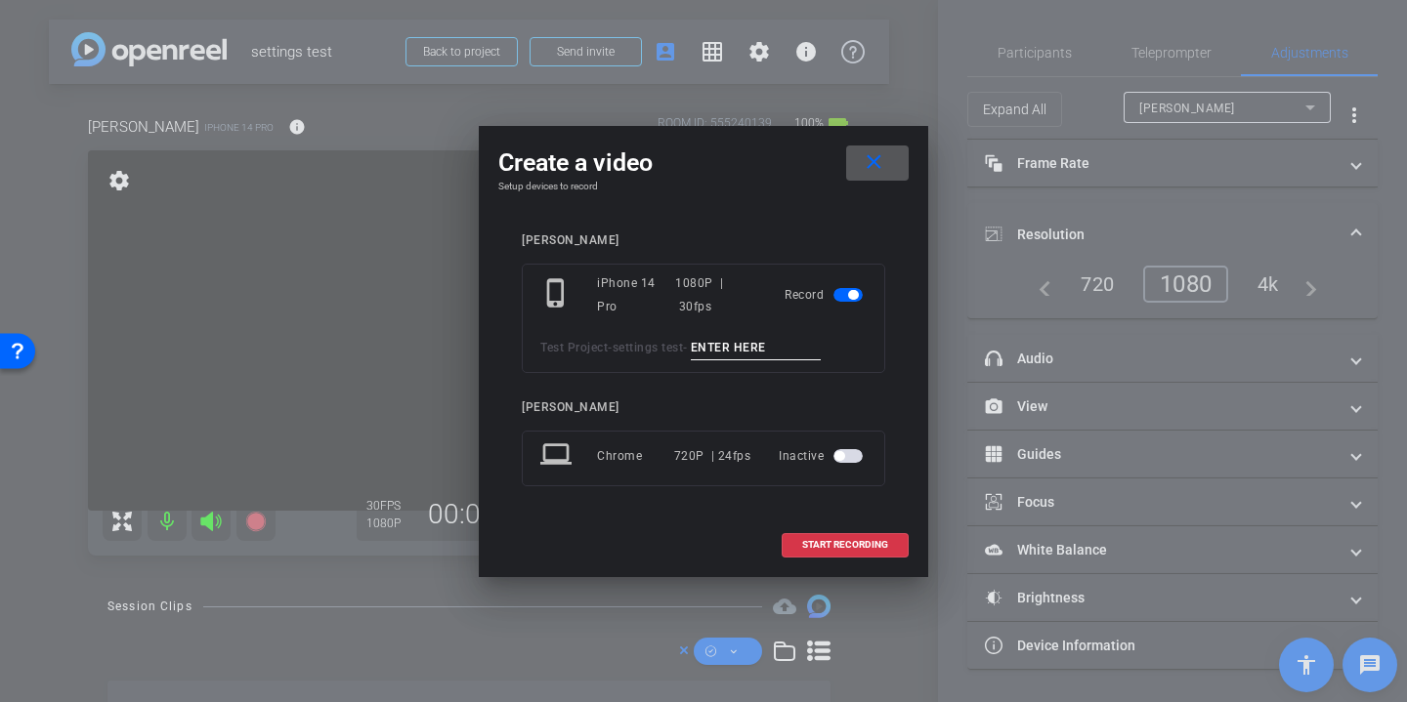
click at [735, 351] on input at bounding box center [756, 348] width 131 height 24
paste input "settings 1080 - 1080"
click at [780, 345] on input "settings 1080 - 1080" at bounding box center [756, 348] width 131 height 24
drag, startPoint x: 820, startPoint y: 347, endPoint x: 612, endPoint y: 347, distance: 207.1
click at [612, 347] on div "Test Project - settings test - settings 4k - 1080" at bounding box center [703, 348] width 326 height 24
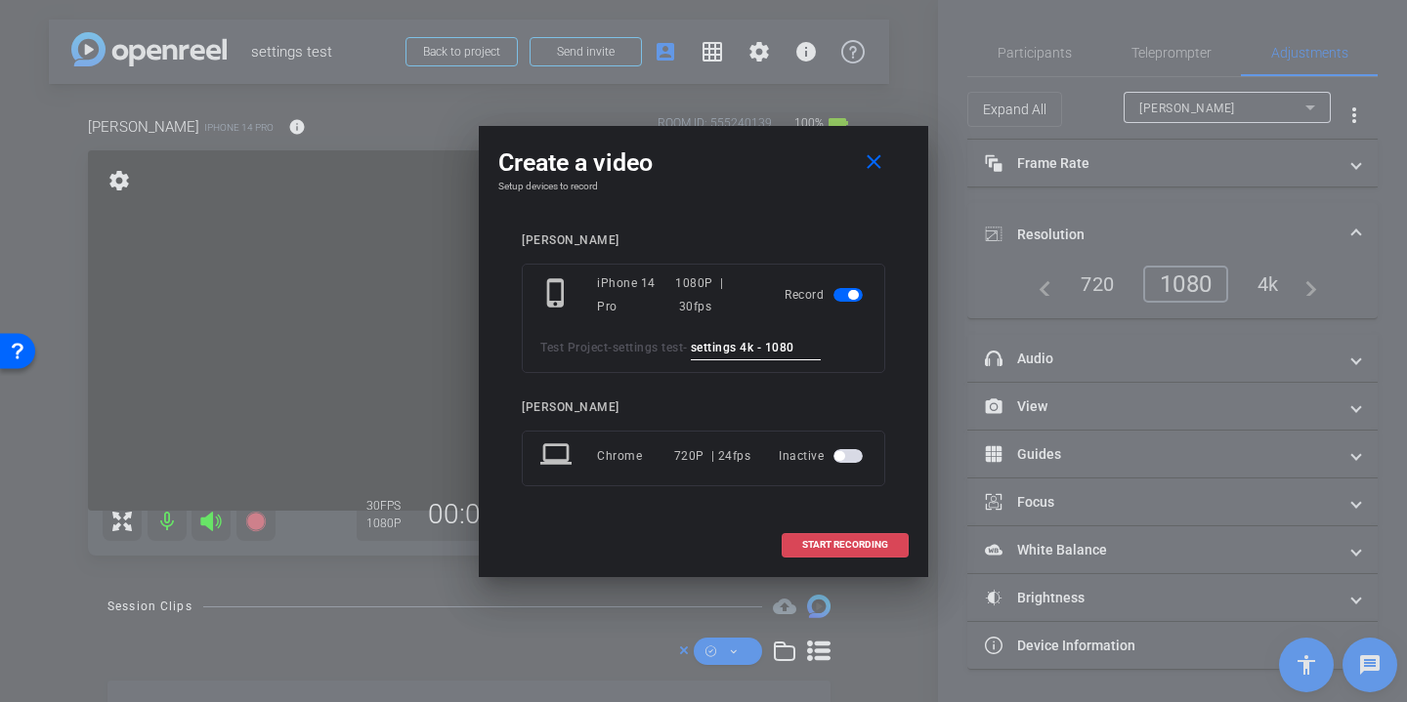
type input "settings 4k - 1080"
click at [862, 540] on span "START RECORDING" at bounding box center [845, 545] width 86 height 10
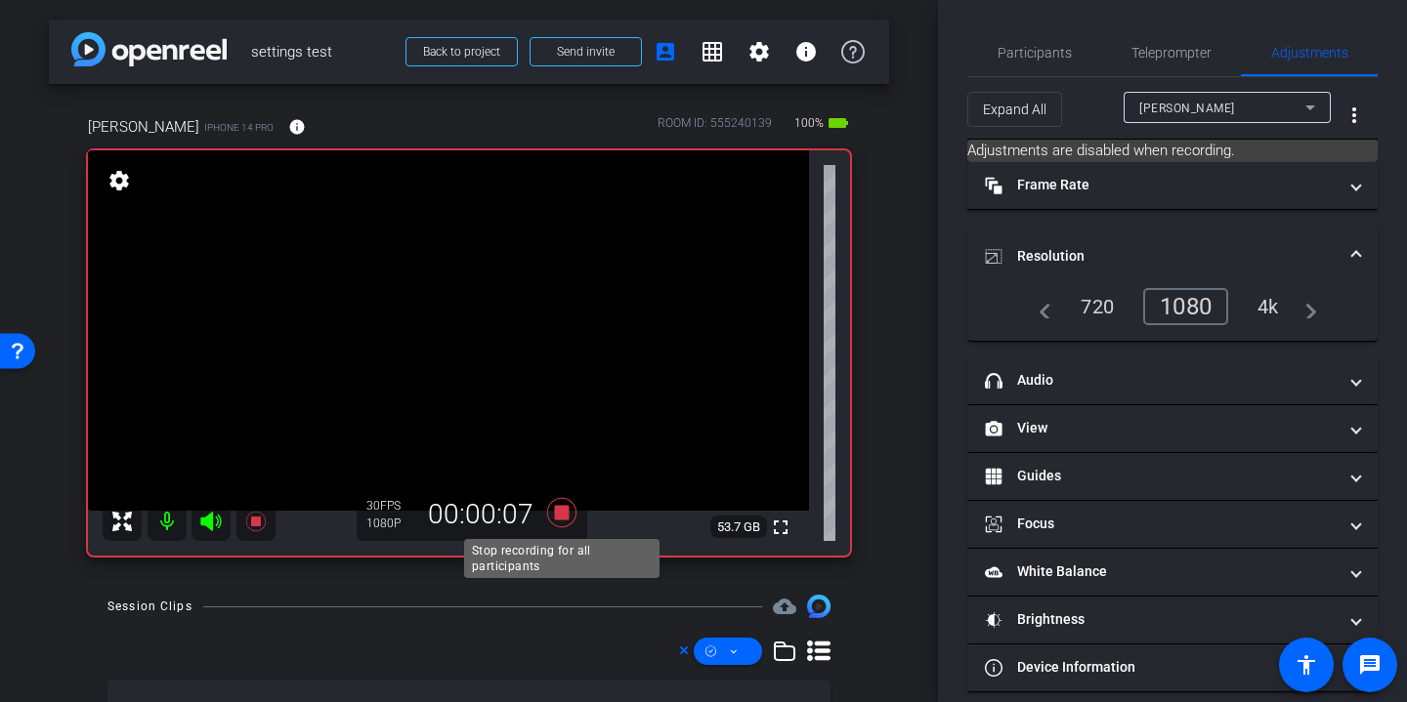
click at [572, 507] on icon at bounding box center [561, 512] width 47 height 35
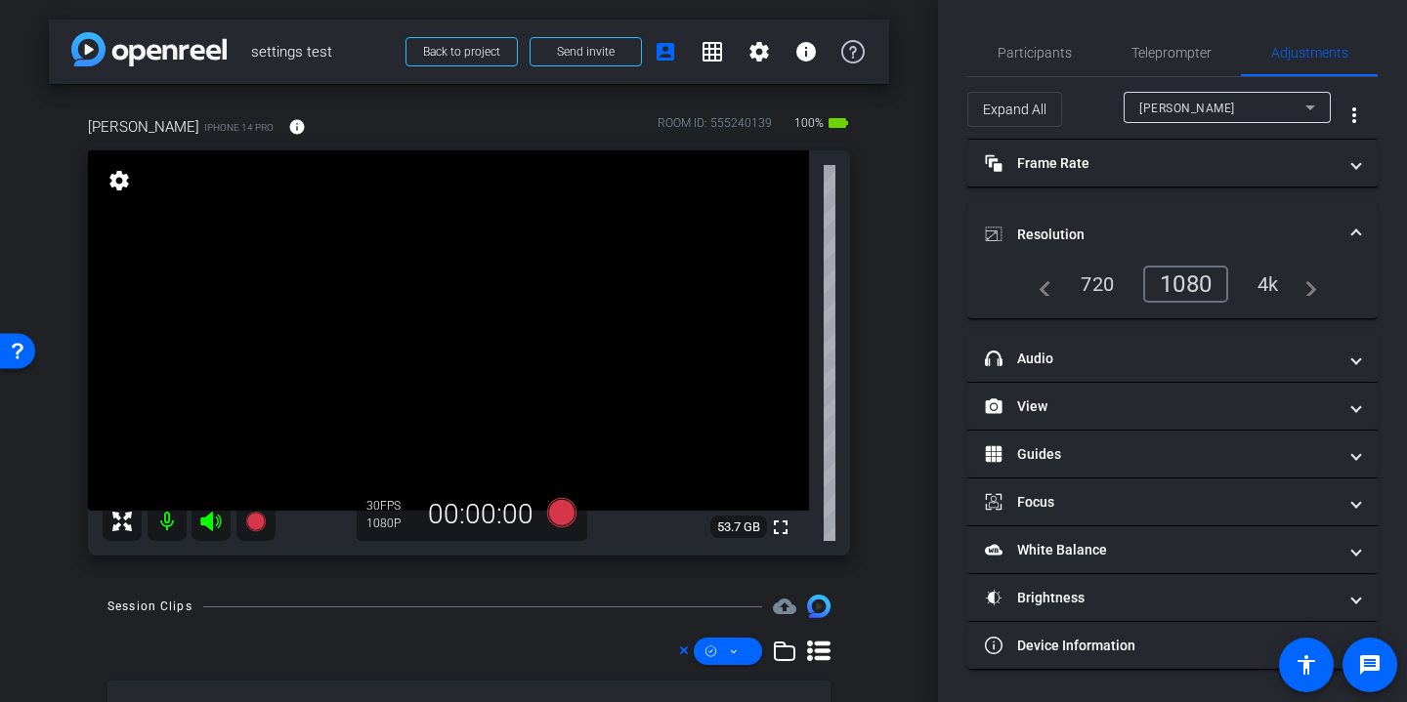
click at [1276, 283] on div "4k" at bounding box center [1267, 284] width 51 height 33
click at [563, 508] on icon at bounding box center [561, 512] width 29 height 29
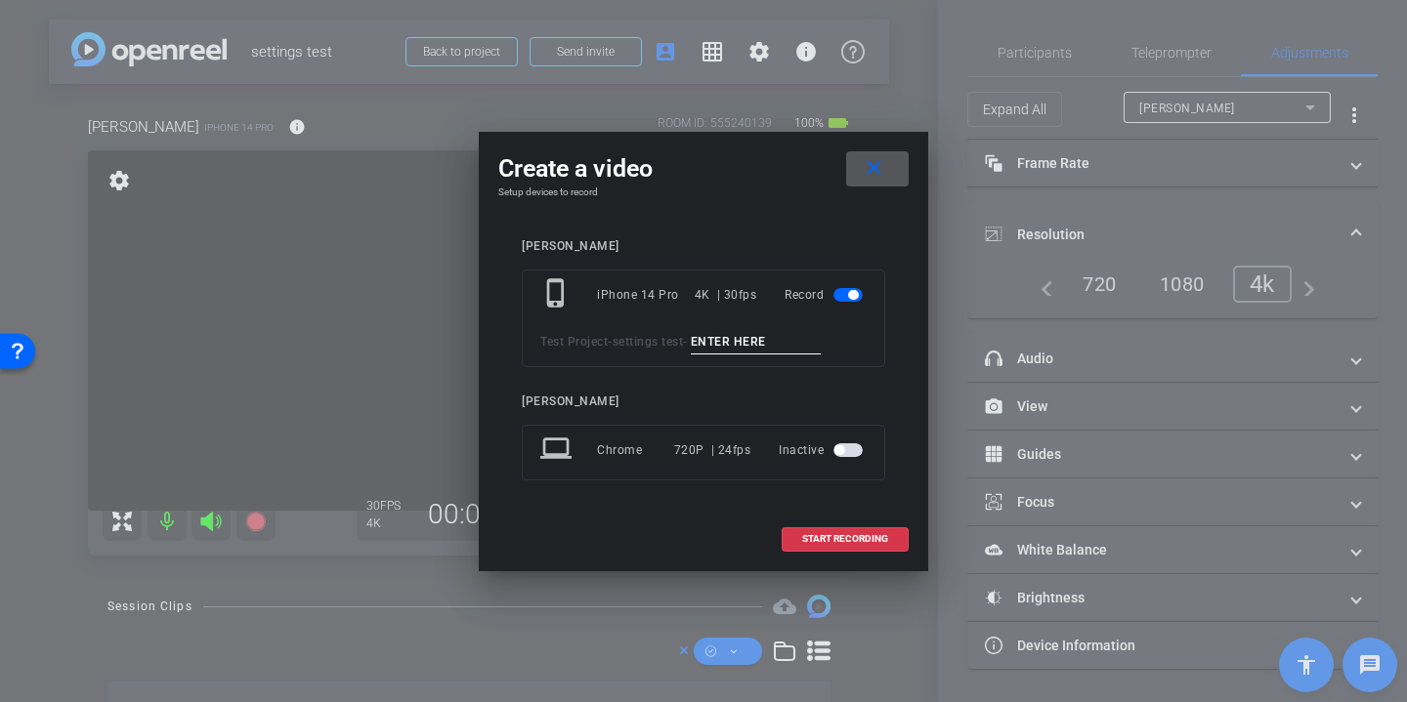
click at [717, 342] on input at bounding box center [756, 342] width 131 height 24
paste input "settings 4k - 1080"
type input "settings 4k - 4k"
click at [808, 534] on span "START RECORDING" at bounding box center [845, 539] width 86 height 10
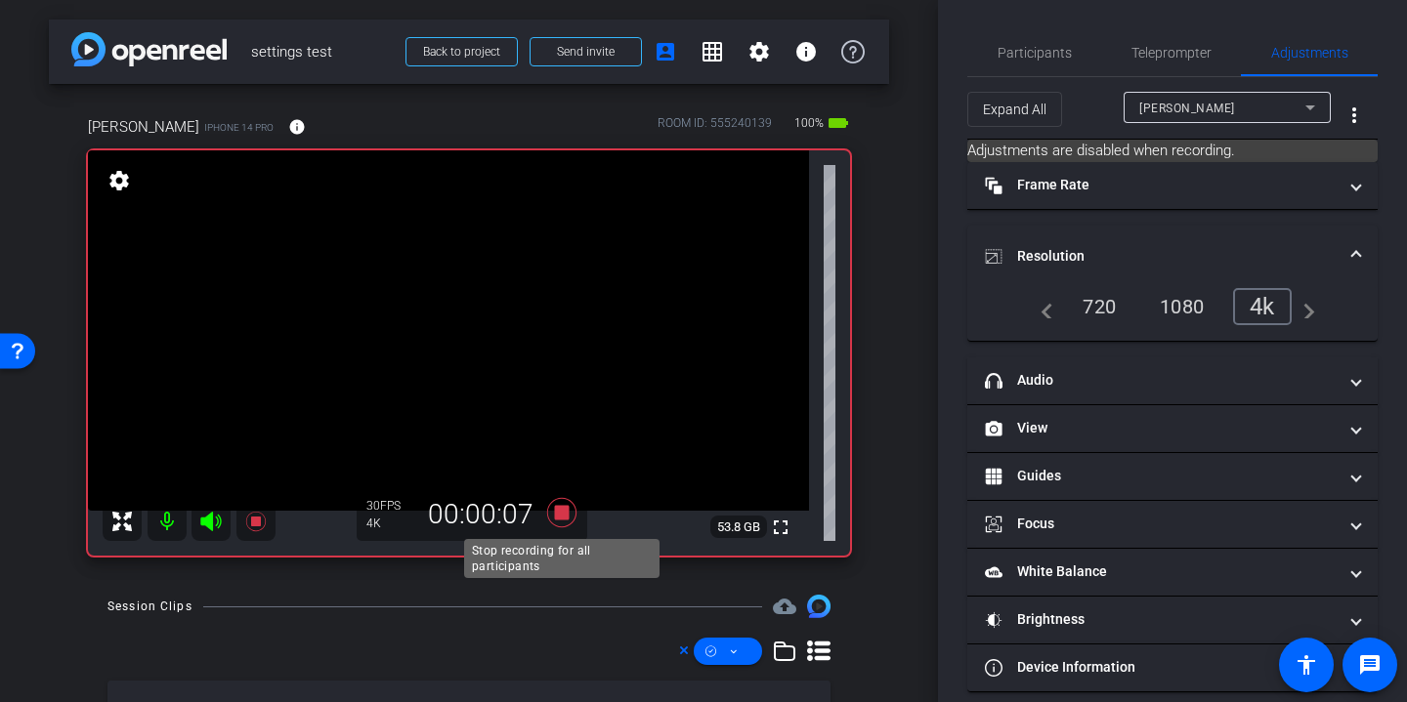
click at [557, 507] on icon at bounding box center [561, 512] width 29 height 29
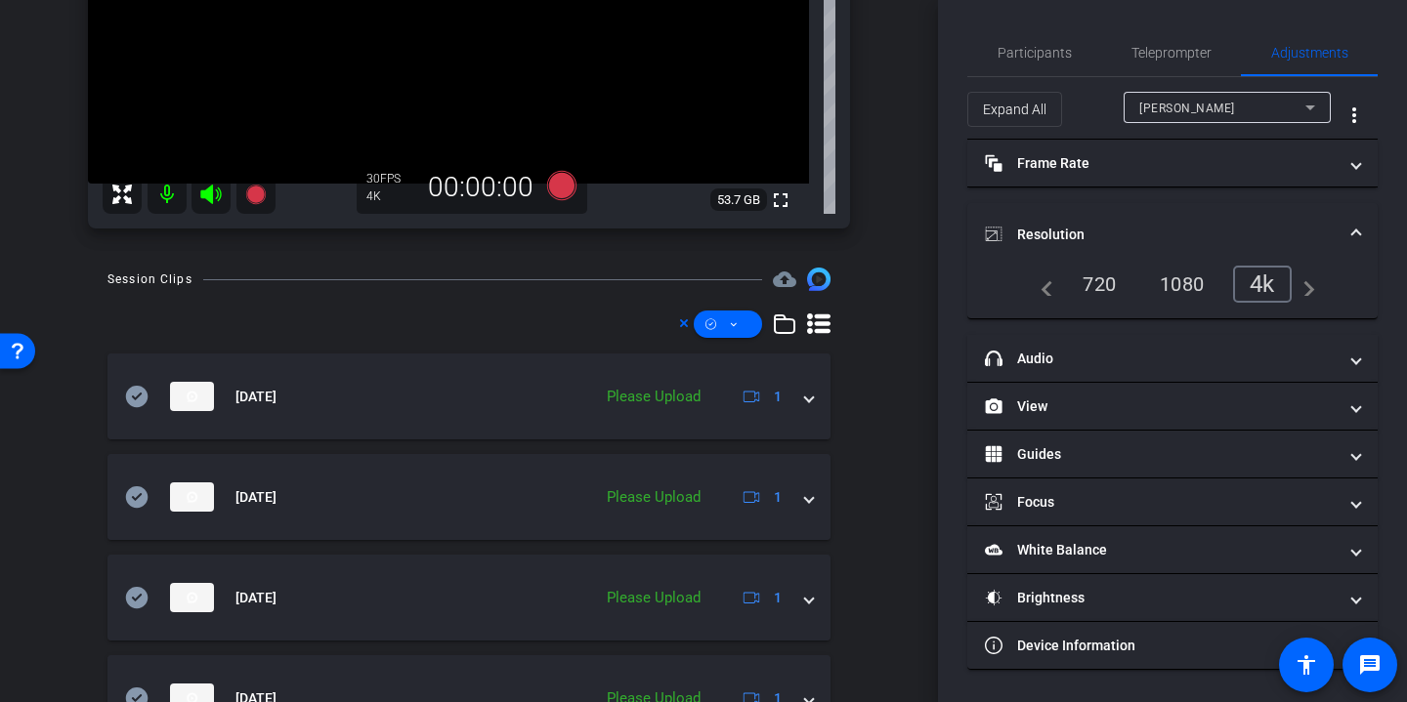
scroll to position [436, 0]
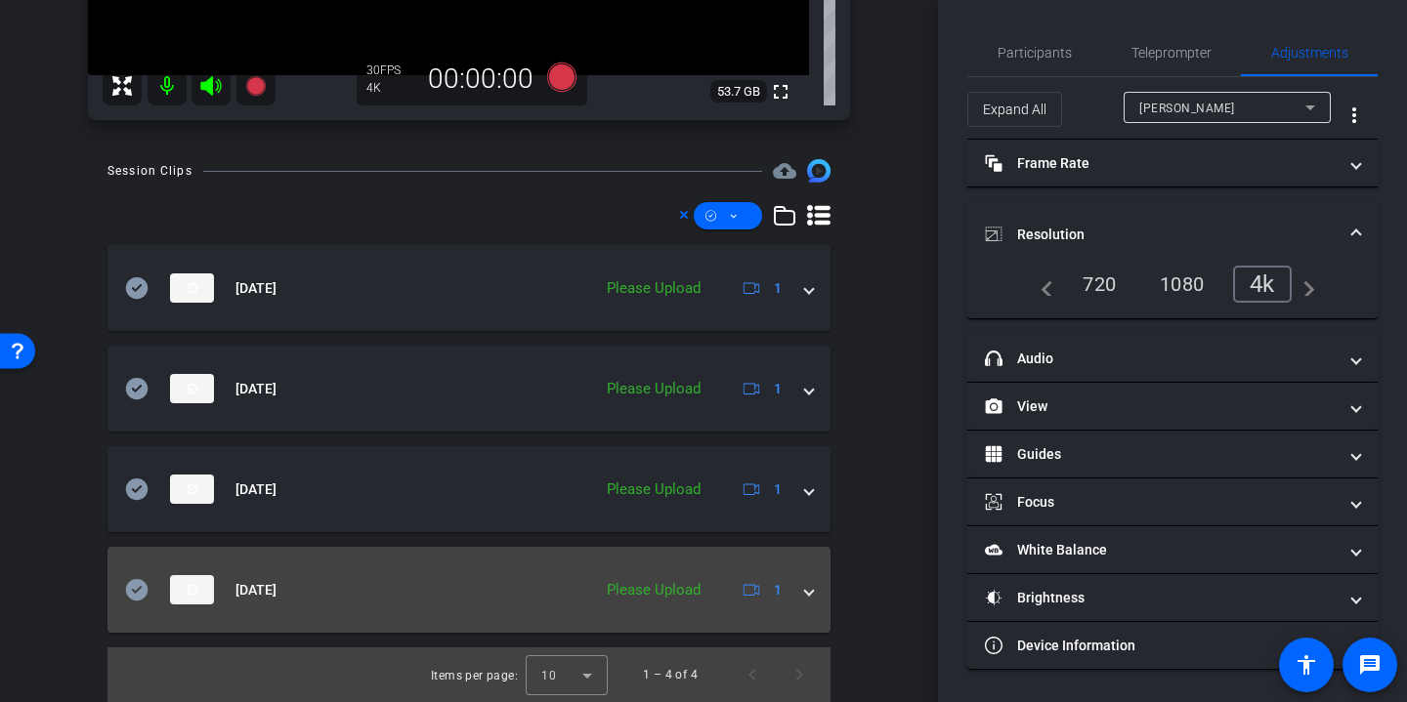
click at [132, 578] on icon at bounding box center [136, 589] width 23 height 23
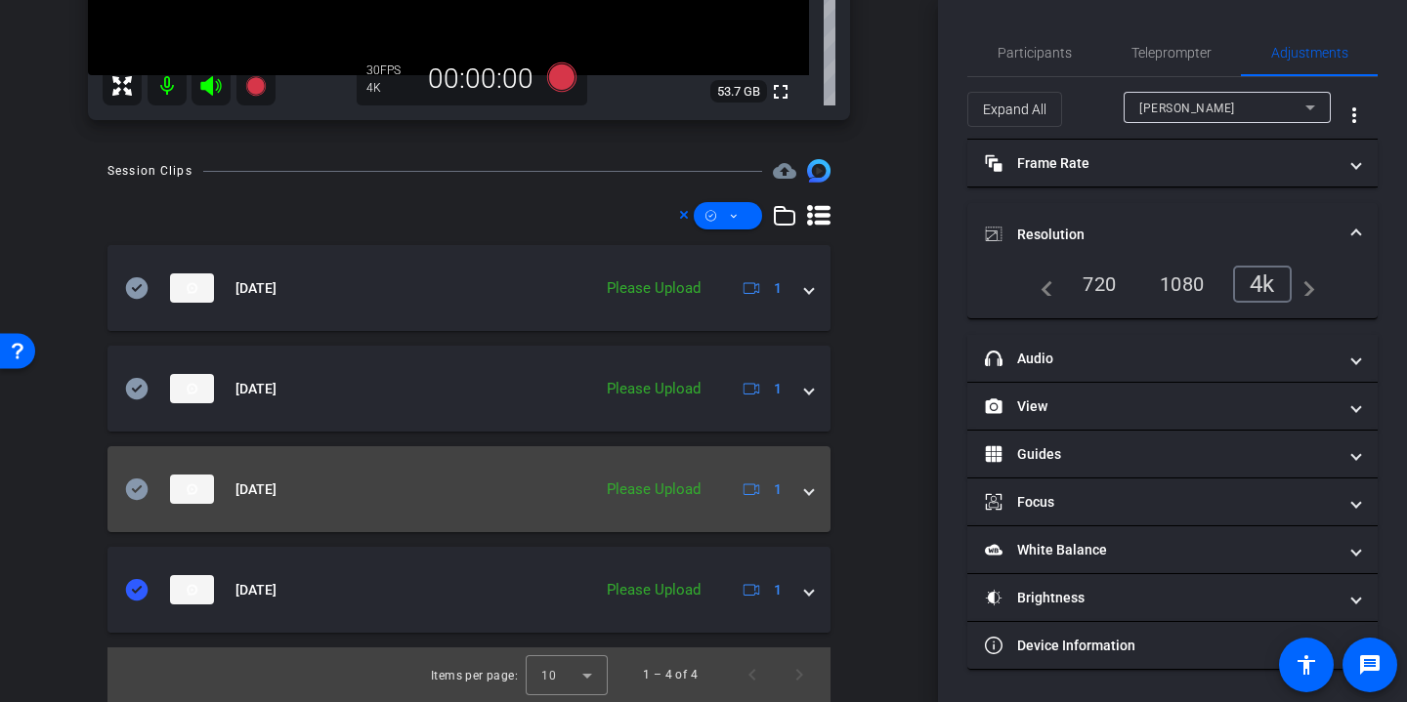
click at [135, 481] on icon at bounding box center [137, 489] width 22 height 21
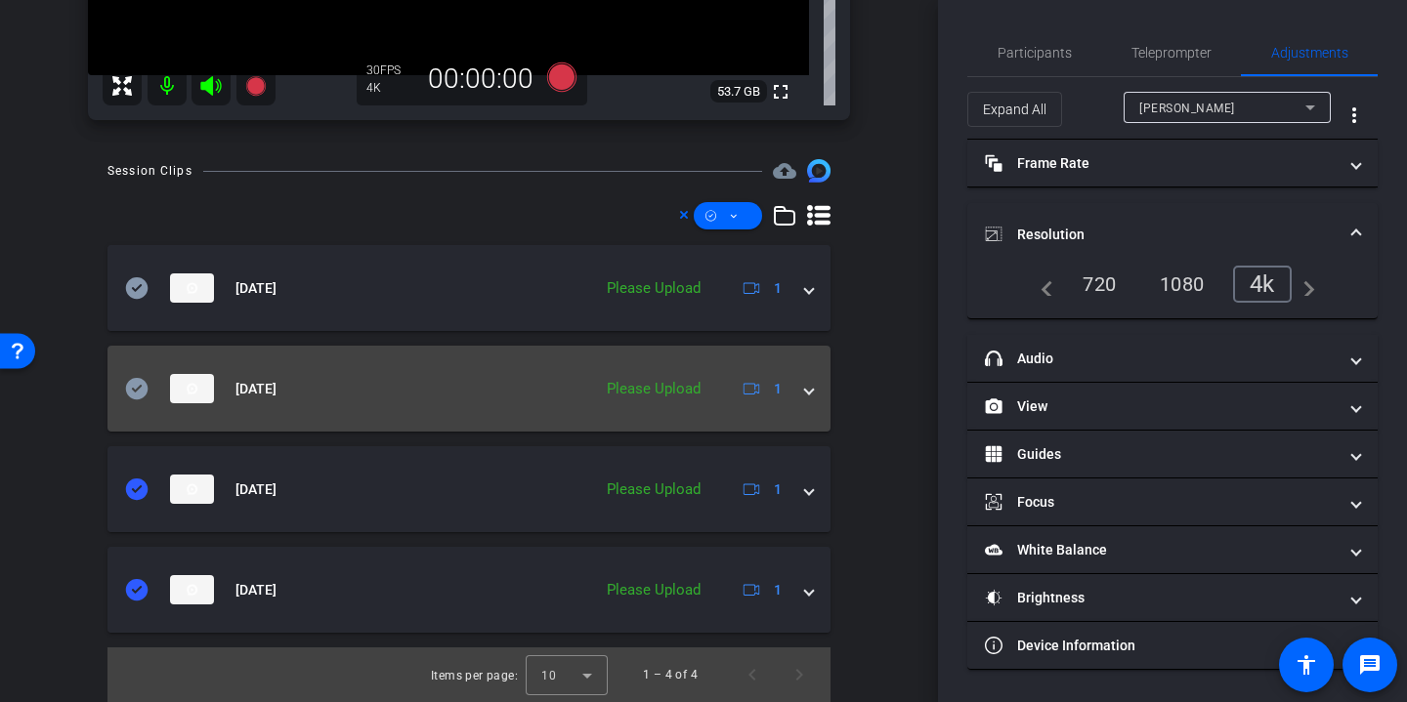
click at [140, 387] on icon at bounding box center [136, 388] width 23 height 23
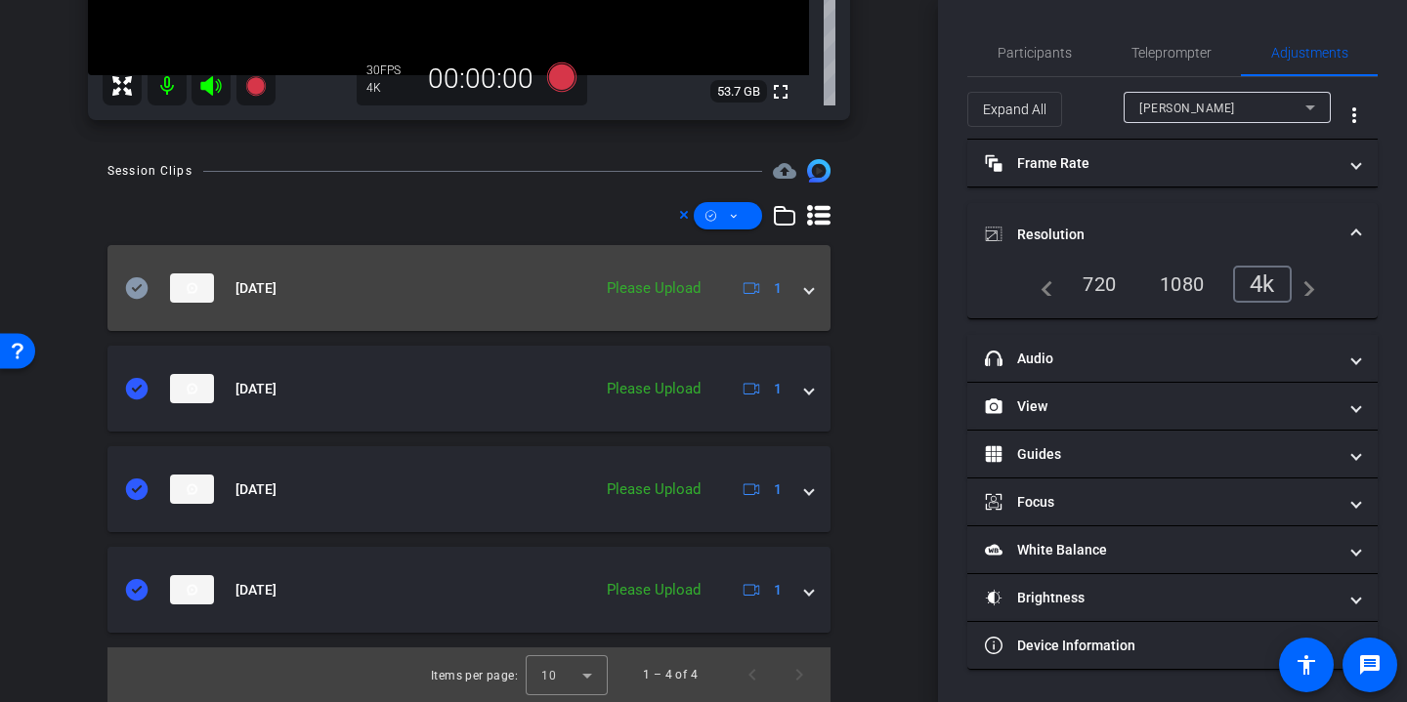
click at [129, 294] on icon at bounding box center [137, 287] width 22 height 21
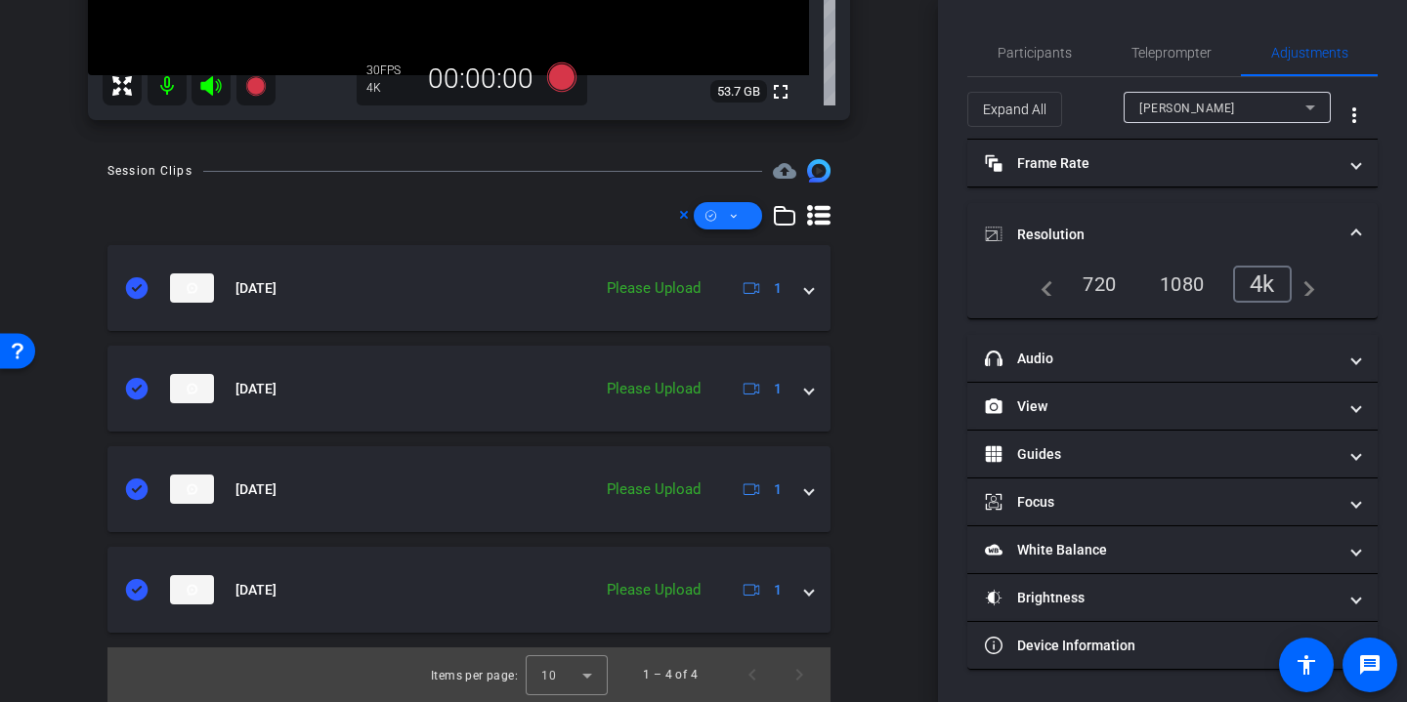
click at [745, 223] on span at bounding box center [728, 215] width 68 height 47
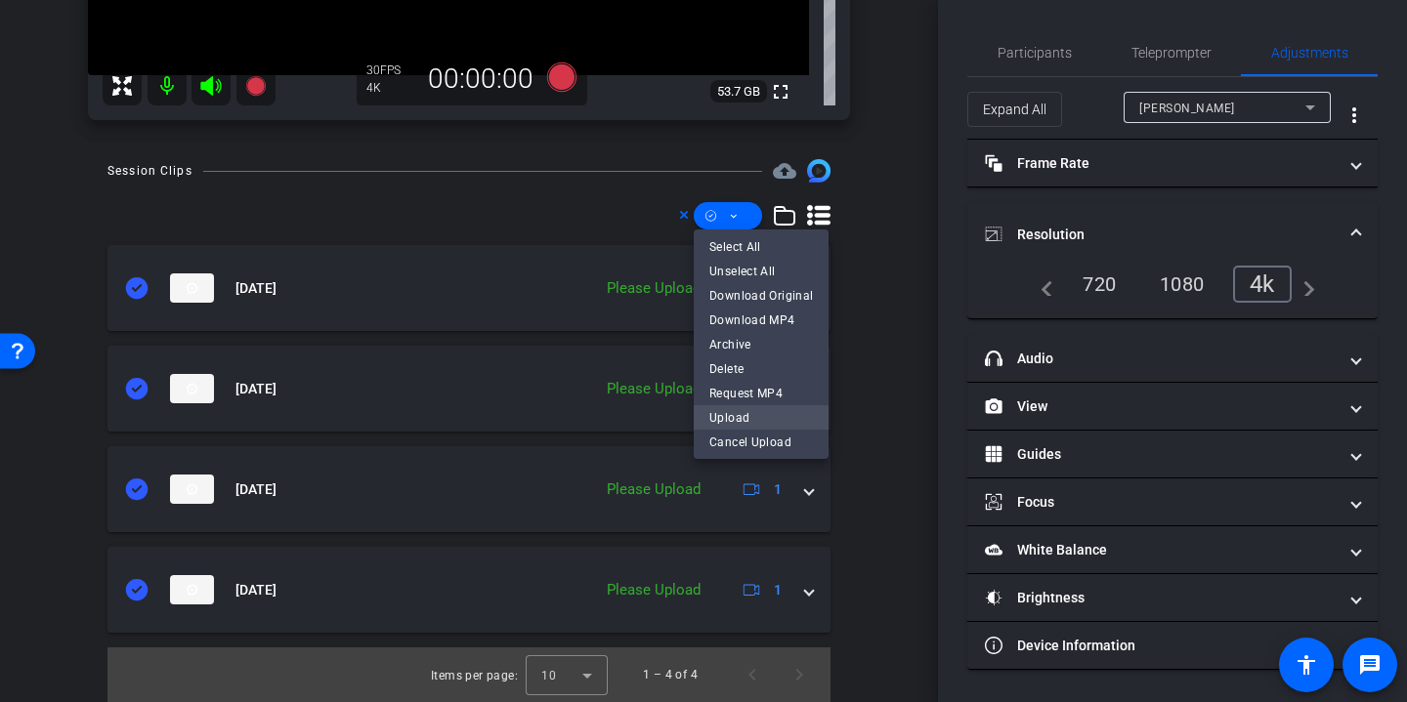
click at [755, 415] on span "Upload" at bounding box center [761, 417] width 104 height 23
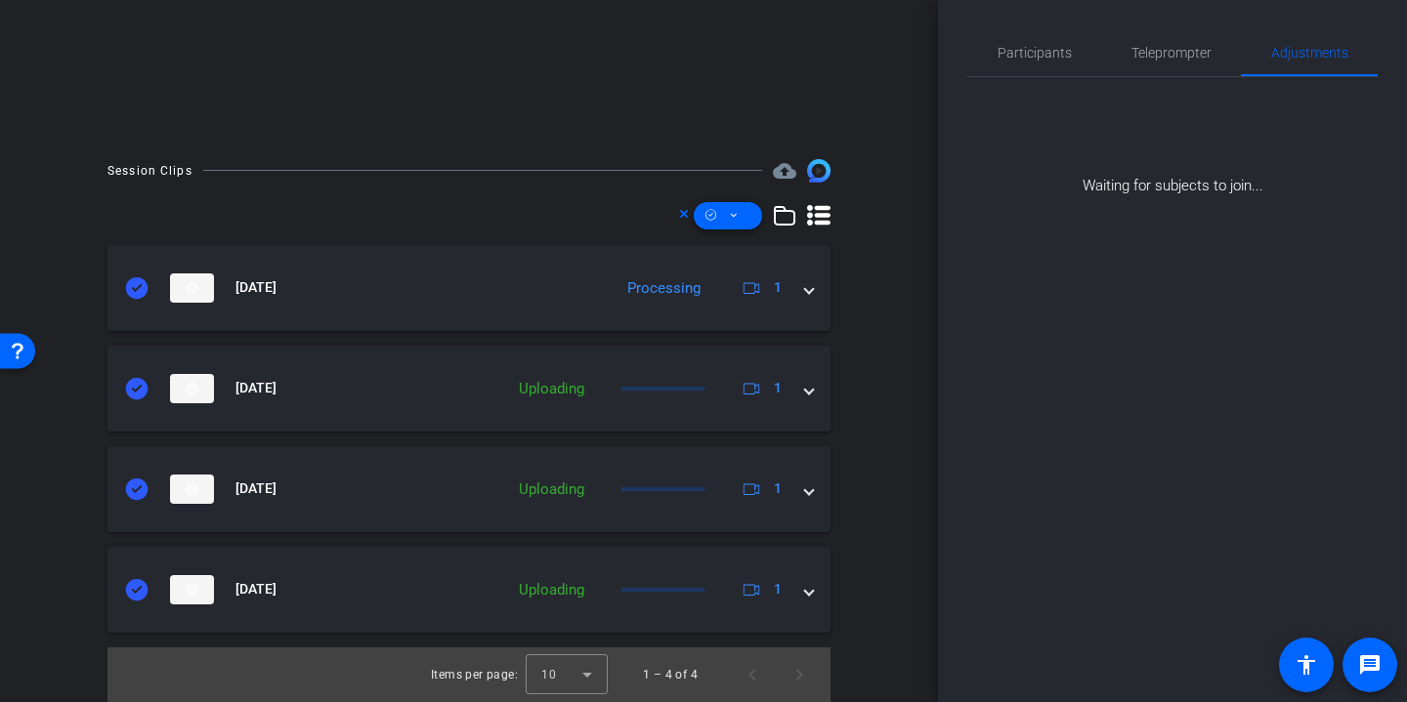
scroll to position [358, 0]
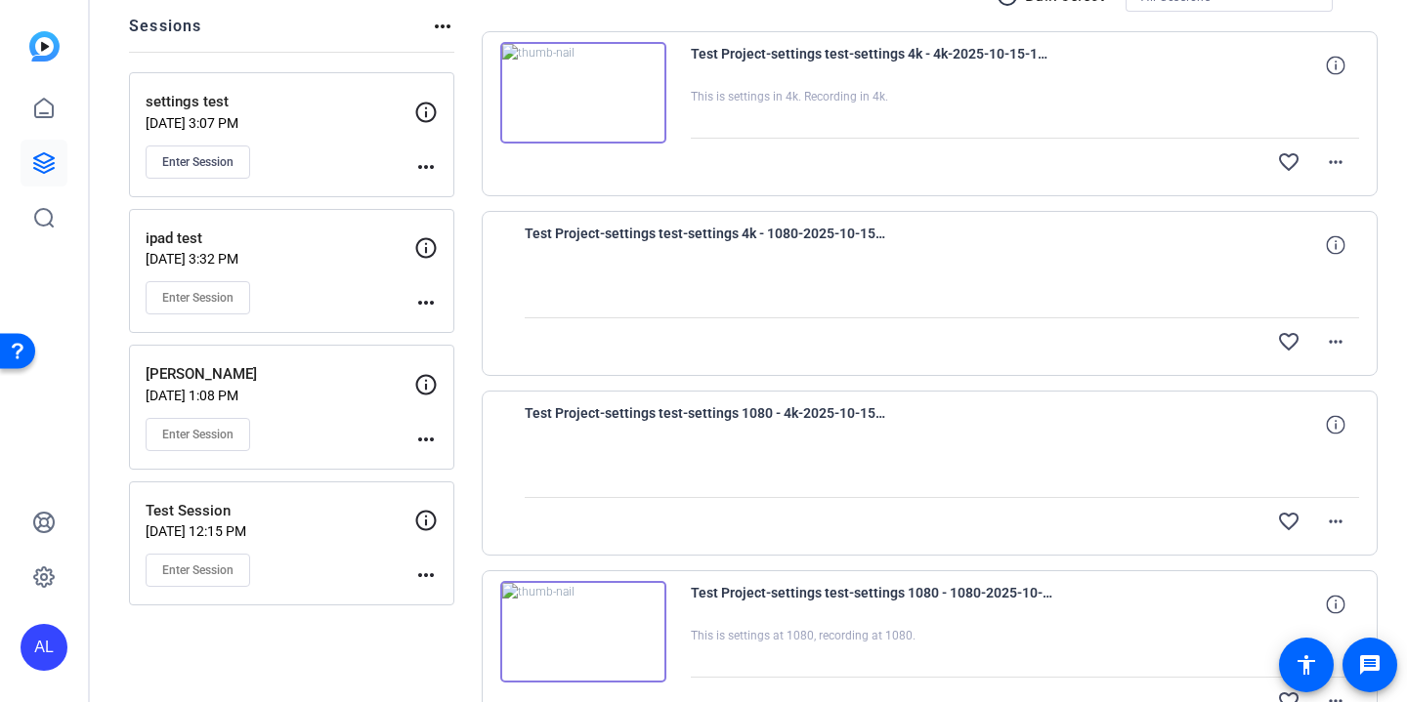
scroll to position [147, 0]
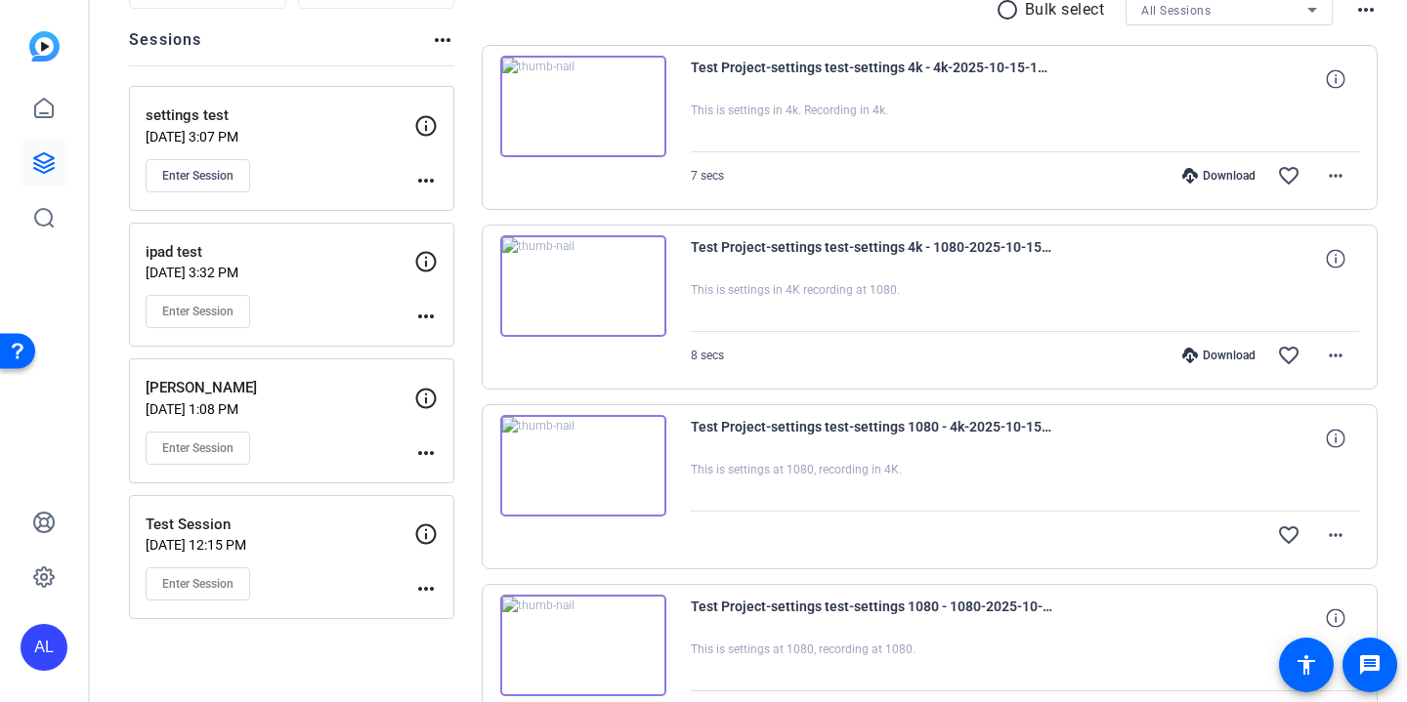
scroll to position [129, 0]
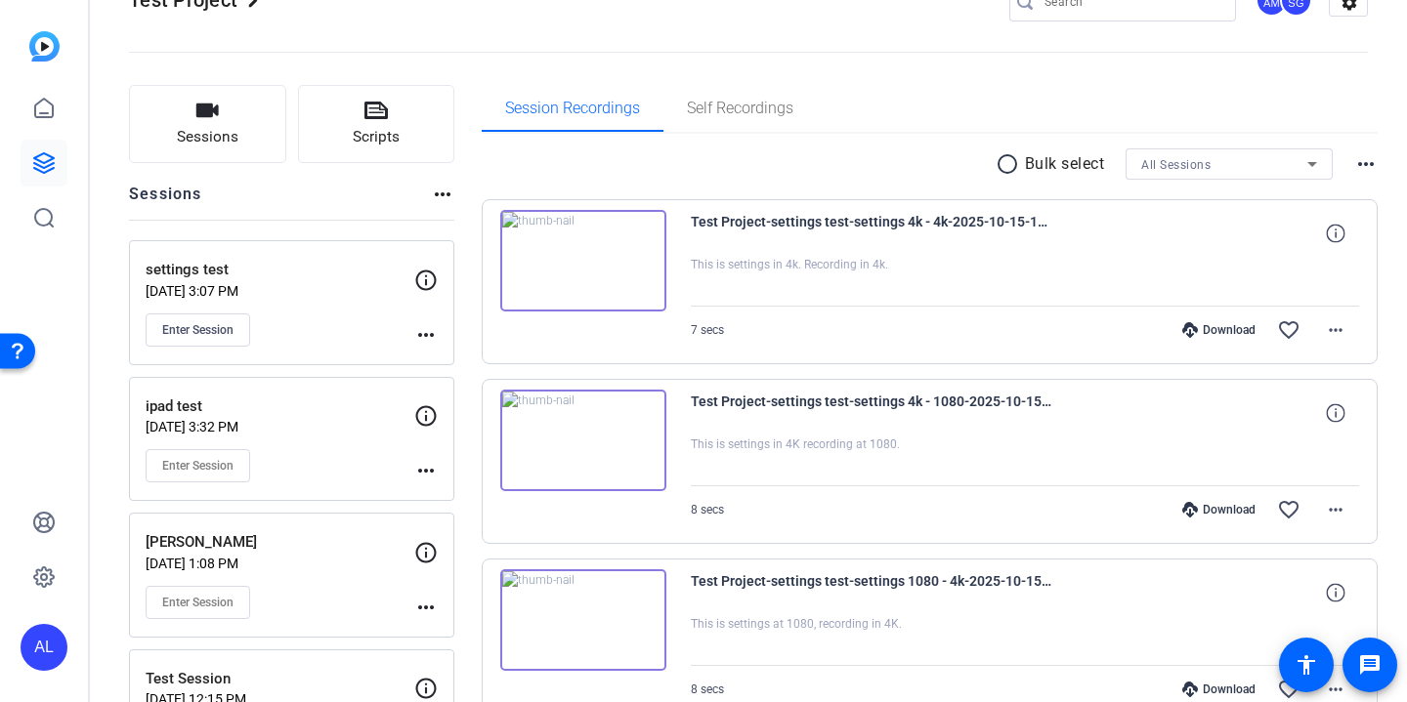
scroll to position [79, 0]
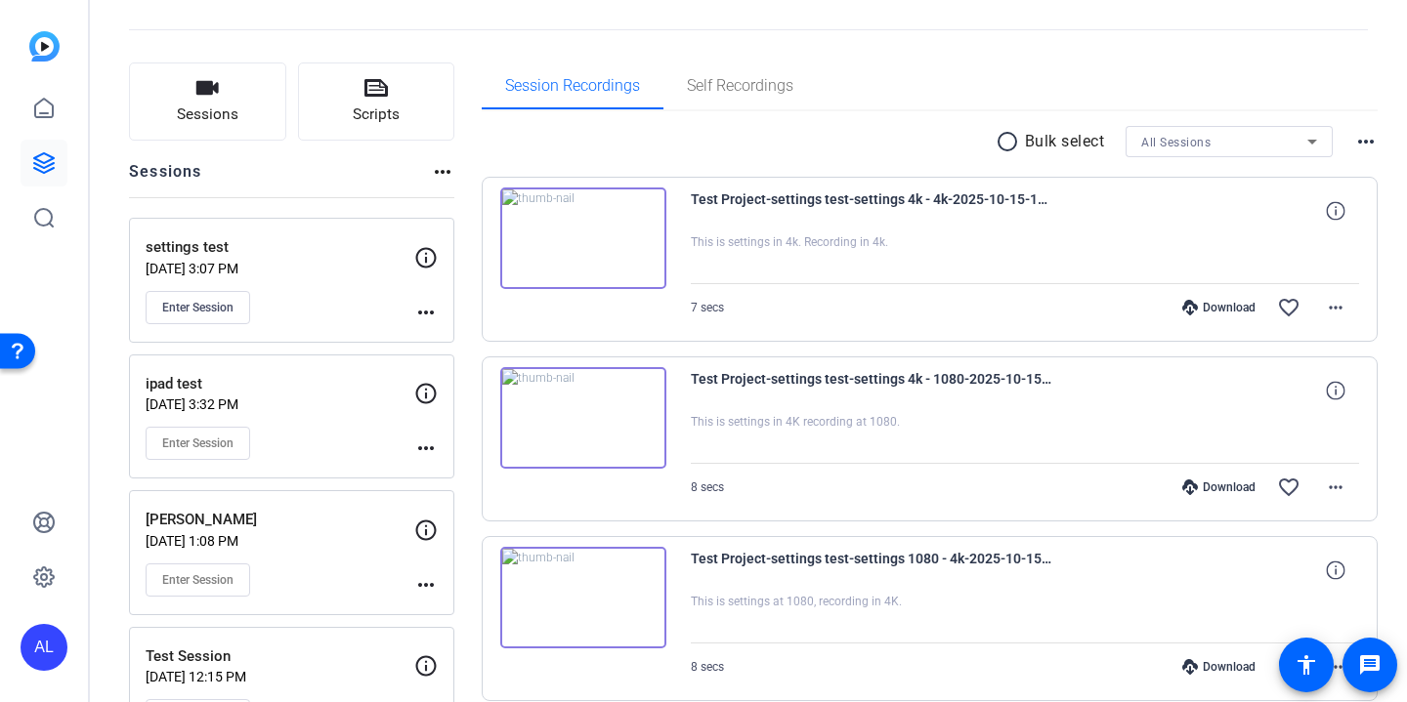
click at [1002, 147] on mat-icon "radio_button_unchecked" at bounding box center [1009, 141] width 29 height 23
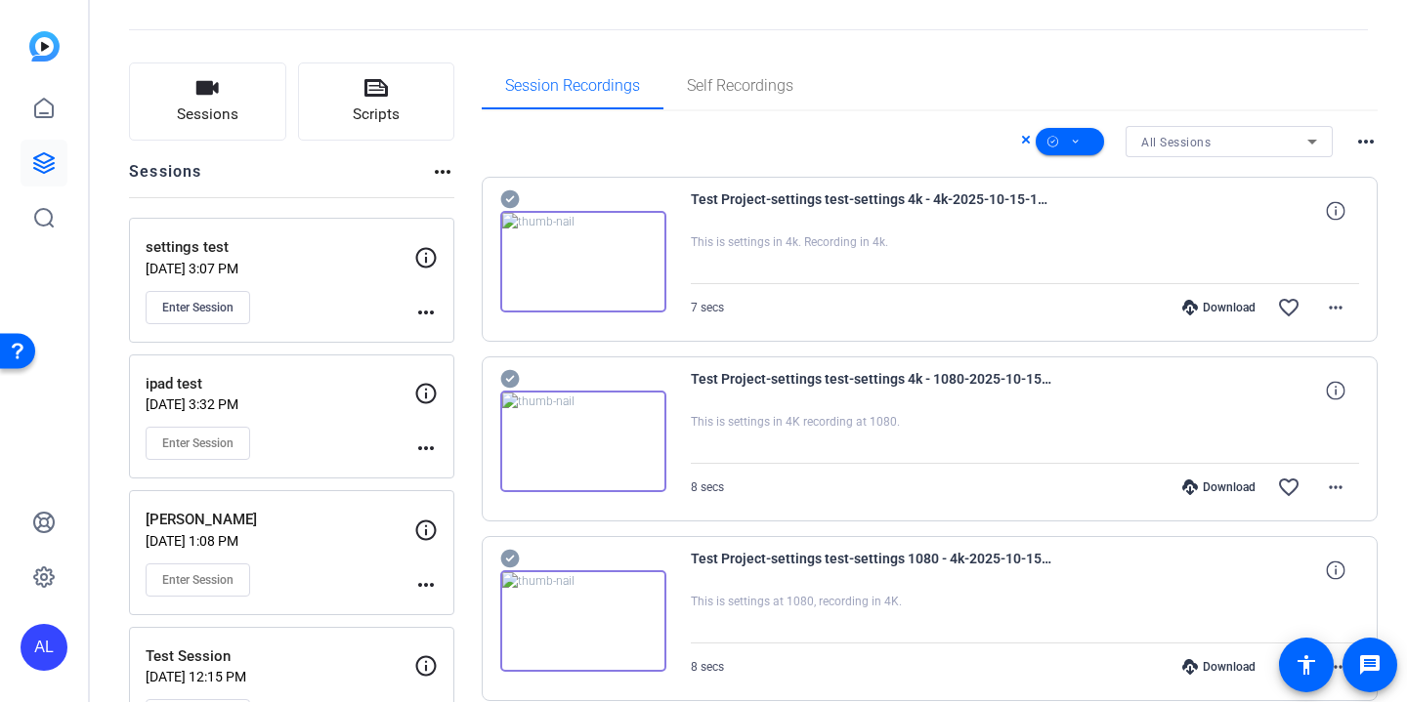
click at [512, 195] on icon at bounding box center [509, 199] width 19 height 19
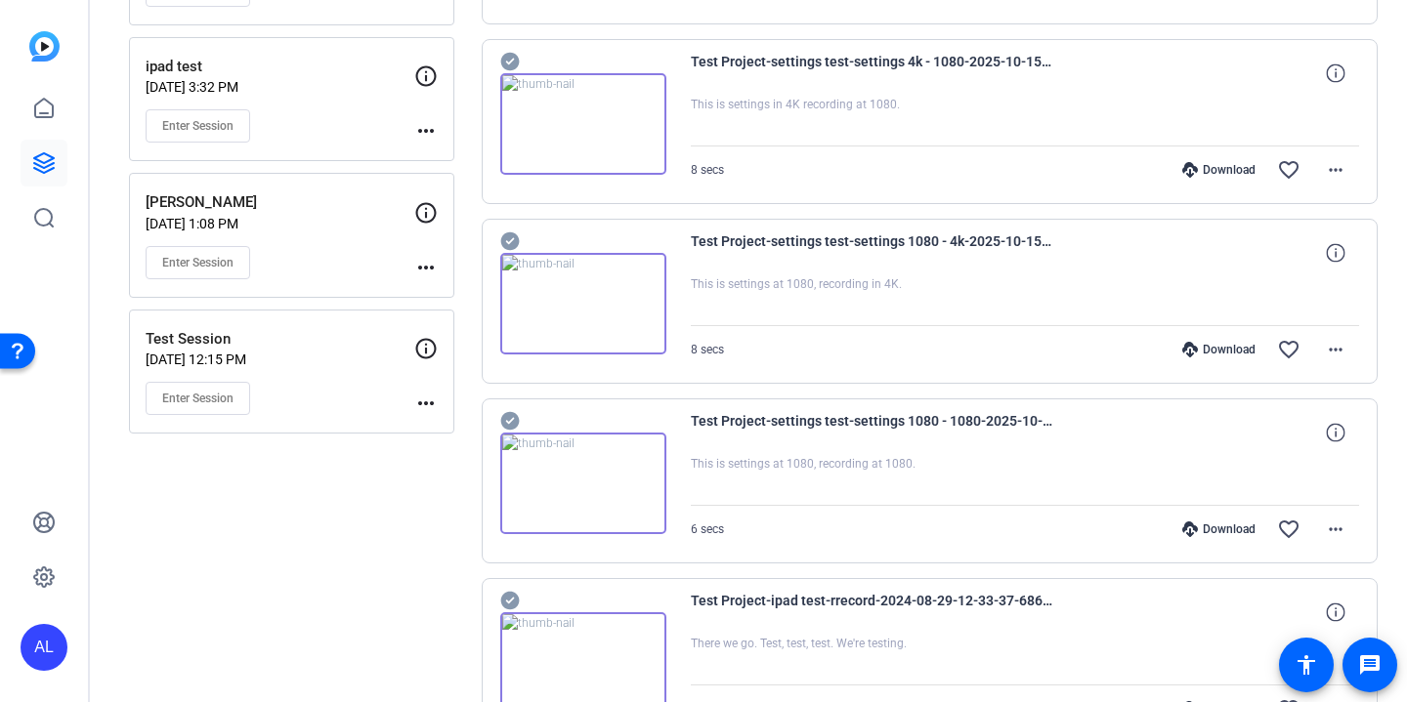
scroll to position [403, 0]
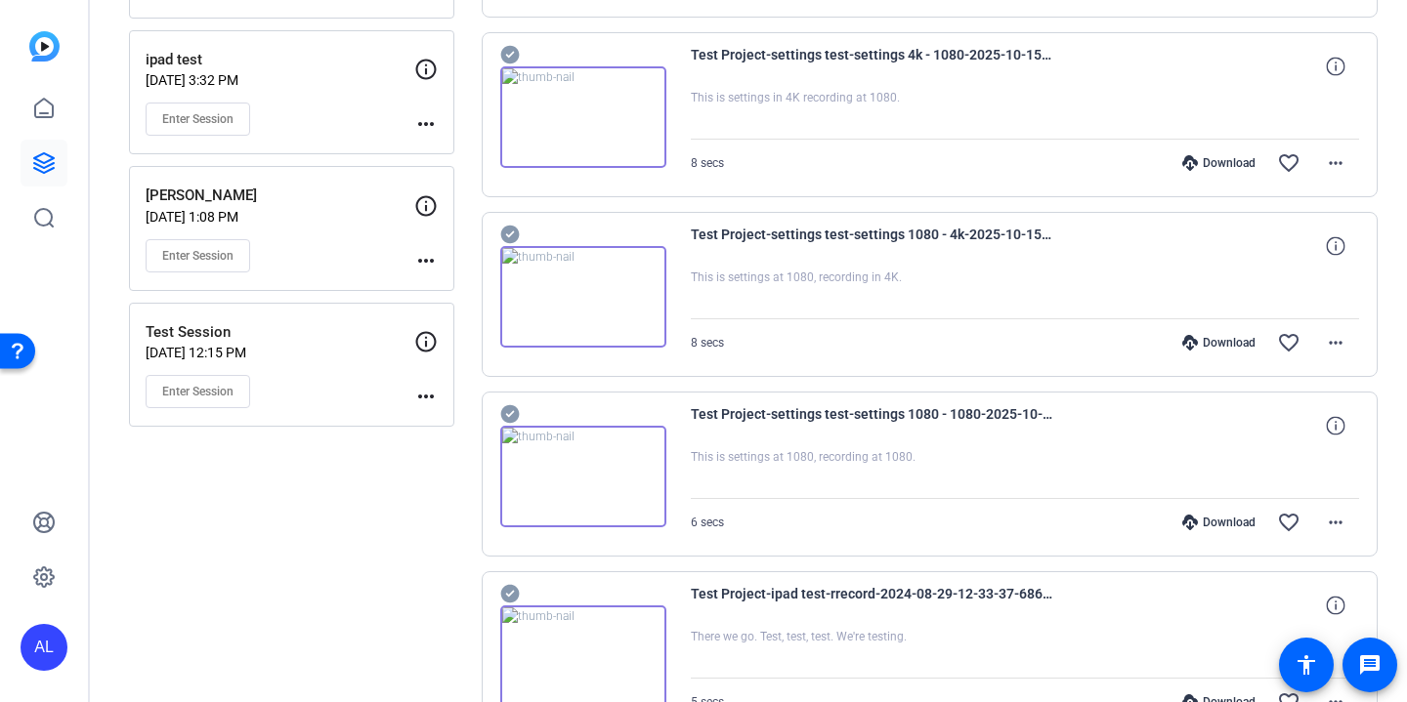
click at [514, 56] on icon at bounding box center [509, 55] width 19 height 19
click at [516, 230] on icon at bounding box center [509, 235] width 19 height 19
click at [515, 419] on icon at bounding box center [509, 414] width 19 height 19
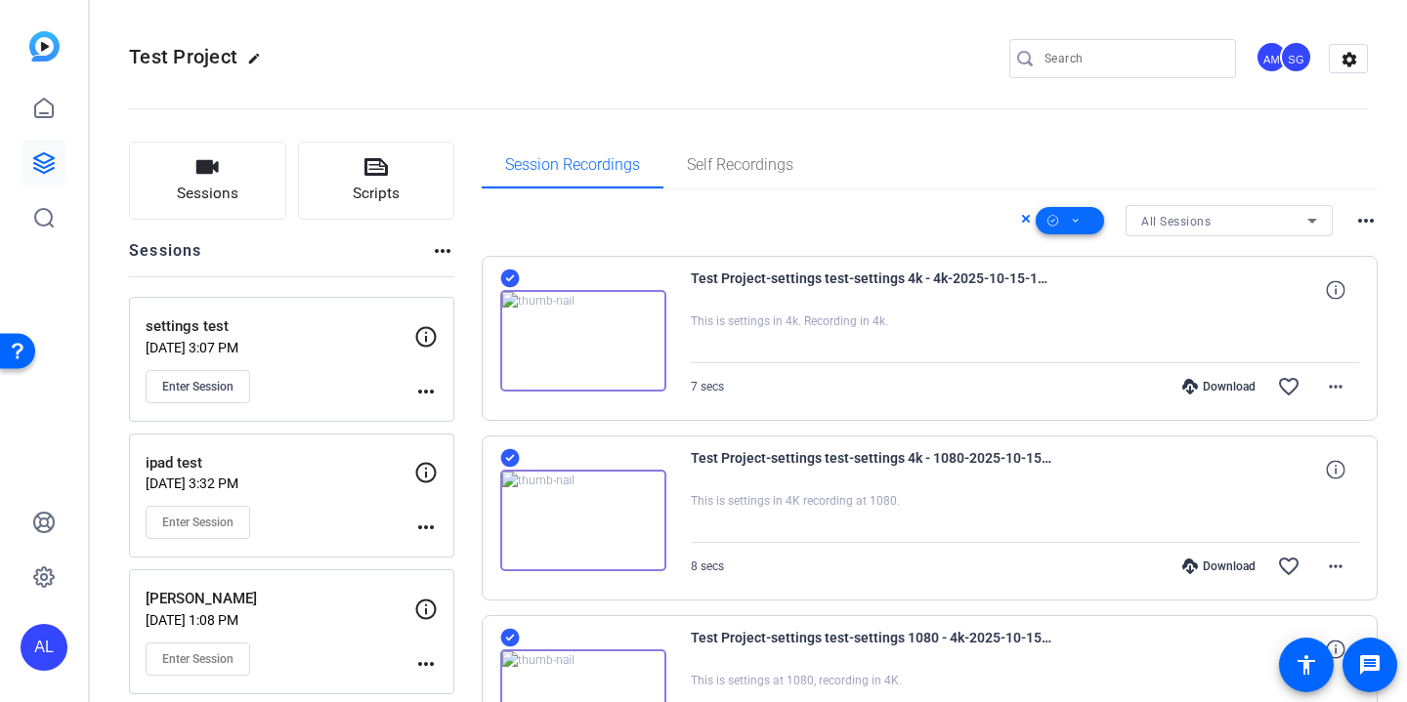
click at [1071, 206] on span at bounding box center [1069, 220] width 68 height 47
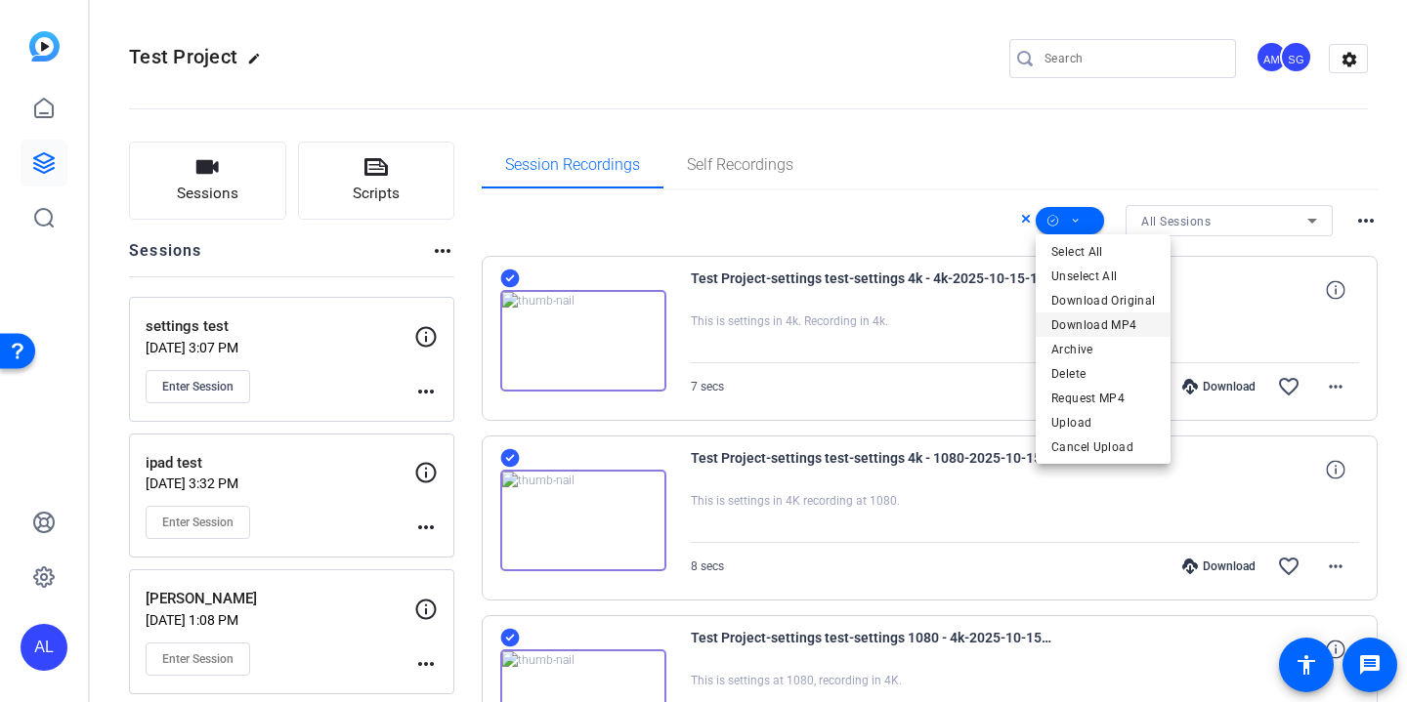
click at [1122, 327] on span "Download MP4" at bounding box center [1103, 325] width 104 height 23
